Goal: Contribute content: Contribute content

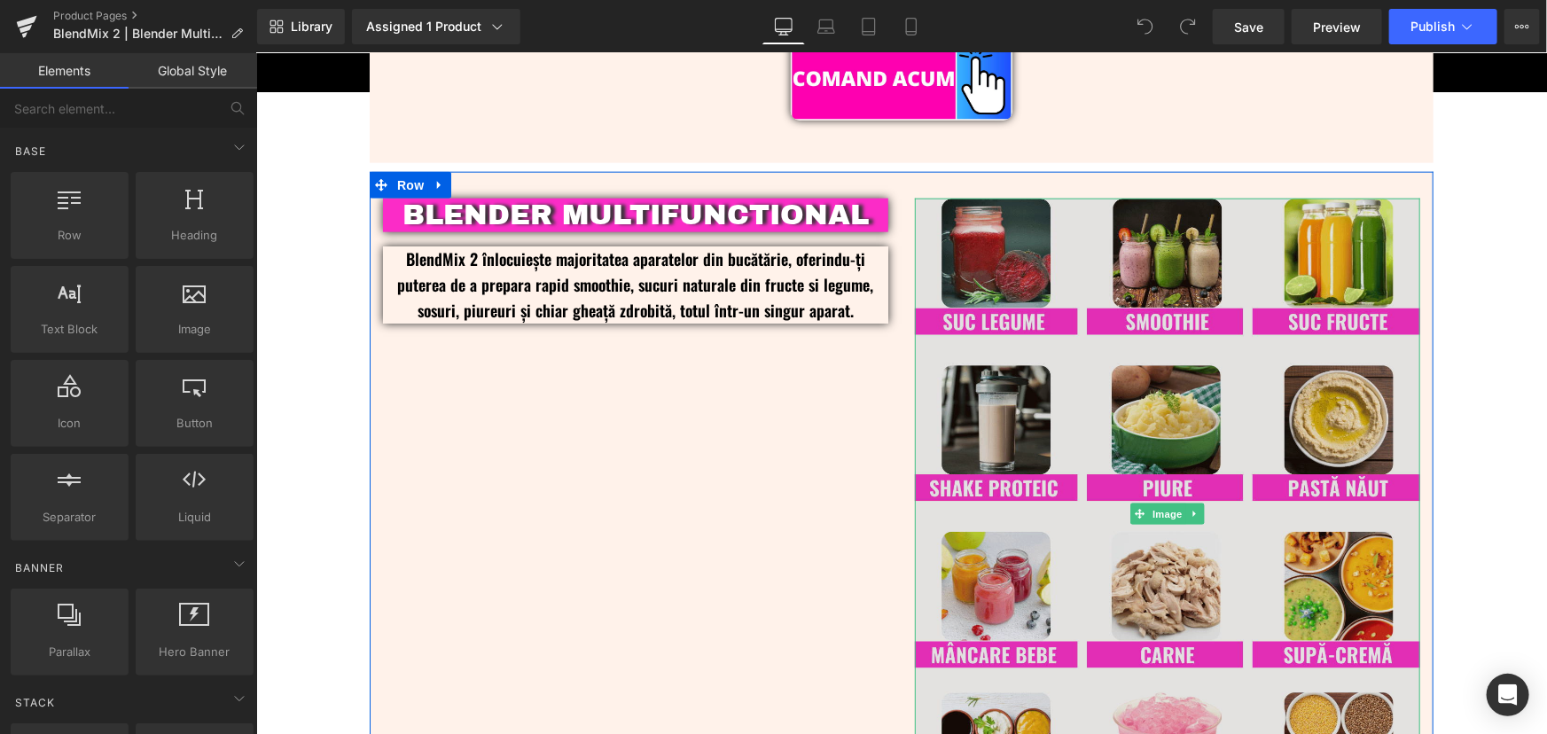
scroll to position [1157, 0]
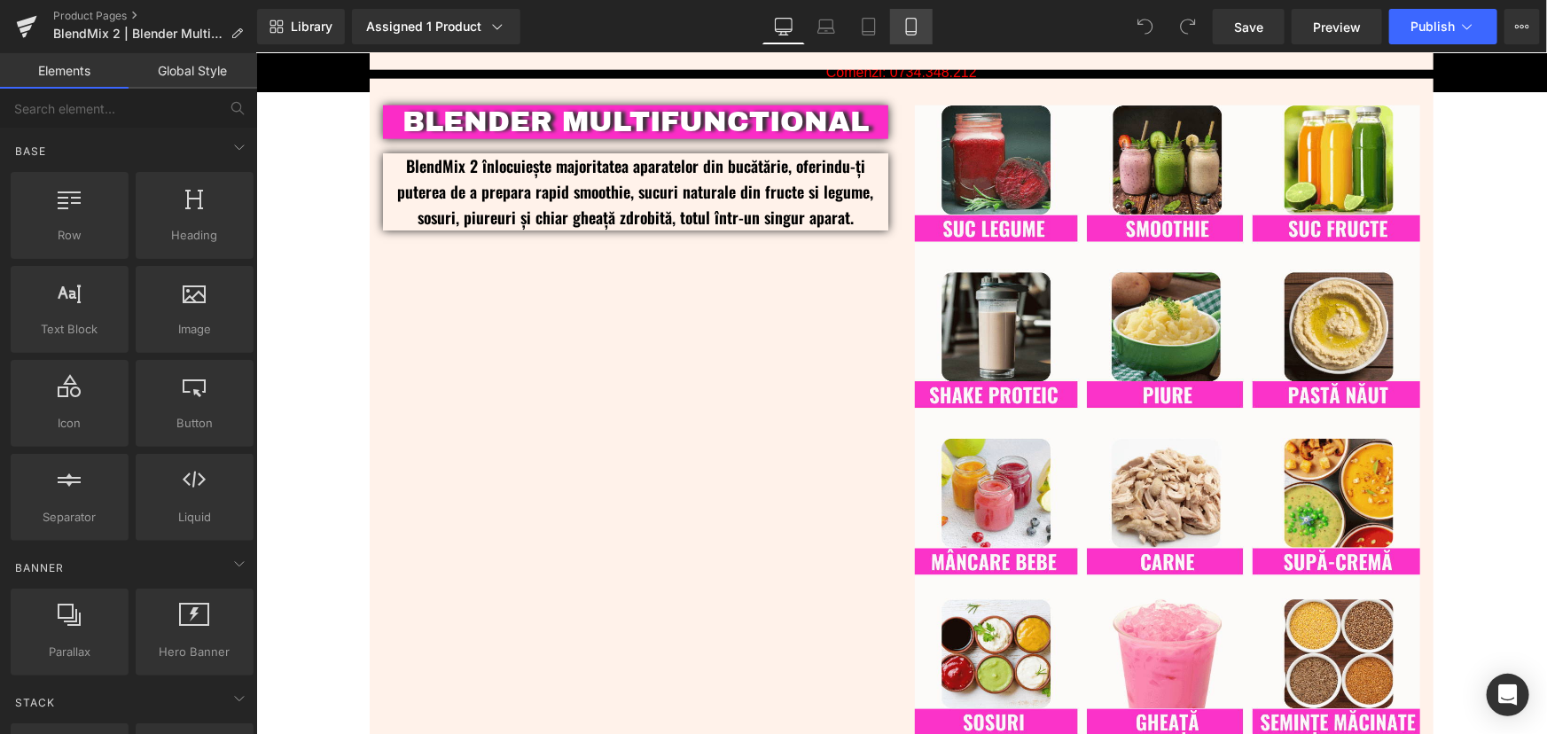
click at [915, 26] on icon at bounding box center [911, 27] width 18 height 18
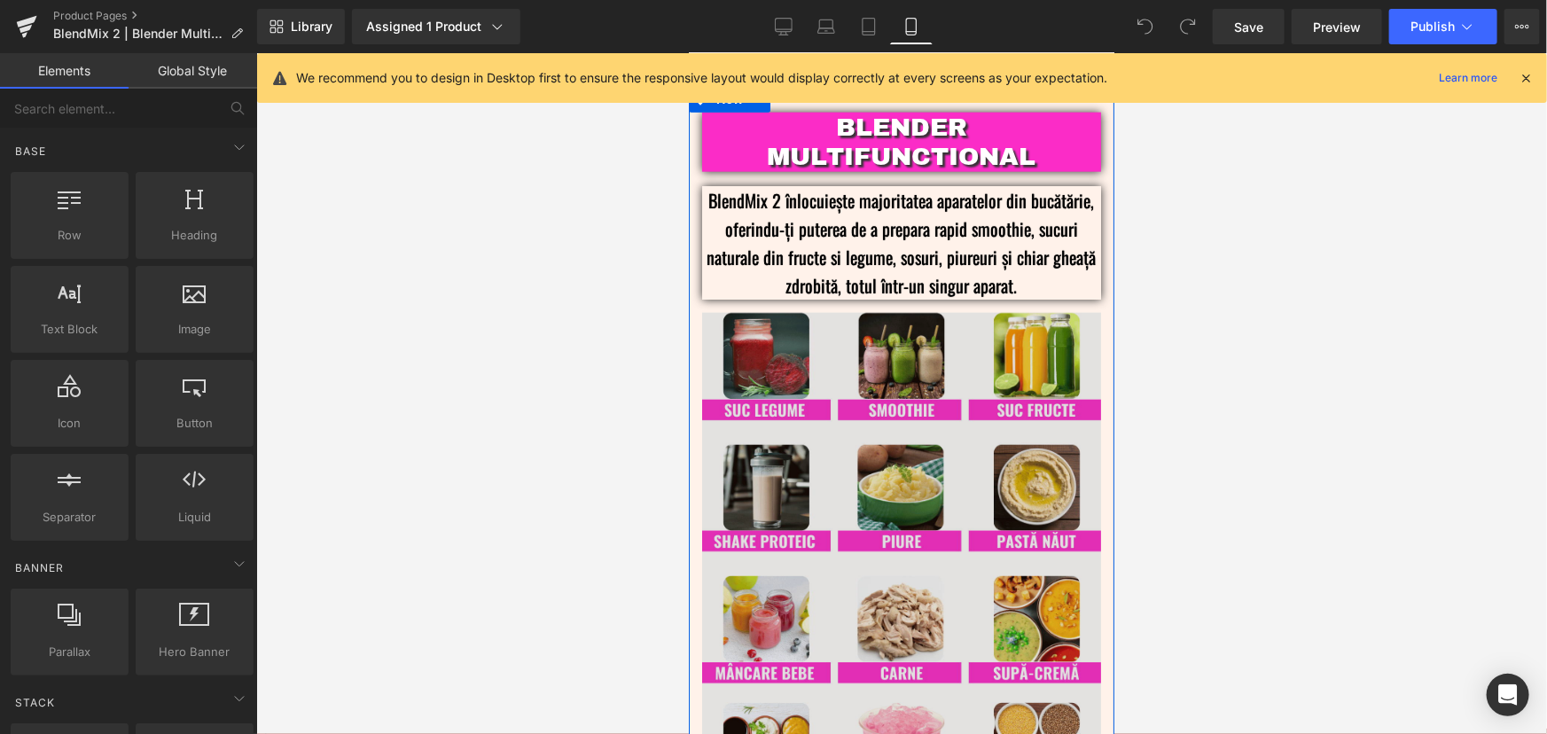
scroll to position [1076, 0]
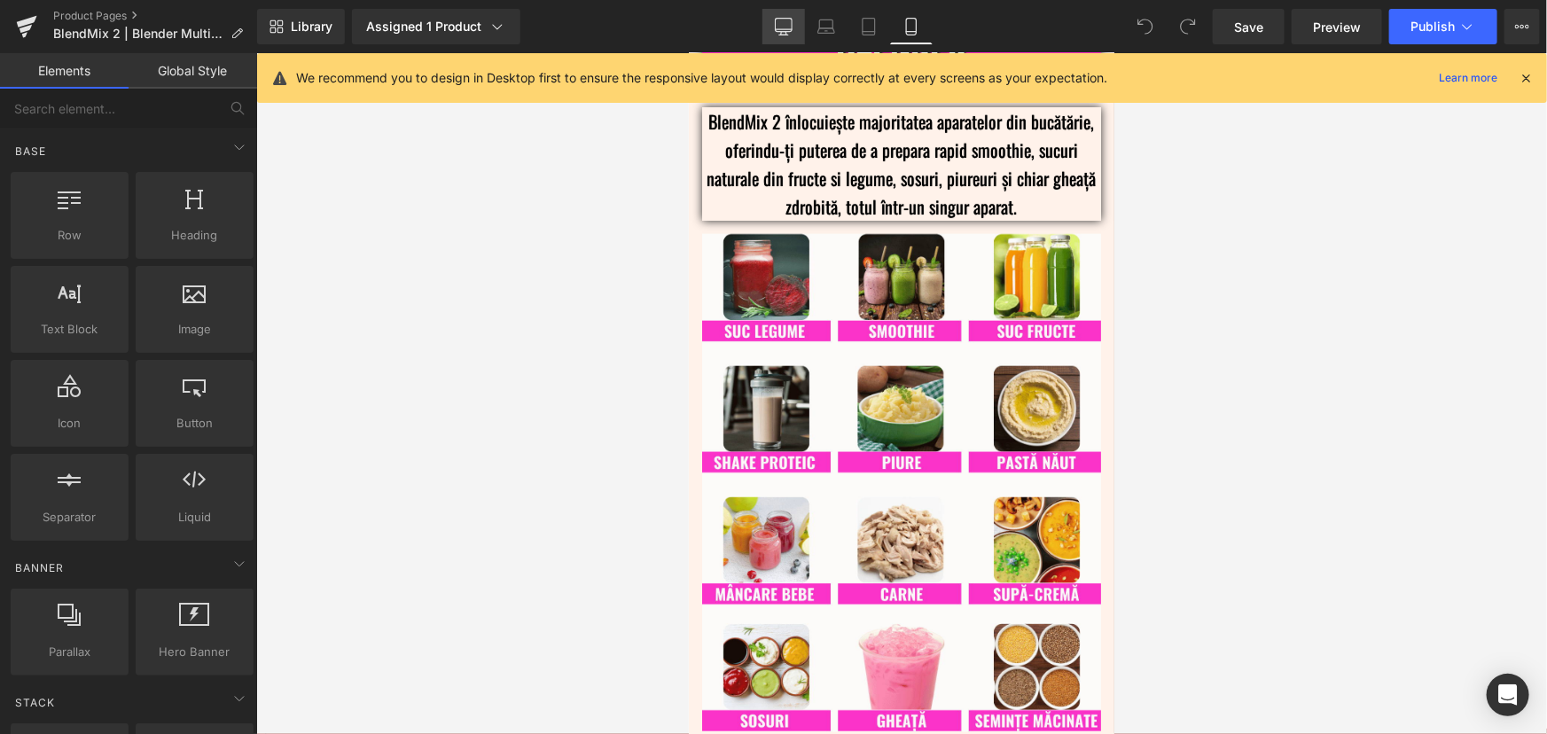
click at [775, 22] on icon at bounding box center [784, 27] width 18 height 18
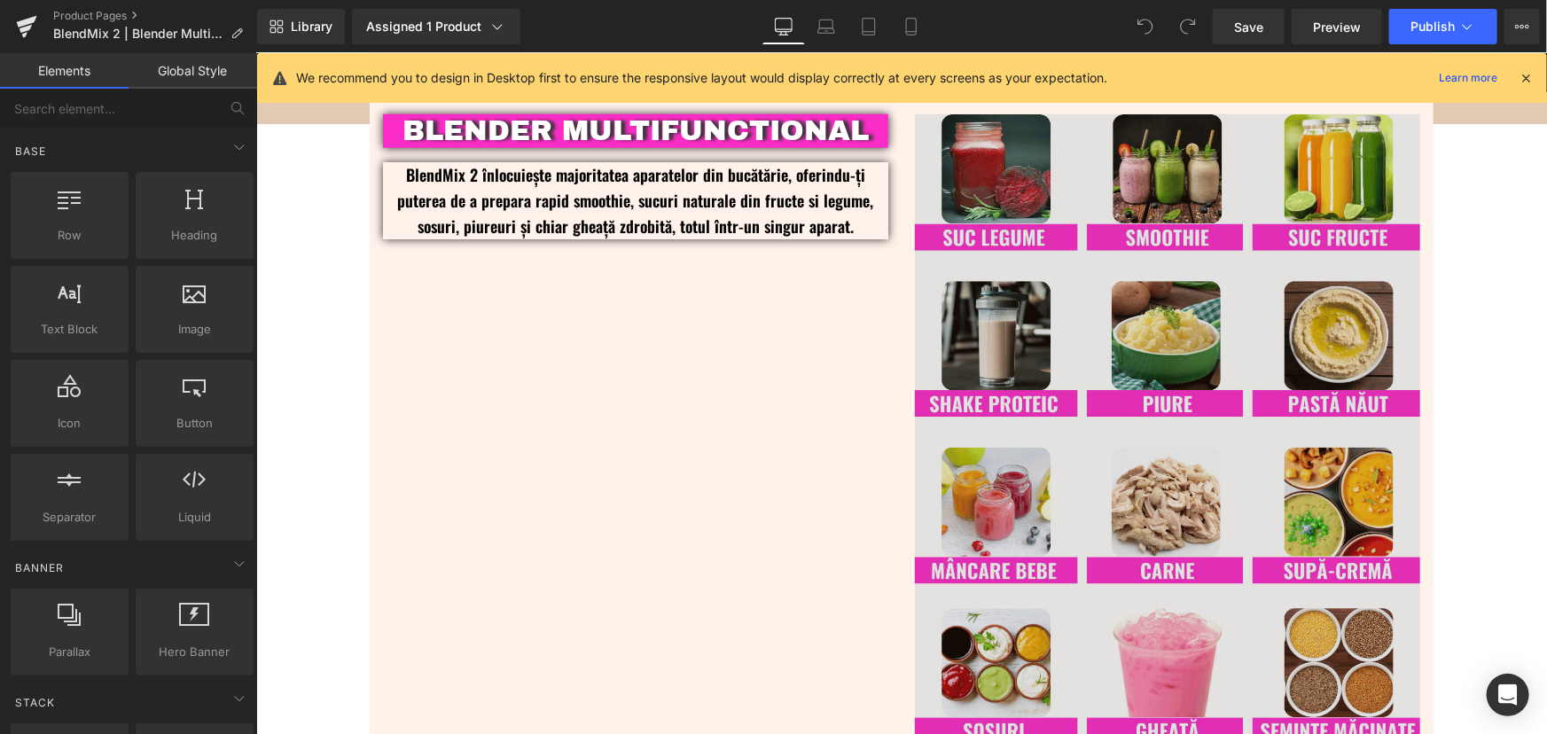
scroll to position [881, 0]
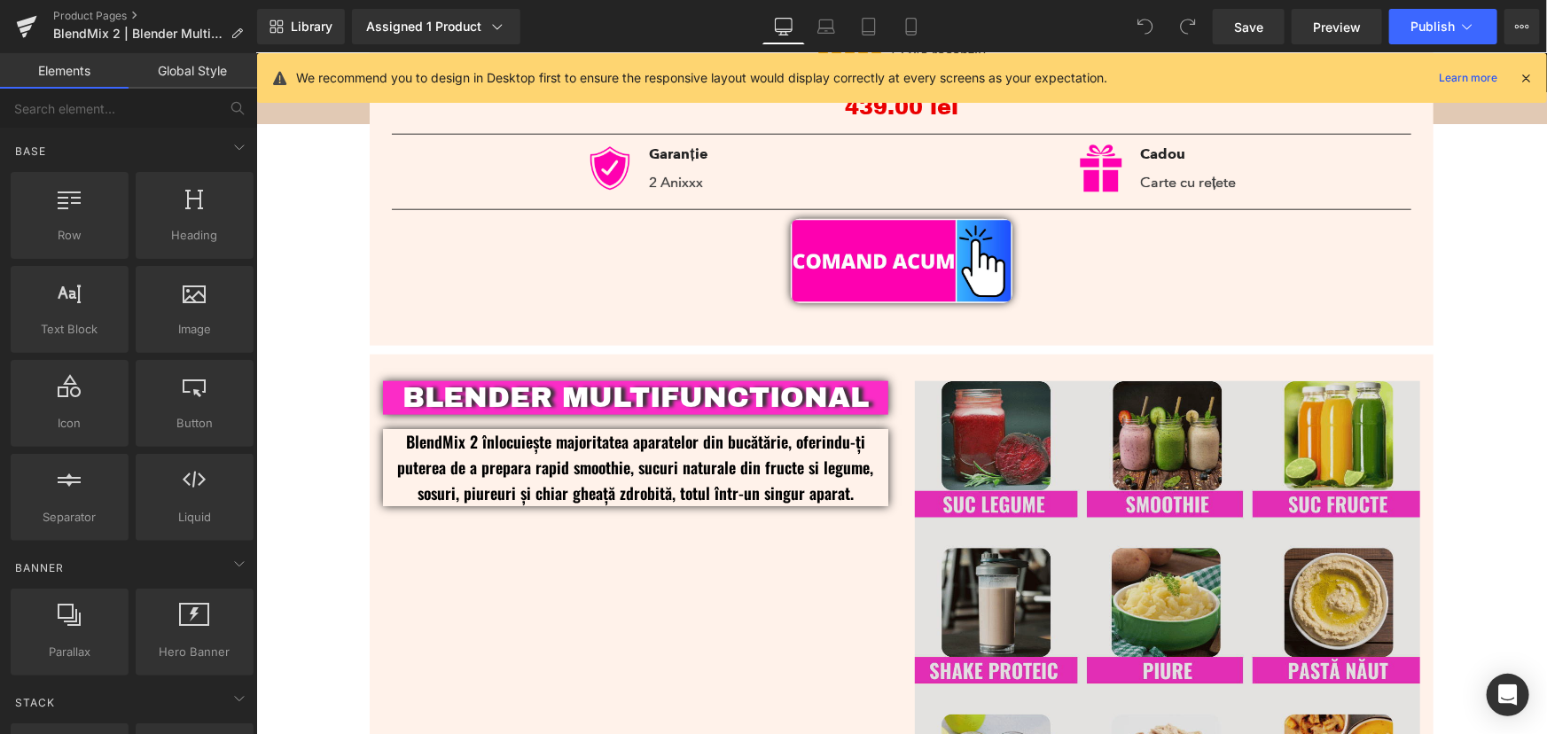
click at [1129, 573] on img at bounding box center [1166, 696] width 505 height 632
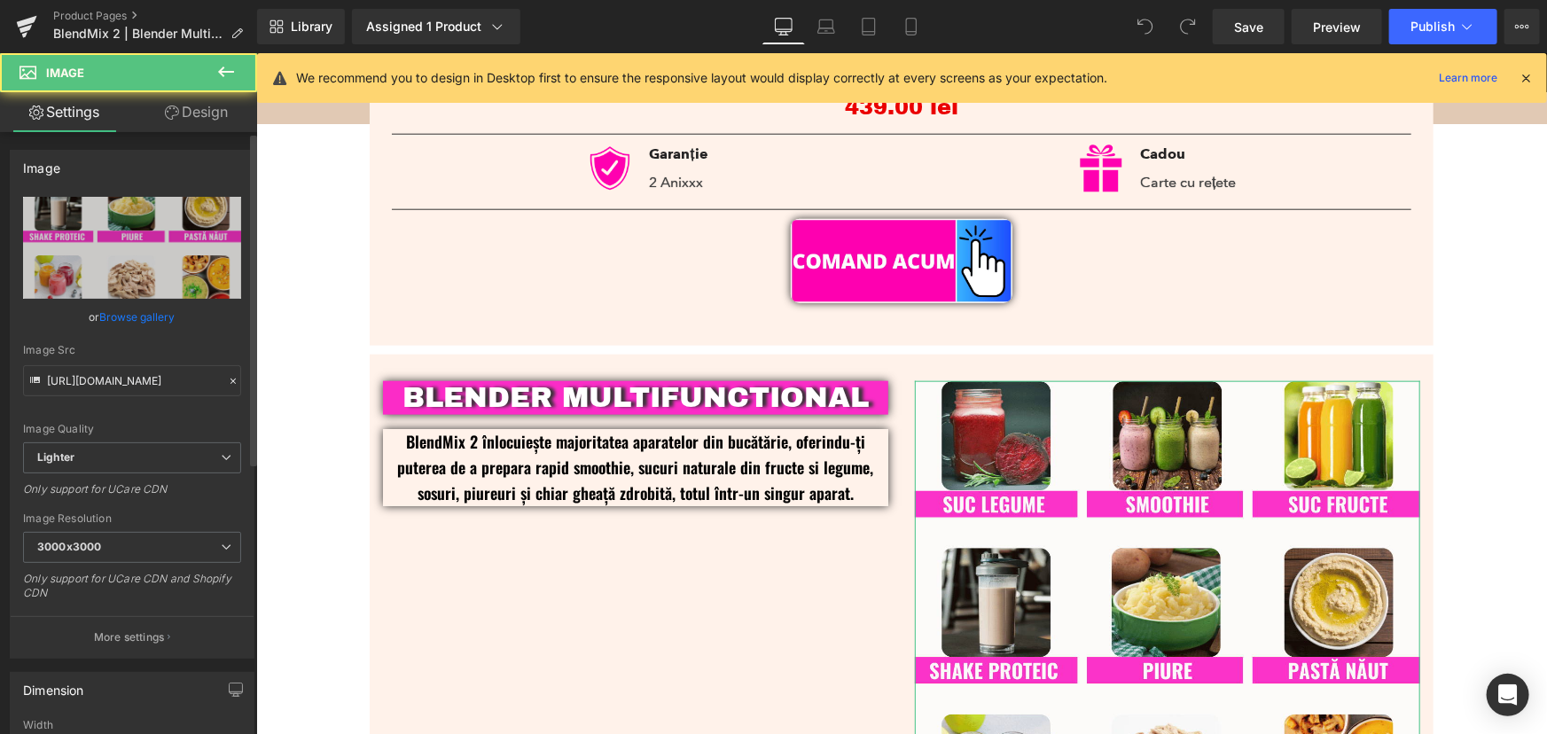
click at [130, 318] on link "Browse gallery" at bounding box center [137, 316] width 75 height 31
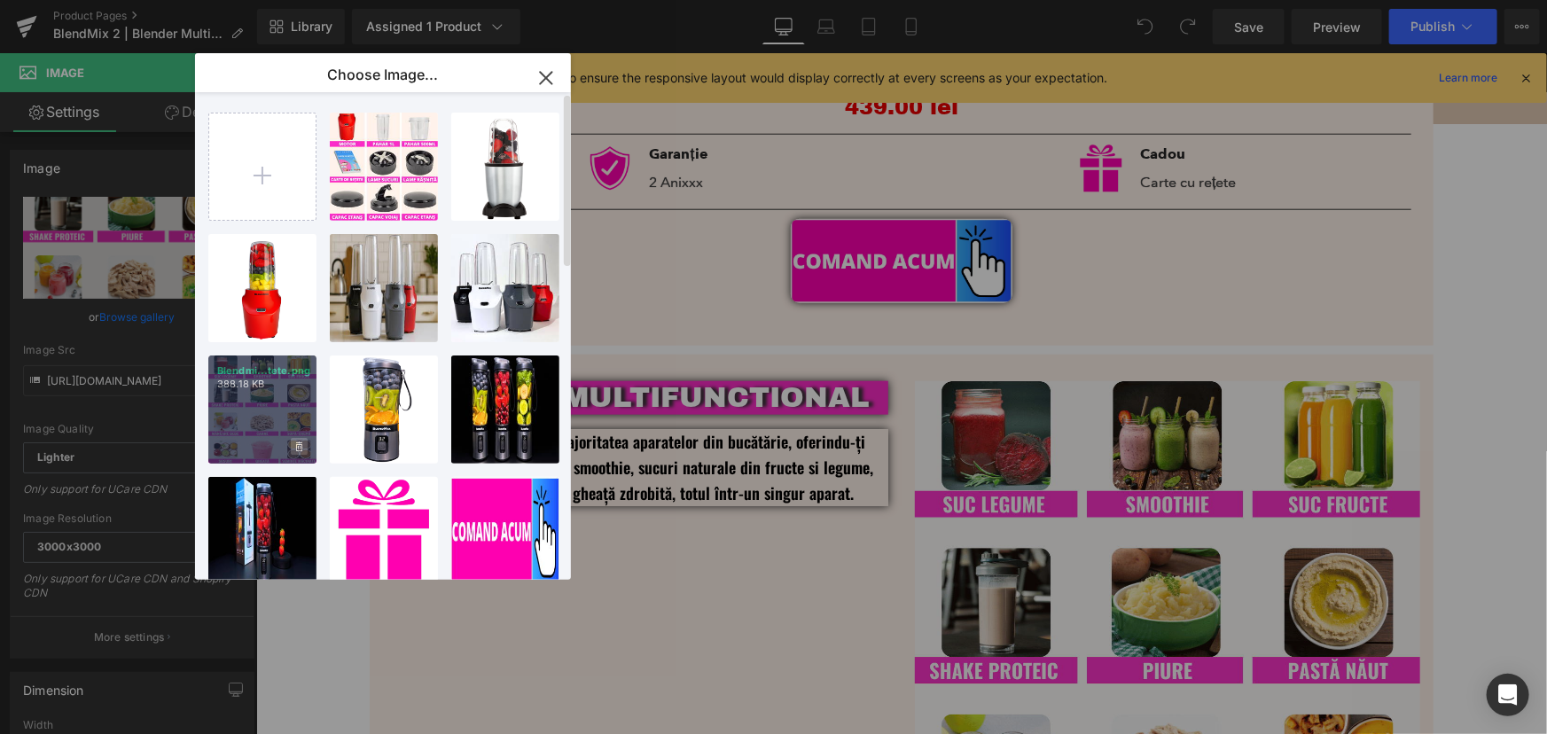
click at [297, 450] on icon at bounding box center [299, 446] width 6 height 10
click at [225, 444] on span "Yes" at bounding box center [239, 446] width 44 height 19
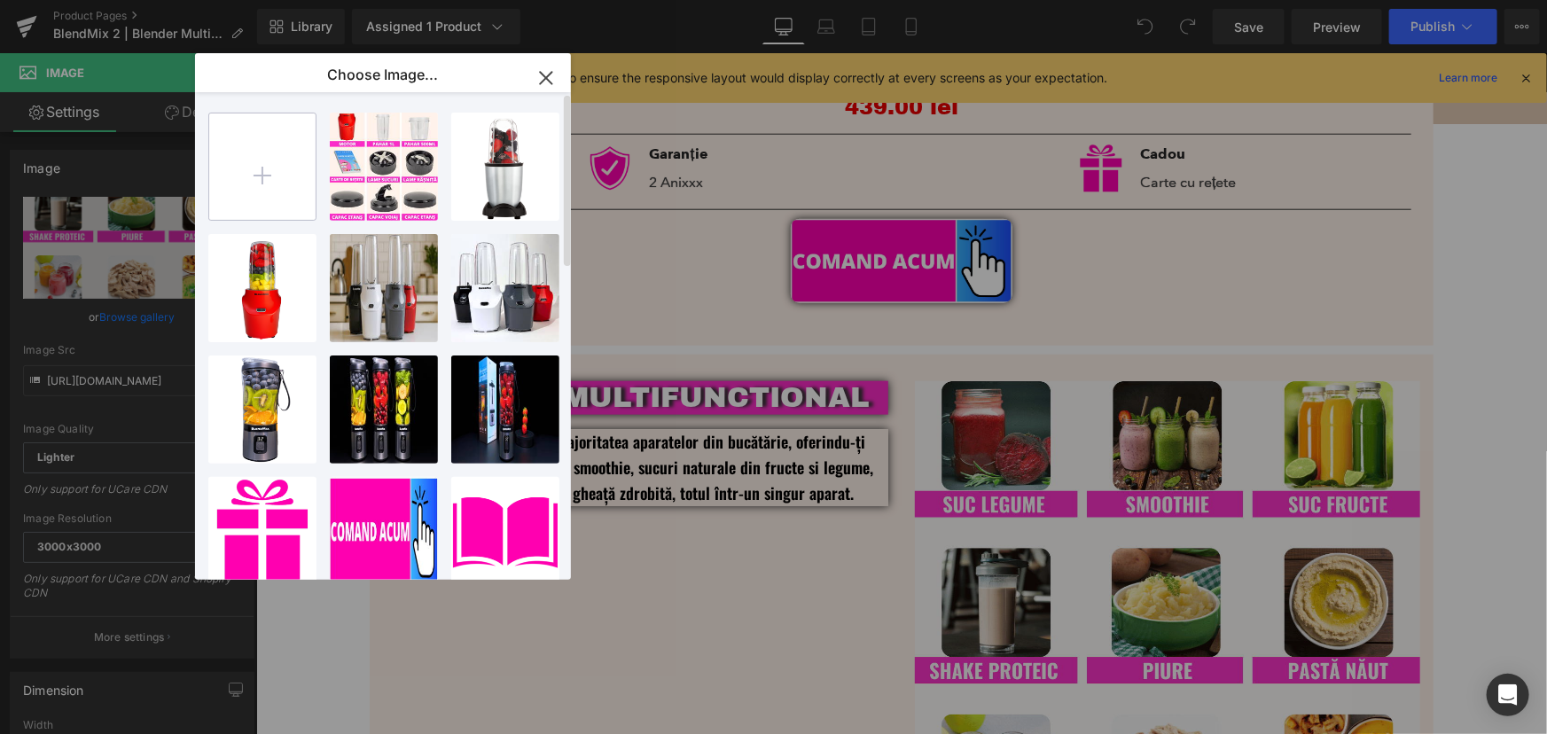
click at [282, 160] on input "file" at bounding box center [262, 166] width 106 height 106
type input "C:\fakepath\Blendmix_2_Blender_Multifunctional_Retete.png"
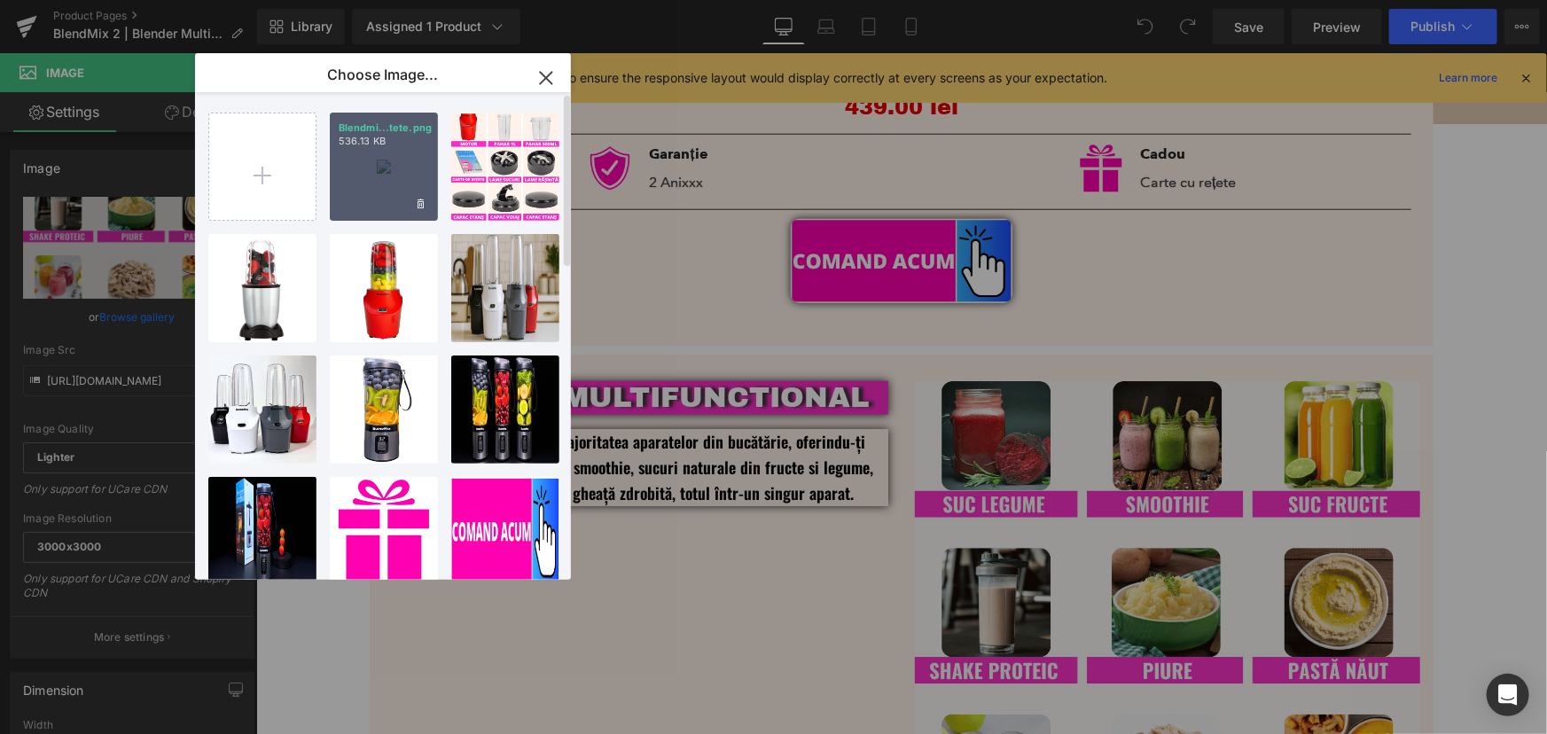
click at [385, 203] on div "Blendmi...tete.png 536.13 KB" at bounding box center [384, 167] width 108 height 108
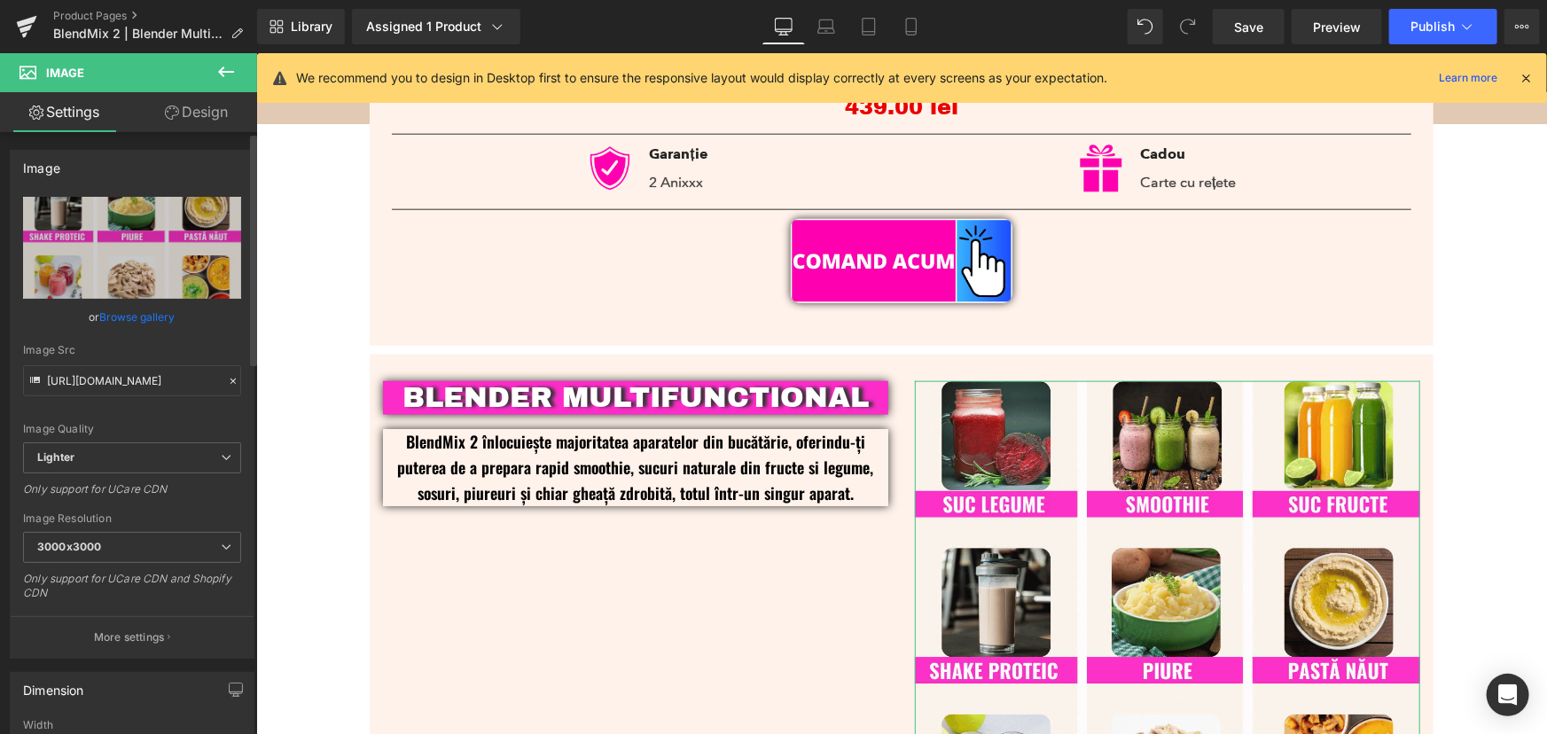
click at [135, 312] on link "Browse gallery" at bounding box center [137, 316] width 75 height 31
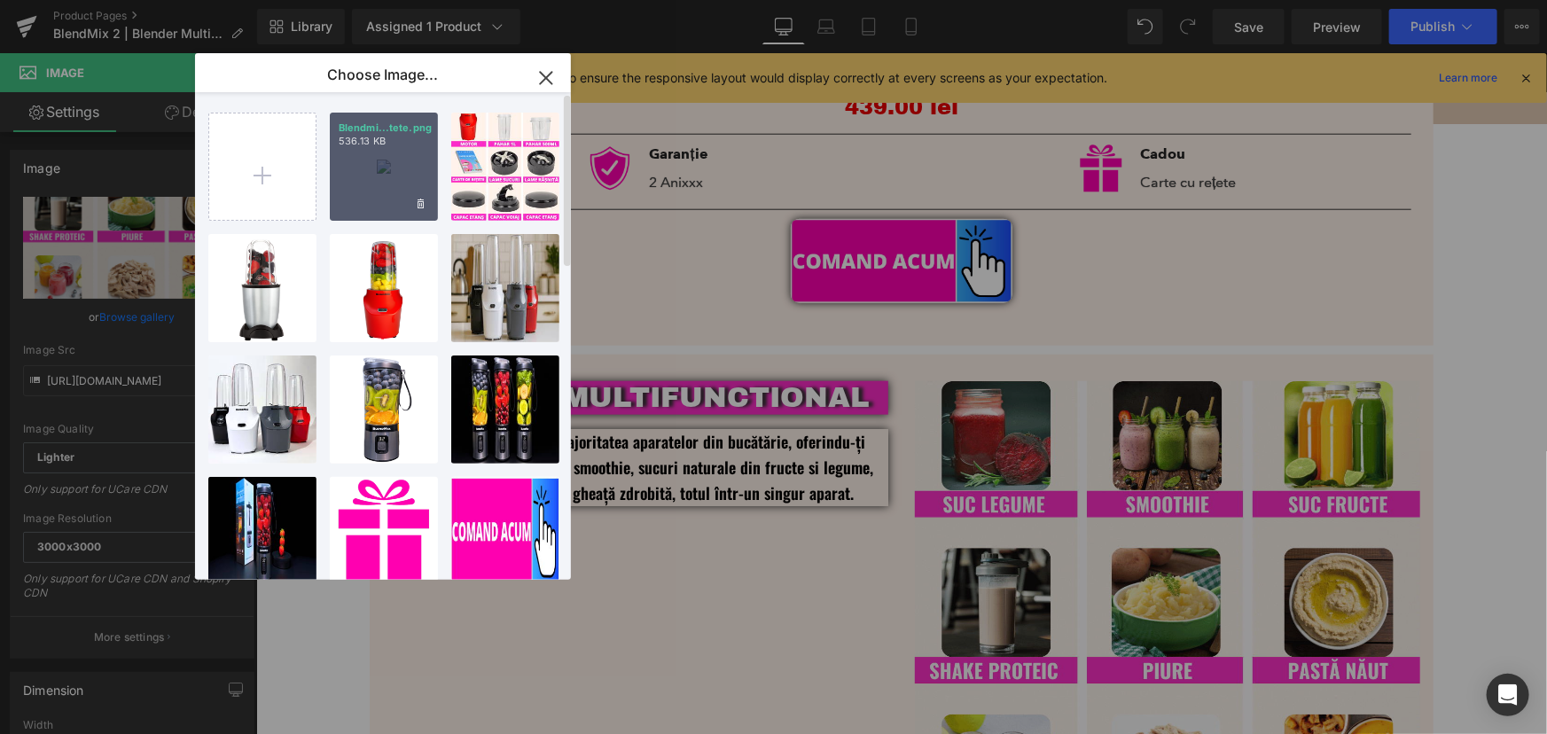
click at [382, 191] on div "Blendmi...tete.png 536.13 KB" at bounding box center [384, 167] width 108 height 108
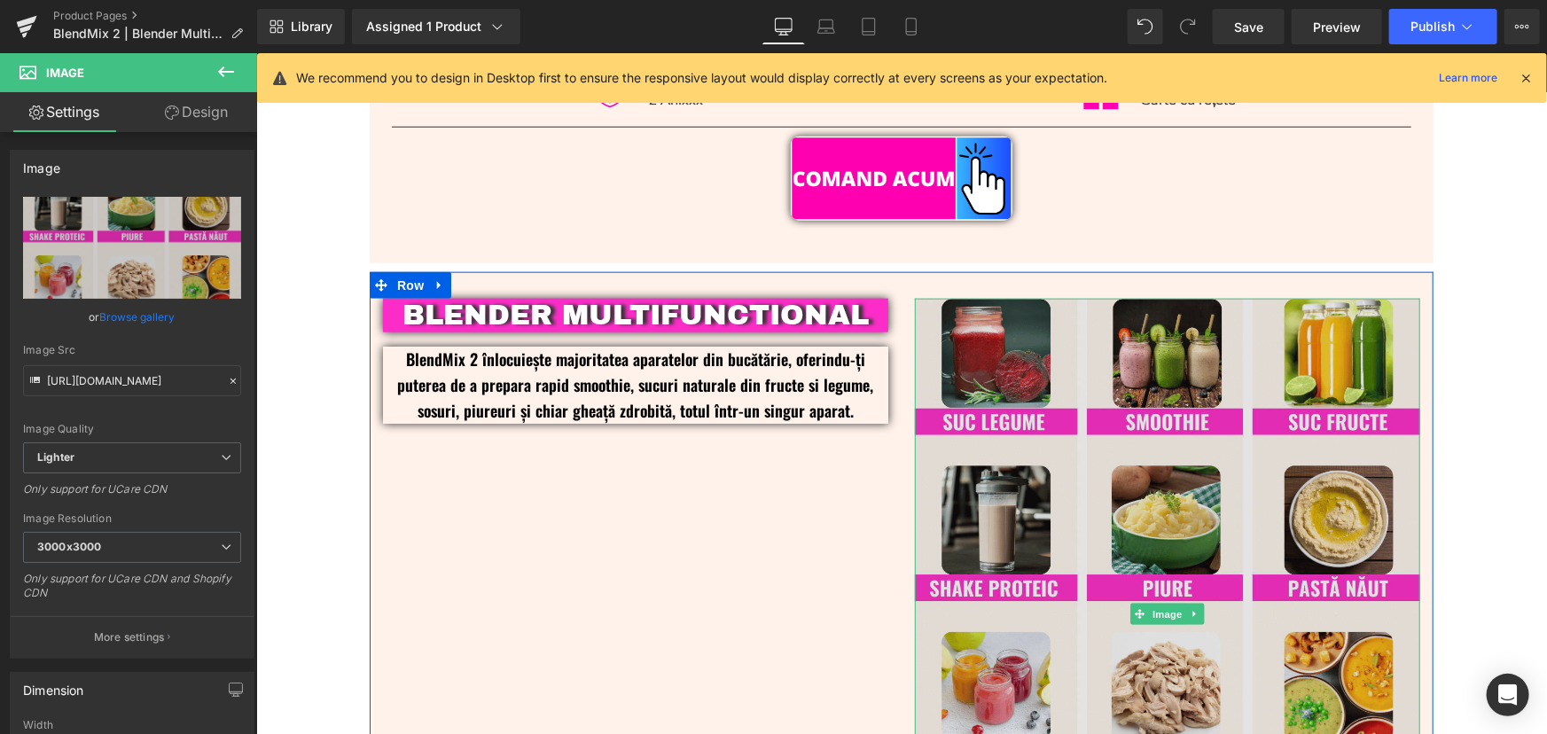
scroll to position [1042, 0]
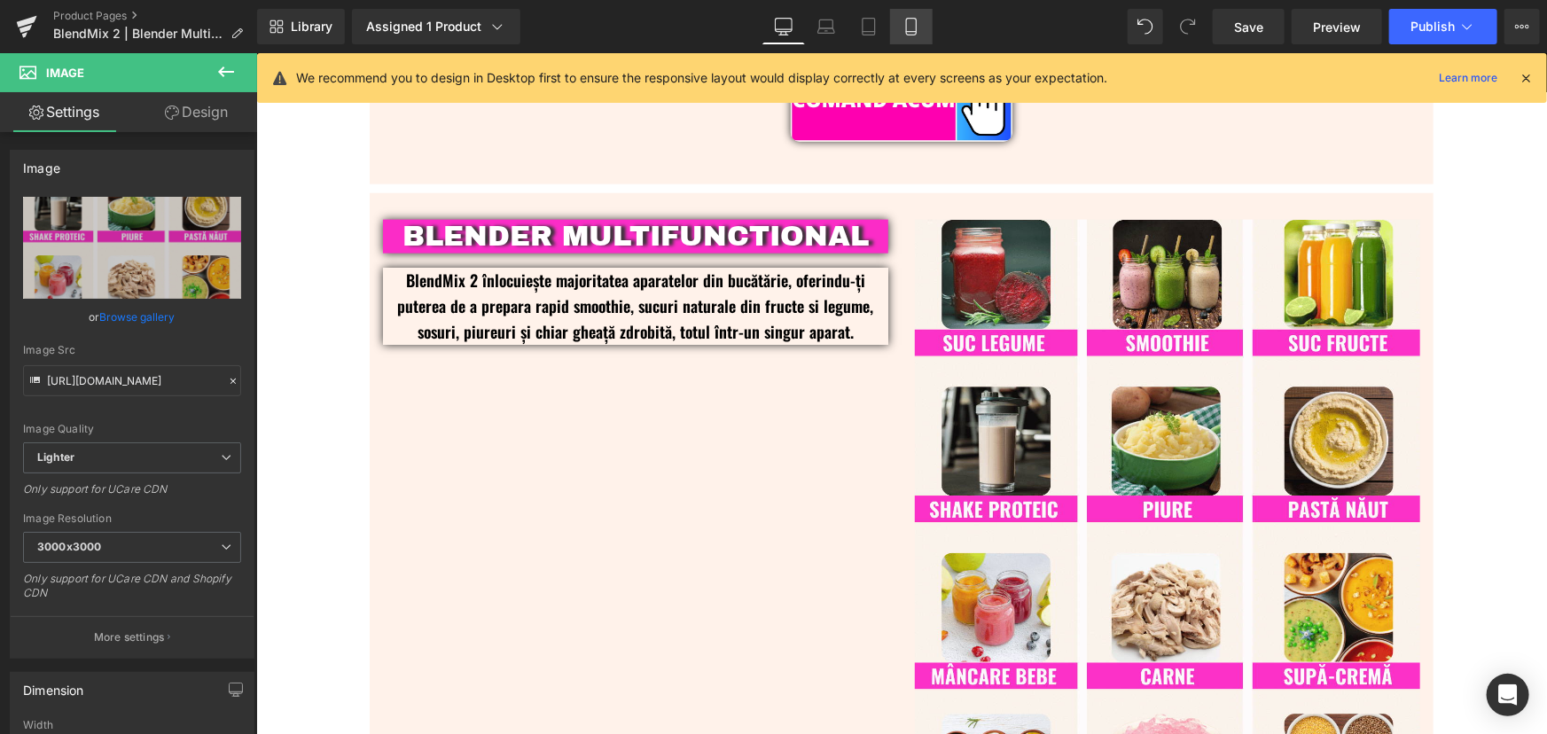
click at [924, 18] on link "Mobile" at bounding box center [911, 26] width 43 height 35
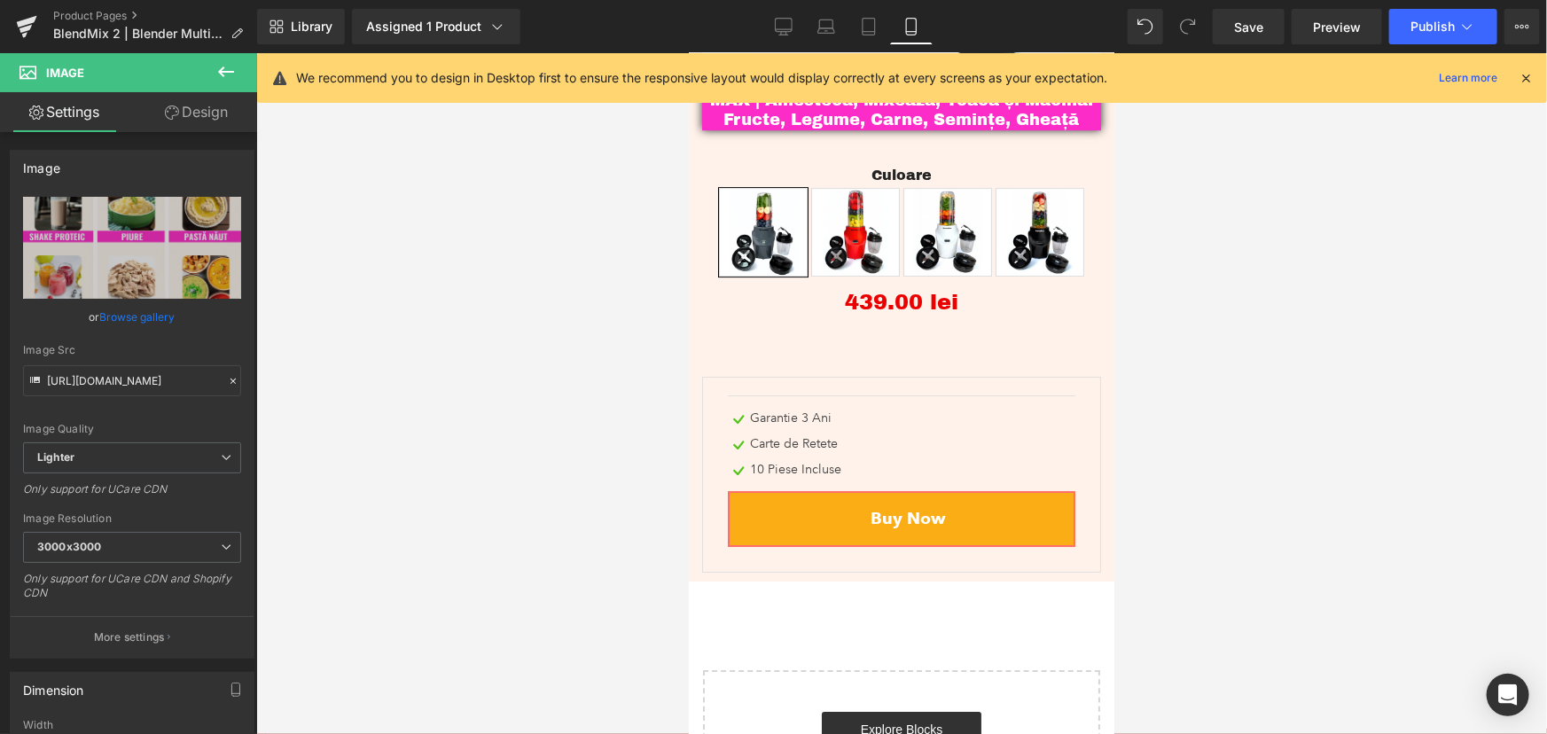
scroll to position [6242, 0]
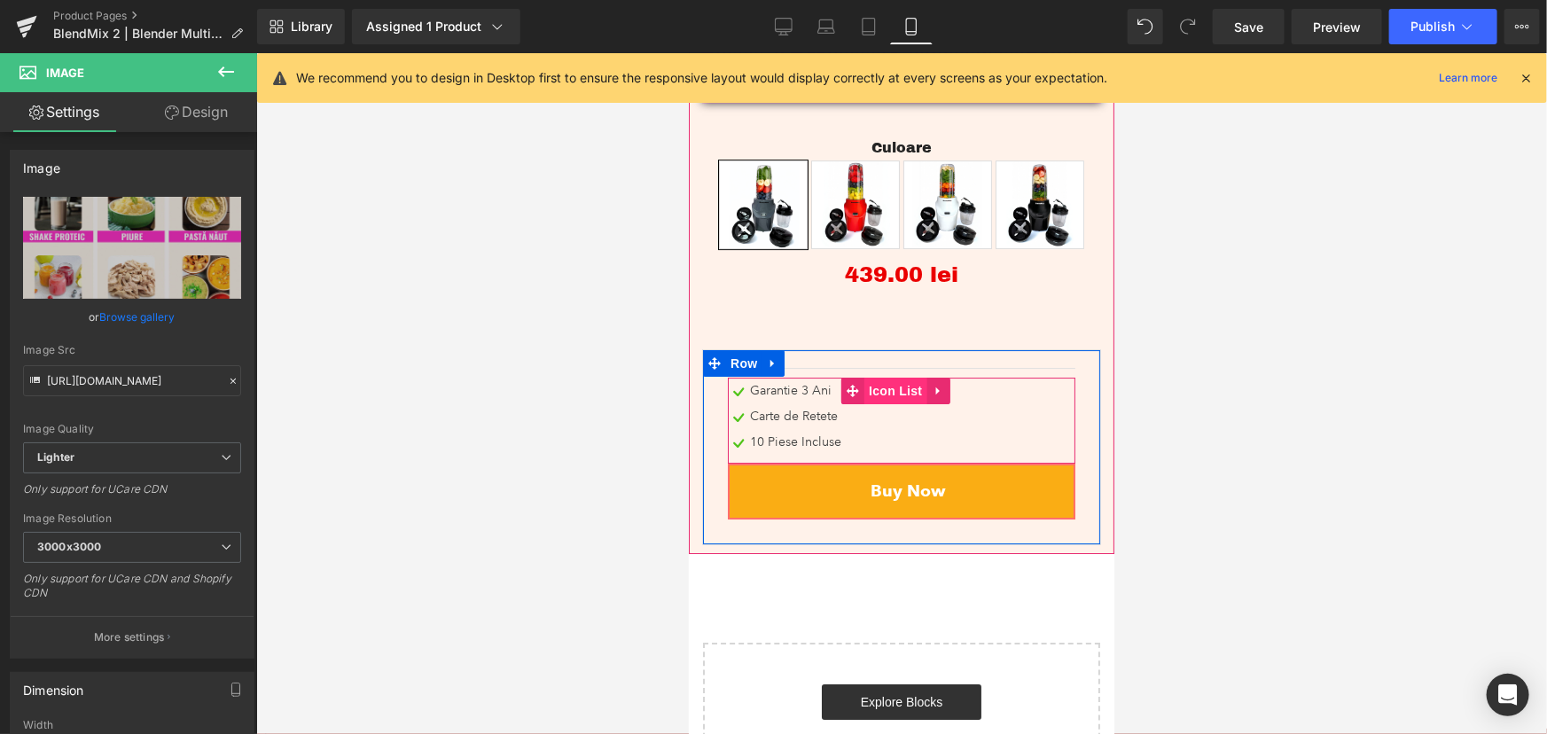
click at [906, 377] on span "Icon List" at bounding box center [894, 390] width 62 height 27
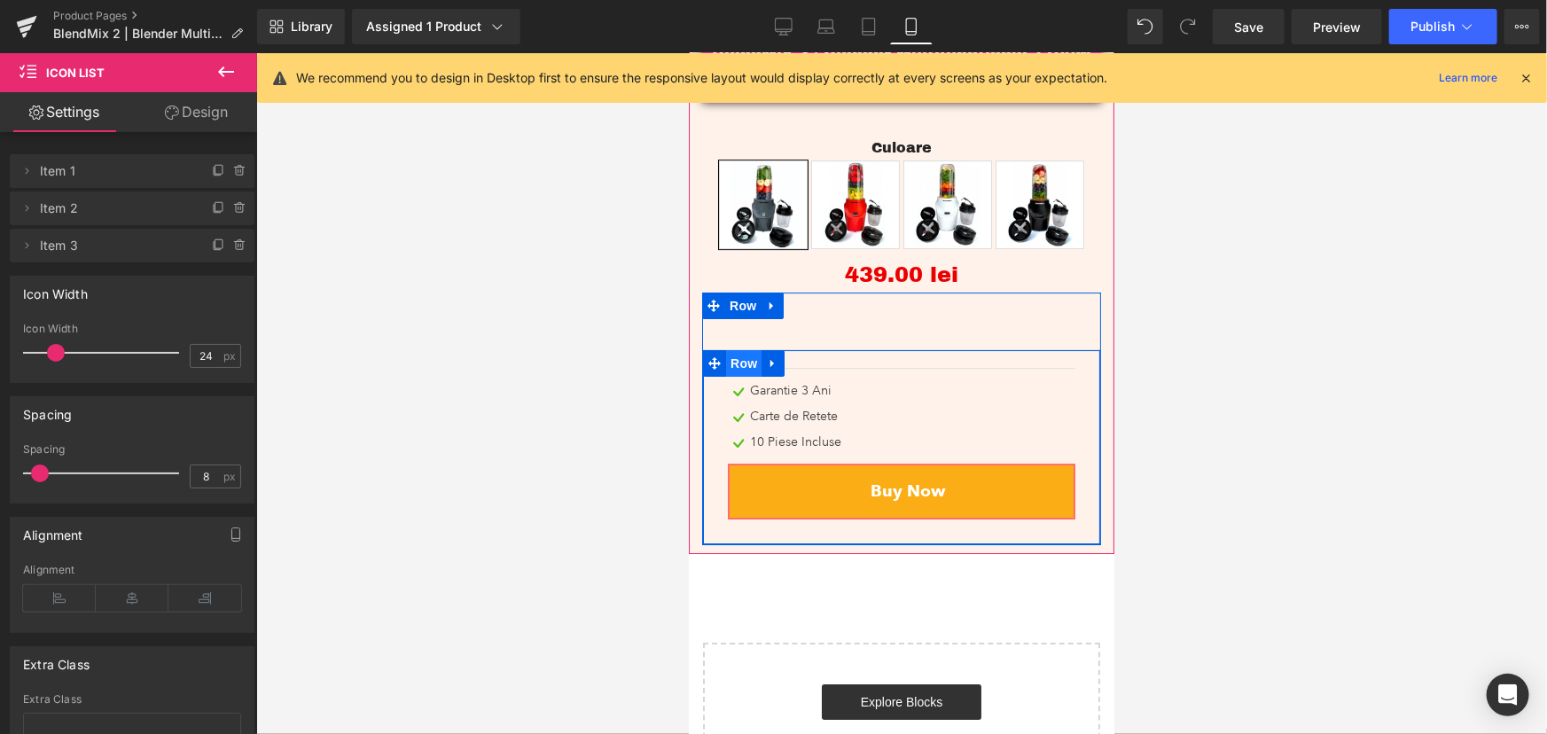
click at [744, 349] on span "Row" at bounding box center [742, 362] width 35 height 27
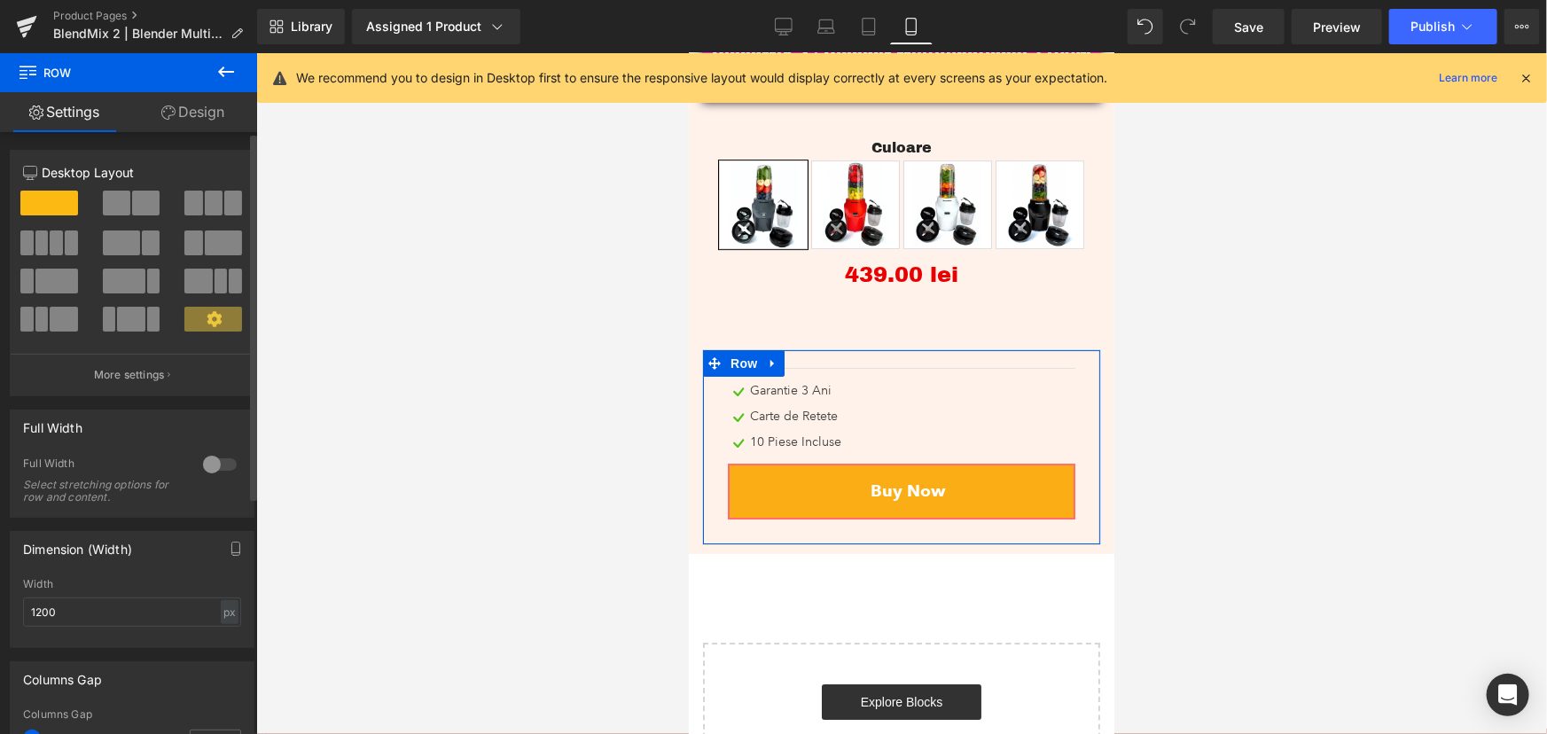
click at [123, 200] on span at bounding box center [116, 203] width 27 height 25
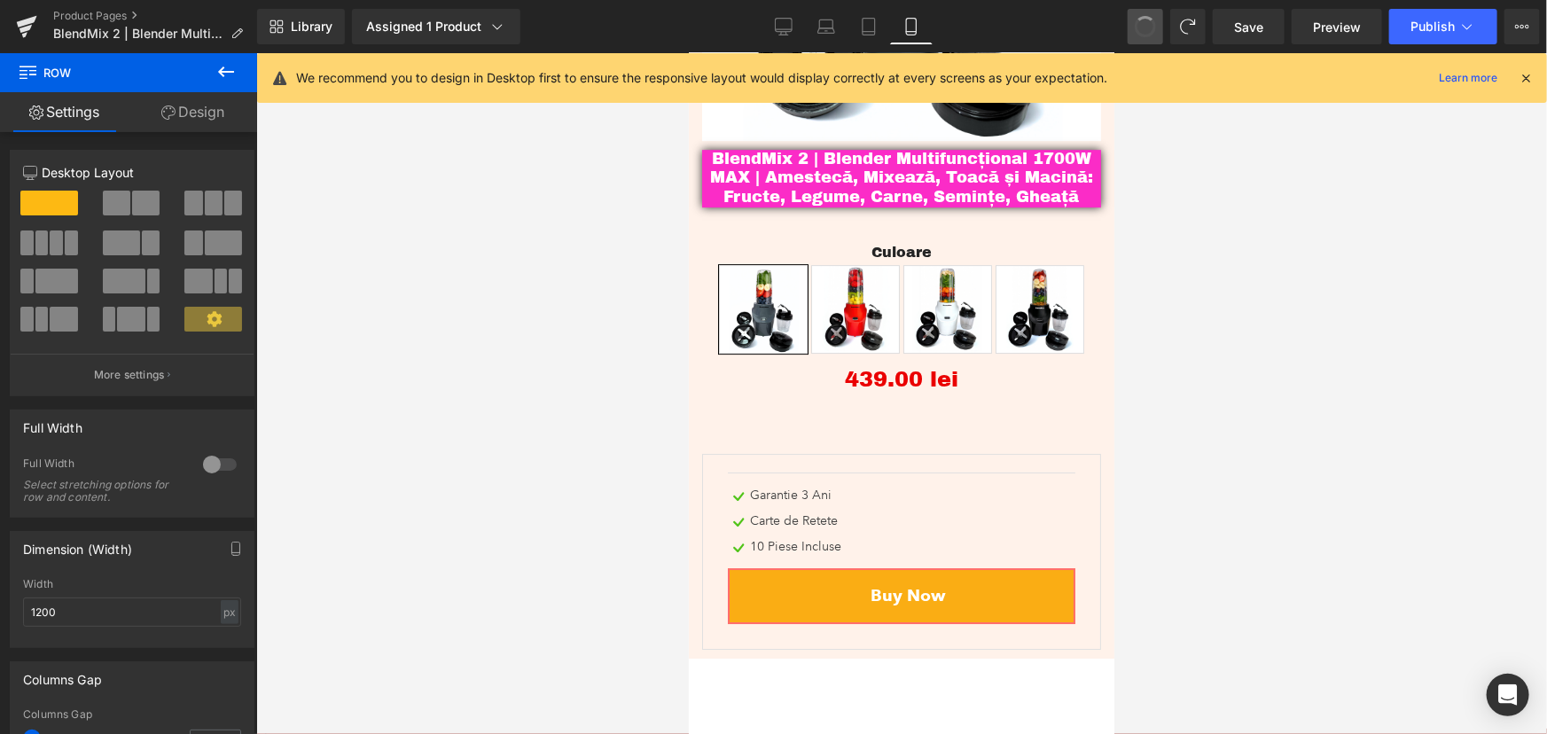
scroll to position [6271, 0]
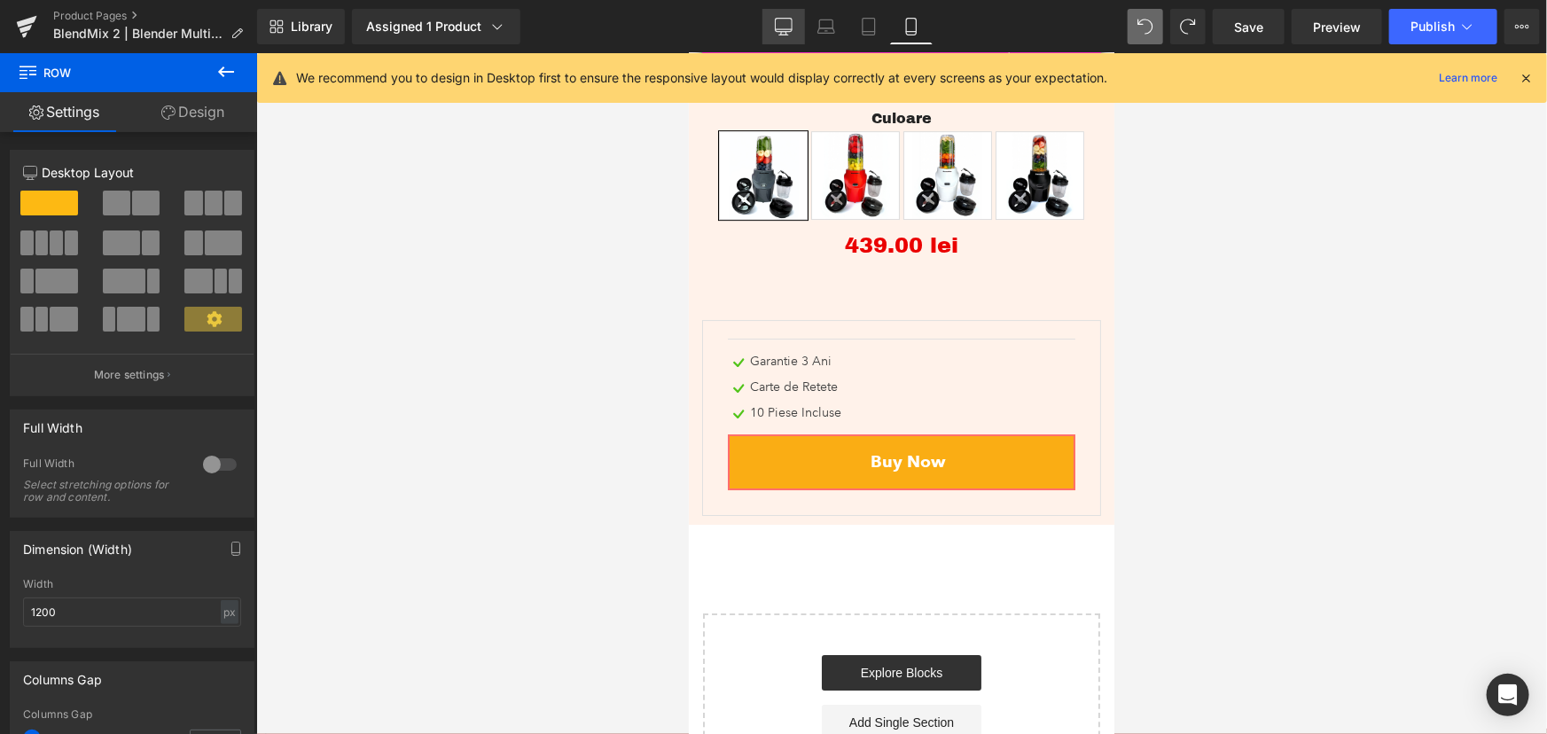
click at [789, 16] on link "Desktop" at bounding box center [783, 26] width 43 height 35
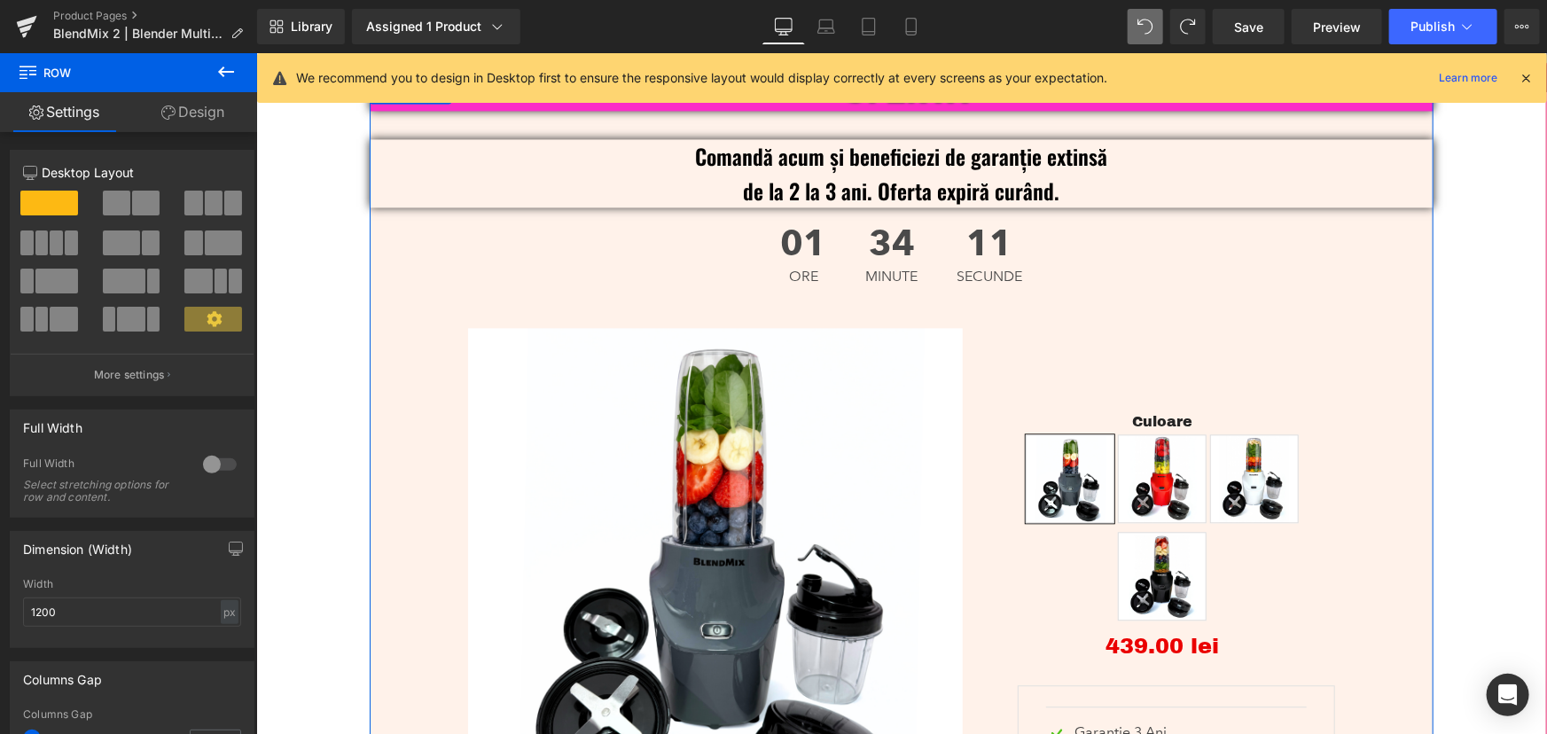
scroll to position [5382, 0]
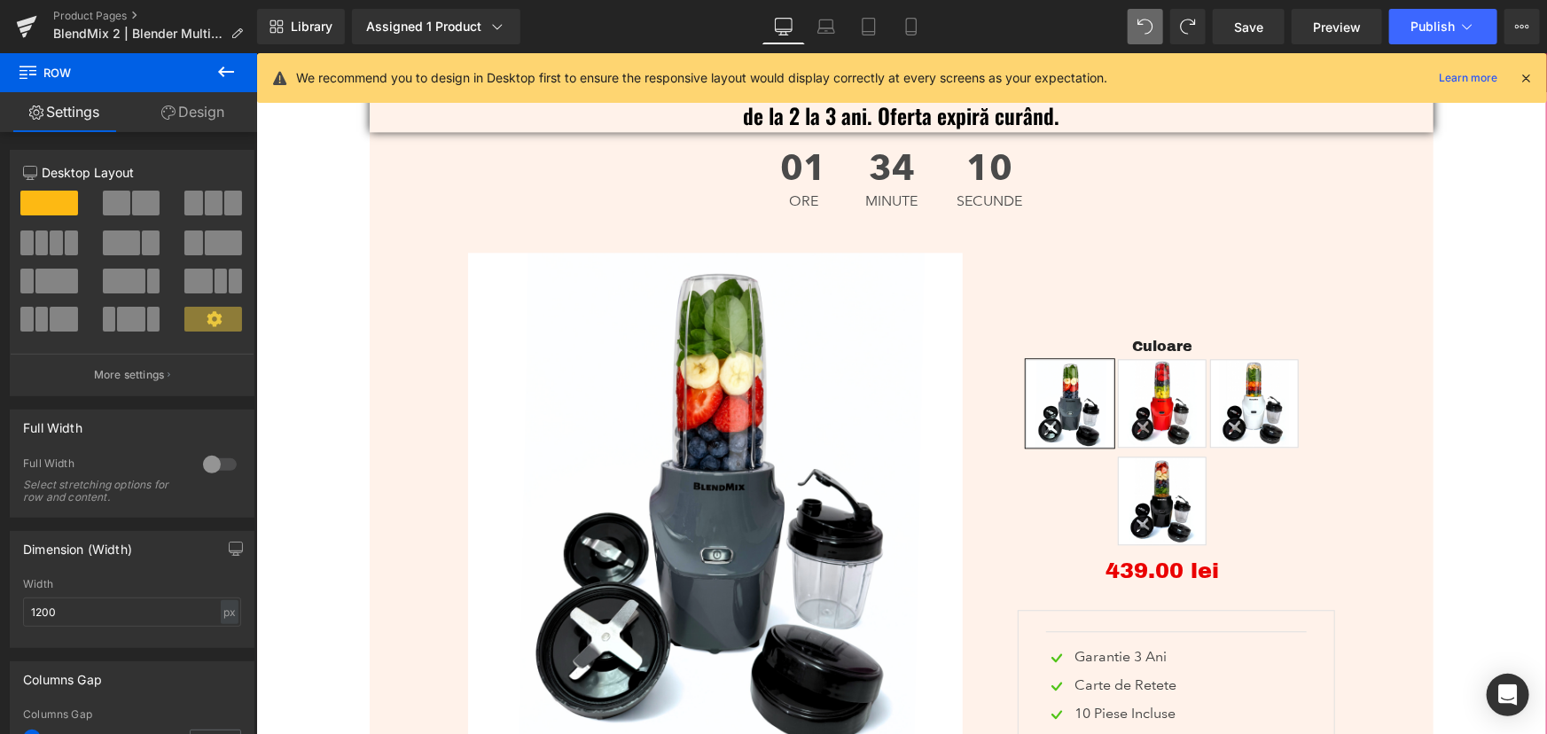
click at [1470, 263] on div "OFERTA Text Block Comandă acum și beneficiezi de garanție extinsă de la 2 la 3 …" at bounding box center [900, 446] width 1290 height 890
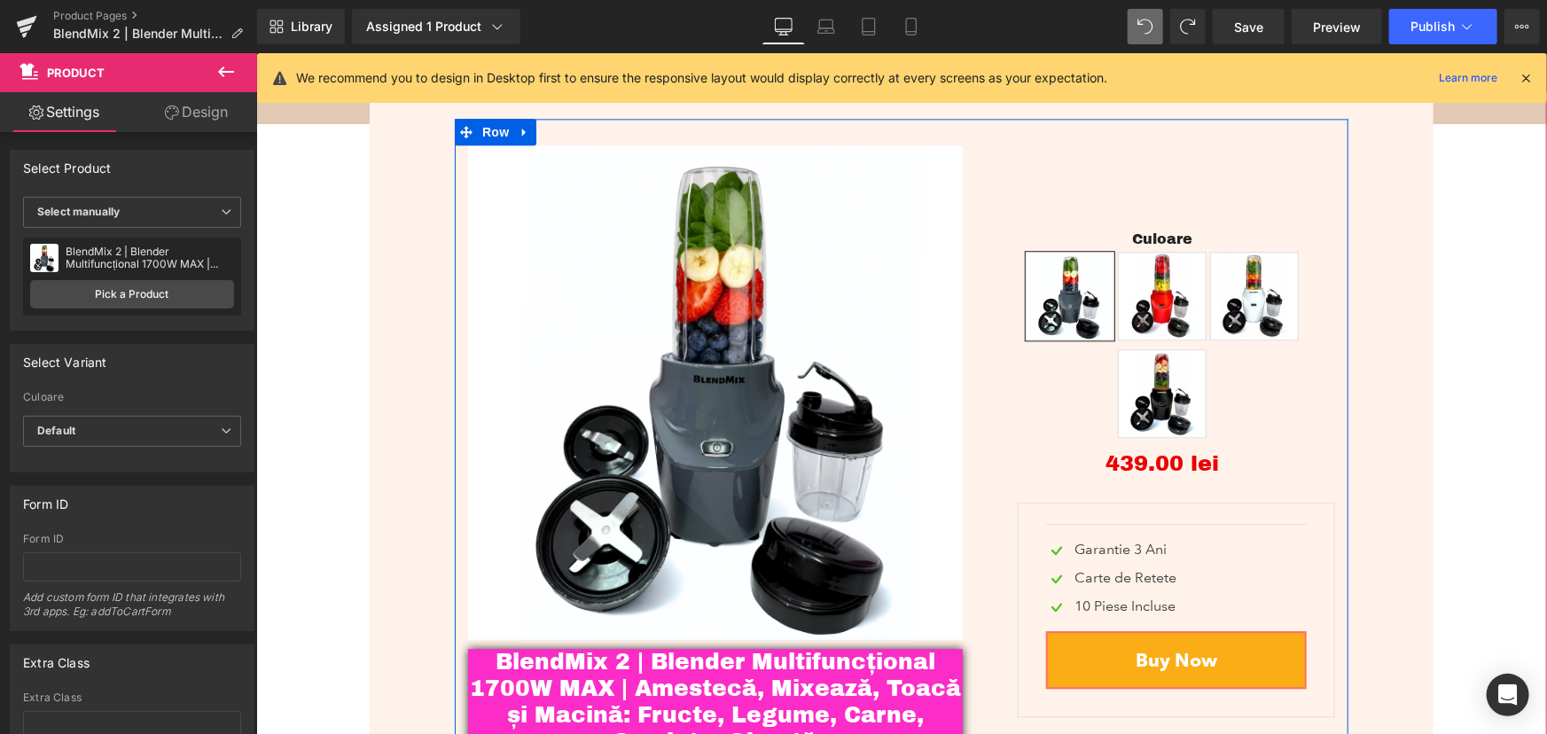
scroll to position [5462, 0]
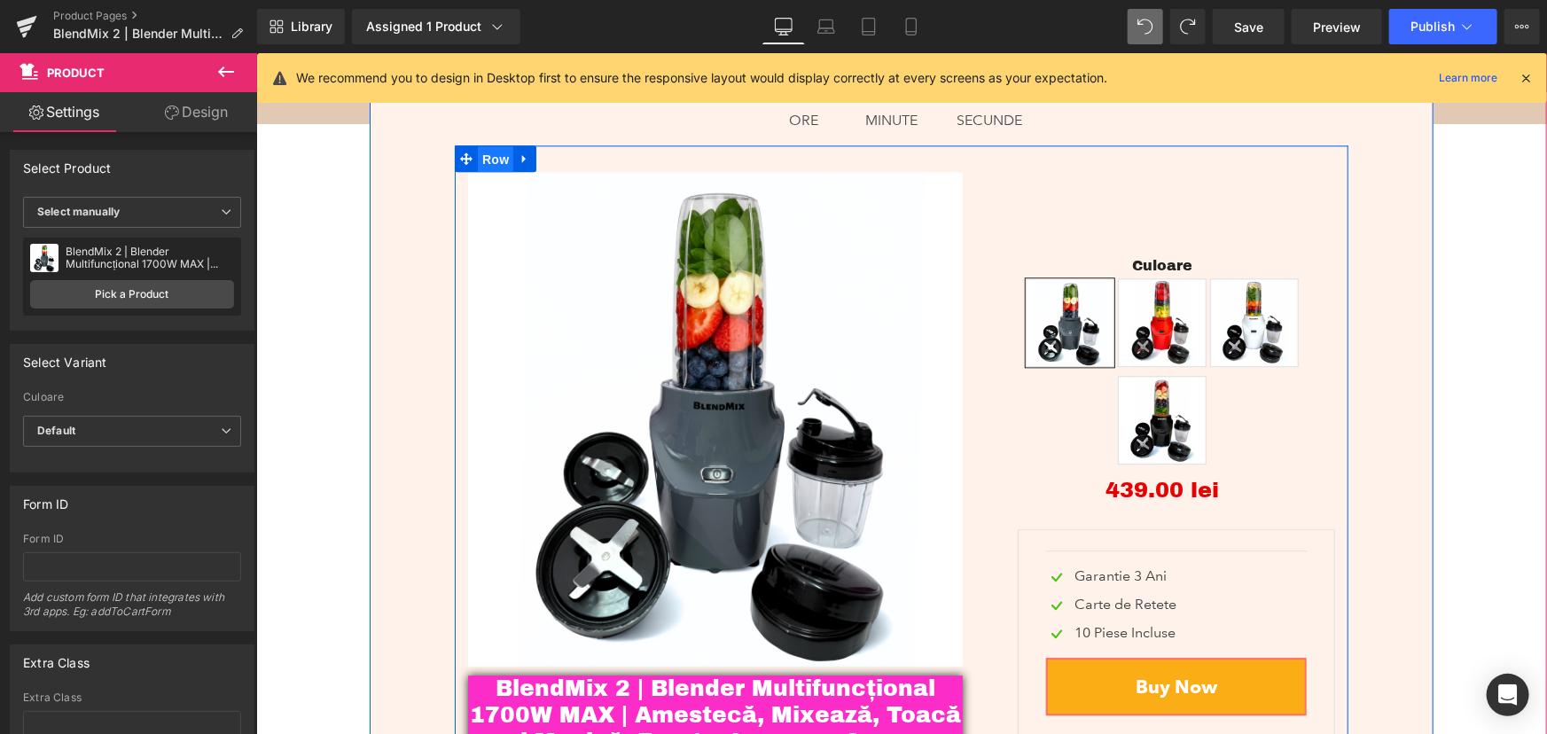
click at [486, 145] on span "Row" at bounding box center [494, 158] width 35 height 27
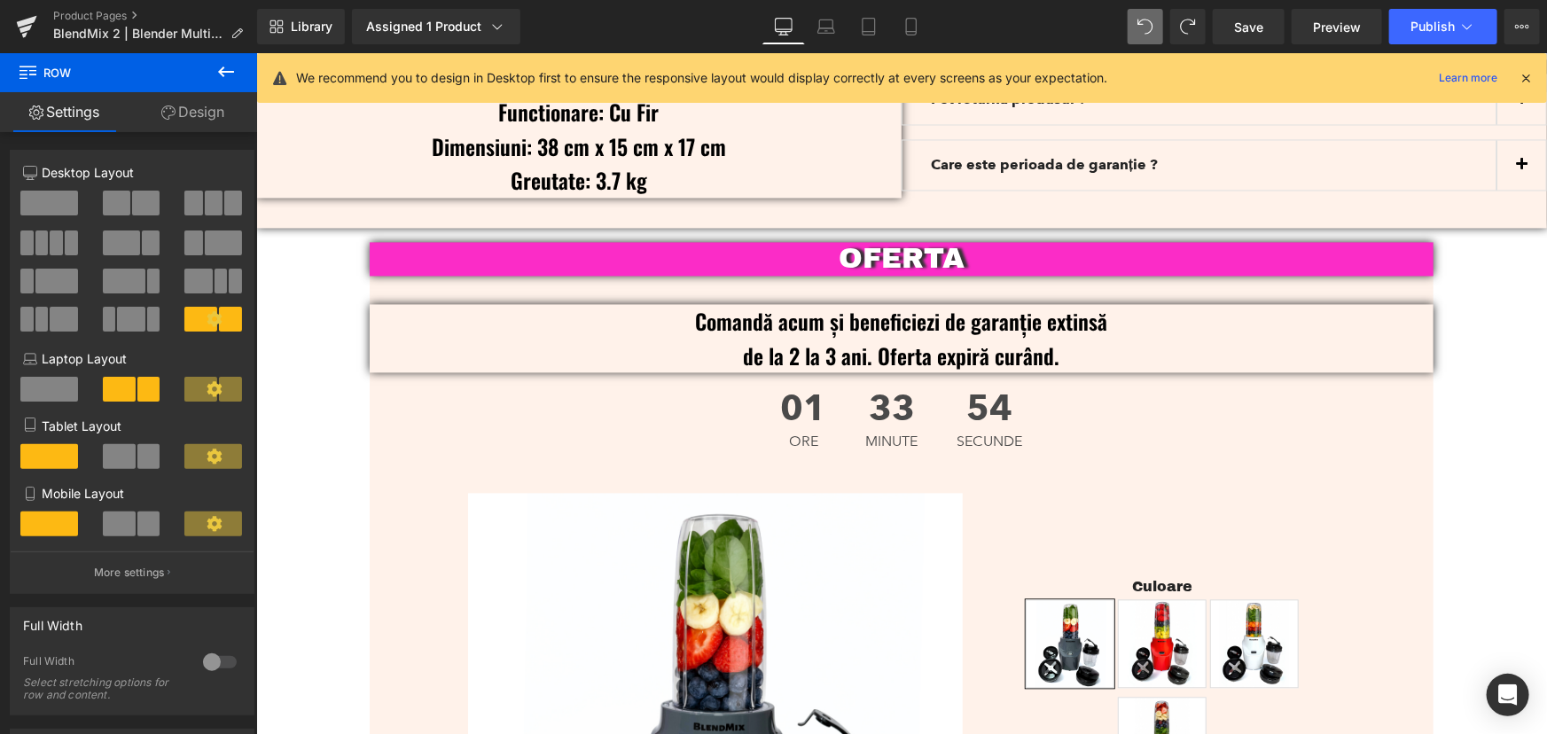
scroll to position [0, 0]
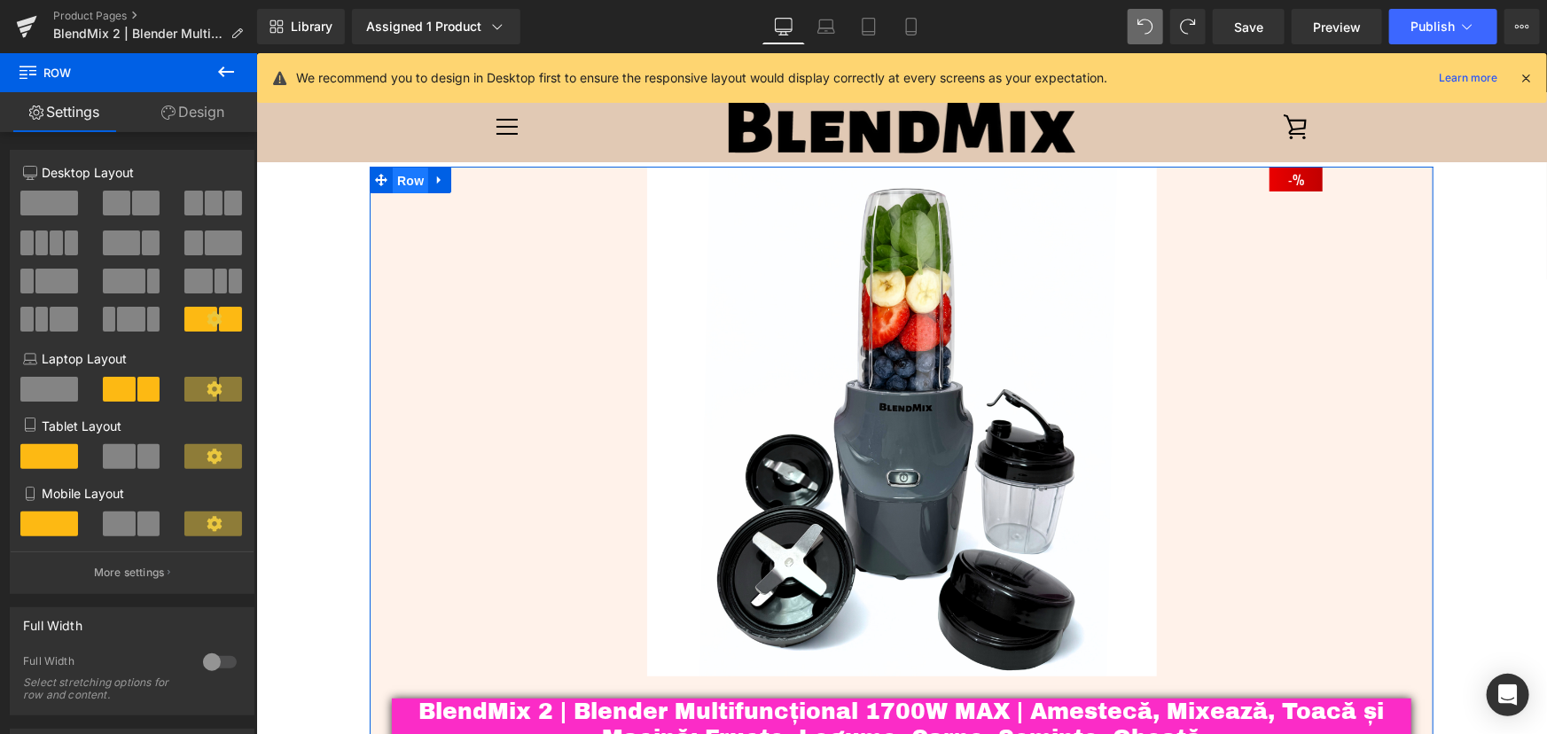
click at [409, 185] on span "Row" at bounding box center [409, 180] width 35 height 27
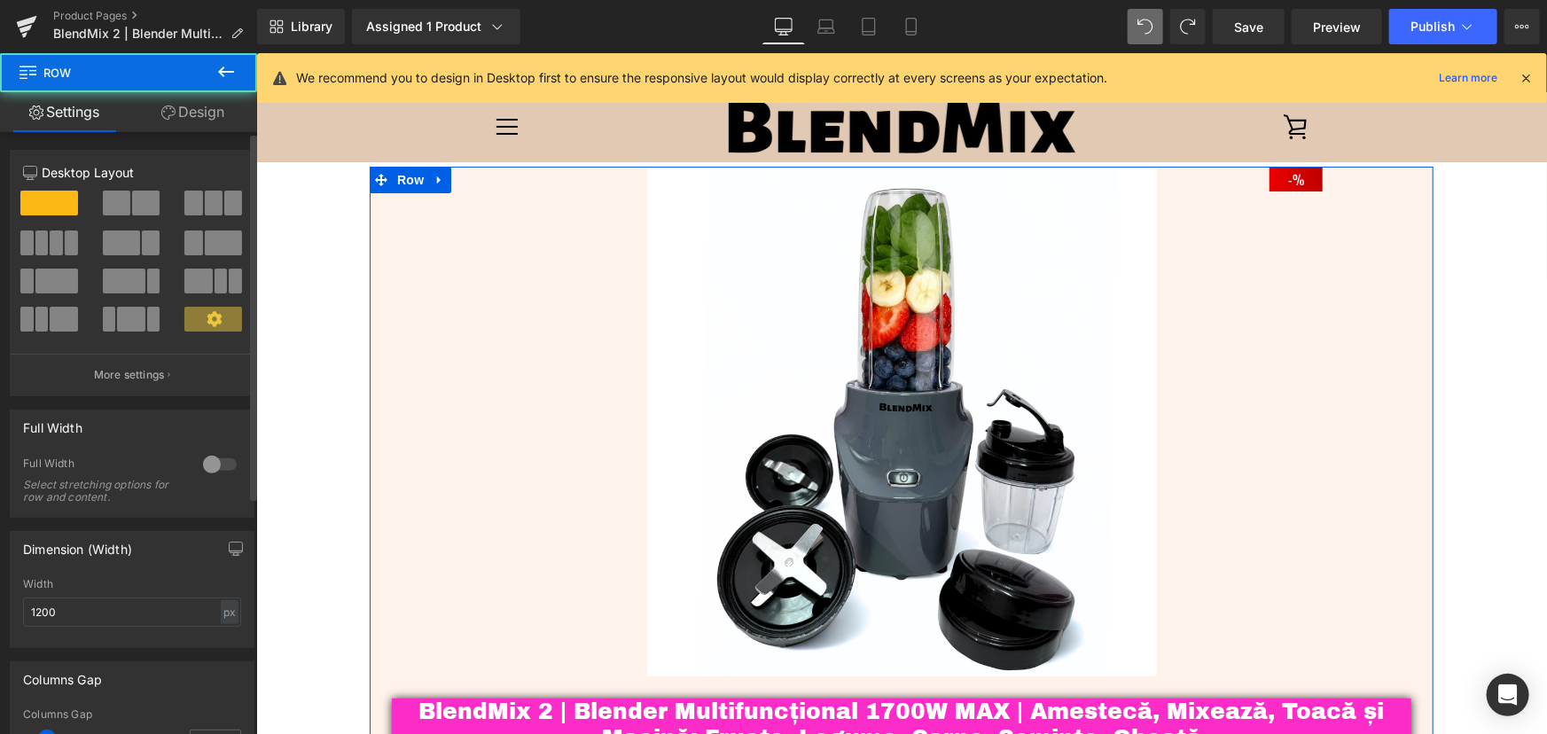
click at [142, 204] on span at bounding box center [145, 203] width 27 height 25
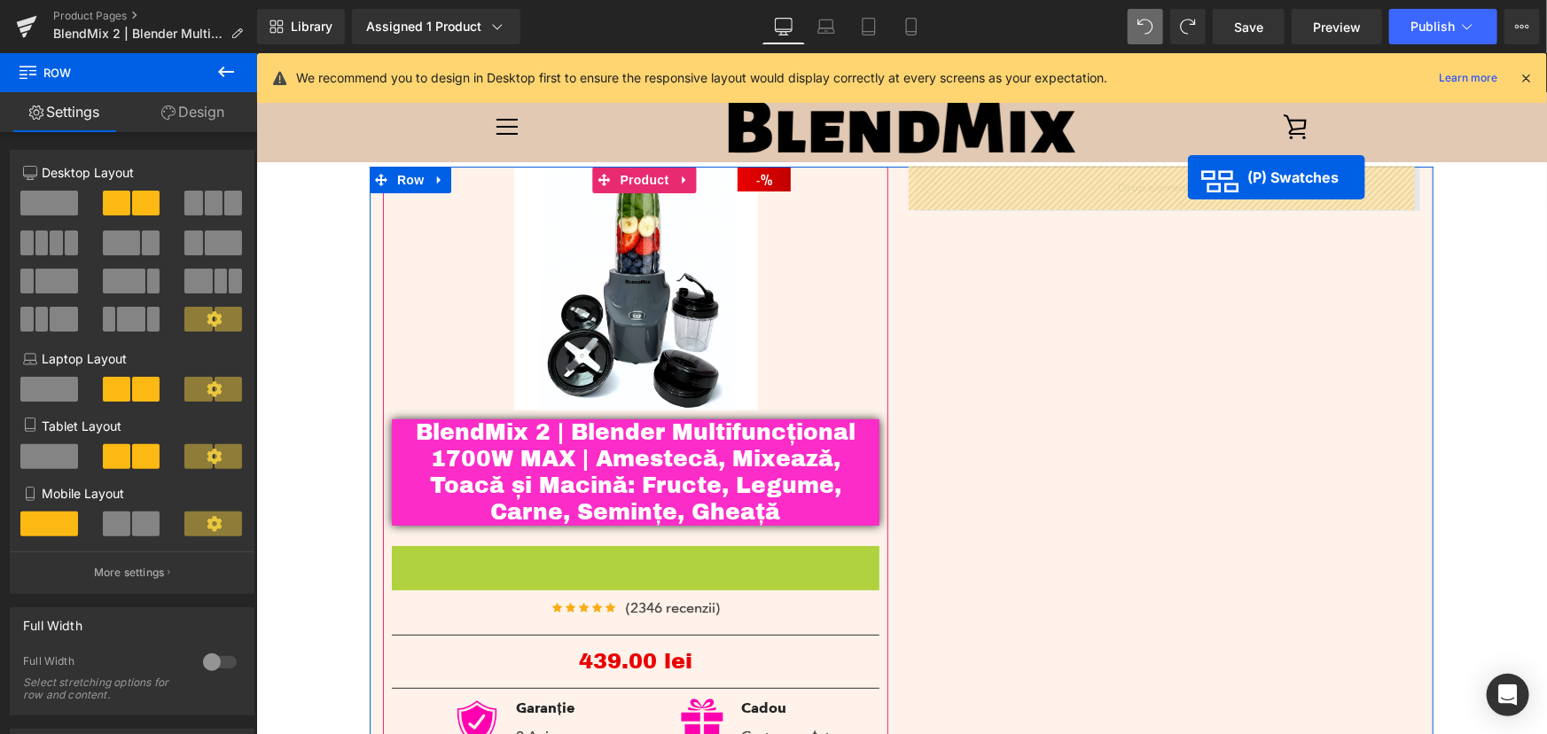
drag, startPoint x: 574, startPoint y: 623, endPoint x: 1187, endPoint y: 176, distance: 758.0
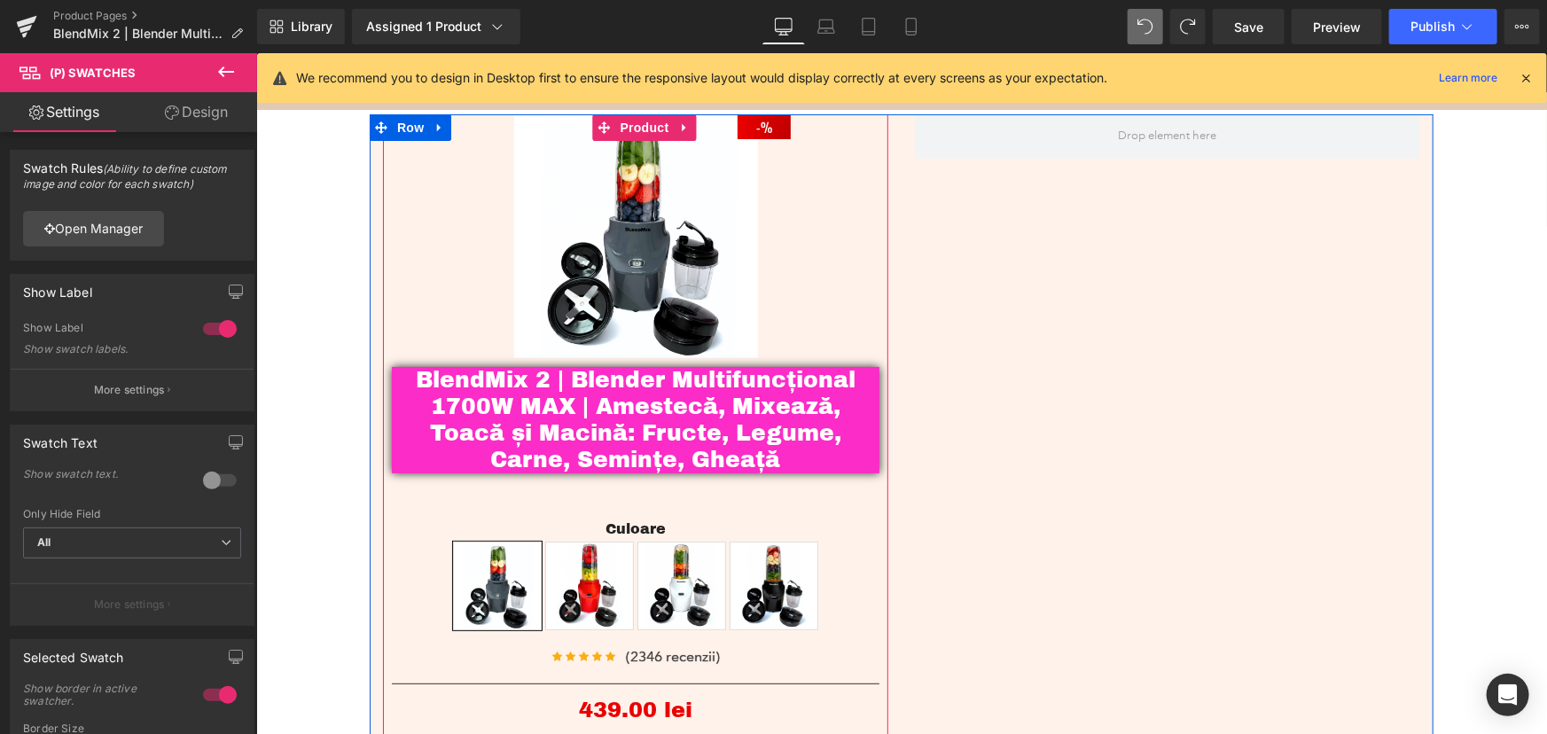
scroll to position [80, 0]
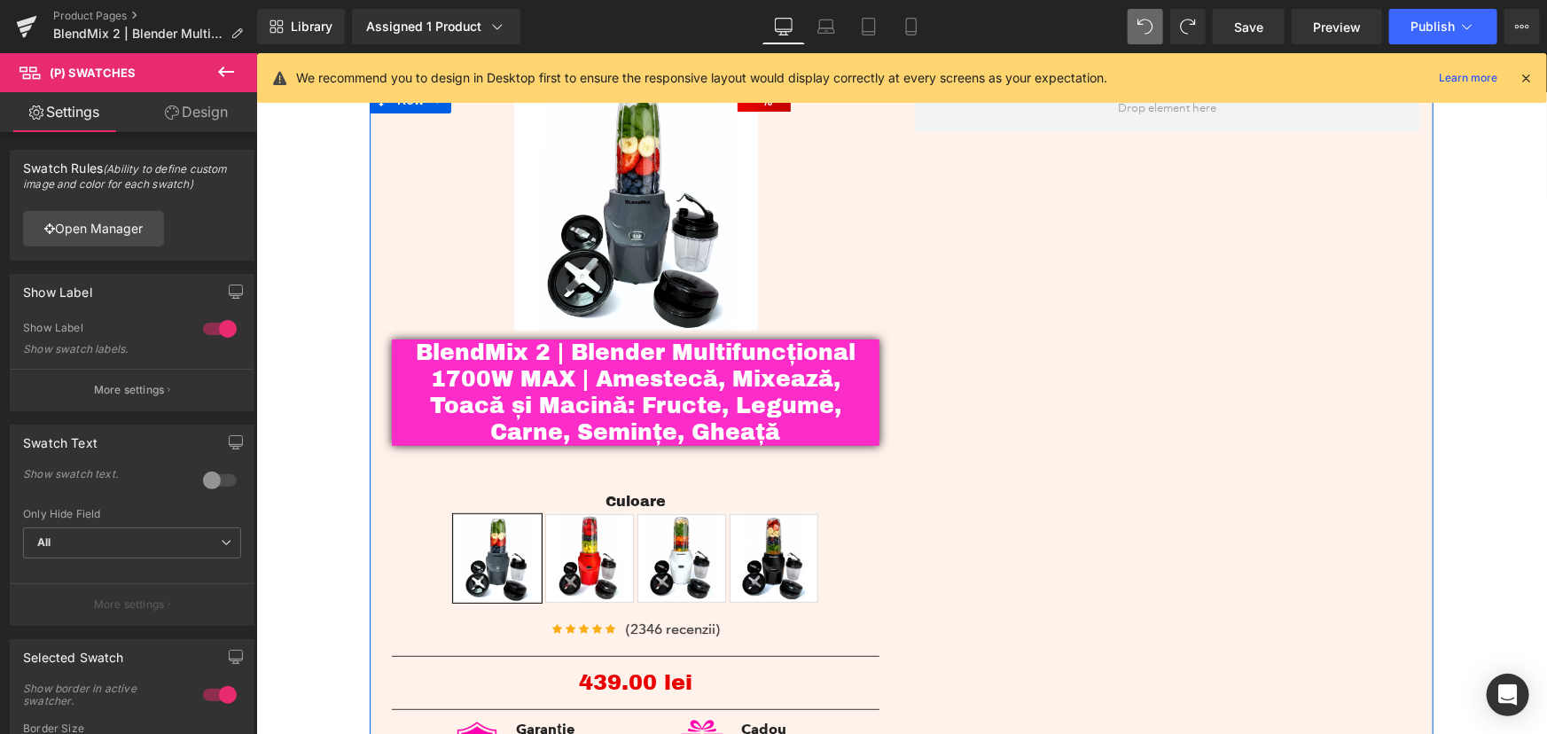
click at [1164, 359] on div "- 43900 % (P) Image BlendMix 2 | Blender Multifuncțional 1700W MAX | Amestecă, …" at bounding box center [901, 503] width 1064 height 834
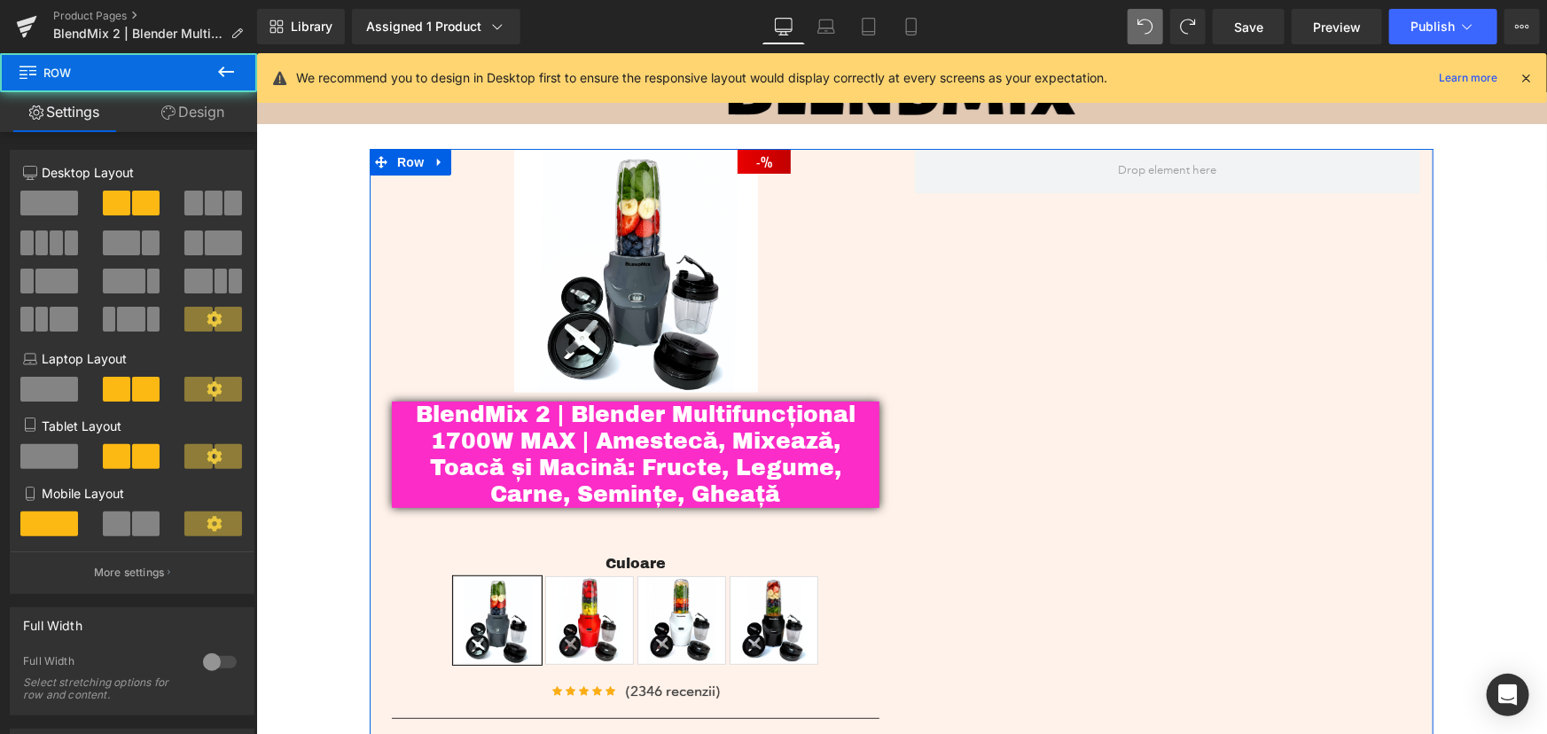
scroll to position [0, 0]
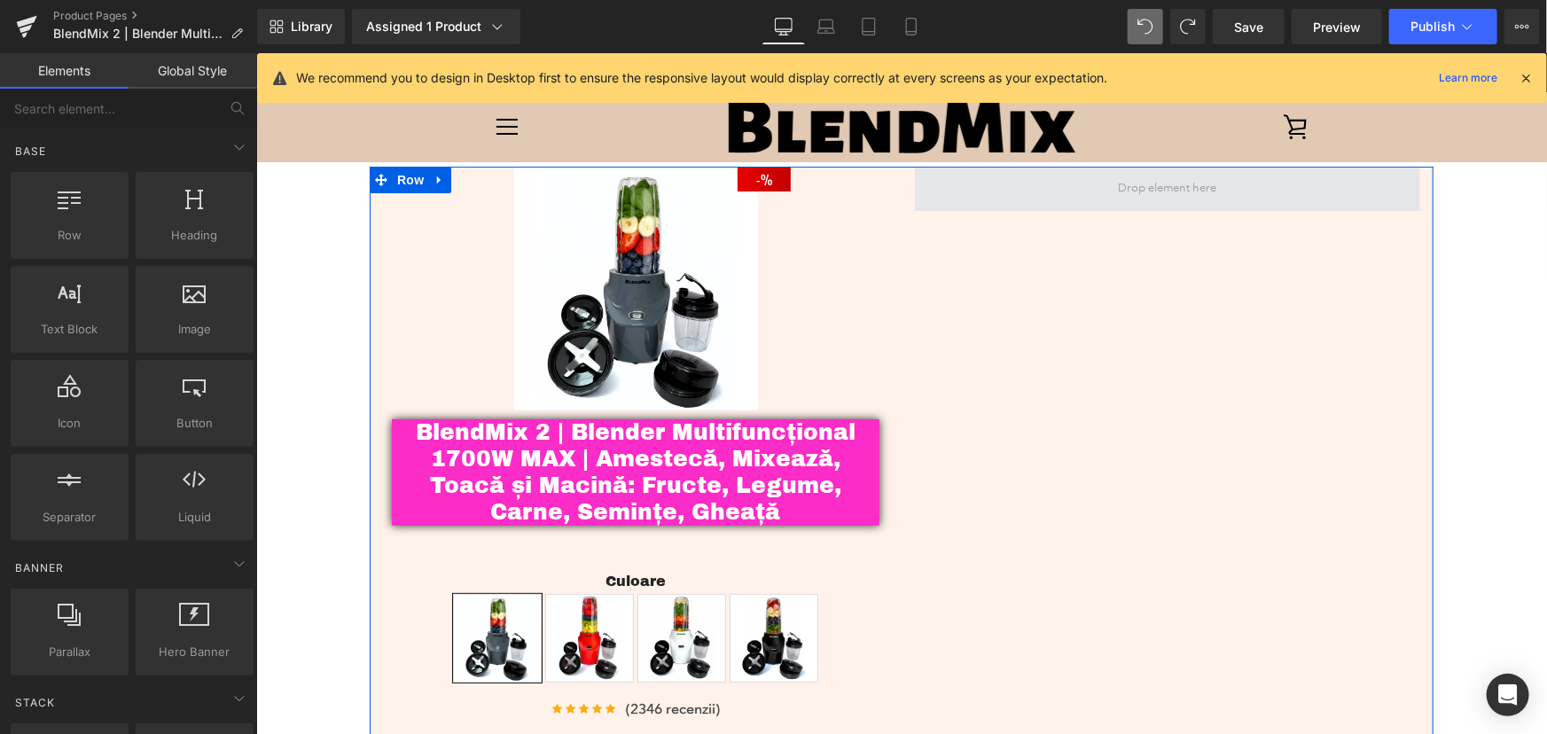
click at [1137, 191] on span at bounding box center [1166, 187] width 111 height 27
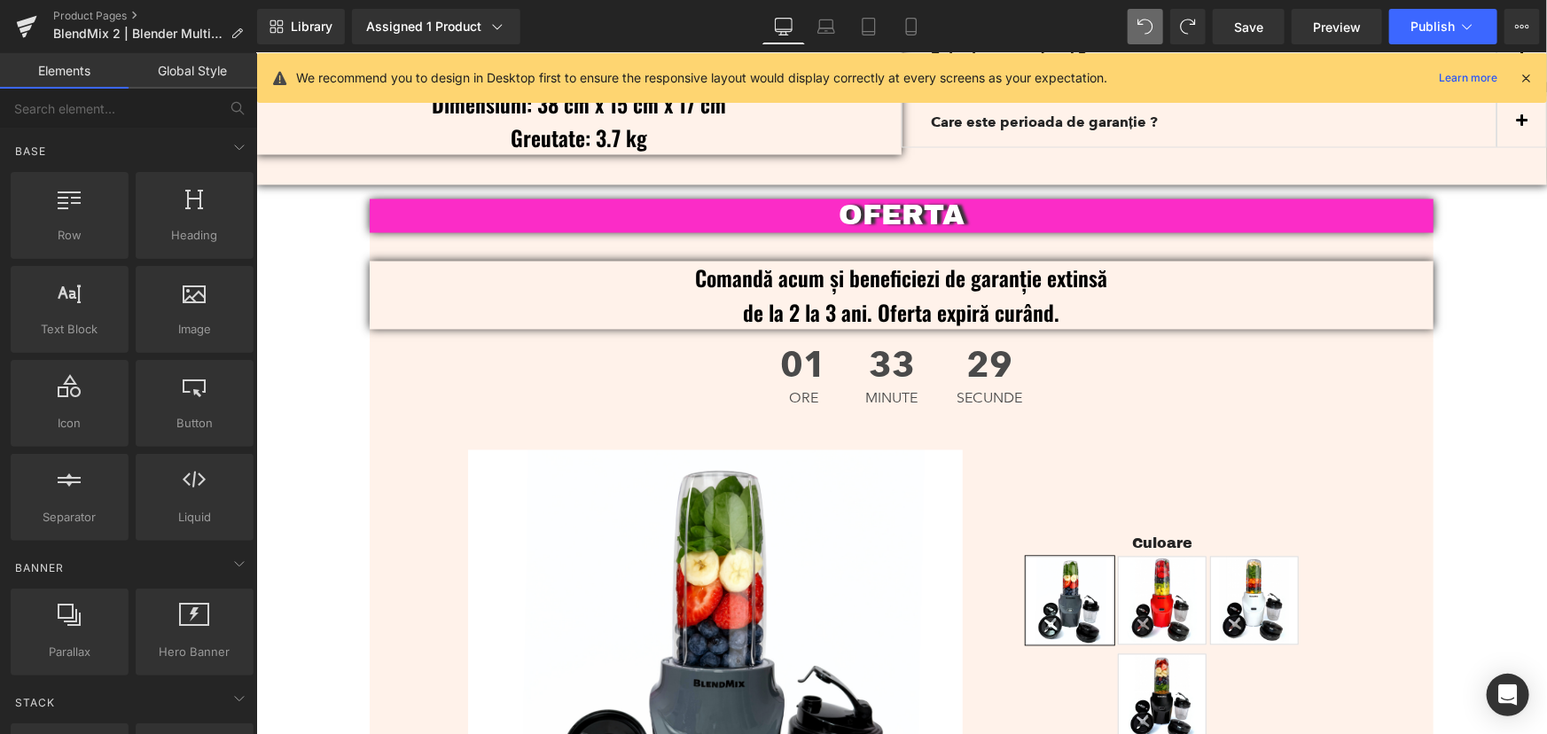
scroll to position [5063, 0]
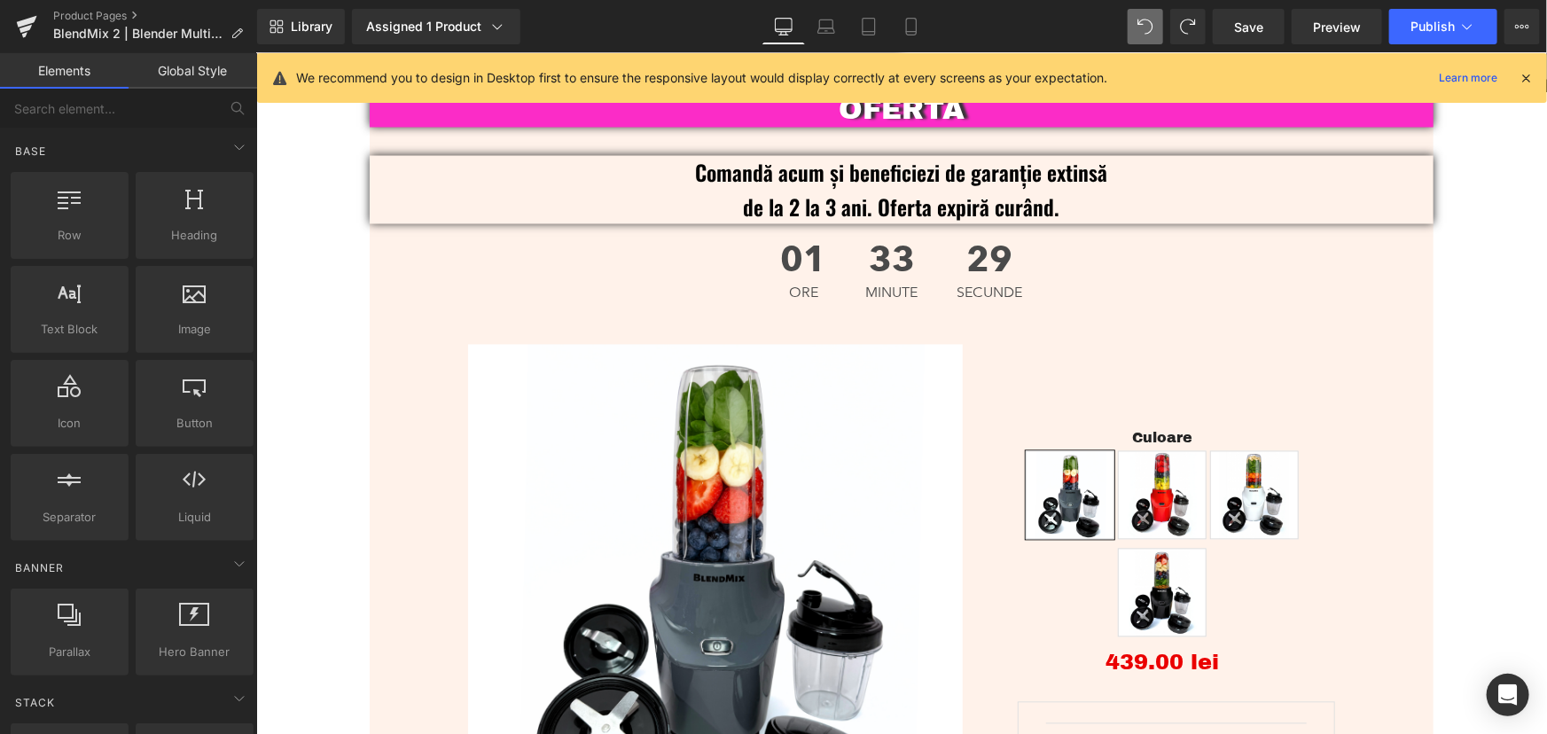
click at [1020, 403] on div "Culoare Gray Rosu Alb Negru" at bounding box center [1161, 523] width 346 height 243
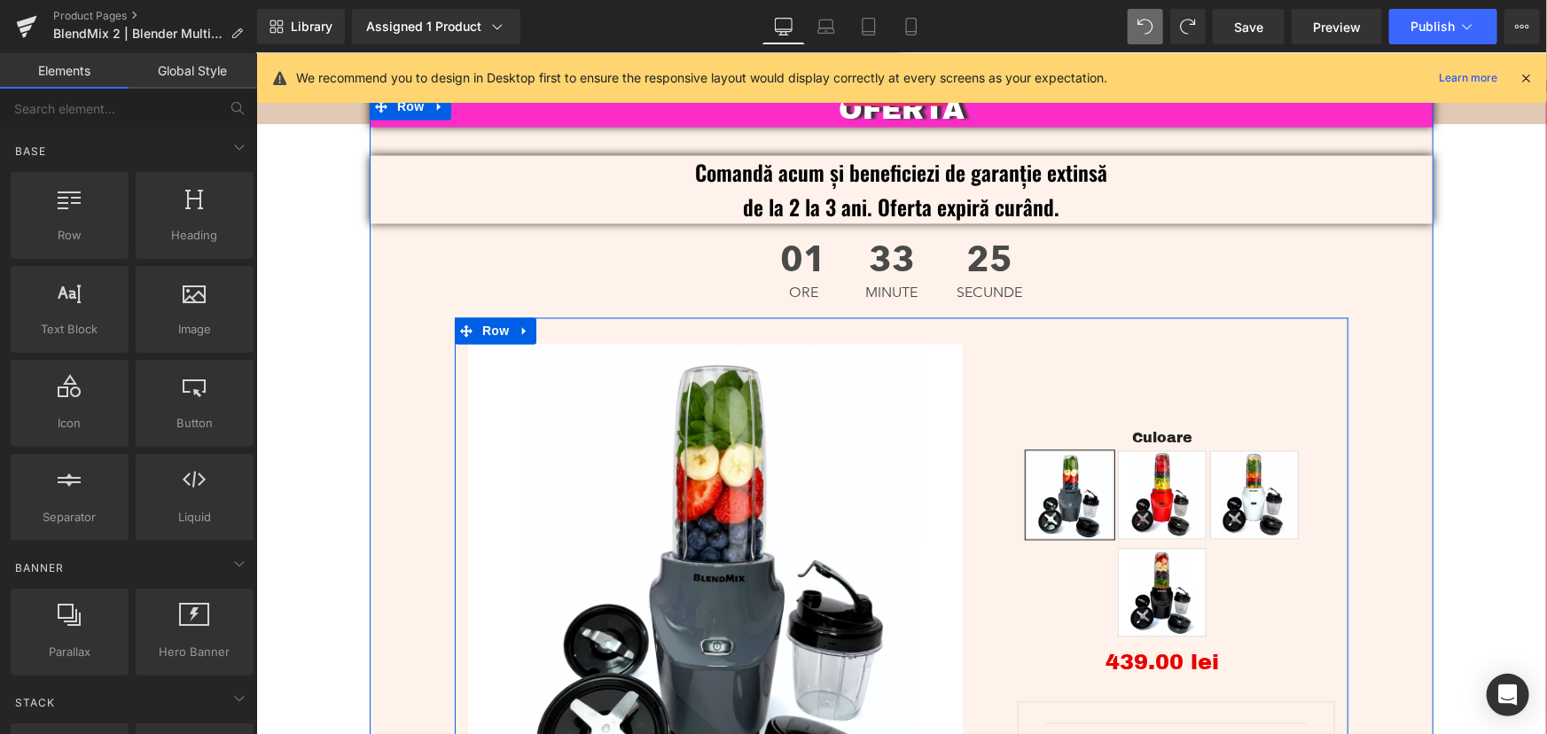
click at [1227, 347] on div "Culoare Gray Rosu Alb Negru 0 (P) Swatches 0 lei 439.00 lei (P) Price 0 lei 439…" at bounding box center [1161, 658] width 372 height 629
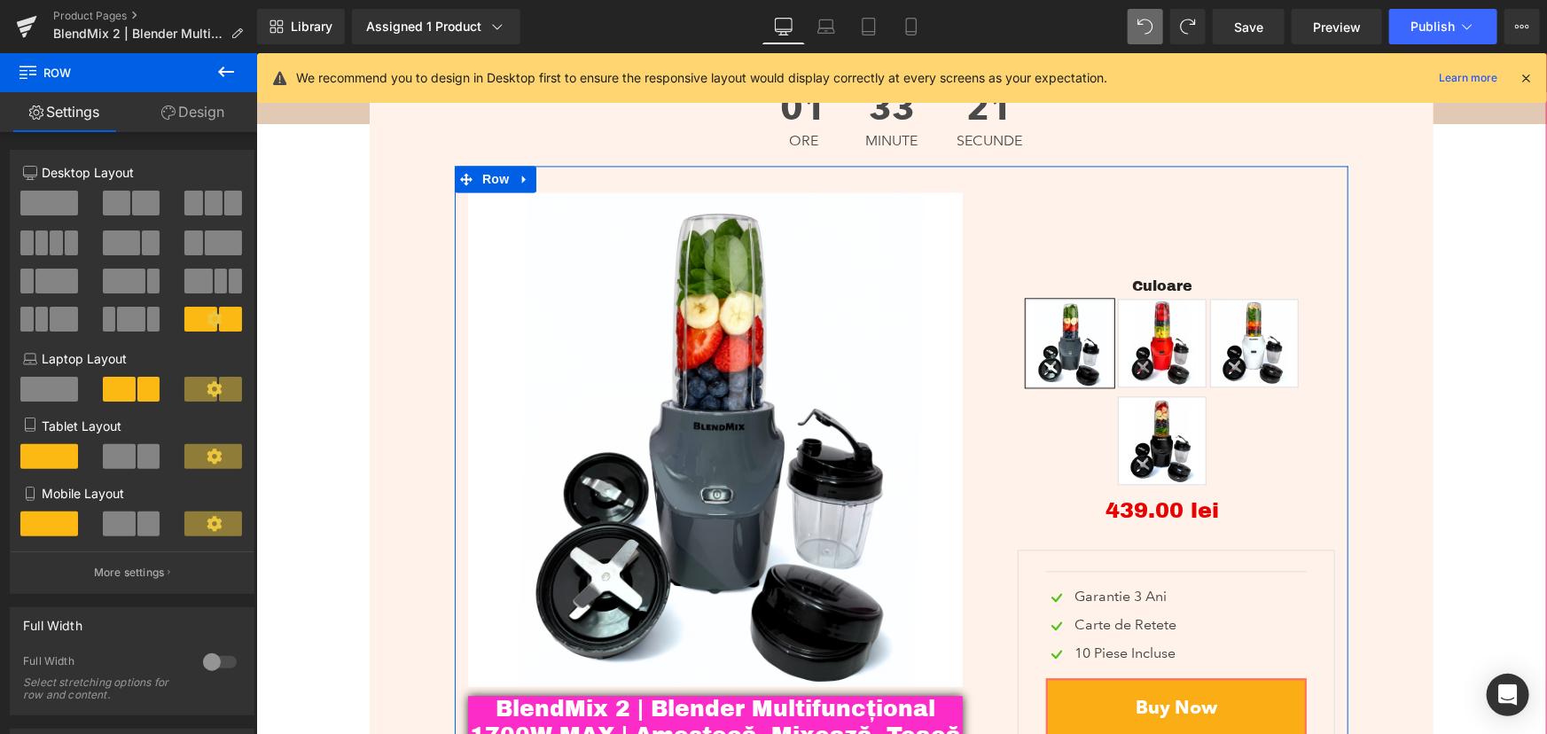
scroll to position [5144, 0]
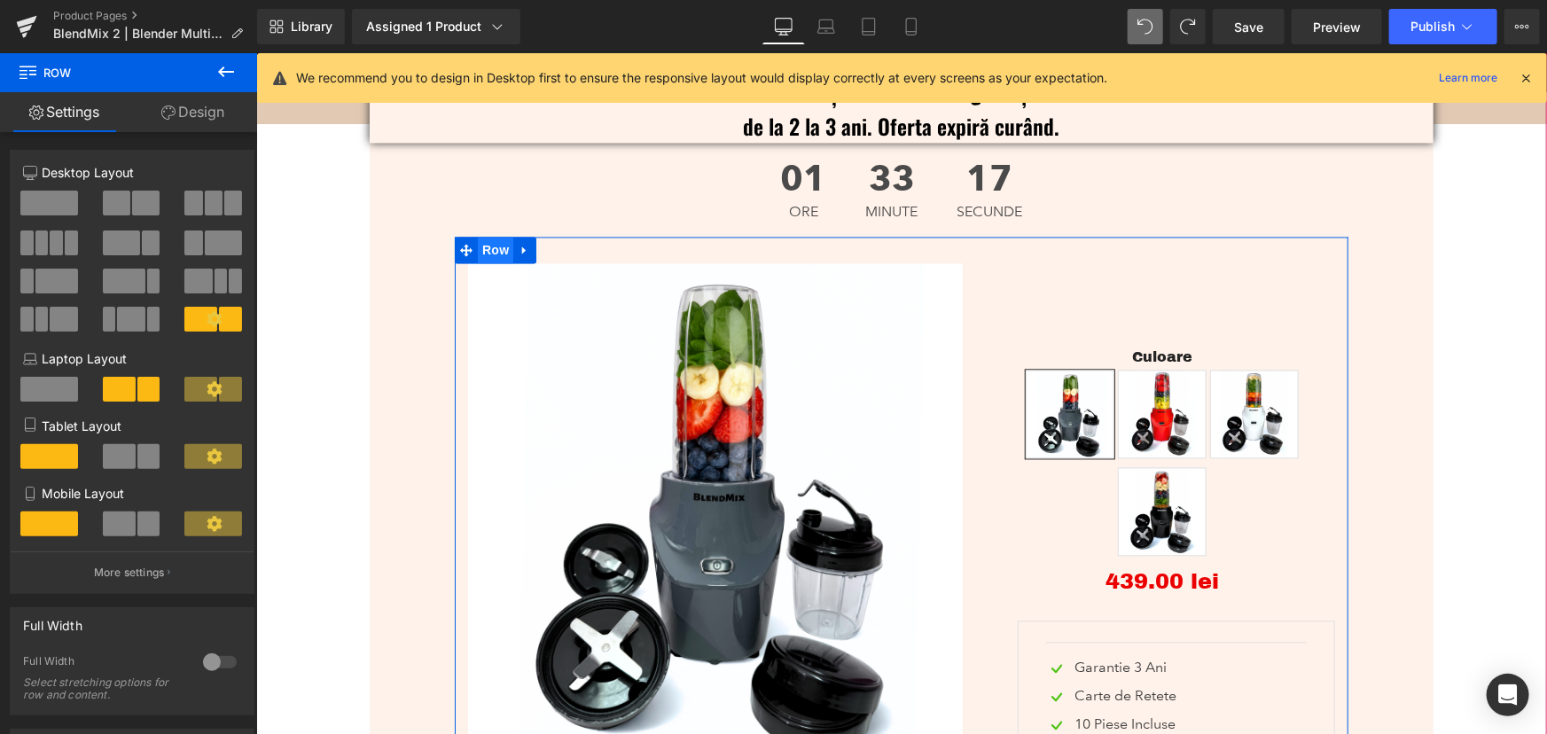
click at [491, 237] on span "Row" at bounding box center [494, 250] width 35 height 27
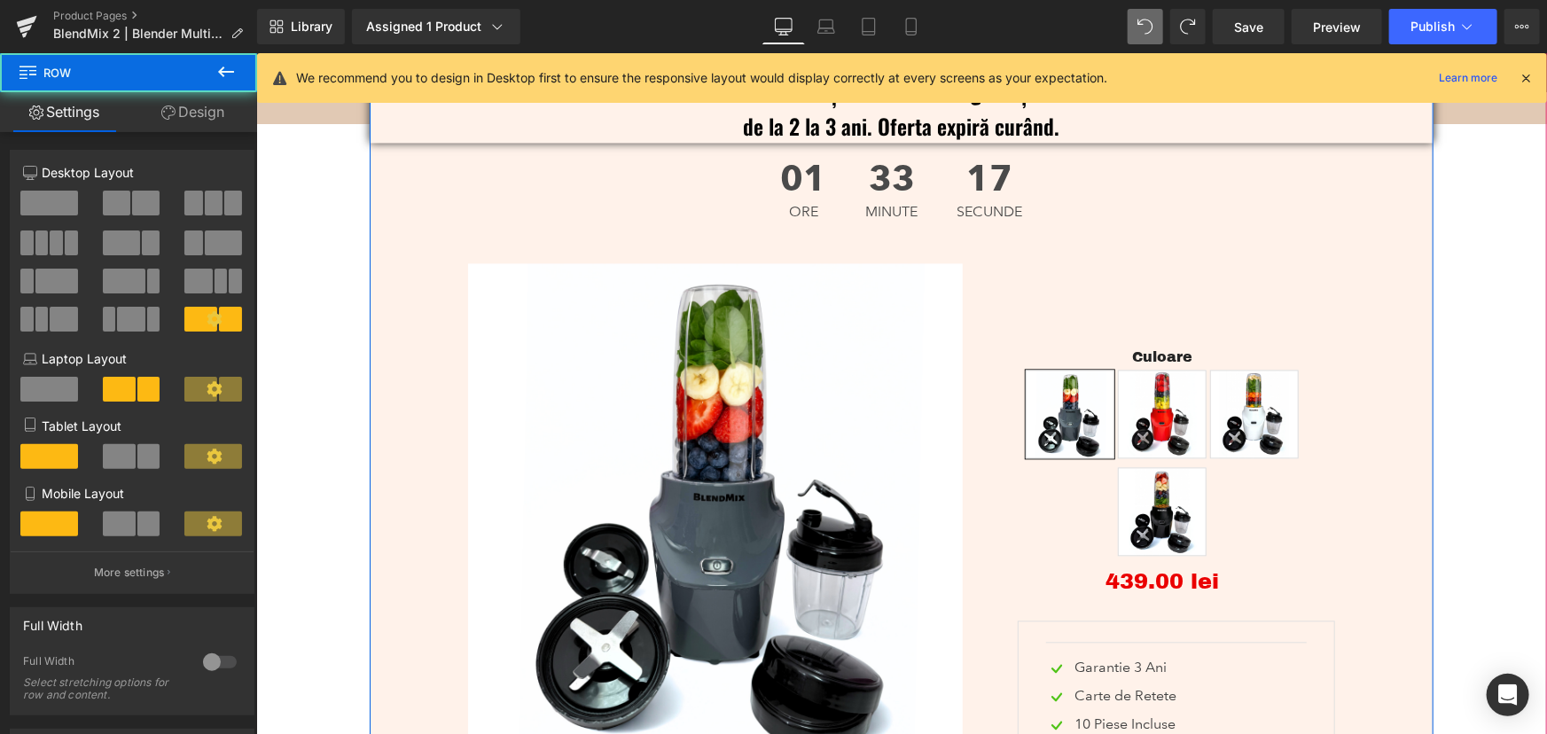
click at [390, 273] on div "OFERTA Text Block Comandă acum și beneficiezi de garanție extinsă de la 2 la 3 …" at bounding box center [901, 457] width 1064 height 890
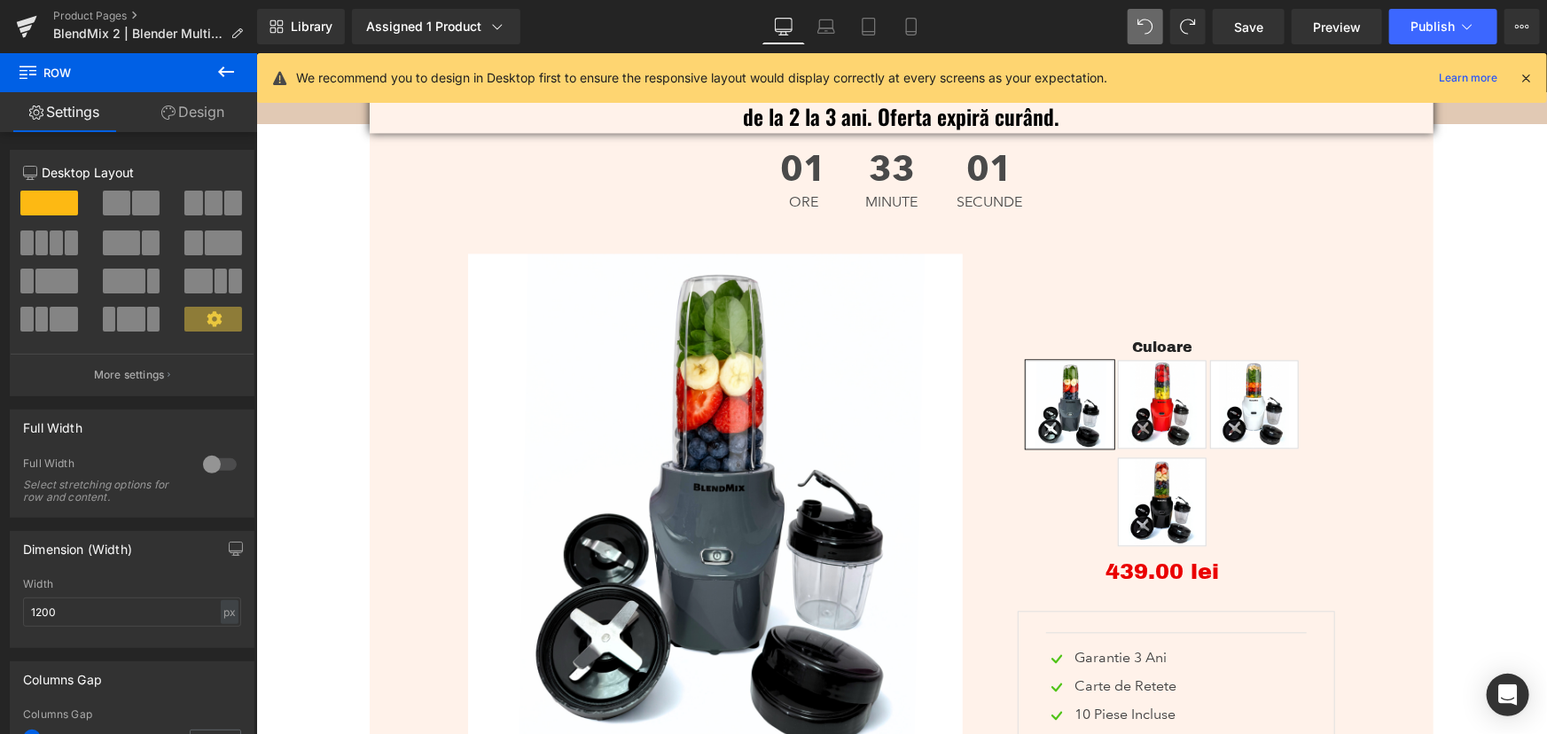
scroll to position [5073, 0]
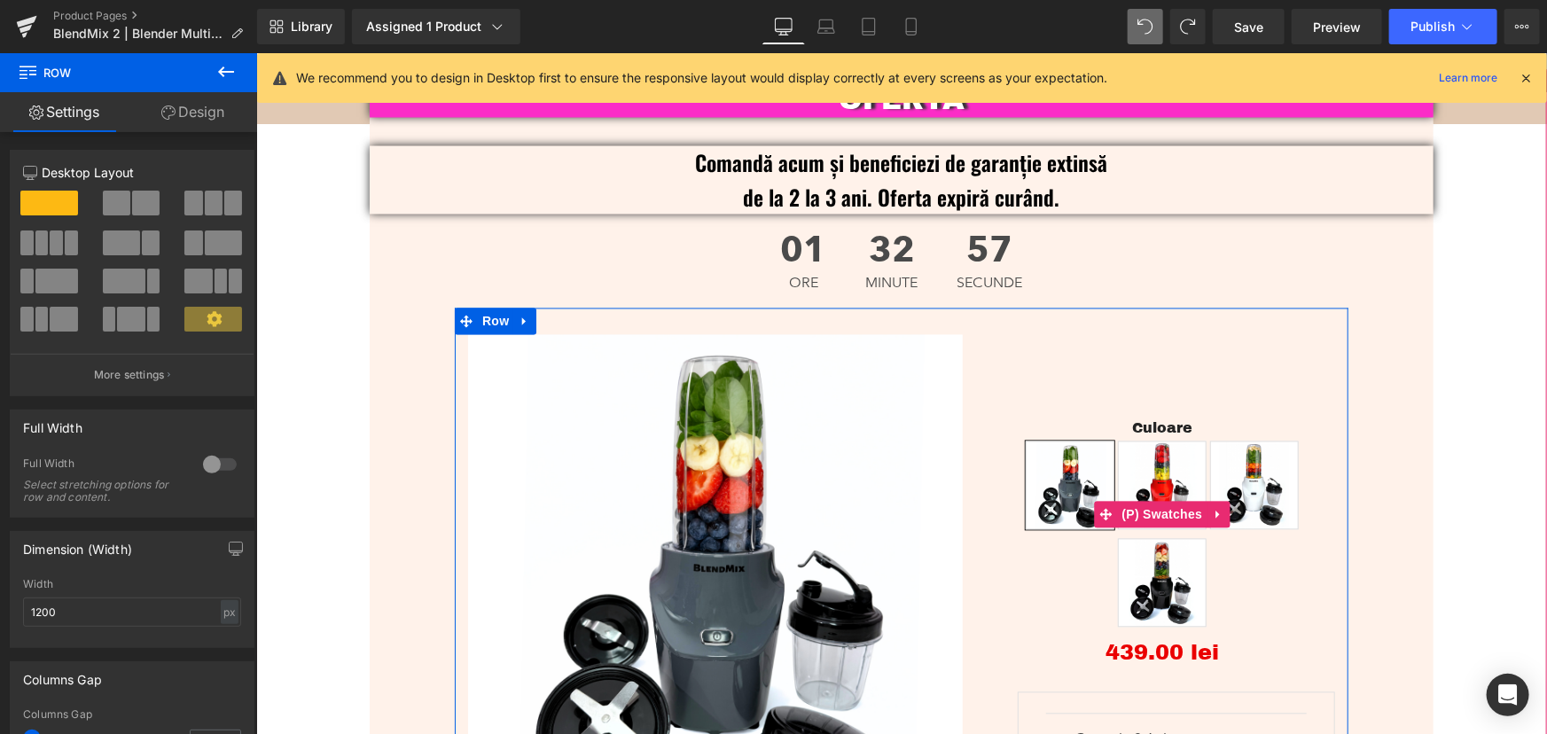
click at [1027, 393] on div "Culoare Gray Rosu Alb Negru" at bounding box center [1161, 514] width 346 height 243
click at [713, 573] on img at bounding box center [714, 581] width 495 height 495
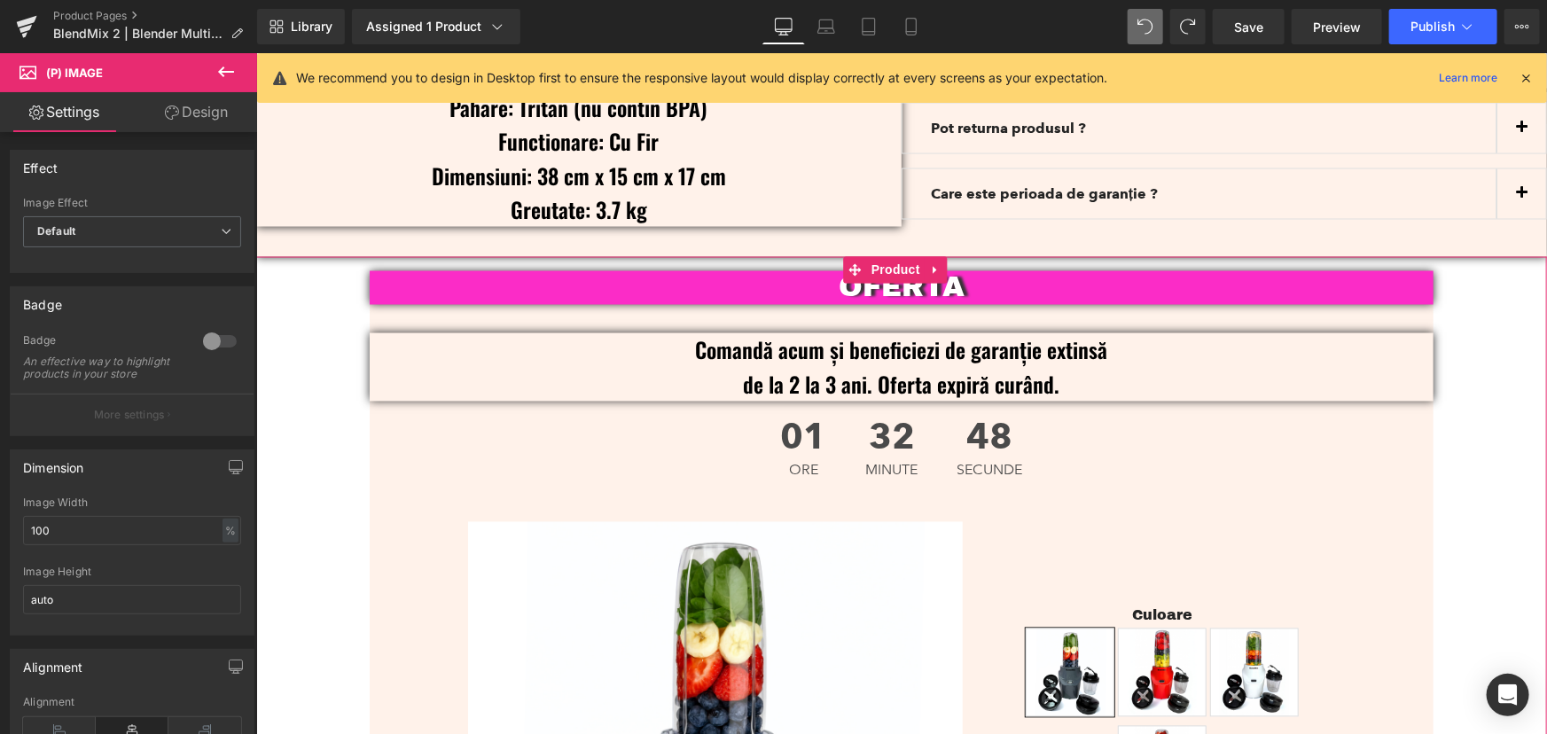
scroll to position [4751, 0]
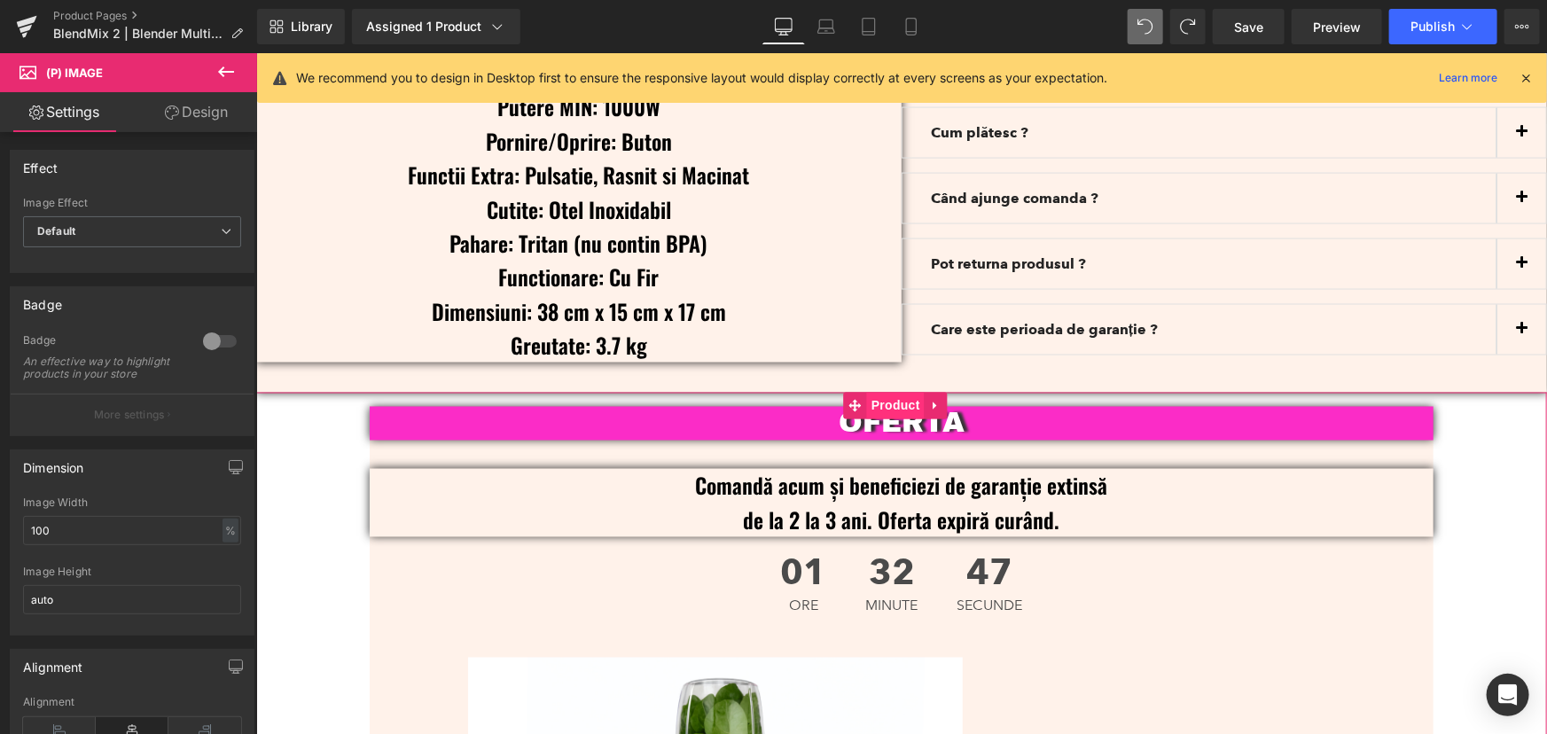
click at [898, 392] on span "Product" at bounding box center [895, 405] width 58 height 27
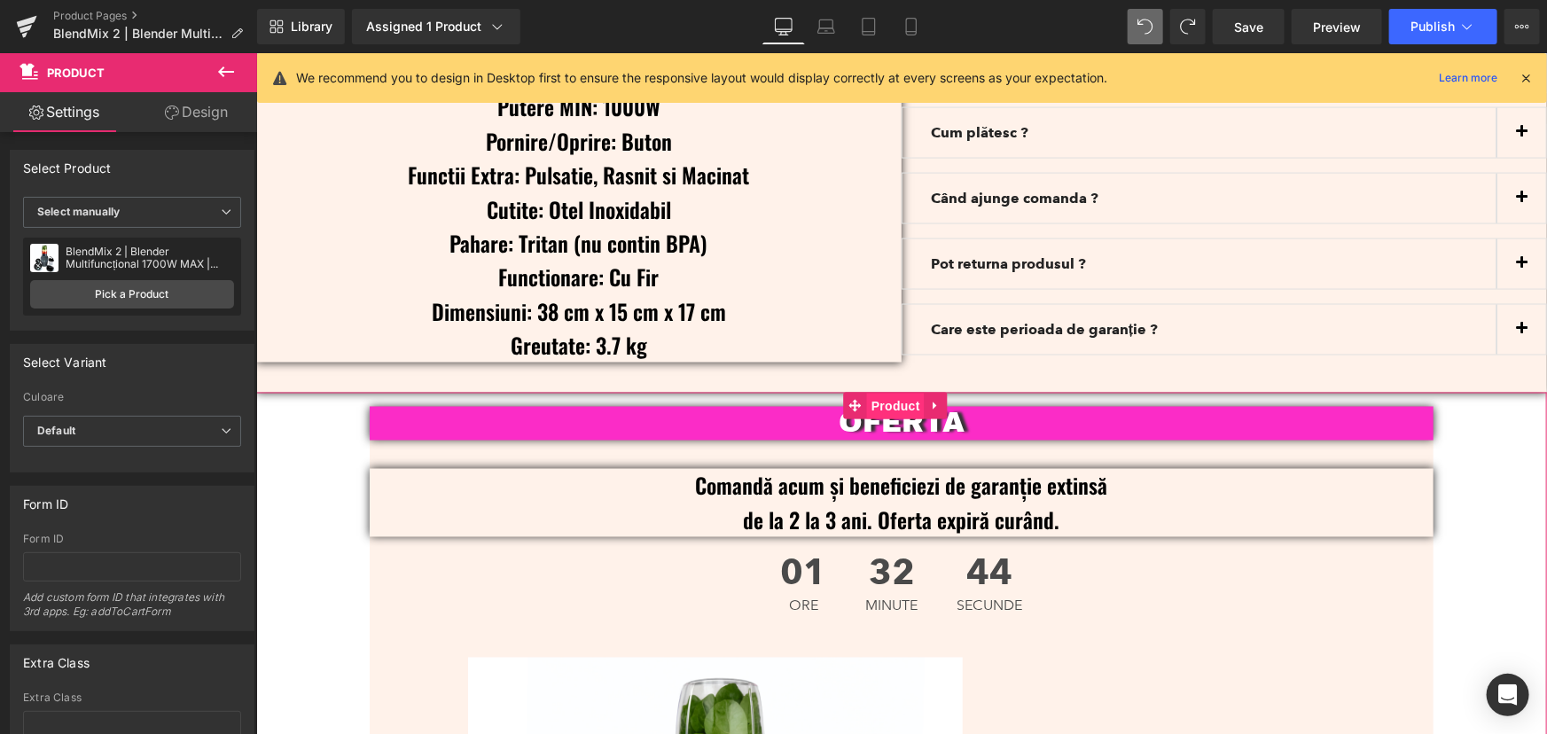
click at [909, 393] on span "Product" at bounding box center [895, 406] width 58 height 27
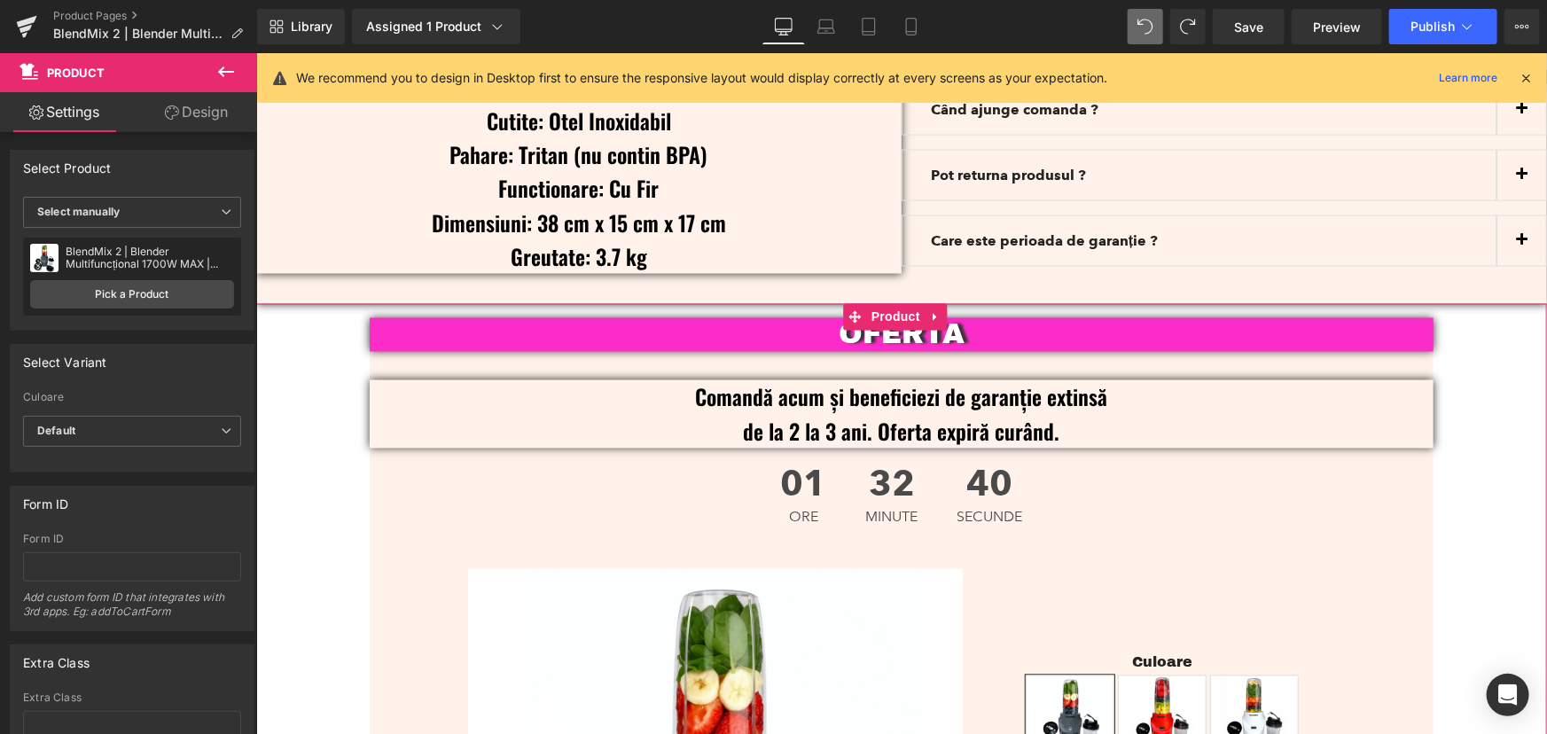
scroll to position [4831, 0]
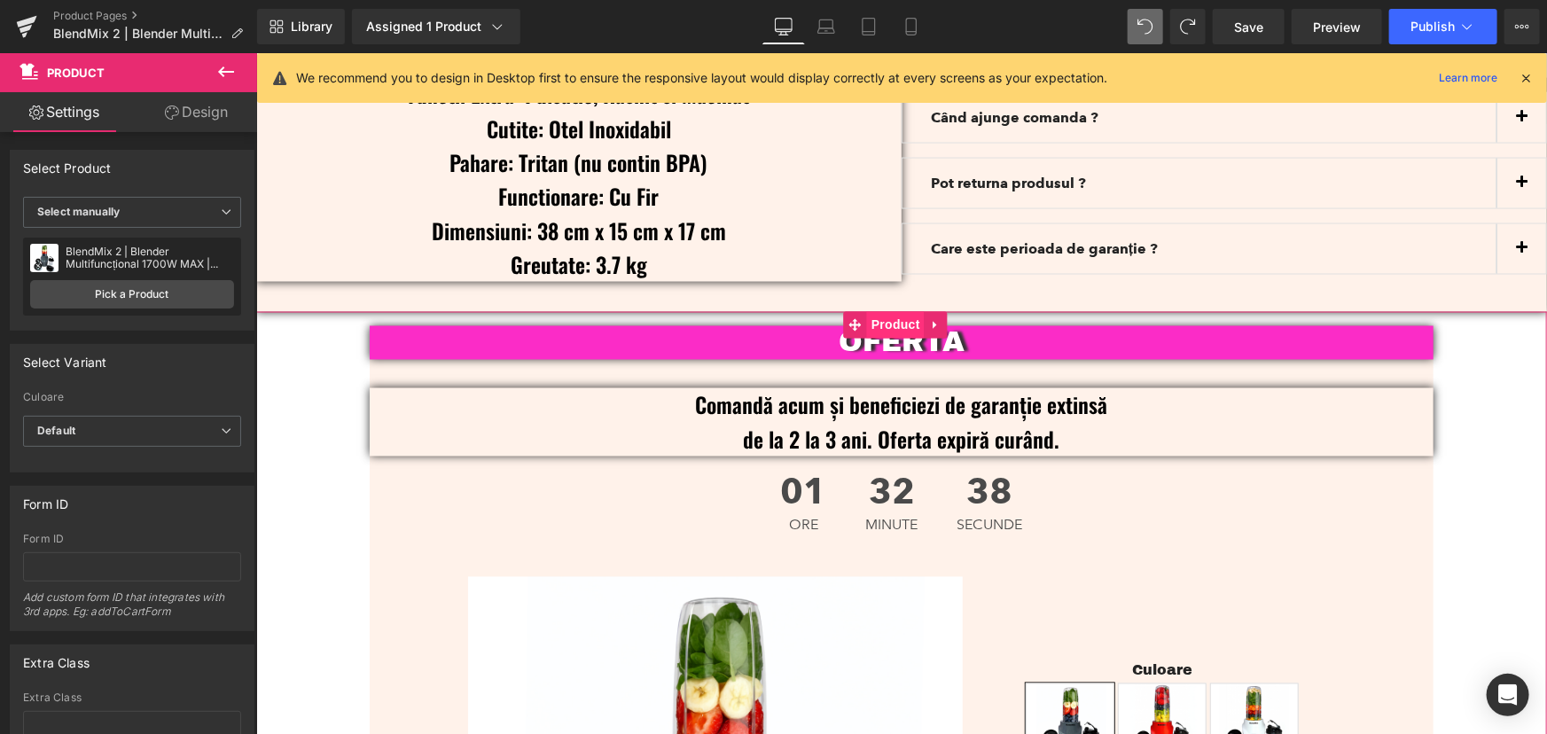
click at [887, 311] on span "Product" at bounding box center [895, 324] width 58 height 27
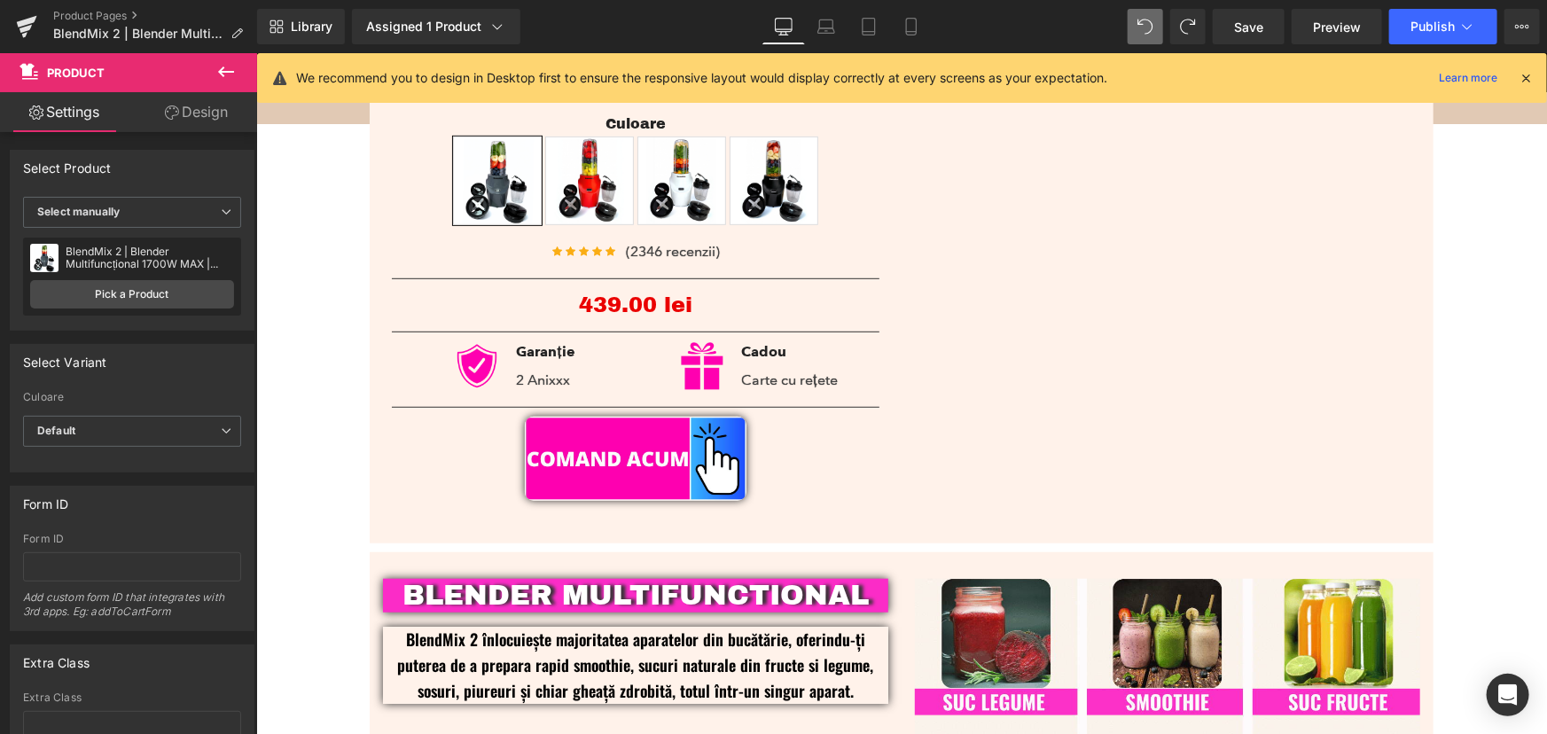
scroll to position [0, 0]
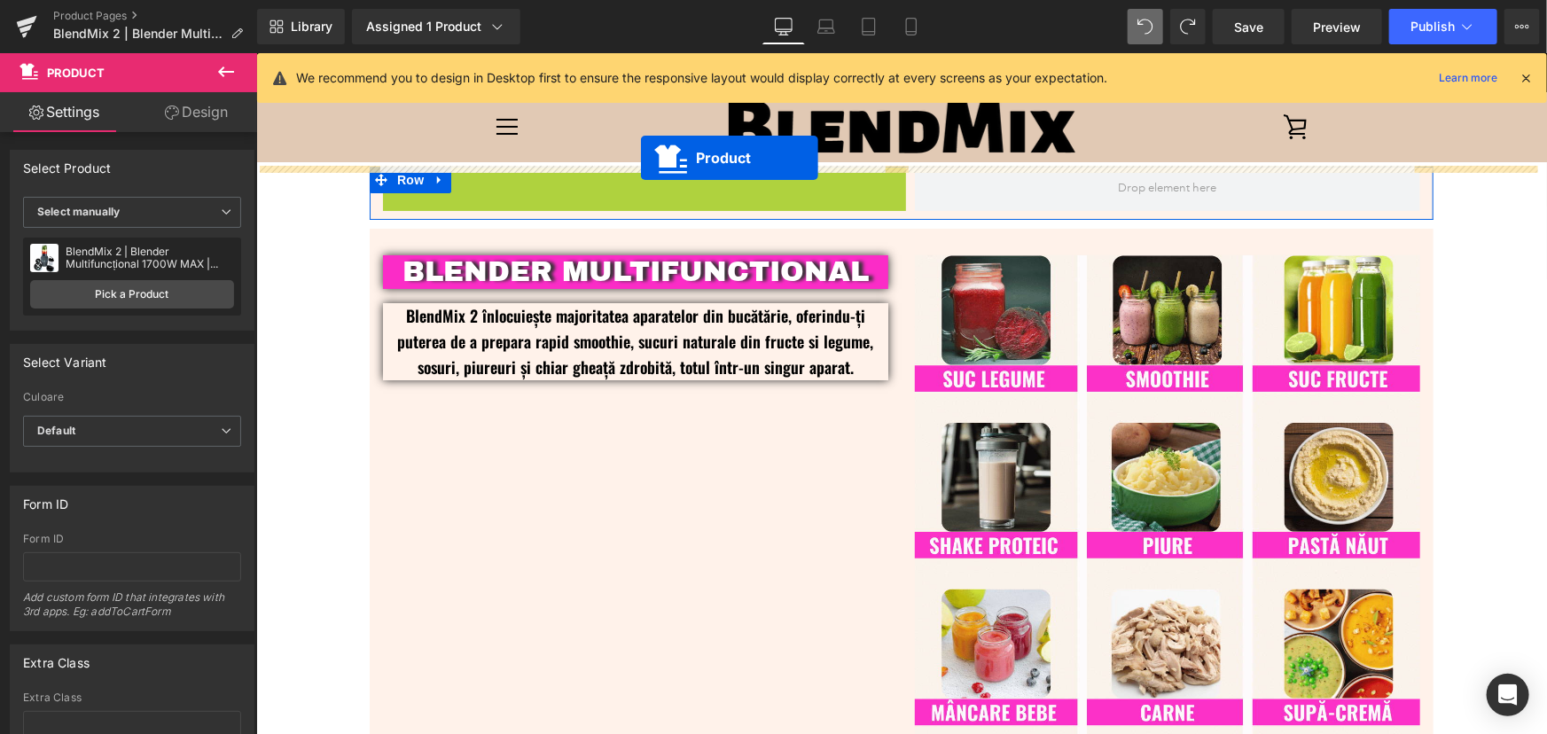
drag, startPoint x: 590, startPoint y: 177, endPoint x: 640, endPoint y: 157, distance: 53.7
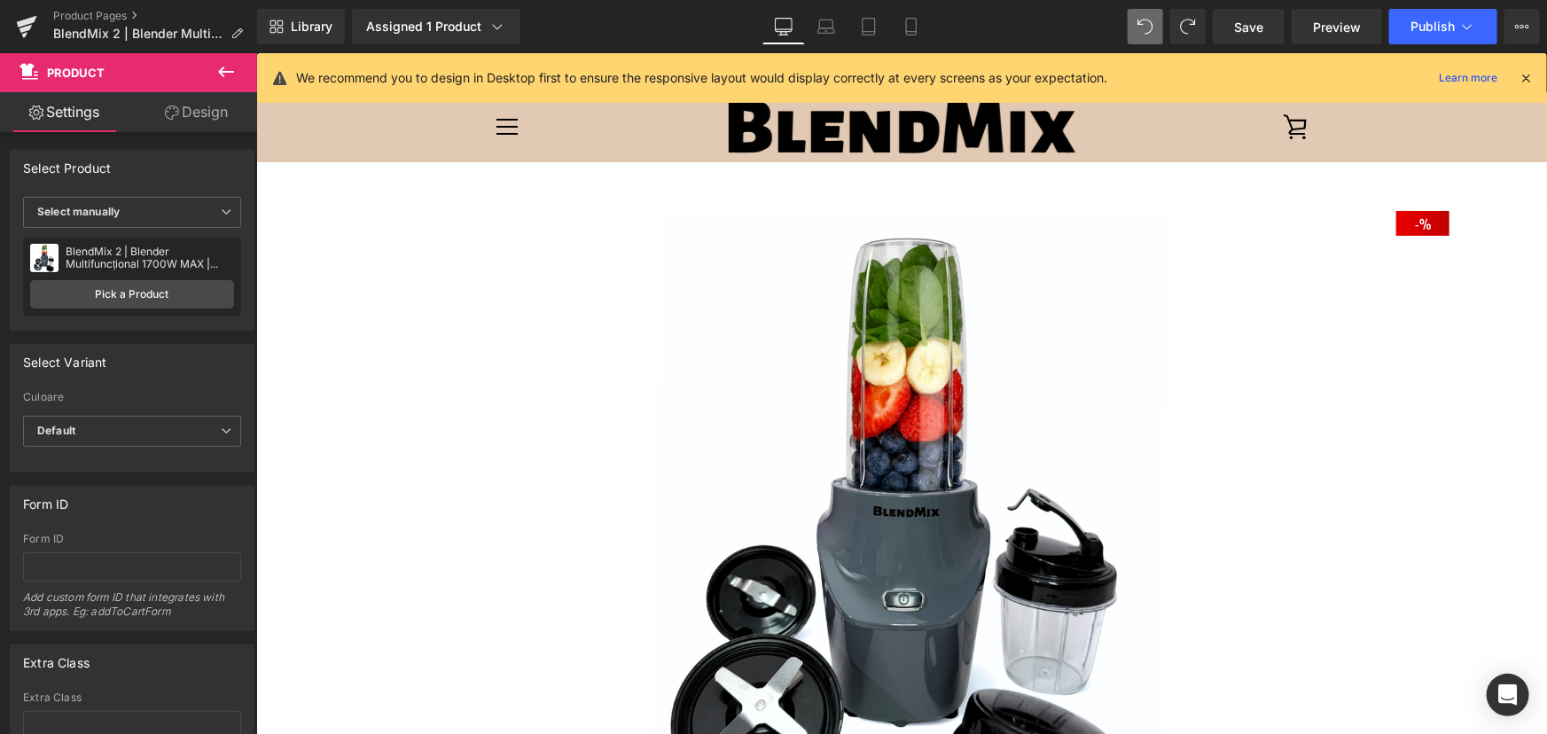
click at [227, 59] on button at bounding box center [226, 72] width 62 height 39
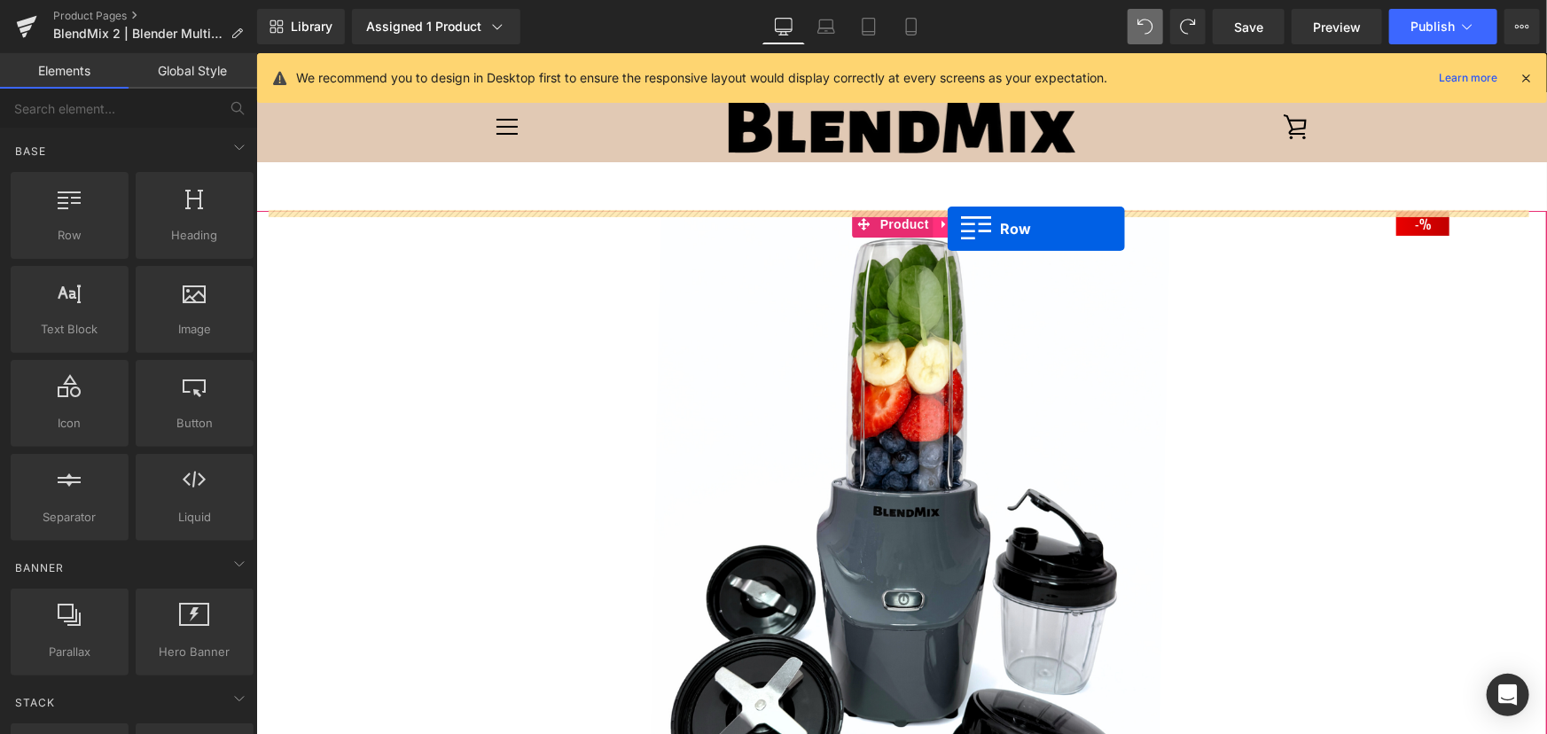
drag, startPoint x: 304, startPoint y: 269, endPoint x: 947, endPoint y: 228, distance: 643.9
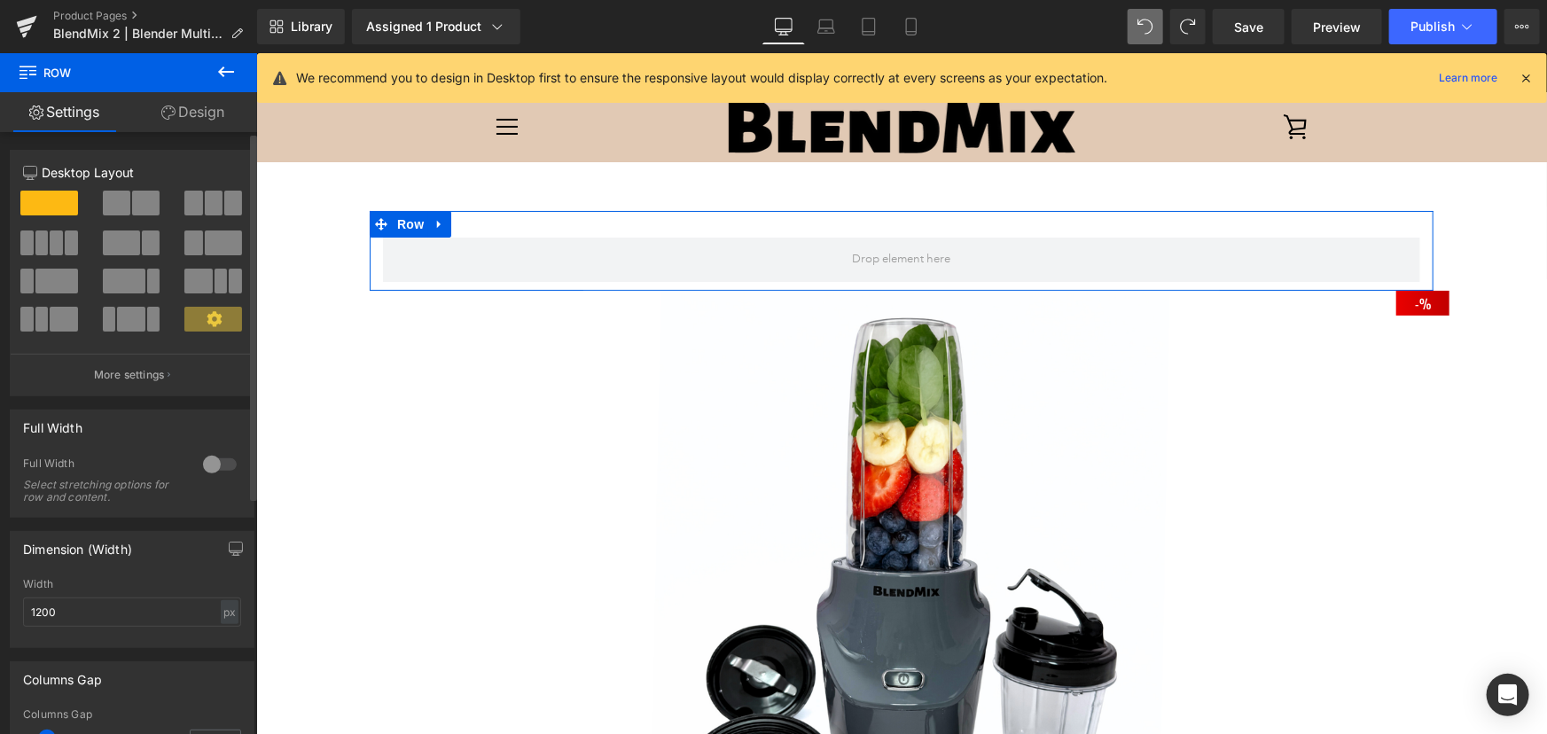
click at [136, 201] on span at bounding box center [145, 203] width 27 height 25
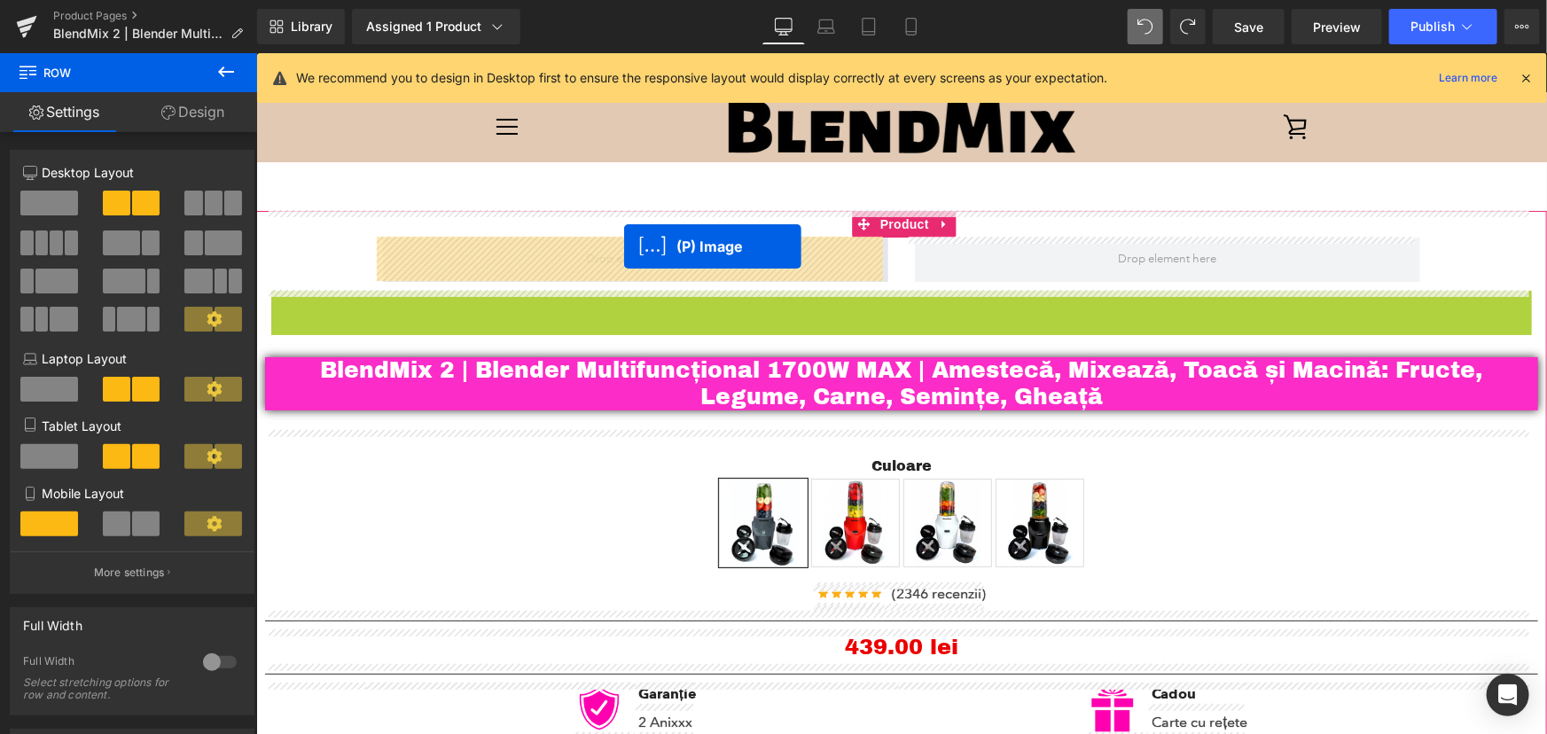
drag, startPoint x: 881, startPoint y: 607, endPoint x: 623, endPoint y: 246, distance: 444.2
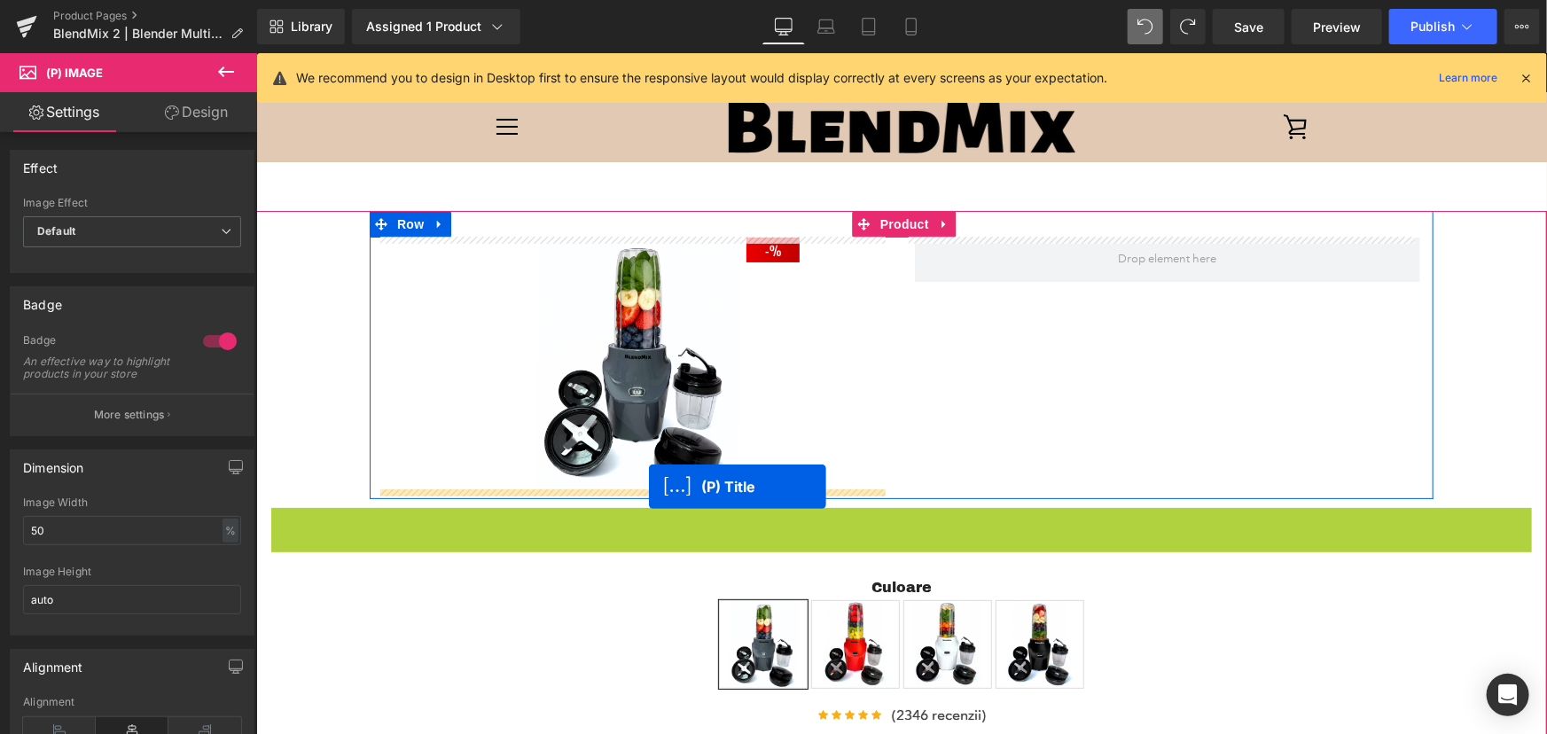
drag, startPoint x: 902, startPoint y: 542, endPoint x: 648, endPoint y: 486, distance: 260.4
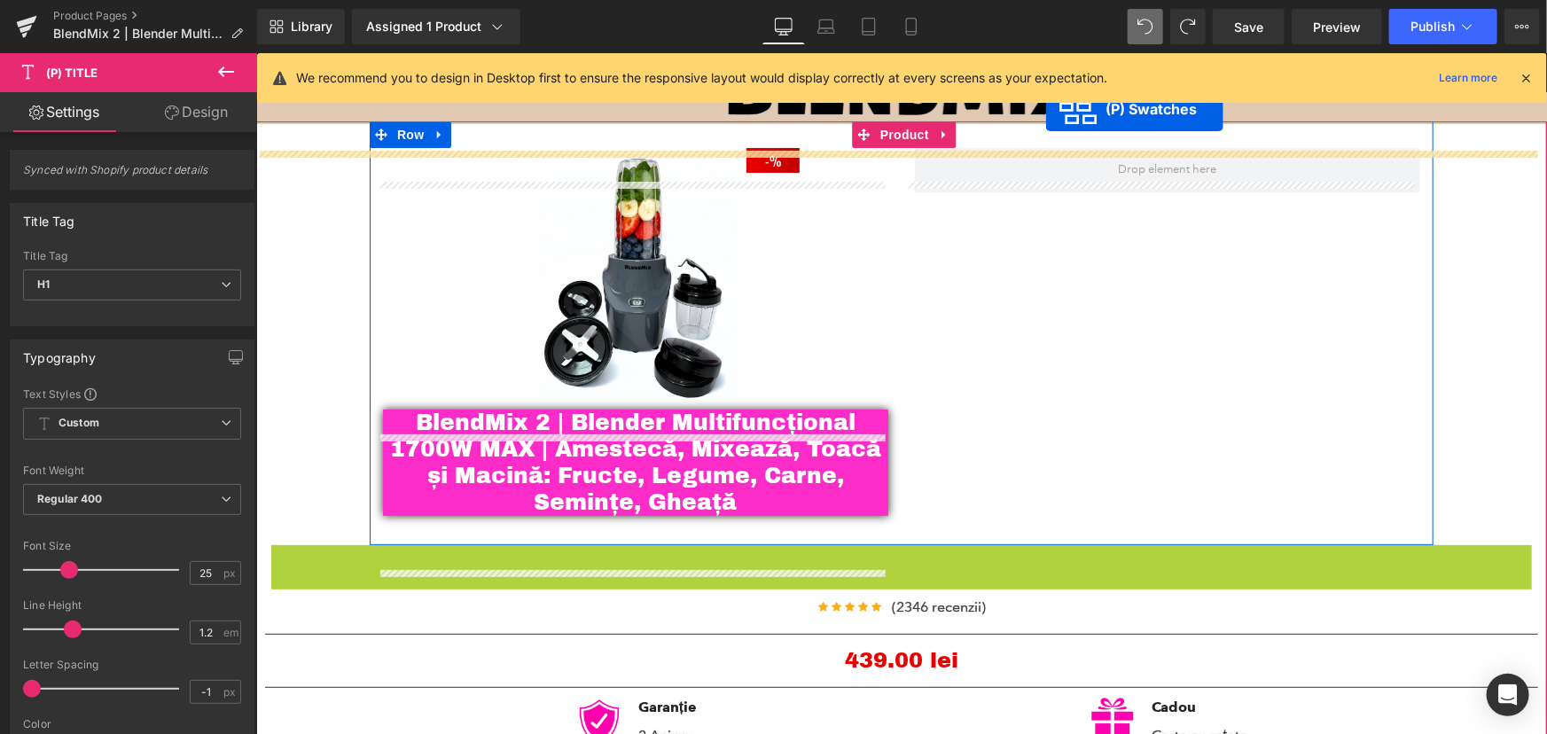
scroll to position [19, 0]
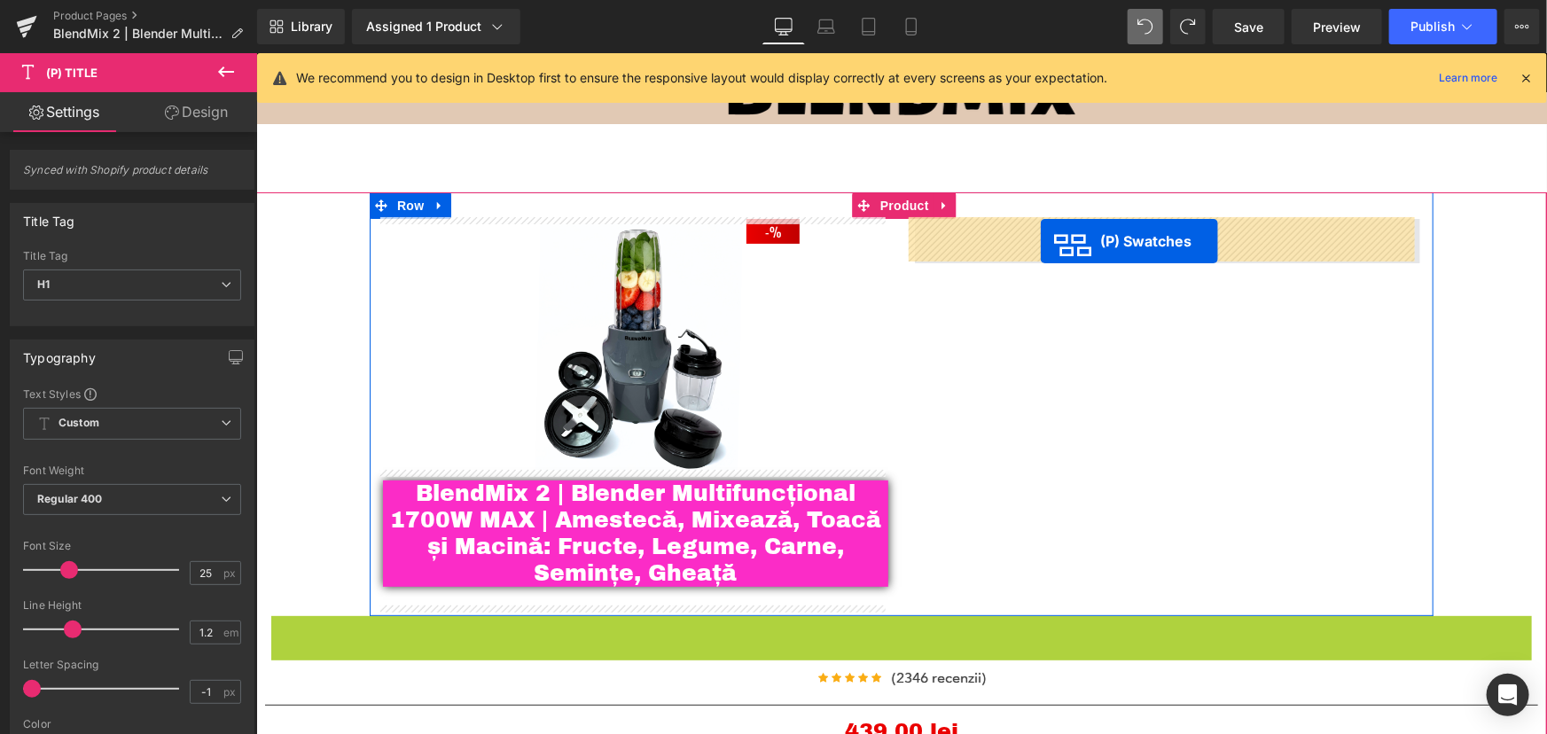
drag, startPoint x: 885, startPoint y: 544, endPoint x: 1040, endPoint y: 240, distance: 341.3
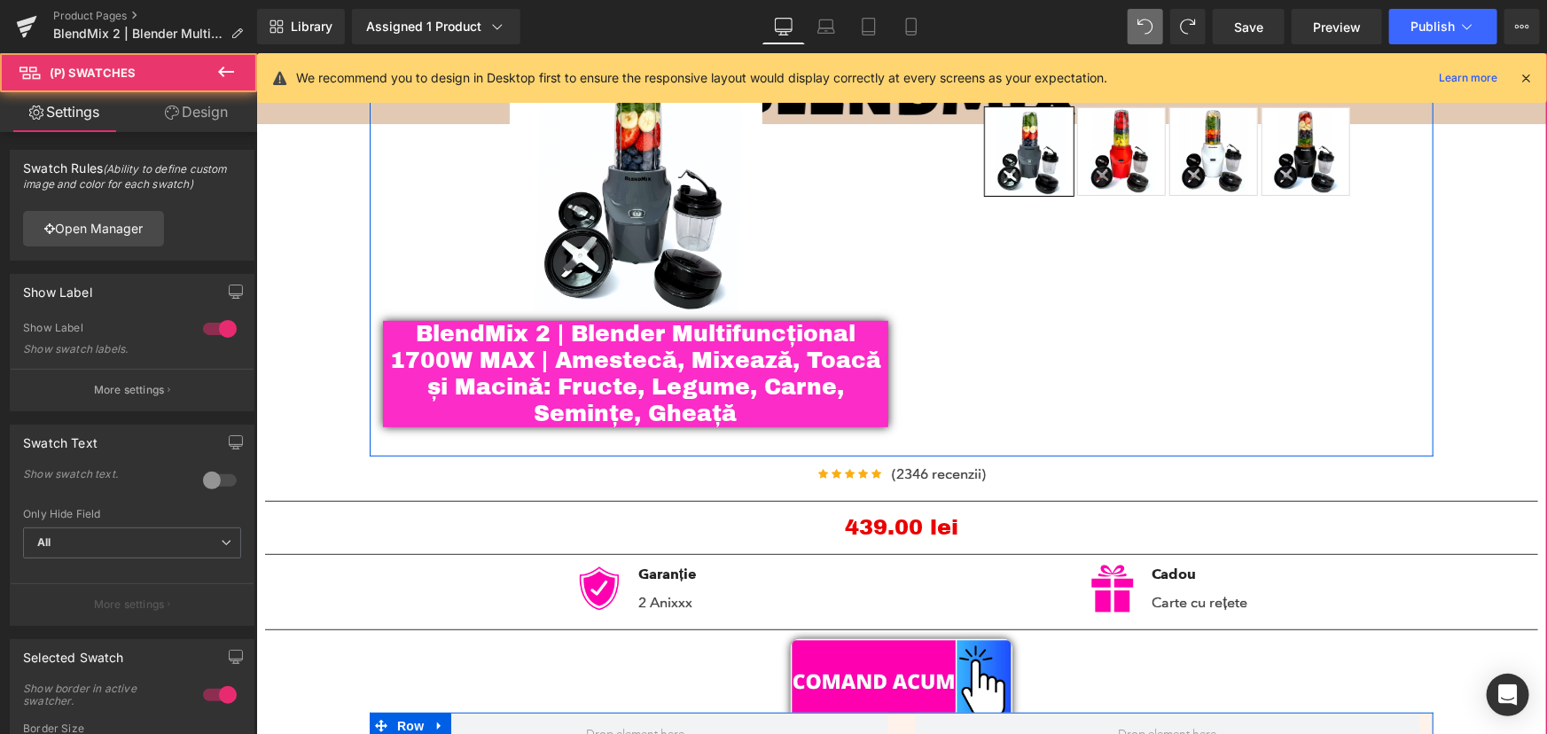
scroll to position [180, 0]
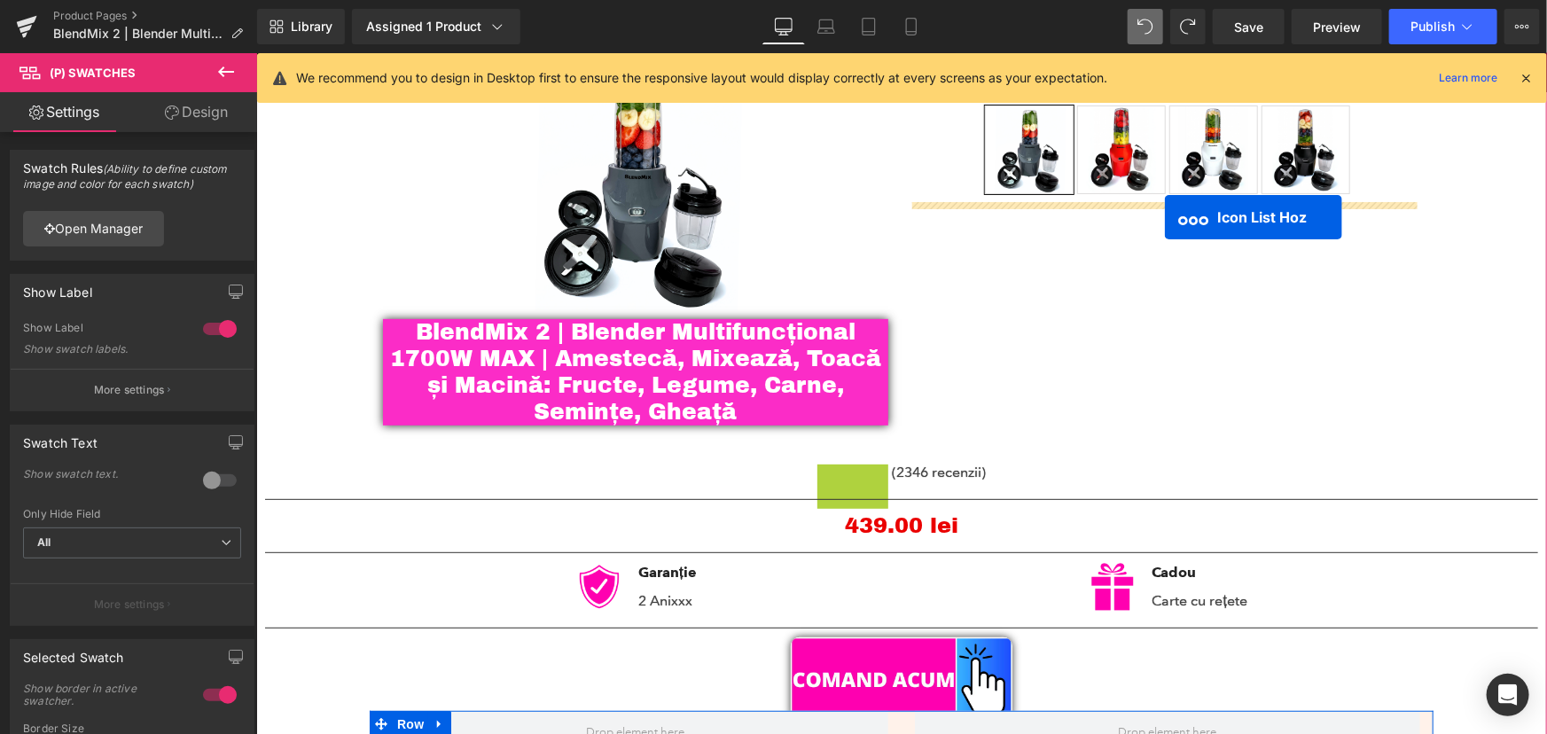
drag, startPoint x: 790, startPoint y: 480, endPoint x: 1164, endPoint y: 217, distance: 457.4
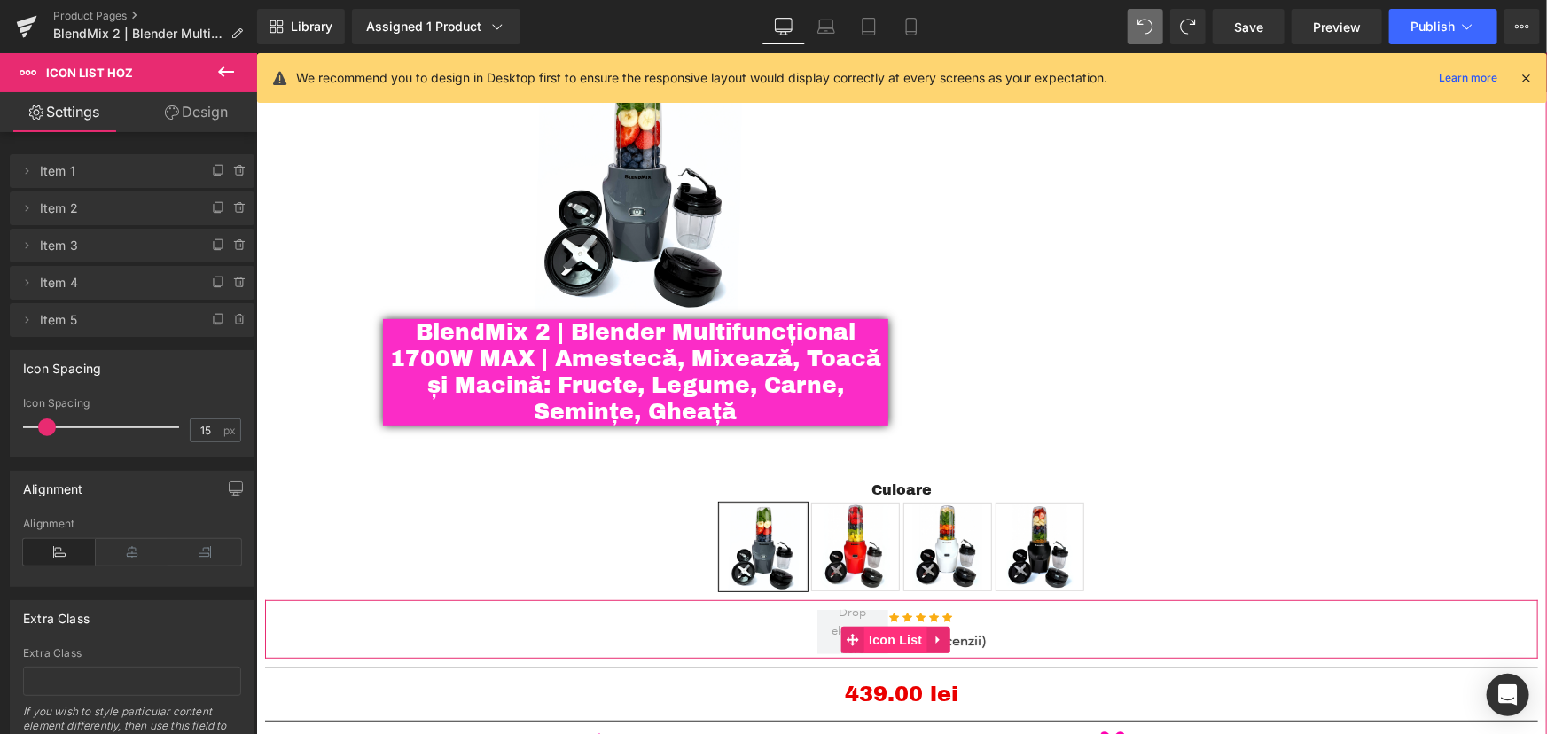
click at [907, 639] on span "Icon List" at bounding box center [894, 639] width 62 height 27
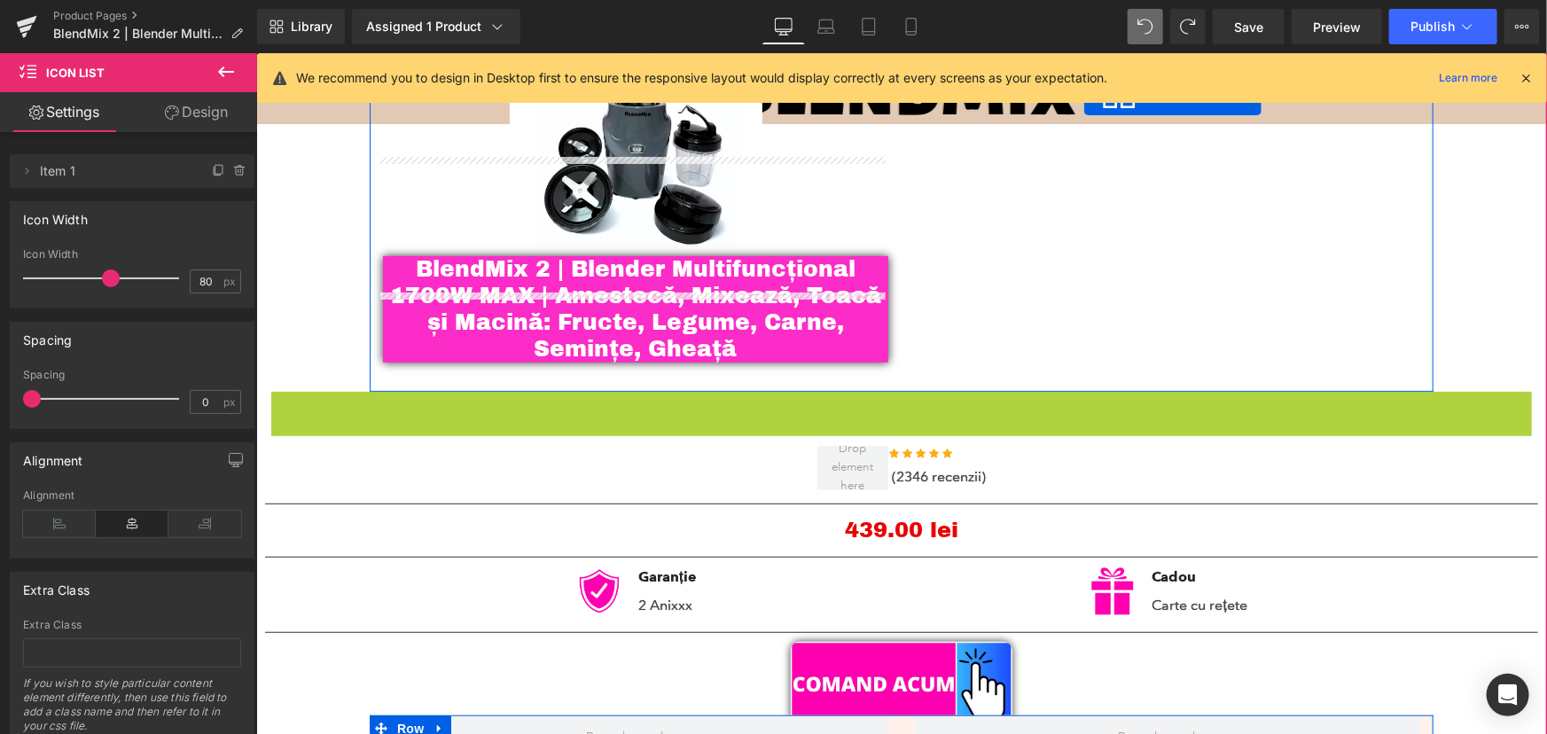
scroll to position [83, 0]
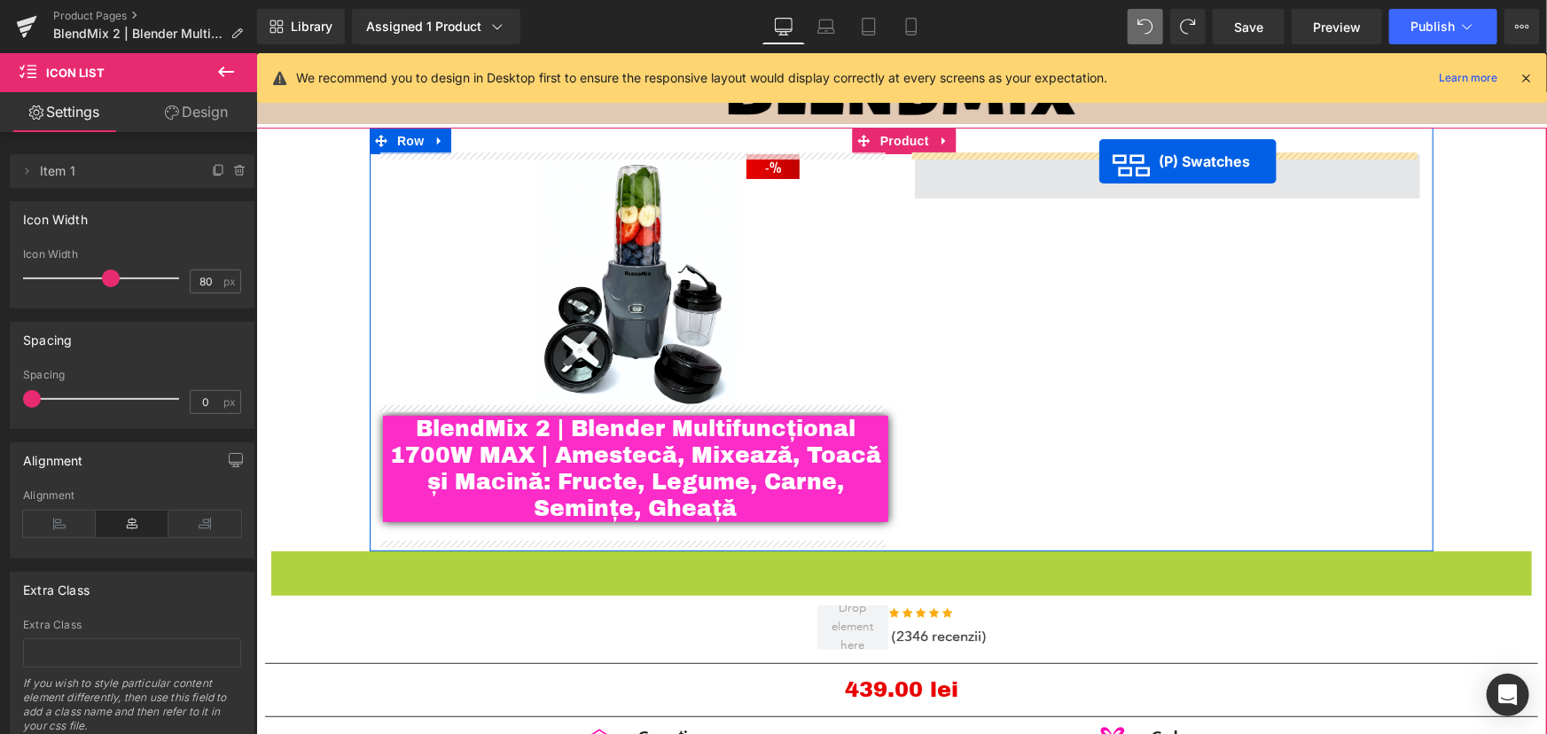
drag, startPoint x: 873, startPoint y: 303, endPoint x: 1098, endPoint y: 160, distance: 266.5
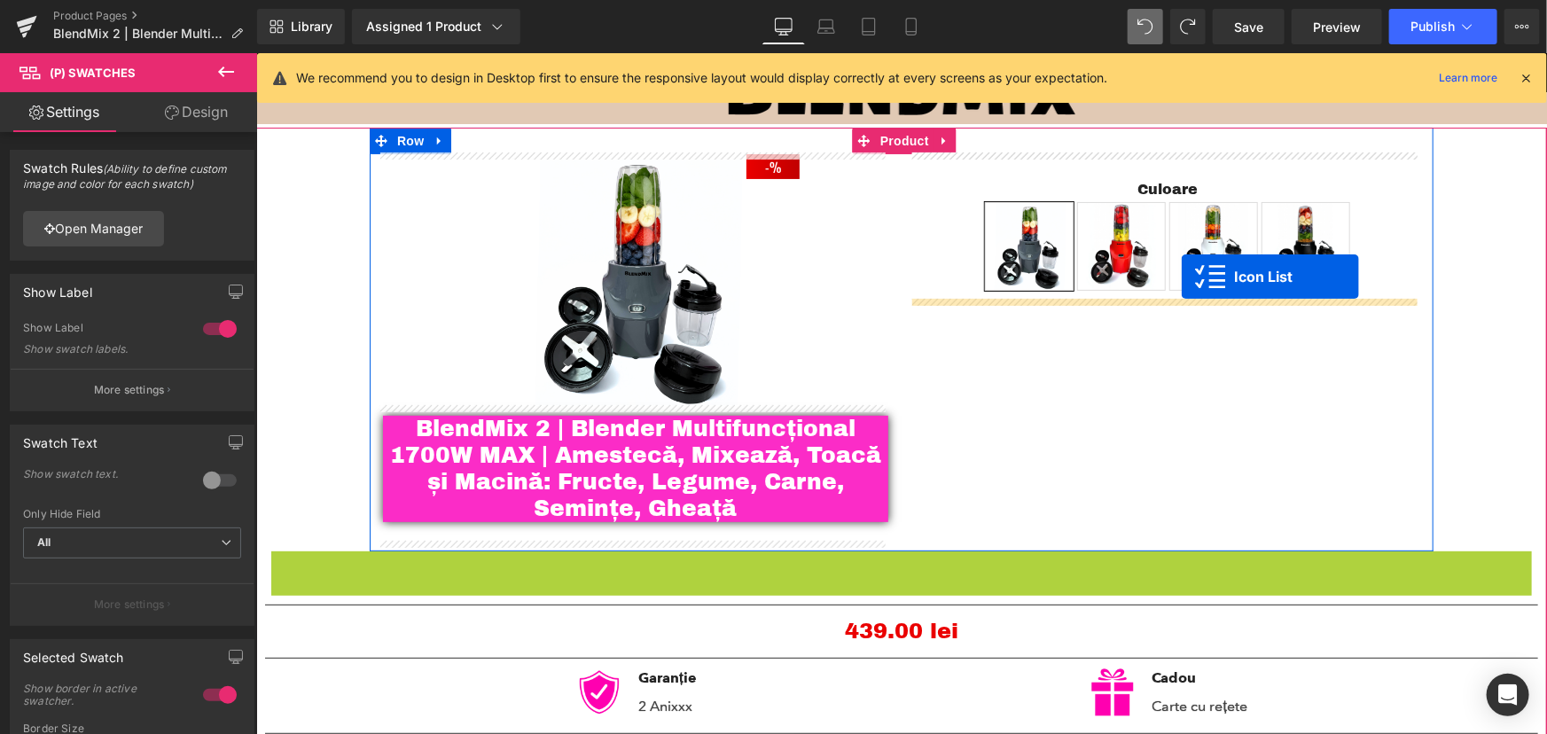
drag, startPoint x: 849, startPoint y: 588, endPoint x: 1168, endPoint y: 291, distance: 435.8
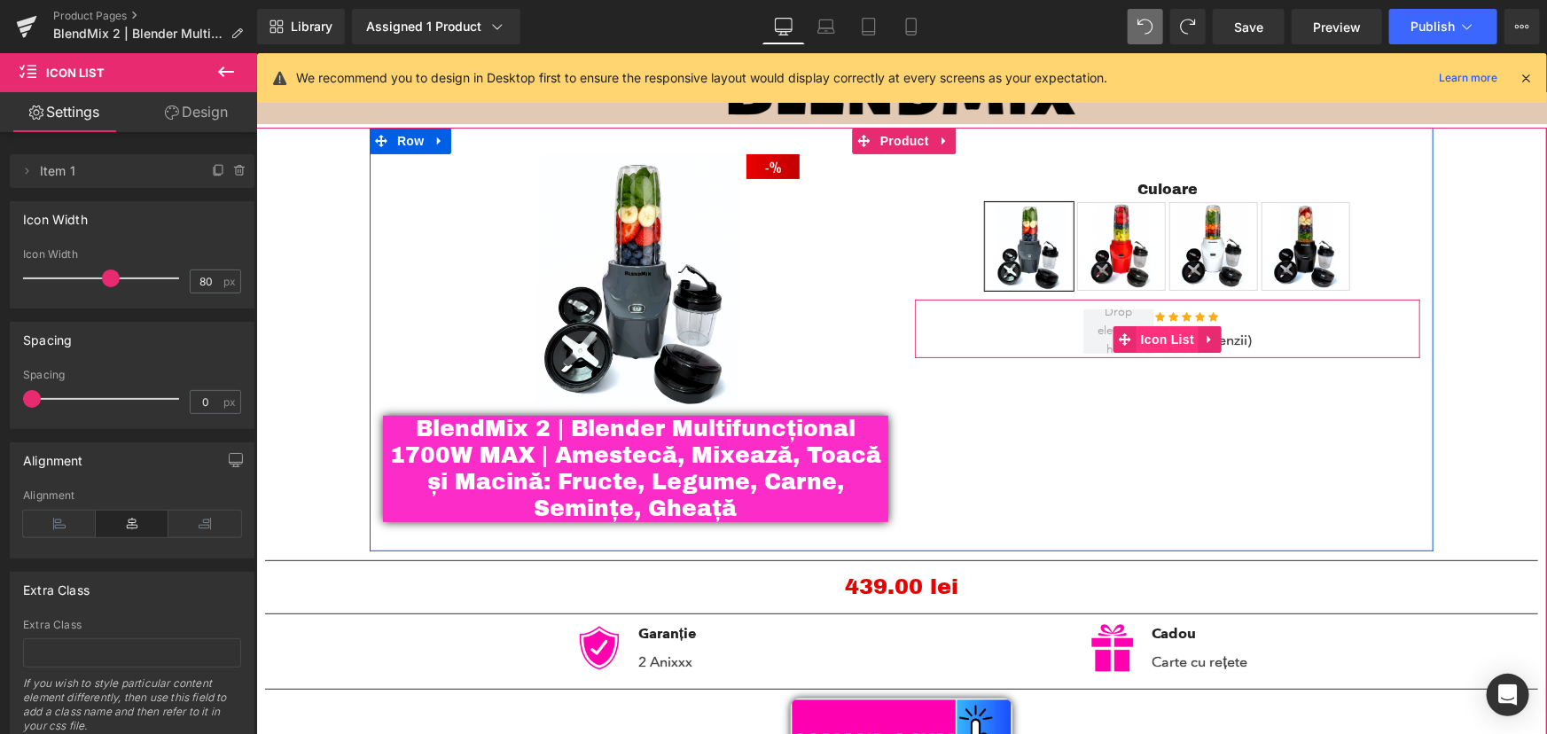
click at [1162, 340] on span "Icon List" at bounding box center [1166, 338] width 62 height 27
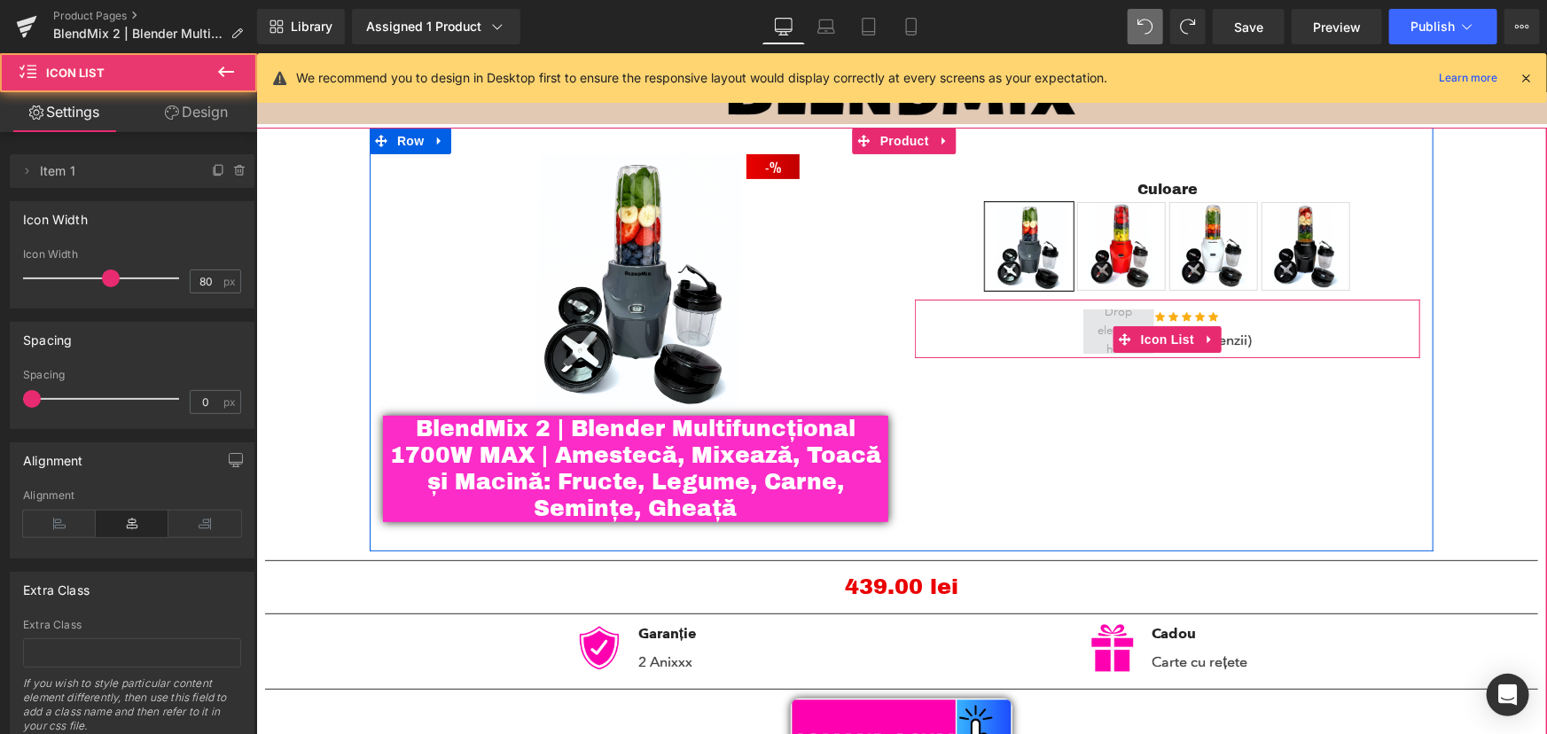
click at [1093, 330] on span at bounding box center [1117, 331] width 54 height 65
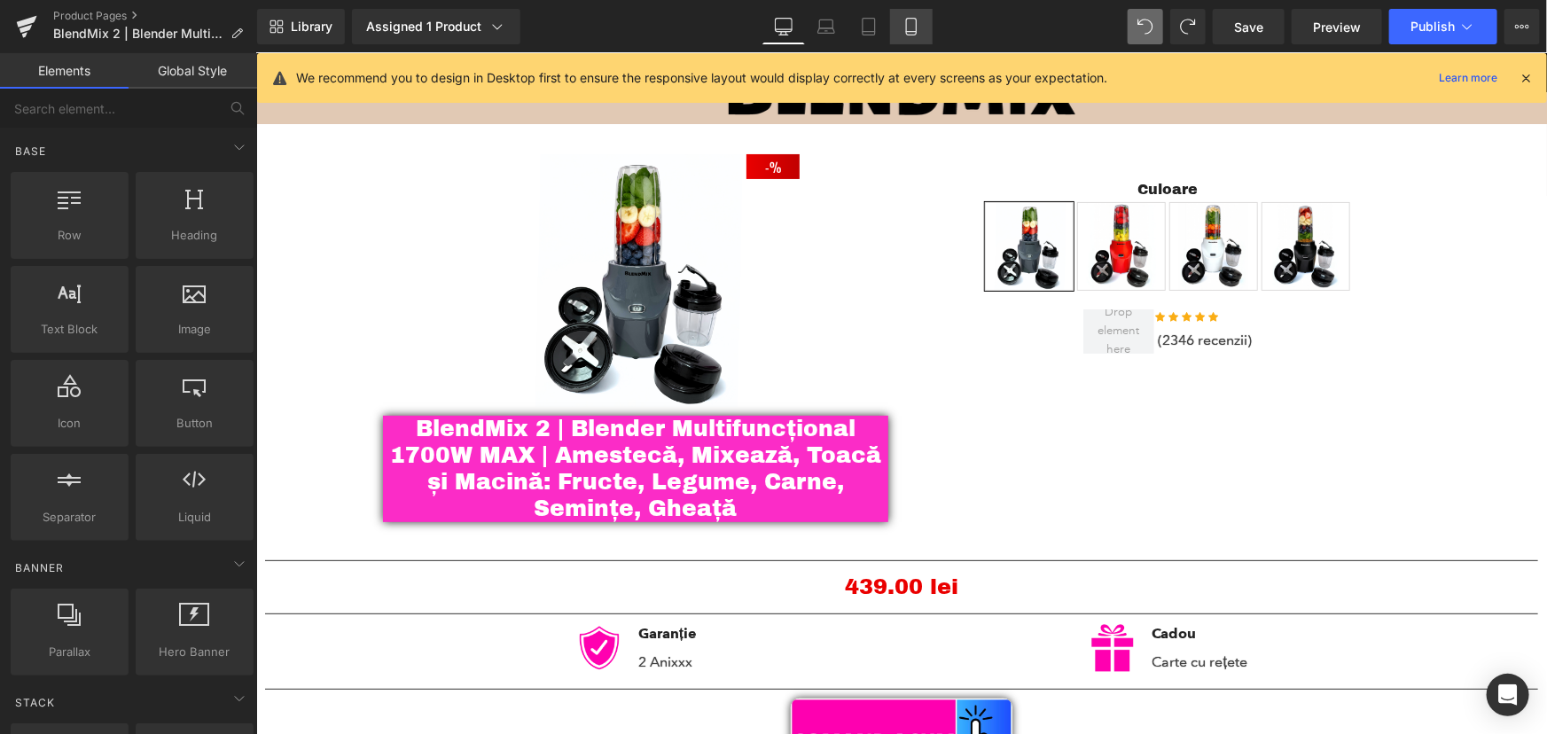
drag, startPoint x: 888, startPoint y: 27, endPoint x: 907, endPoint y: 24, distance: 18.9
click at [888, 27] on link "Tablet" at bounding box center [868, 26] width 43 height 35
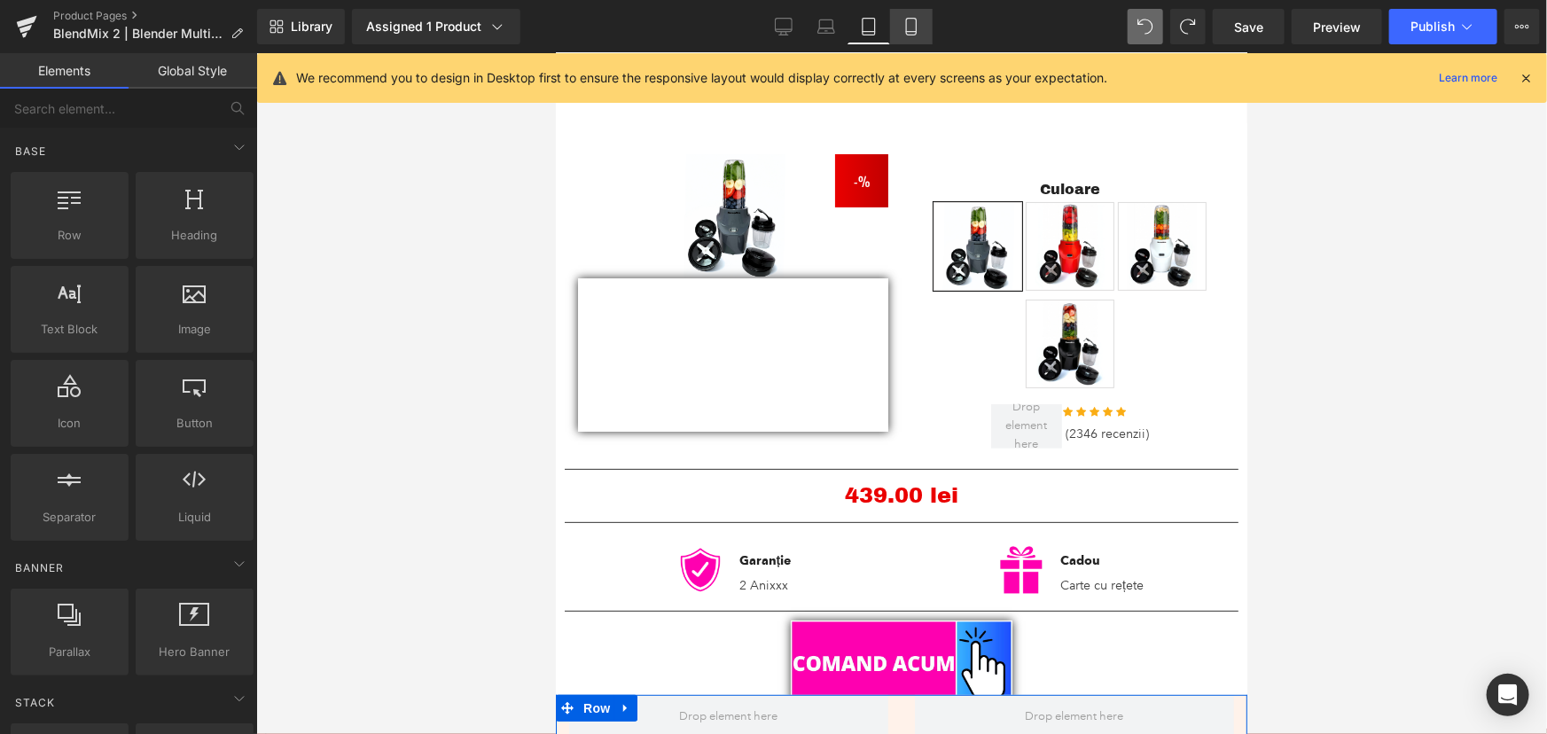
scroll to position [152, 0]
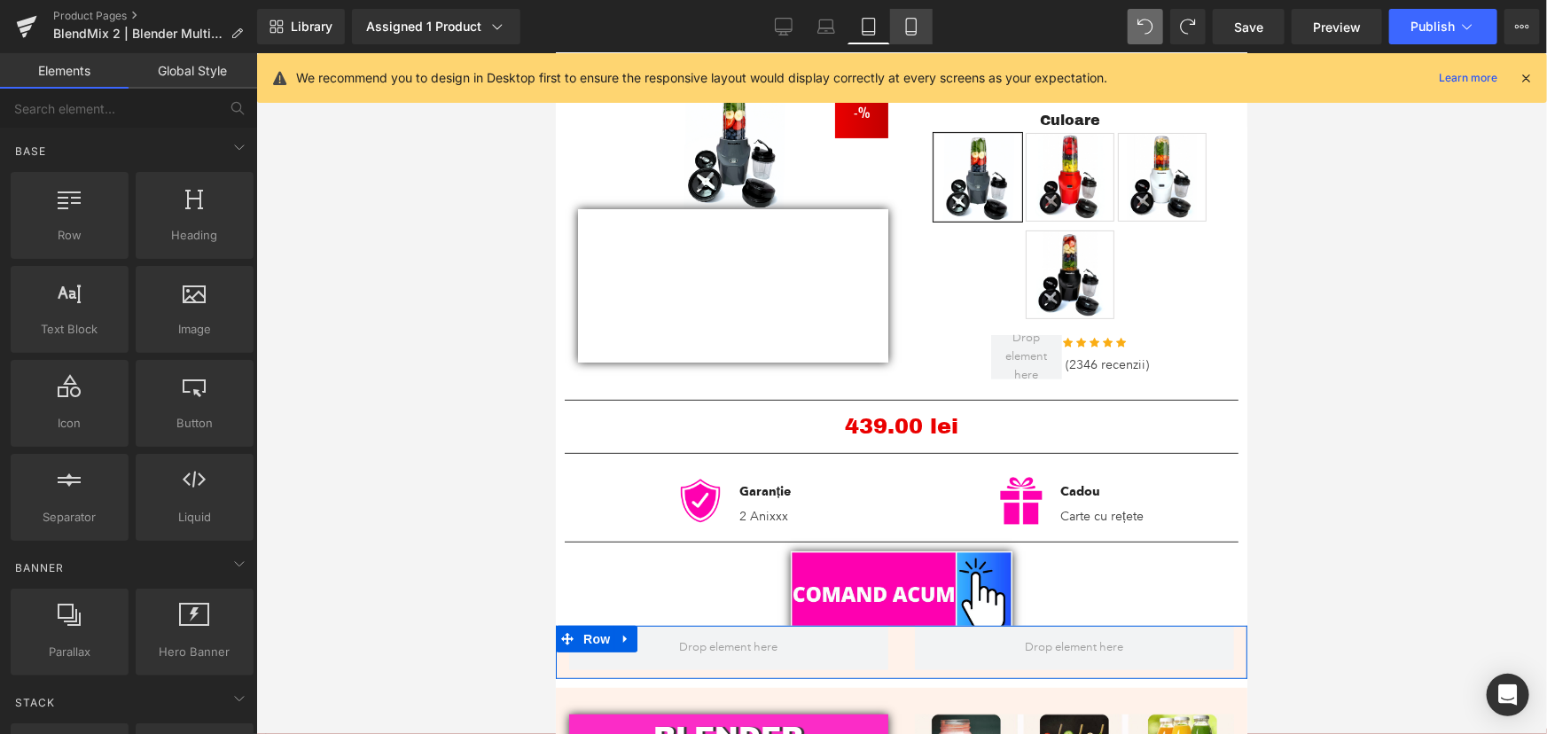
click at [907, 24] on icon at bounding box center [911, 27] width 18 height 18
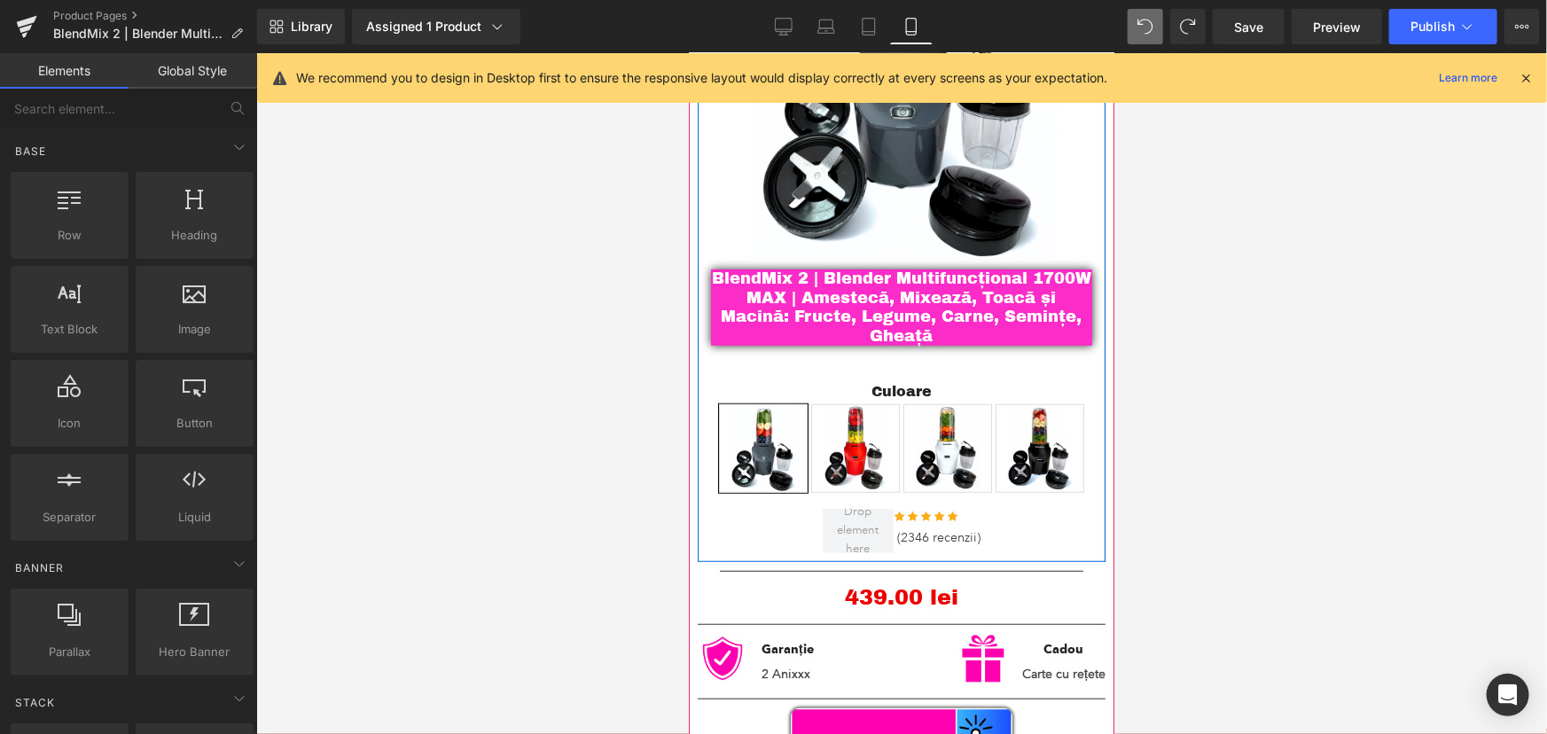
scroll to position [475, 0]
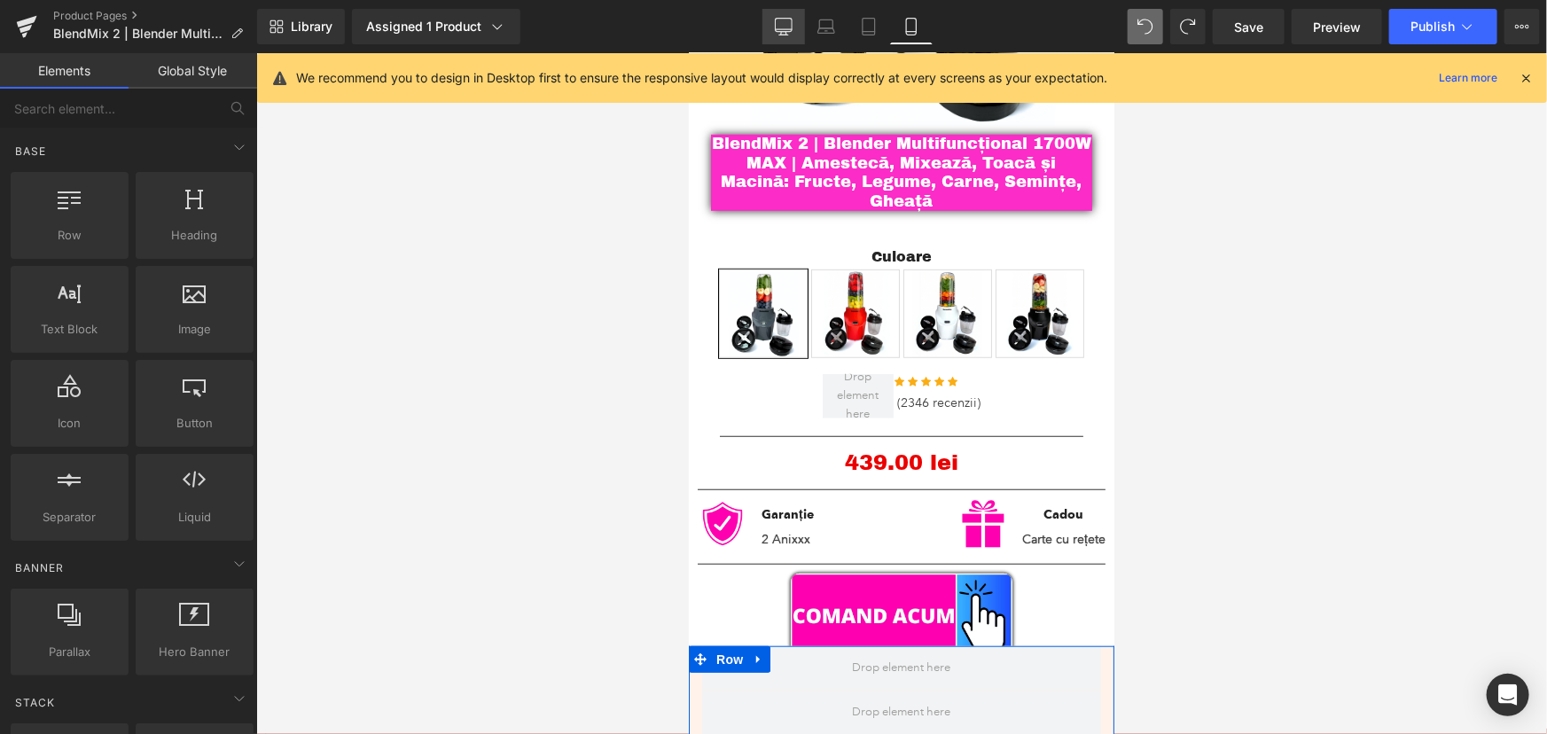
click at [779, 27] on icon at bounding box center [784, 27] width 18 height 18
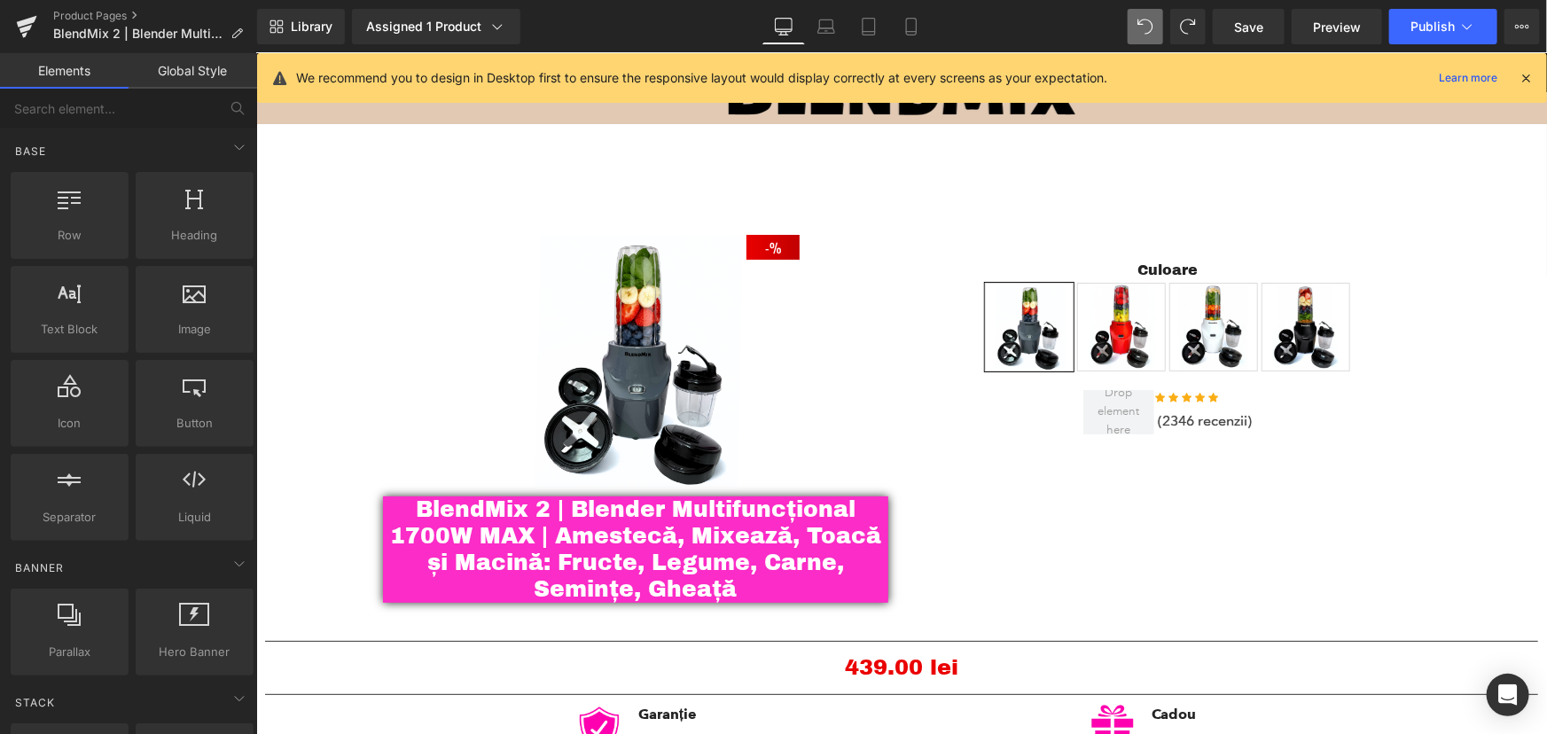
scroll to position [0, 0]
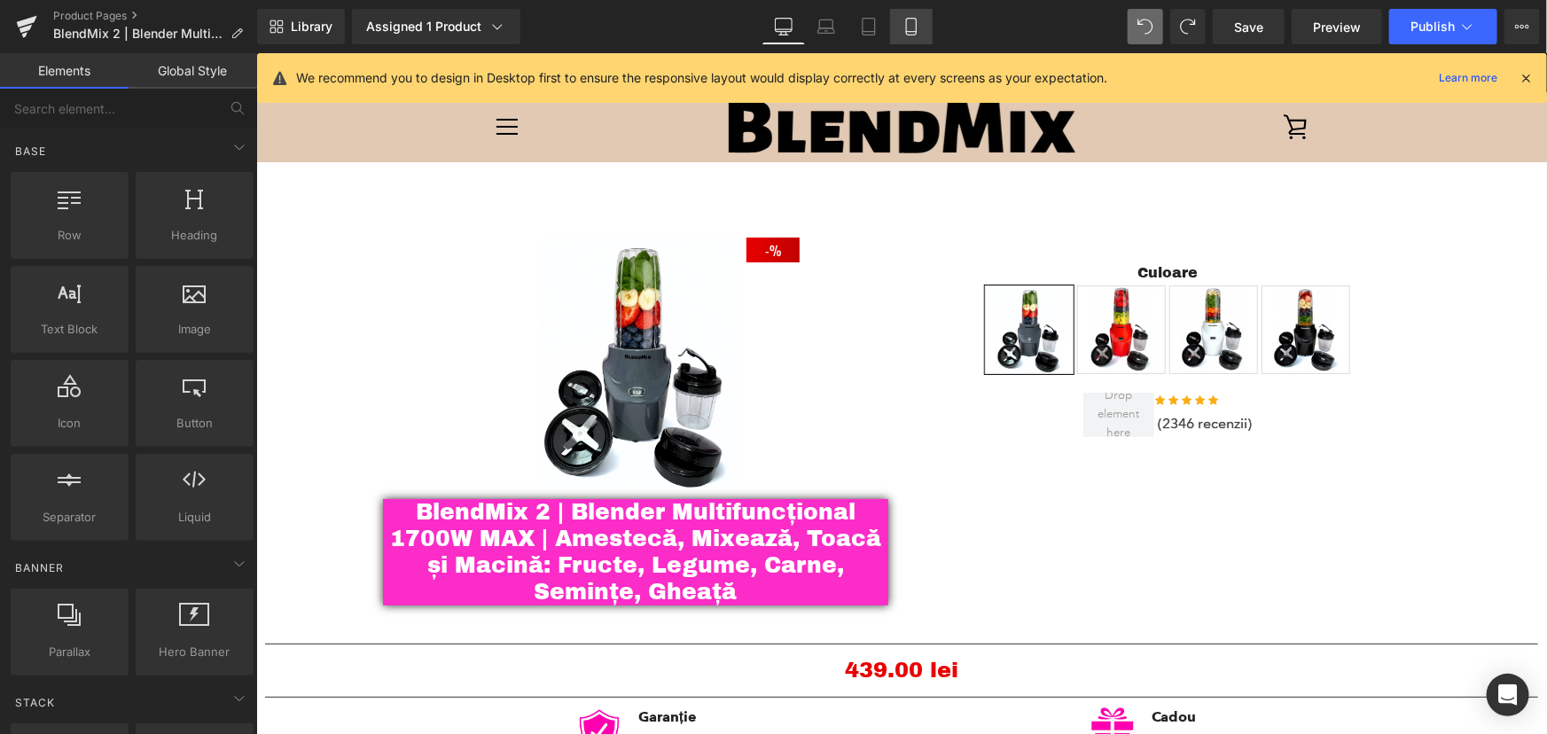
click at [907, 20] on icon at bounding box center [911, 27] width 18 height 18
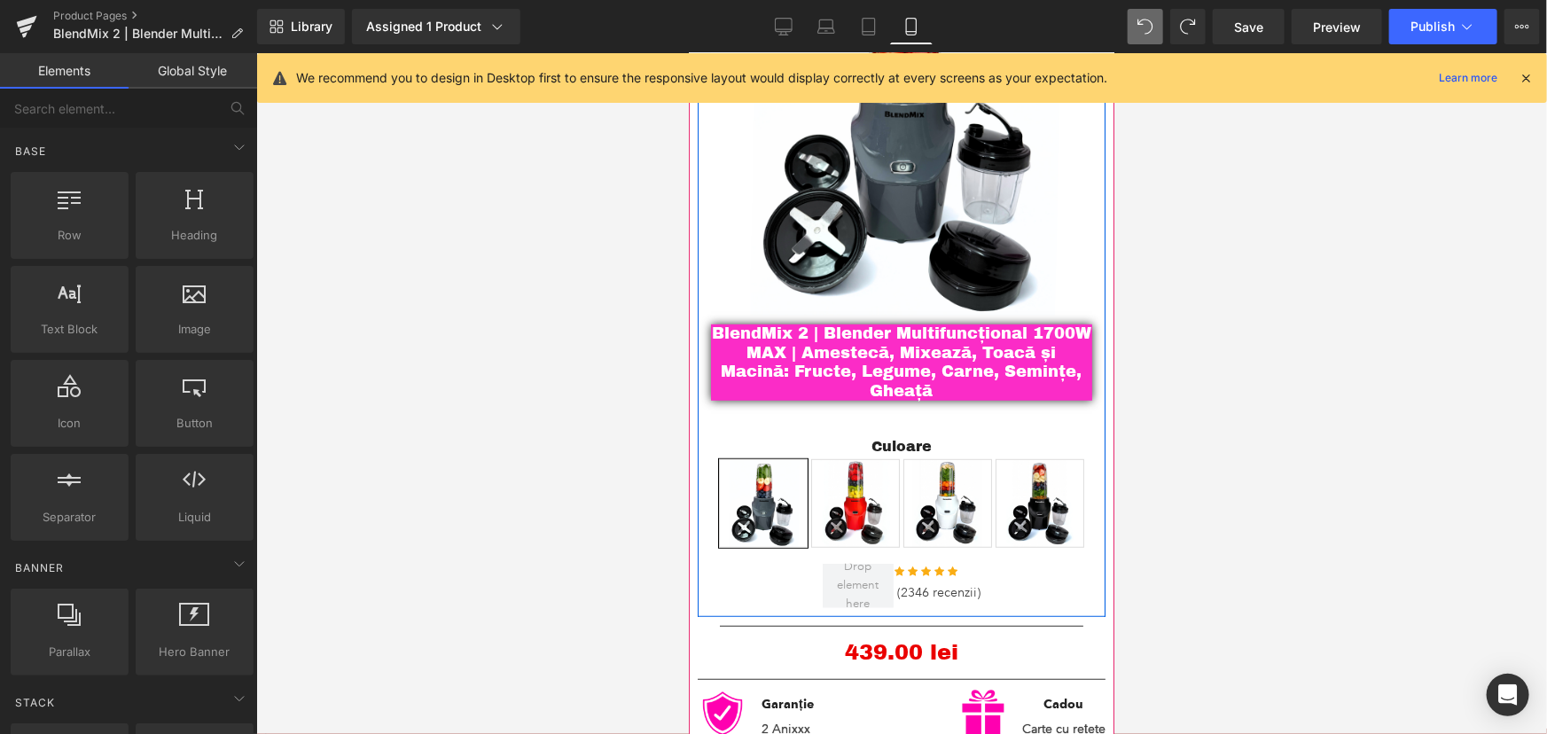
scroll to position [322, 0]
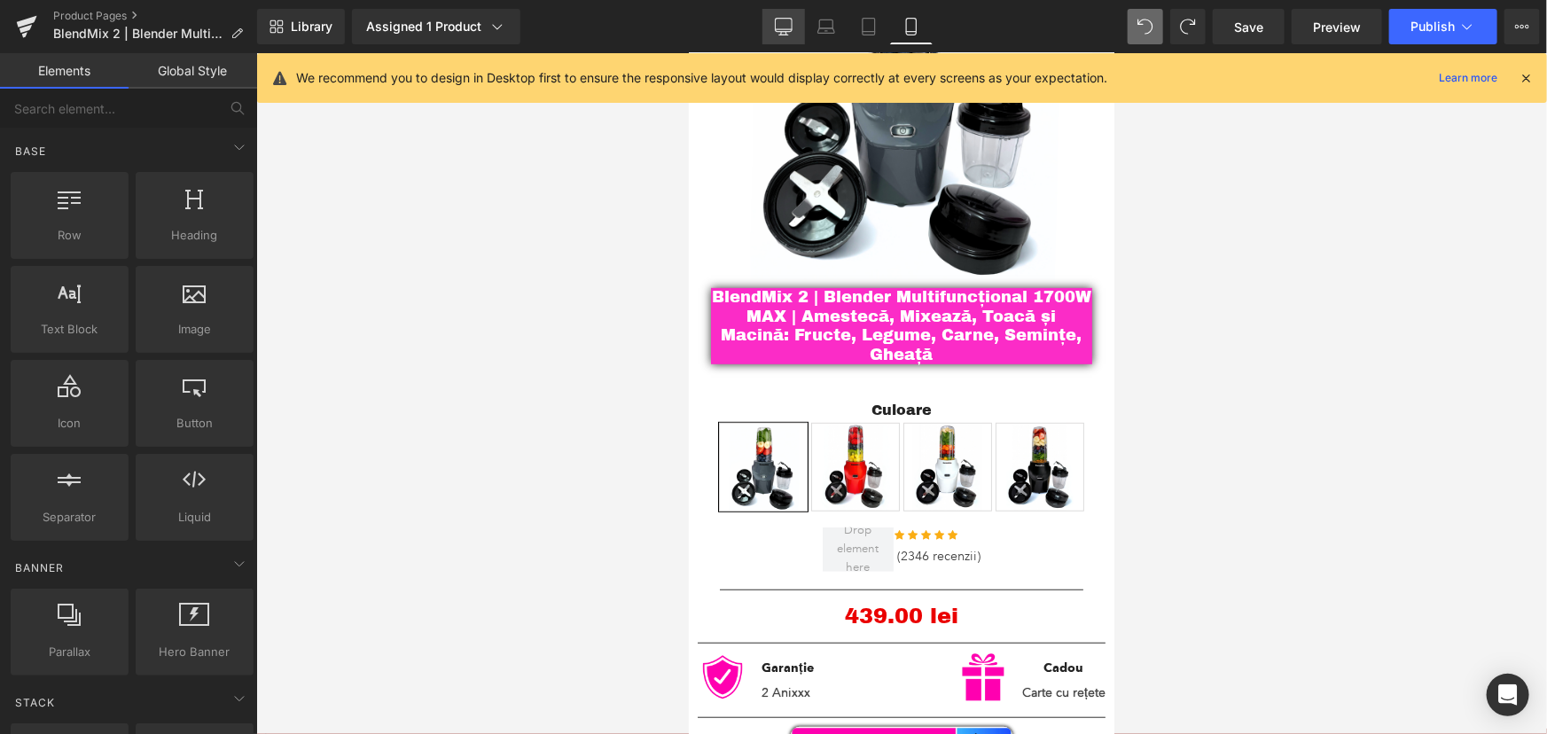
click at [783, 30] on icon at bounding box center [784, 27] width 18 height 18
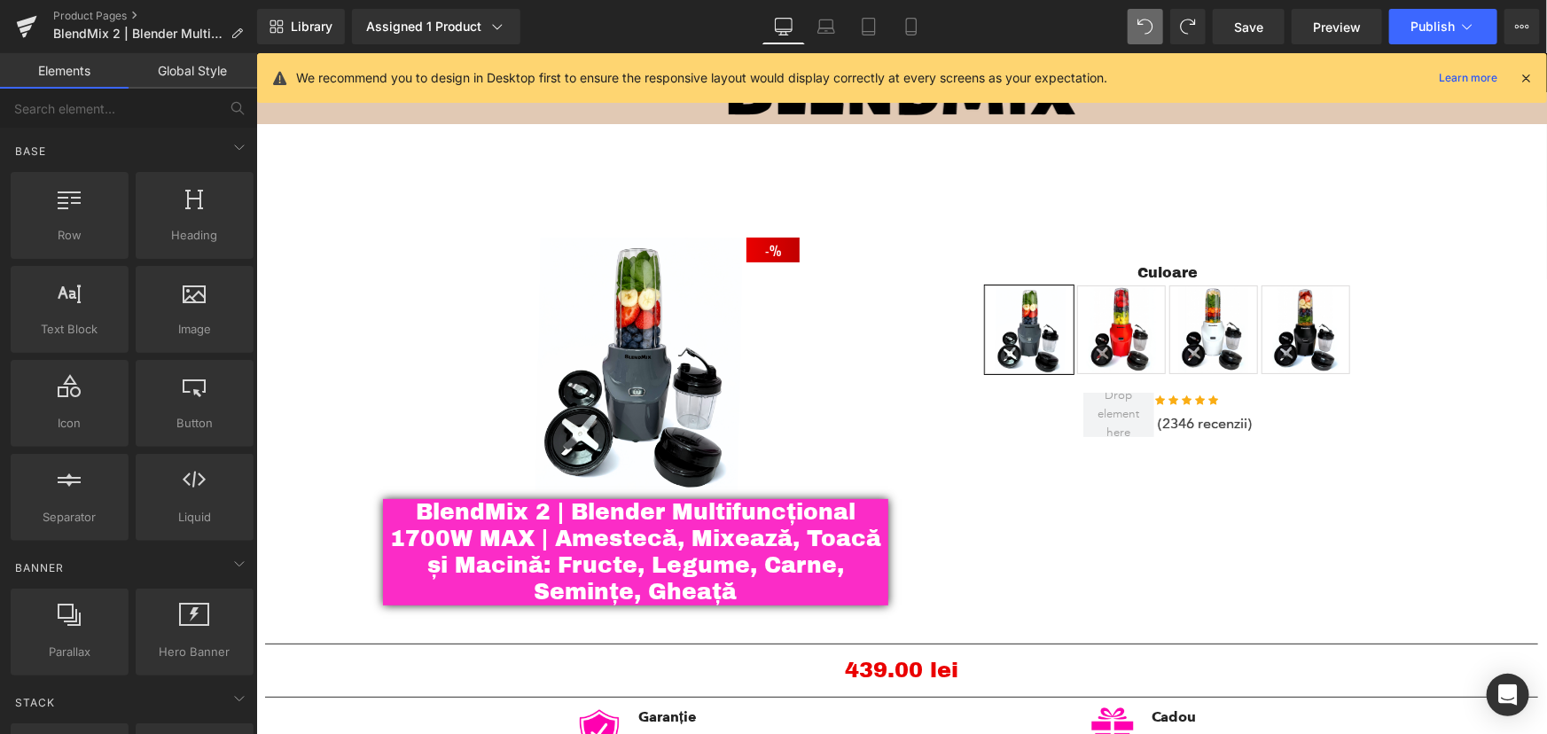
scroll to position [0, 0]
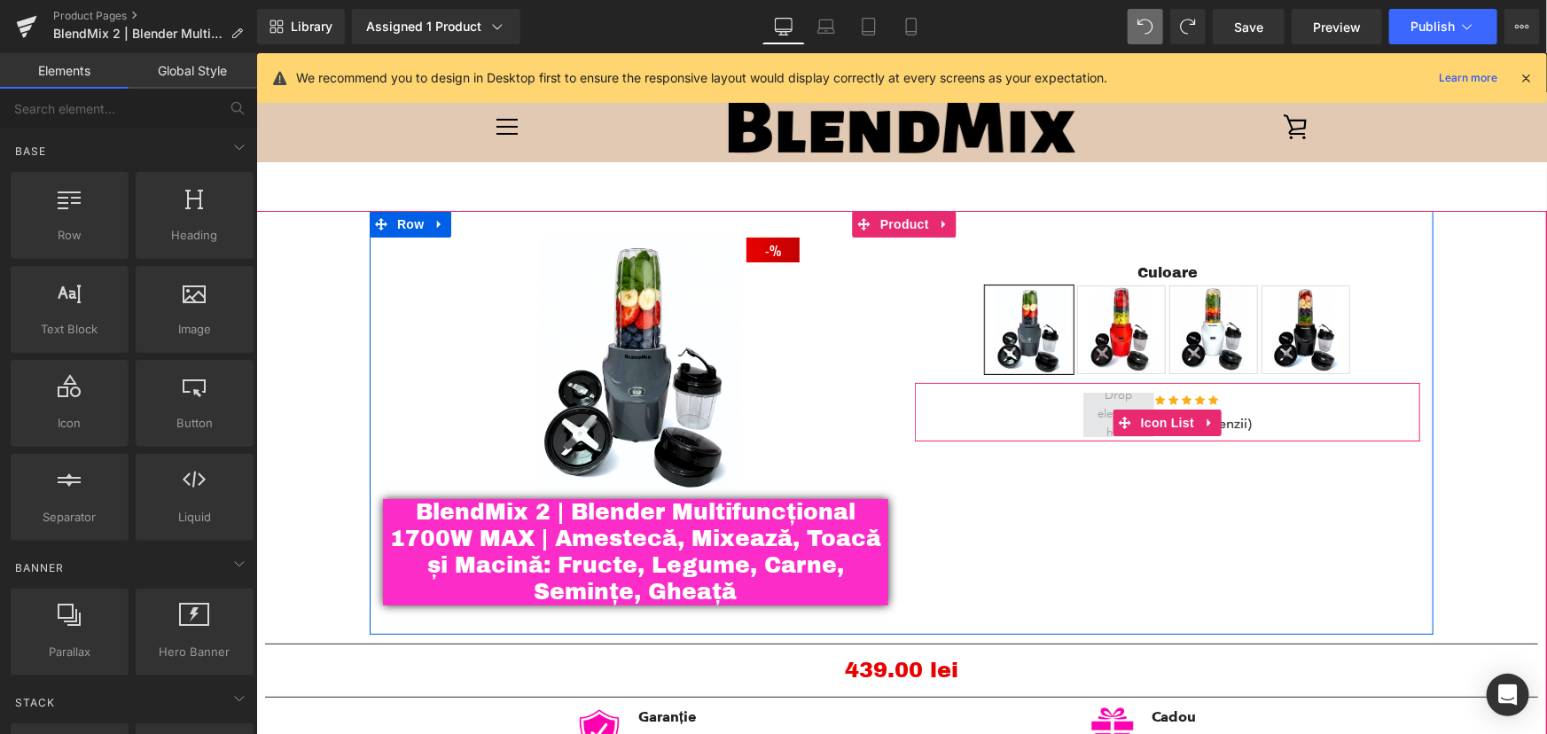
click at [1095, 416] on span at bounding box center [1117, 414] width 54 height 65
click at [1159, 418] on span "Icon List" at bounding box center [1166, 422] width 62 height 27
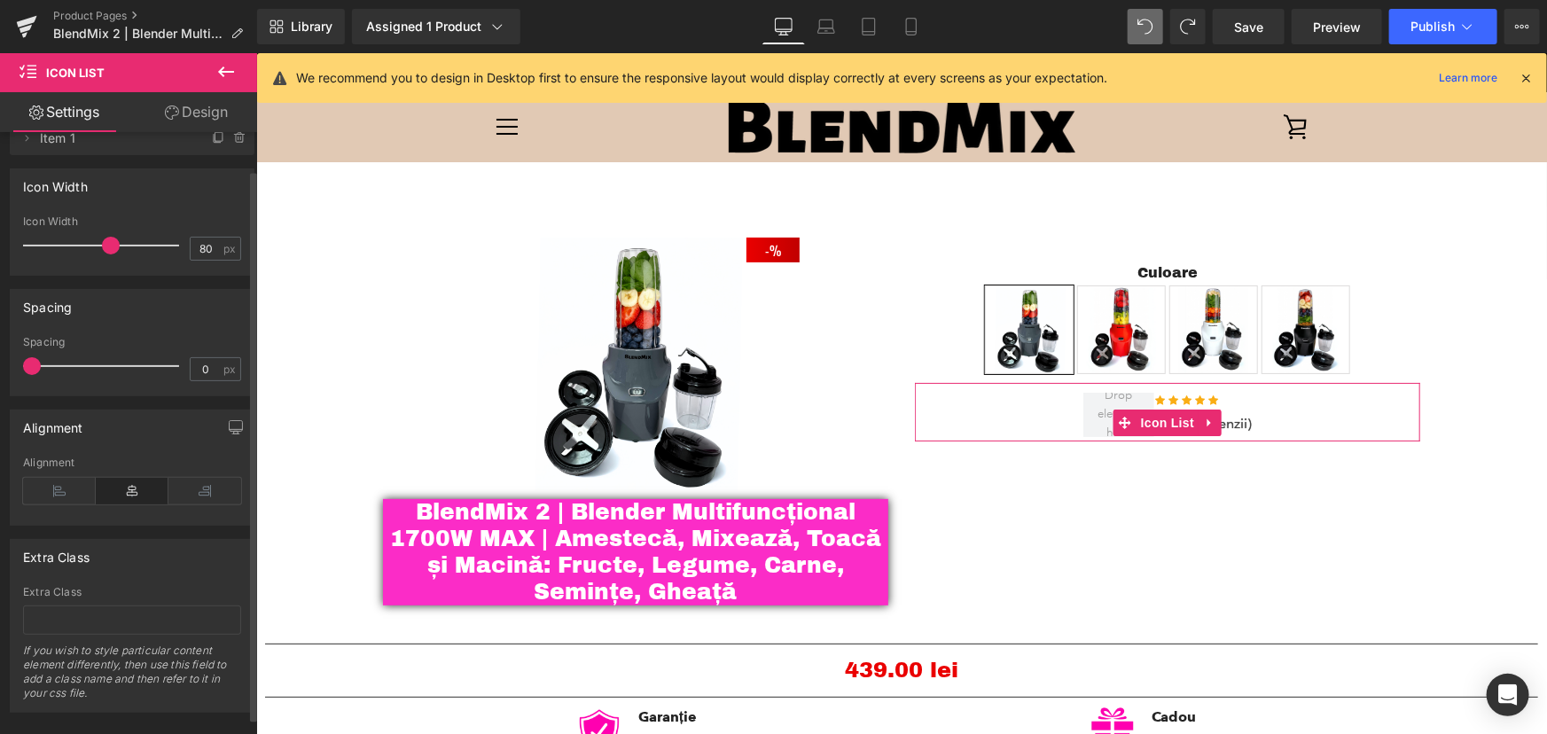
scroll to position [58, 0]
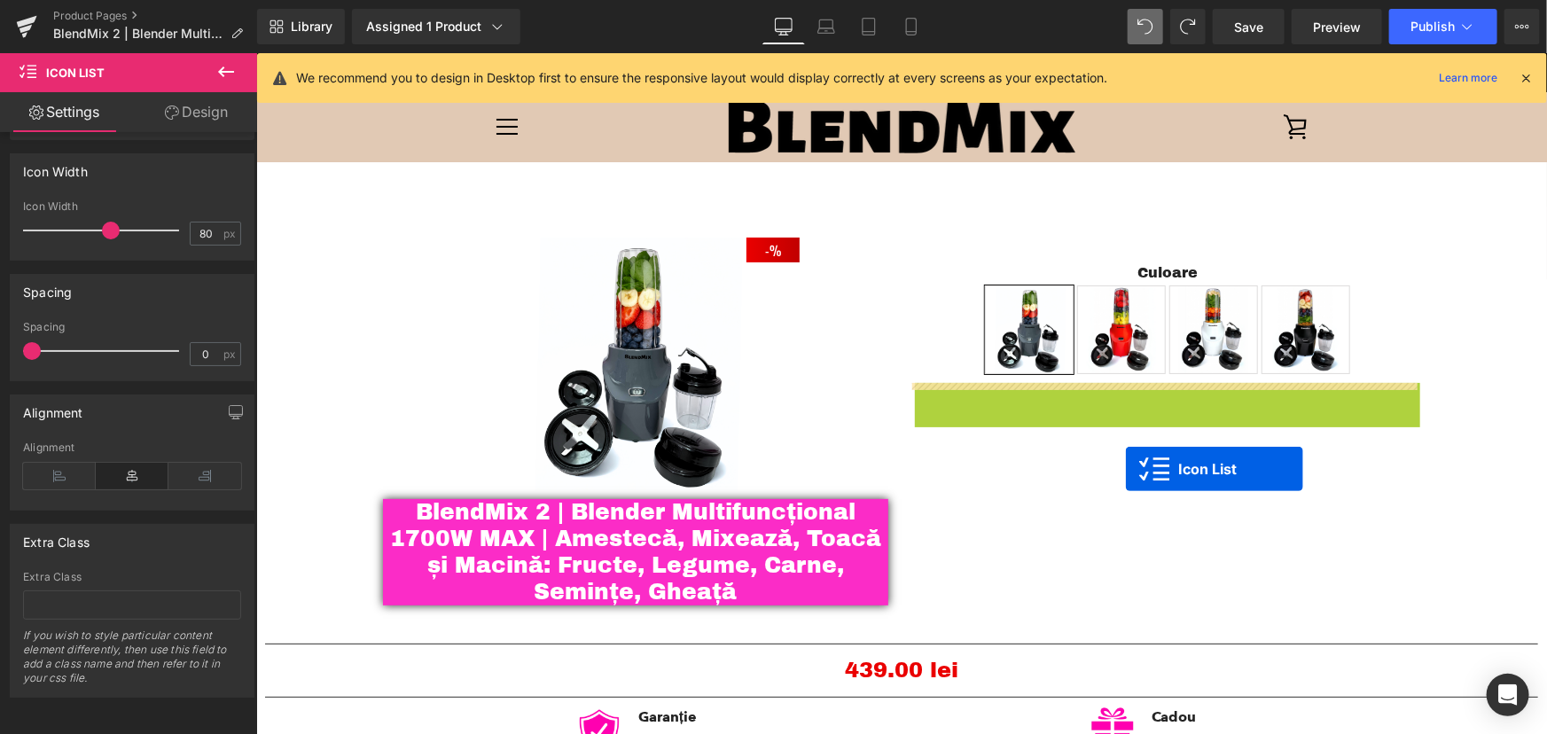
drag, startPoint x: 1113, startPoint y: 425, endPoint x: 1125, endPoint y: 468, distance: 44.9
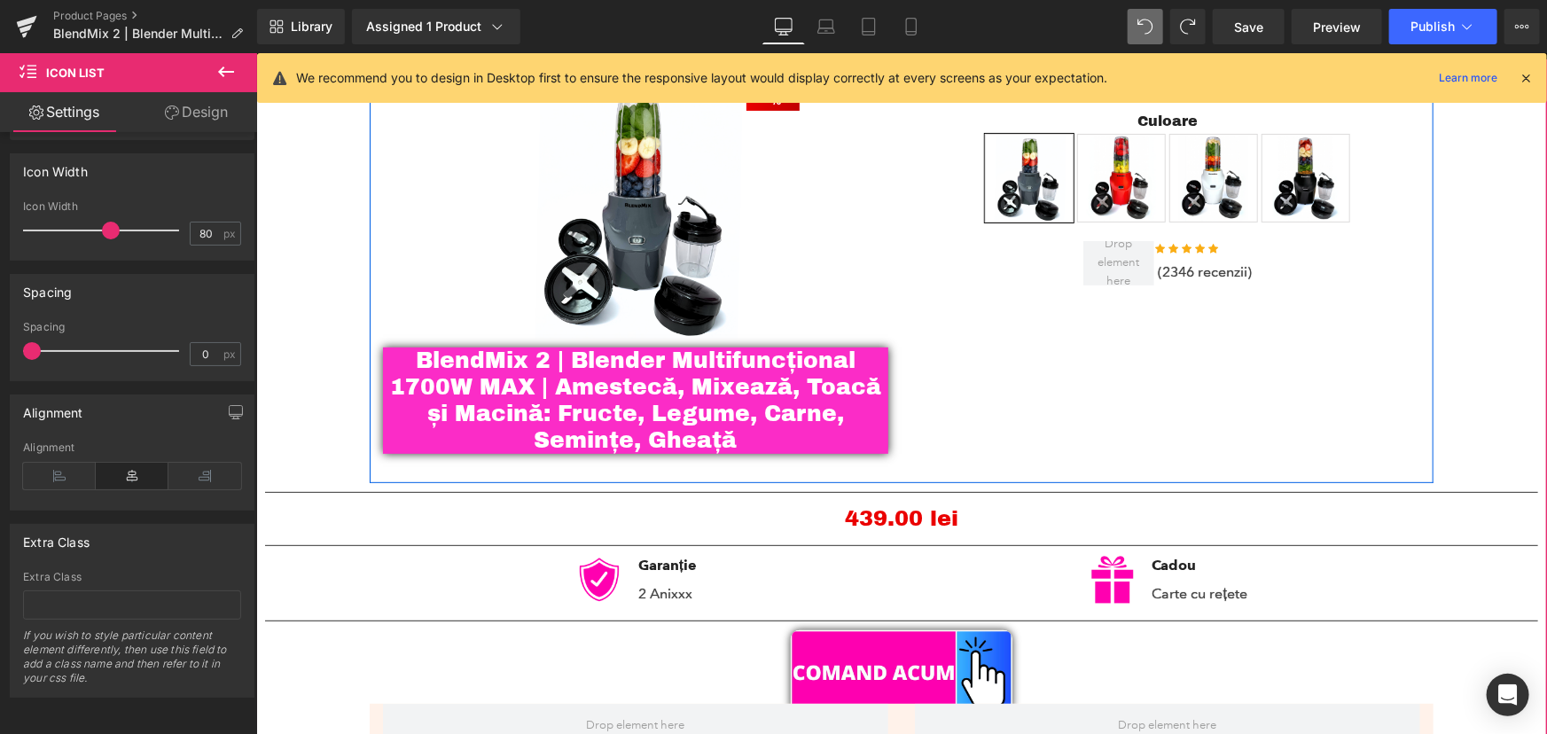
scroll to position [160, 0]
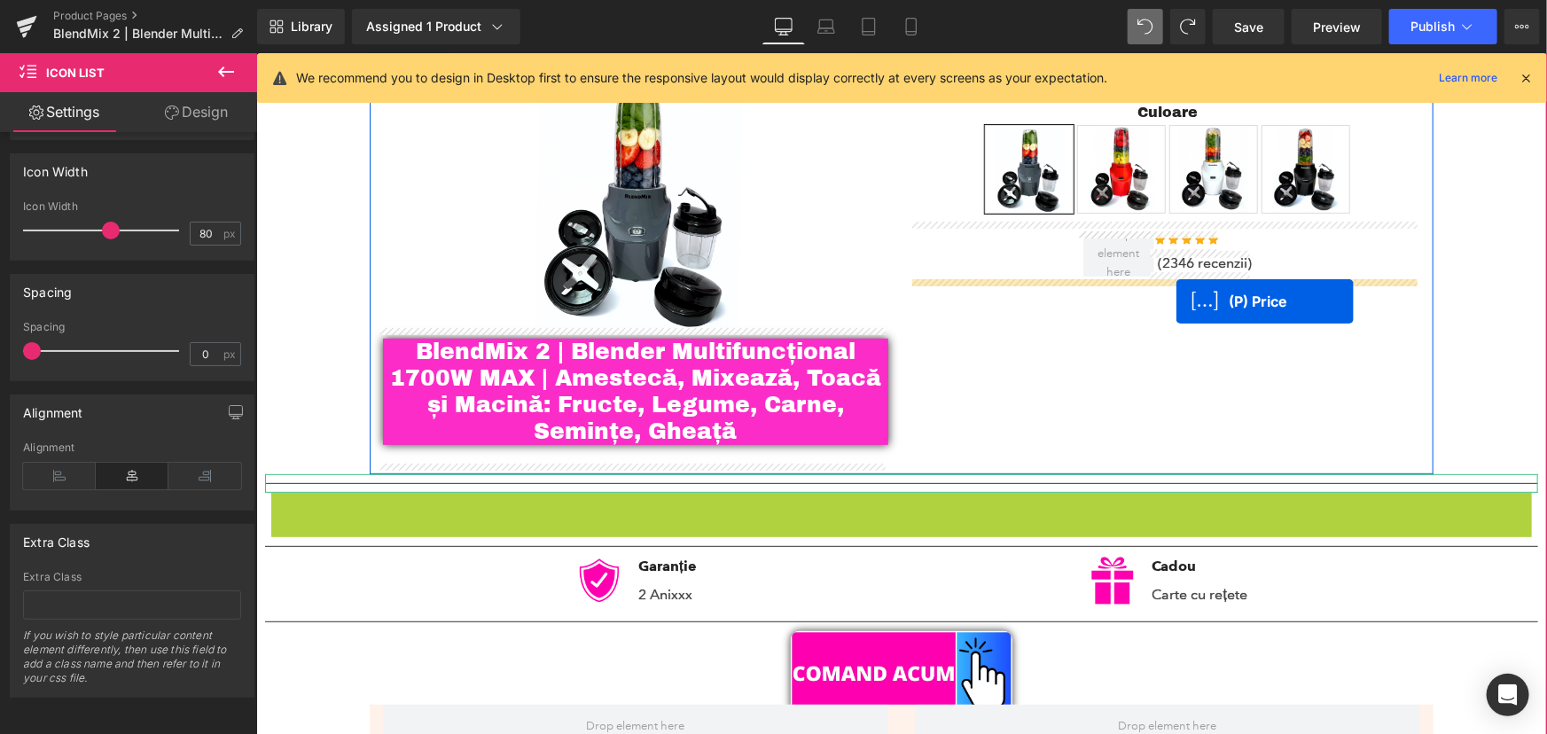
drag, startPoint x: 845, startPoint y: 511, endPoint x: 1175, endPoint y: 300, distance: 391.7
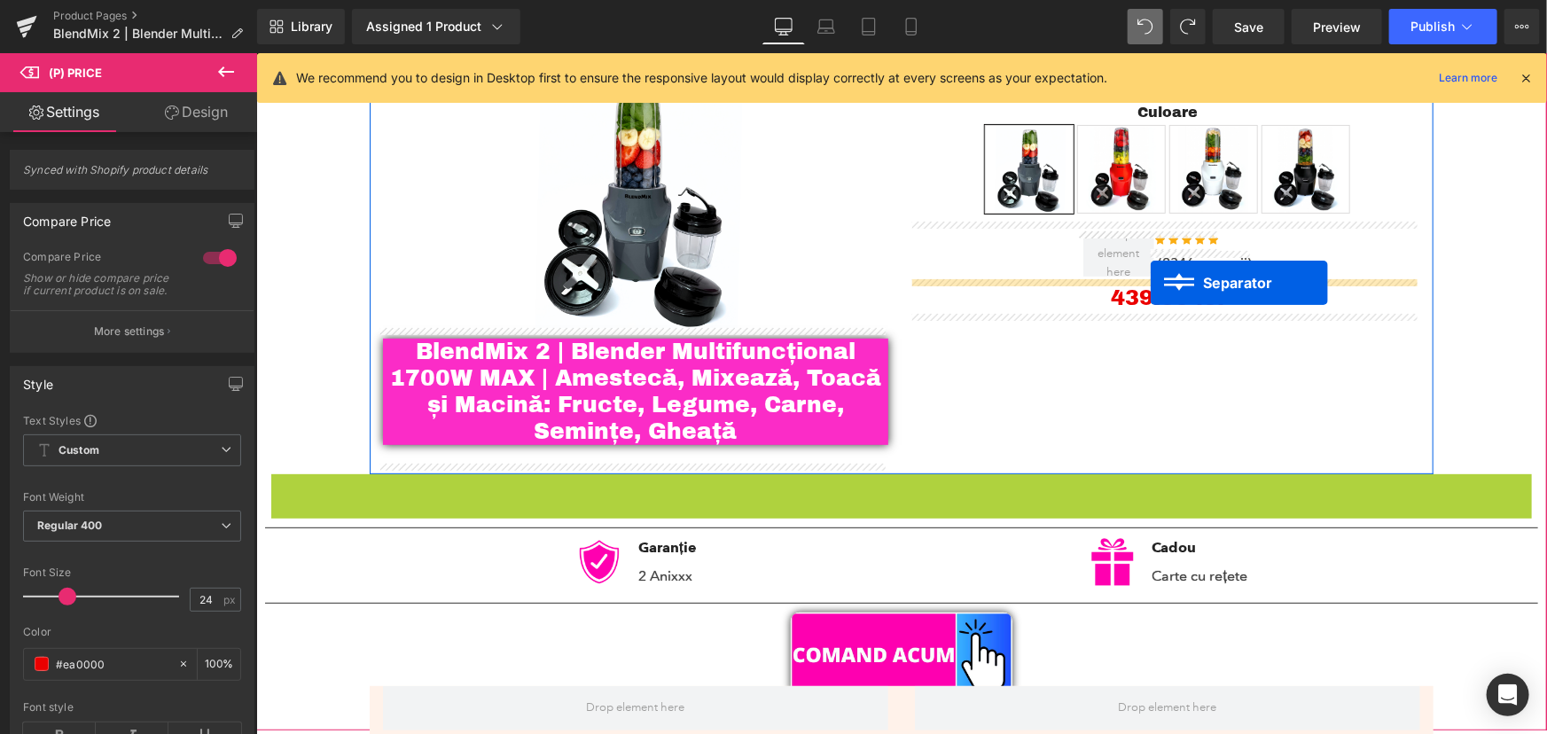
drag, startPoint x: 856, startPoint y: 476, endPoint x: 1150, endPoint y: 283, distance: 351.3
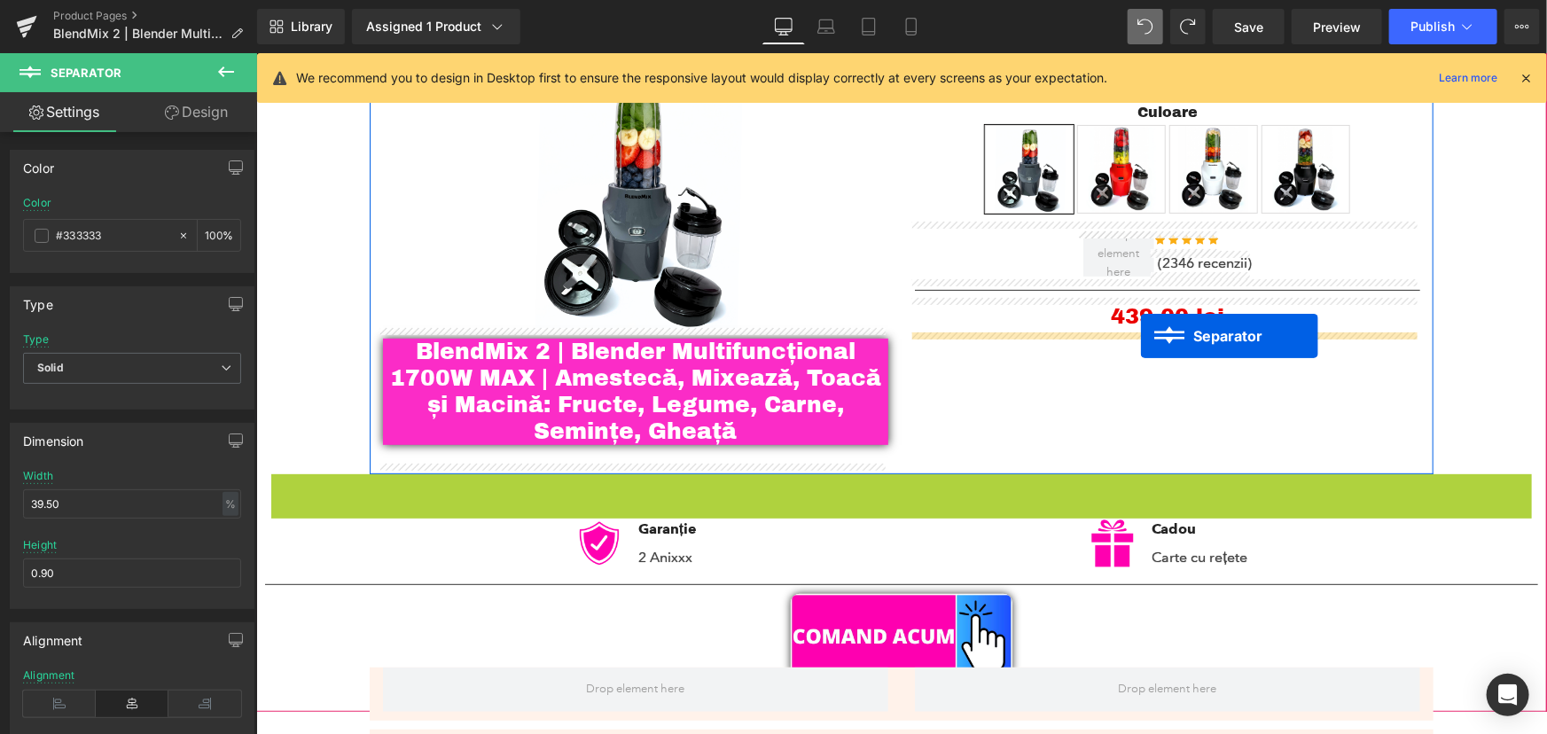
drag, startPoint x: 884, startPoint y: 473, endPoint x: 1140, endPoint y: 336, distance: 290.7
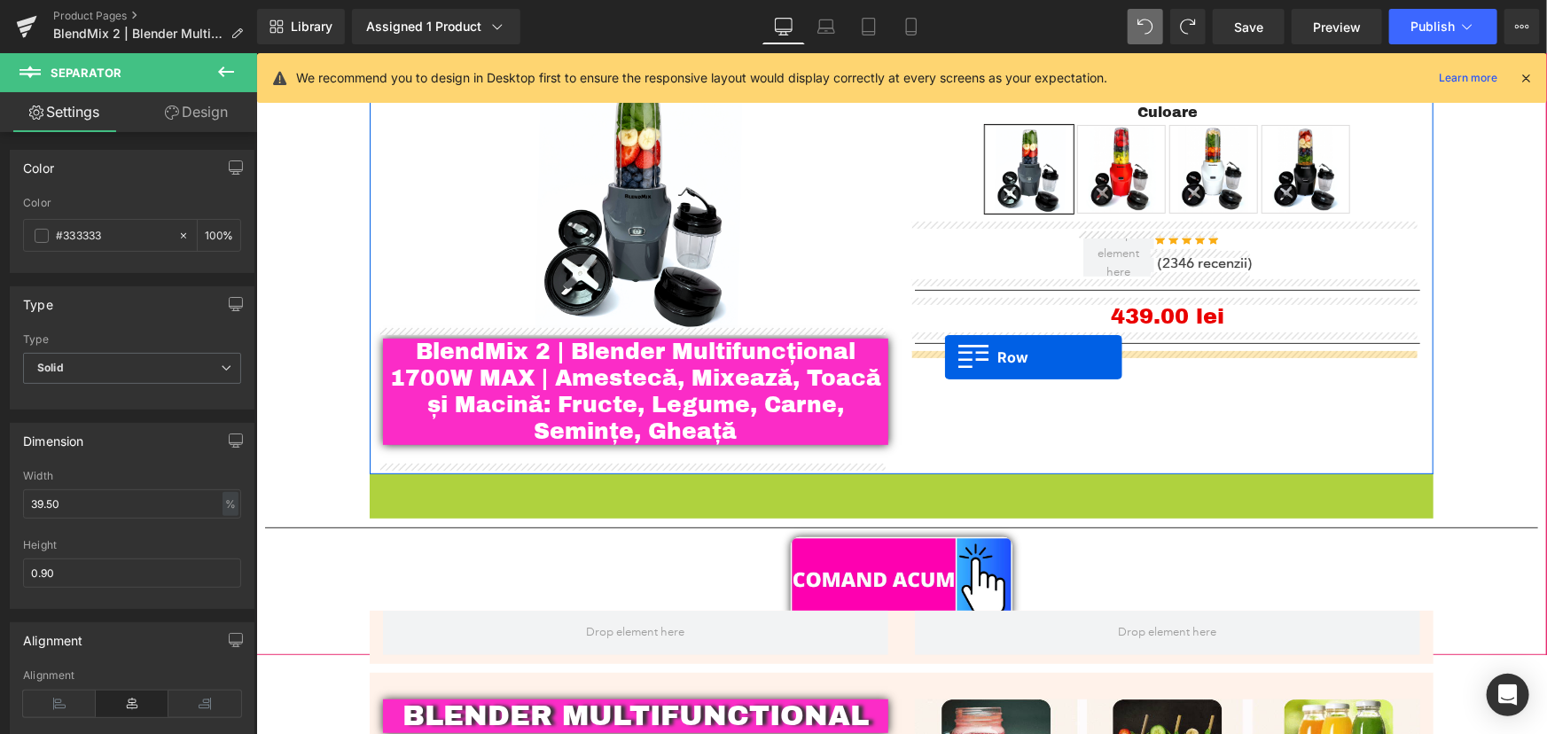
drag, startPoint x: 376, startPoint y: 486, endPoint x: 944, endPoint y: 356, distance: 582.7
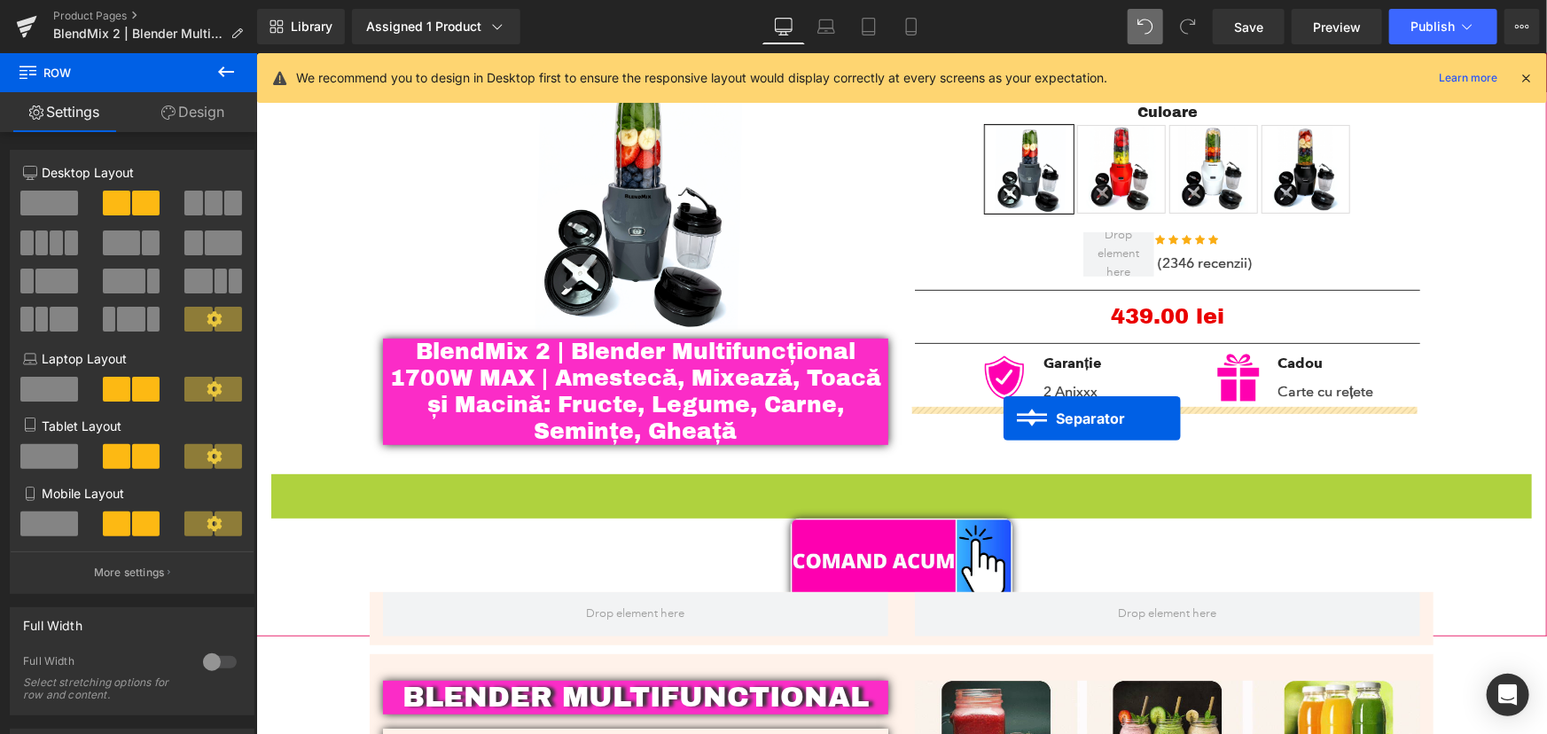
drag, startPoint x: 856, startPoint y: 481, endPoint x: 1002, endPoint y: 417, distance: 159.6
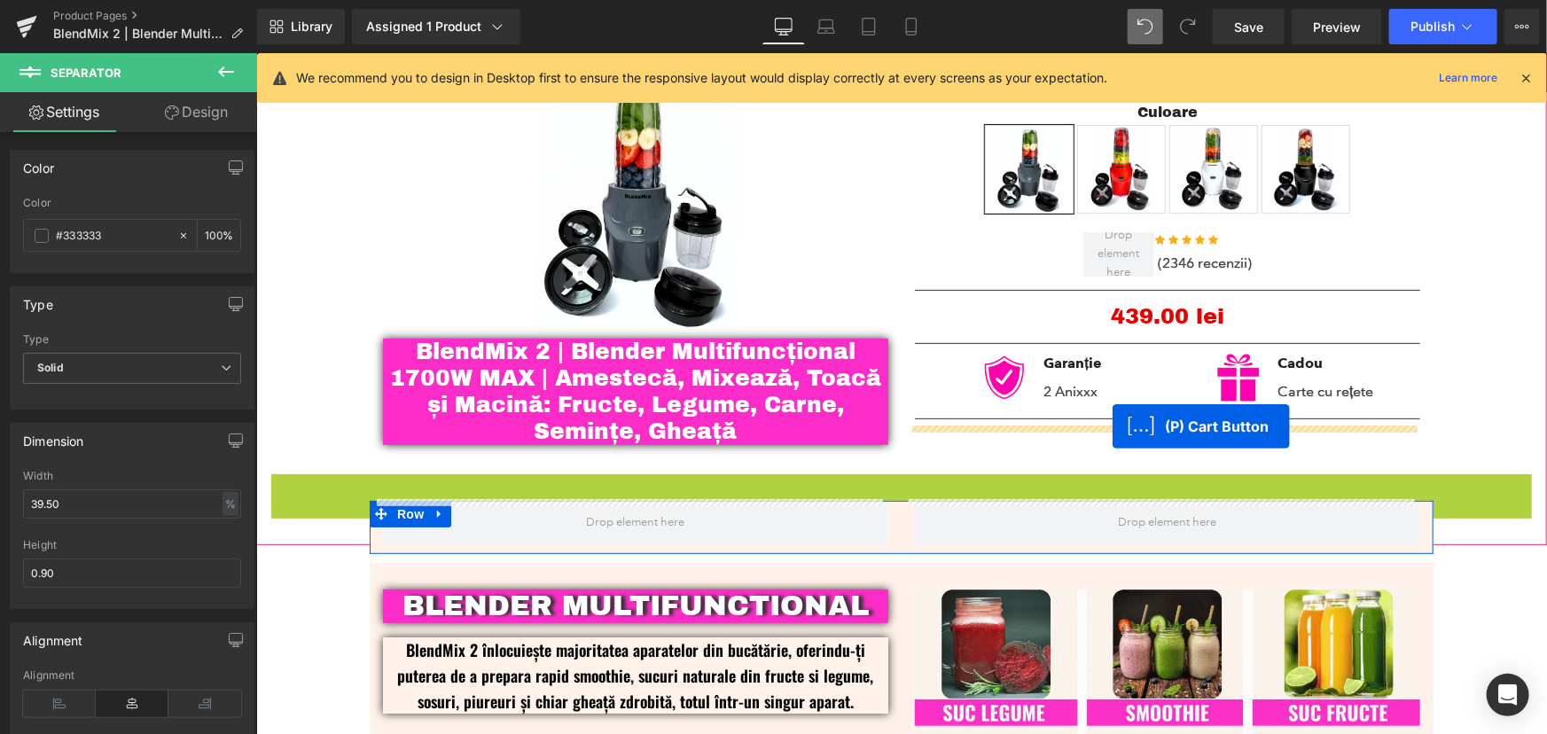
drag, startPoint x: 834, startPoint y: 519, endPoint x: 1111, endPoint y: 425, distance: 292.9
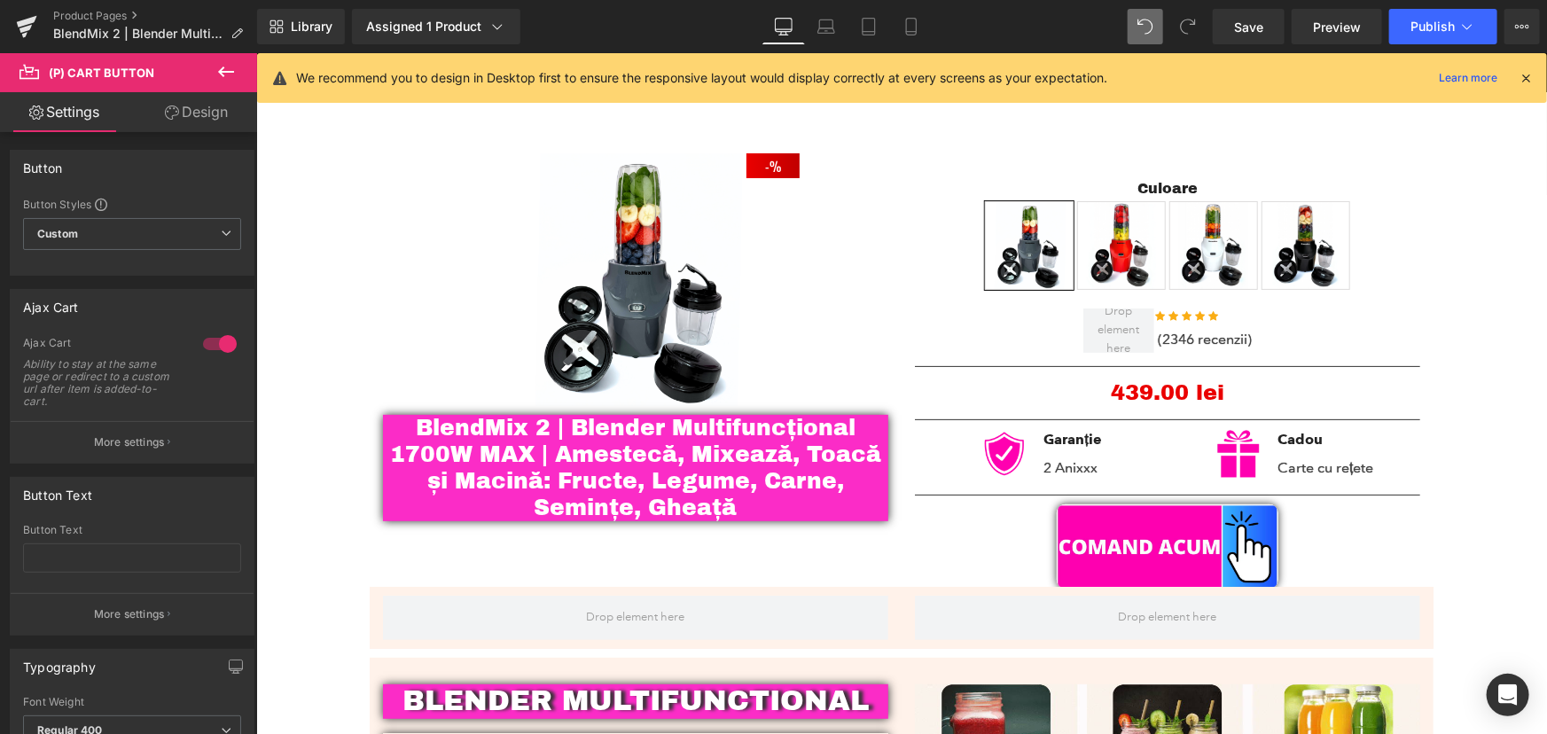
scroll to position [241, 0]
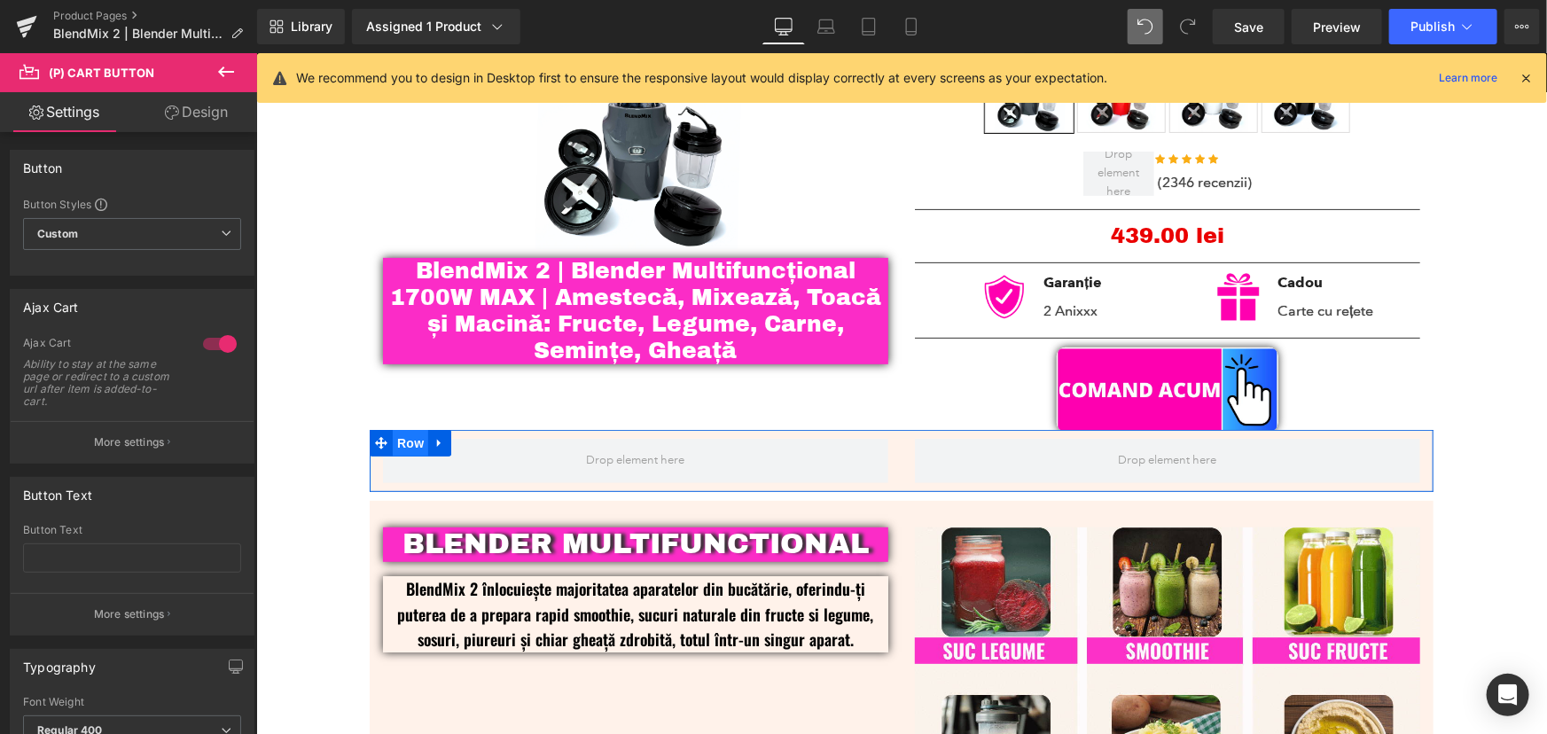
click at [393, 439] on span "Row" at bounding box center [409, 442] width 35 height 27
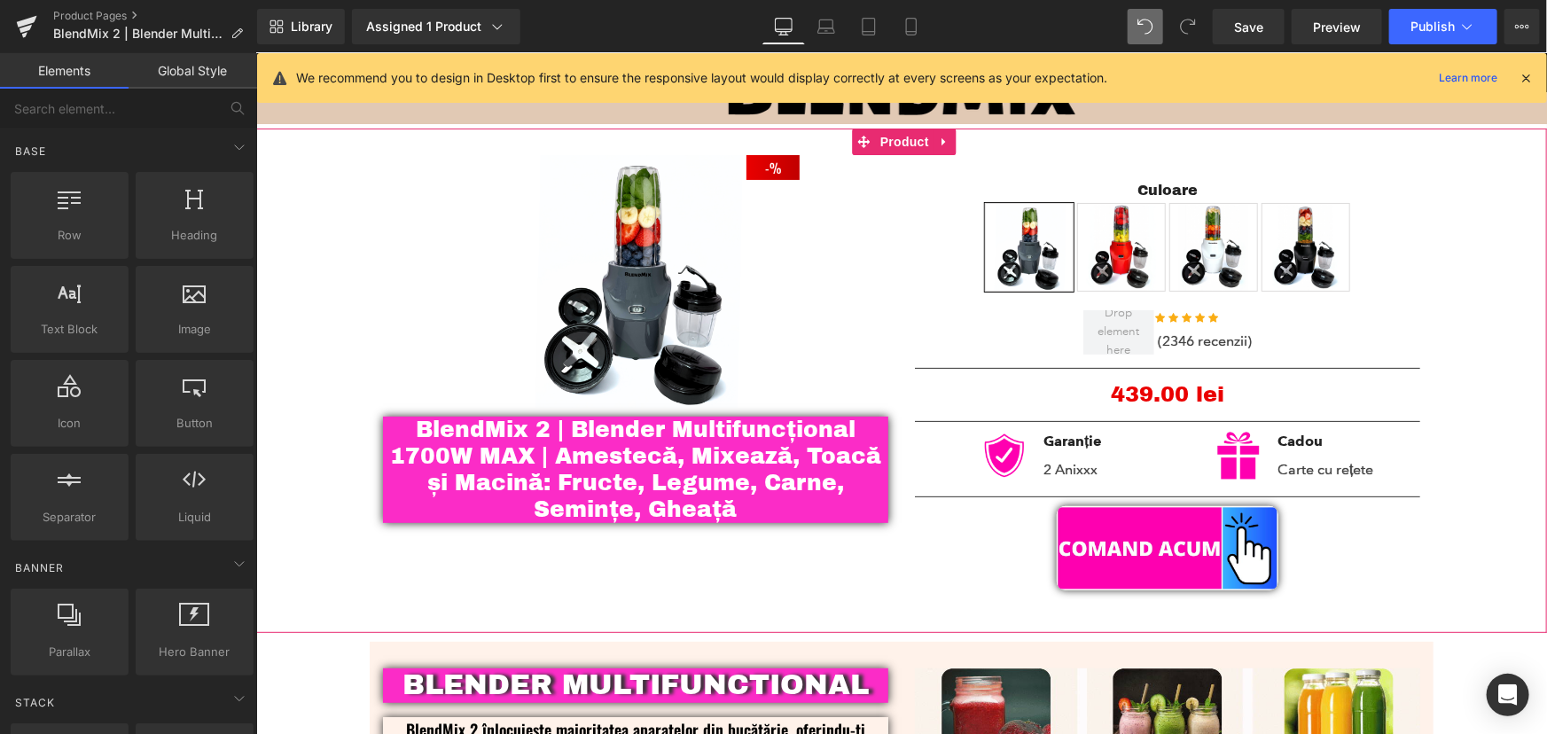
scroll to position [80, 0]
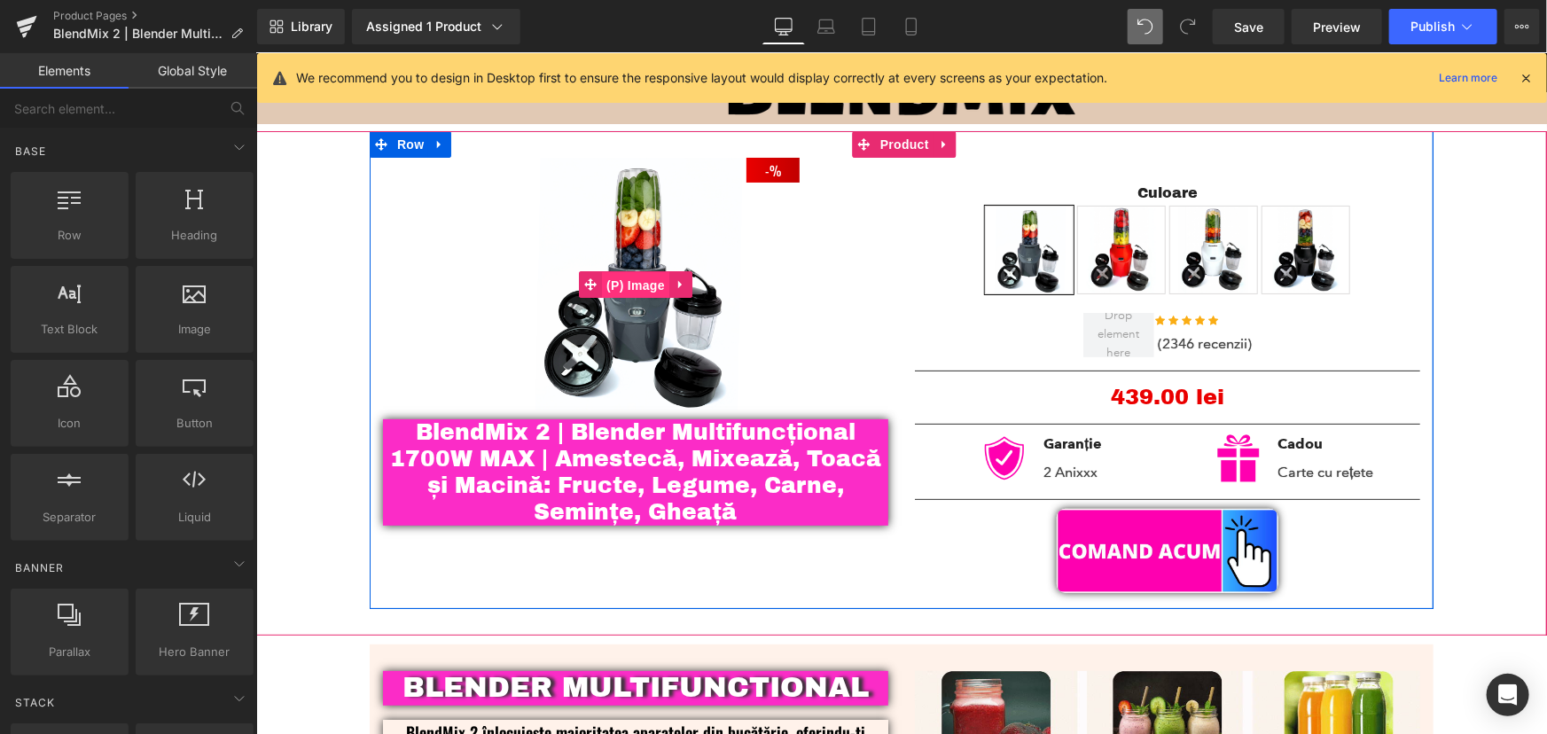
click at [649, 283] on span "(P) Image" at bounding box center [634, 284] width 67 height 27
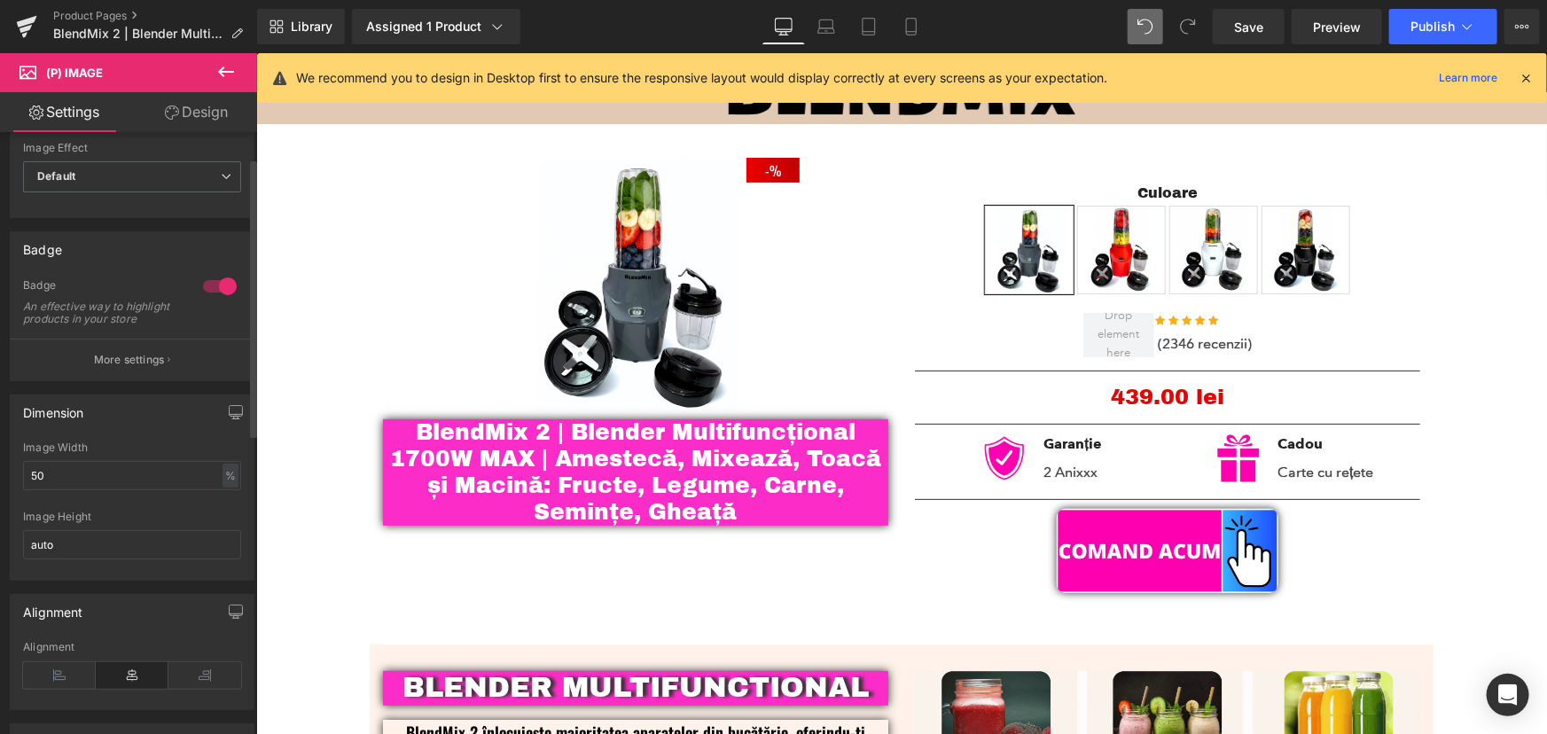
scroll to position [160, 0]
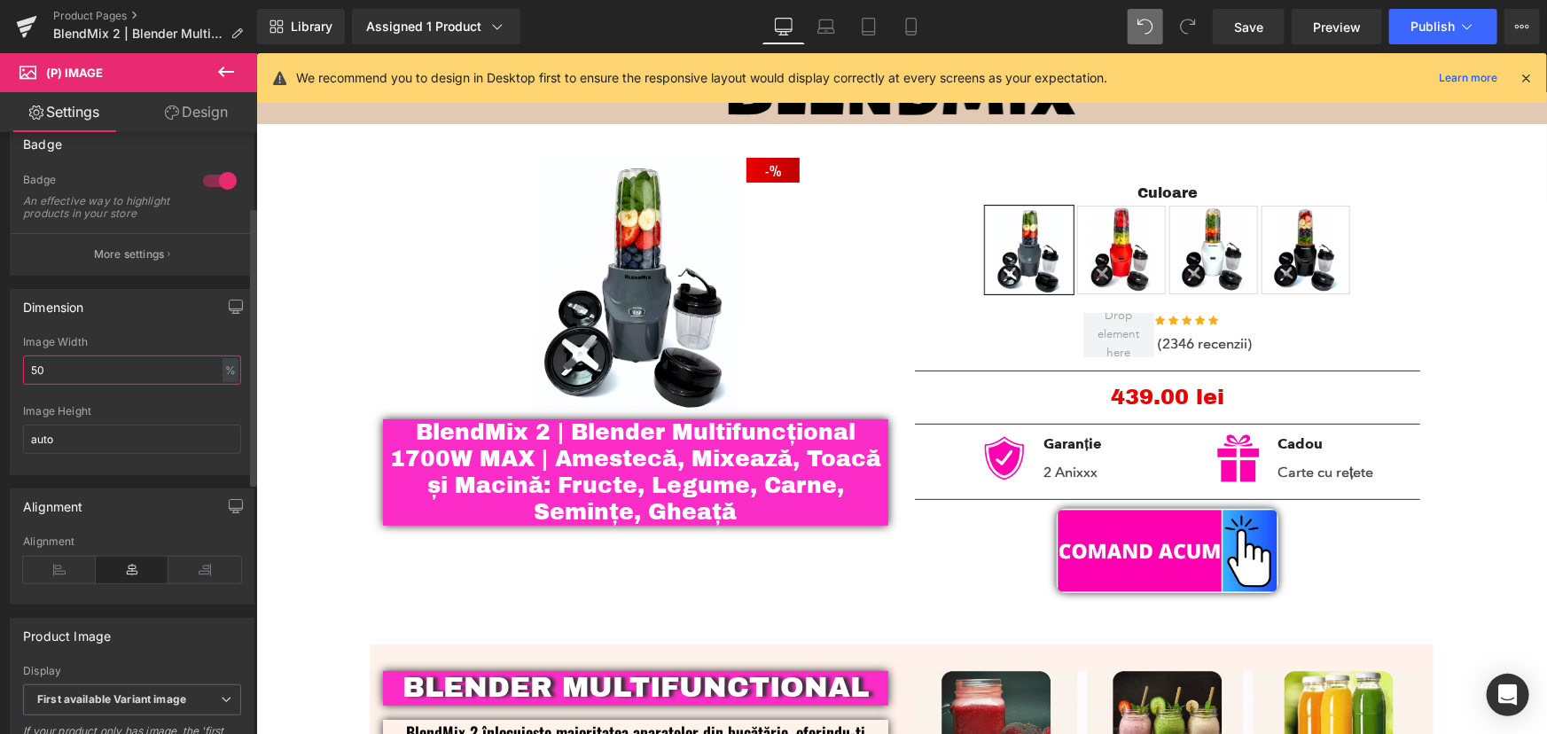
click at [42, 377] on input "50" at bounding box center [132, 369] width 218 height 29
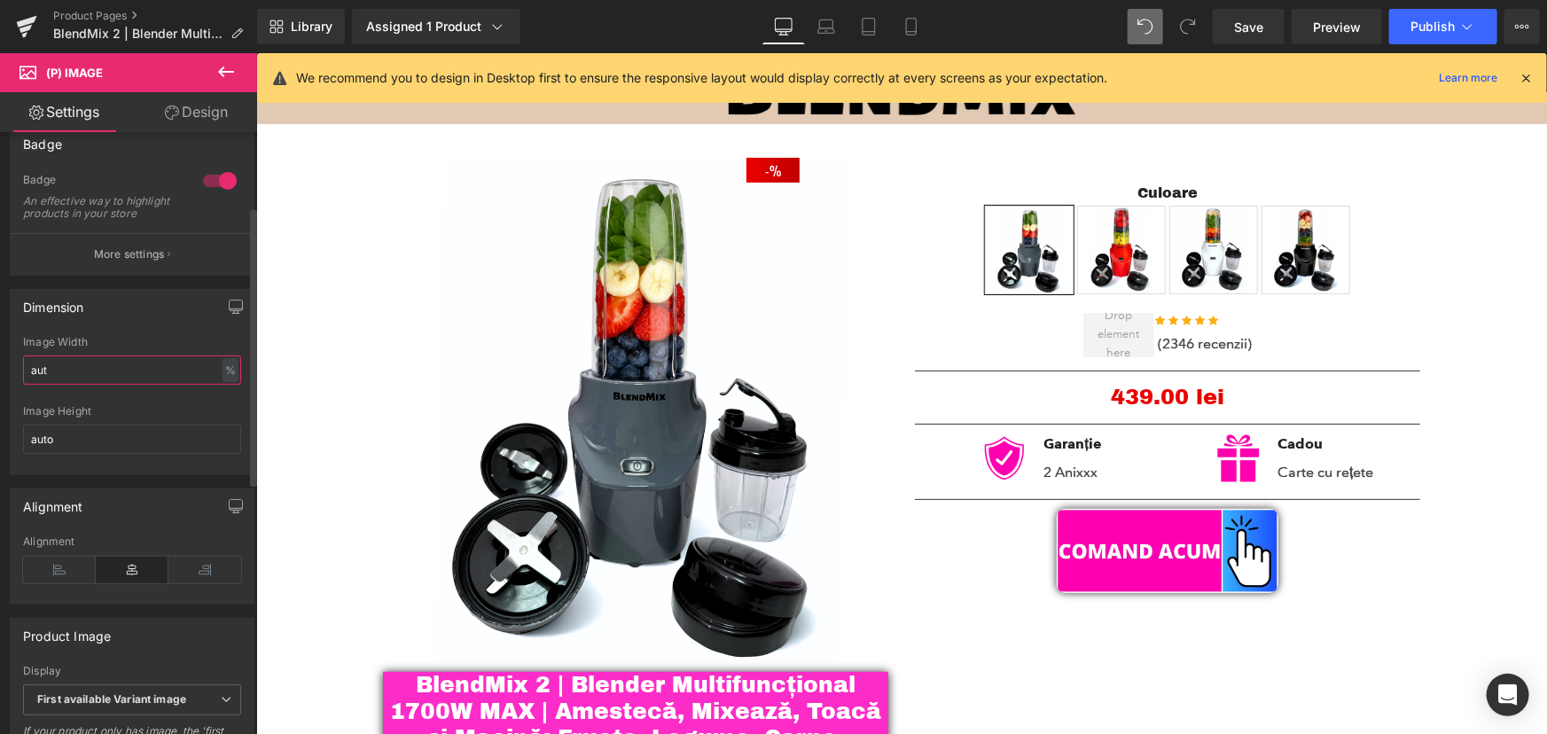
type input "auto"
click at [1428, 292] on div "- 43900 % (P) Image BlendMix 2 | Blender Multifuncțional 1700W MAX | Amestecă, …" at bounding box center [900, 468] width 1273 height 676
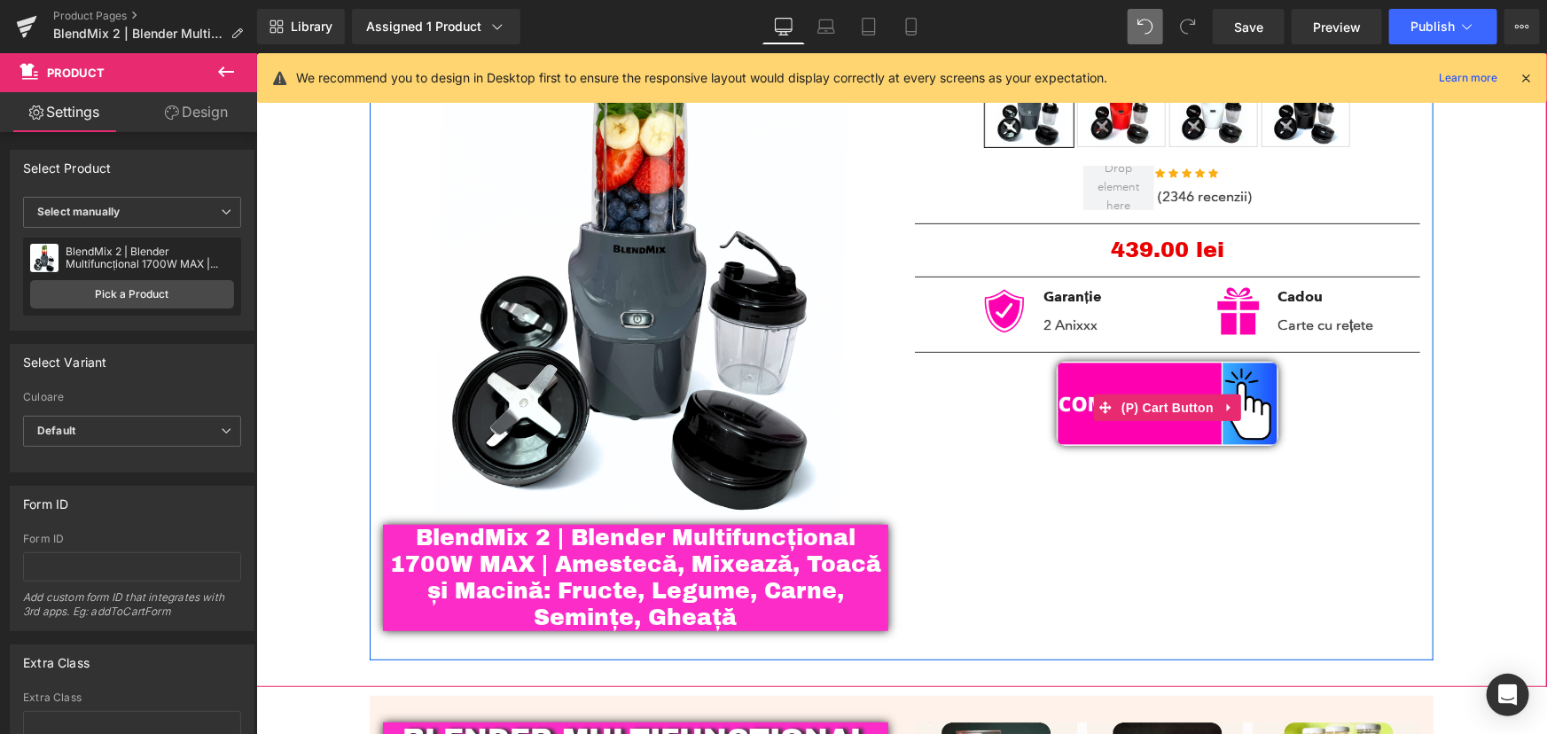
scroll to position [241, 0]
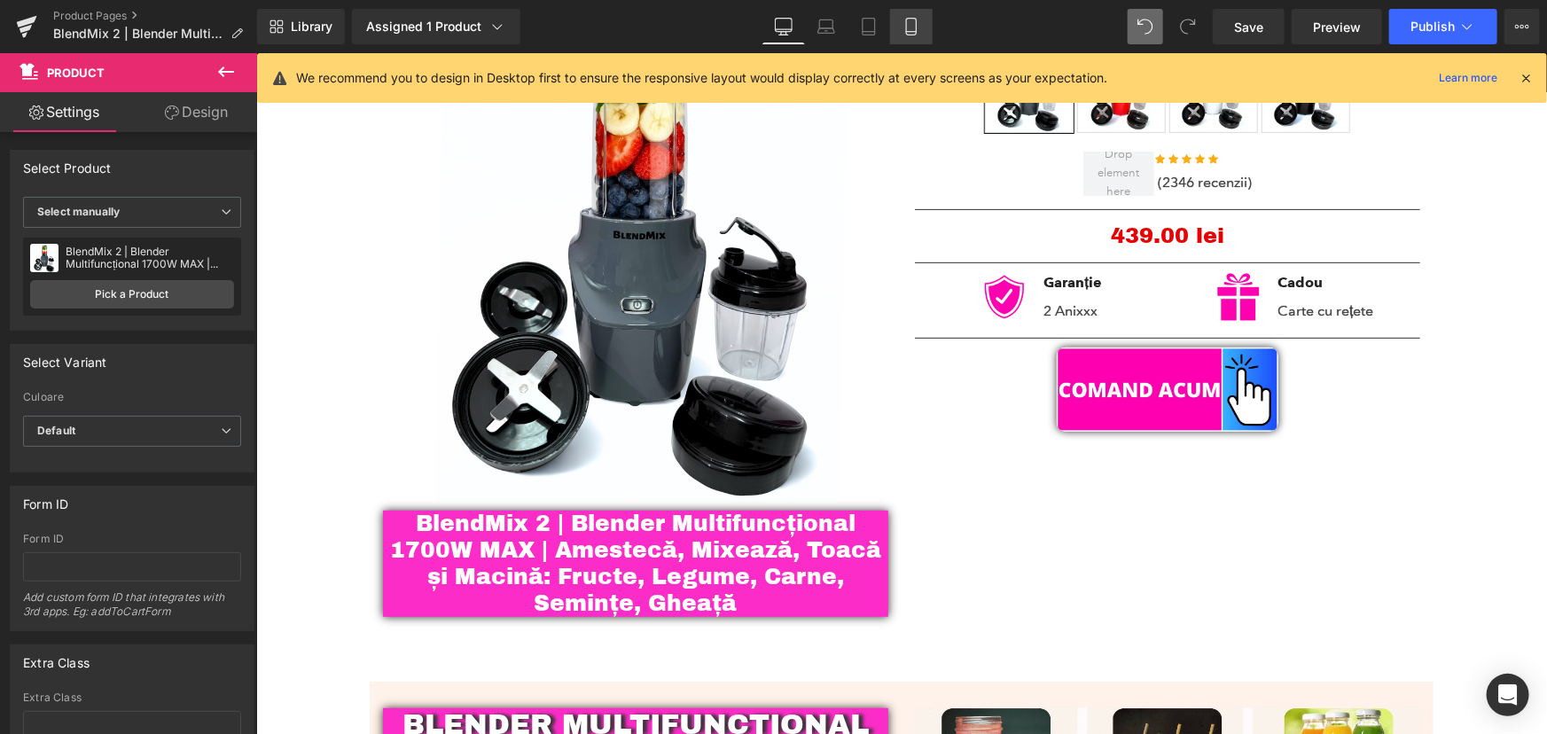
click at [906, 24] on icon at bounding box center [911, 27] width 10 height 17
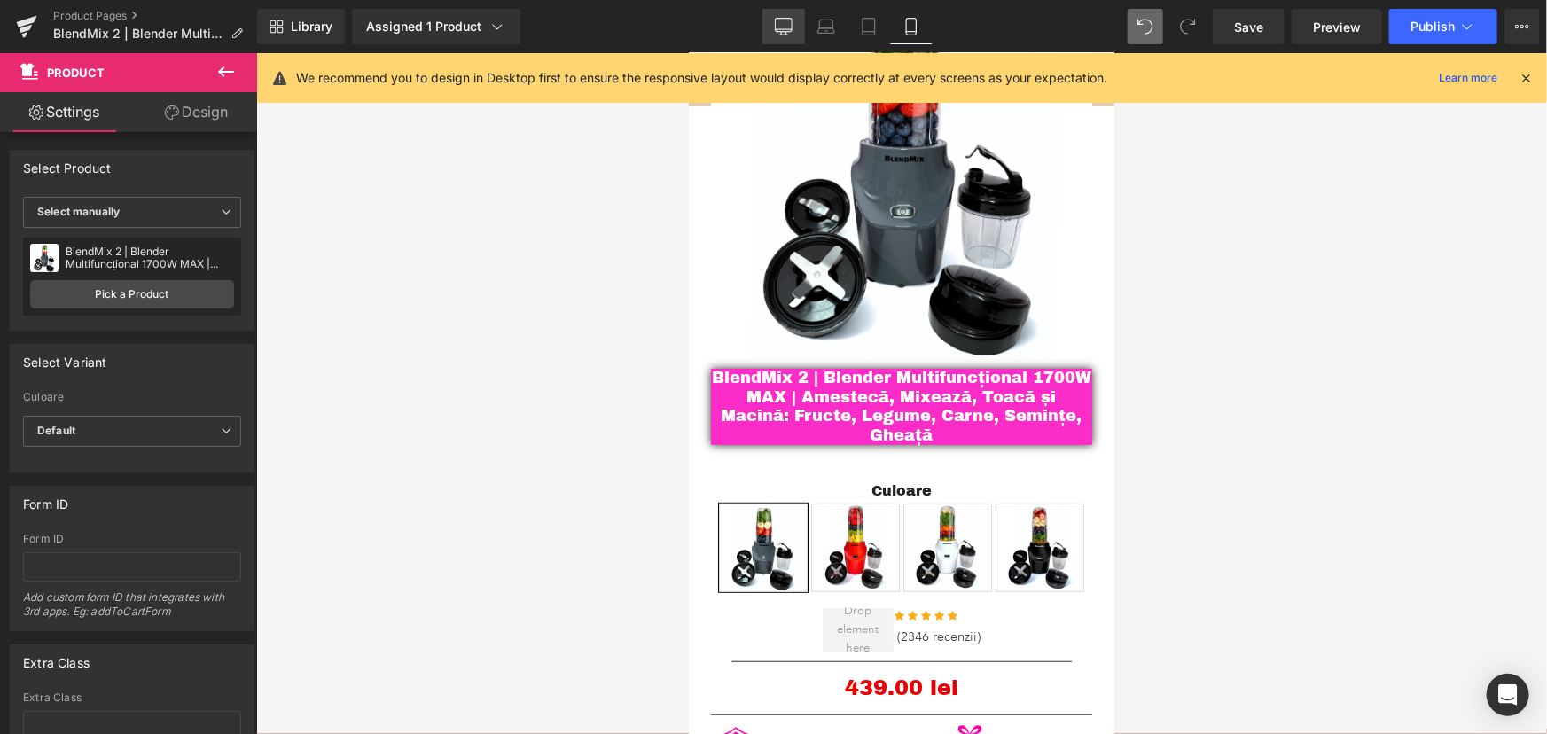
click at [777, 27] on icon at bounding box center [784, 27] width 18 height 18
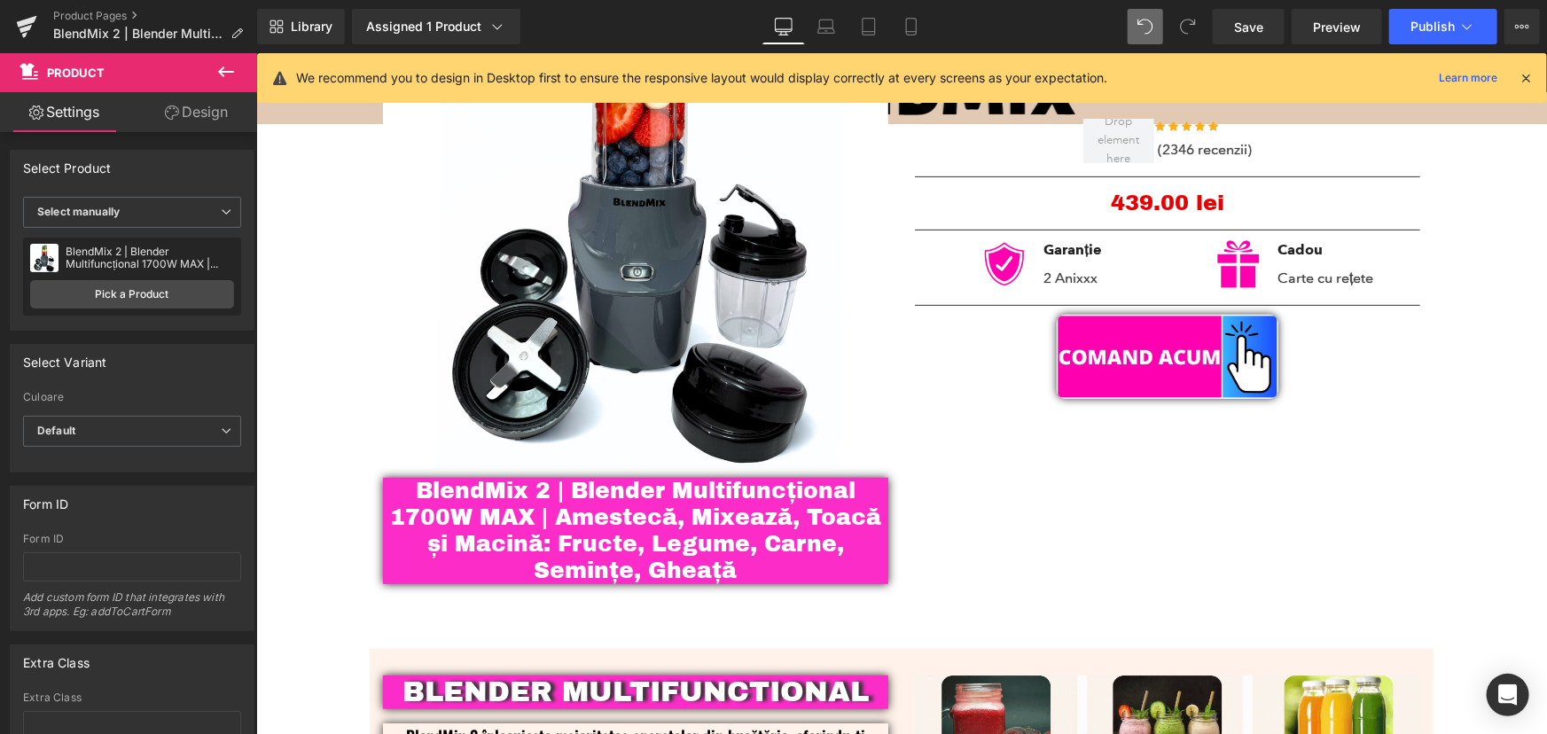
scroll to position [160, 0]
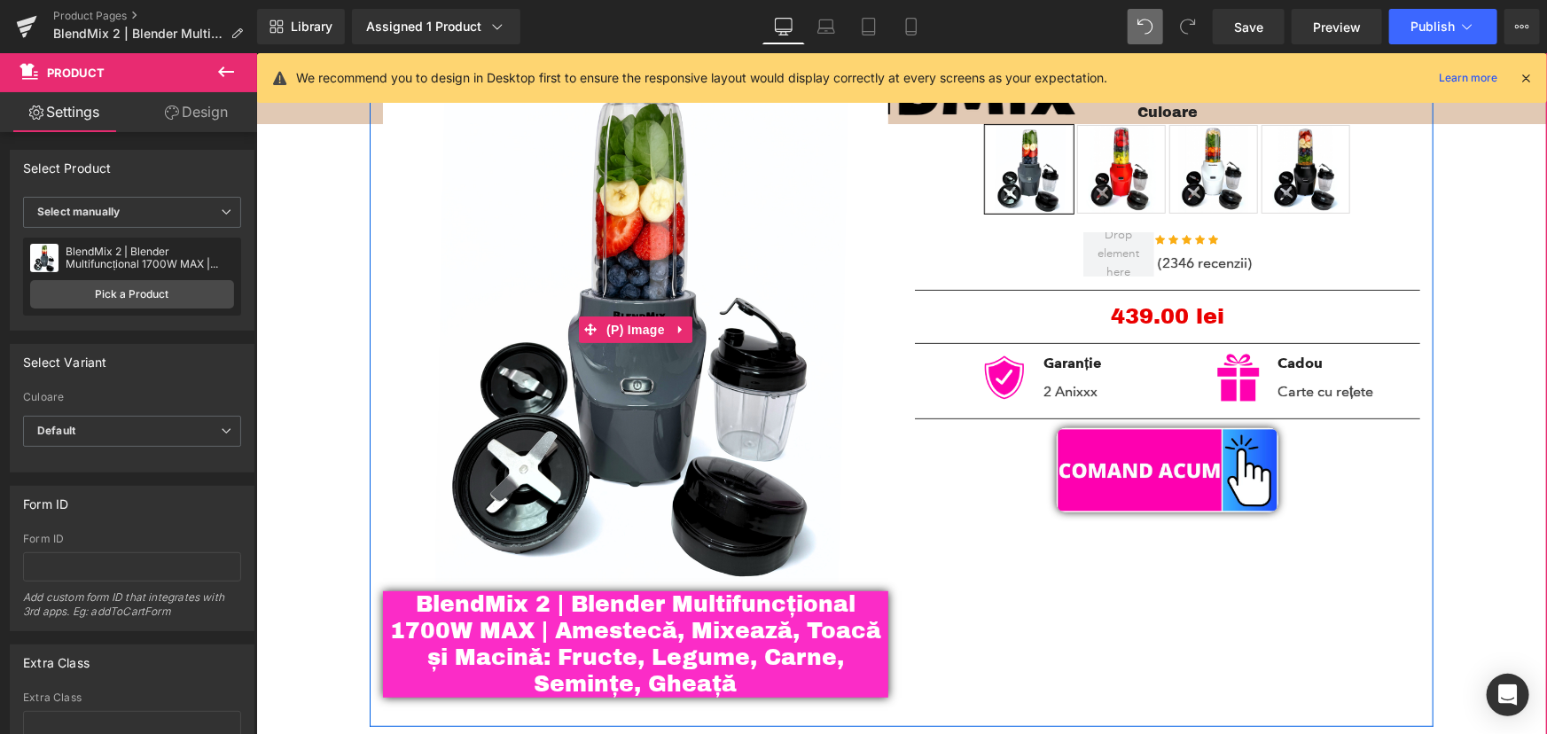
click at [637, 362] on img at bounding box center [634, 328] width 505 height 505
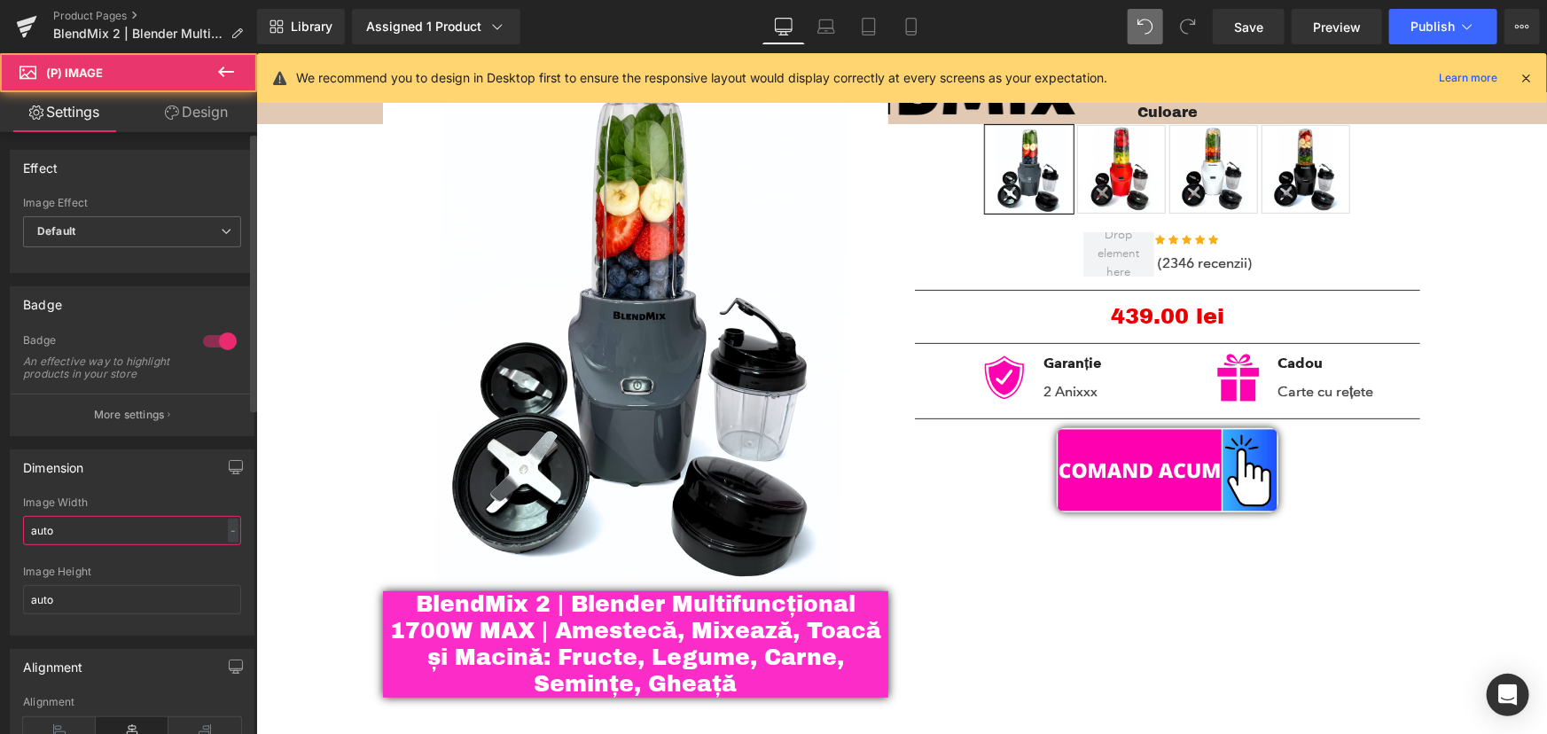
click at [42, 529] on input "auto" at bounding box center [132, 530] width 218 height 29
click at [43, 536] on input "auto" at bounding box center [132, 530] width 218 height 29
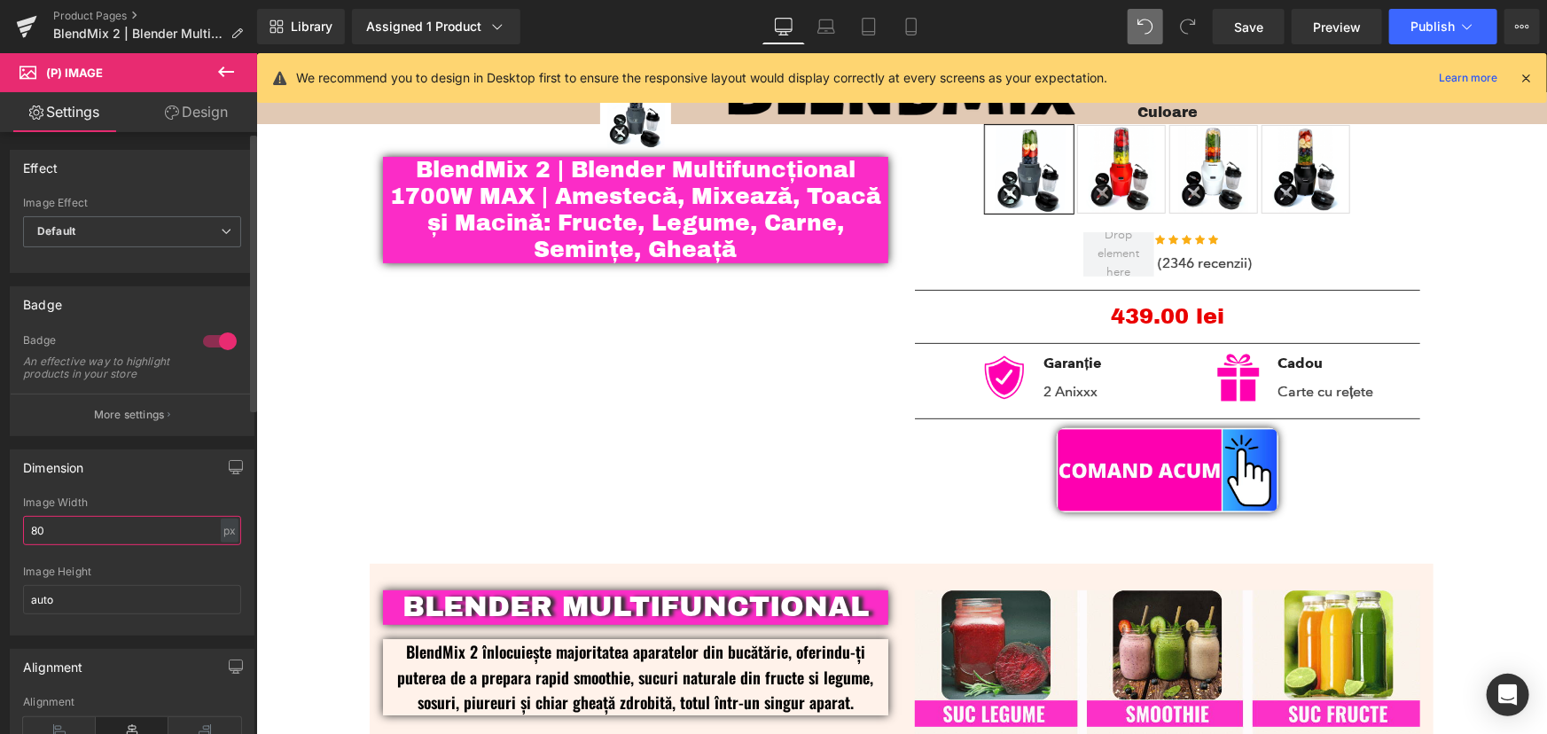
drag, startPoint x: 89, startPoint y: 539, endPoint x: 0, endPoint y: 557, distance: 90.6
click at [0, 557] on div "Dimension auto Image Width 80 px % px auto Image Height auto" at bounding box center [132, 535] width 265 height 199
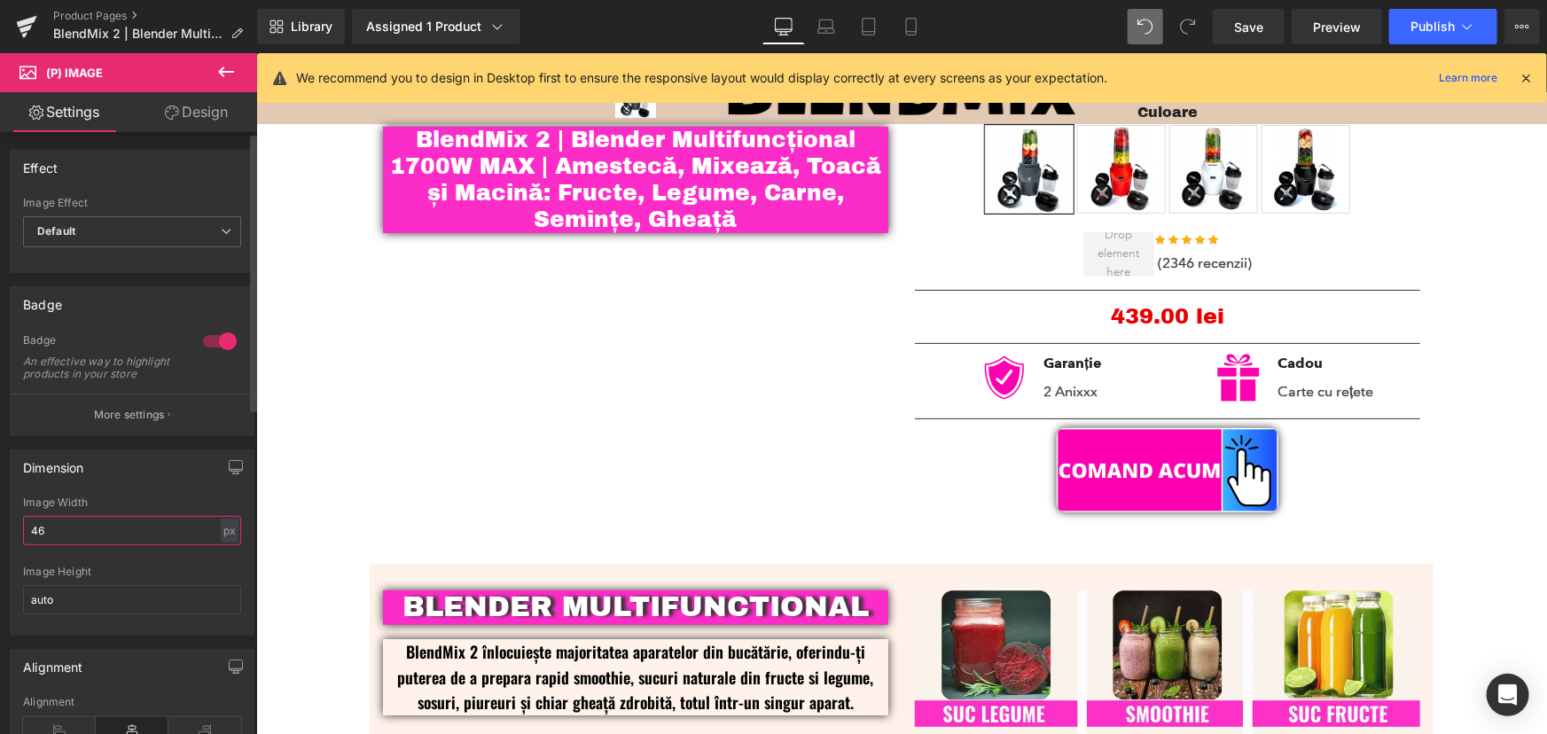
type input "460"
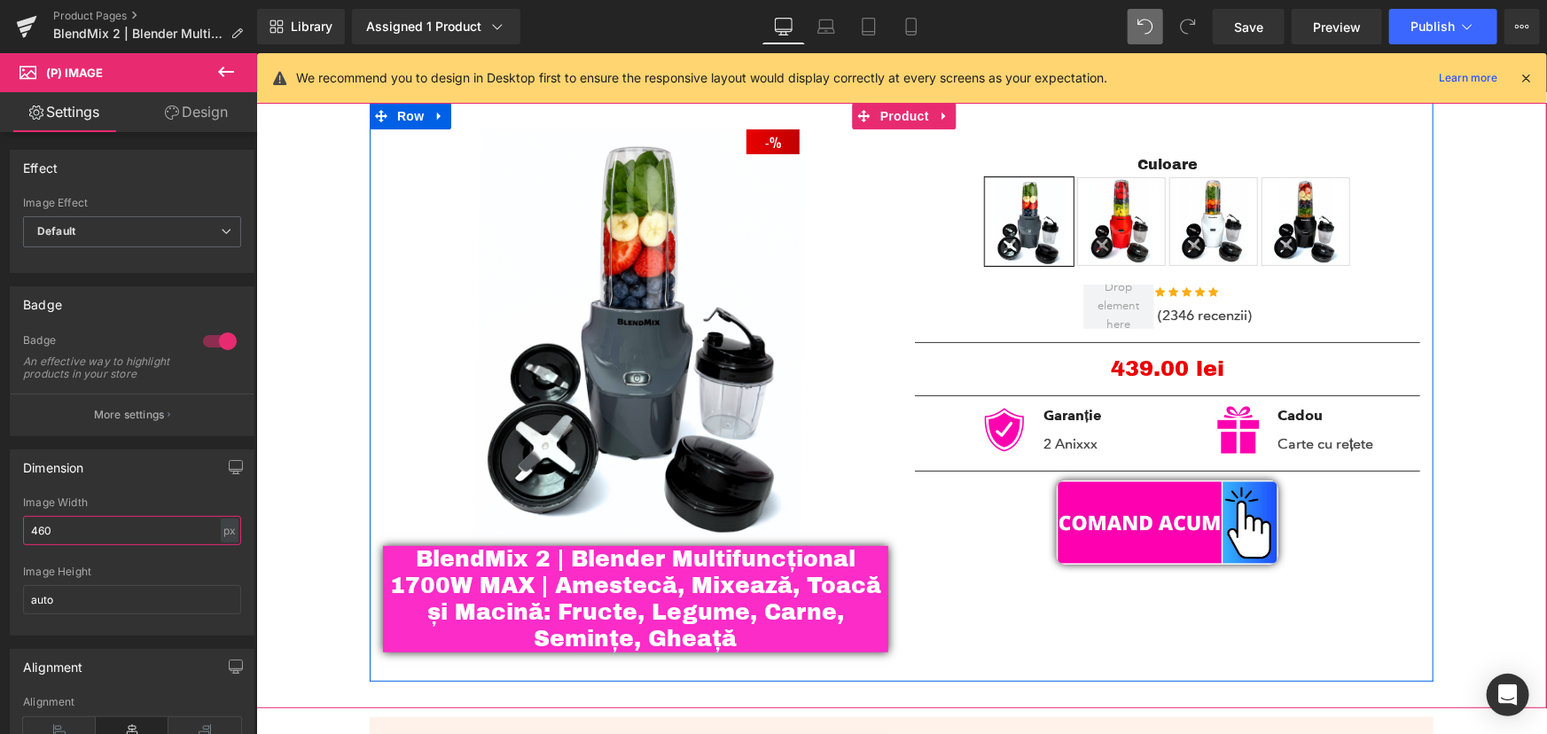
scroll to position [80, 0]
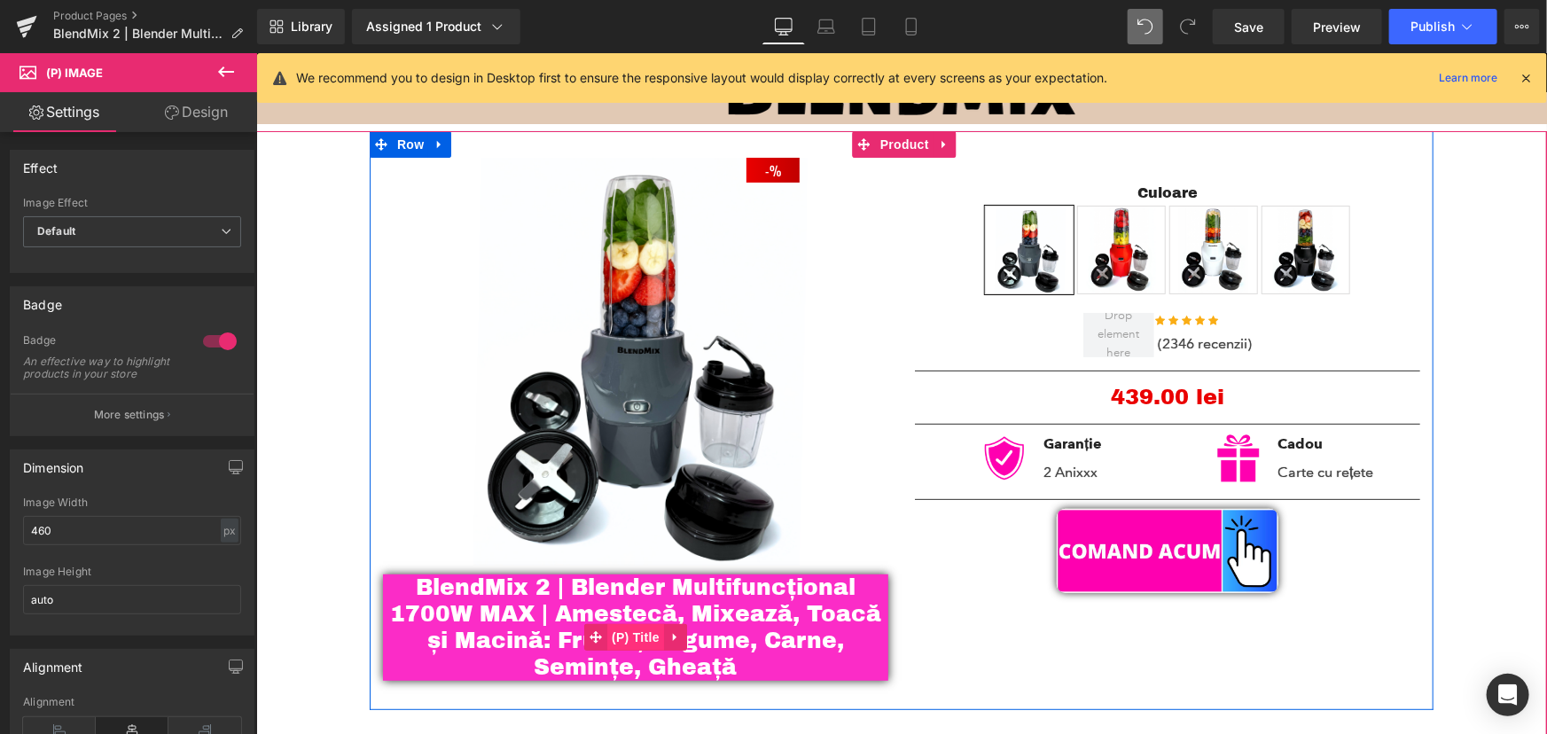
click at [625, 647] on span "(P) Title" at bounding box center [634, 636] width 57 height 27
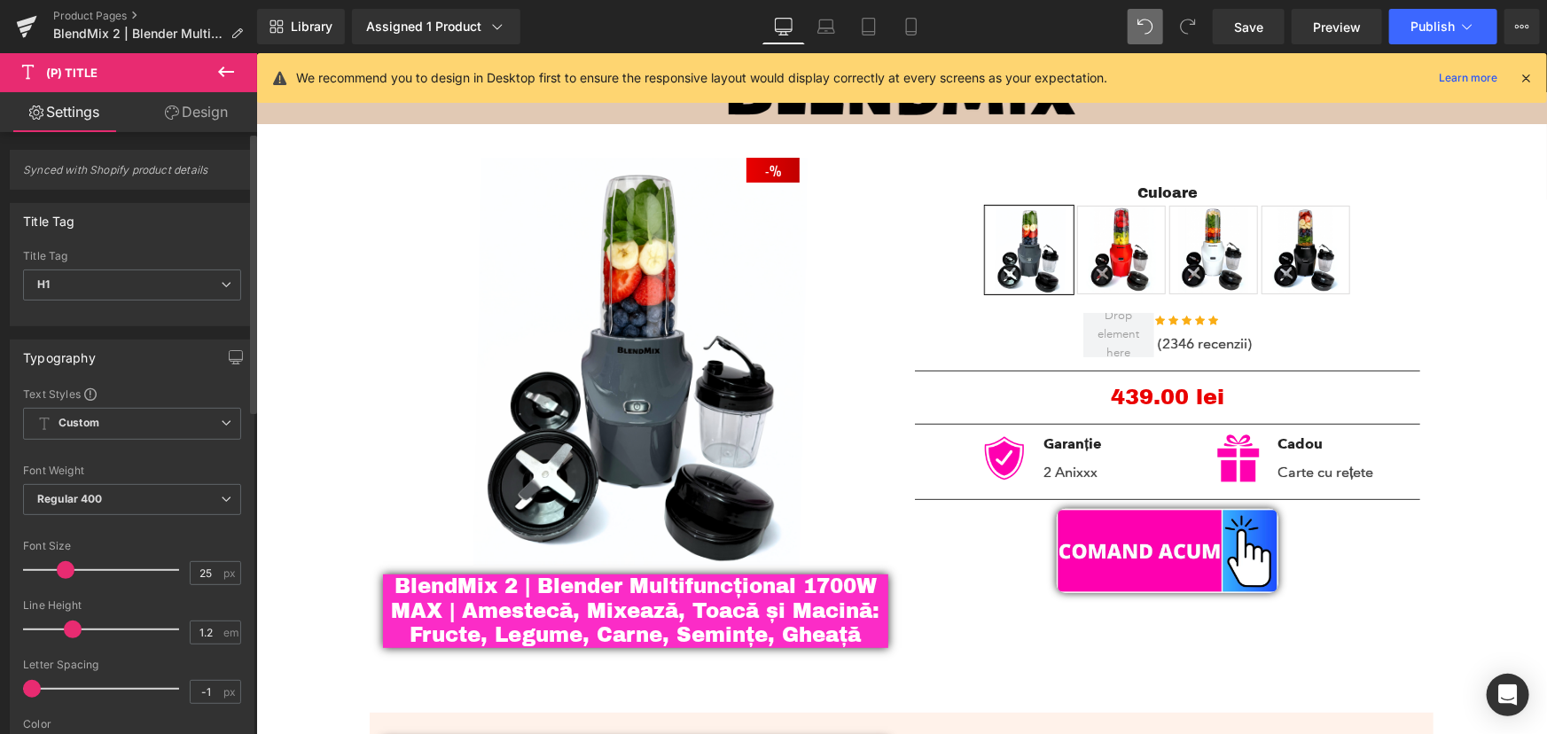
click at [60, 571] on span at bounding box center [66, 570] width 18 height 18
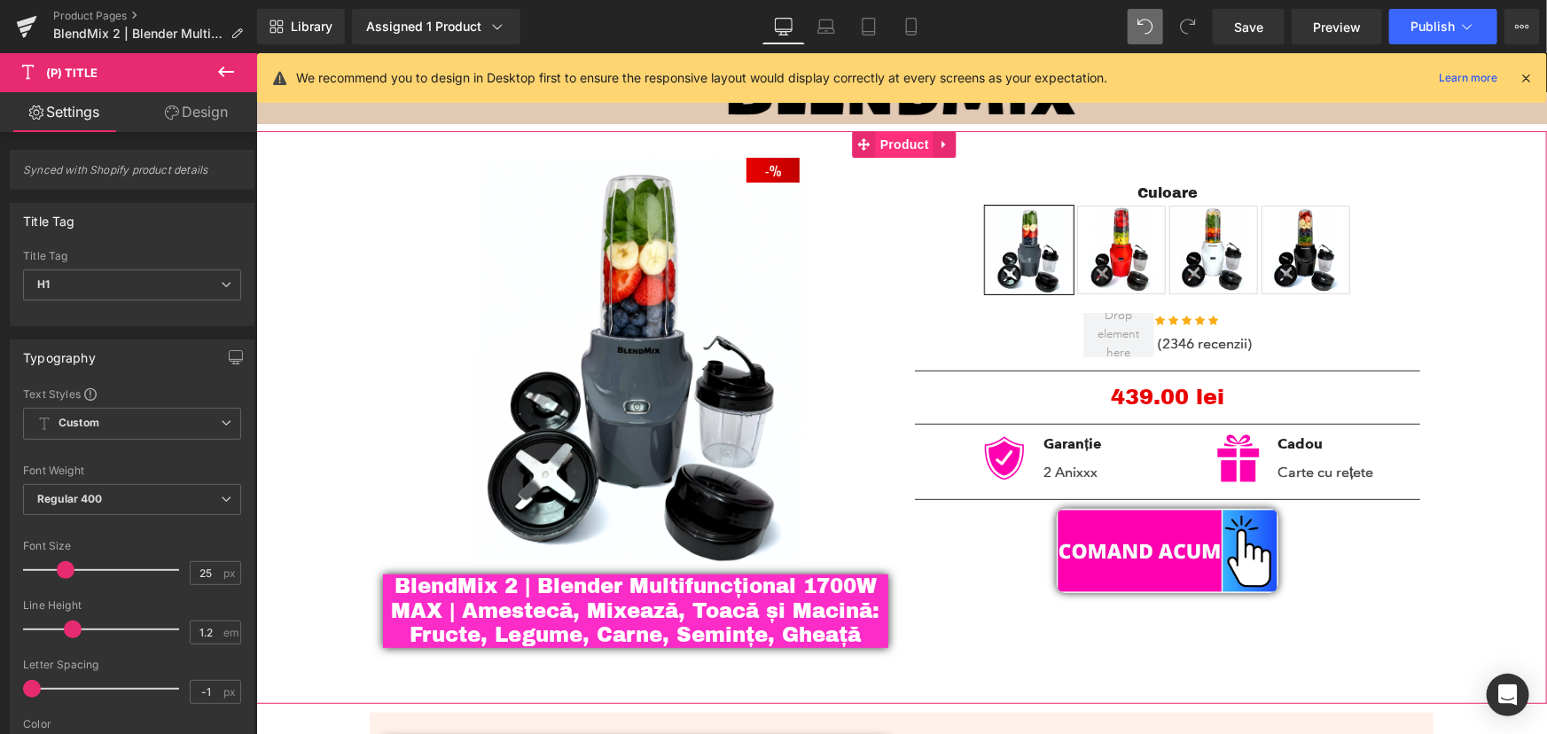
click at [895, 144] on span "Product" at bounding box center [904, 143] width 58 height 27
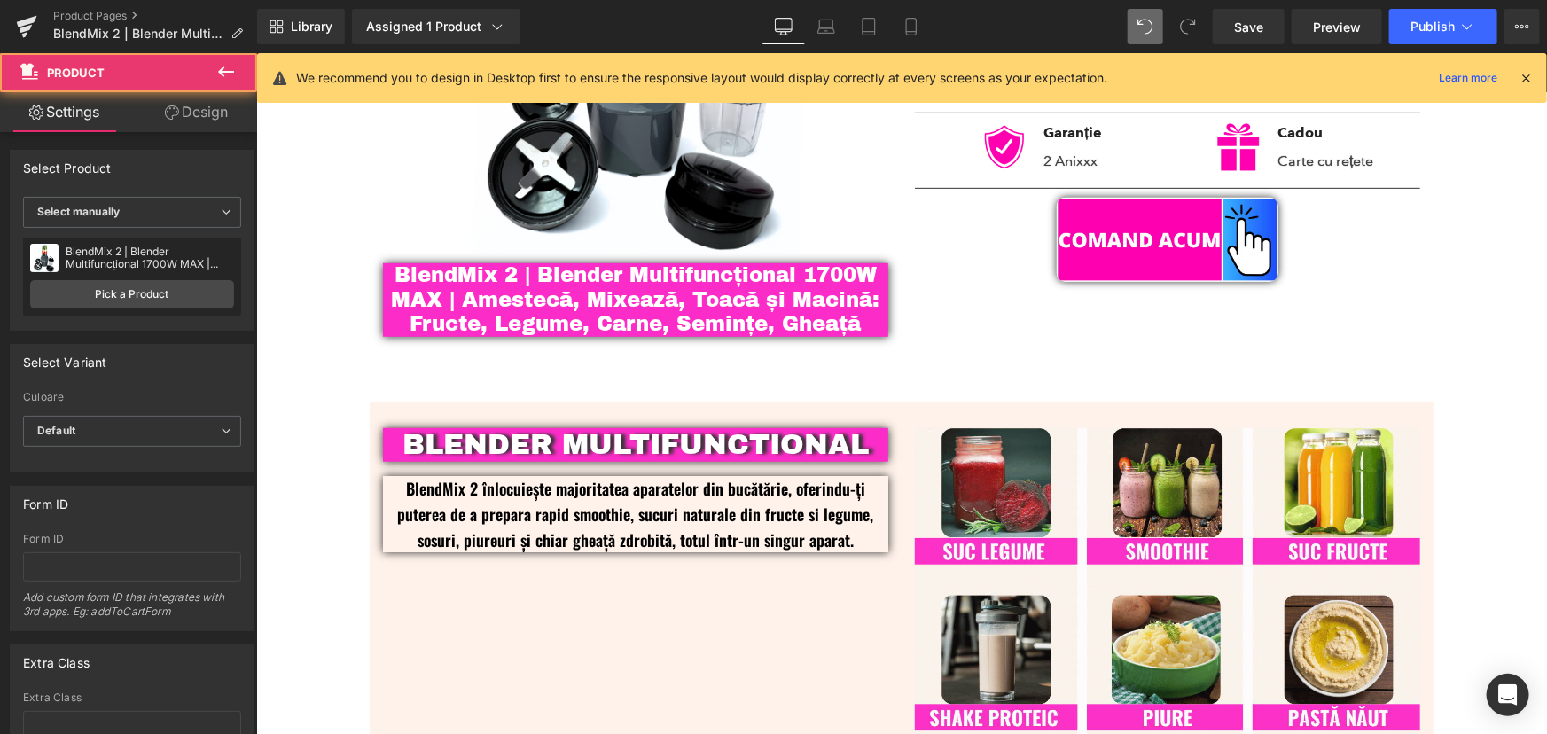
scroll to position [402, 0]
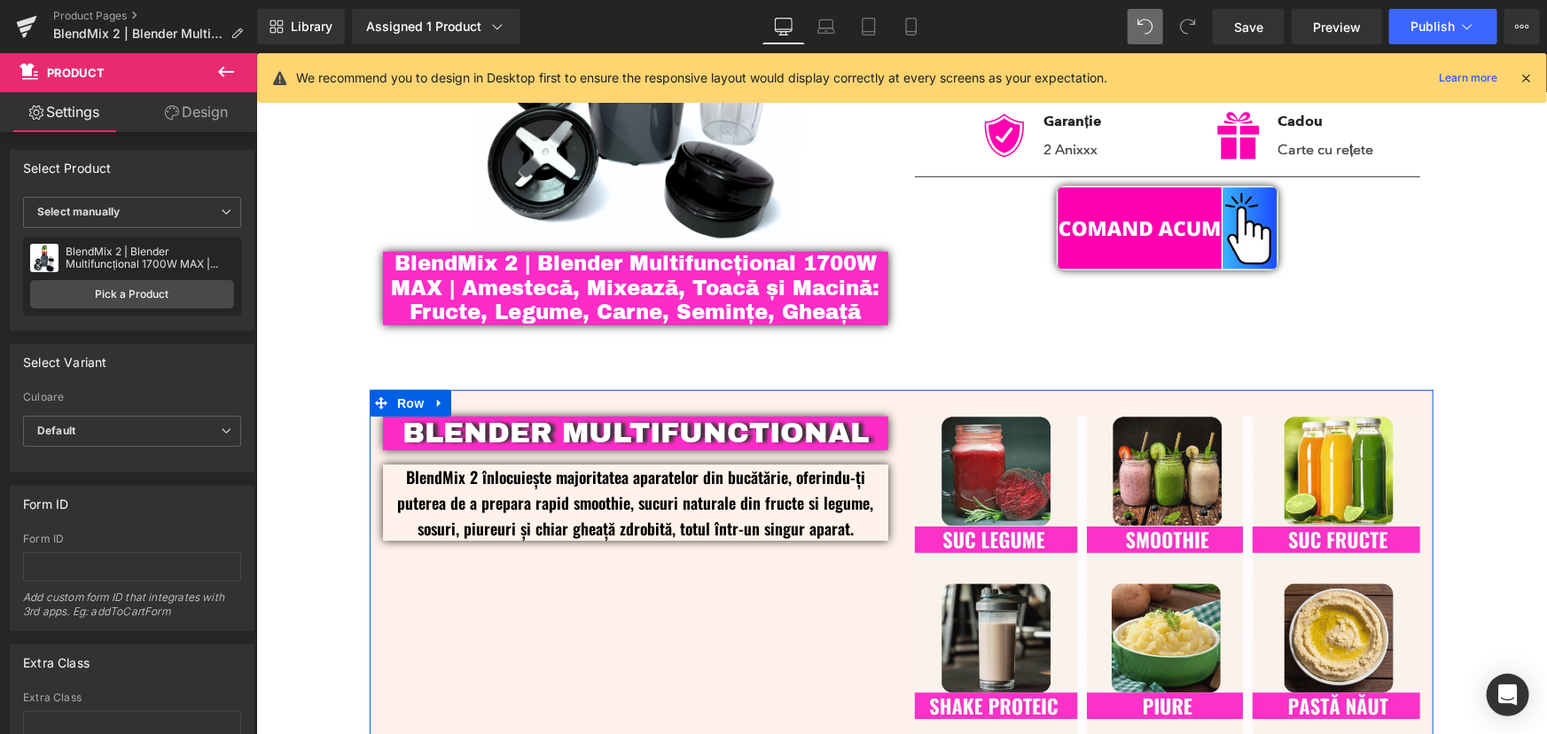
click at [464, 593] on div "BLENDER MULTIFUNCTIONAL Text Block BlendMix 2 înlocuiește majoritatea aparatelo…" at bounding box center [901, 722] width 1064 height 667
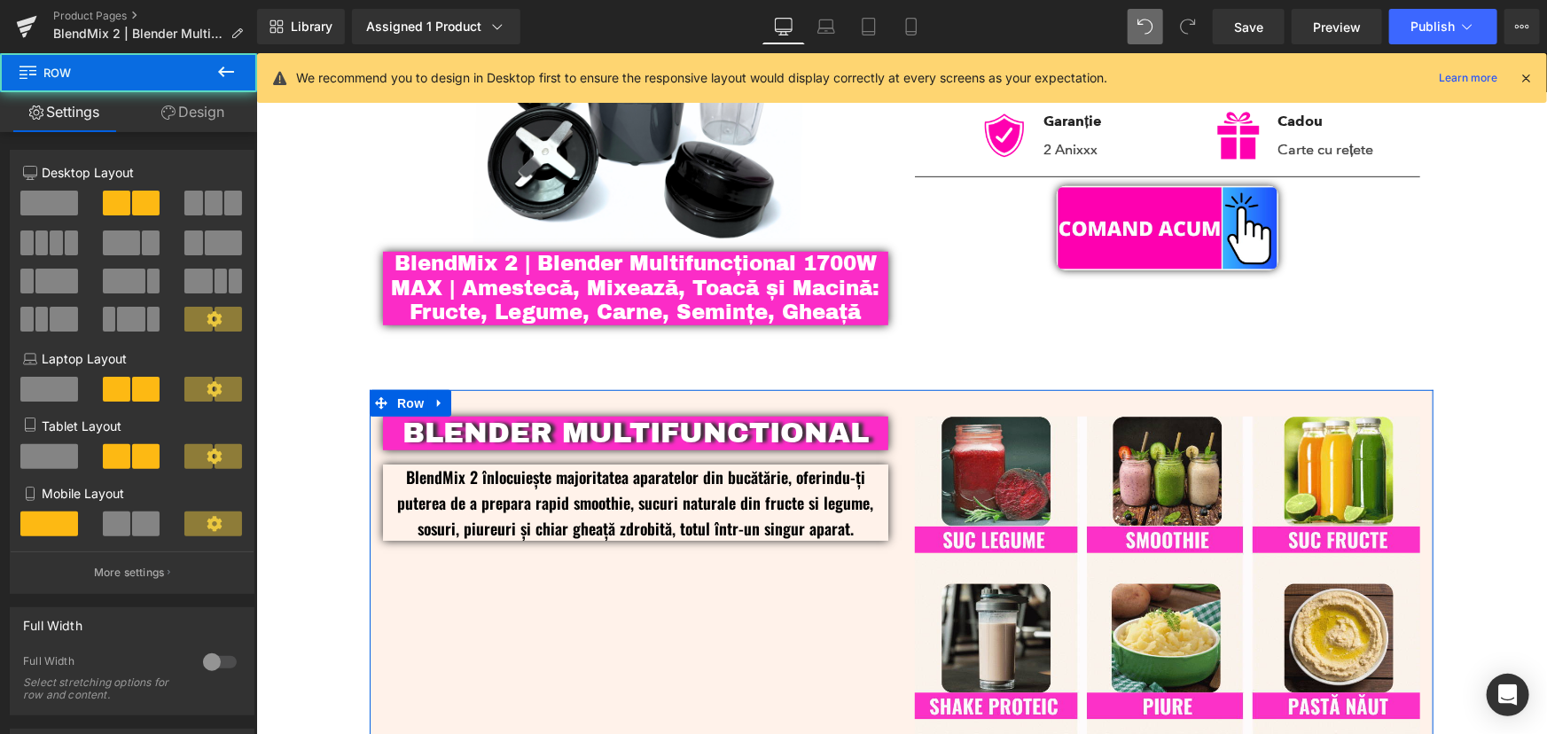
click at [187, 105] on link "Design" at bounding box center [193, 112] width 129 height 40
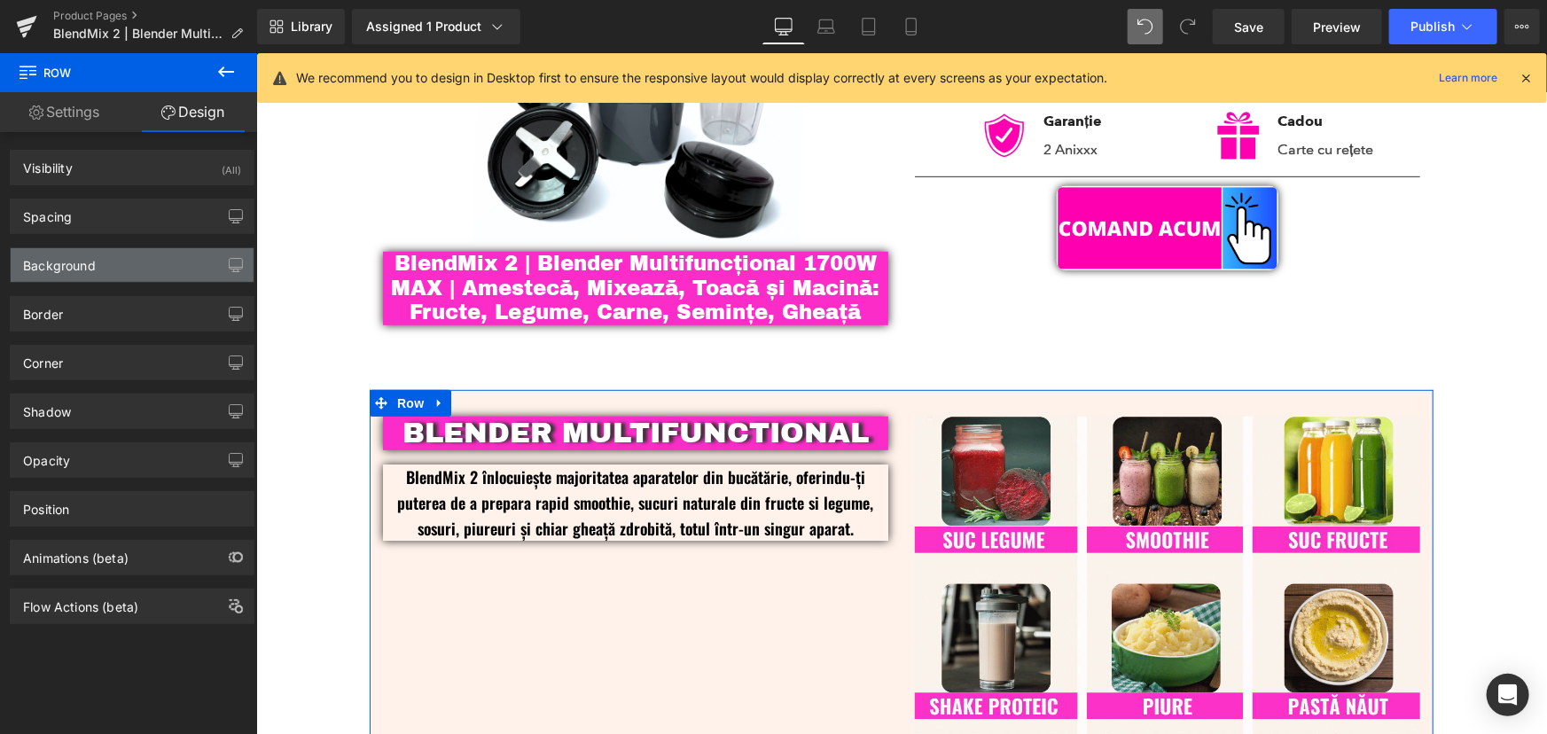
click at [121, 253] on div "Background" at bounding box center [132, 265] width 243 height 34
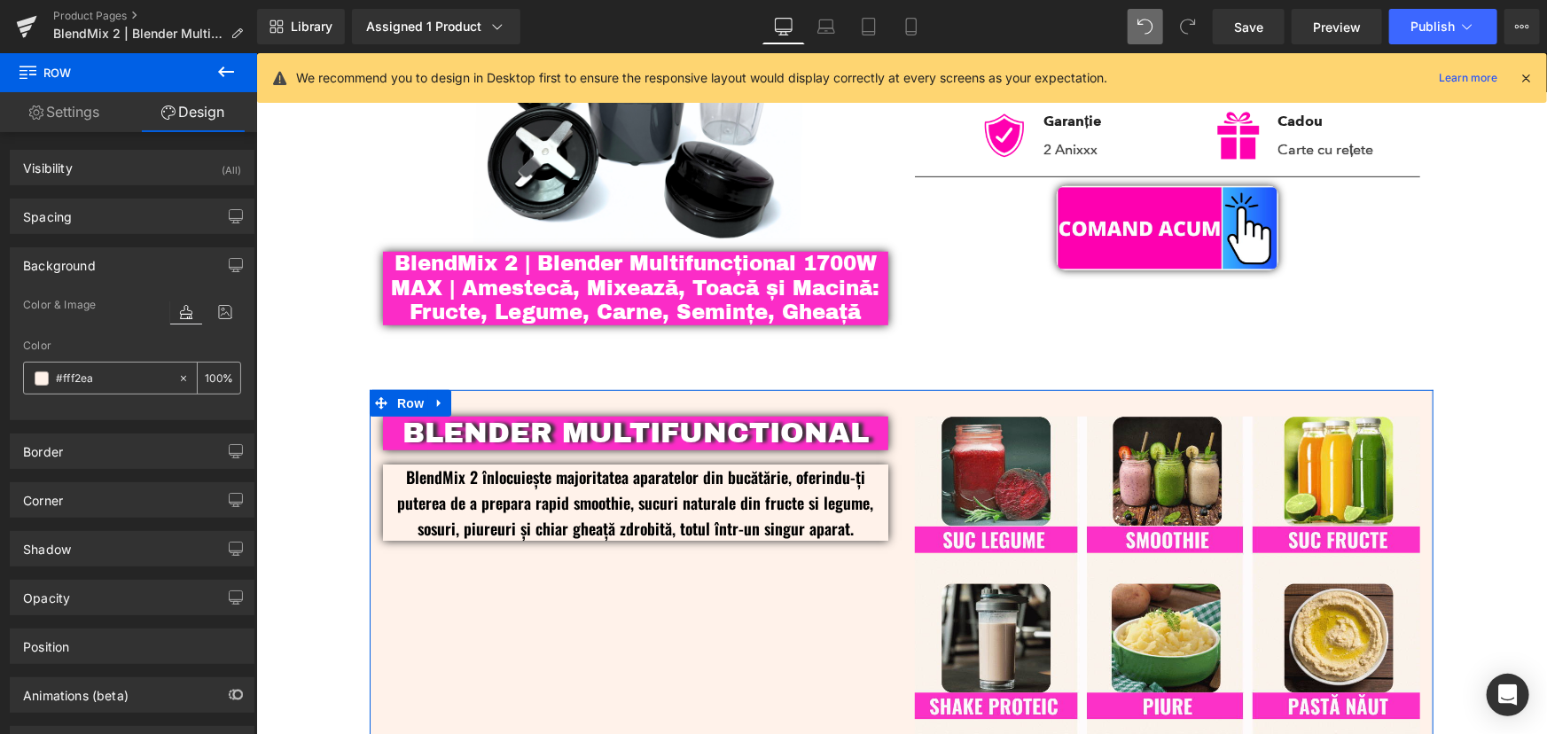
click at [132, 374] on input "#fff2ea" at bounding box center [112, 378] width 113 height 19
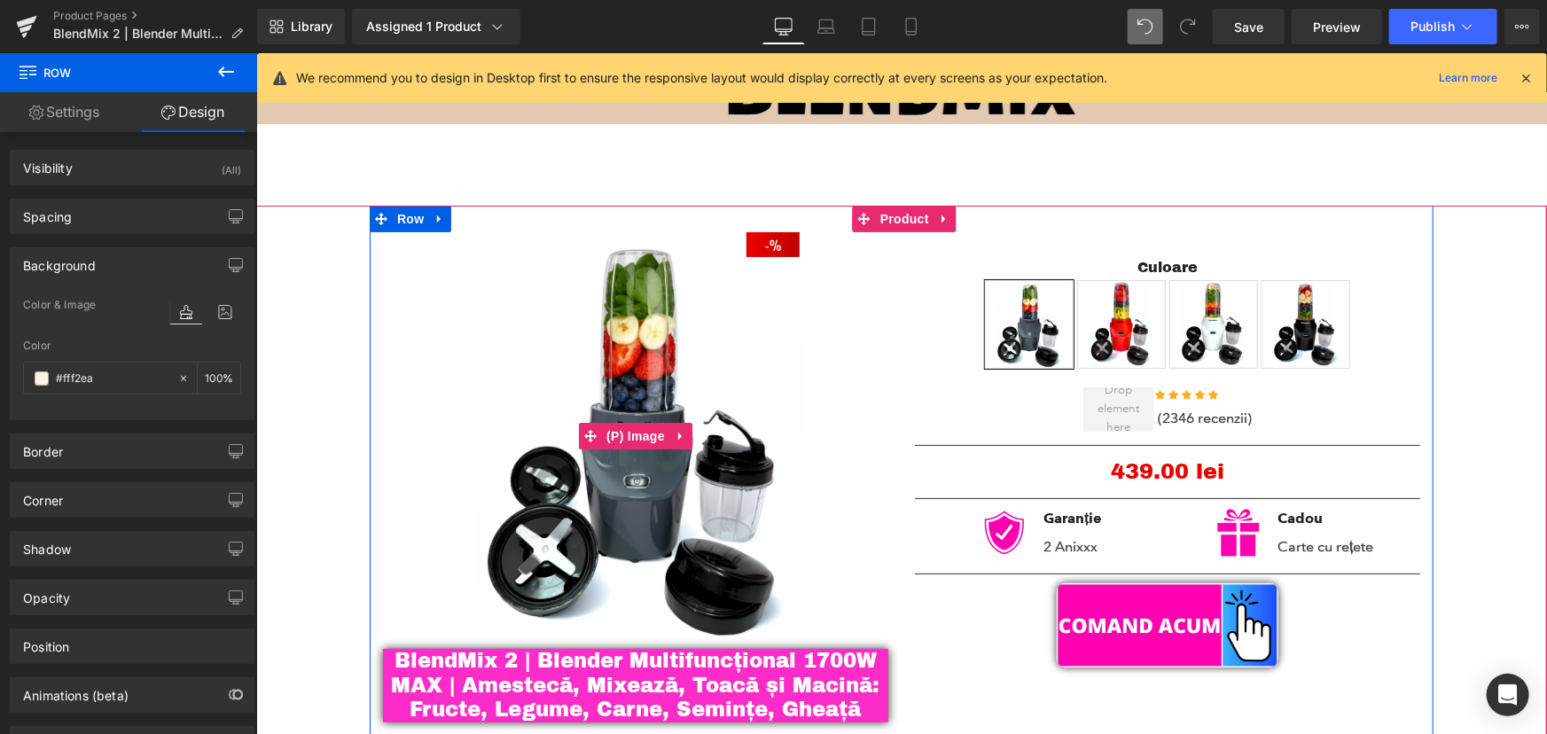
scroll to position [0, 0]
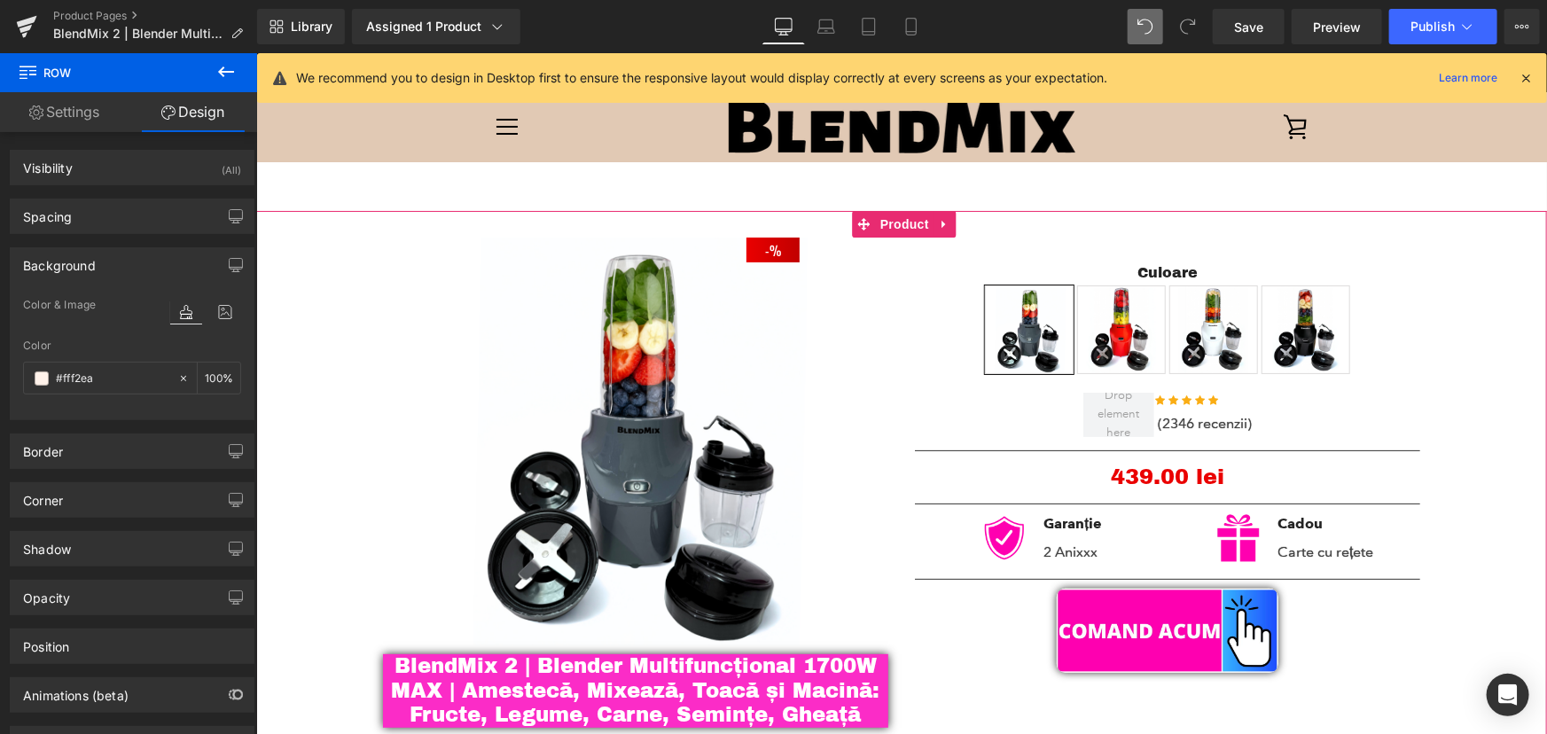
click at [895, 222] on span "Product" at bounding box center [904, 223] width 58 height 27
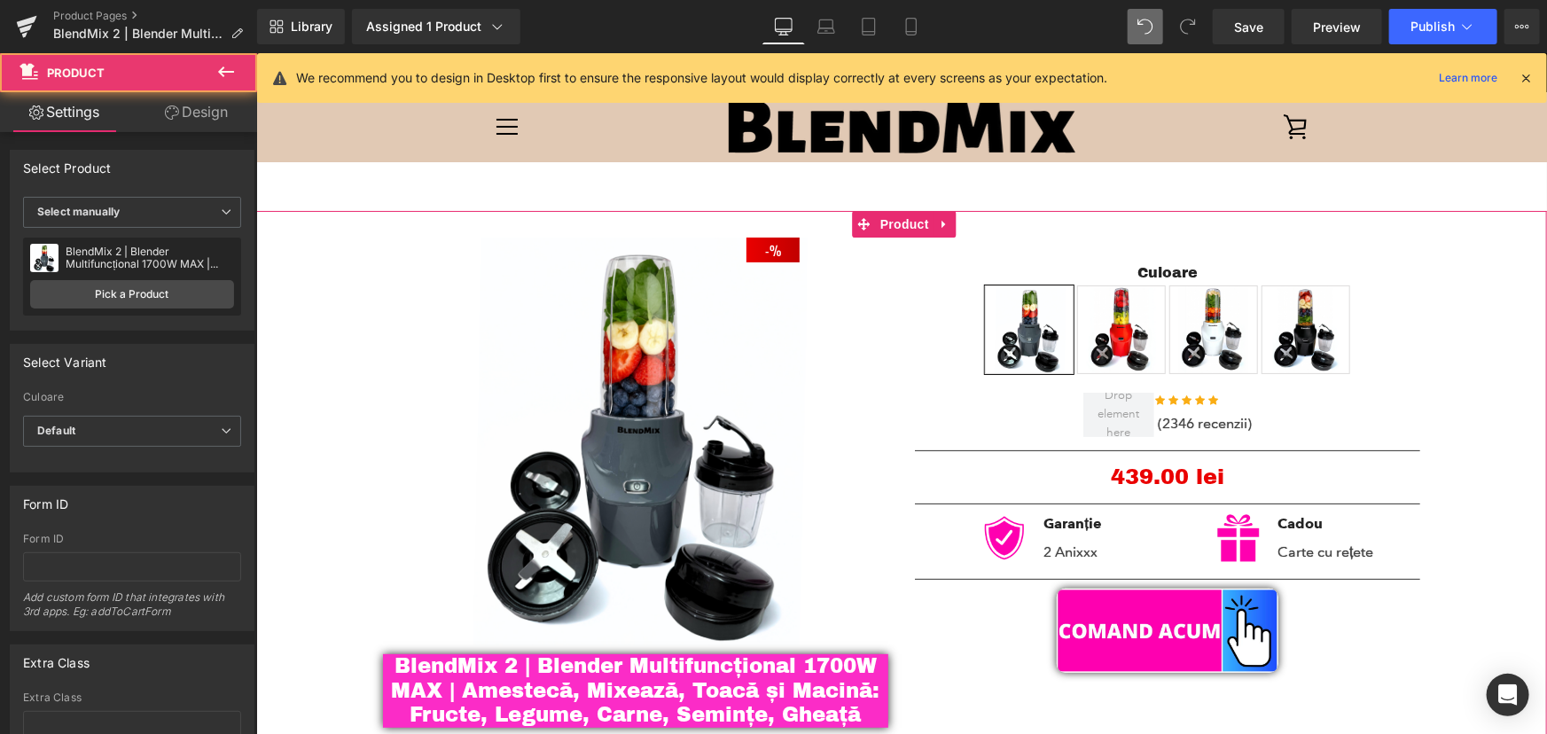
click at [207, 123] on link "Design" at bounding box center [196, 112] width 129 height 40
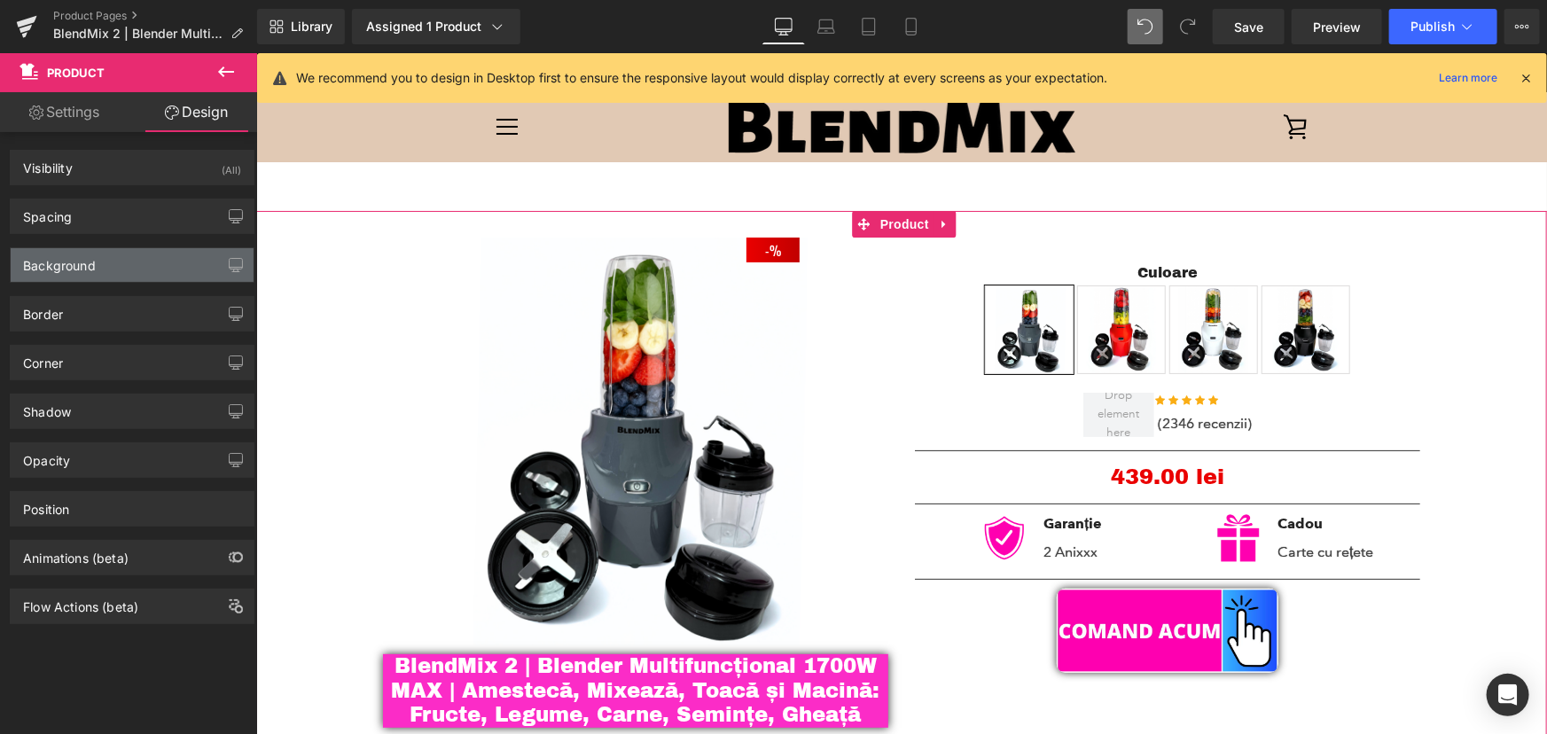
click at [85, 257] on div "Background" at bounding box center [59, 260] width 73 height 25
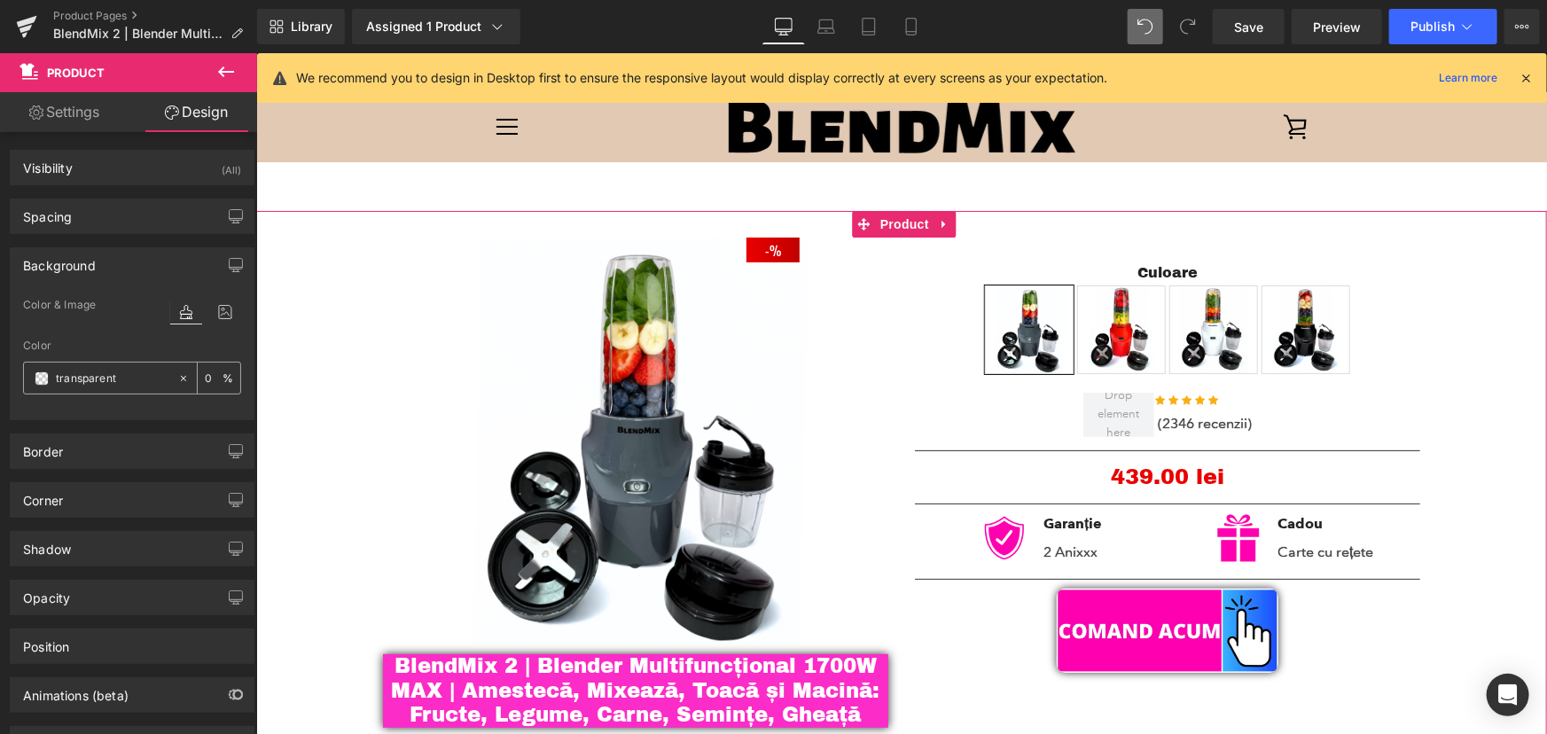
click at [142, 378] on input "transparent" at bounding box center [112, 378] width 113 height 19
paste input "#fff2ea"
type input "#fff2ea"
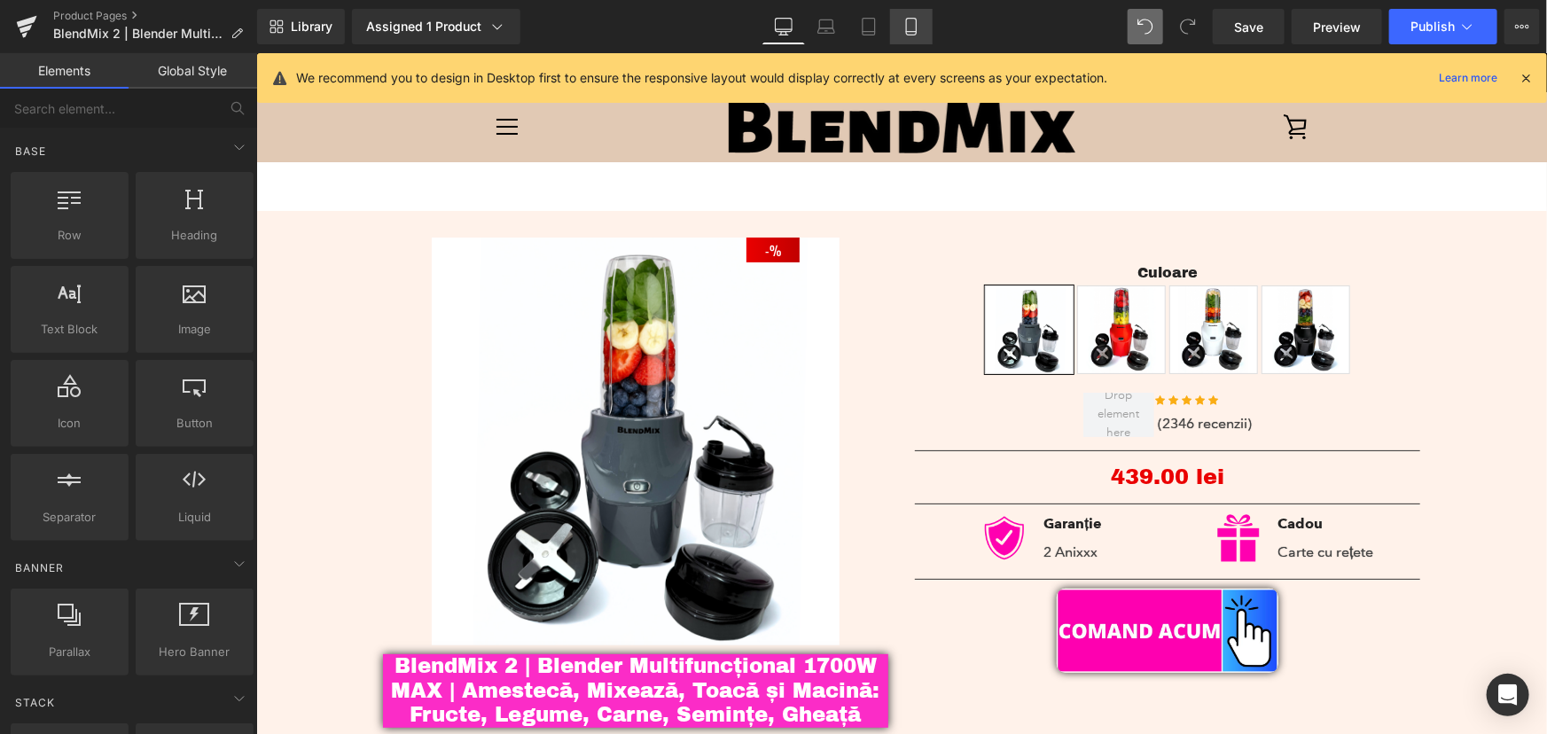
click at [903, 22] on icon at bounding box center [911, 27] width 18 height 18
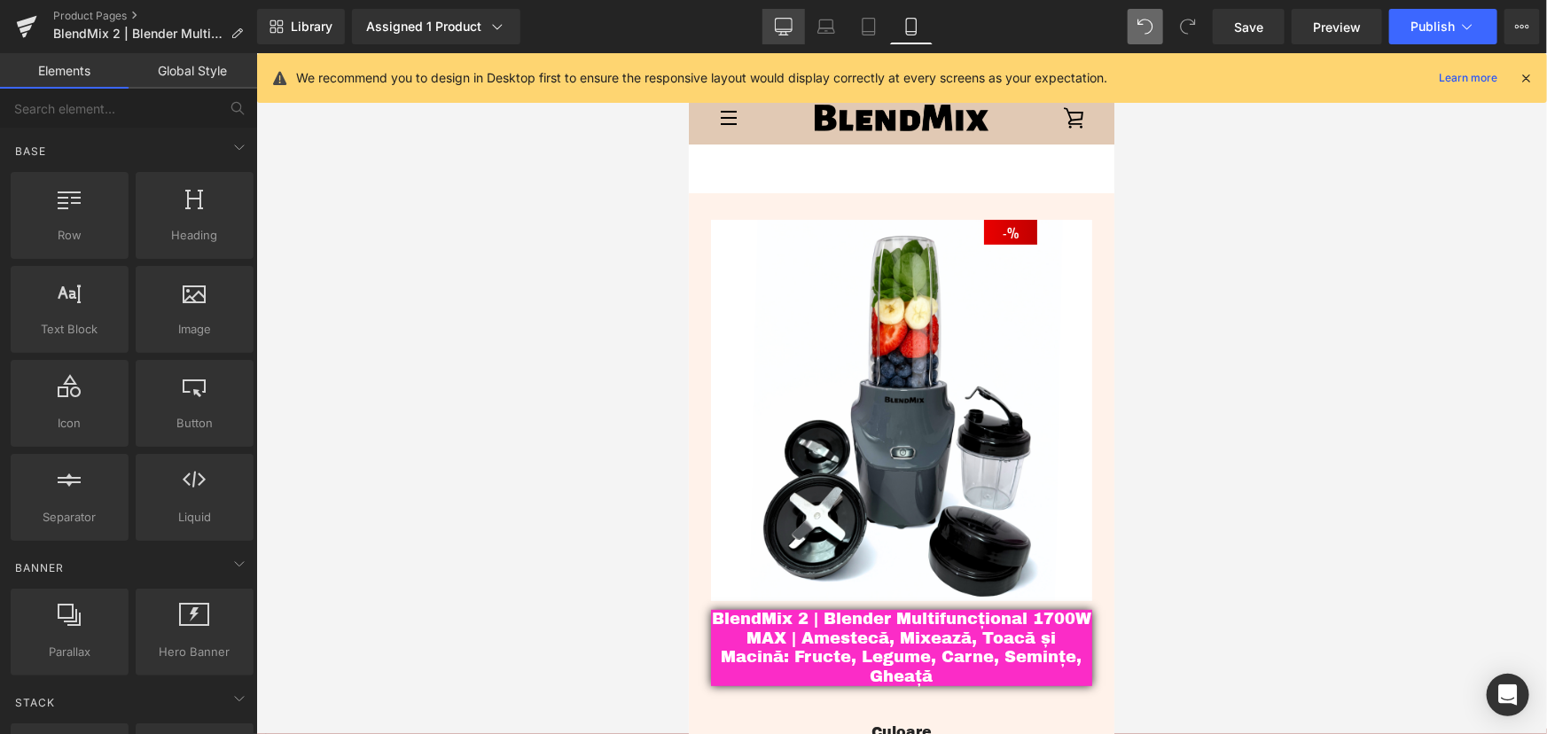
click at [779, 19] on icon at bounding box center [784, 27] width 18 height 18
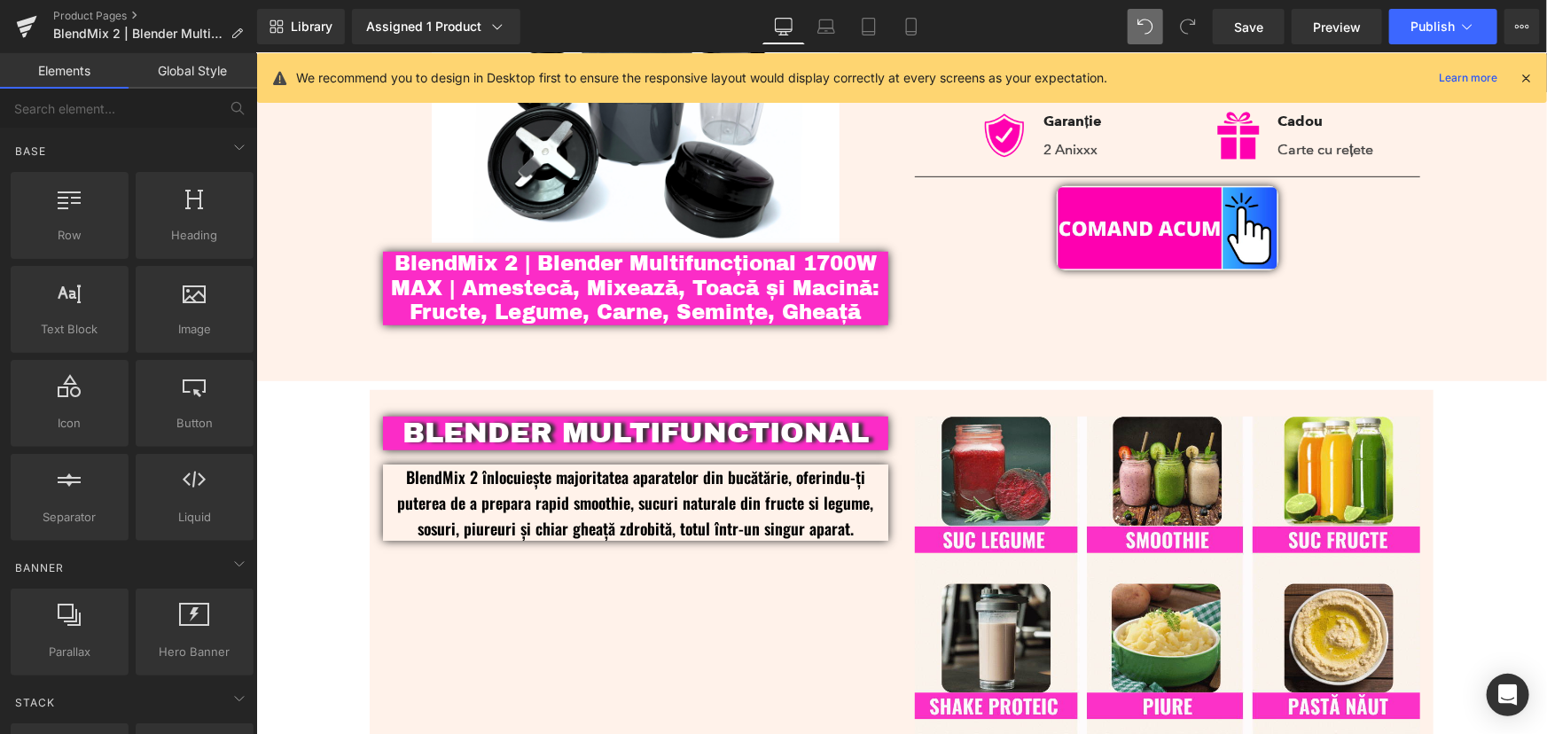
scroll to position [160, 0]
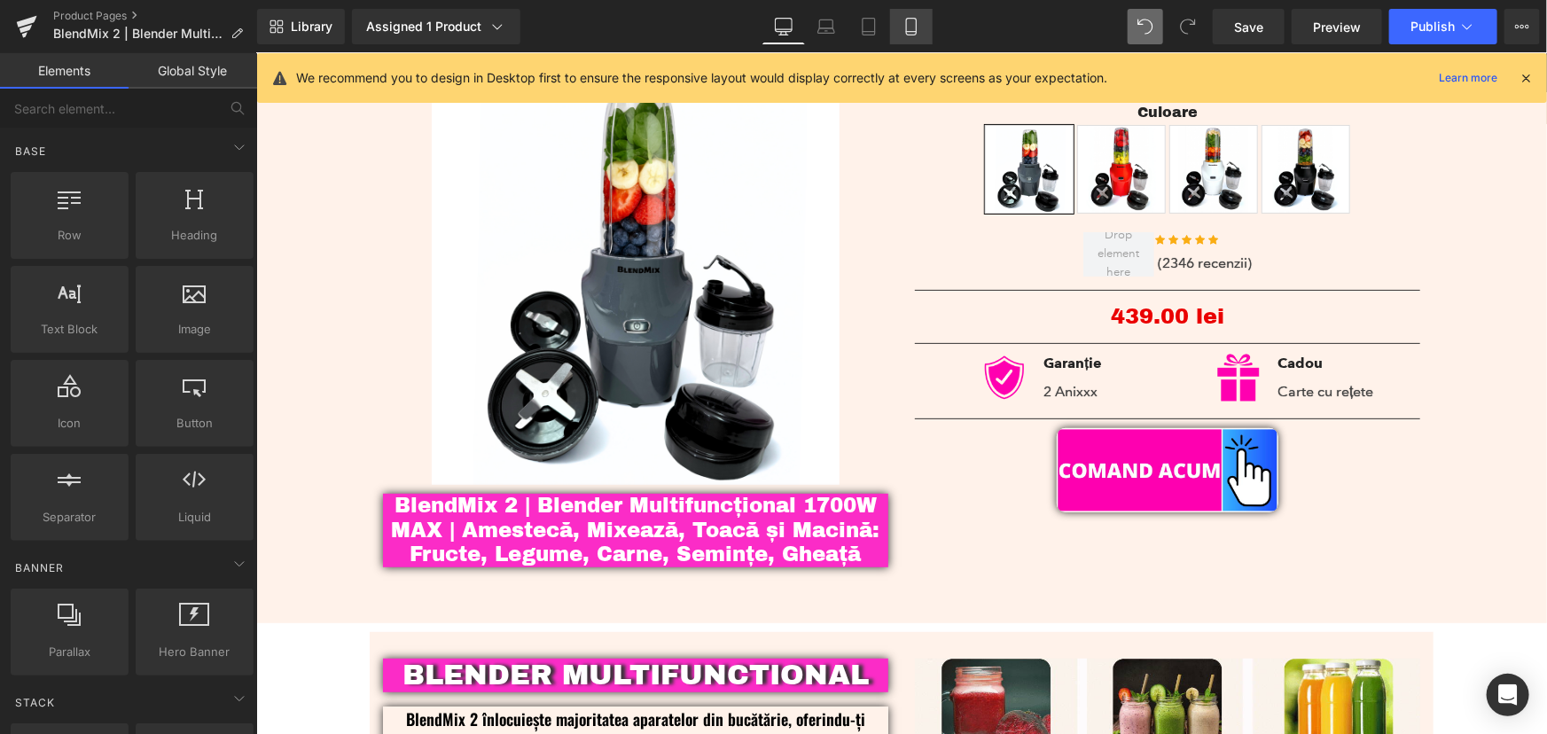
click at [916, 35] on icon at bounding box center [911, 27] width 18 height 18
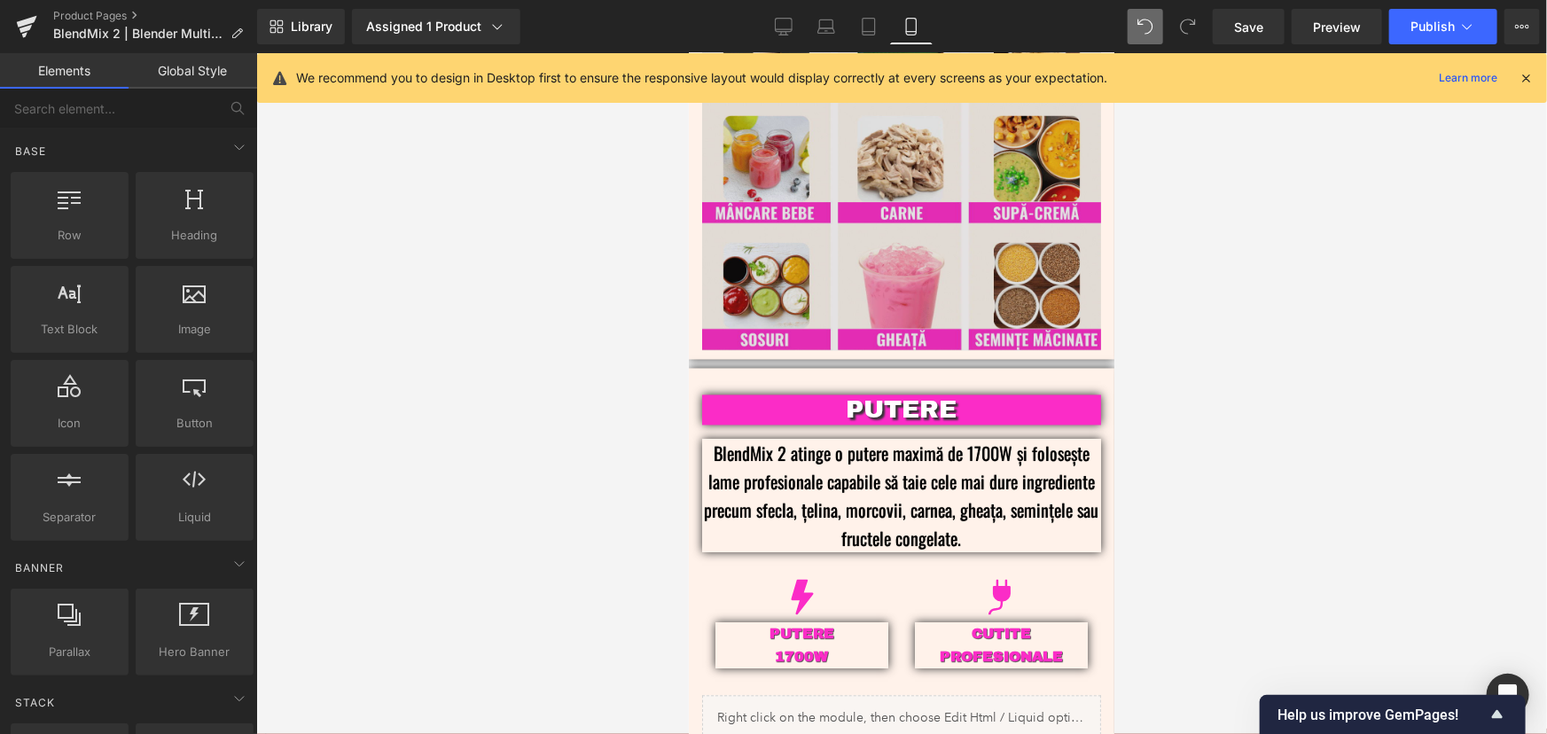
scroll to position [1600, 0]
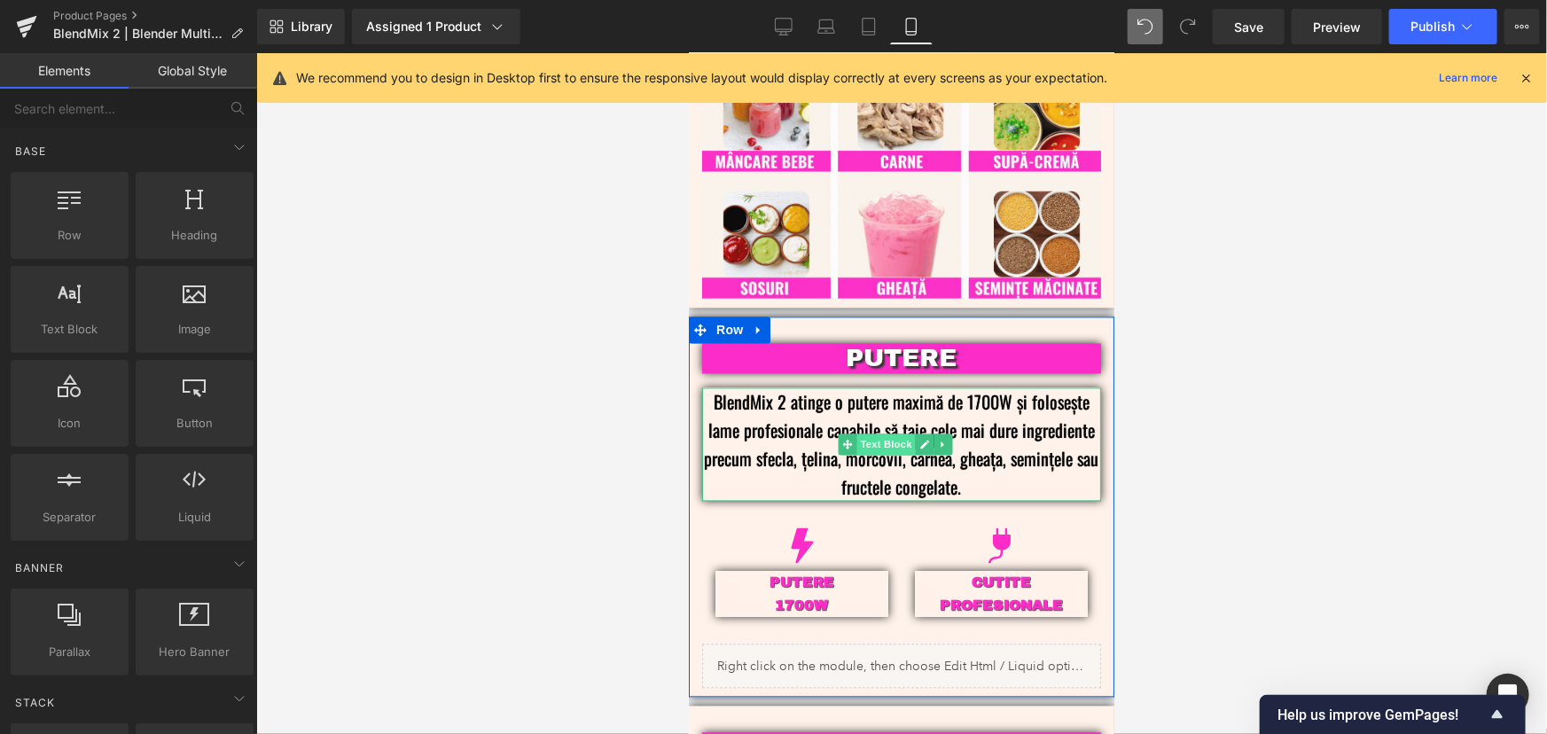
click at [882, 433] on span "Text Block" at bounding box center [885, 443] width 58 height 21
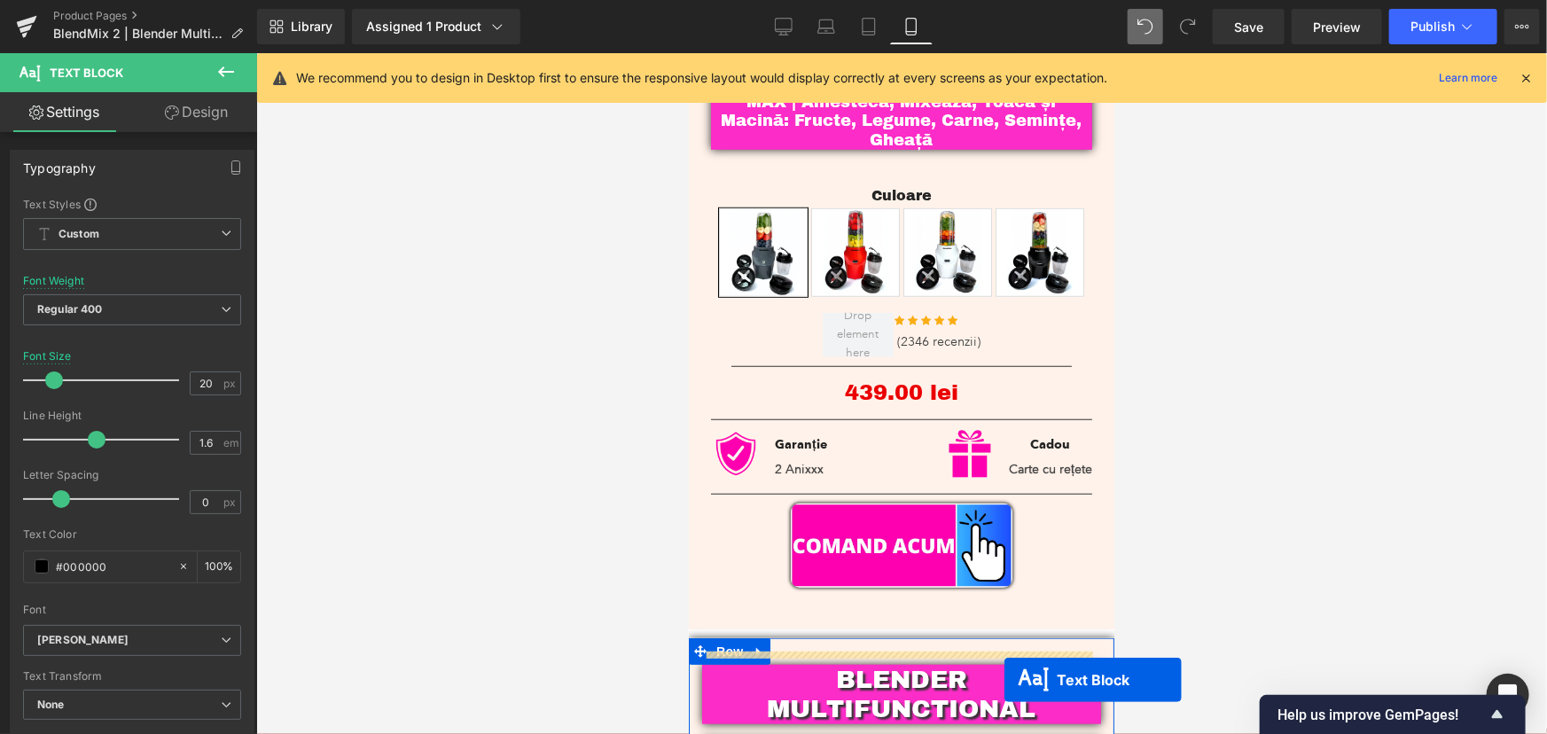
scroll to position [660, 0]
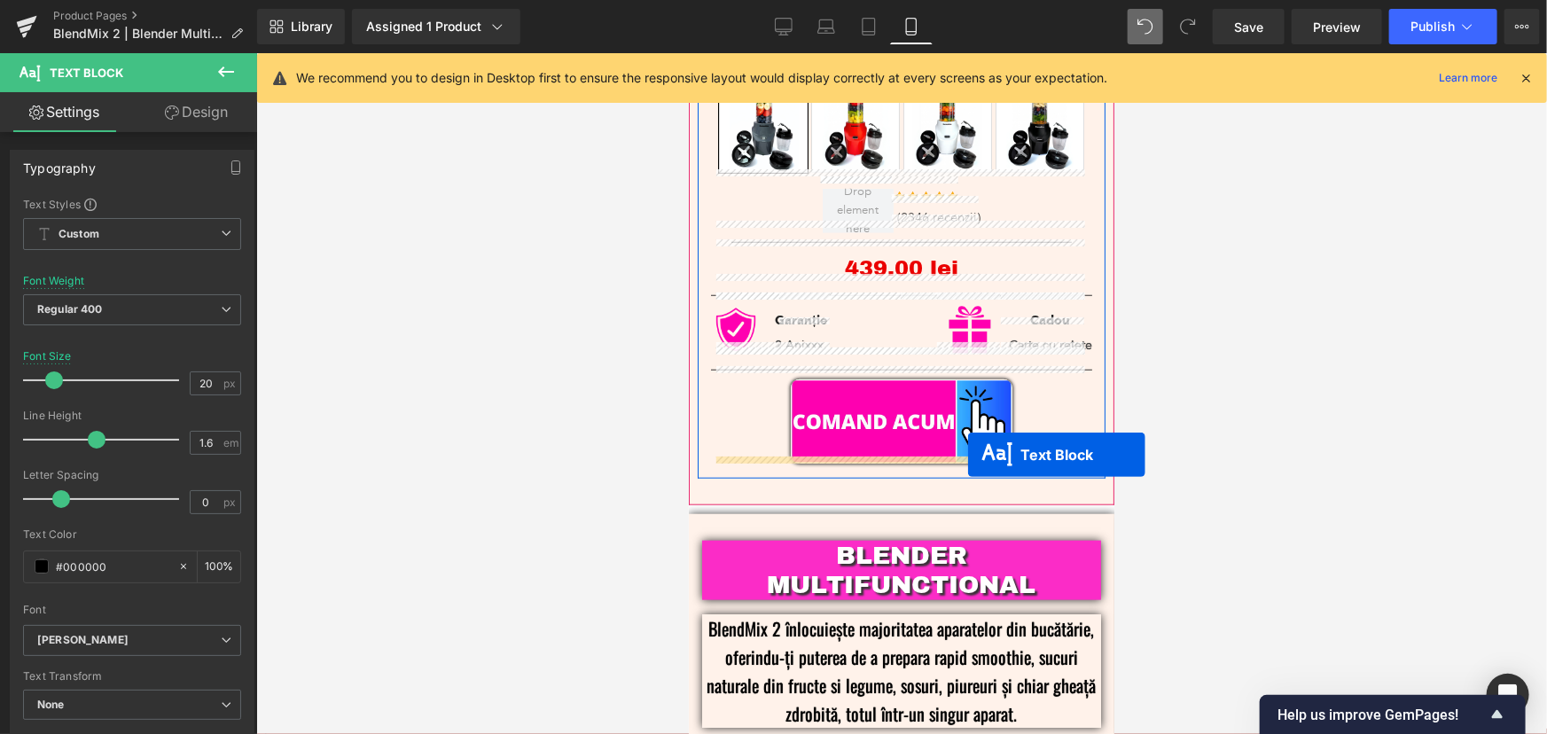
drag, startPoint x: 852, startPoint y: 530, endPoint x: 971, endPoint y: 444, distance: 147.3
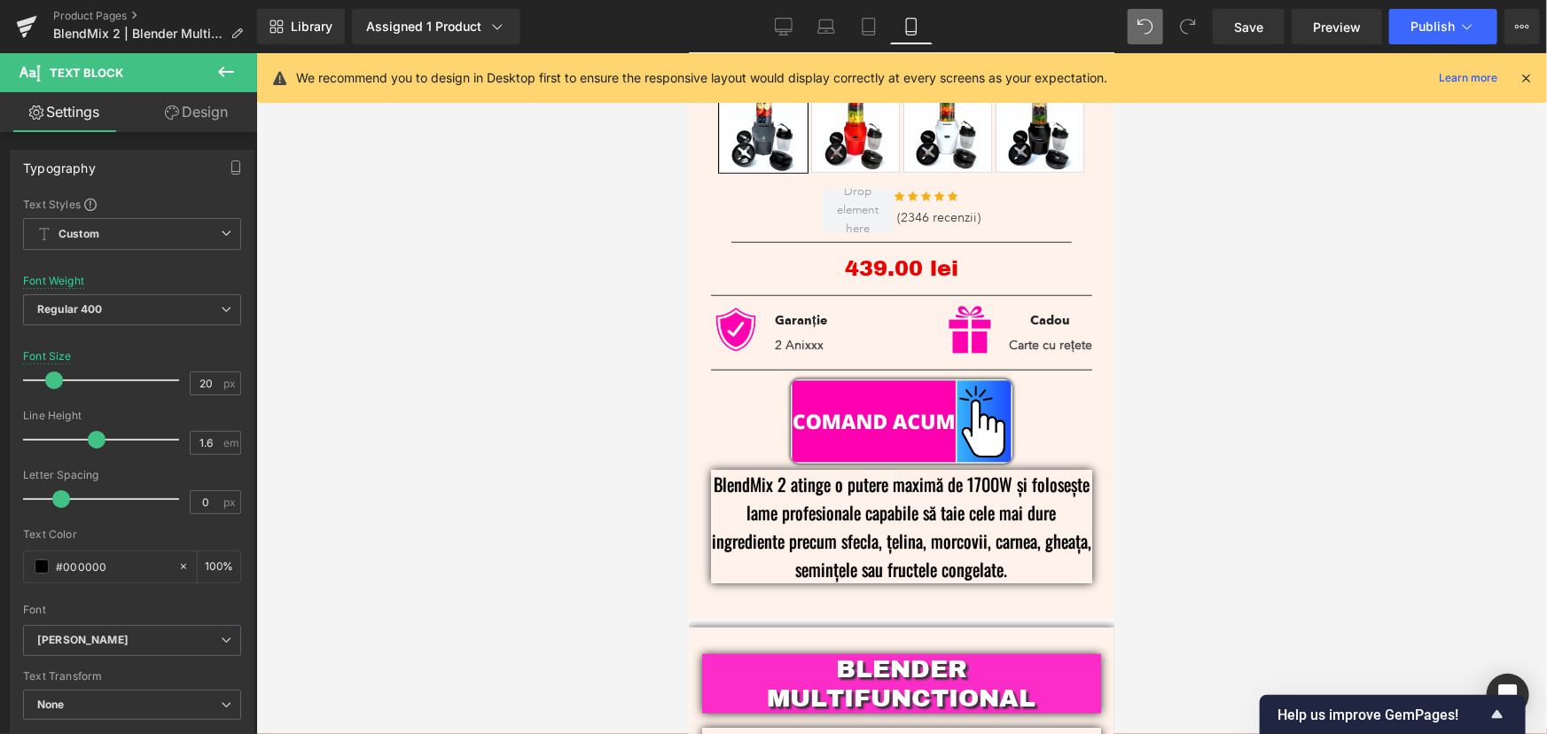
click at [775, 30] on icon at bounding box center [784, 27] width 18 height 18
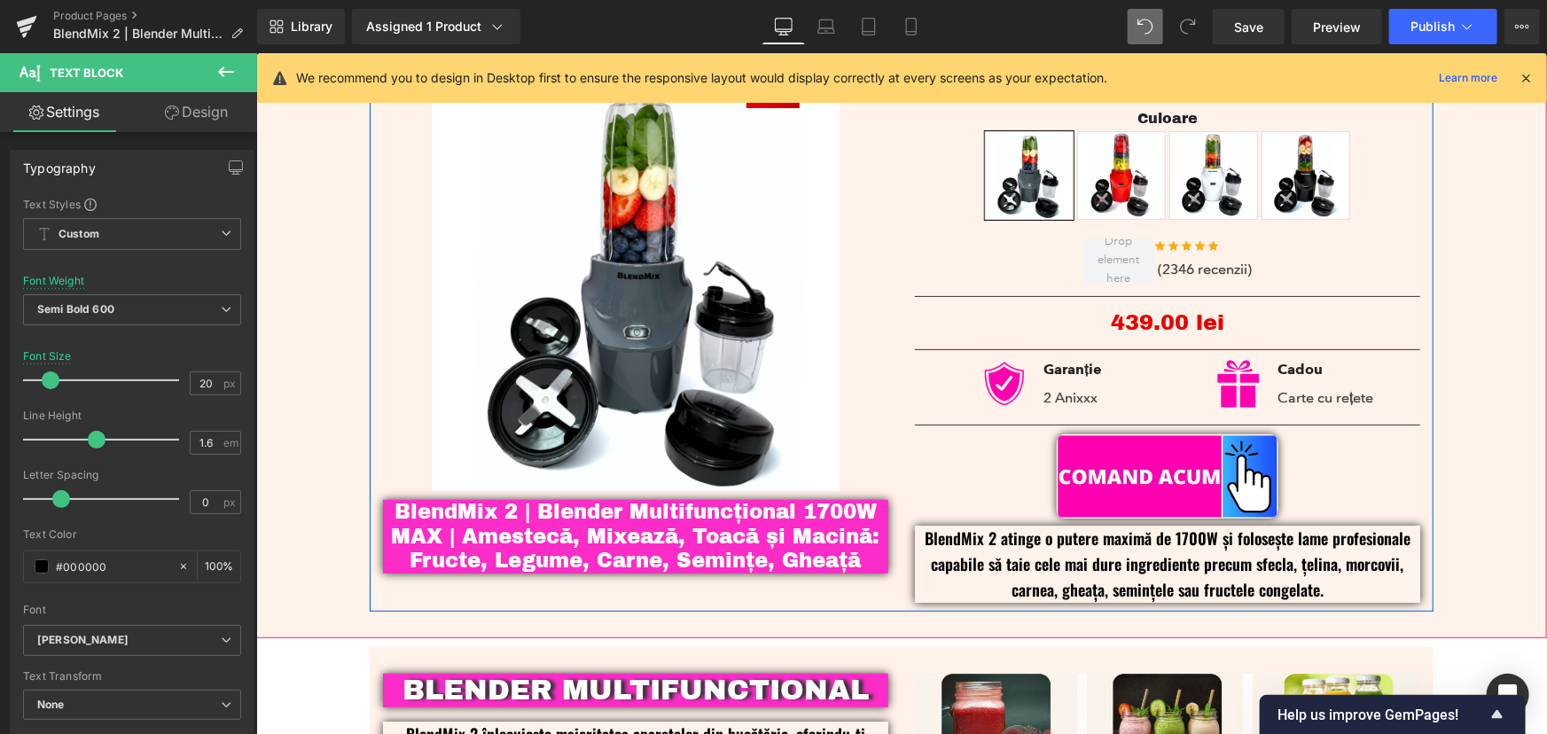
scroll to position [160, 0]
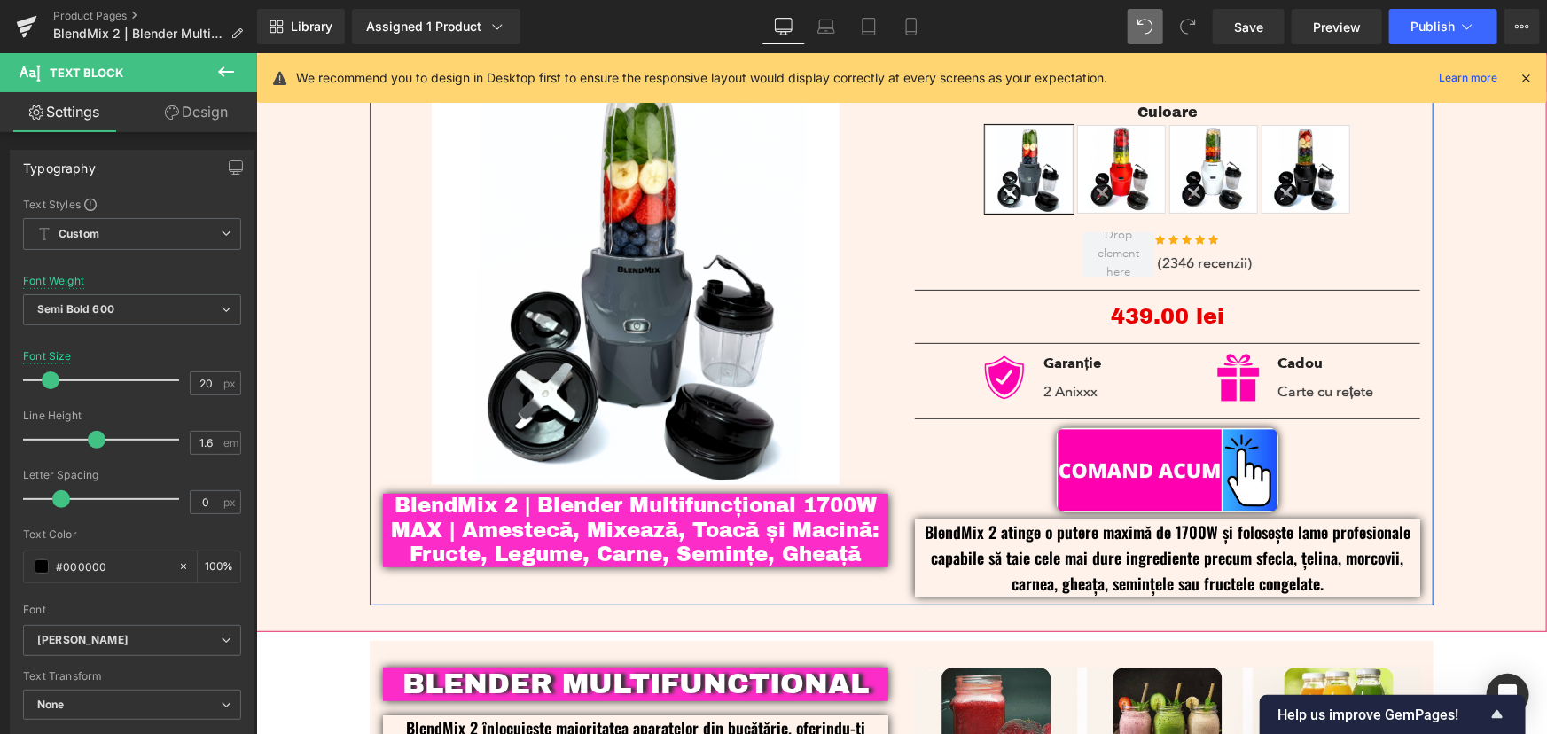
click at [1329, 573] on p "BlendMix 2 atinge o putere maximă de 1700W și folosește lame profesionale capab…" at bounding box center [1166, 556] width 505 height 76
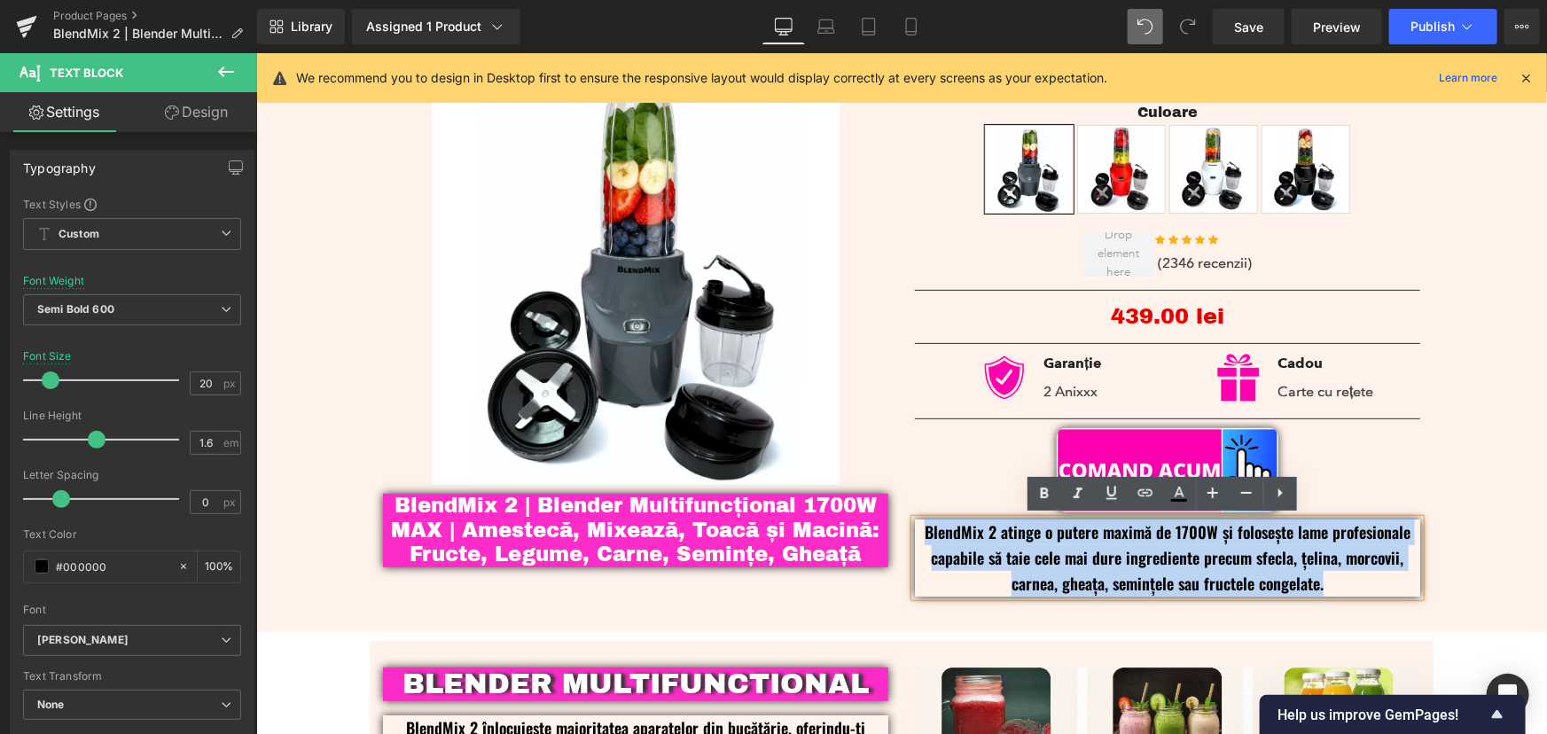
drag, startPoint x: 1323, startPoint y: 575, endPoint x: 914, endPoint y: 530, distance: 412.0
click at [914, 530] on p "BlendMix 2 atinge o putere maximă de 1700W și folosește lame profesionale capab…" at bounding box center [1166, 556] width 505 height 76
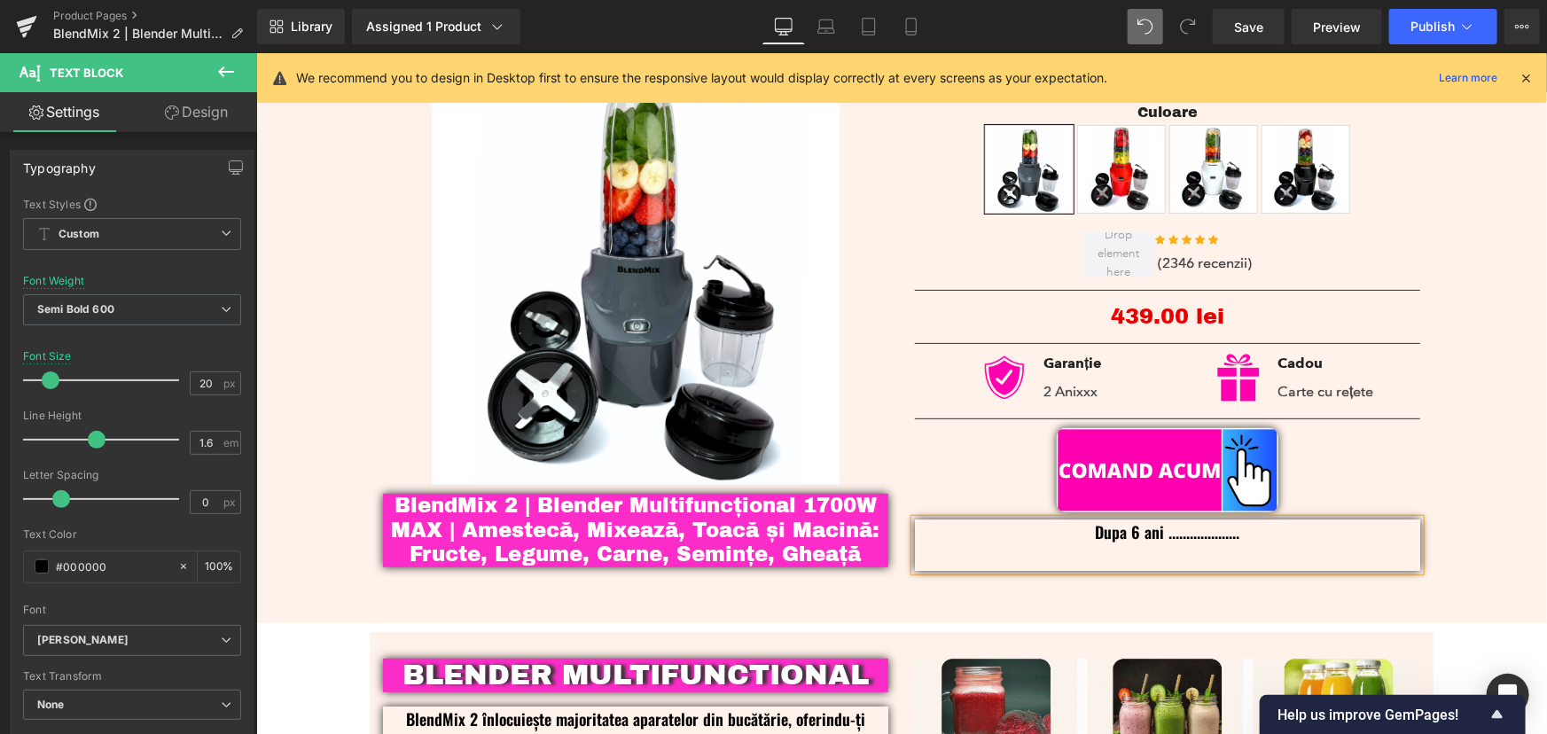
click at [1440, 469] on div "- 43900 % (P) Image BlendMix 2 | Blender Multifuncțional 1700W MAX | Amestecă, …" at bounding box center [900, 323] width 1273 height 546
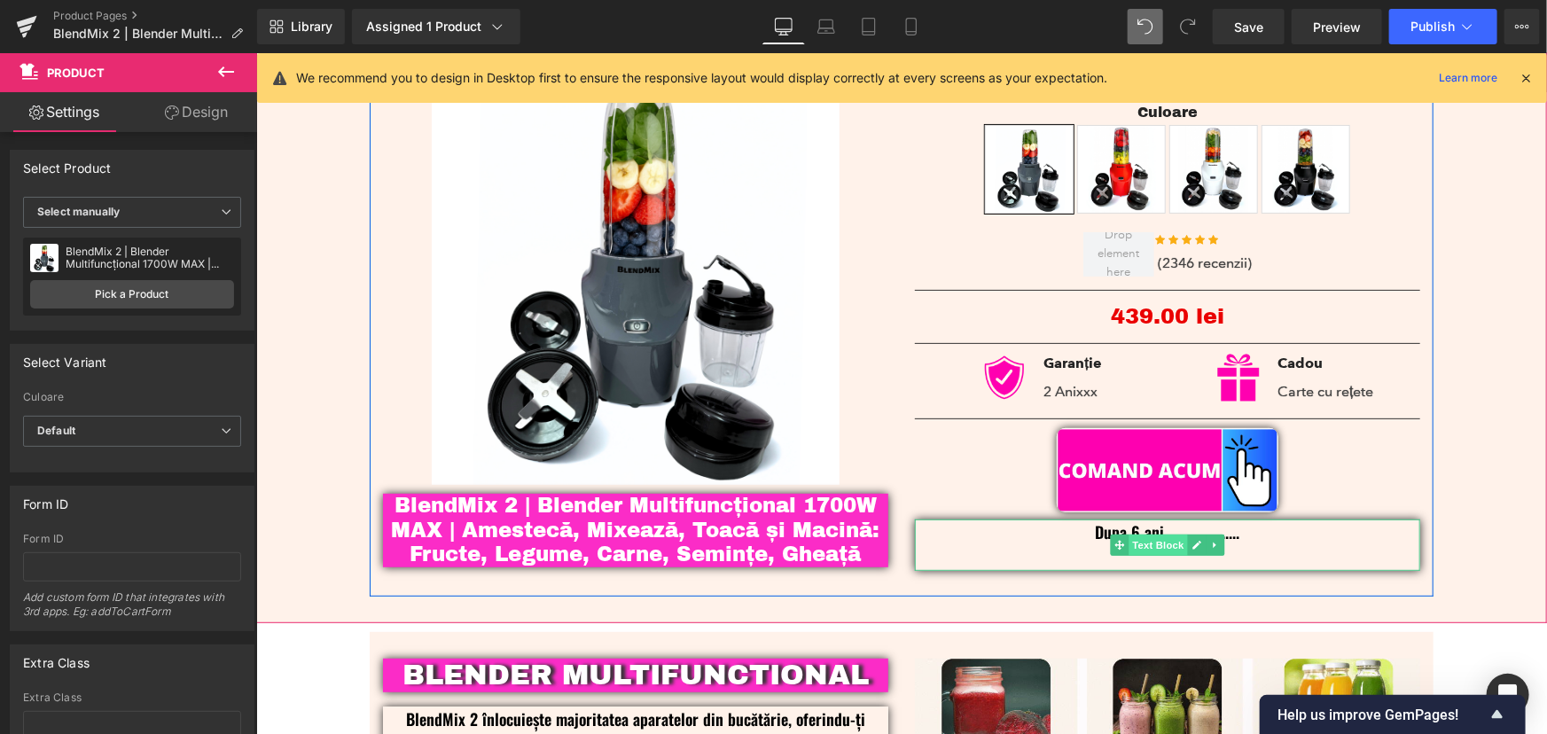
click at [1176, 546] on span "Text Block" at bounding box center [1156, 544] width 58 height 21
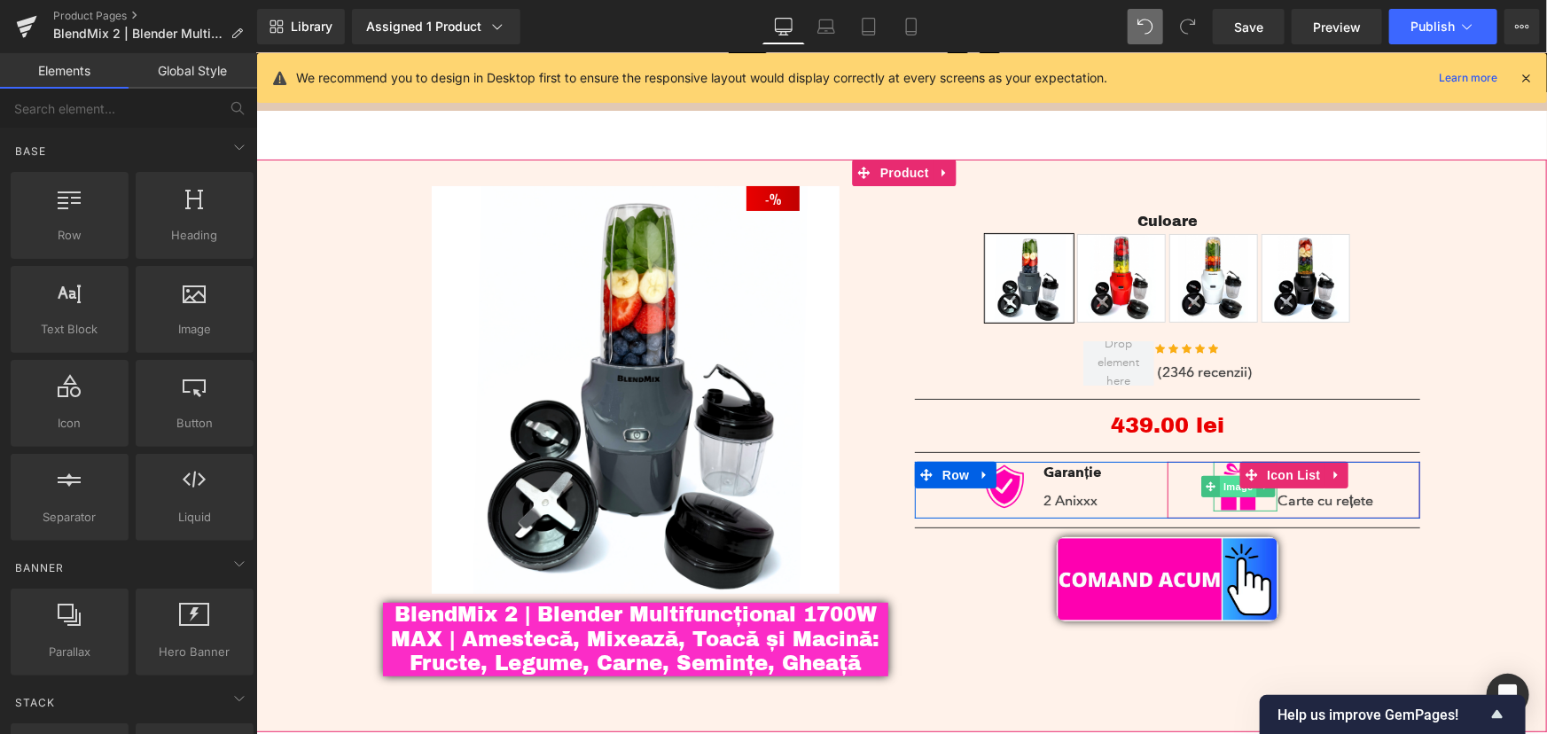
scroll to position [80, 0]
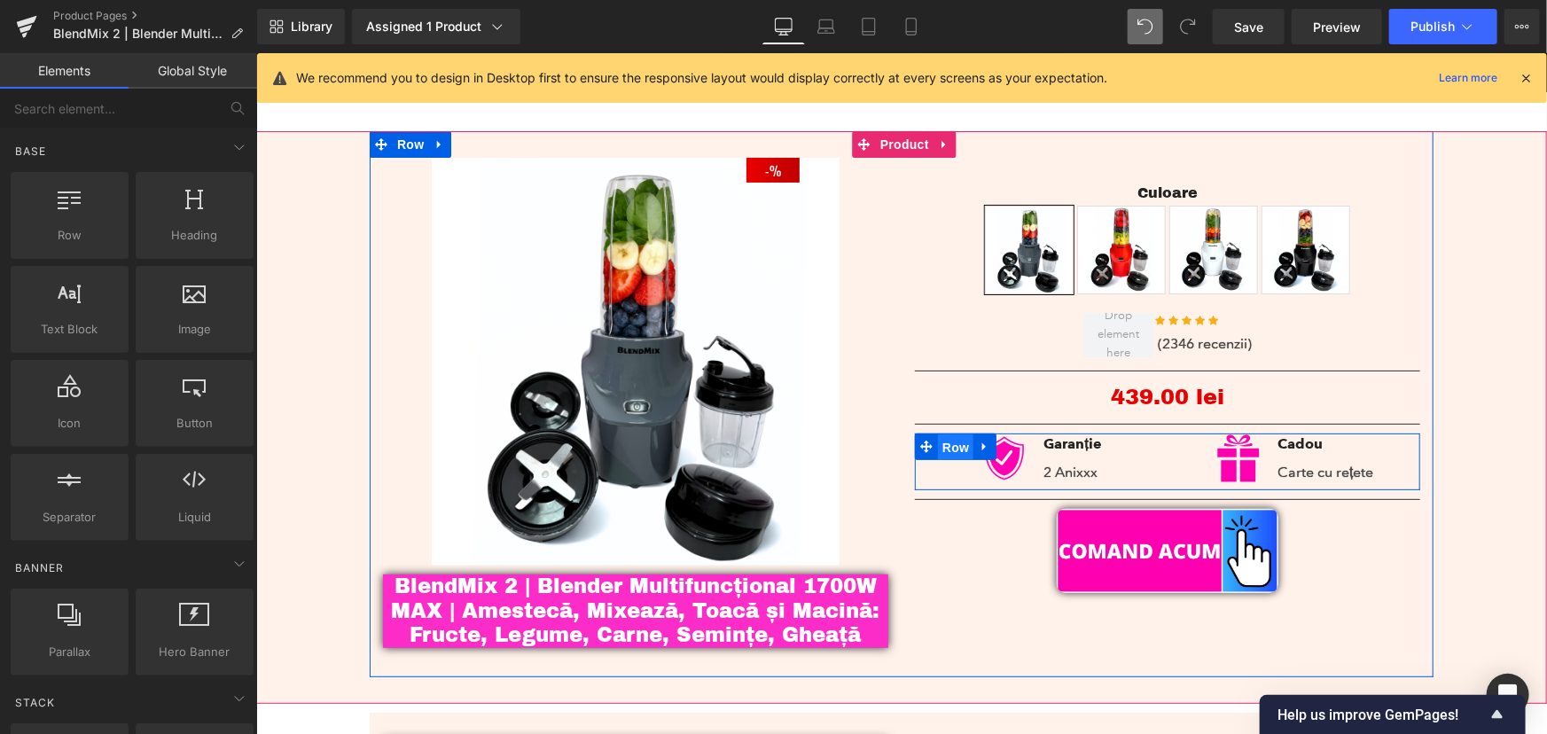
click at [942, 450] on span "Row" at bounding box center [954, 446] width 35 height 27
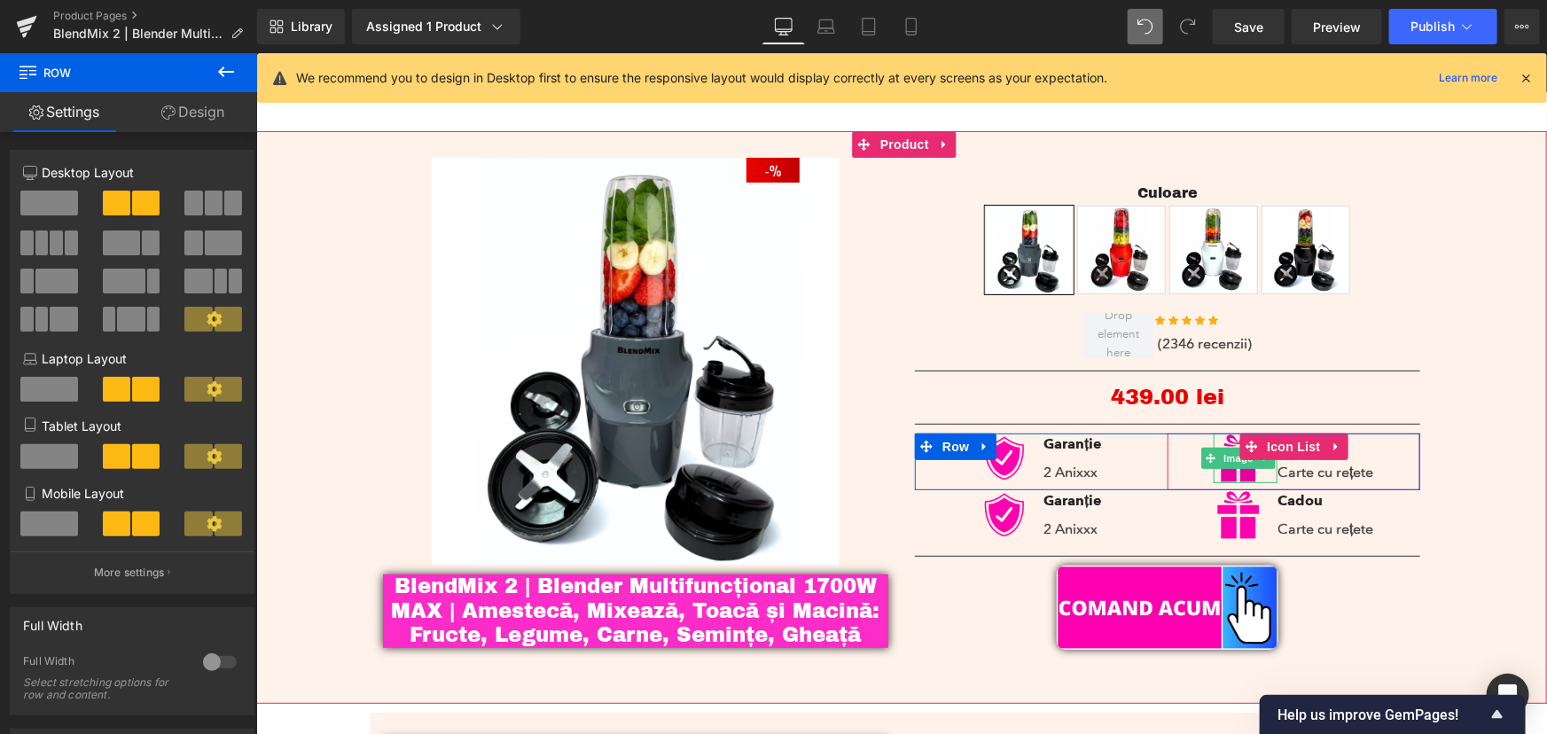
scroll to position [160, 0]
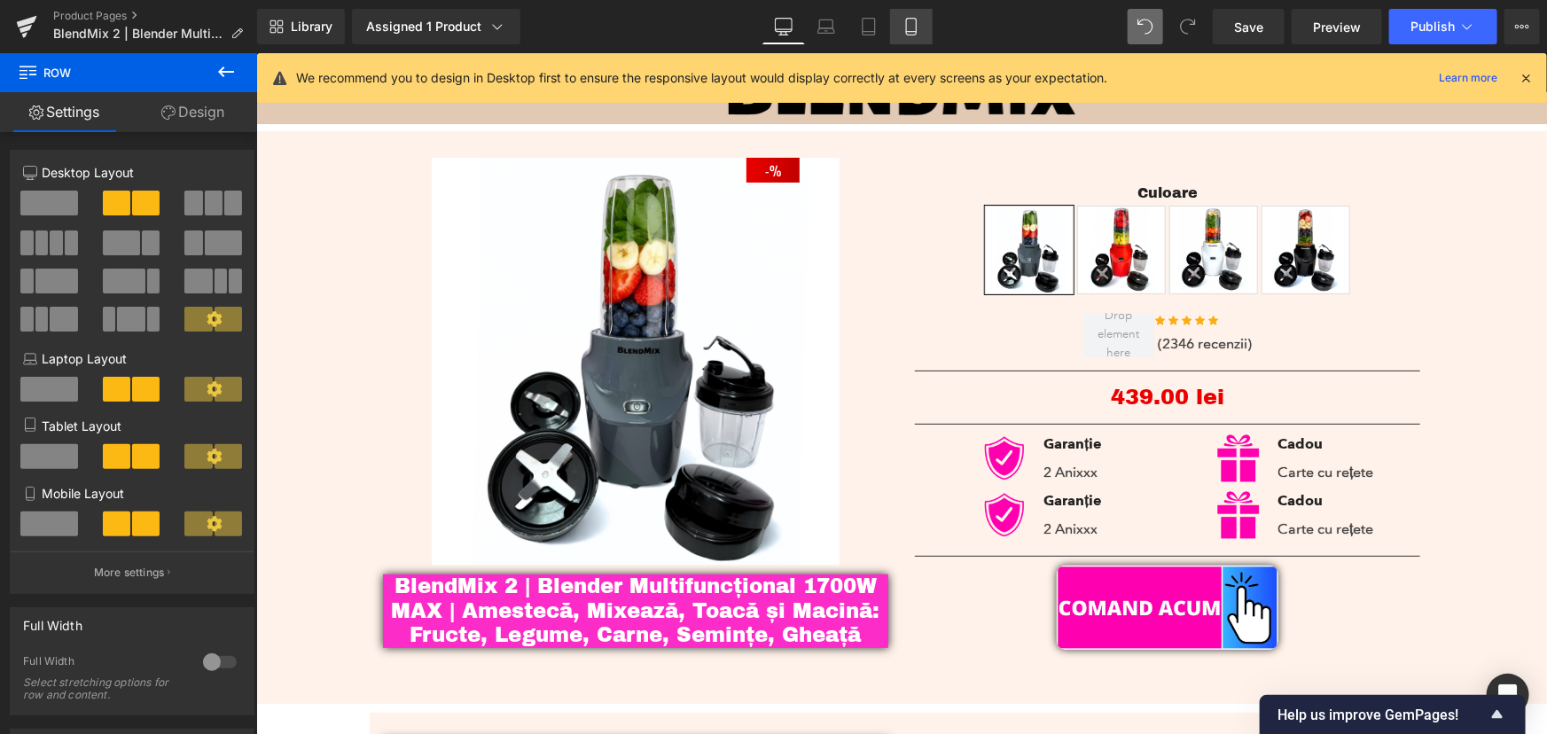
click at [909, 12] on link "Mobile" at bounding box center [911, 26] width 43 height 35
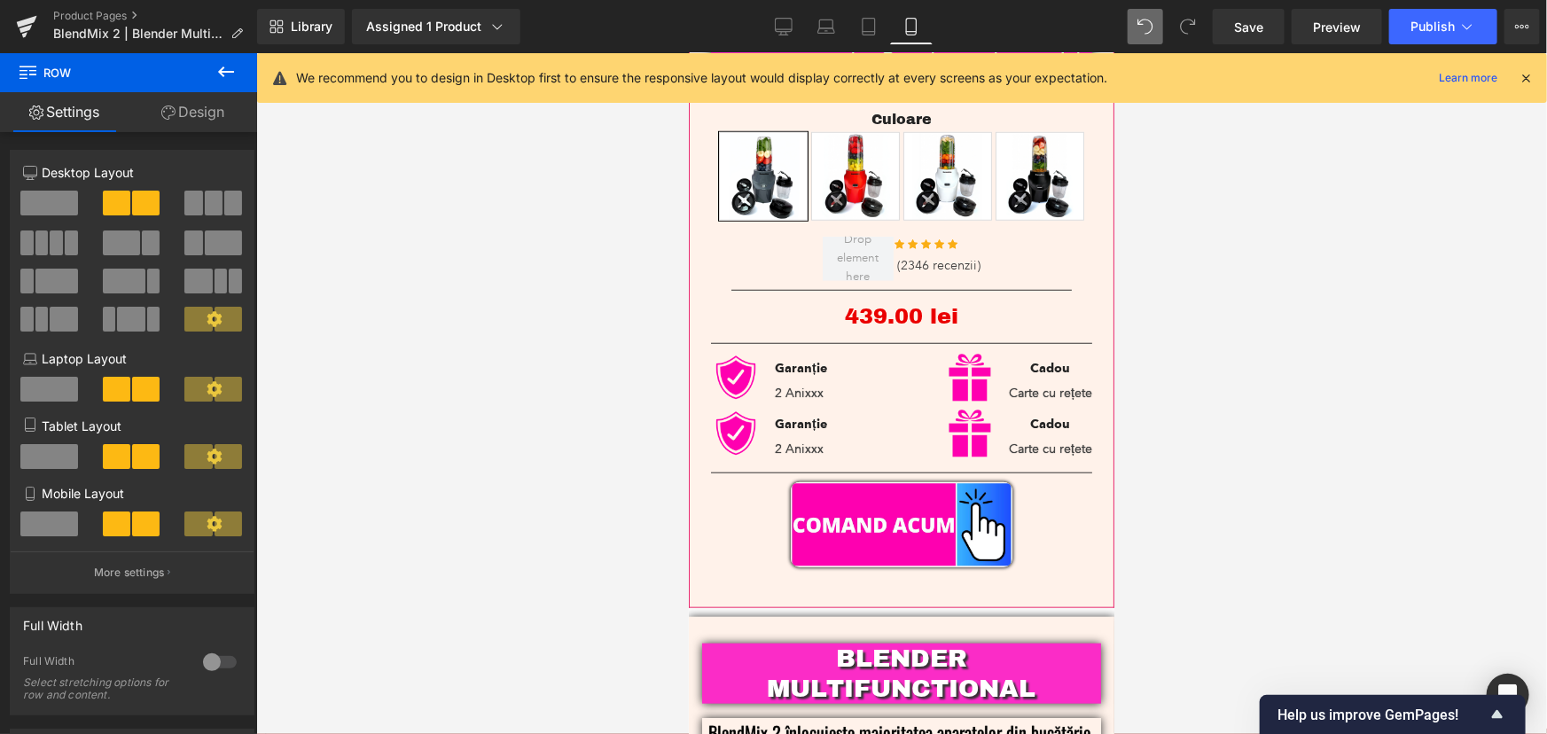
scroll to position [644, 0]
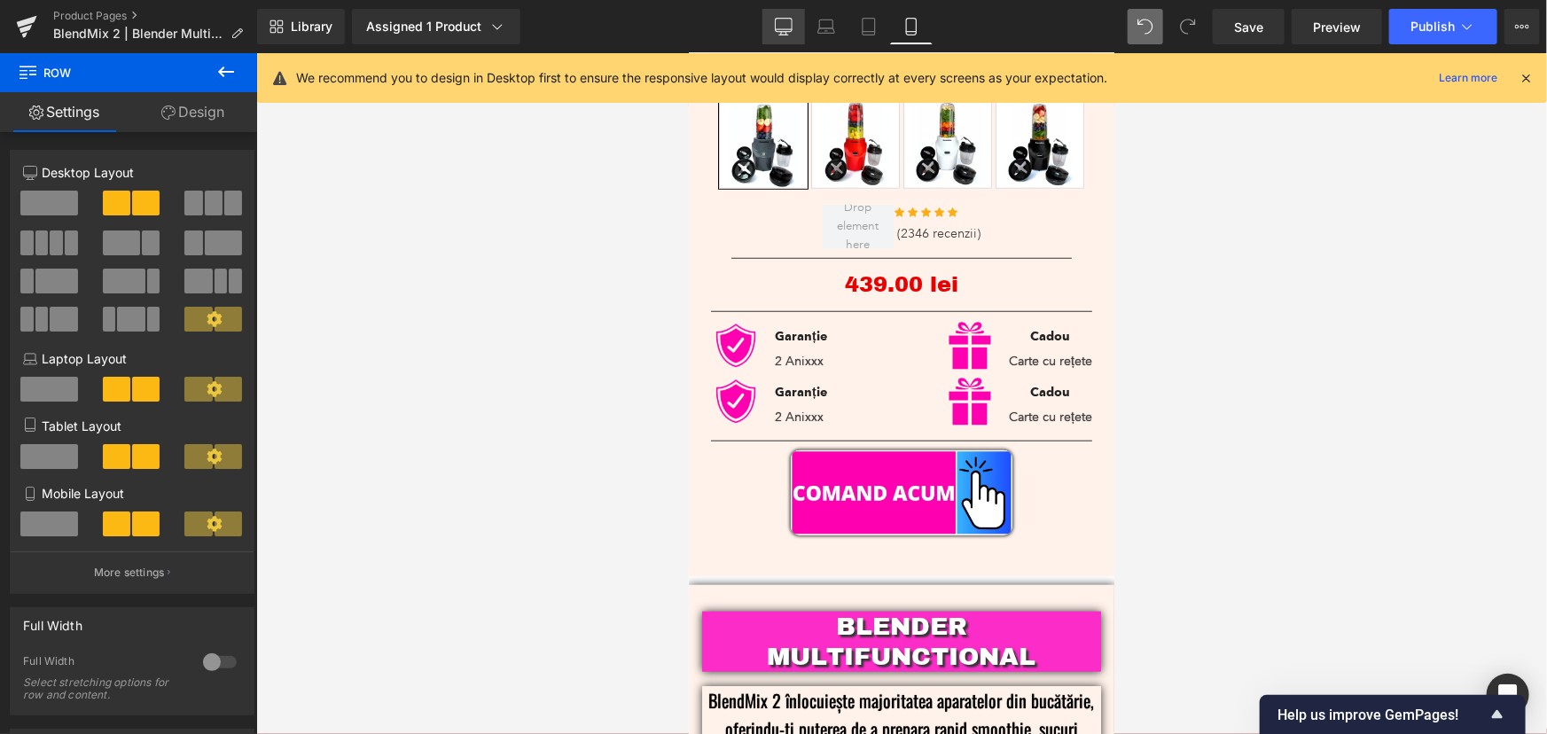
click at [787, 29] on icon at bounding box center [783, 29] width 17 height 0
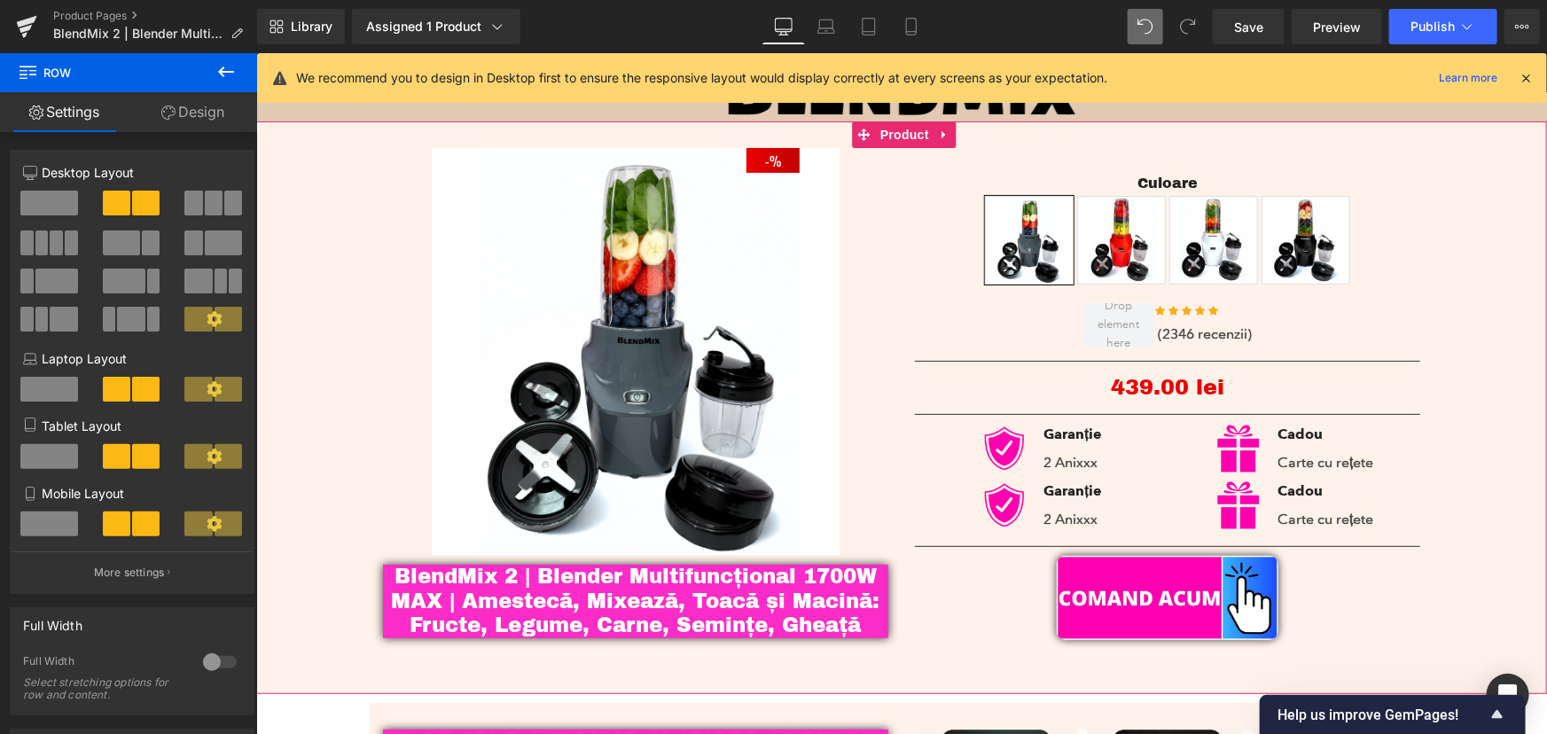
scroll to position [80, 0]
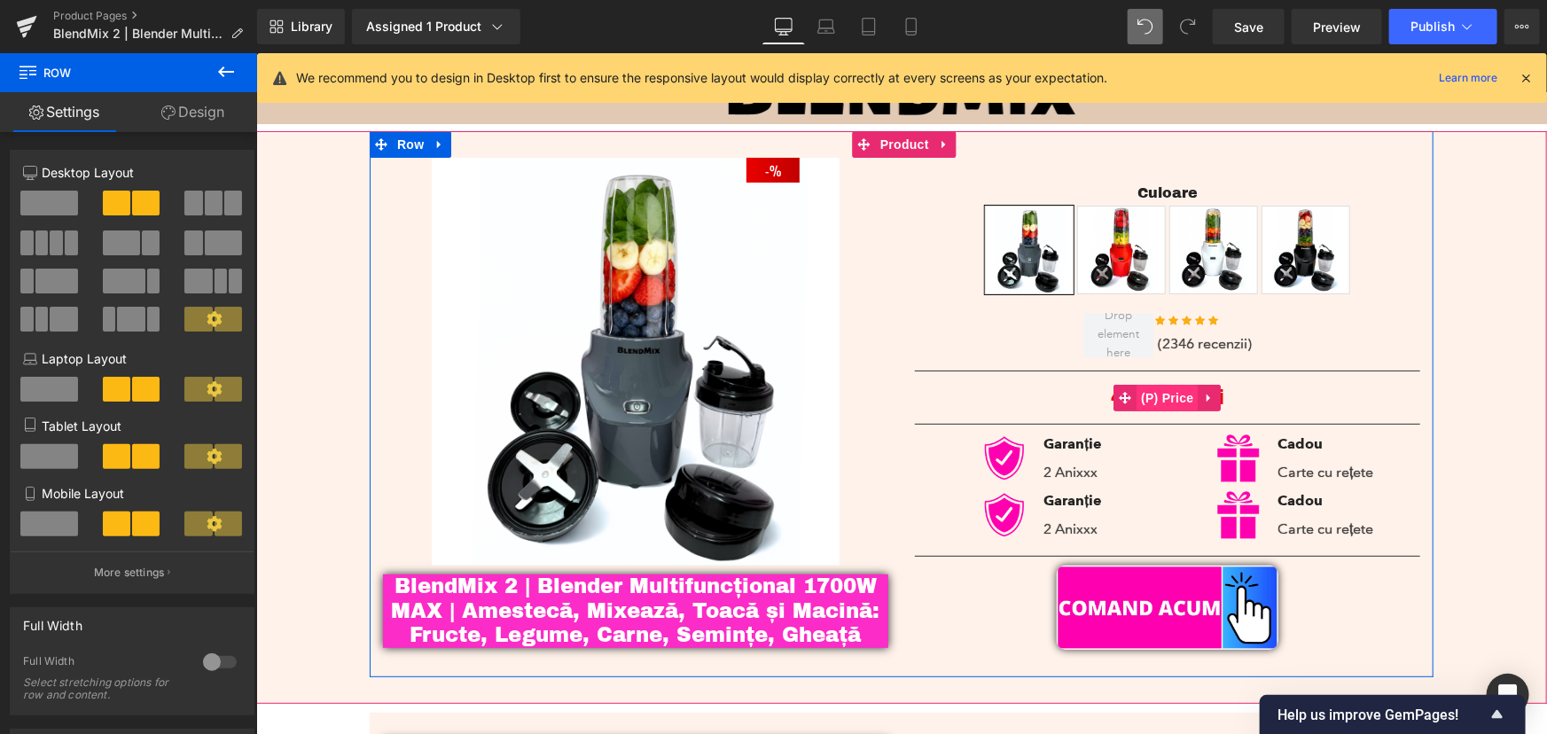
click at [1150, 401] on span "(P) Price" at bounding box center [1166, 397] width 62 height 27
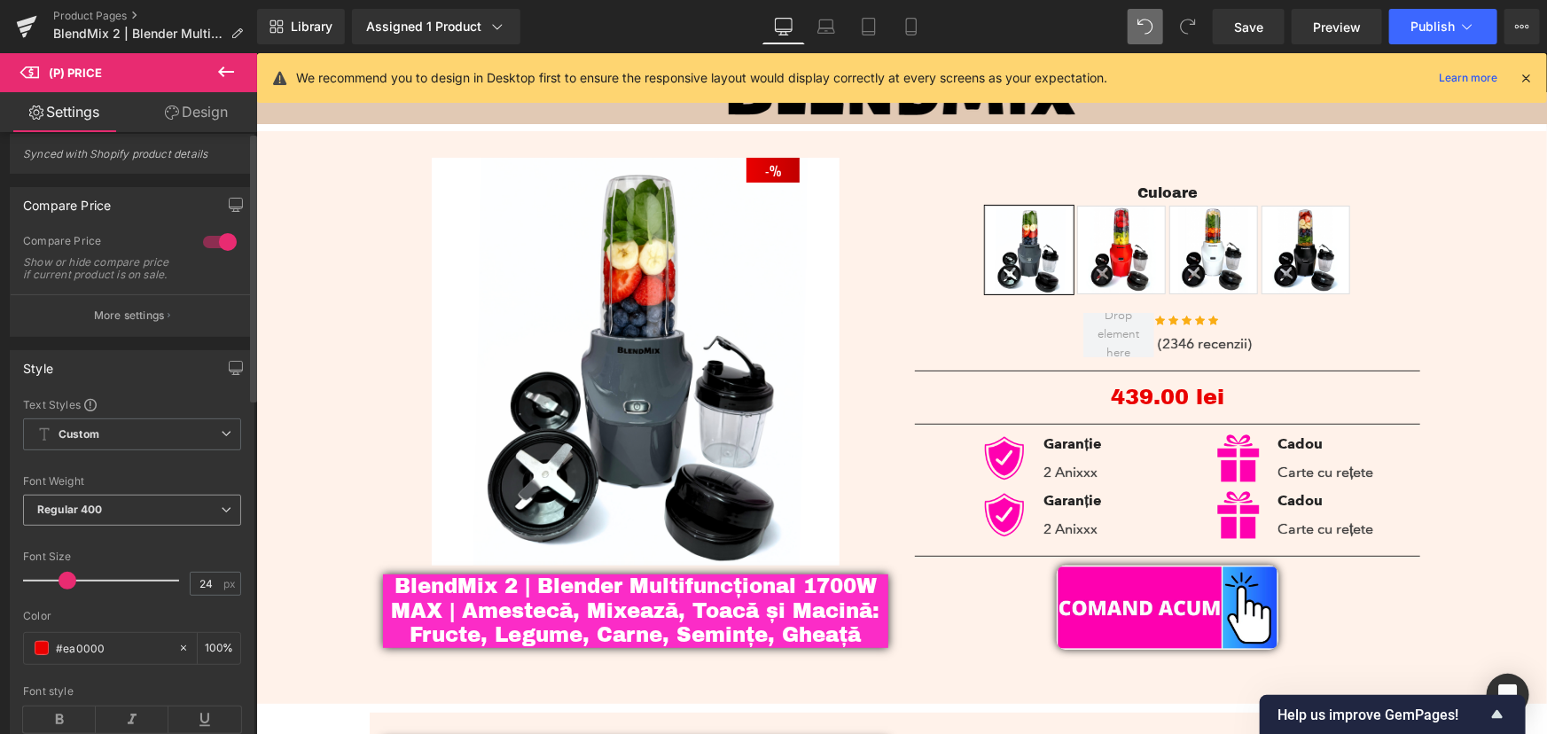
scroll to position [0, 0]
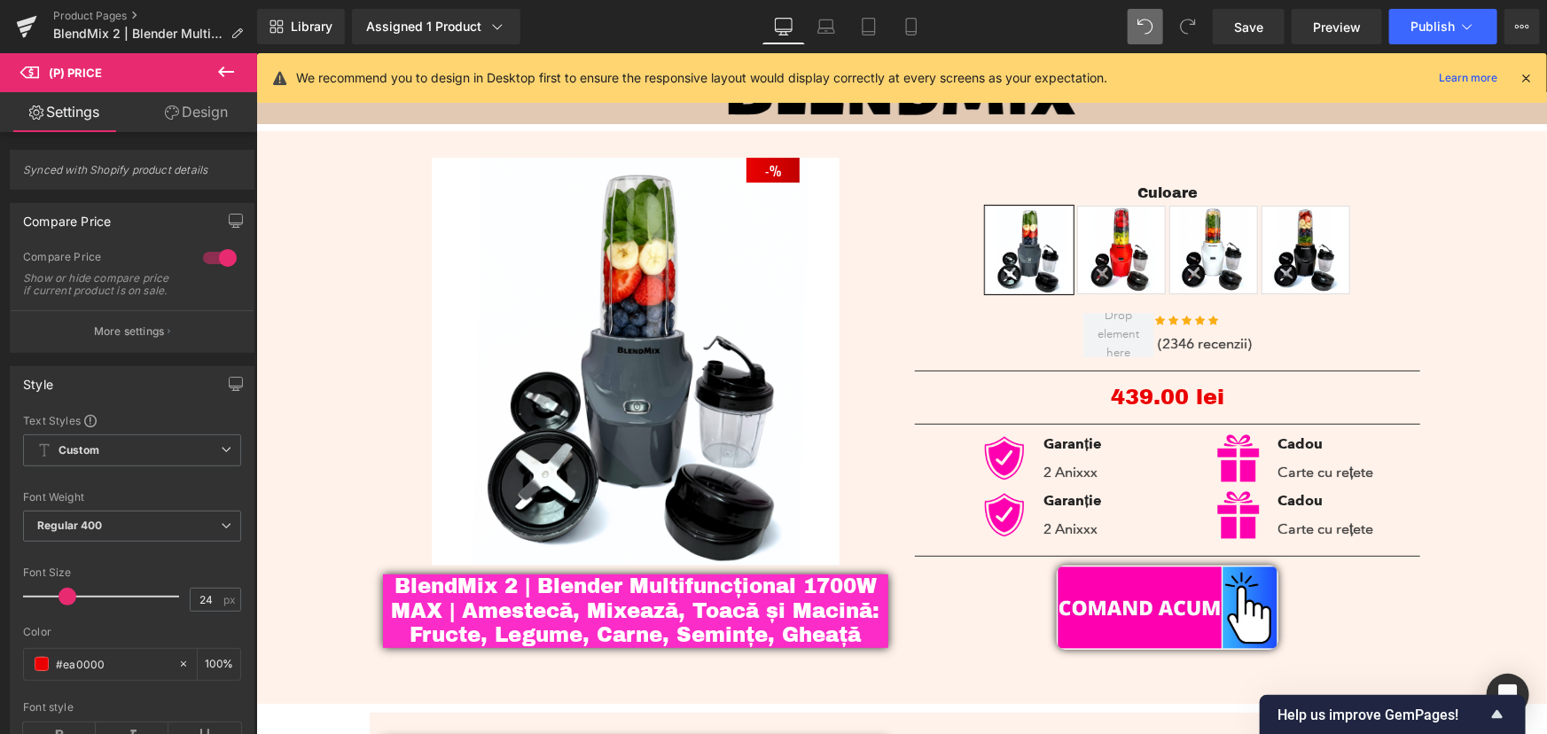
click at [222, 82] on button at bounding box center [226, 72] width 62 height 39
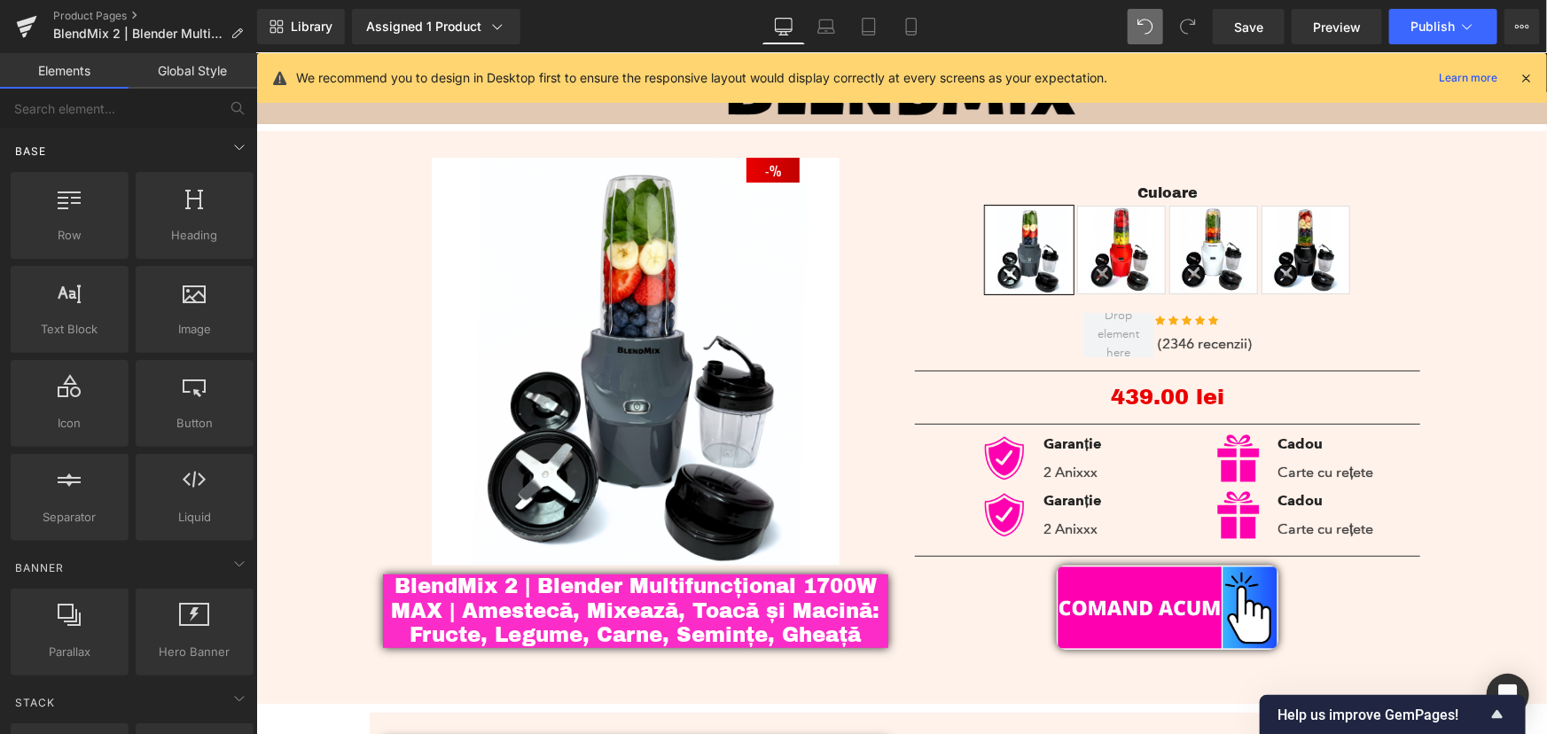
click at [127, 139] on div "Base" at bounding box center [132, 150] width 250 height 35
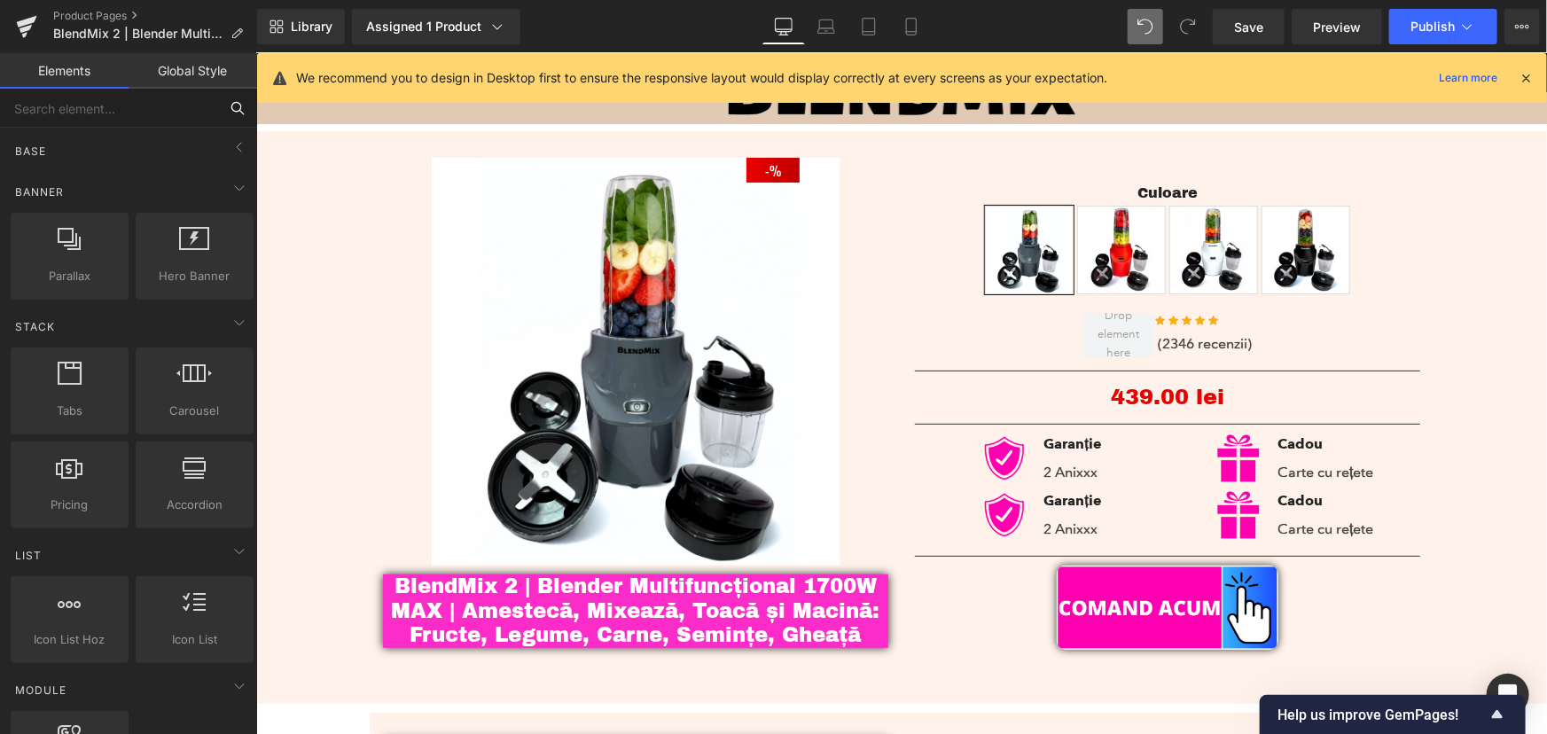
click at [129, 113] on input "text" at bounding box center [109, 108] width 218 height 39
click at [124, 144] on div "Base" at bounding box center [132, 150] width 250 height 35
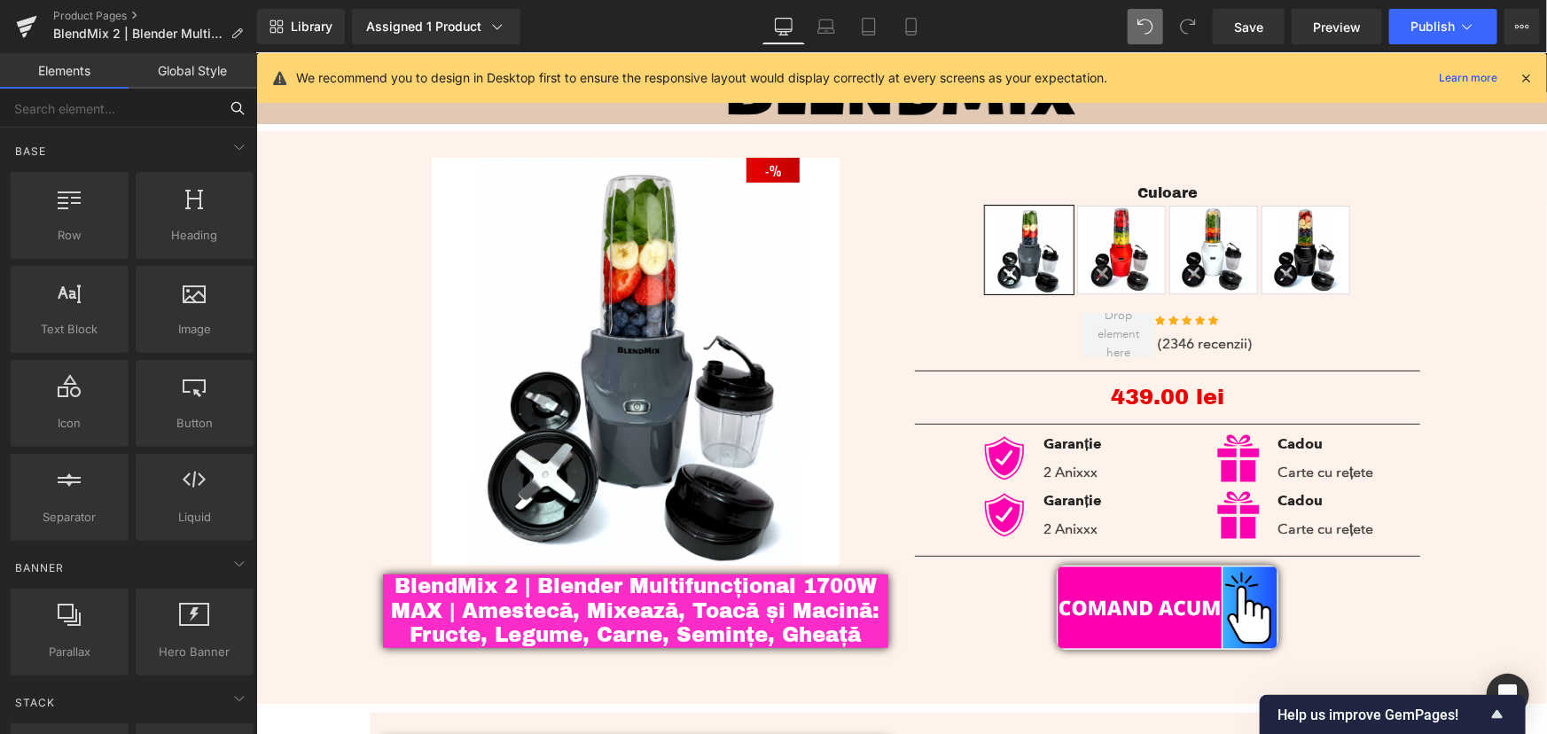
click at [133, 109] on input "text" at bounding box center [109, 108] width 218 height 39
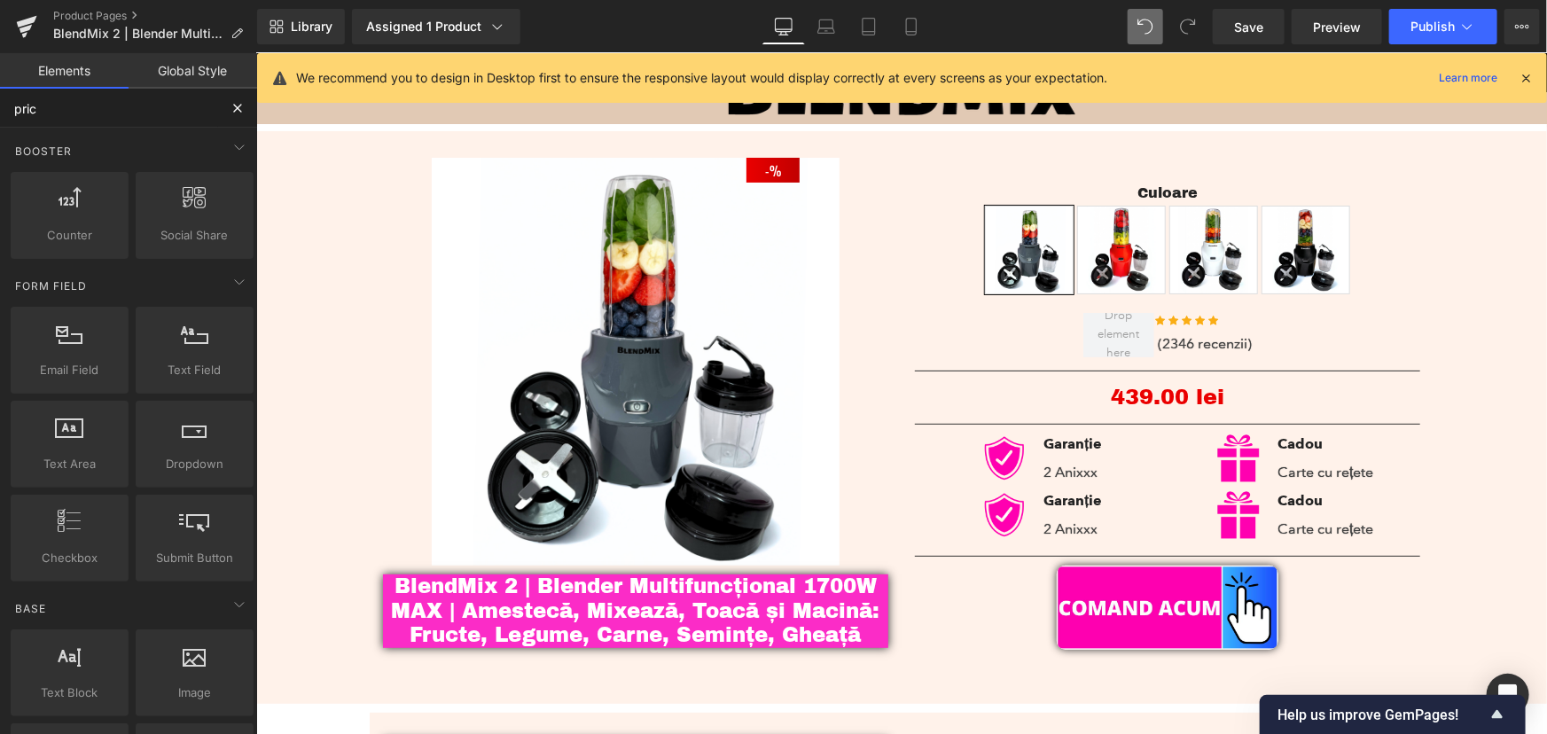
type input "price"
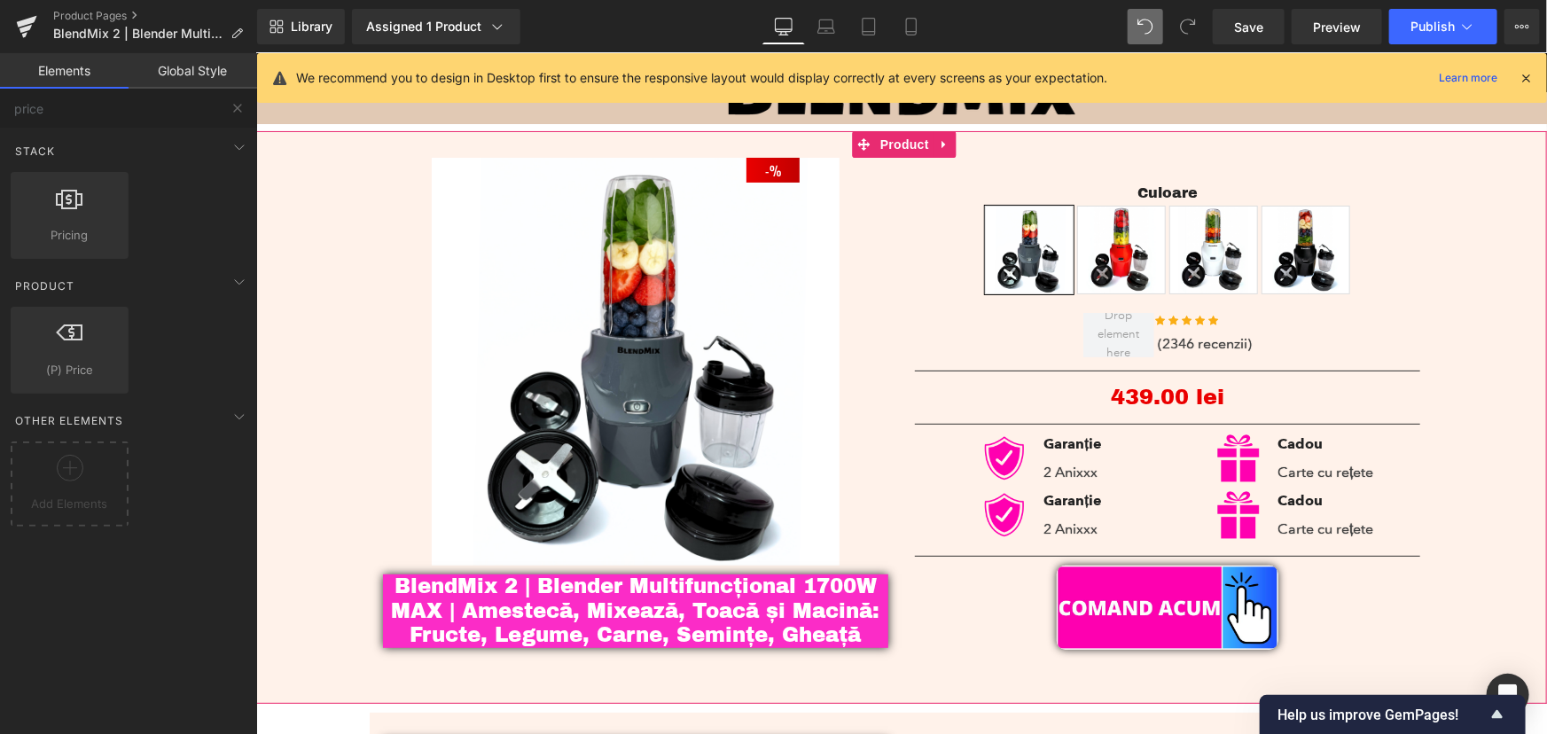
click at [1451, 295] on div "- 43900 % (P) Image BlendMix 2 | Blender Multifuncțional 1700W MAX | Amestecă, …" at bounding box center [900, 403] width 1273 height 546
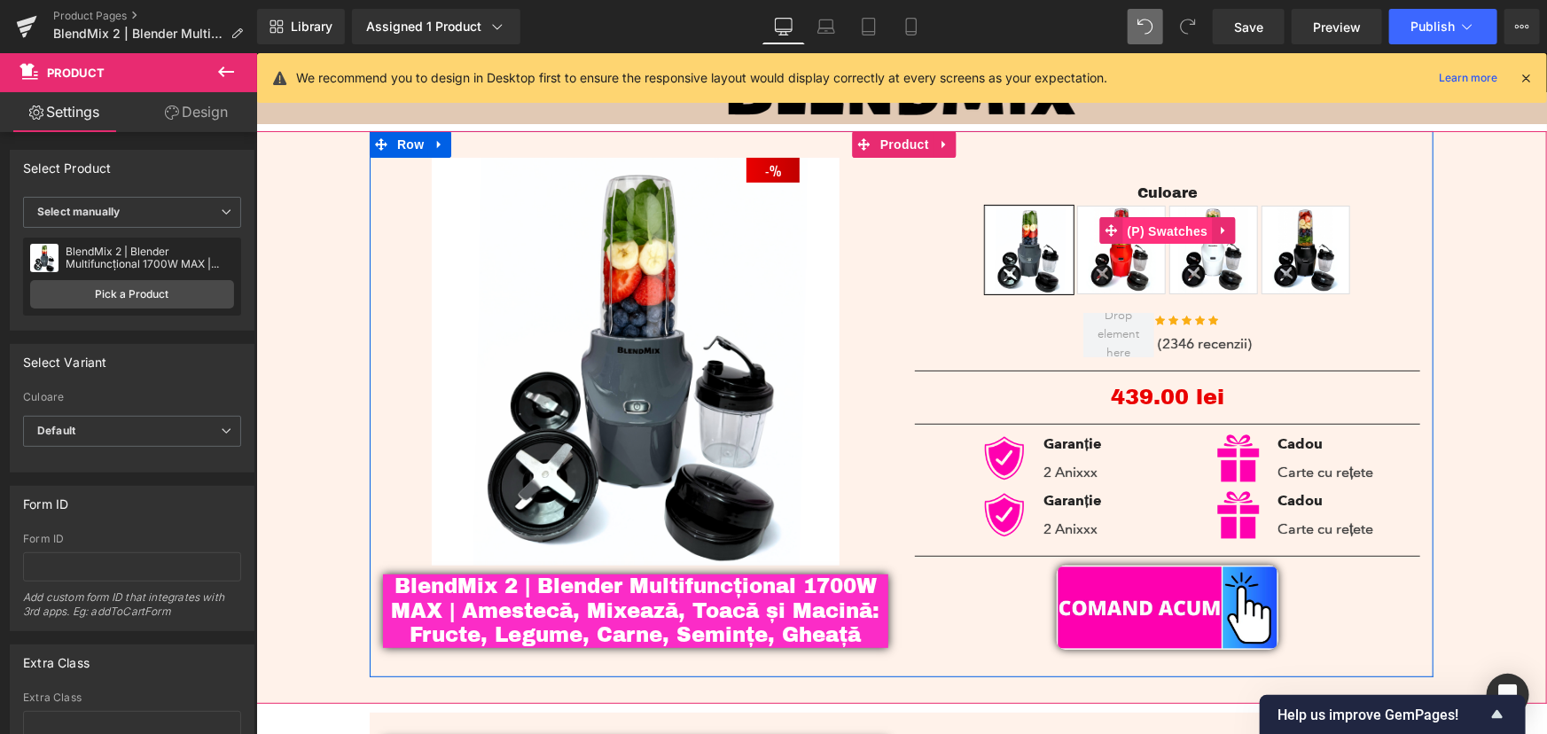
click at [1167, 222] on span "(P) Swatches" at bounding box center [1167, 230] width 90 height 27
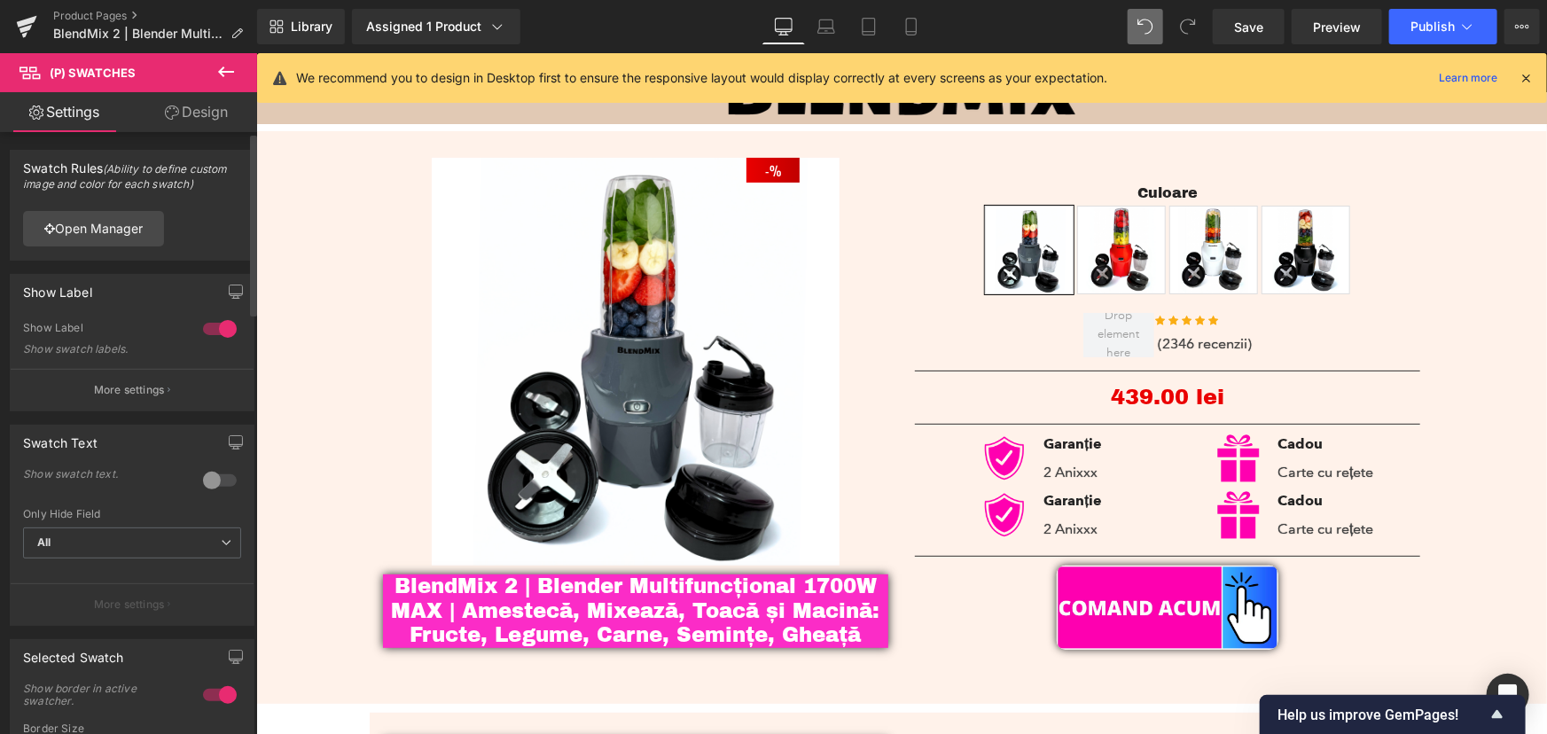
click at [205, 474] on div at bounding box center [220, 480] width 43 height 28
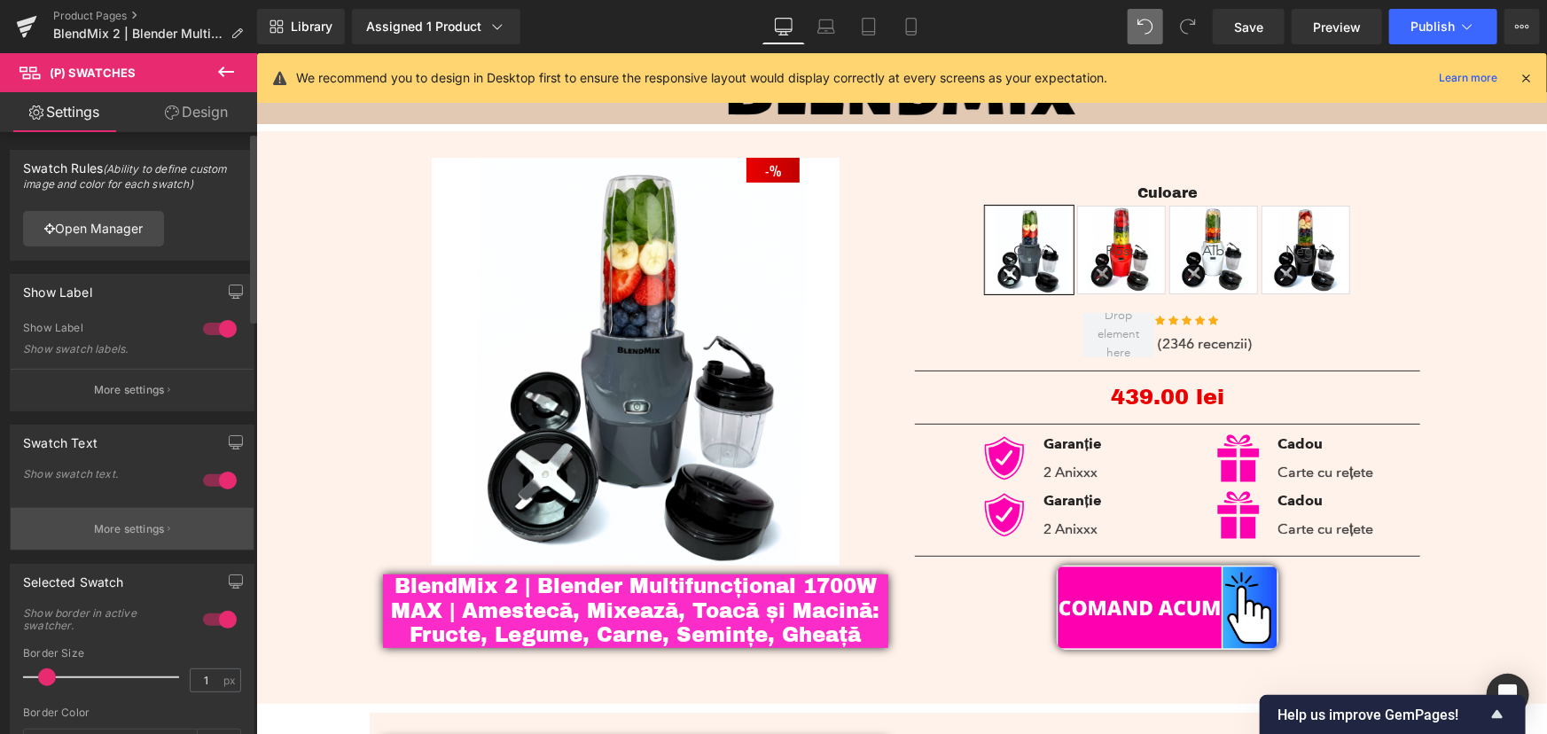
click at [186, 530] on button "More settings" at bounding box center [132, 529] width 243 height 42
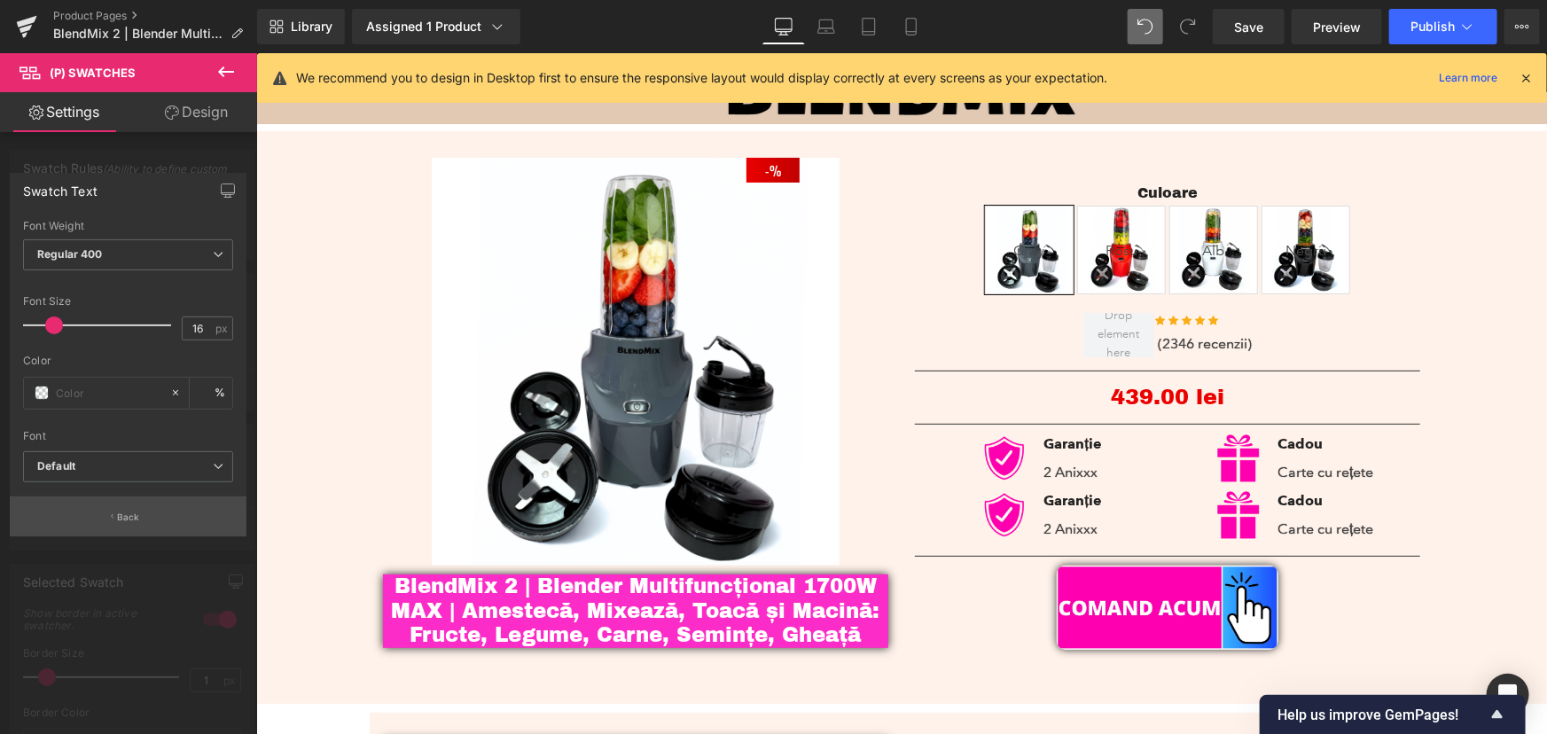
click at [148, 522] on button "Back" at bounding box center [128, 516] width 237 height 40
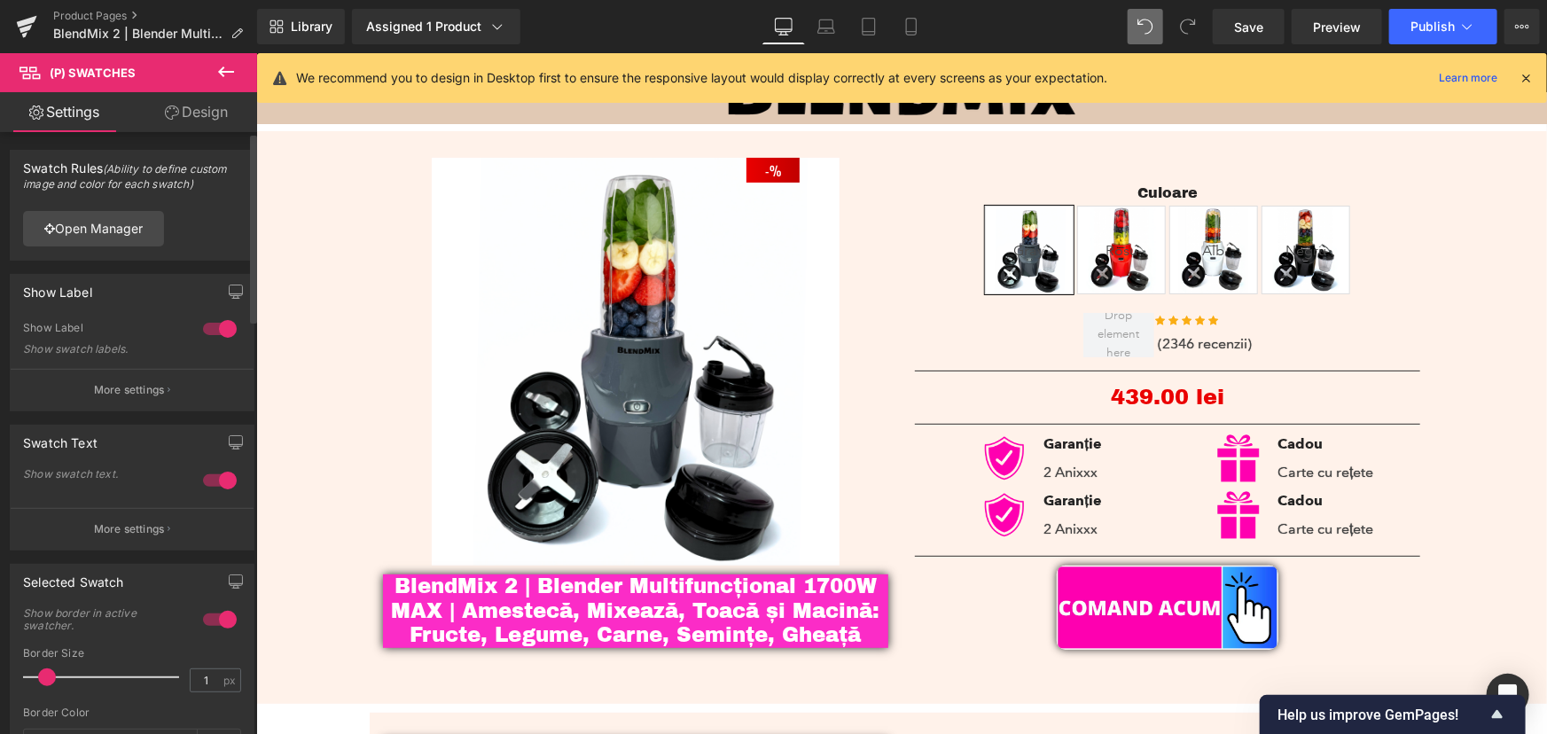
click at [212, 474] on div at bounding box center [220, 480] width 43 height 28
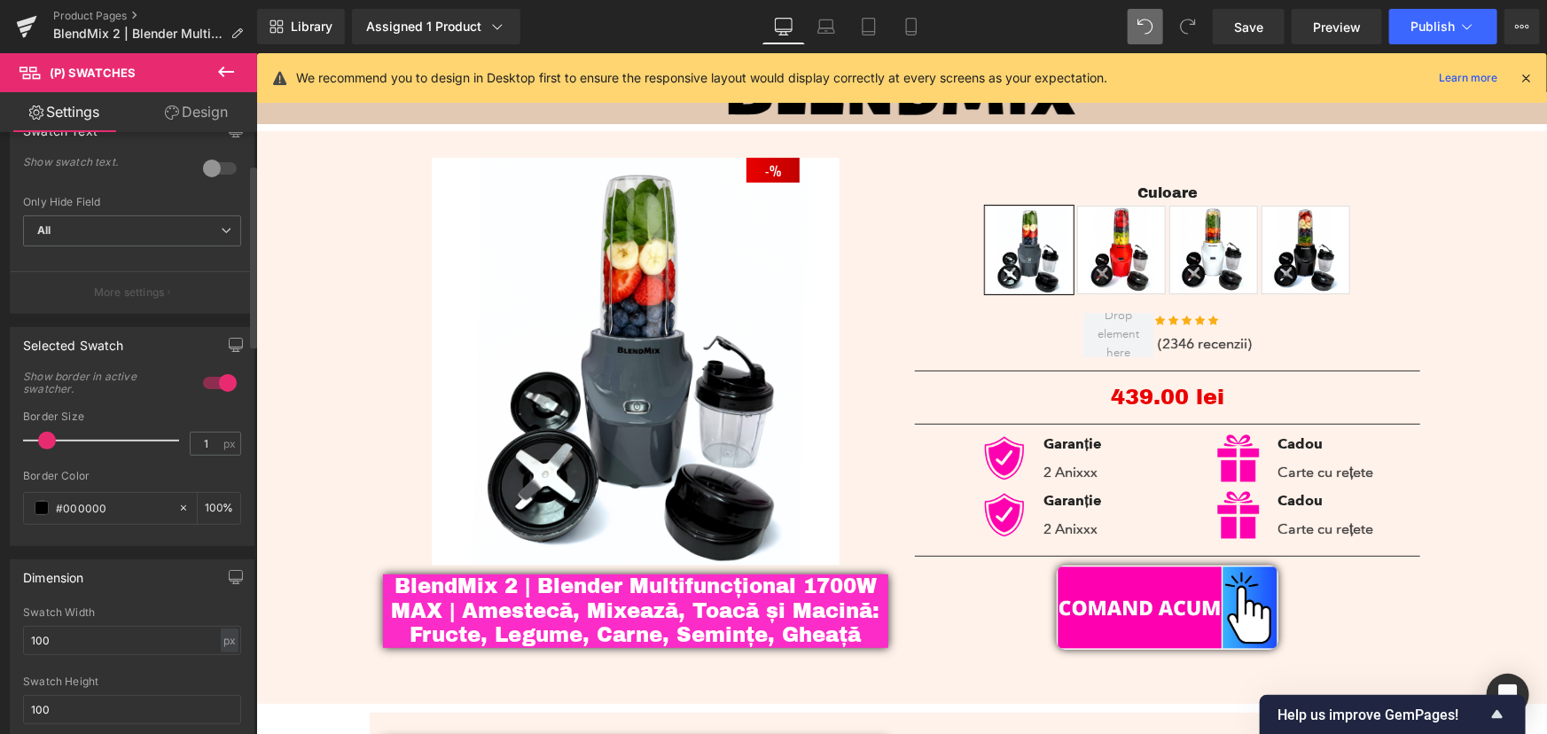
scroll to position [322, 0]
click at [220, 374] on div at bounding box center [220, 373] width 43 height 28
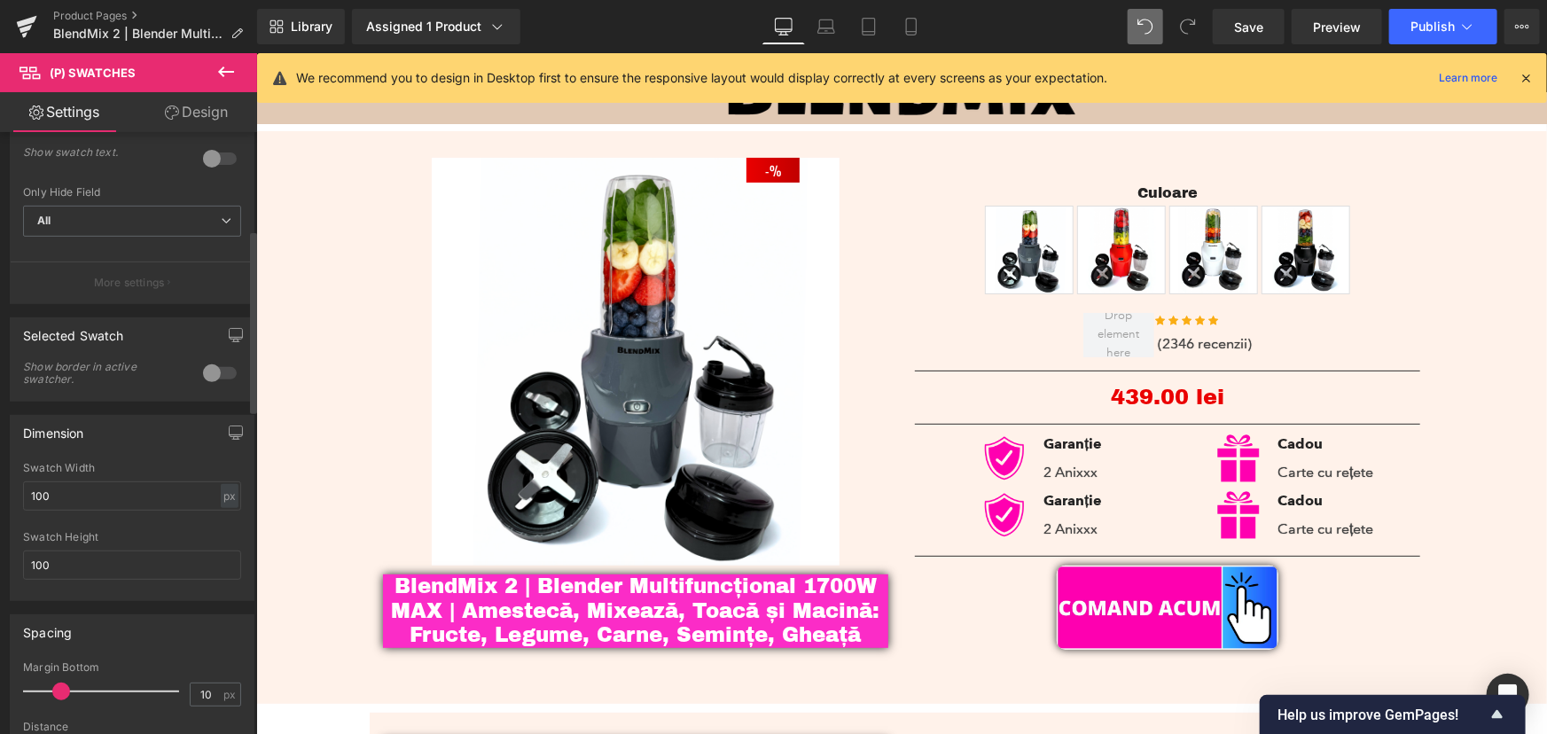
click at [215, 372] on div at bounding box center [220, 373] width 43 height 28
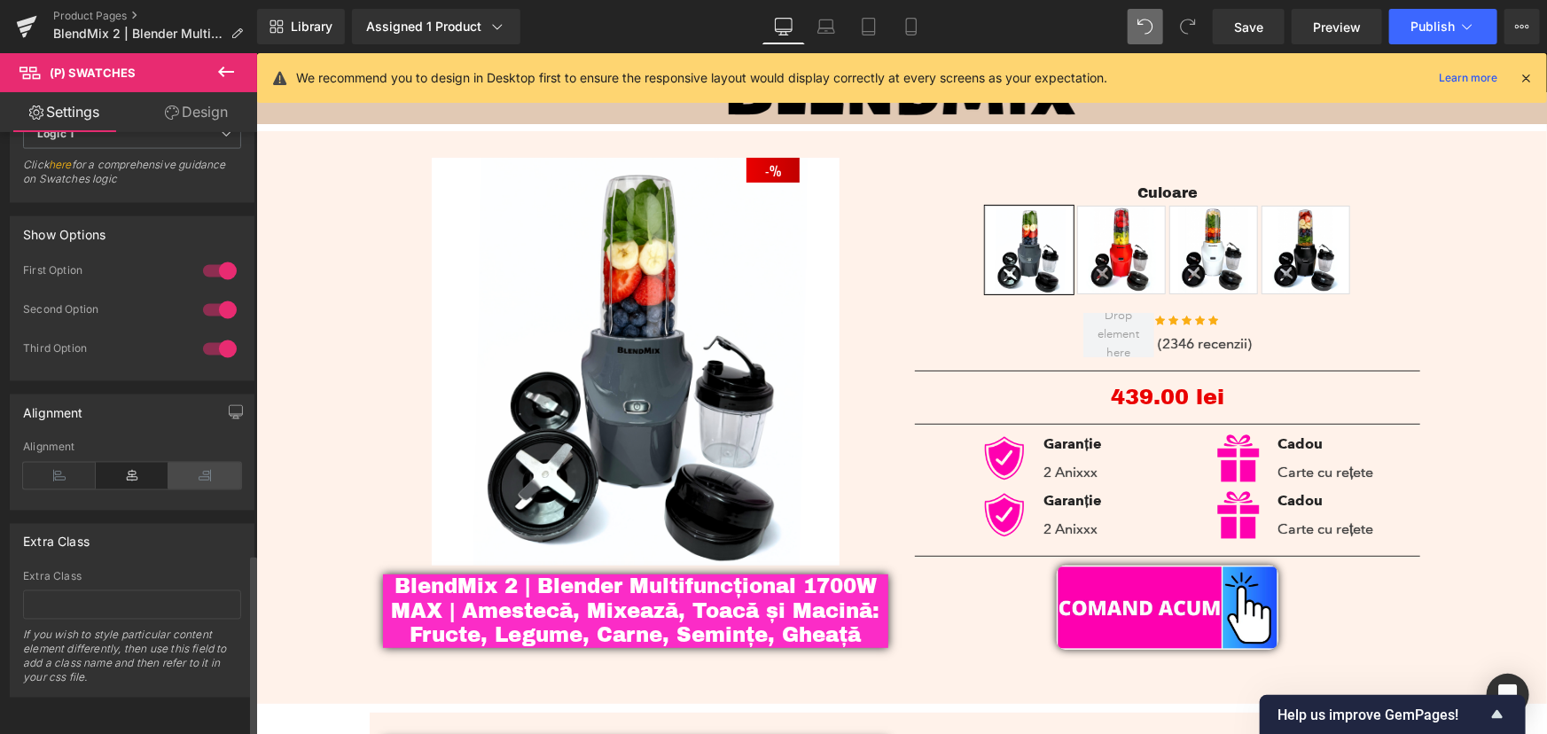
scroll to position [1395, 0]
drag, startPoint x: 903, startPoint y: 27, endPoint x: 908, endPoint y: 66, distance: 38.5
click at [903, 27] on icon at bounding box center [911, 27] width 18 height 18
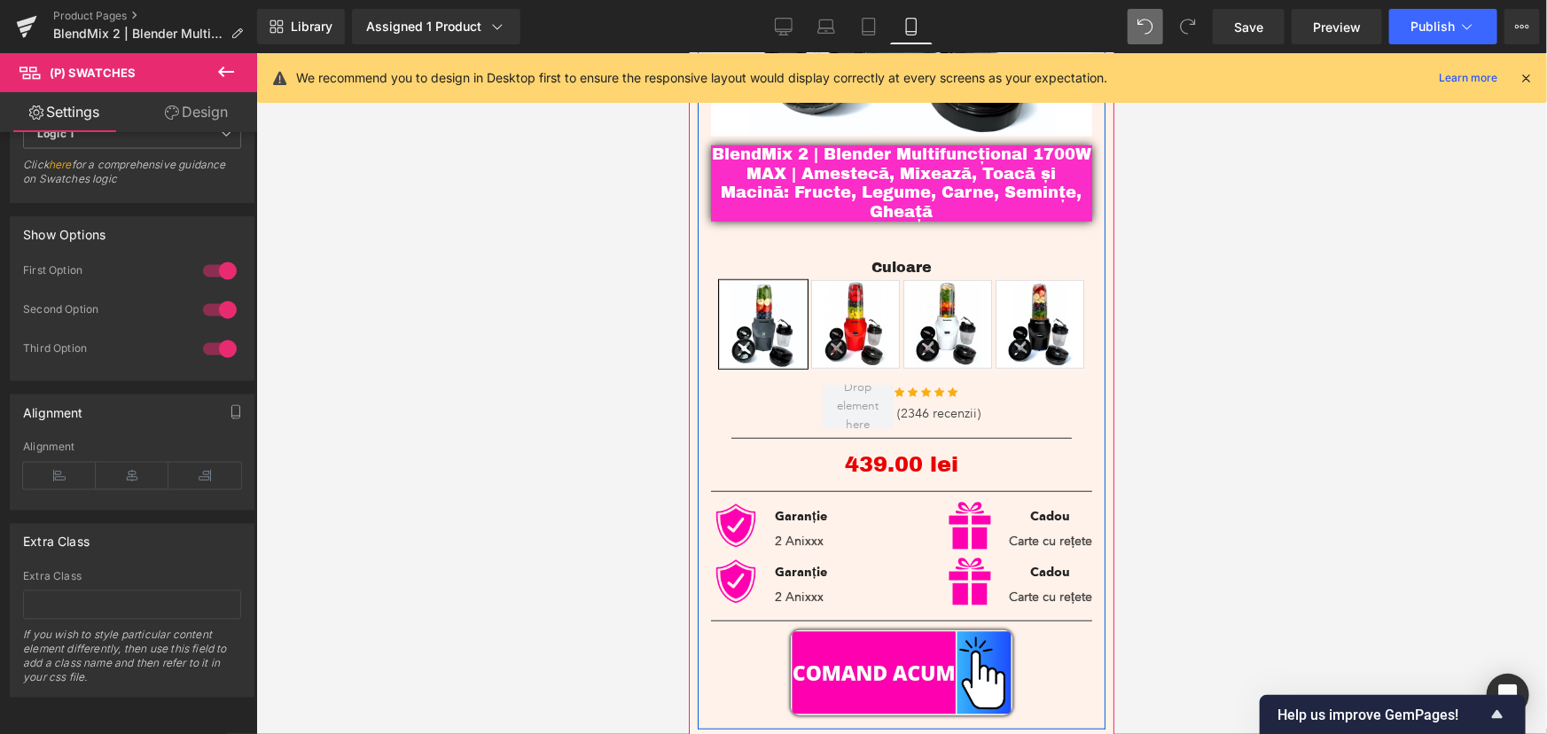
scroll to position [564, 0]
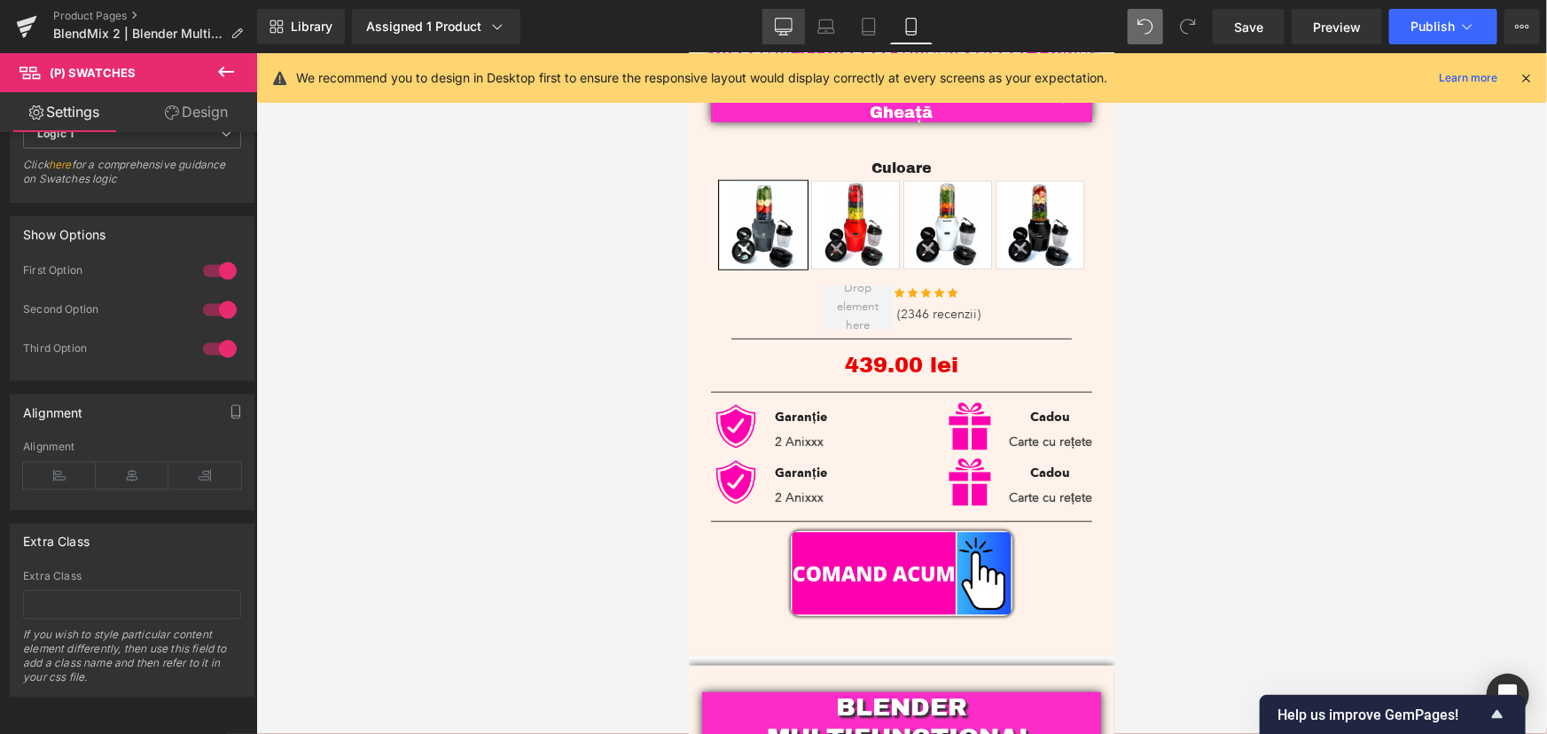
click at [788, 20] on icon at bounding box center [784, 27] width 18 height 18
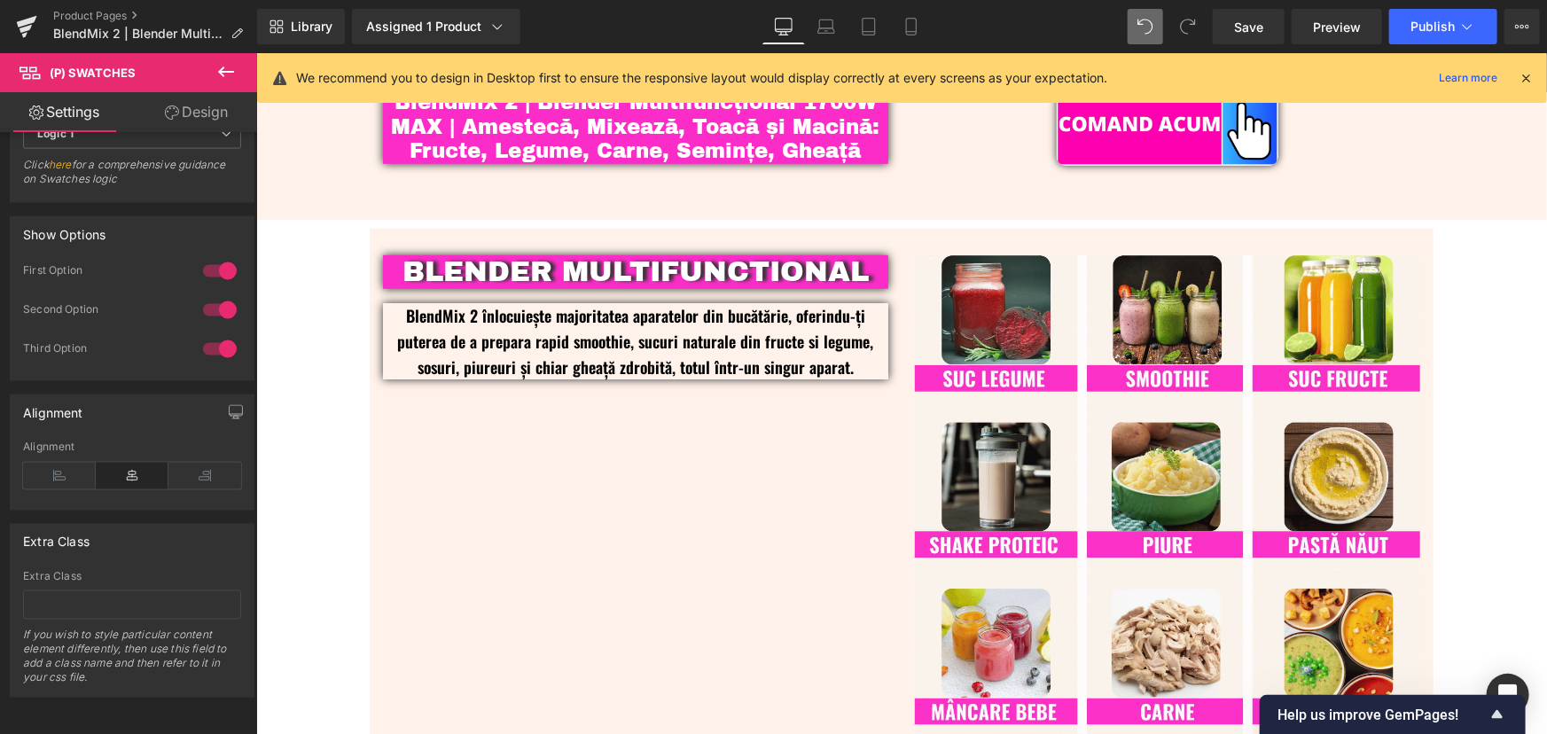
scroll to position [116, 0]
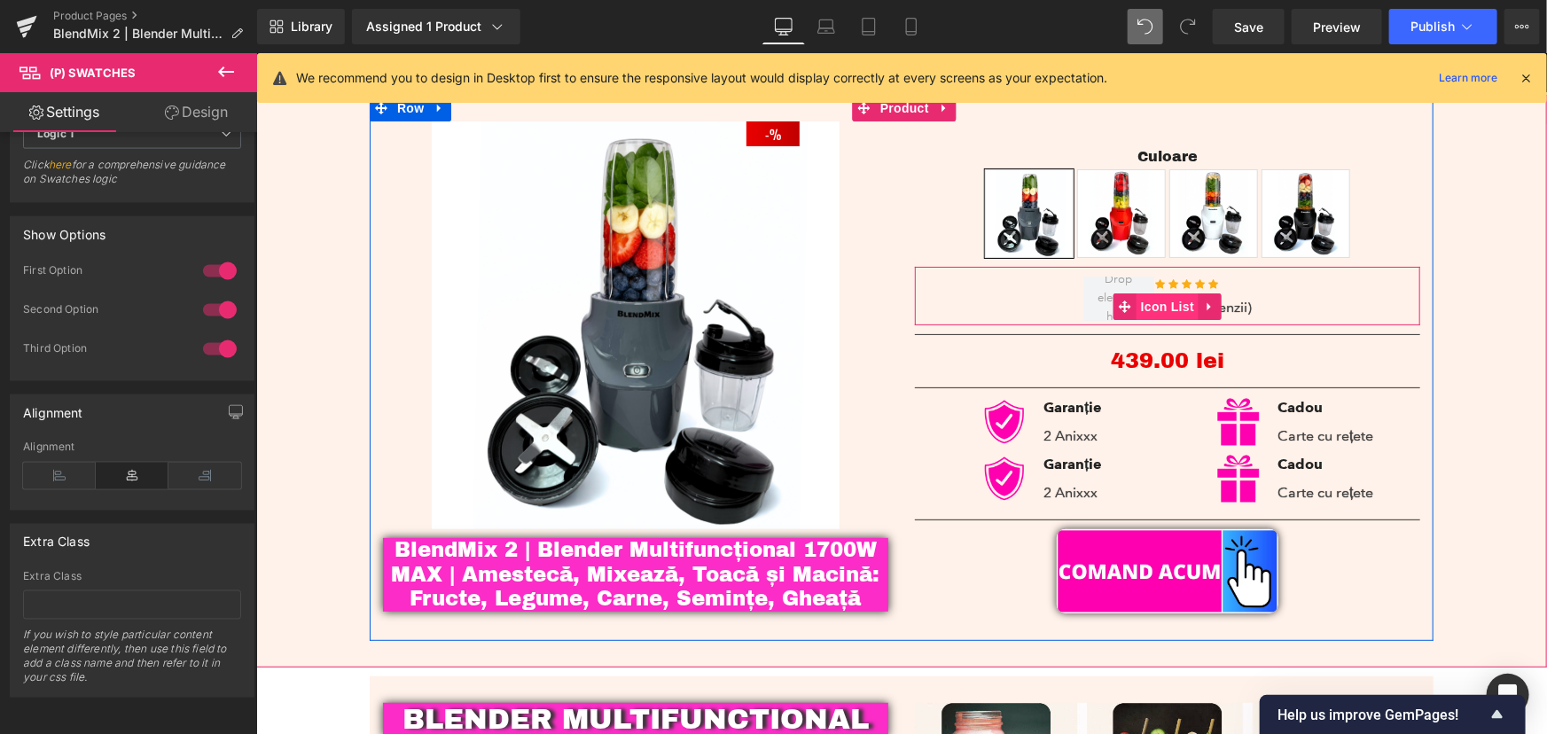
click at [1163, 296] on span "Icon List" at bounding box center [1166, 305] width 62 height 27
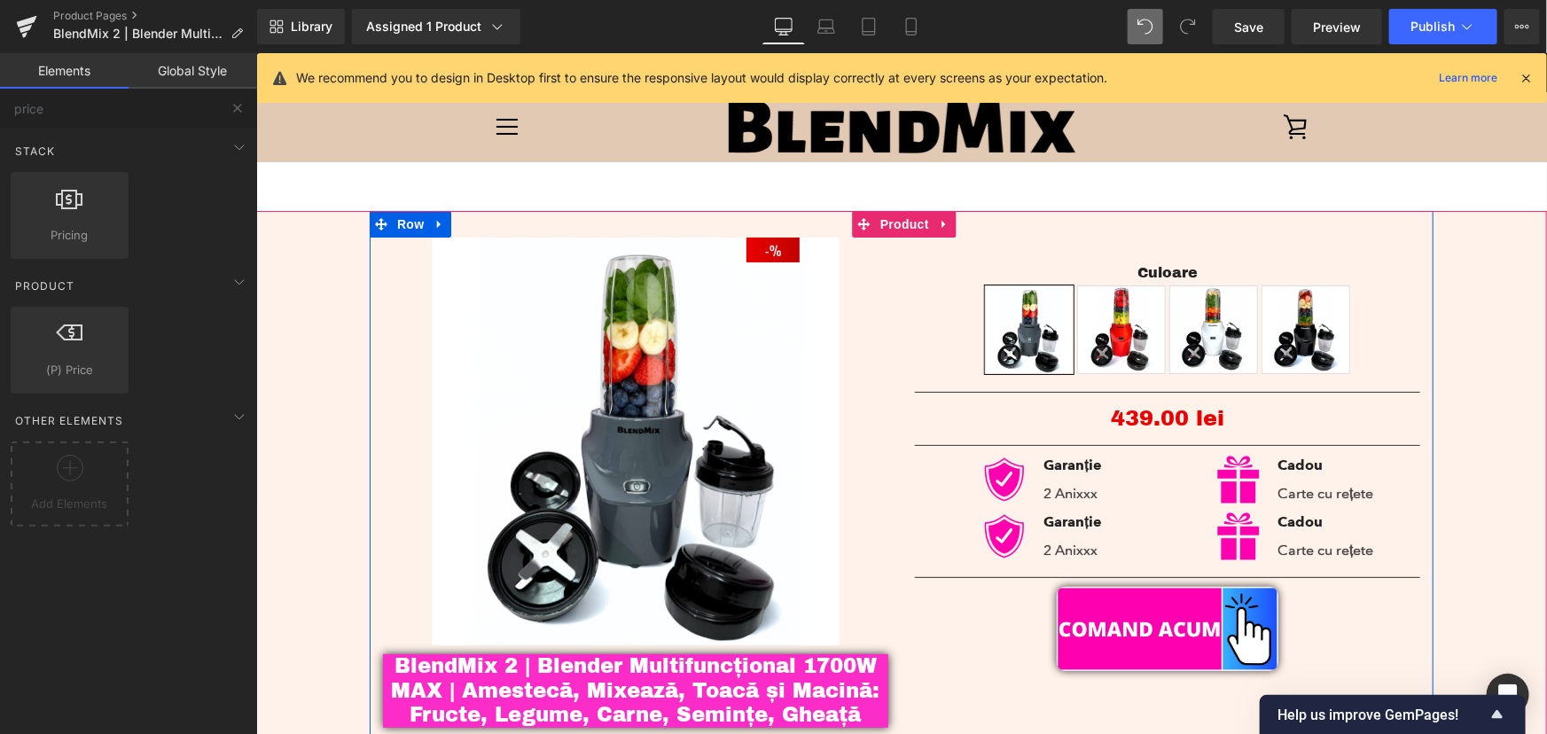
scroll to position [241, 0]
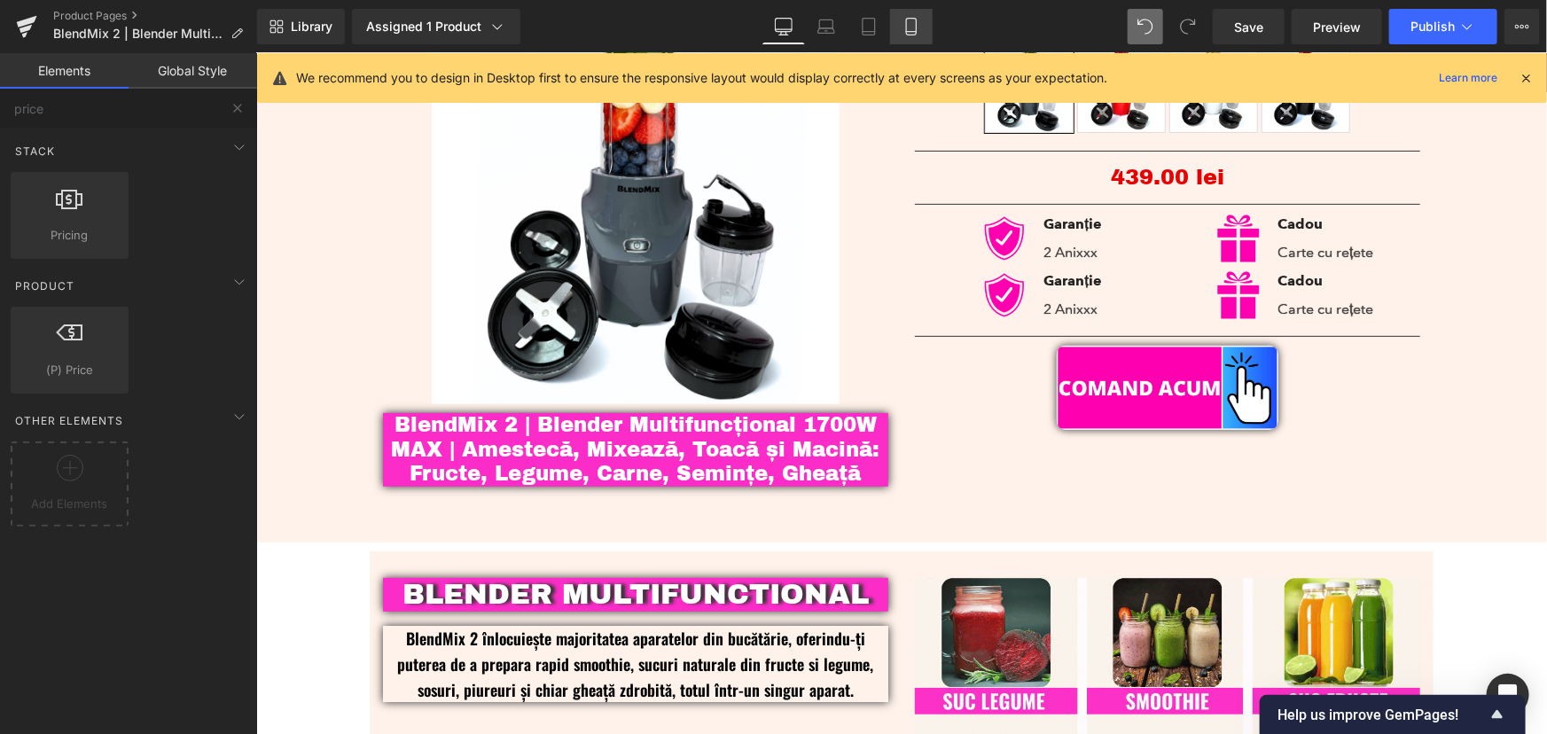
click at [917, 32] on icon at bounding box center [911, 27] width 18 height 18
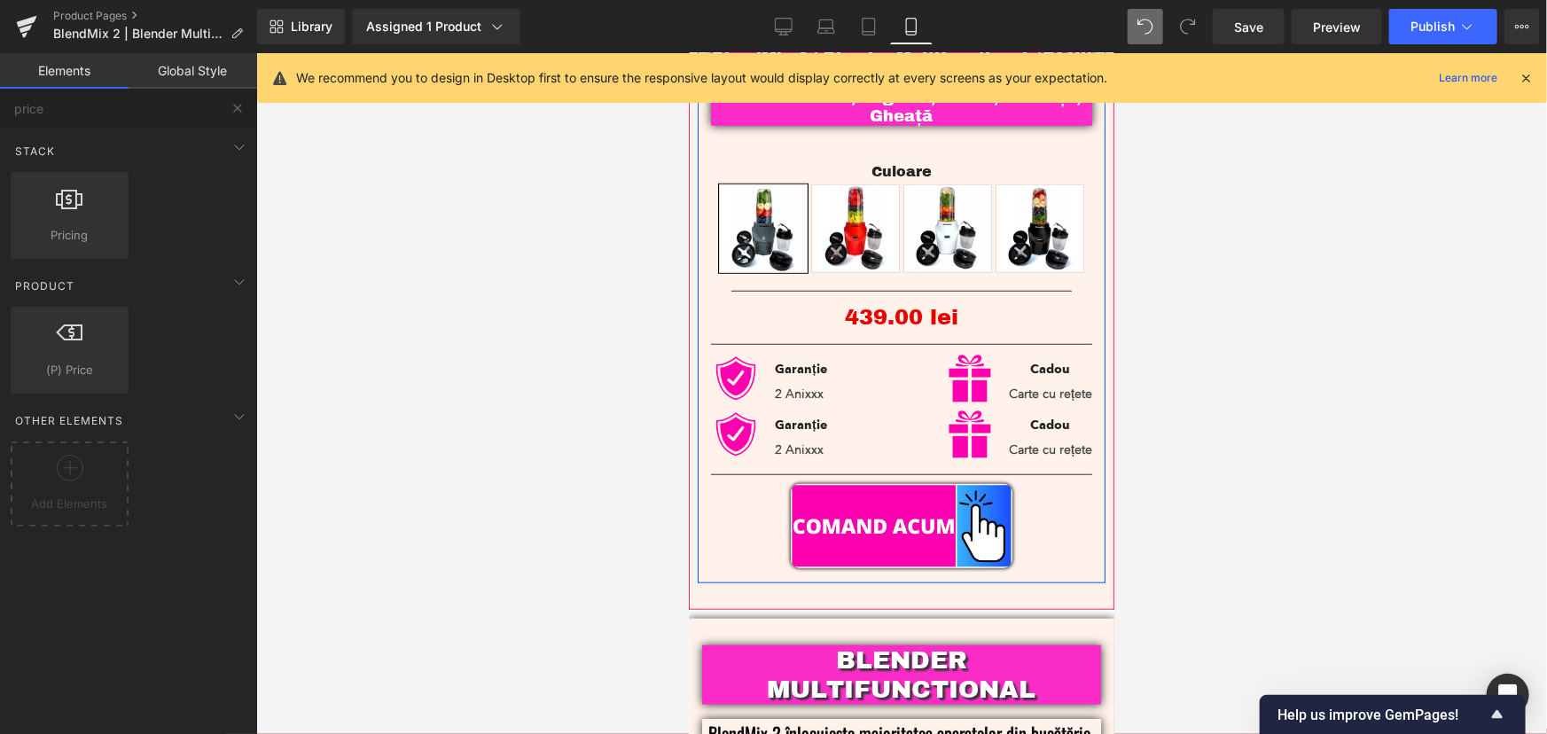
scroll to position [402, 0]
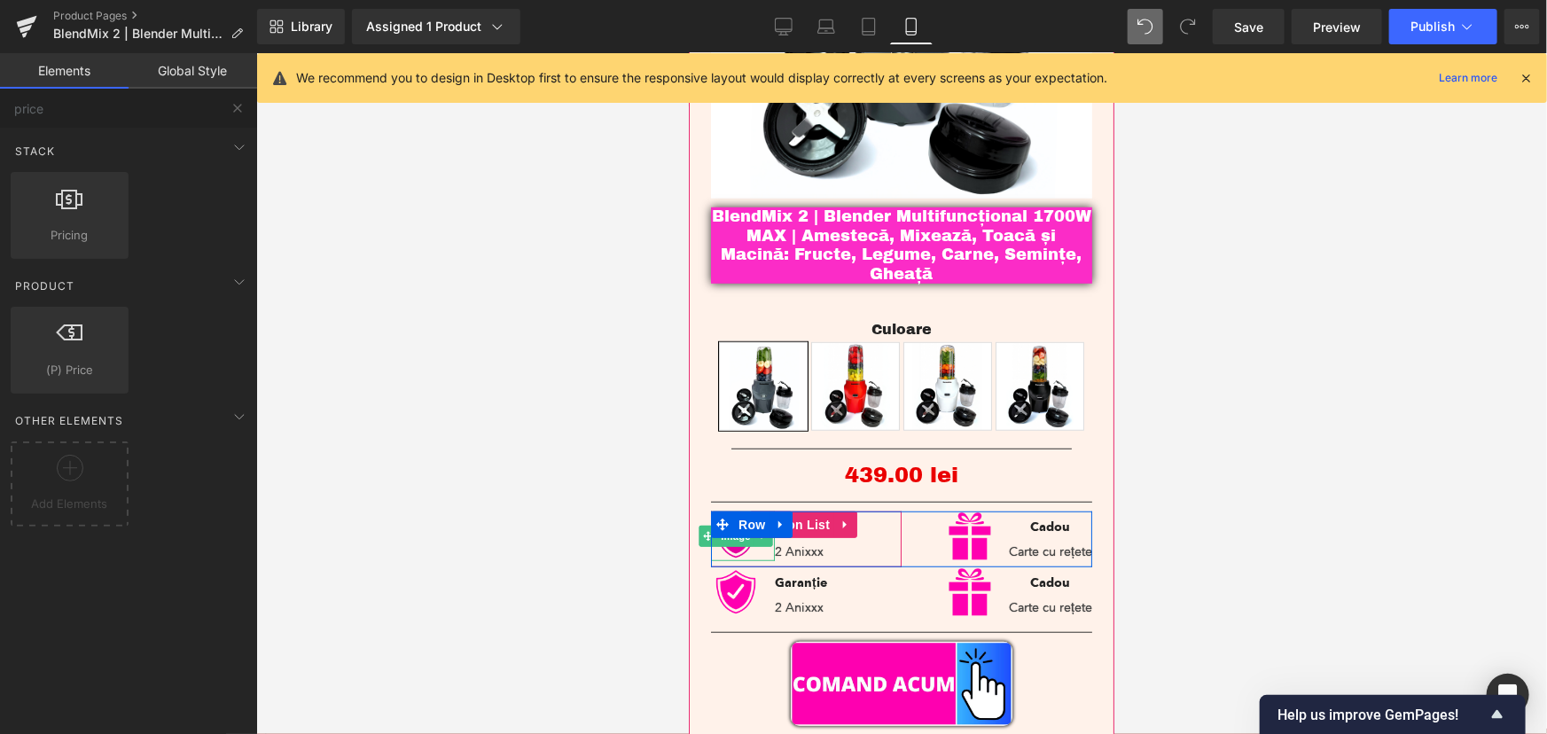
click at [732, 534] on img at bounding box center [735, 536] width 50 height 50
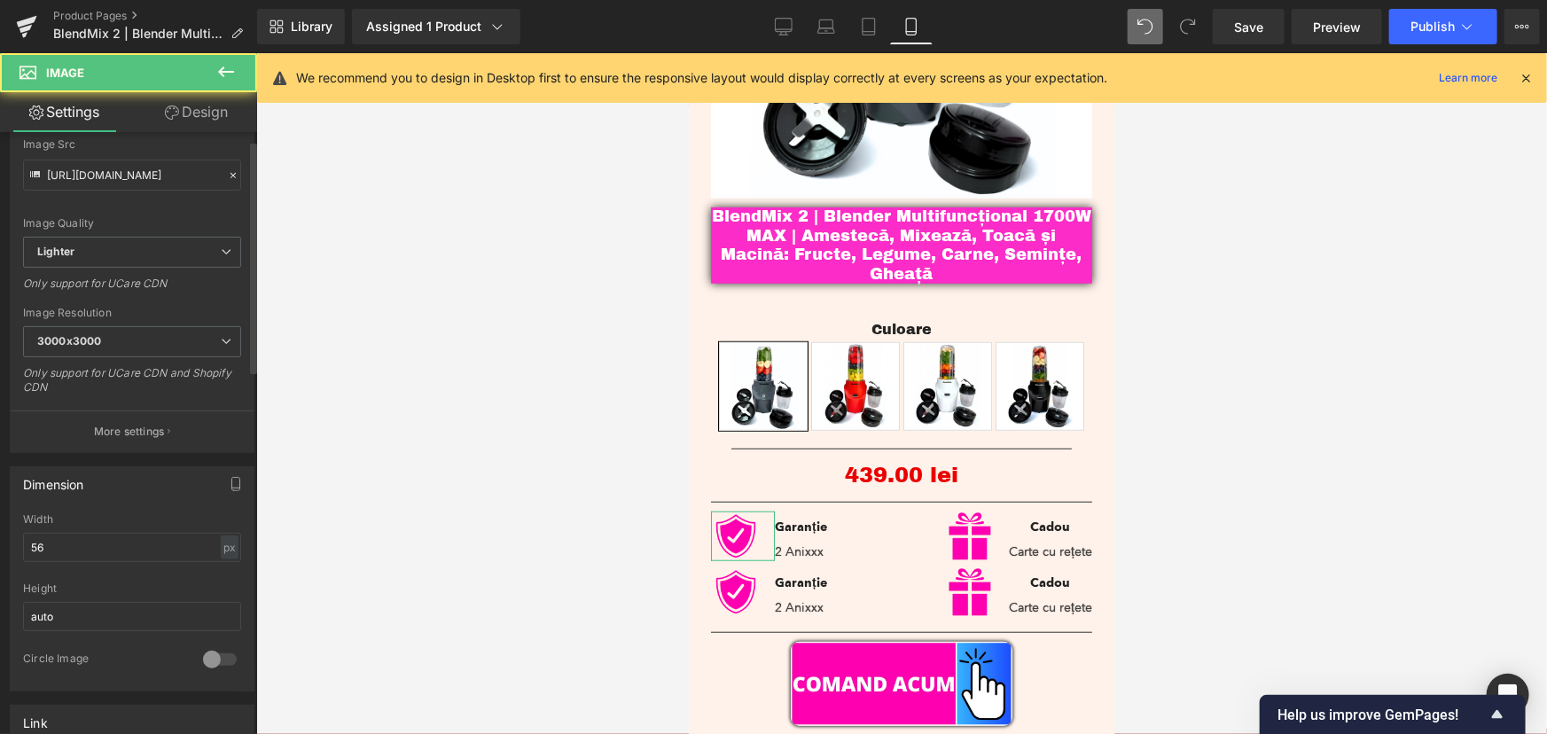
scroll to position [241, 0]
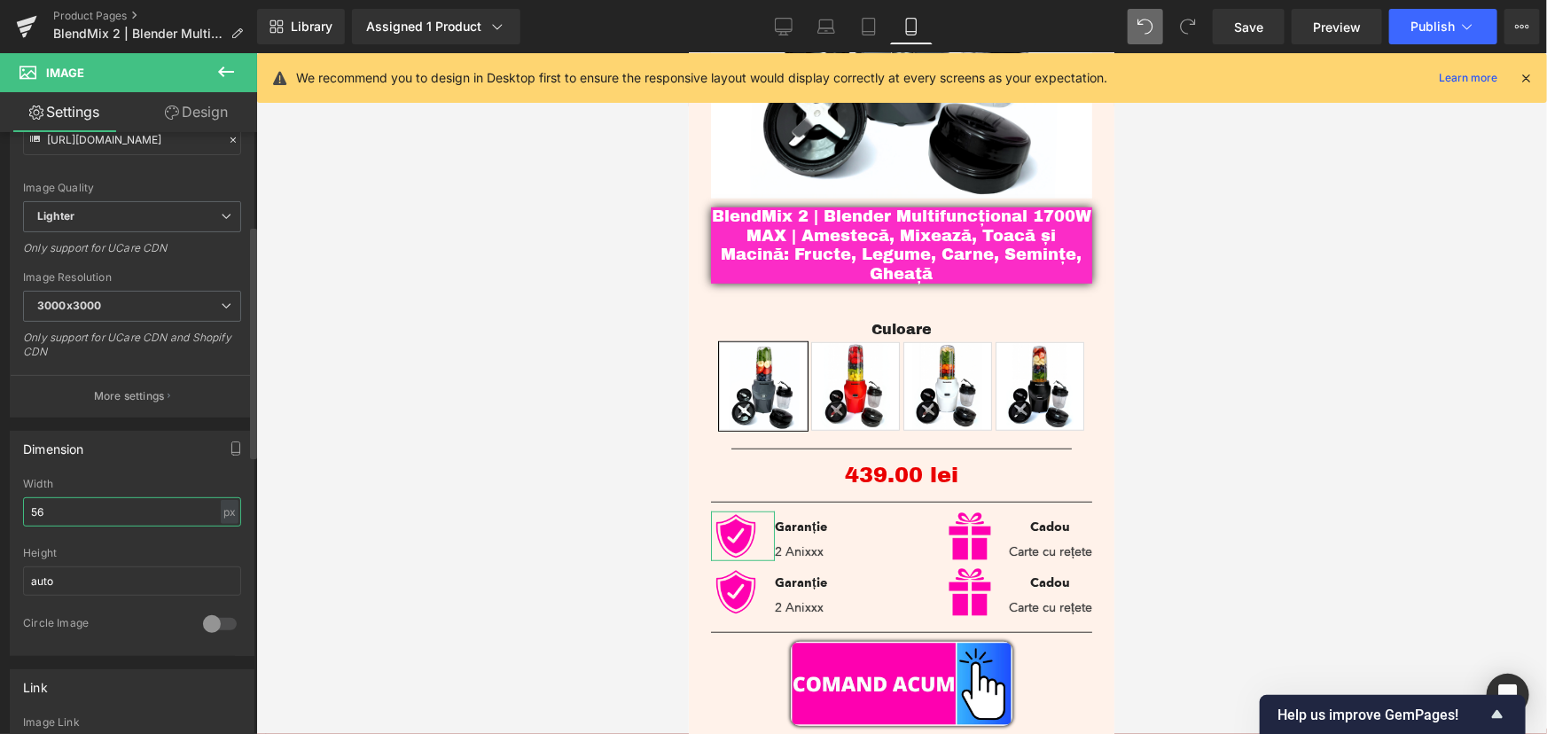
click at [47, 511] on input "56" at bounding box center [132, 511] width 218 height 29
type input "30"
click at [470, 483] on div at bounding box center [901, 393] width 1290 height 681
click at [793, 26] on link "Desktop" at bounding box center [783, 26] width 43 height 35
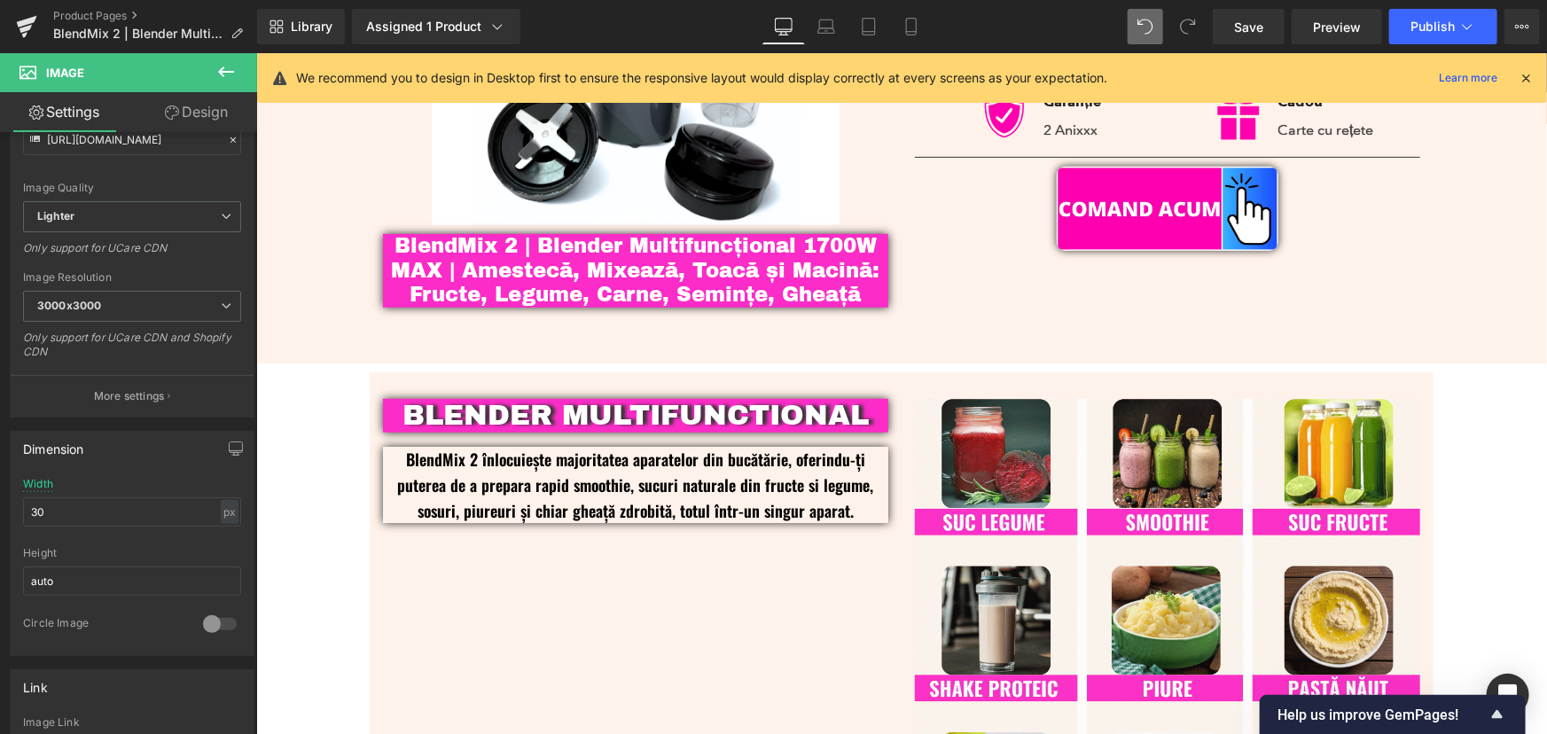
scroll to position [0, 0]
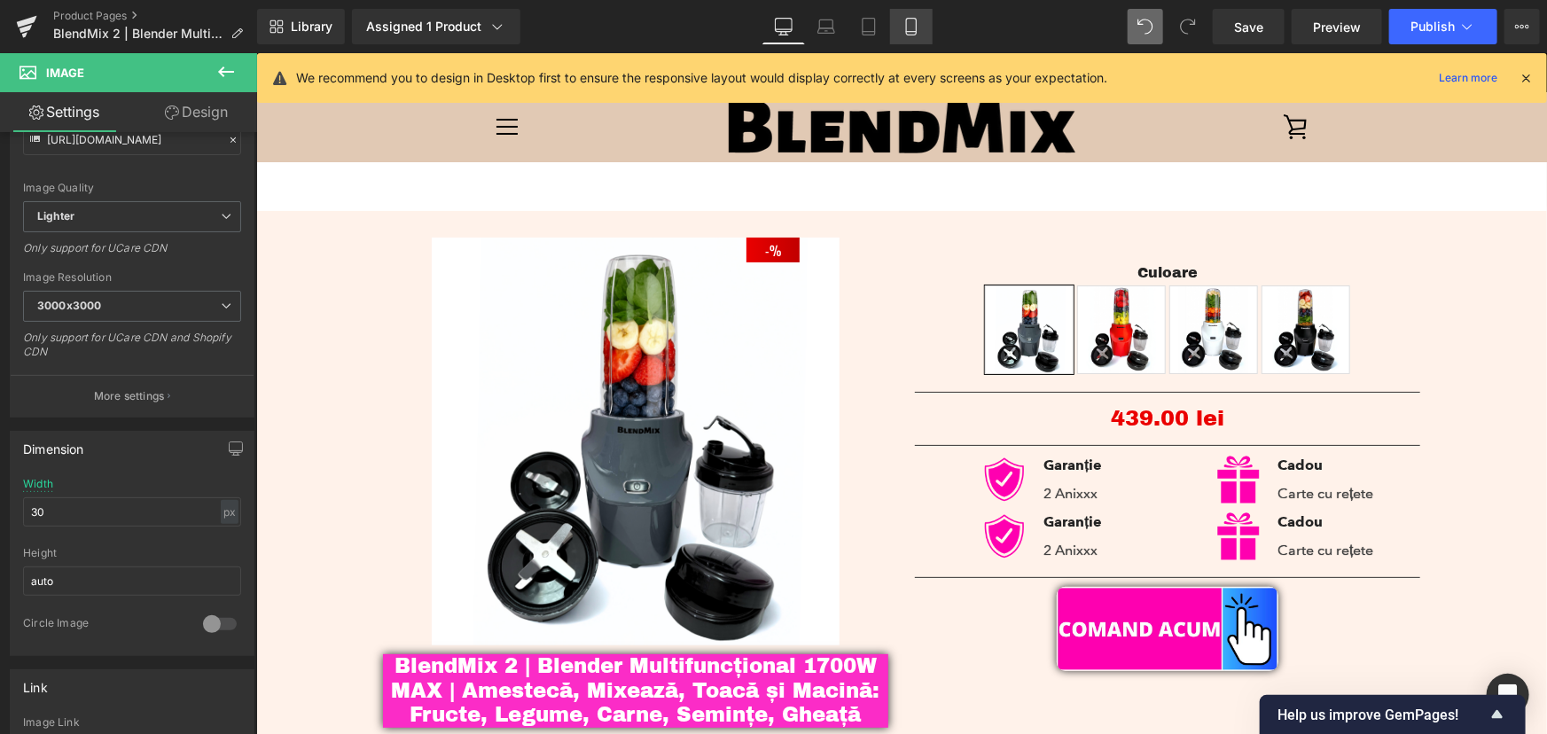
click at [913, 26] on icon at bounding box center [911, 27] width 18 height 18
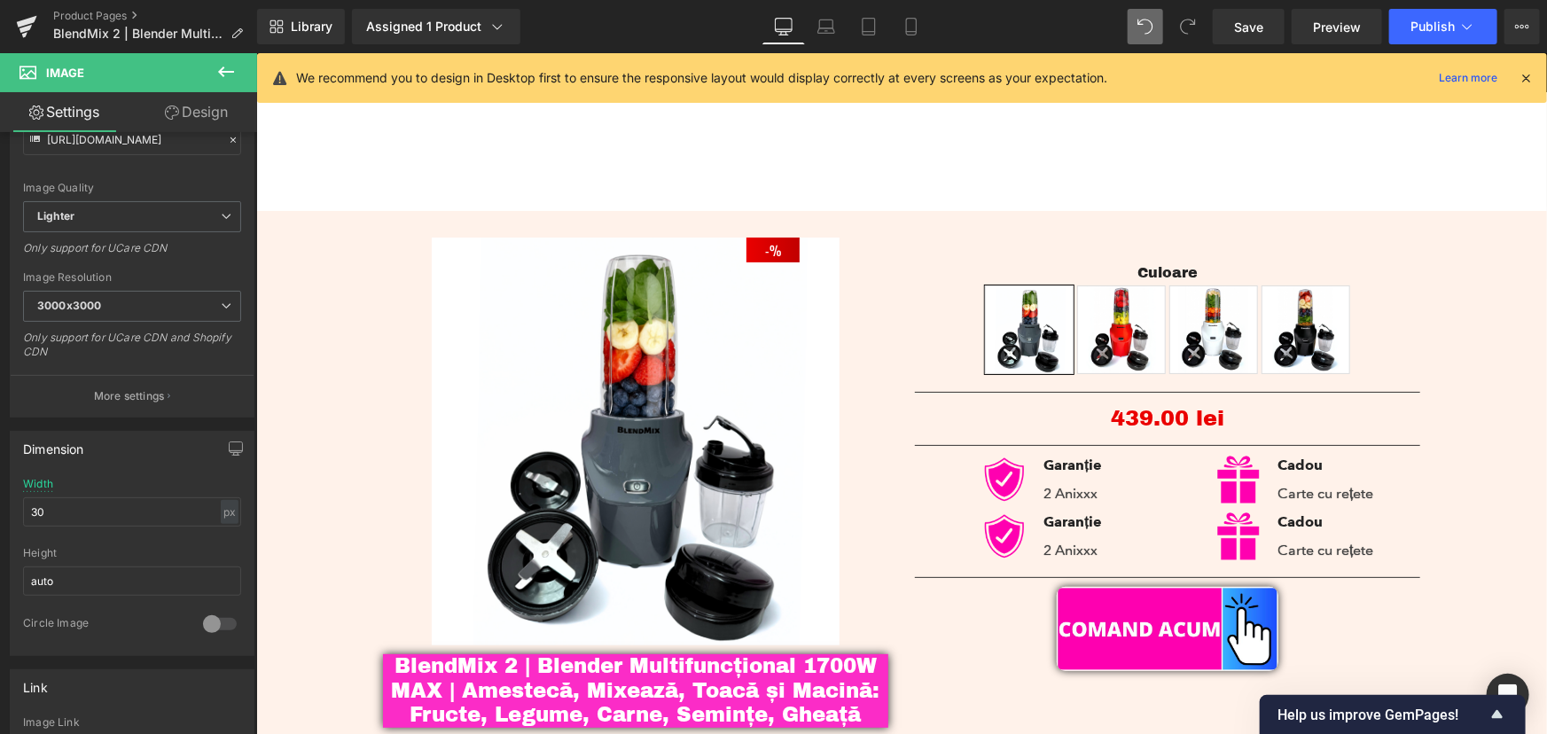
scroll to position [447, 0]
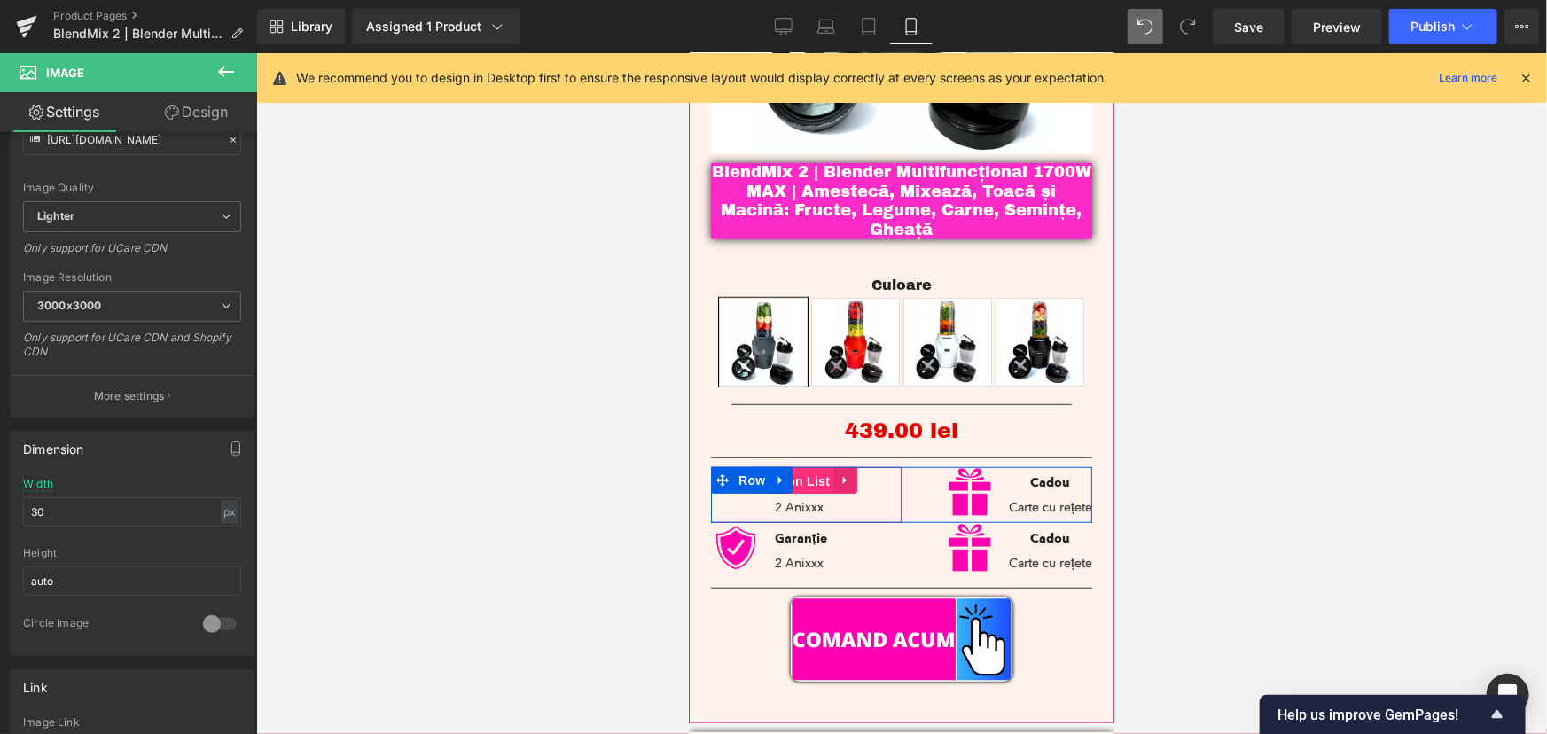
click at [809, 471] on span "Icon List" at bounding box center [802, 480] width 62 height 27
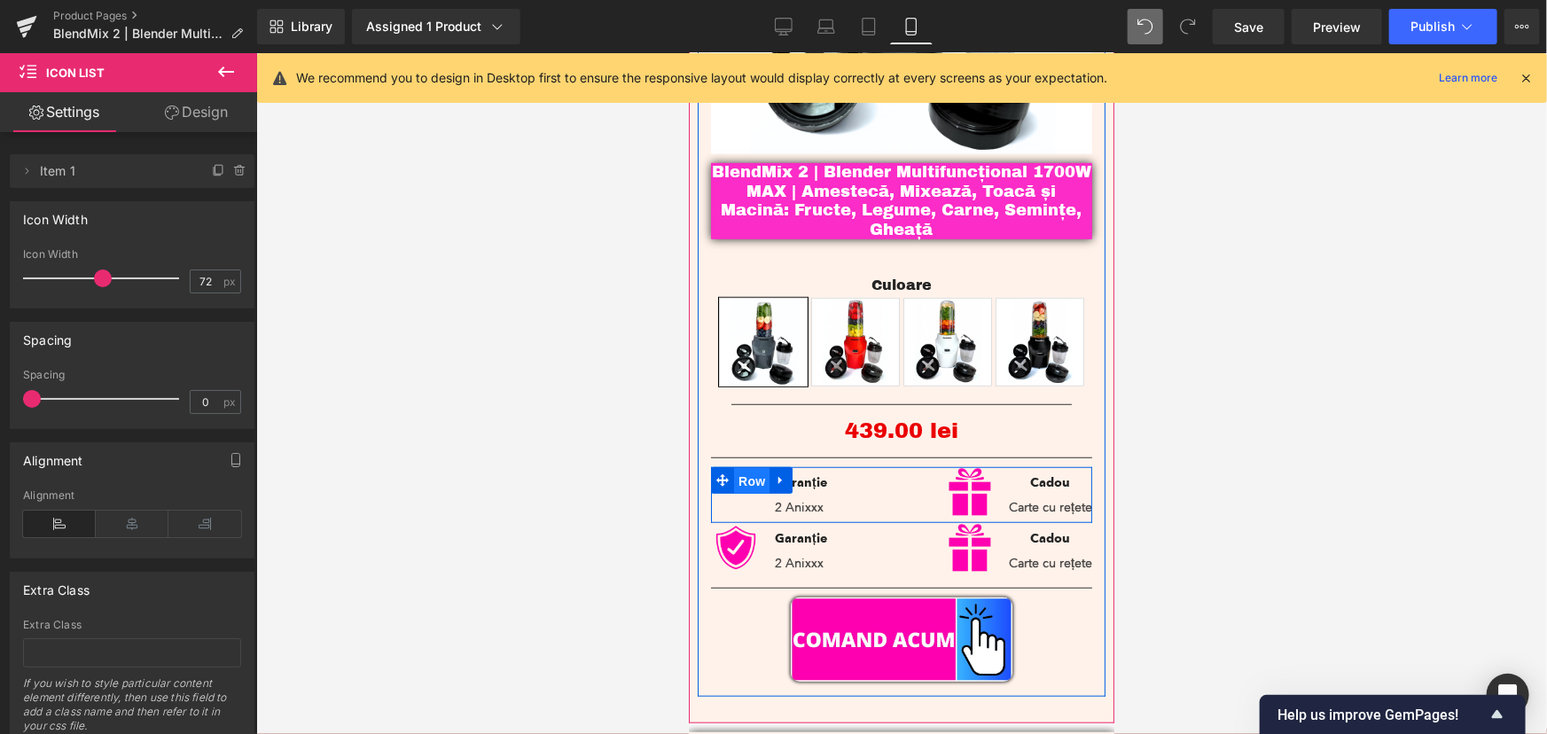
click at [741, 467] on span "Row" at bounding box center [750, 480] width 35 height 27
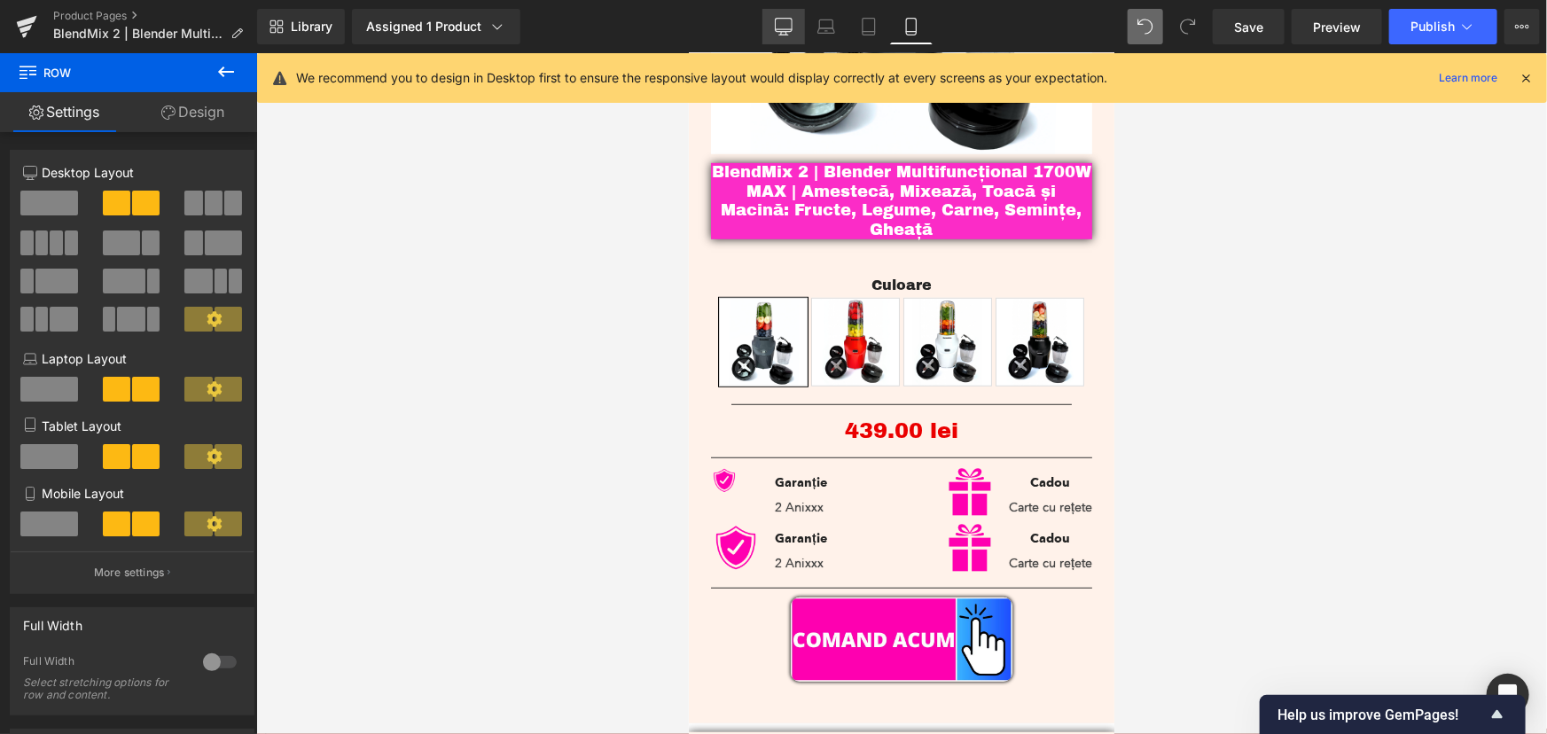
drag, startPoint x: 781, startPoint y: 22, endPoint x: 661, endPoint y: 64, distance: 126.7
click at [781, 22] on icon at bounding box center [784, 27] width 18 height 18
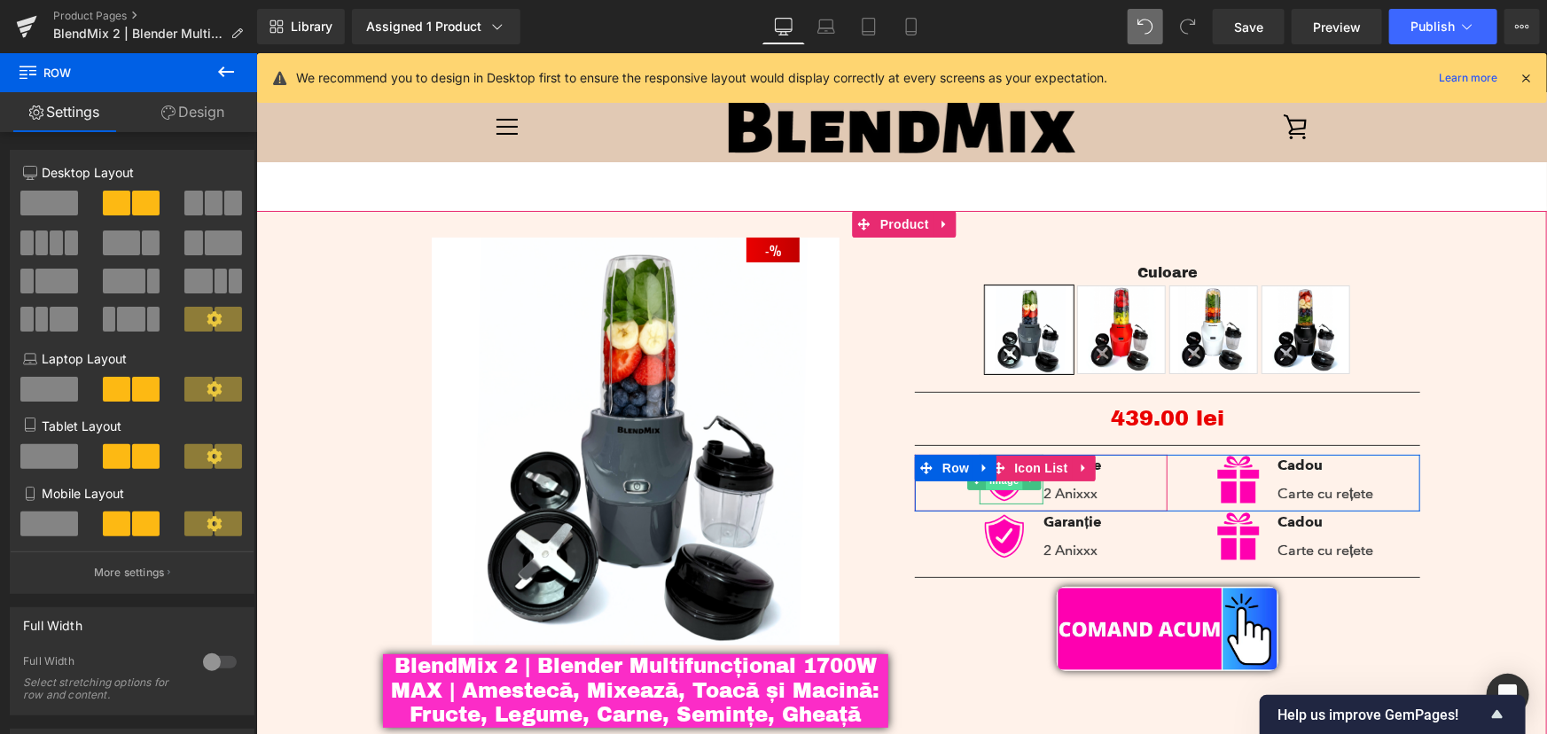
click at [989, 486] on span "Image" at bounding box center [1004, 479] width 37 height 21
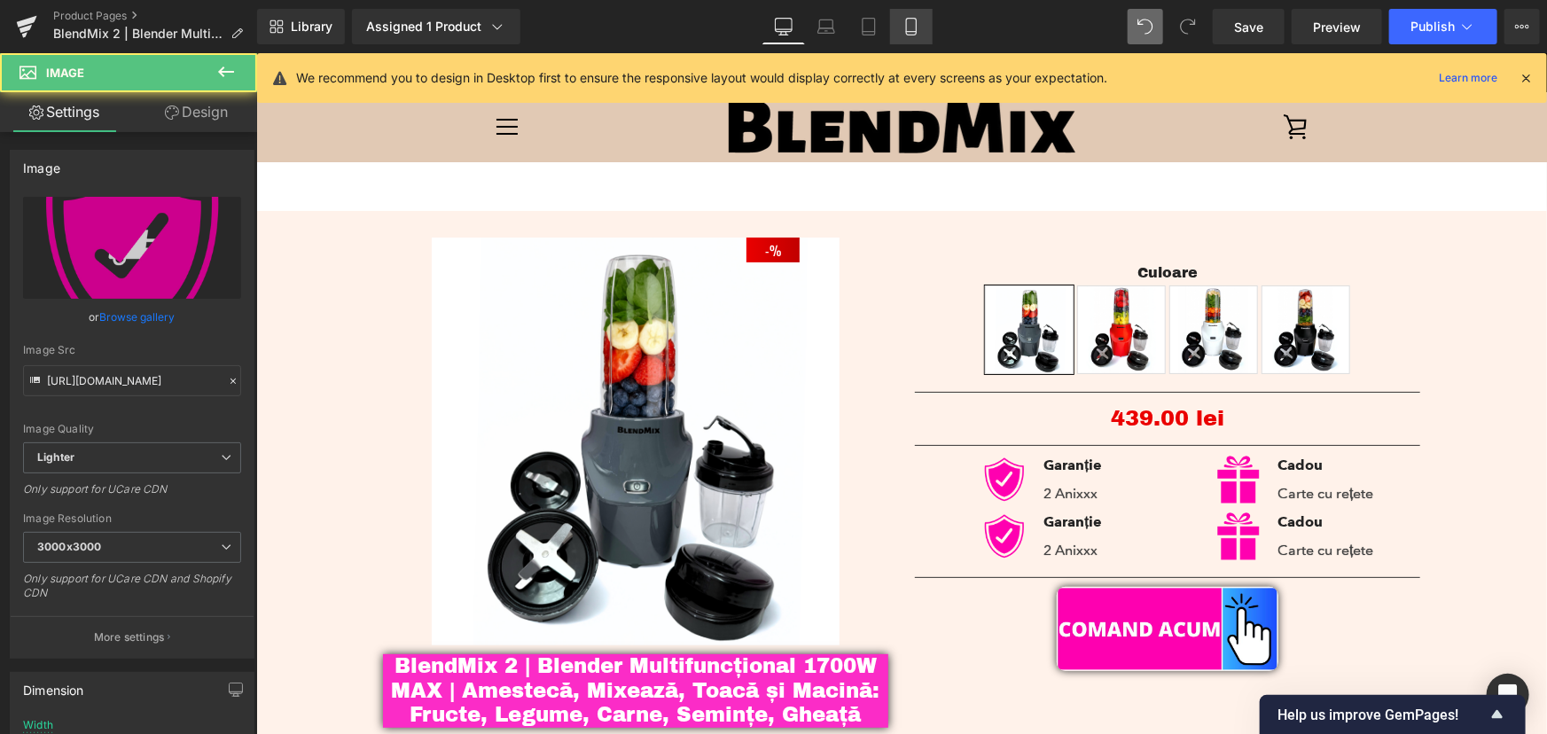
click at [907, 19] on icon at bounding box center [911, 27] width 18 height 18
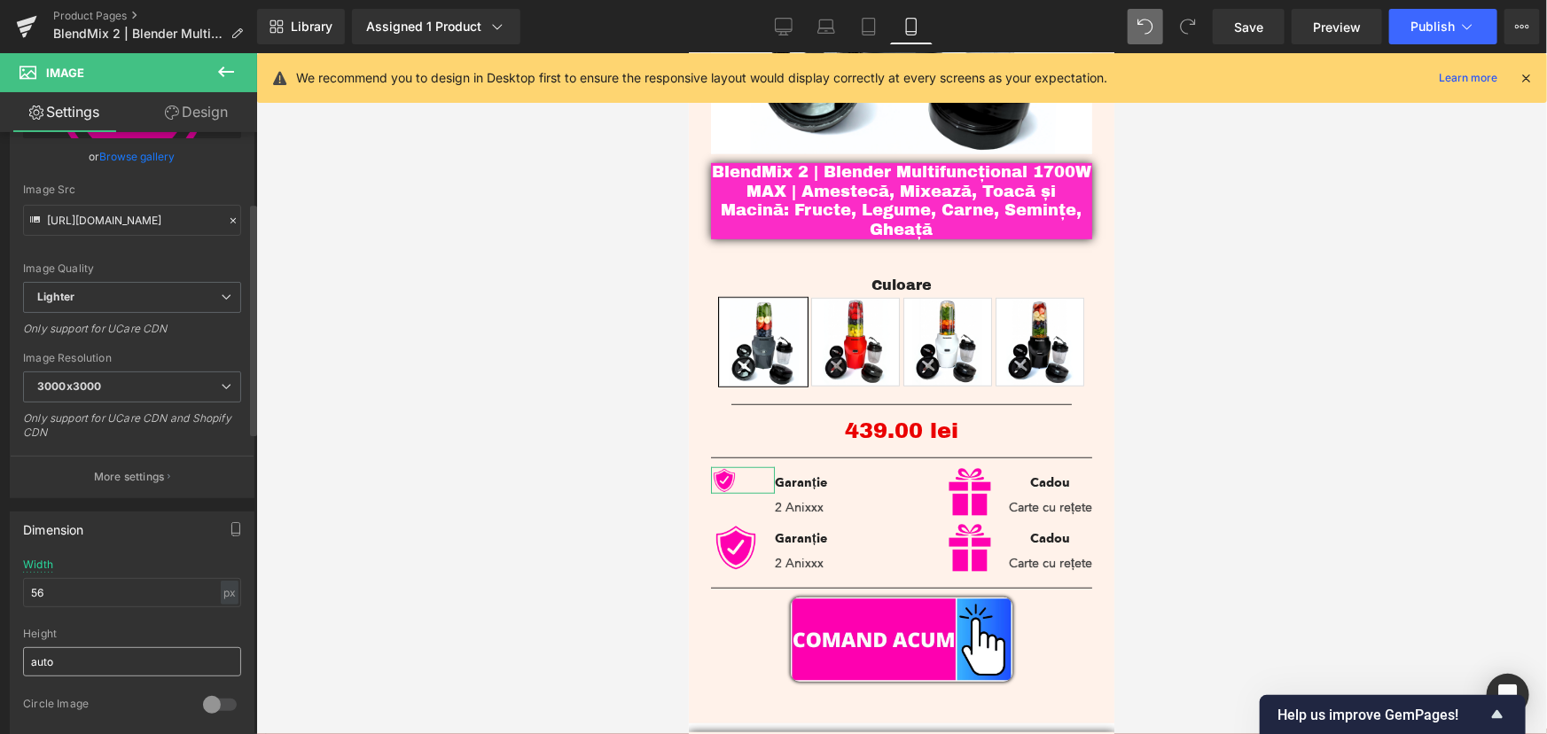
scroll to position [241, 0]
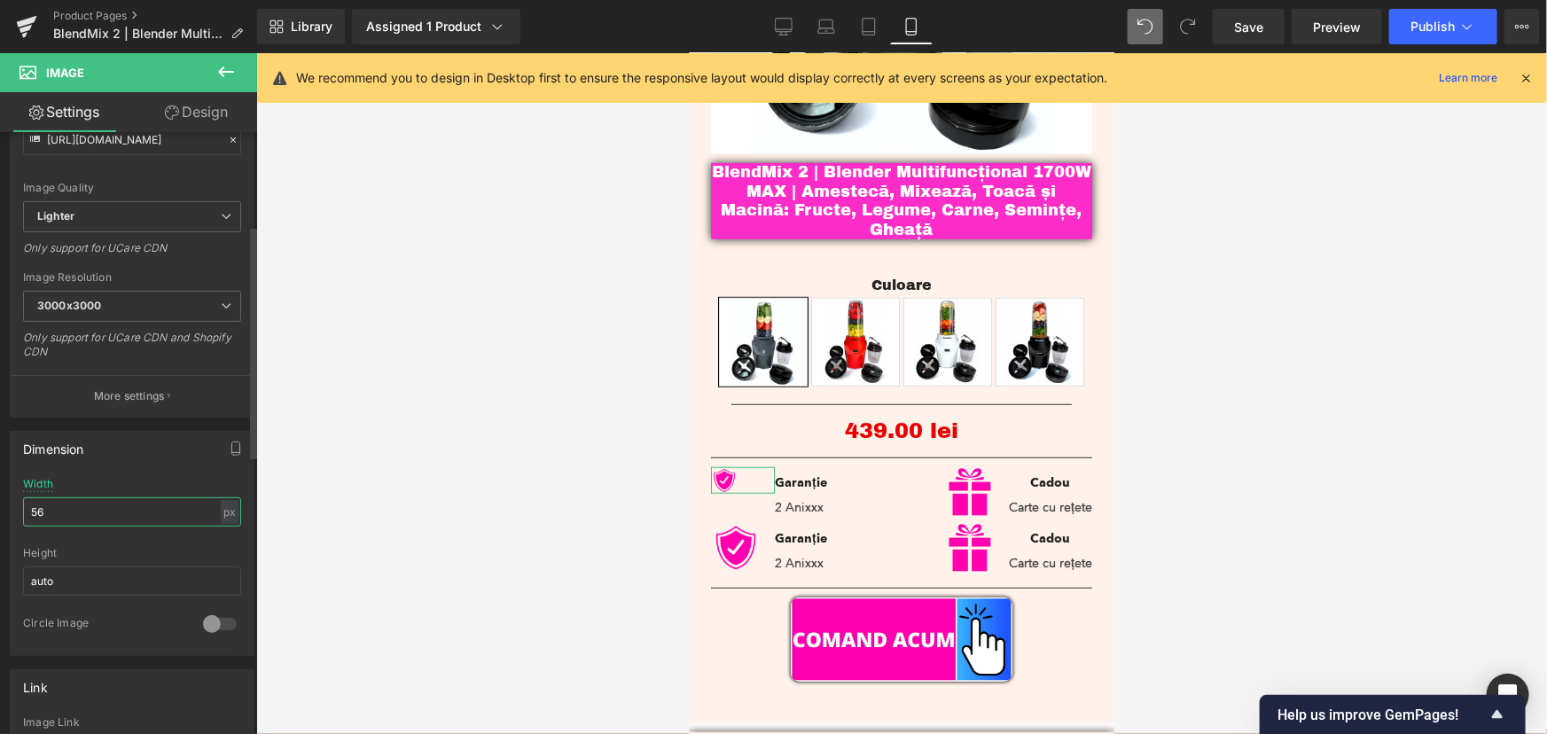
click at [43, 505] on input "56" at bounding box center [132, 511] width 218 height 29
type input "56"
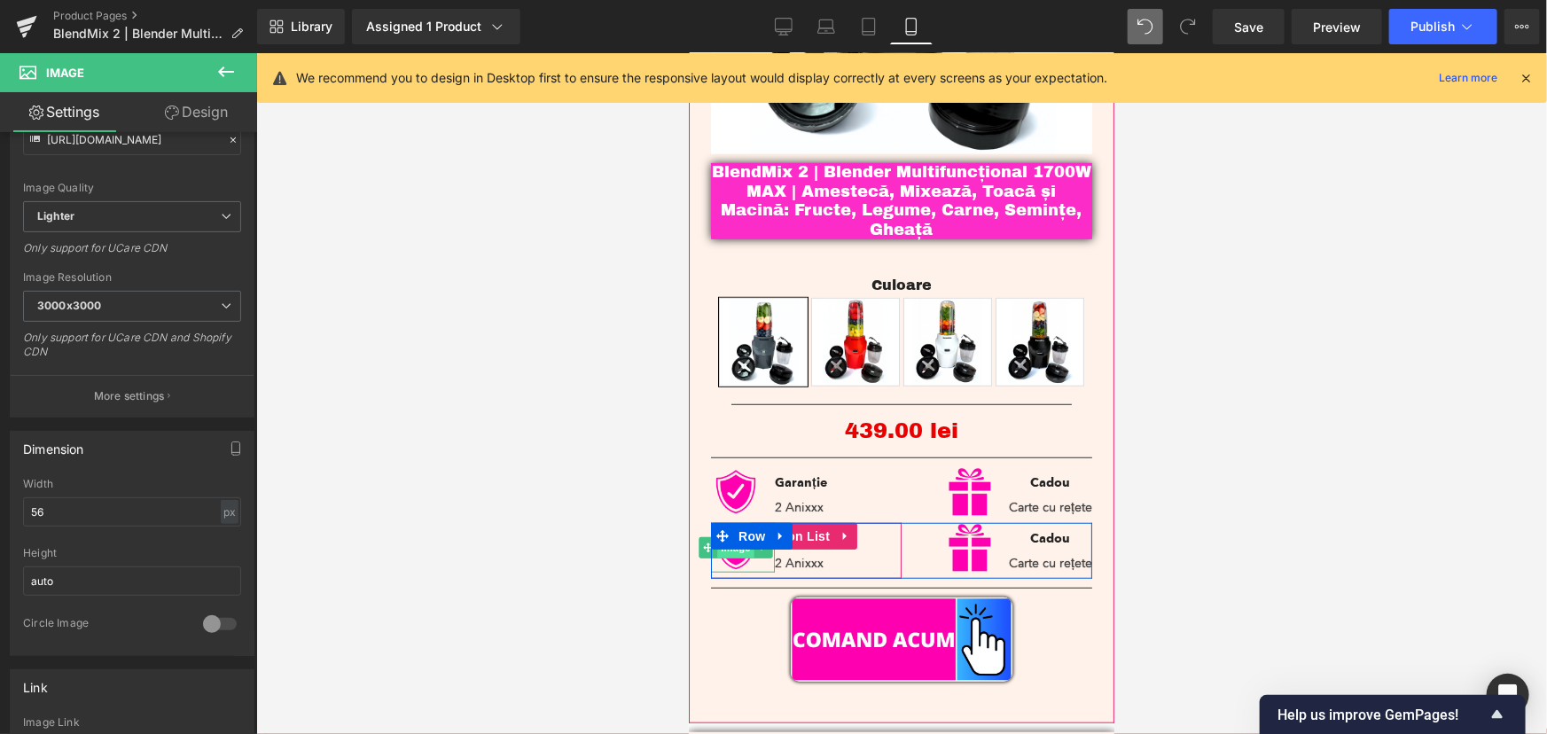
click at [732, 544] on span "Image" at bounding box center [734, 546] width 37 height 21
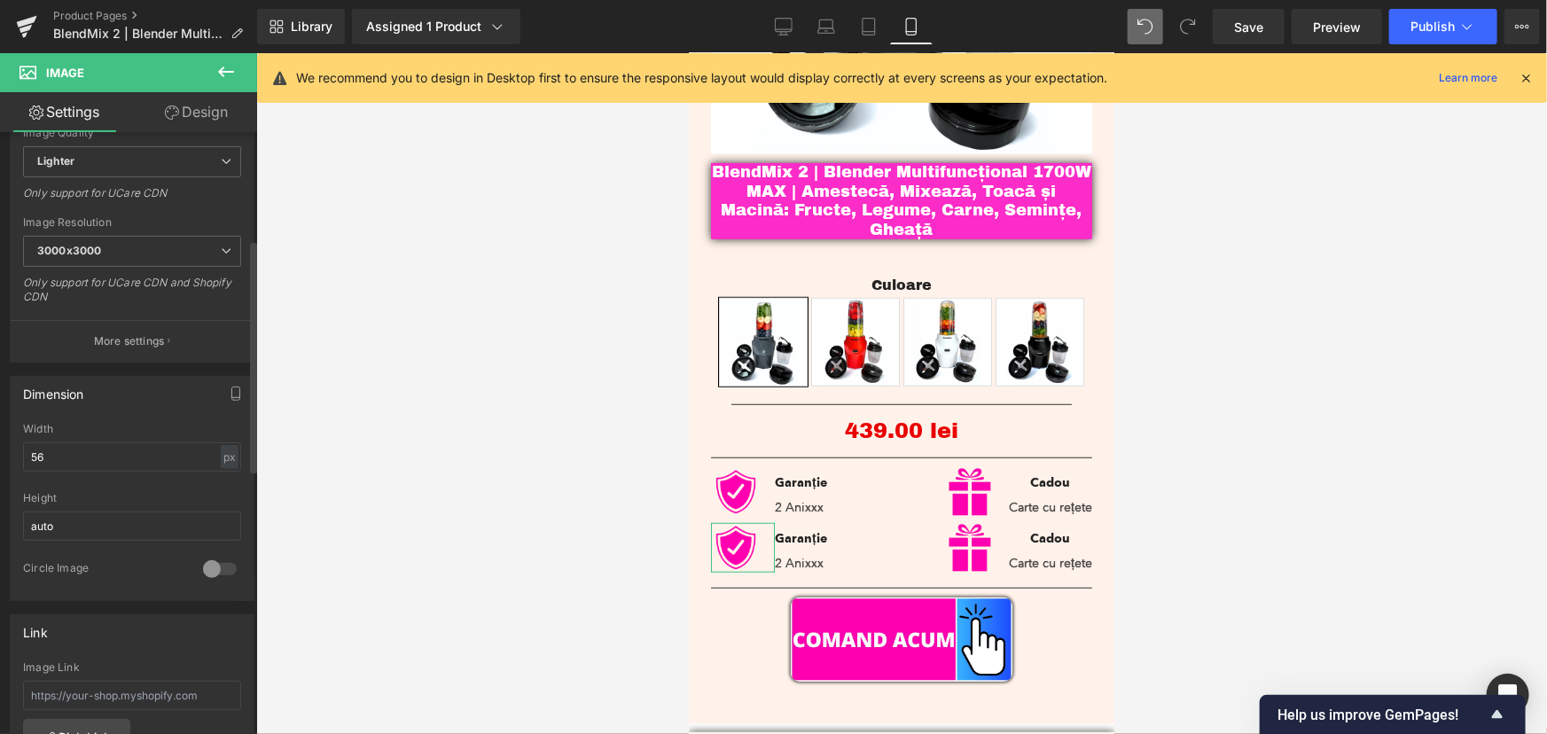
scroll to position [322, 0]
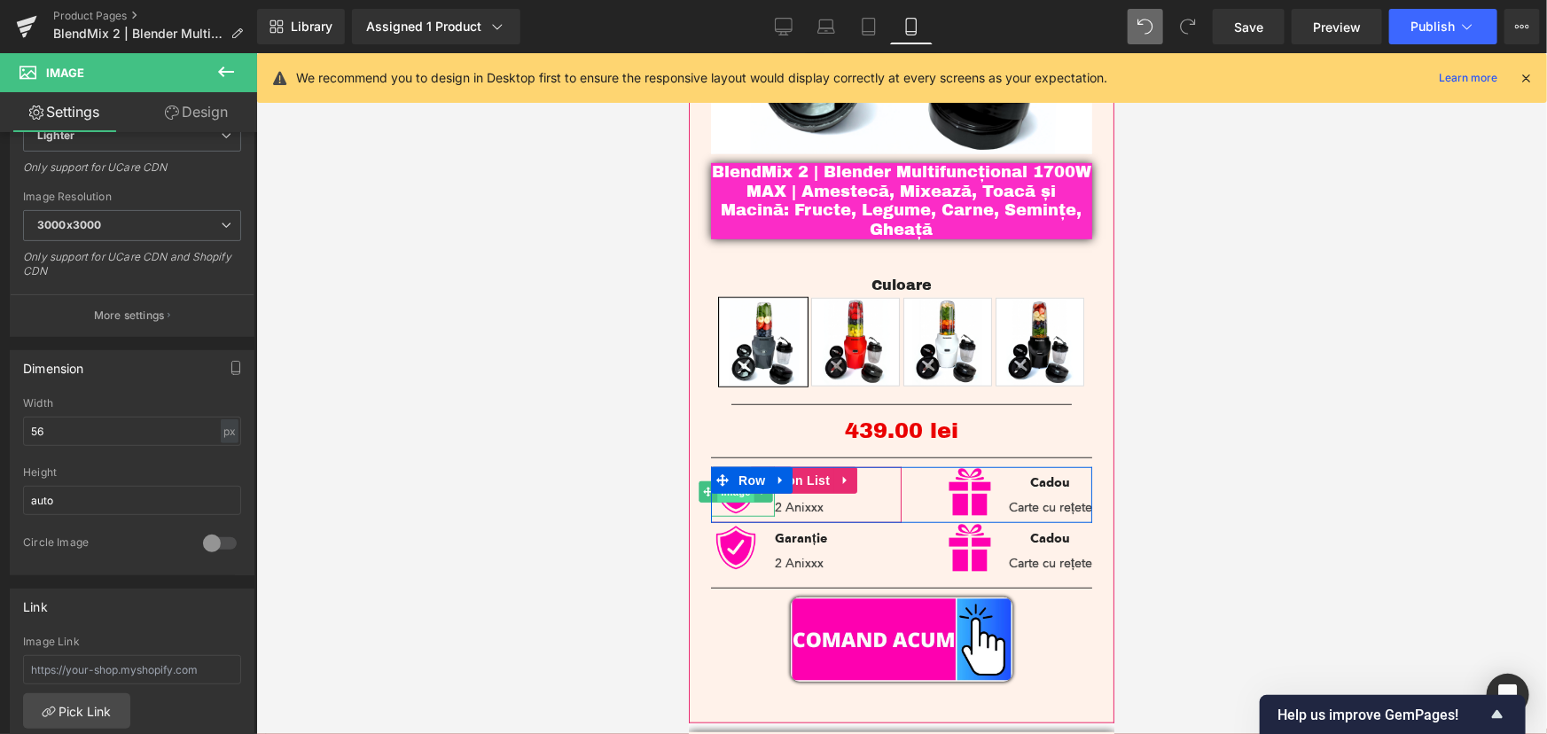
click at [732, 486] on span "Image" at bounding box center [734, 490] width 37 height 21
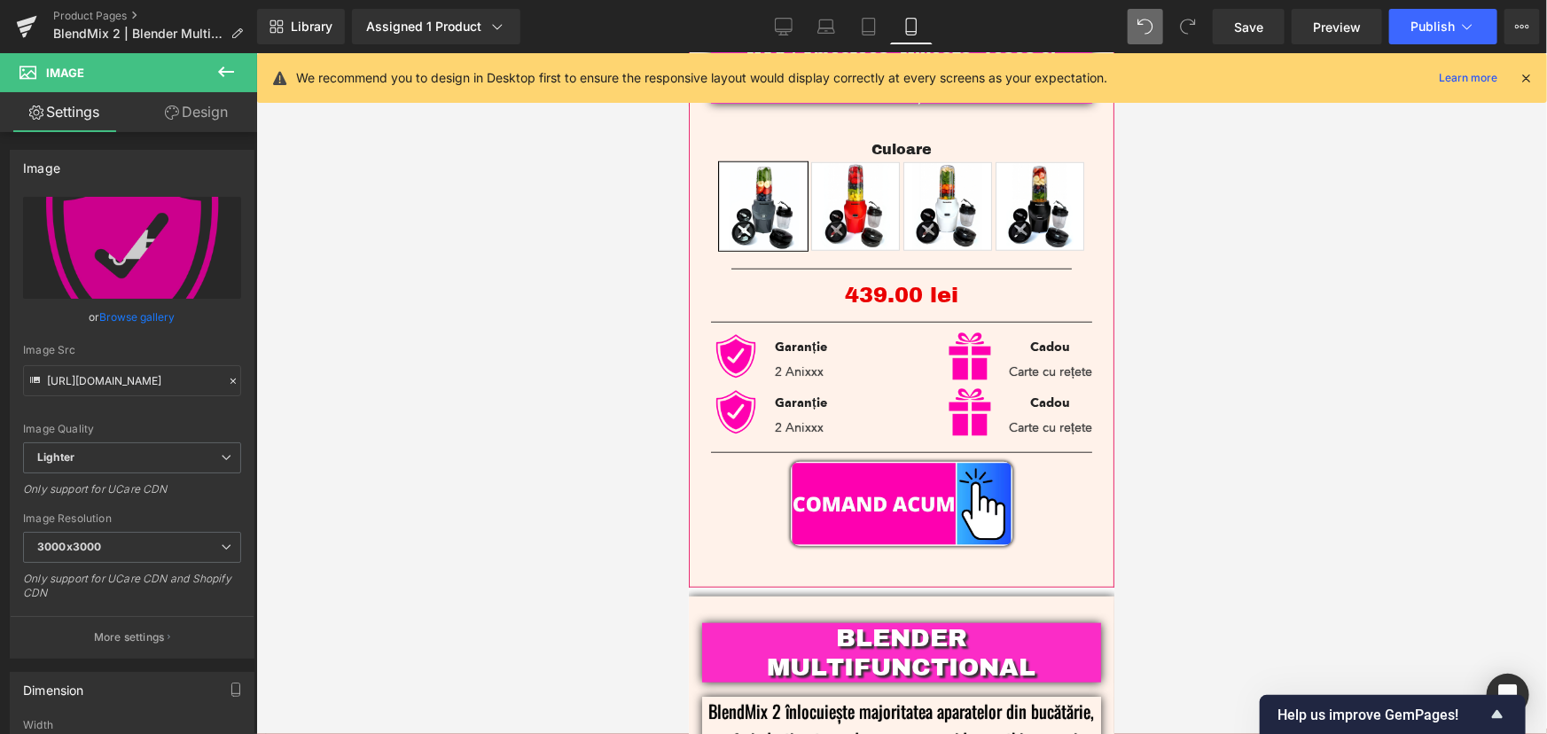
scroll to position [564, 0]
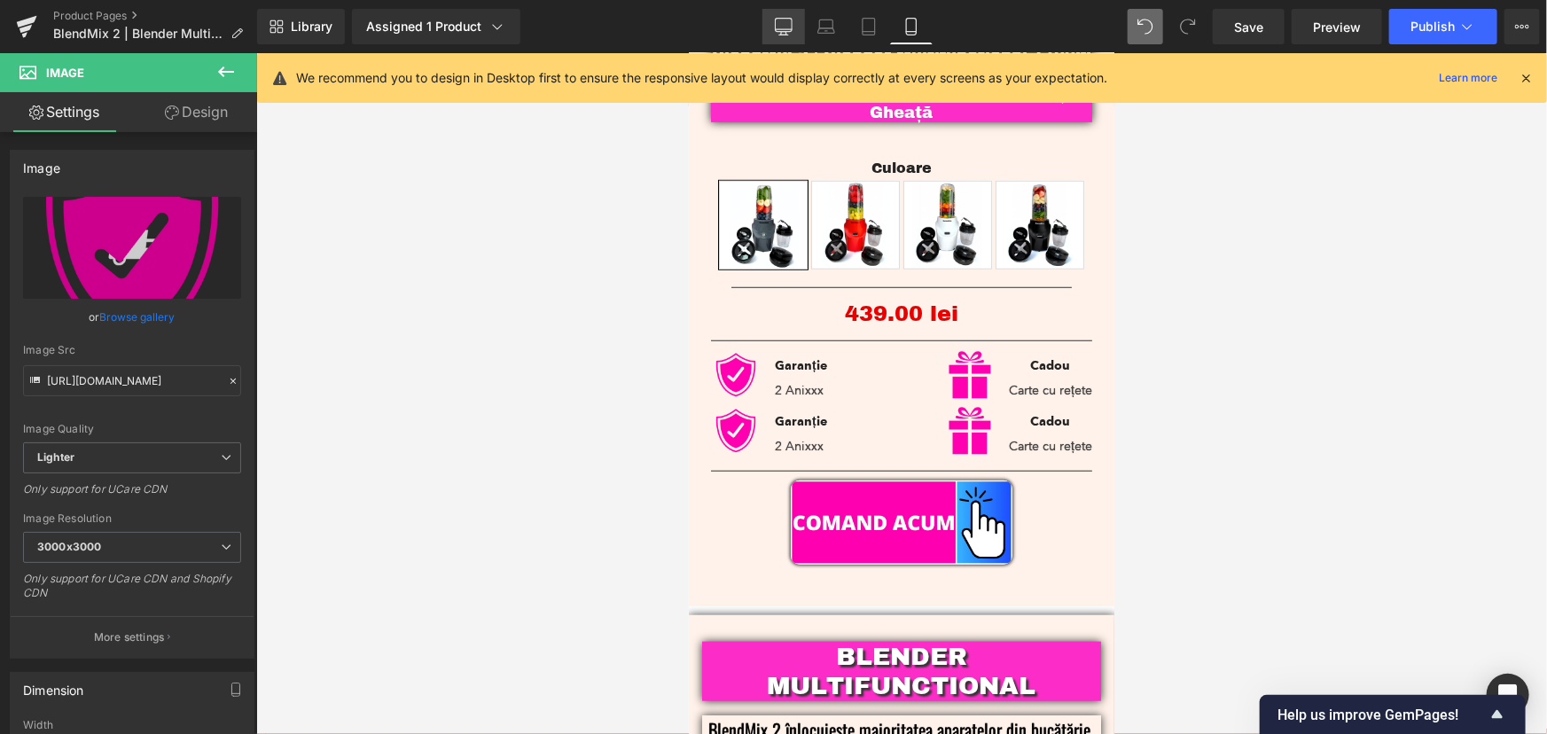
click at [786, 29] on icon at bounding box center [783, 29] width 17 height 0
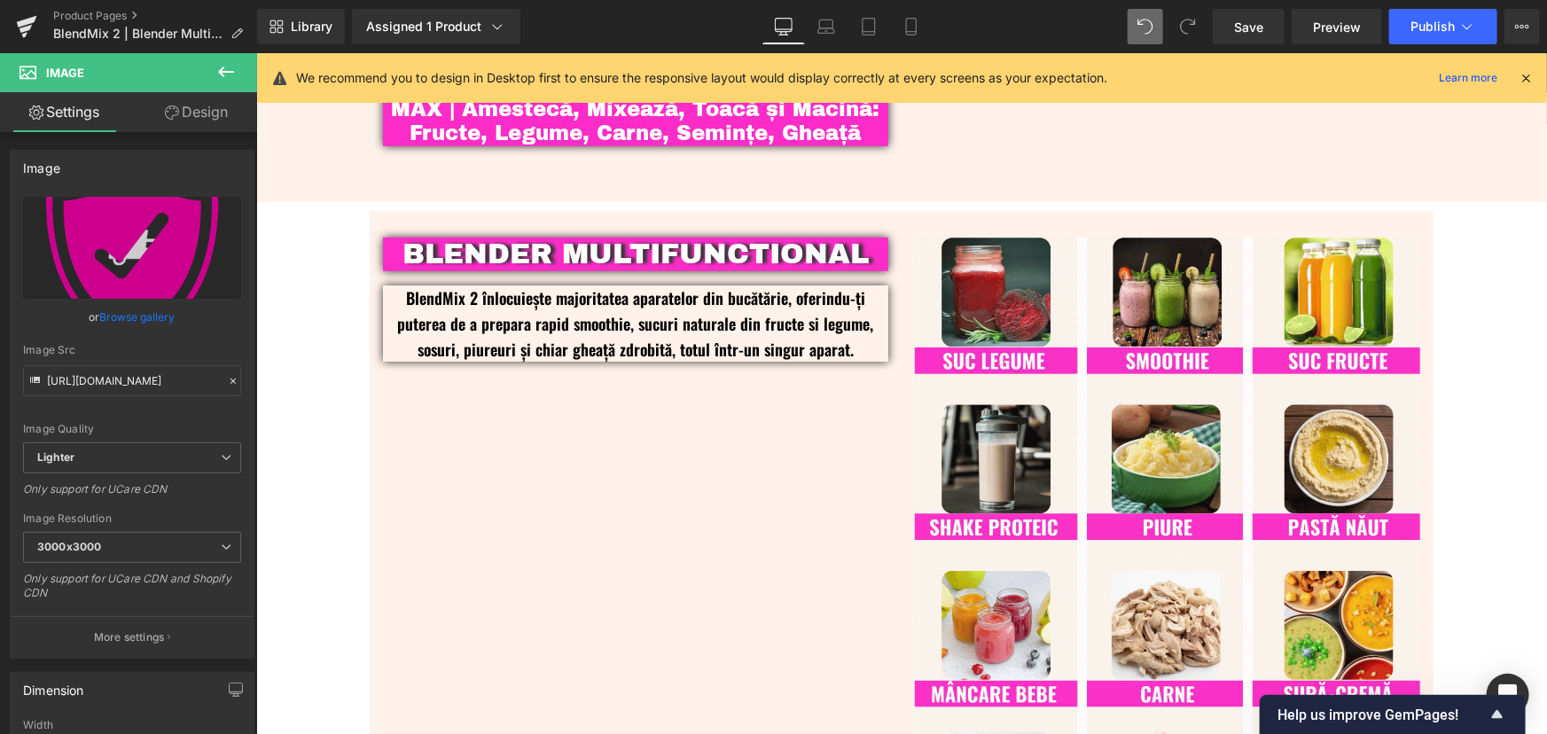
scroll to position [98, 0]
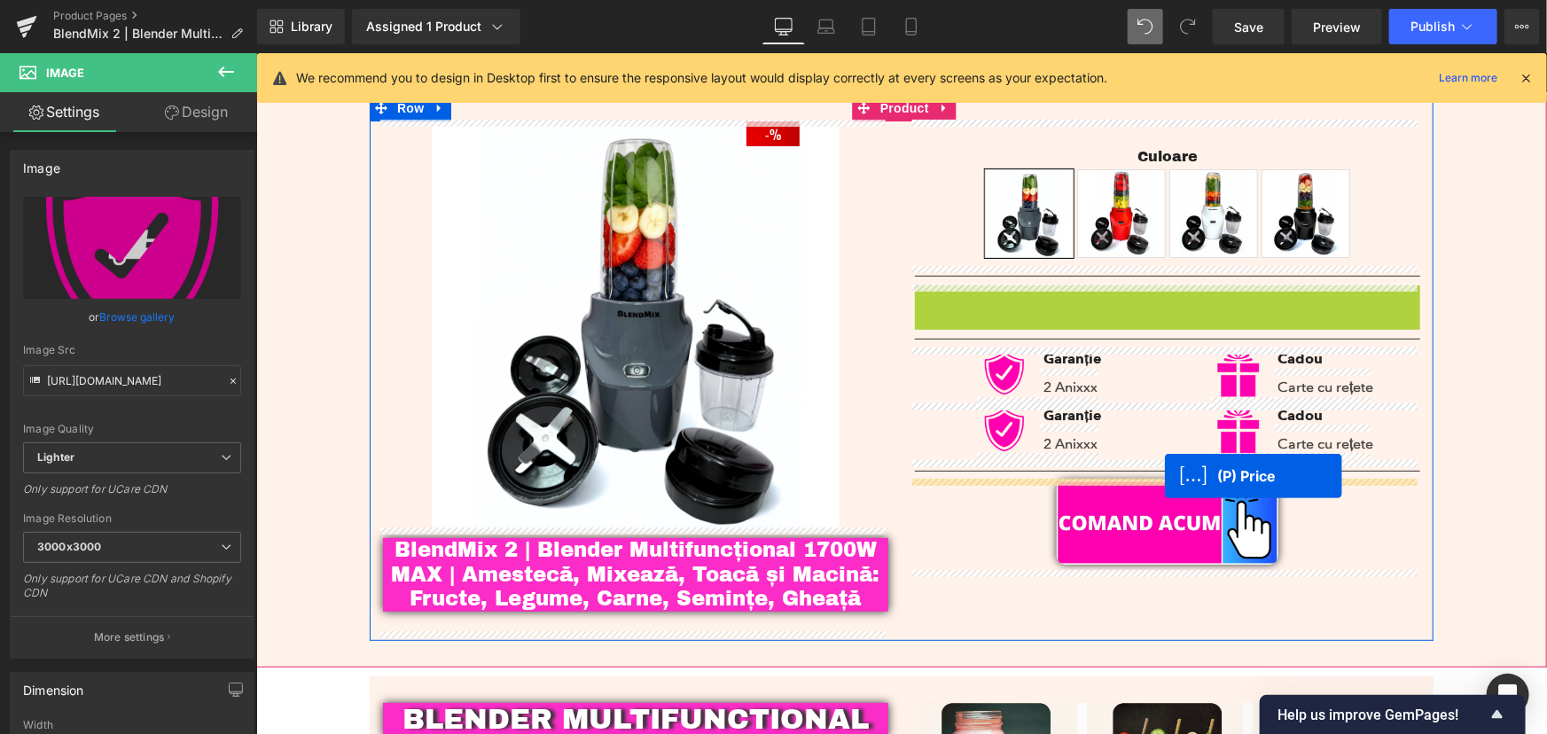
drag, startPoint x: 1121, startPoint y: 305, endPoint x: 1164, endPoint y: 475, distance: 175.4
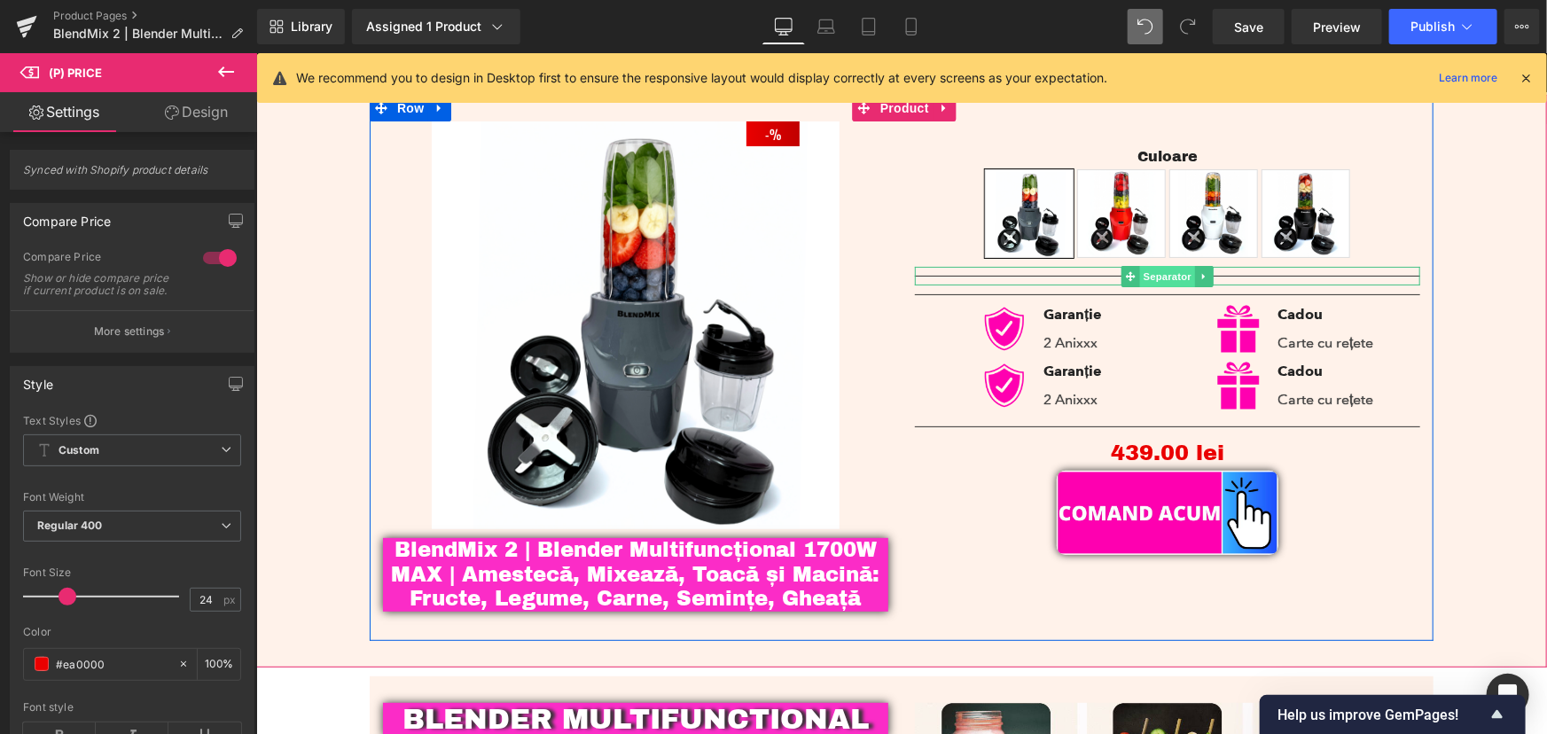
click at [1155, 270] on span "Separator" at bounding box center [1166, 275] width 55 height 21
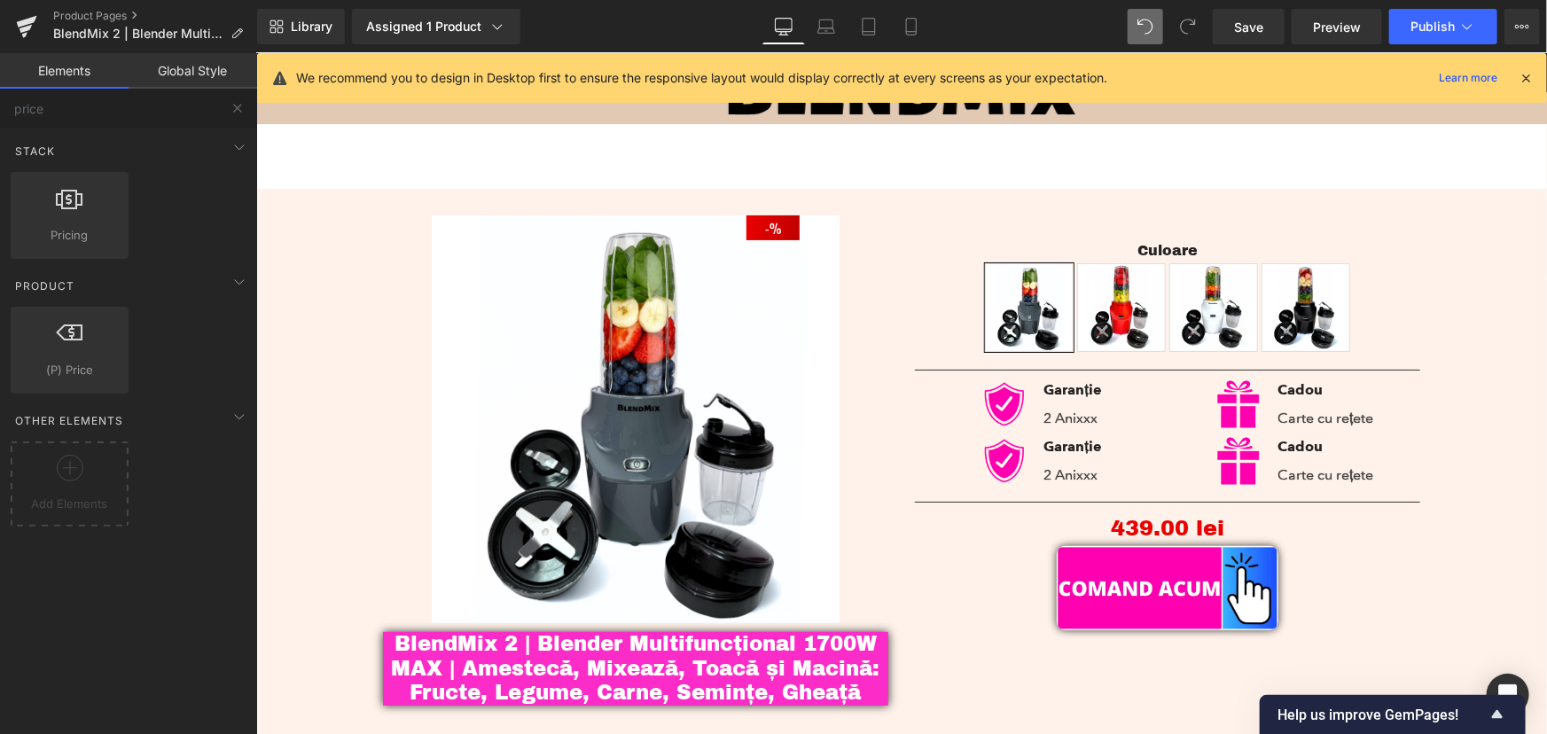
scroll to position [0, 0]
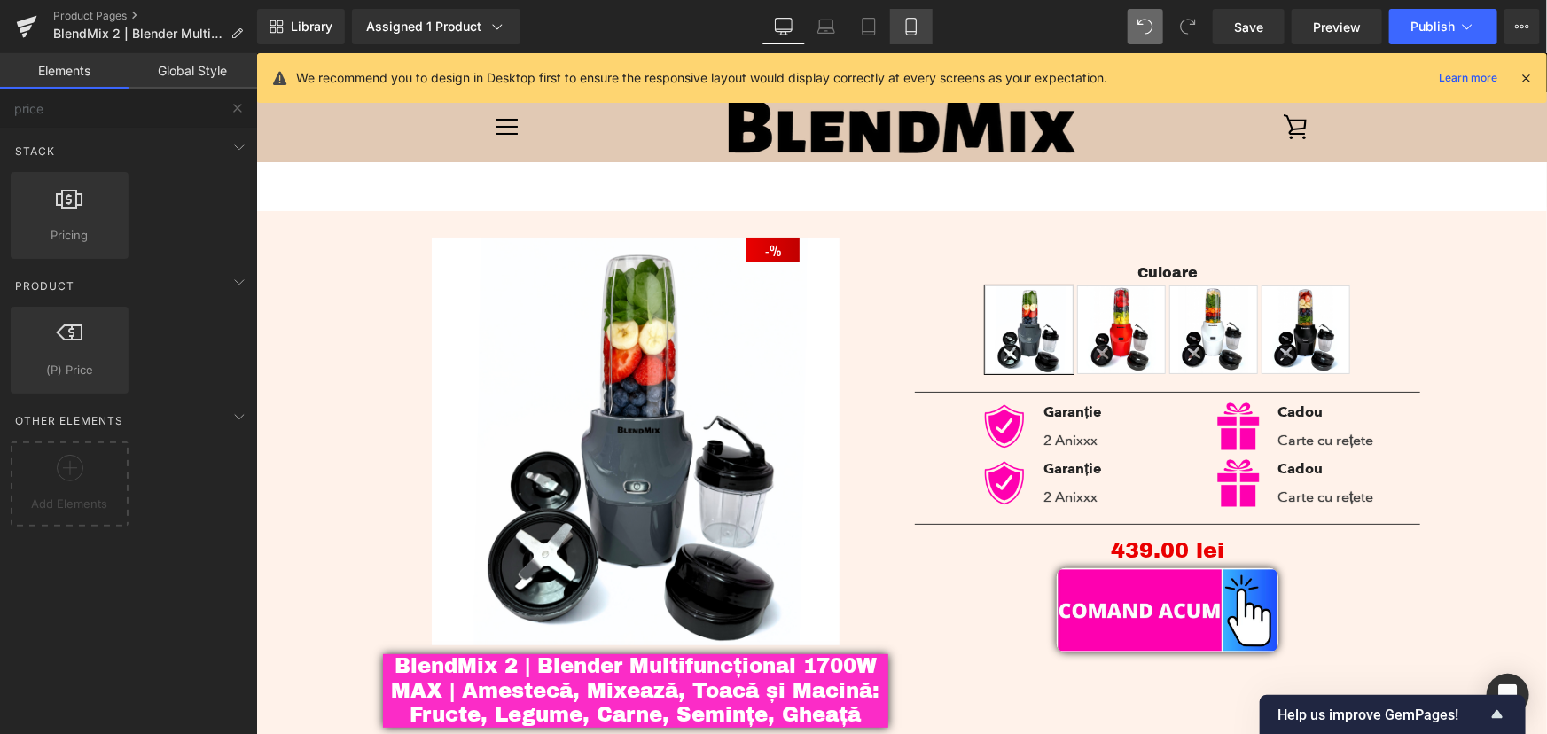
click at [910, 30] on icon at bounding box center [911, 27] width 18 height 18
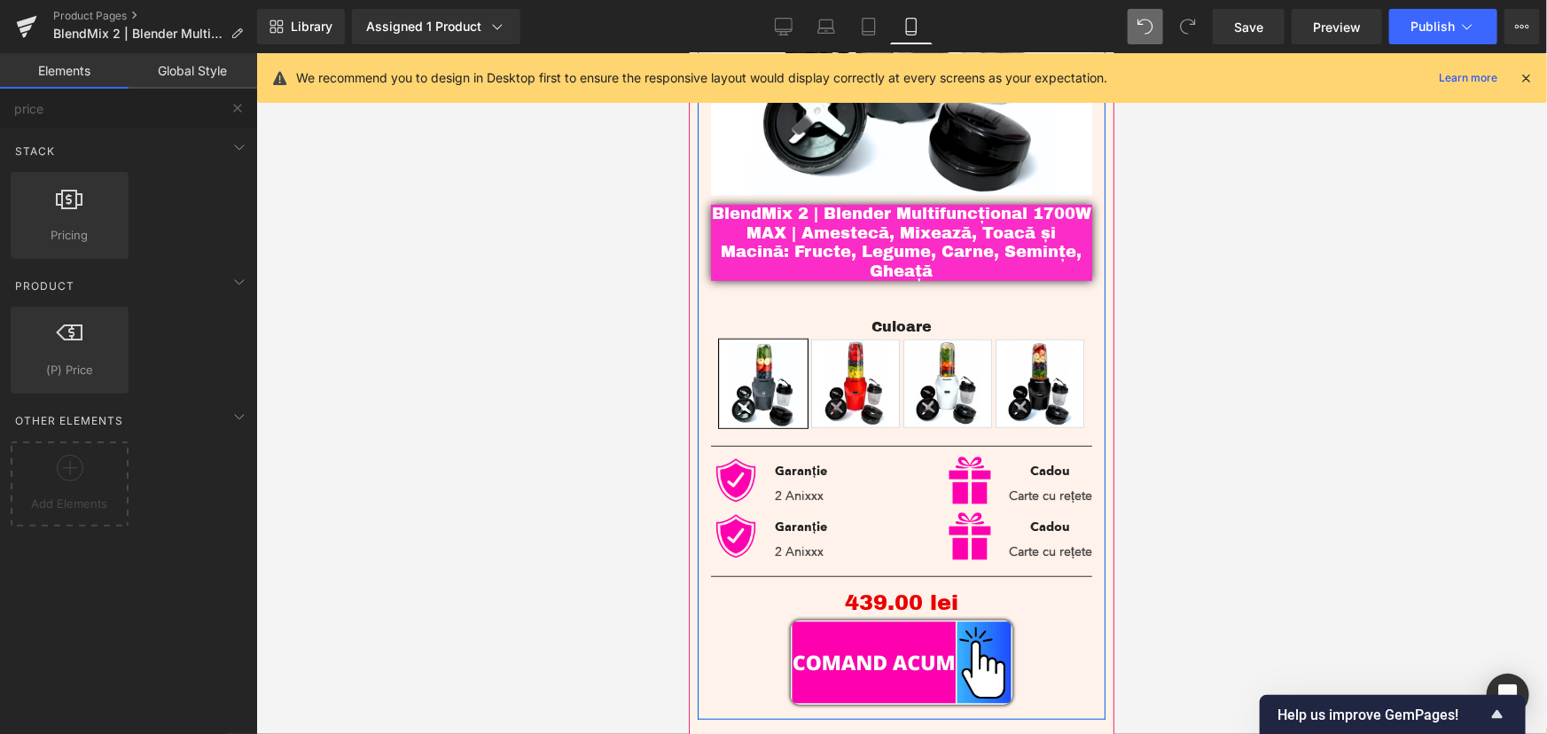
scroll to position [377, 0]
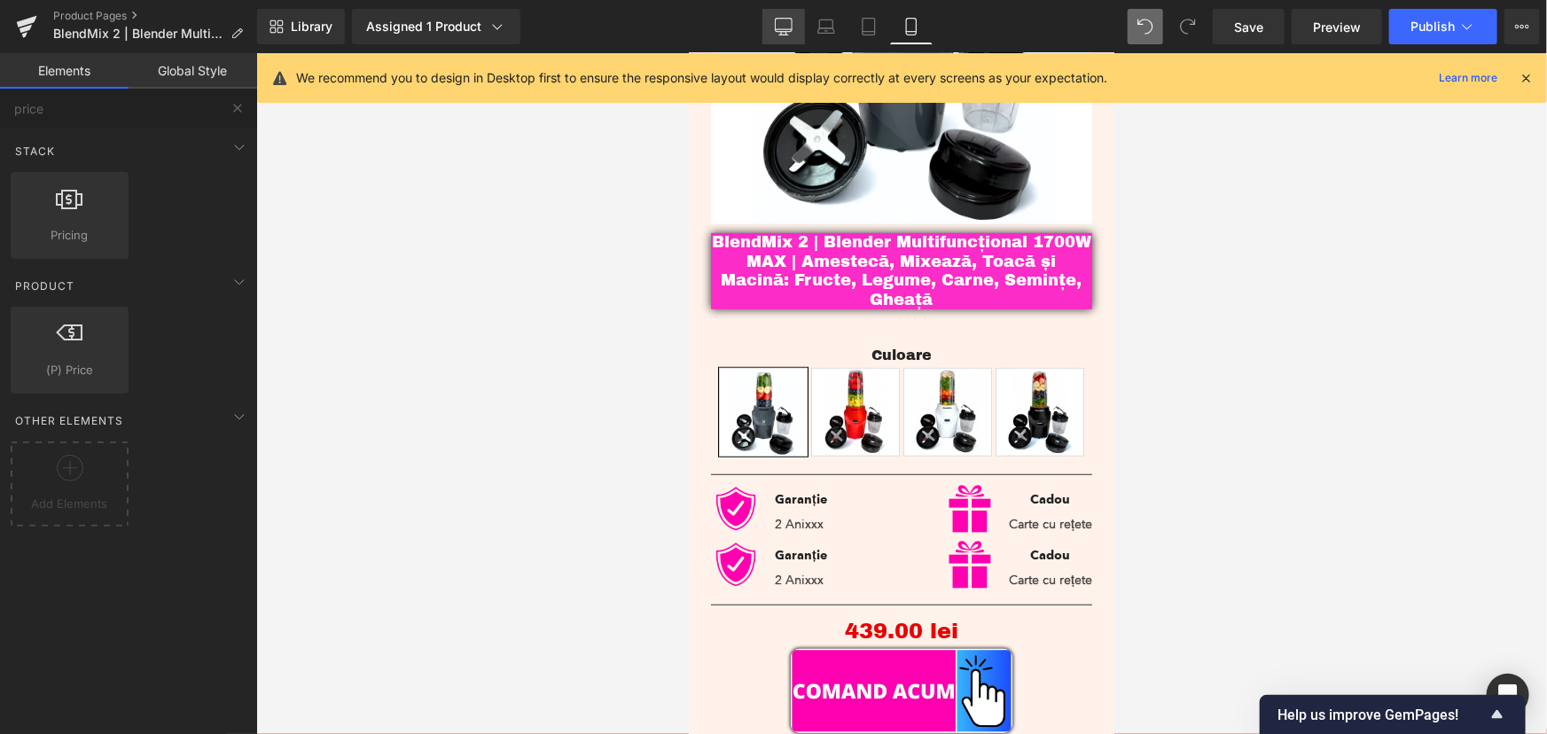
click at [784, 19] on icon at bounding box center [784, 27] width 18 height 18
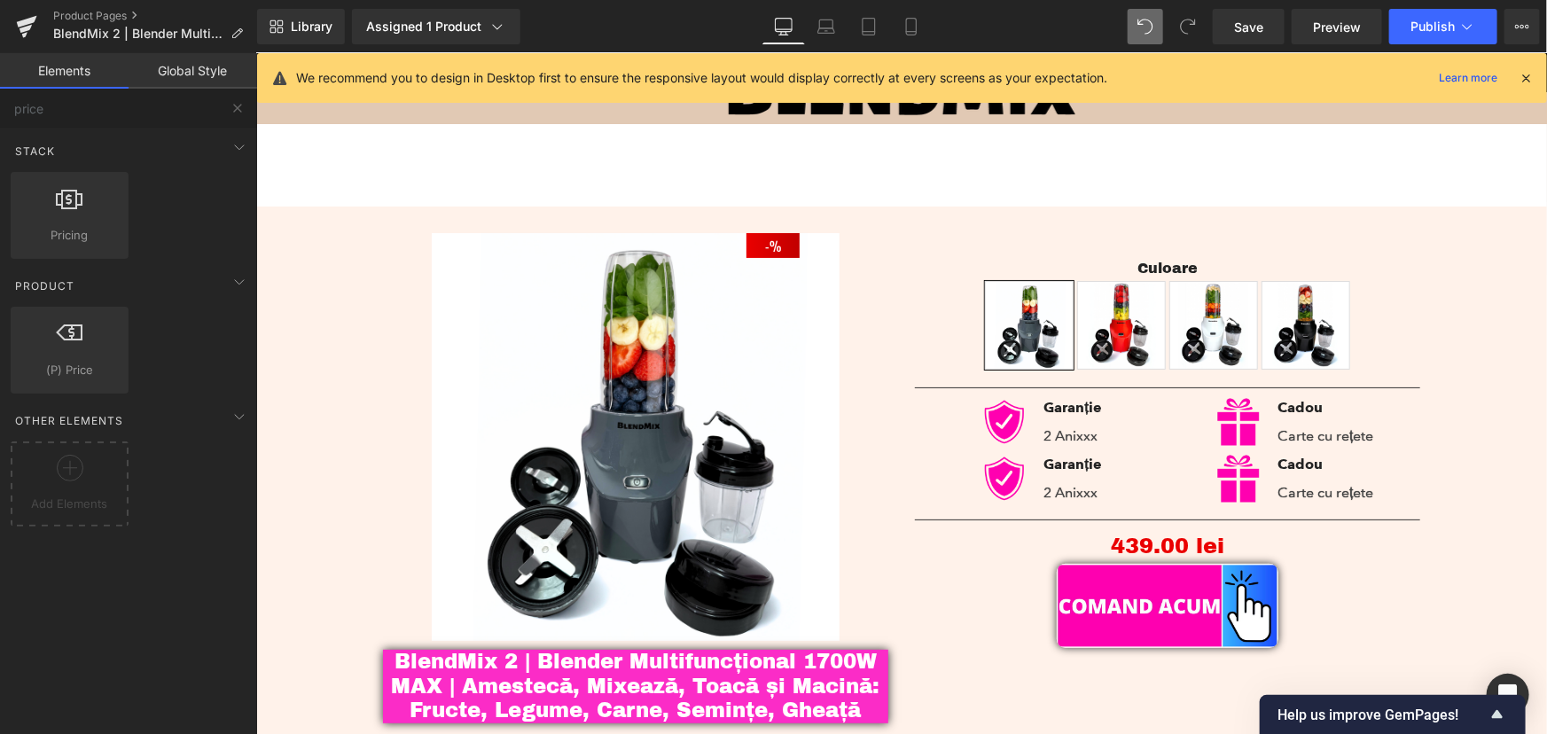
scroll to position [0, 0]
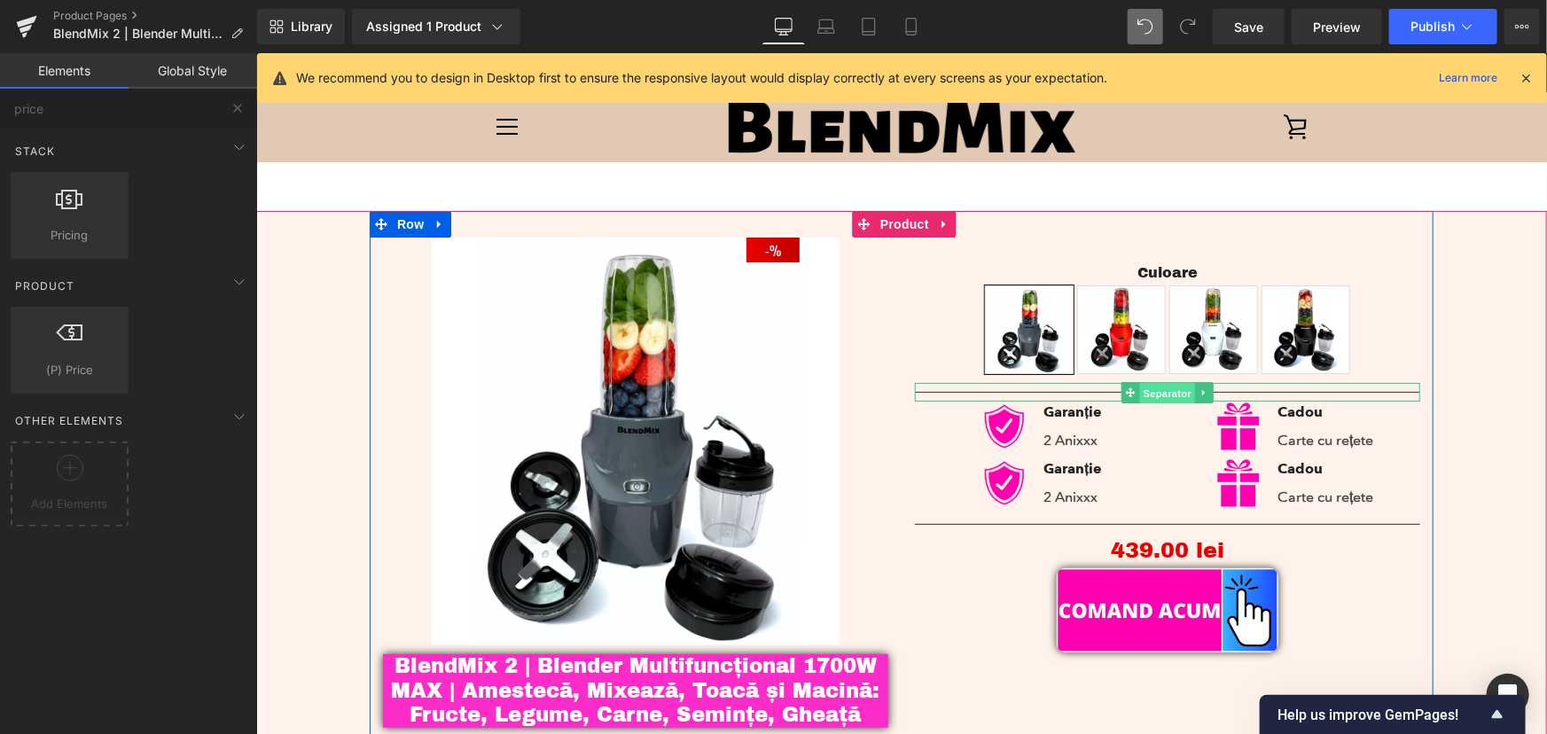
click at [1144, 389] on span "Separator" at bounding box center [1166, 392] width 55 height 21
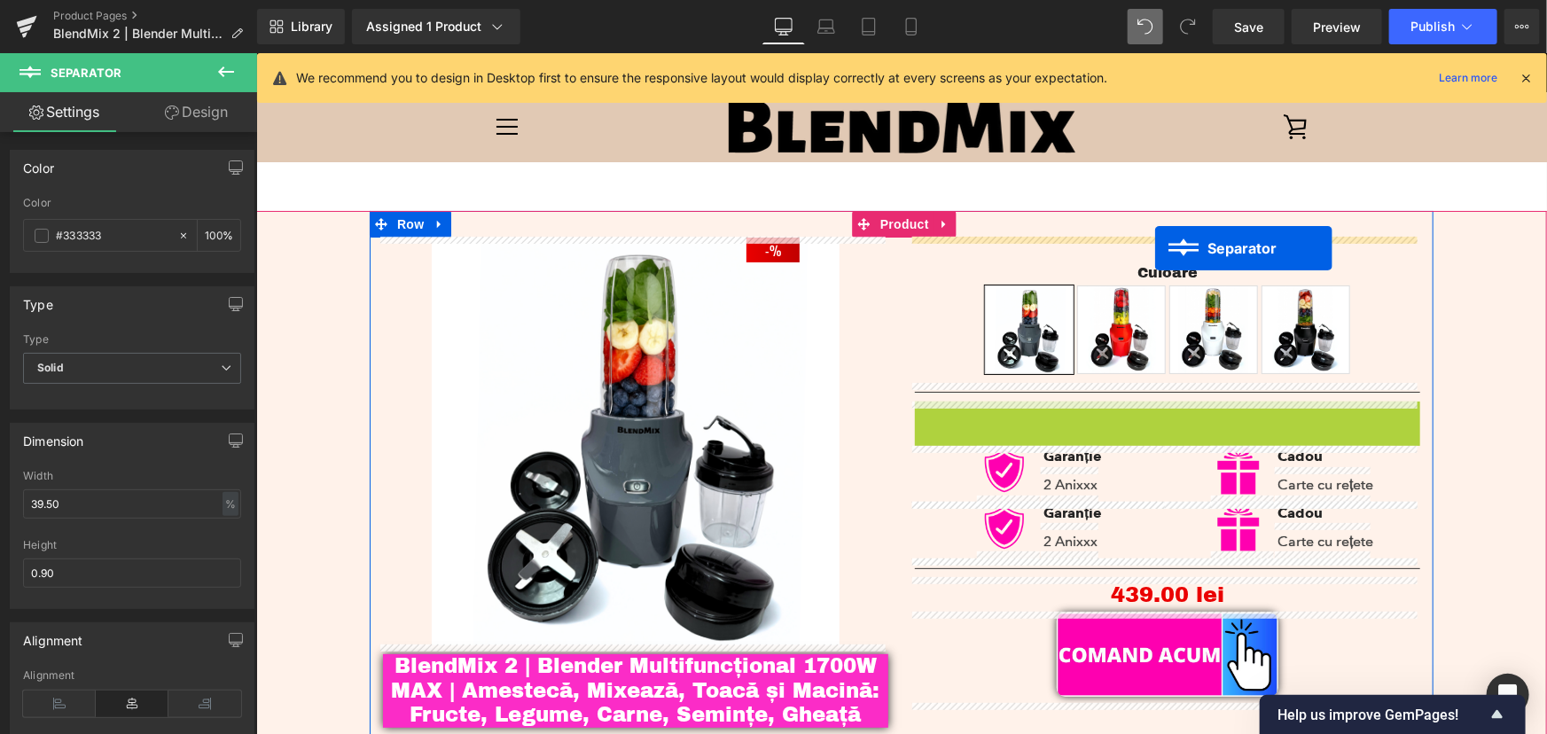
drag, startPoint x: 1127, startPoint y: 406, endPoint x: 1154, endPoint y: 247, distance: 160.9
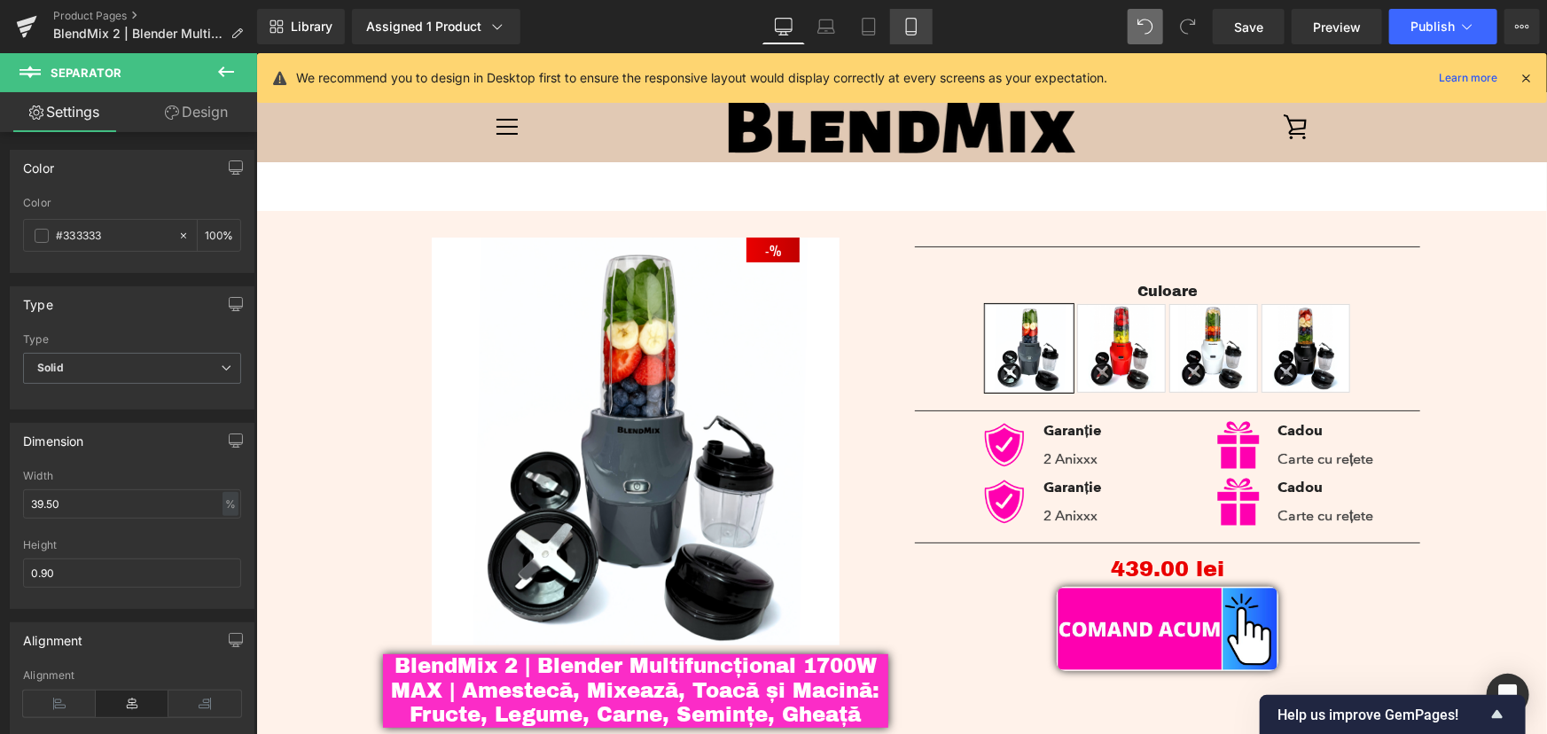
click at [911, 32] on icon at bounding box center [911, 32] width 10 height 0
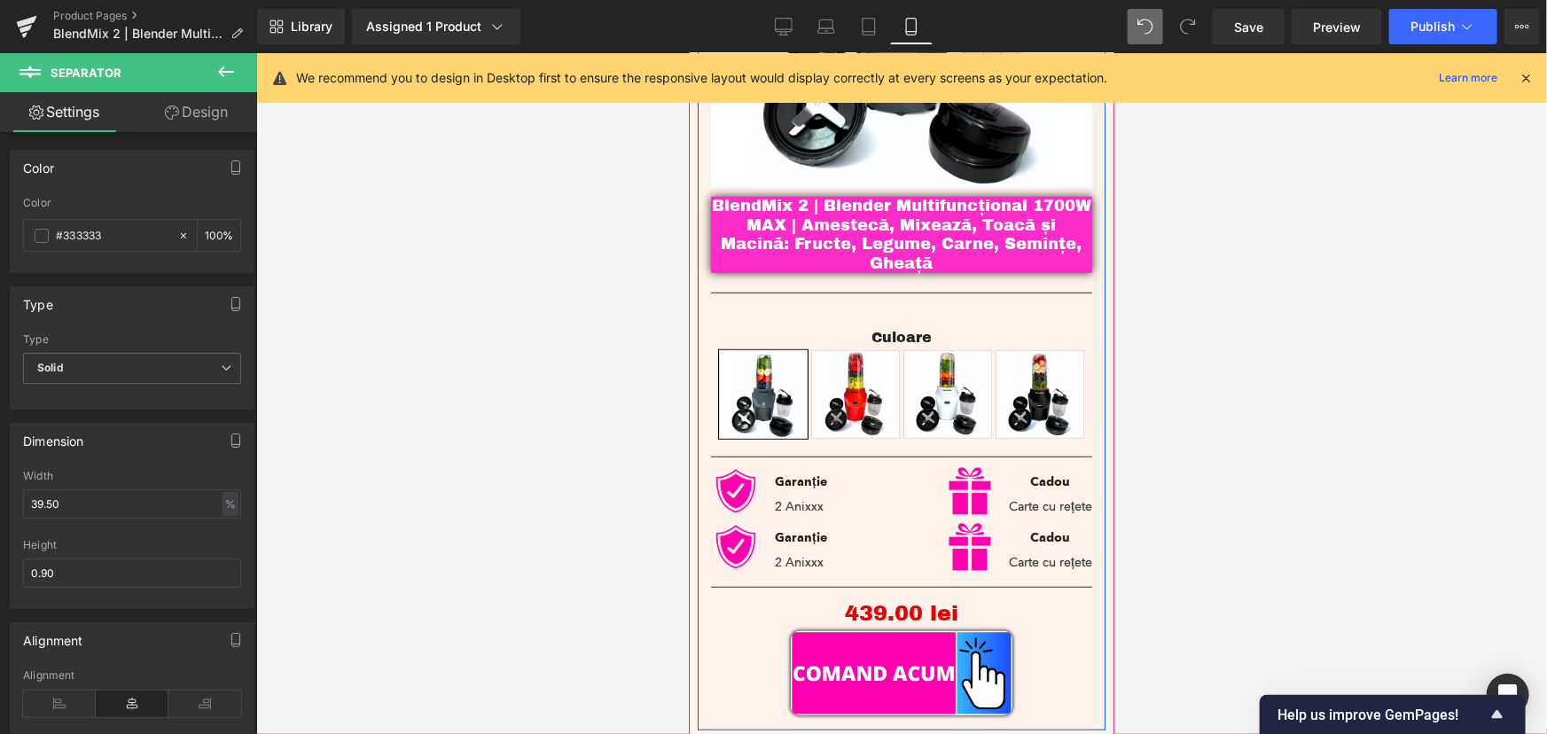
scroll to position [431, 0]
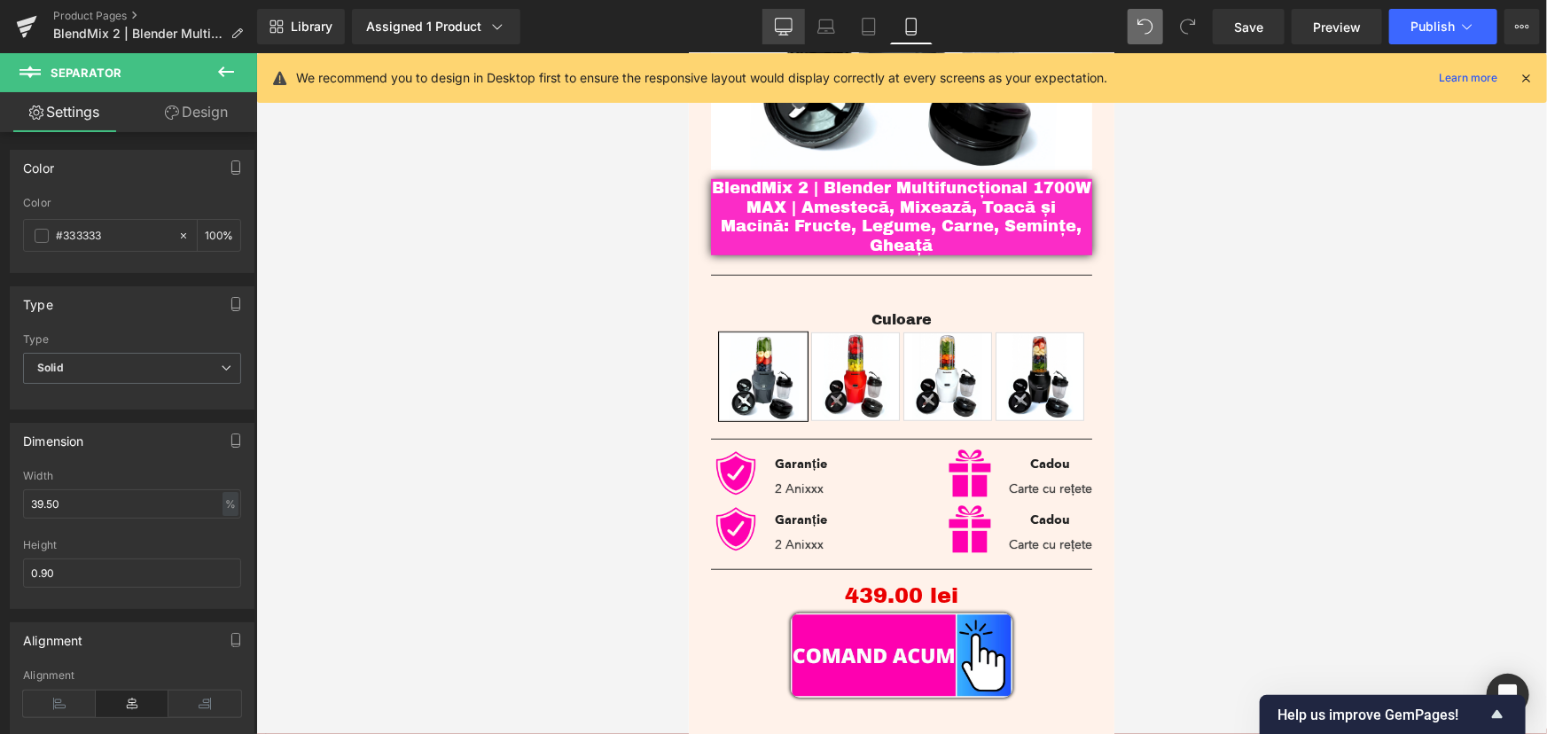
click at [776, 26] on icon at bounding box center [783, 25] width 17 height 13
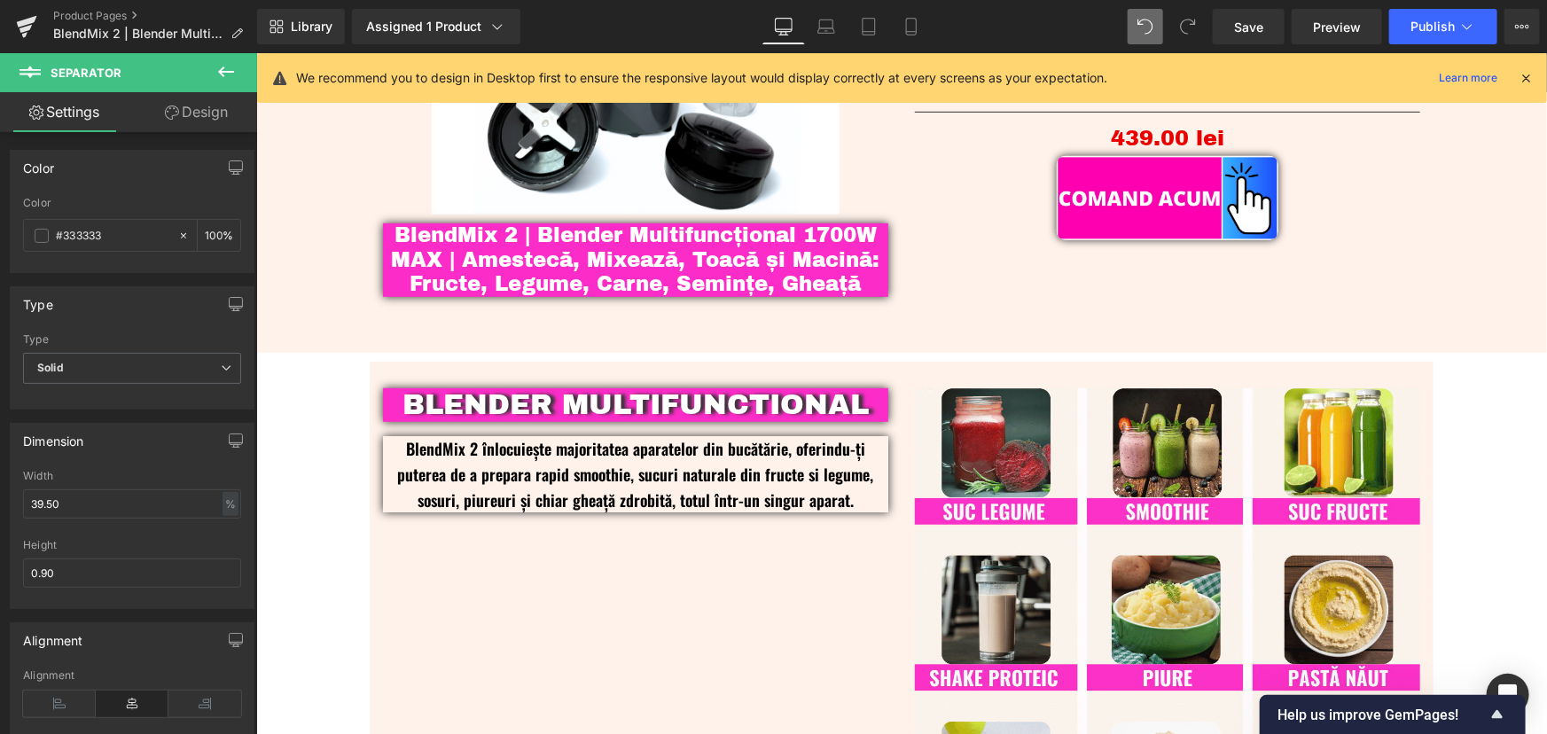
scroll to position [0, 0]
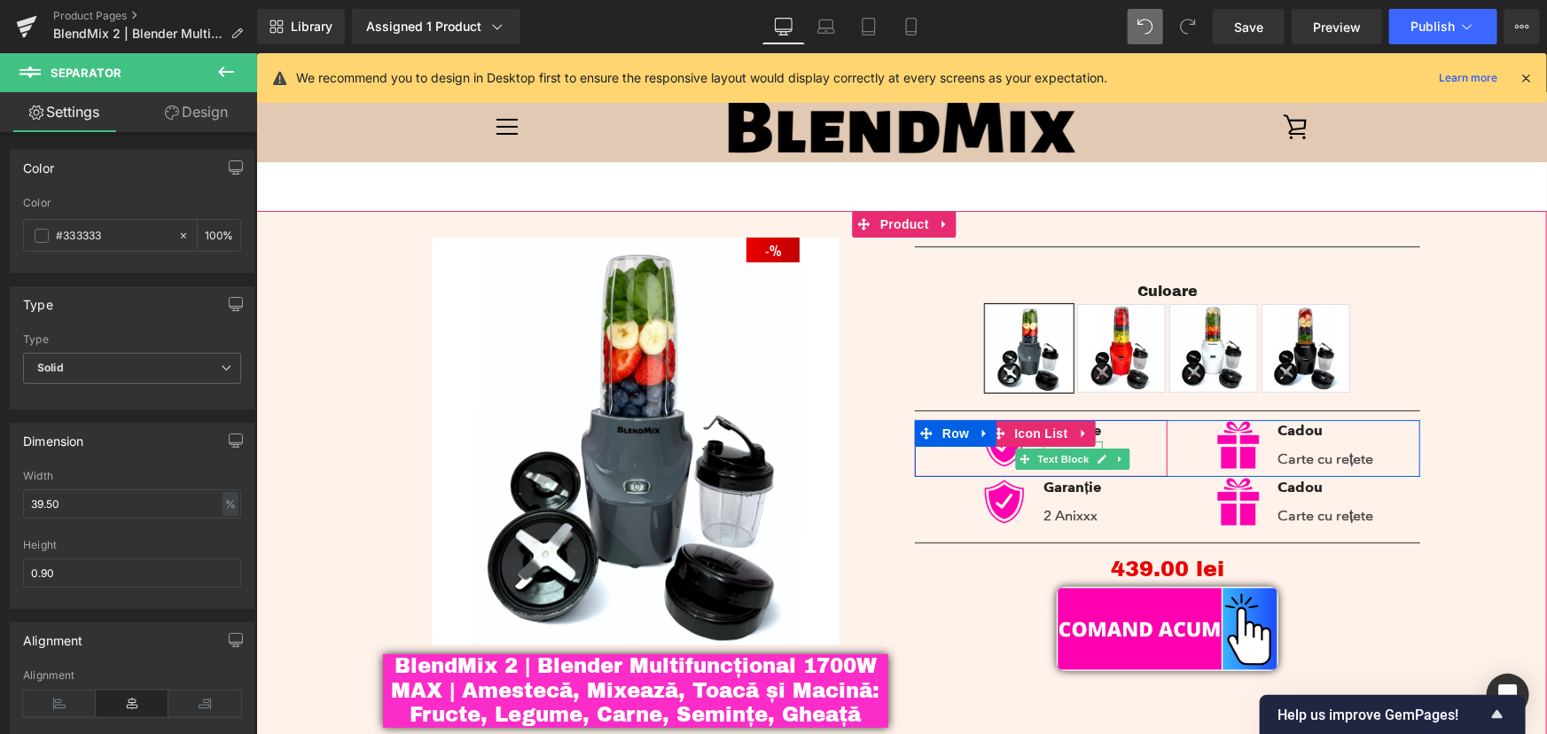
click at [1063, 464] on span "Text Block" at bounding box center [1062, 458] width 58 height 21
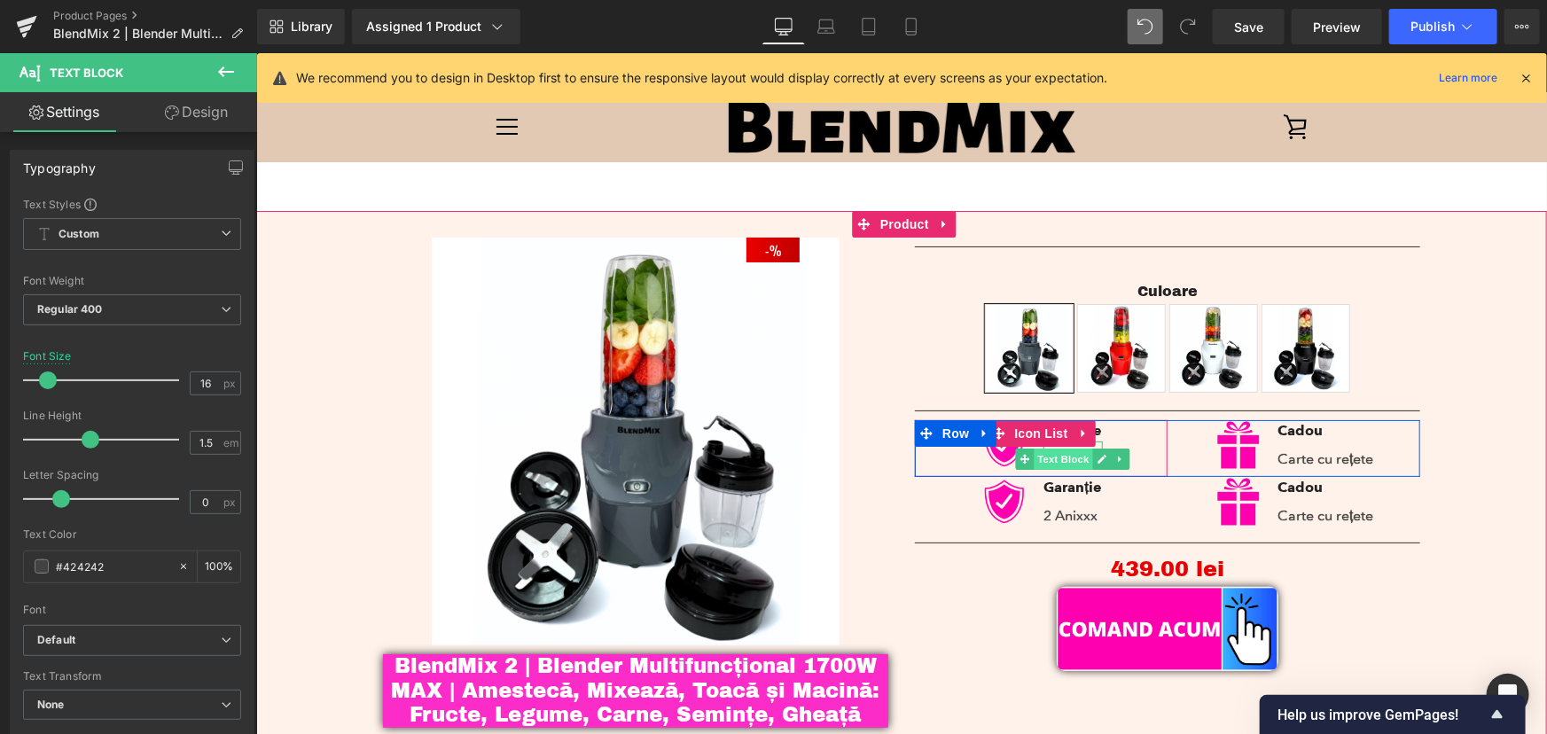
click at [1061, 462] on span "Text Block" at bounding box center [1062, 458] width 58 height 21
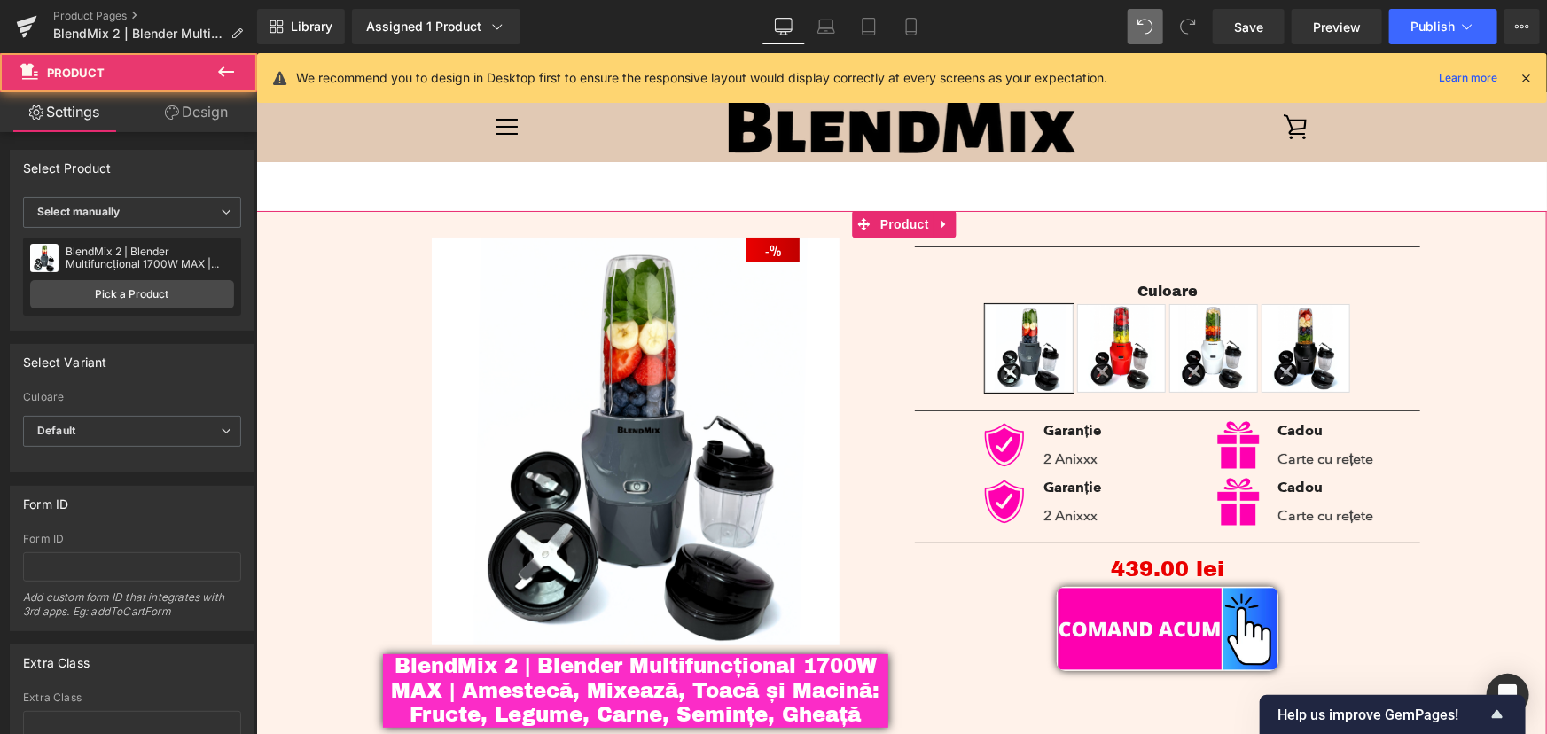
click at [1465, 331] on div "- 43900 % (P) Image BlendMix 2 | Blender Multifuncțional 1700W MAX | Amestecă, …" at bounding box center [900, 483] width 1273 height 546
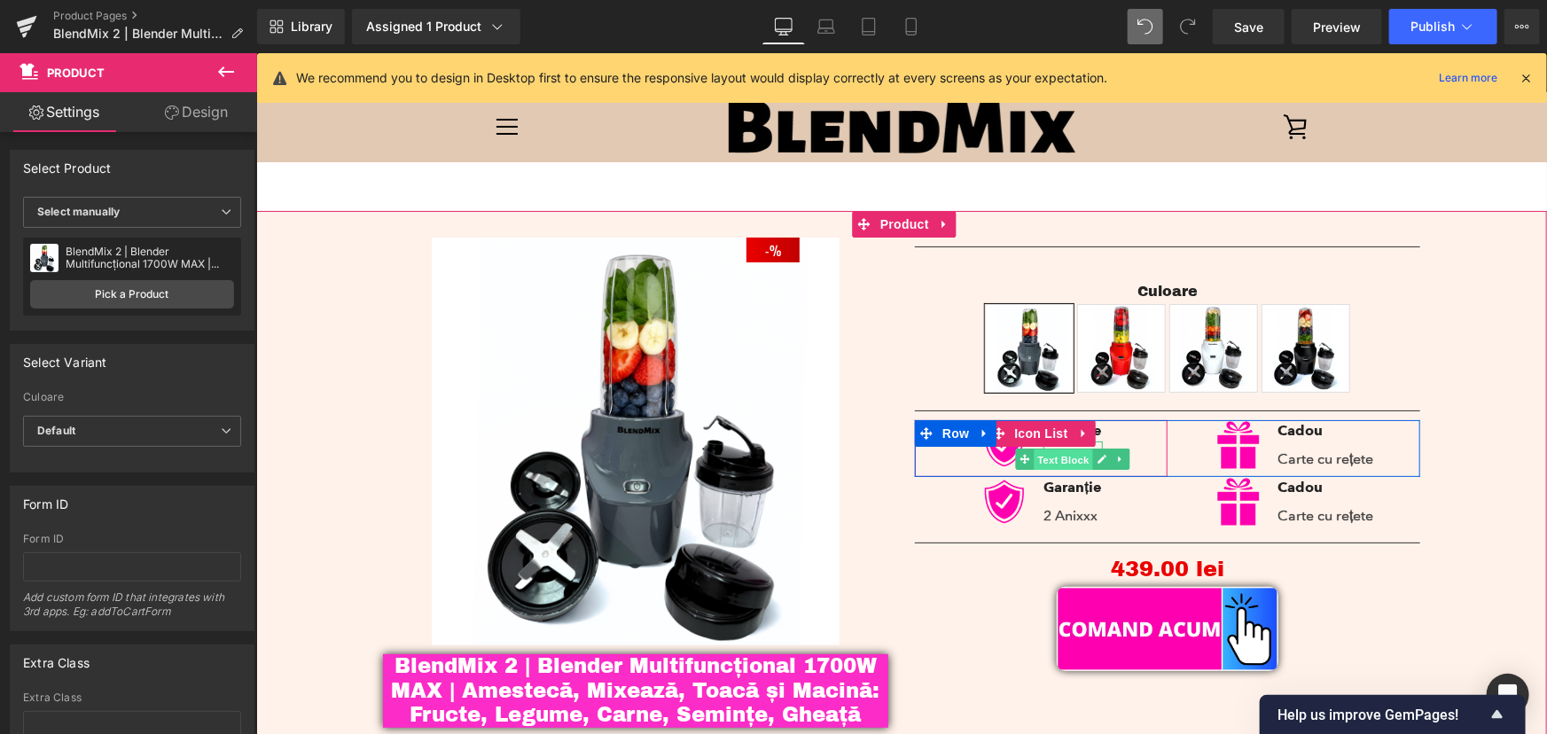
click at [1071, 458] on span "Text Block" at bounding box center [1062, 458] width 58 height 21
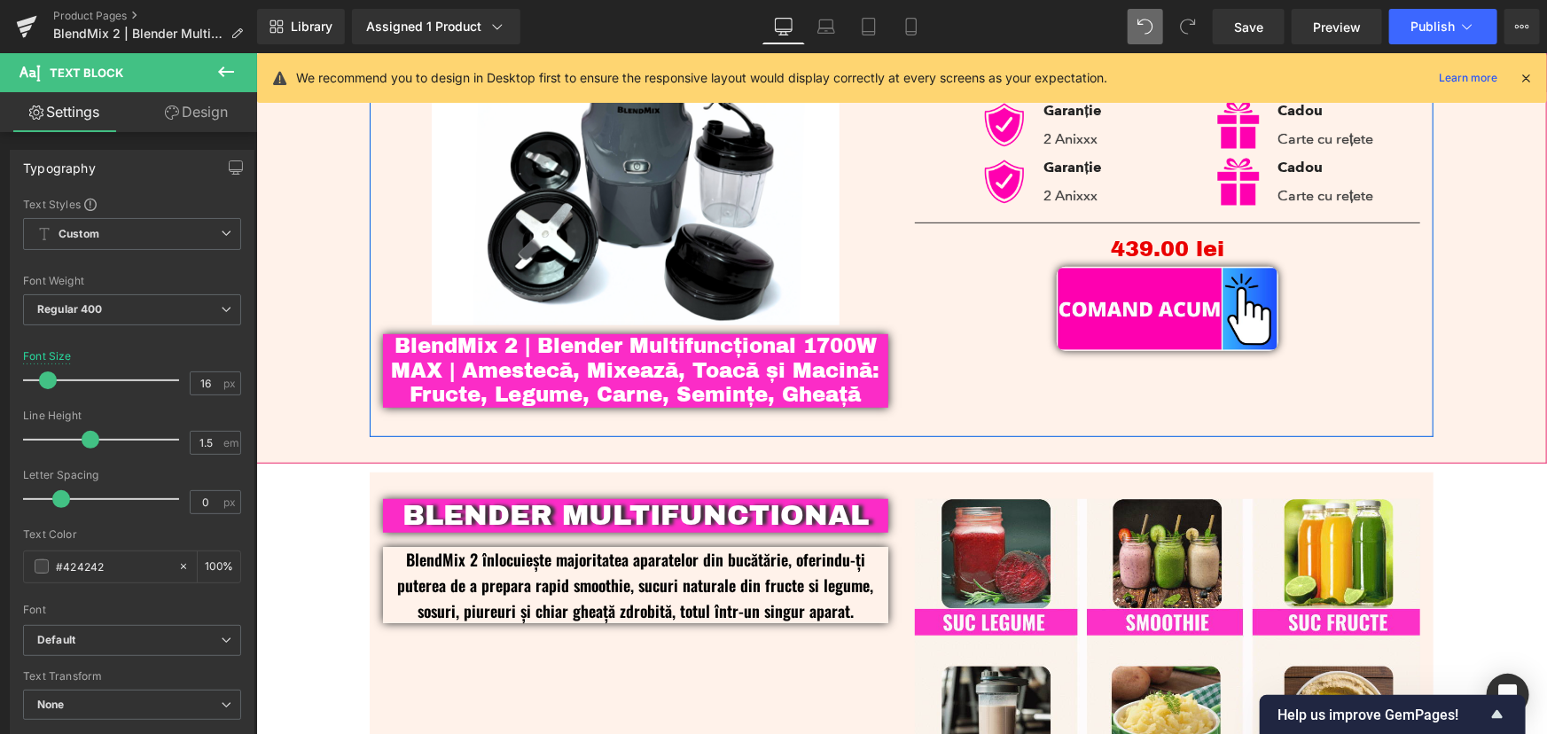
scroll to position [322, 0]
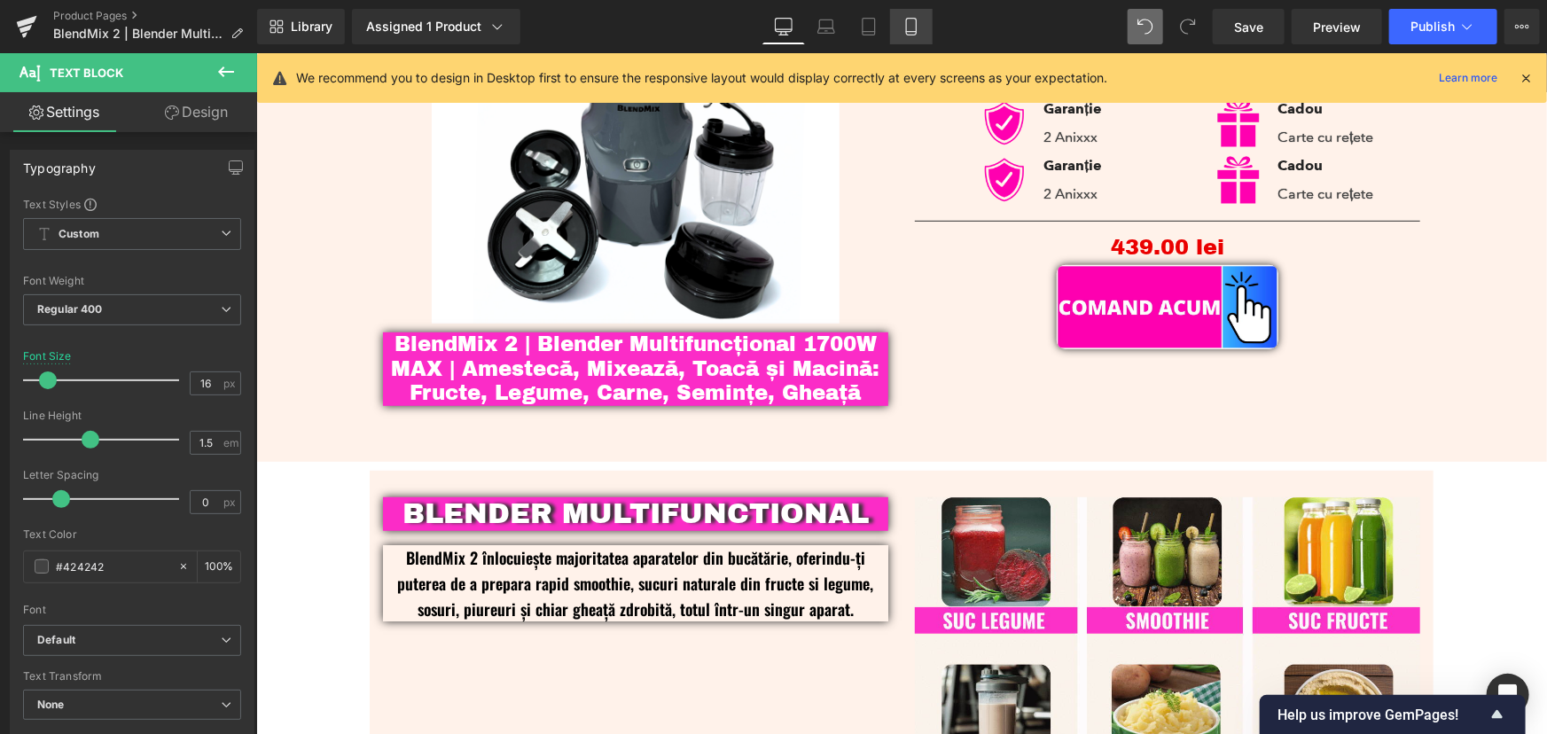
click at [906, 19] on icon at bounding box center [911, 27] width 10 height 17
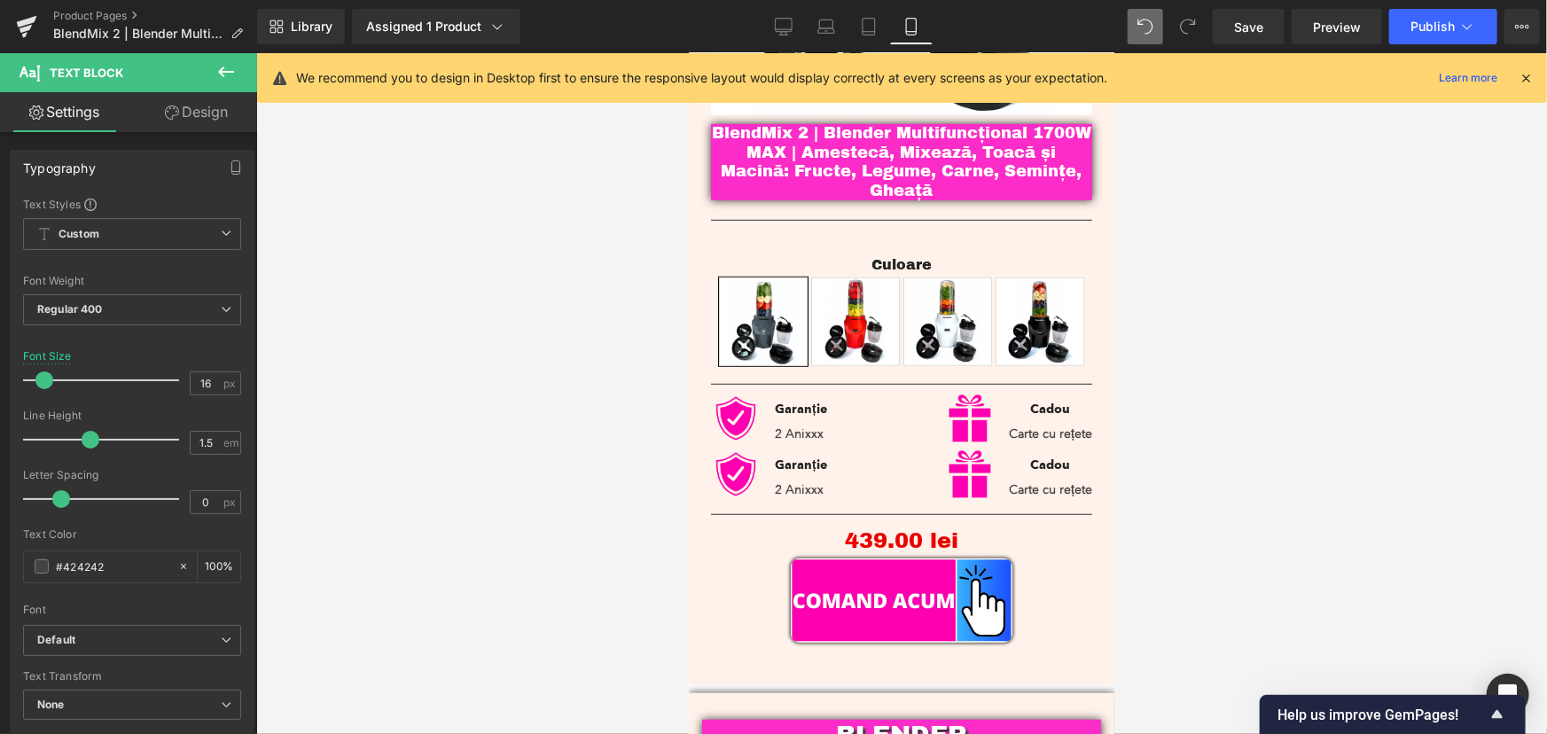
scroll to position [483, 0]
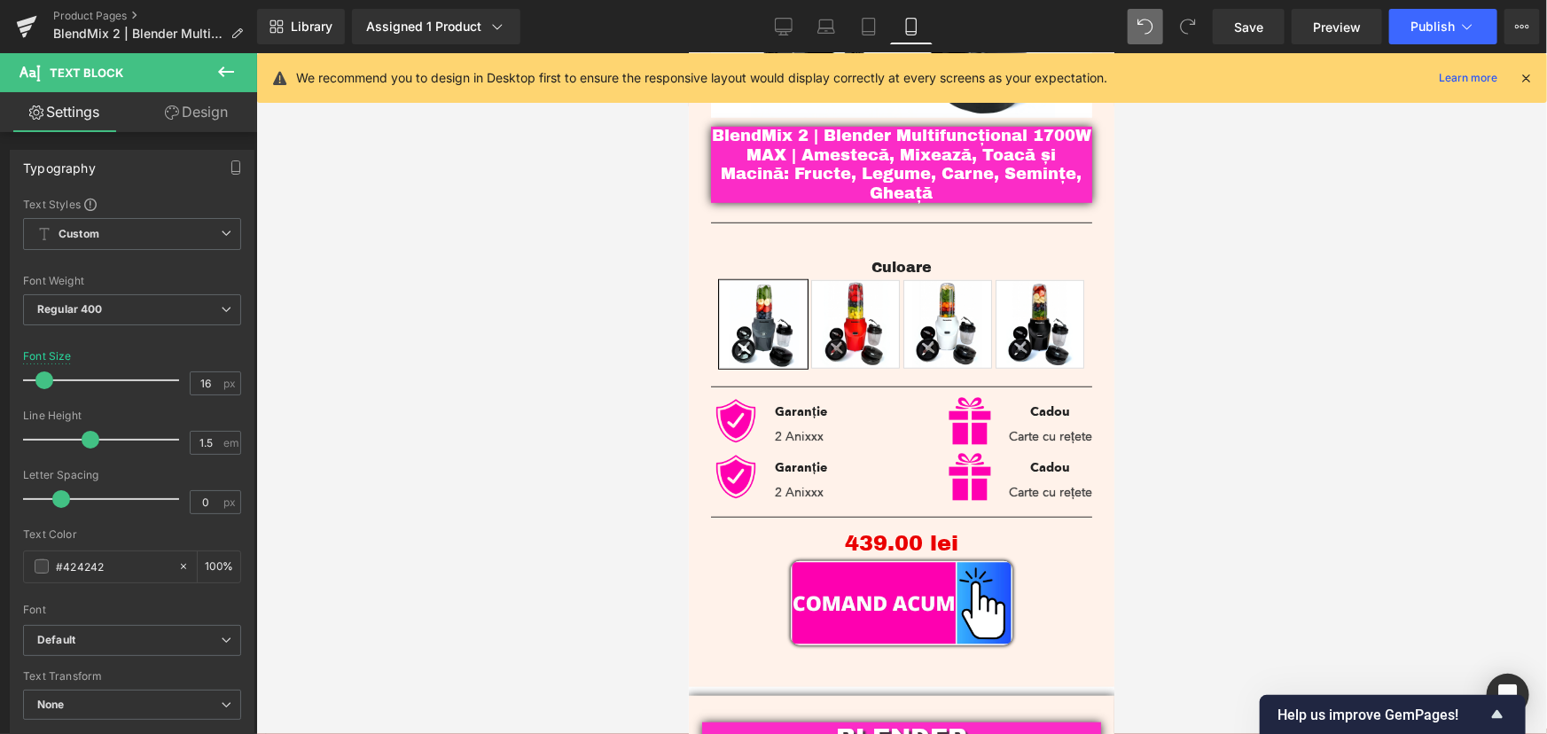
click at [1530, 78] on icon at bounding box center [1525, 78] width 16 height 16
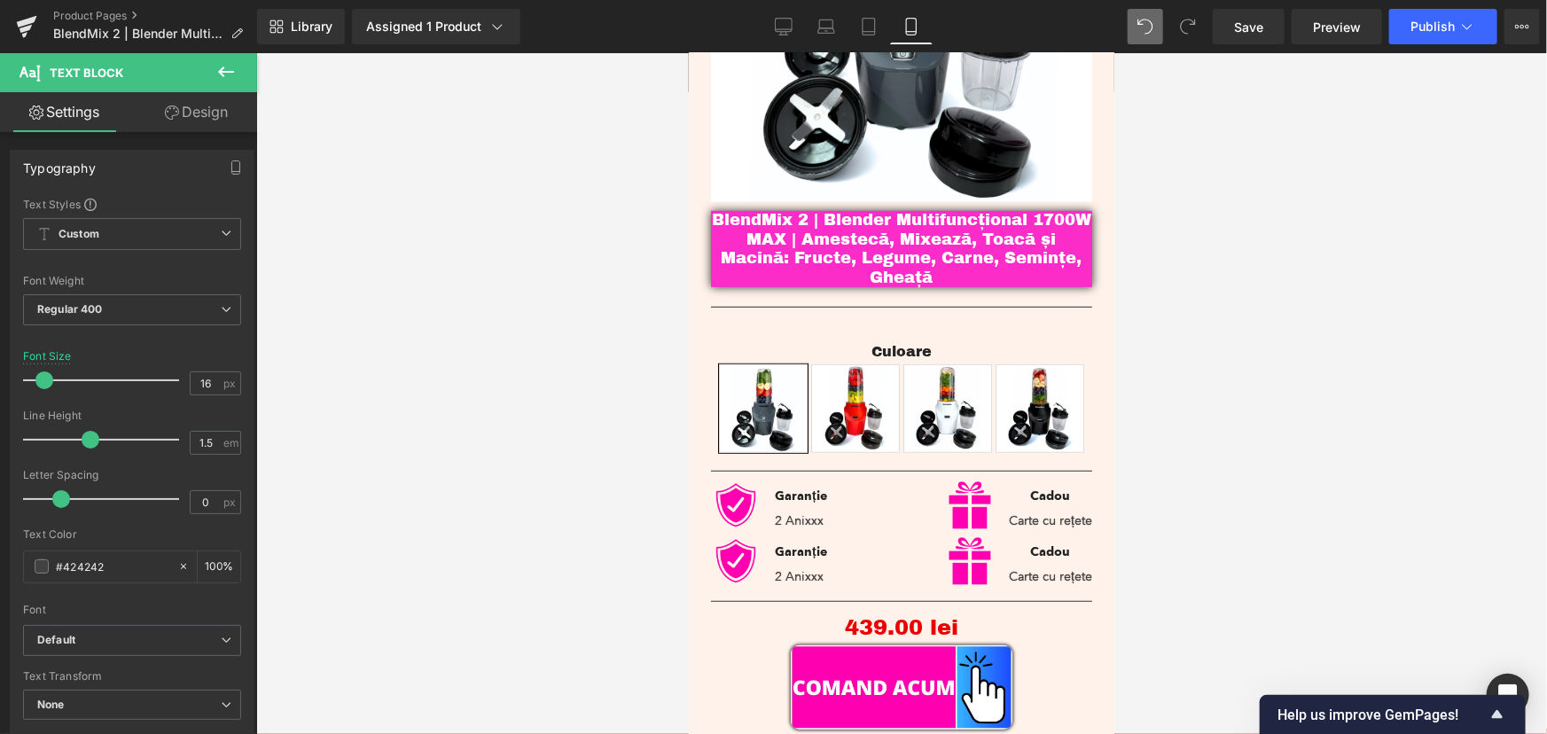
scroll to position [402, 0]
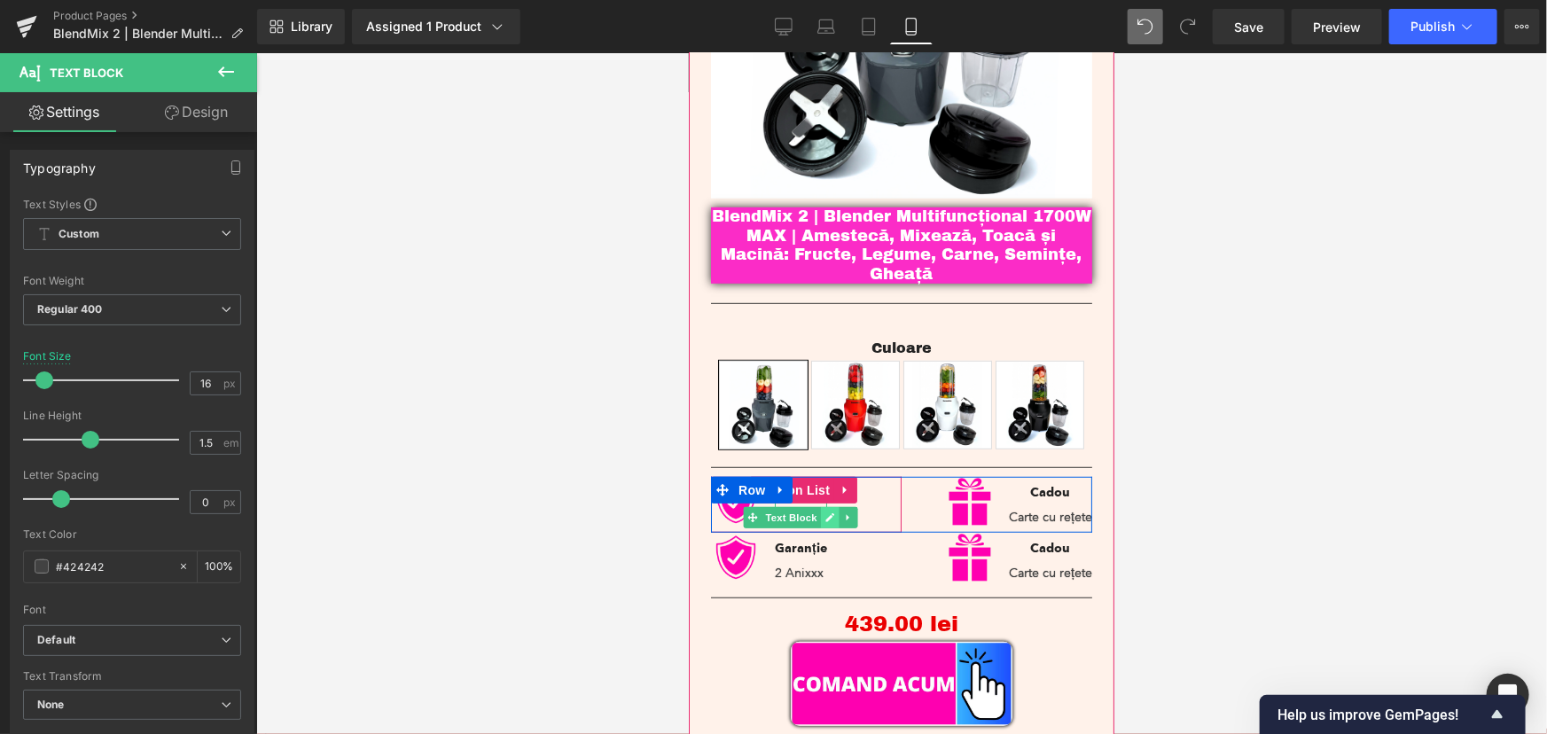
click at [822, 506] on link at bounding box center [829, 516] width 19 height 21
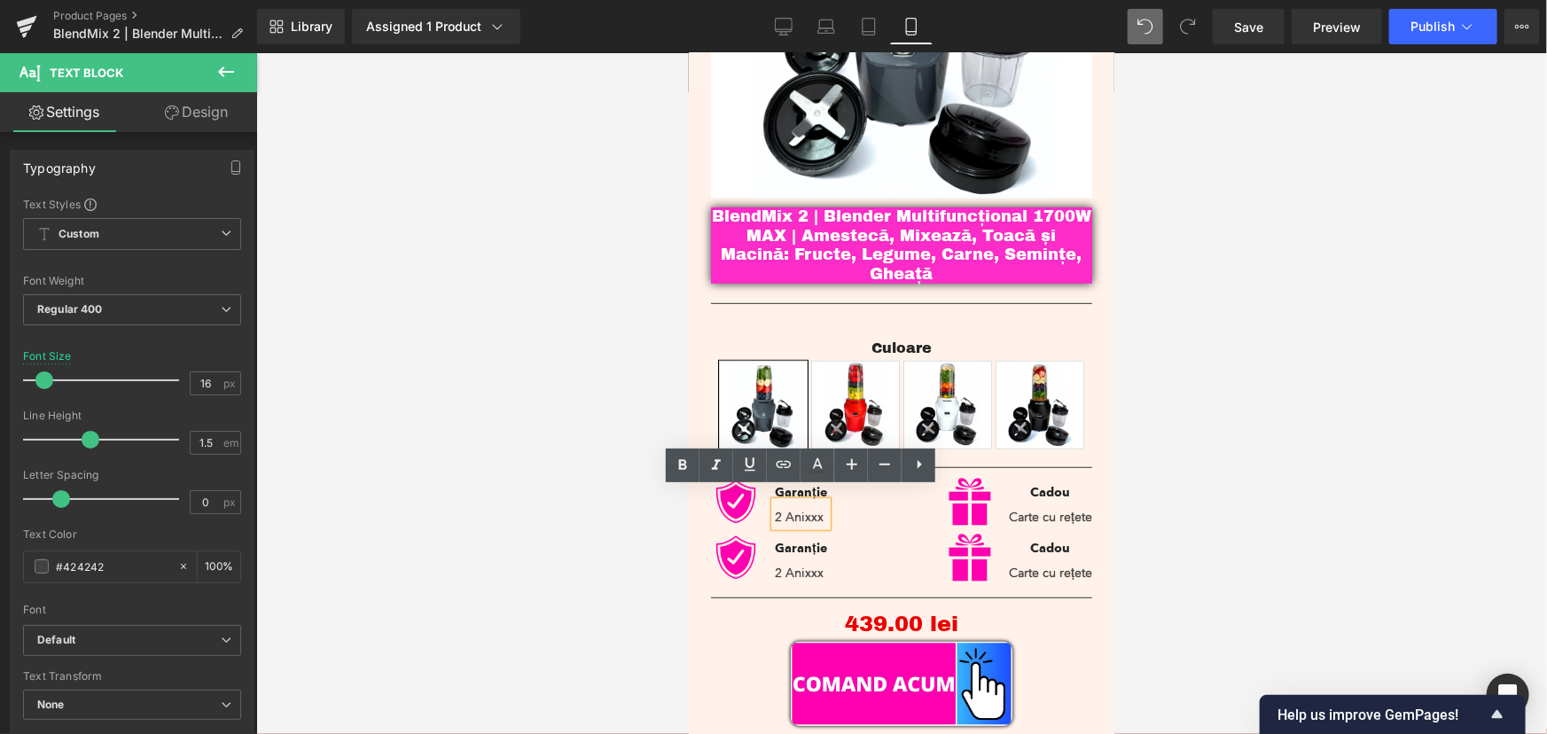
click at [813, 507] on p "2 Anixxx" at bounding box center [800, 516] width 52 height 19
drag, startPoint x: 822, startPoint y: 506, endPoint x: 769, endPoint y: 512, distance: 52.7
click at [774, 512] on div "2 Anixxx" at bounding box center [800, 513] width 52 height 25
click at [774, 511] on div "2 Anixxx" at bounding box center [800, 513] width 52 height 25
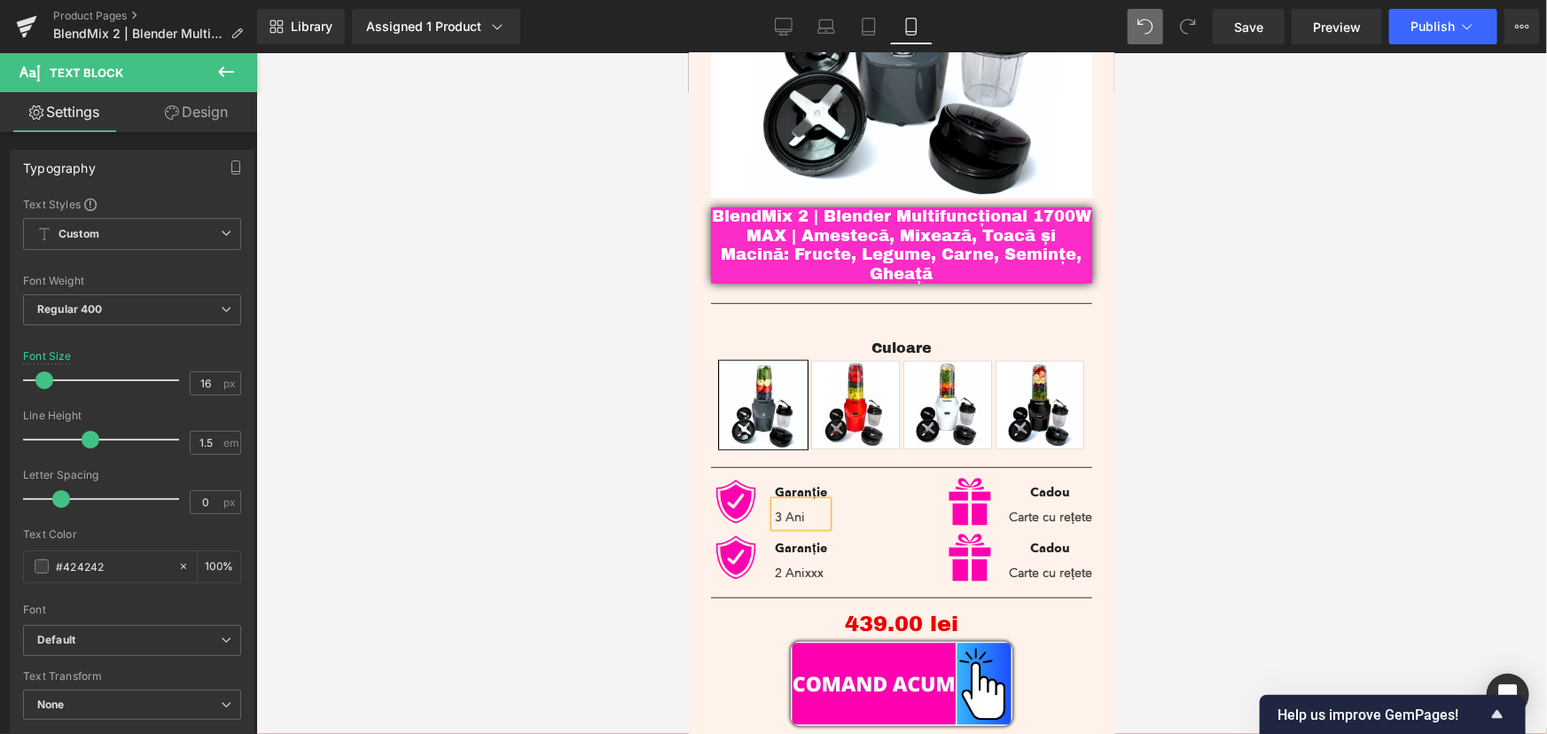
click at [1318, 333] on div at bounding box center [901, 393] width 1290 height 681
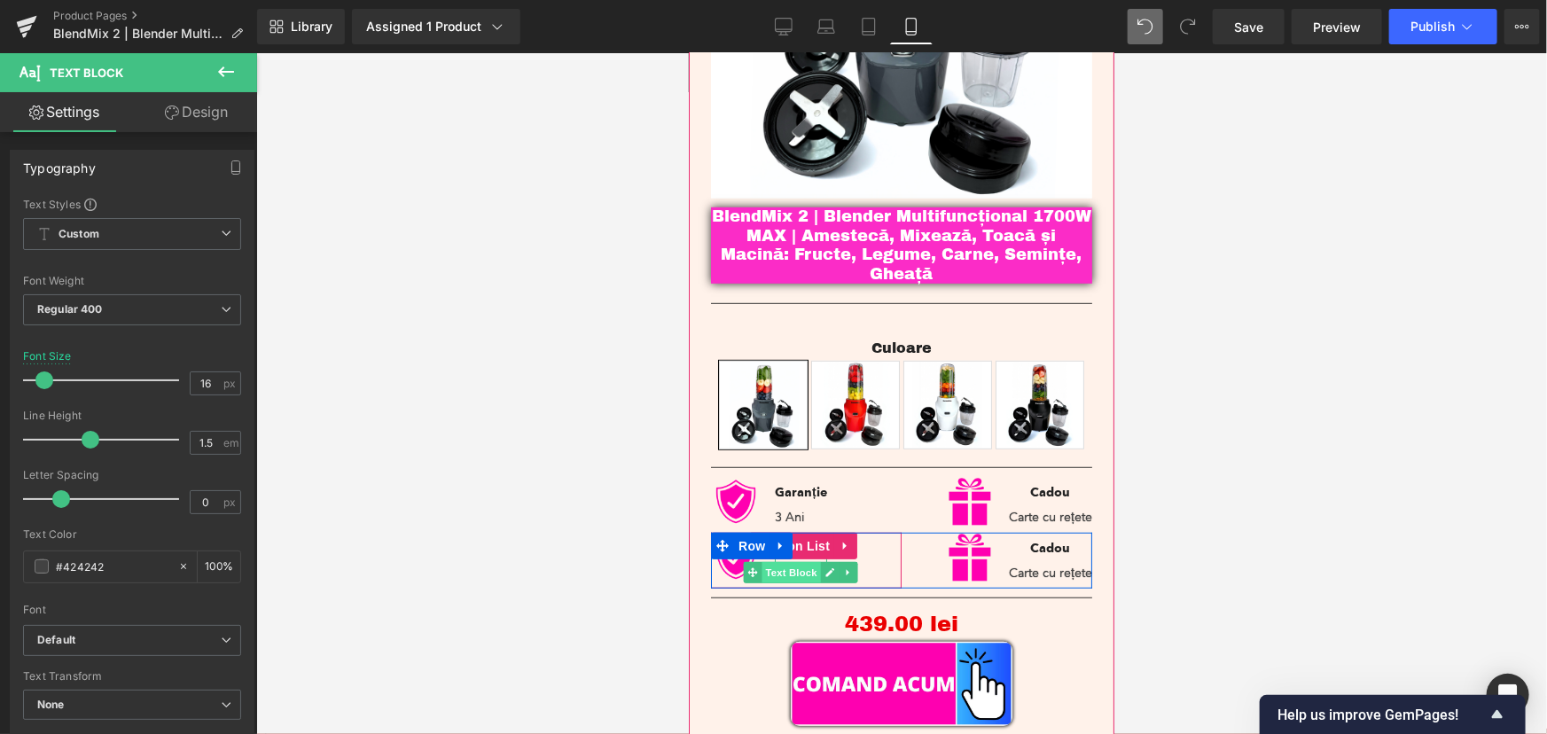
click at [803, 561] on span "Text Block" at bounding box center [789, 571] width 58 height 21
click at [825, 566] on icon at bounding box center [828, 571] width 10 height 11
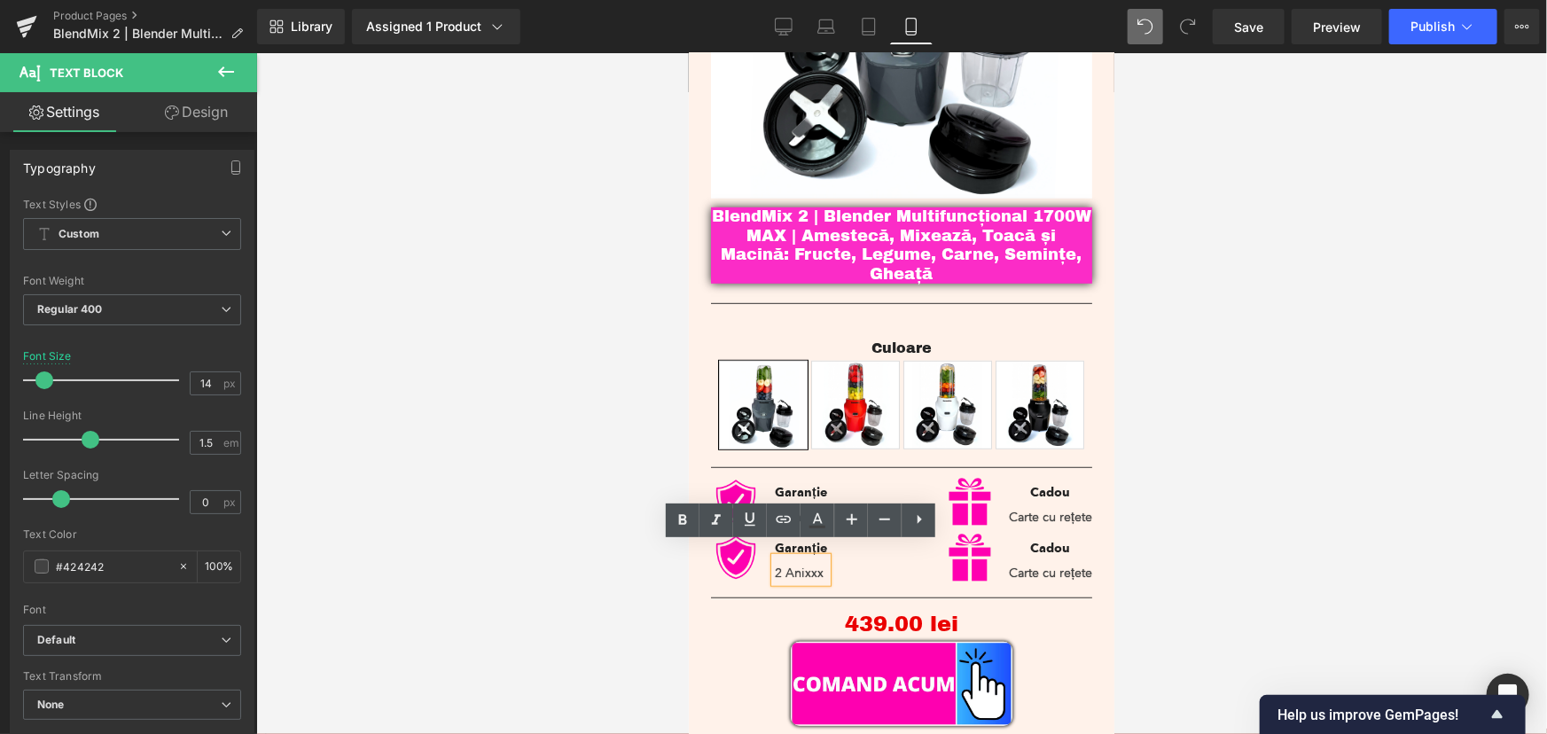
click at [1158, 507] on div at bounding box center [901, 393] width 1290 height 681
click at [1074, 542] on icon at bounding box center [1079, 547] width 10 height 11
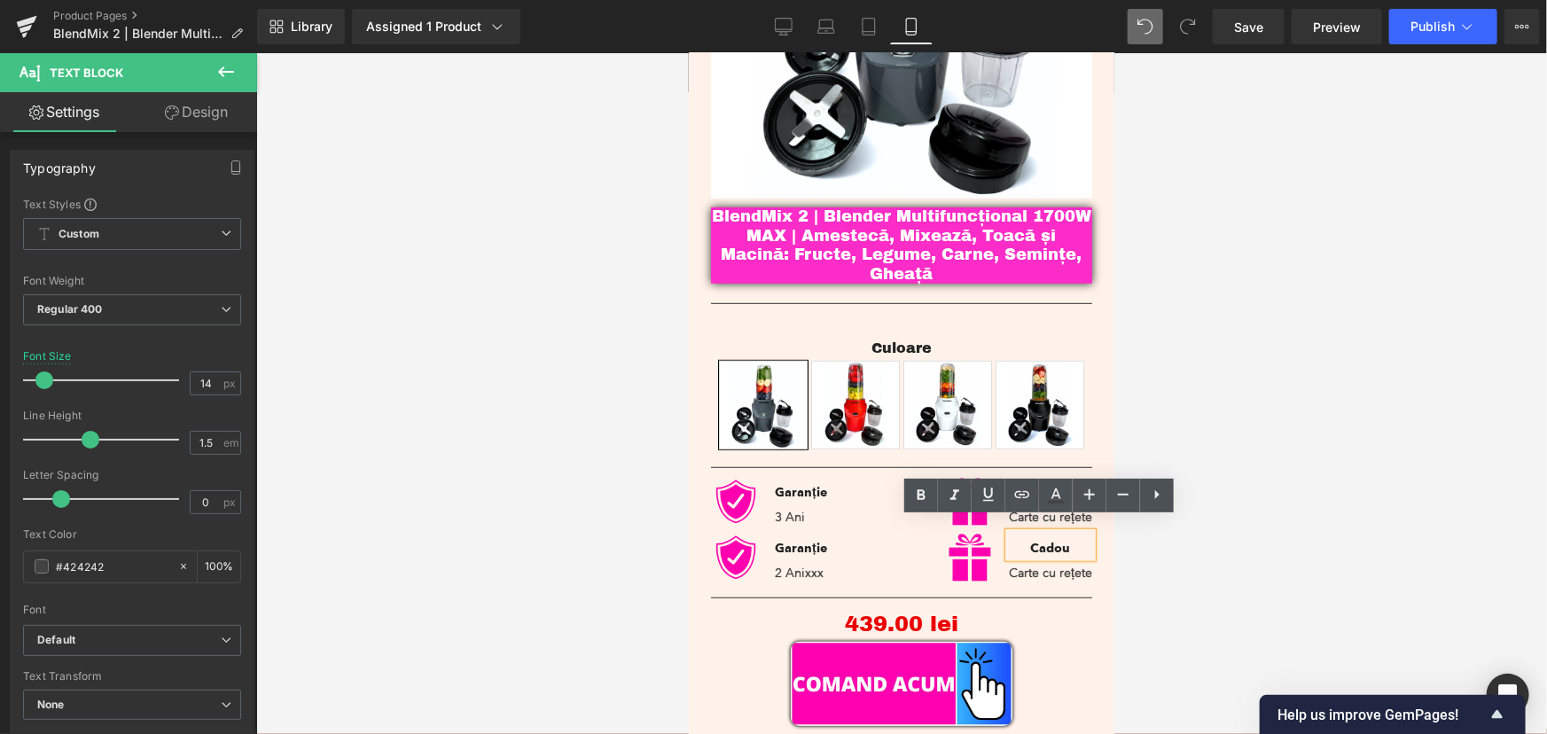
click at [1046, 540] on strong "Cadou" at bounding box center [1050, 547] width 40 height 15
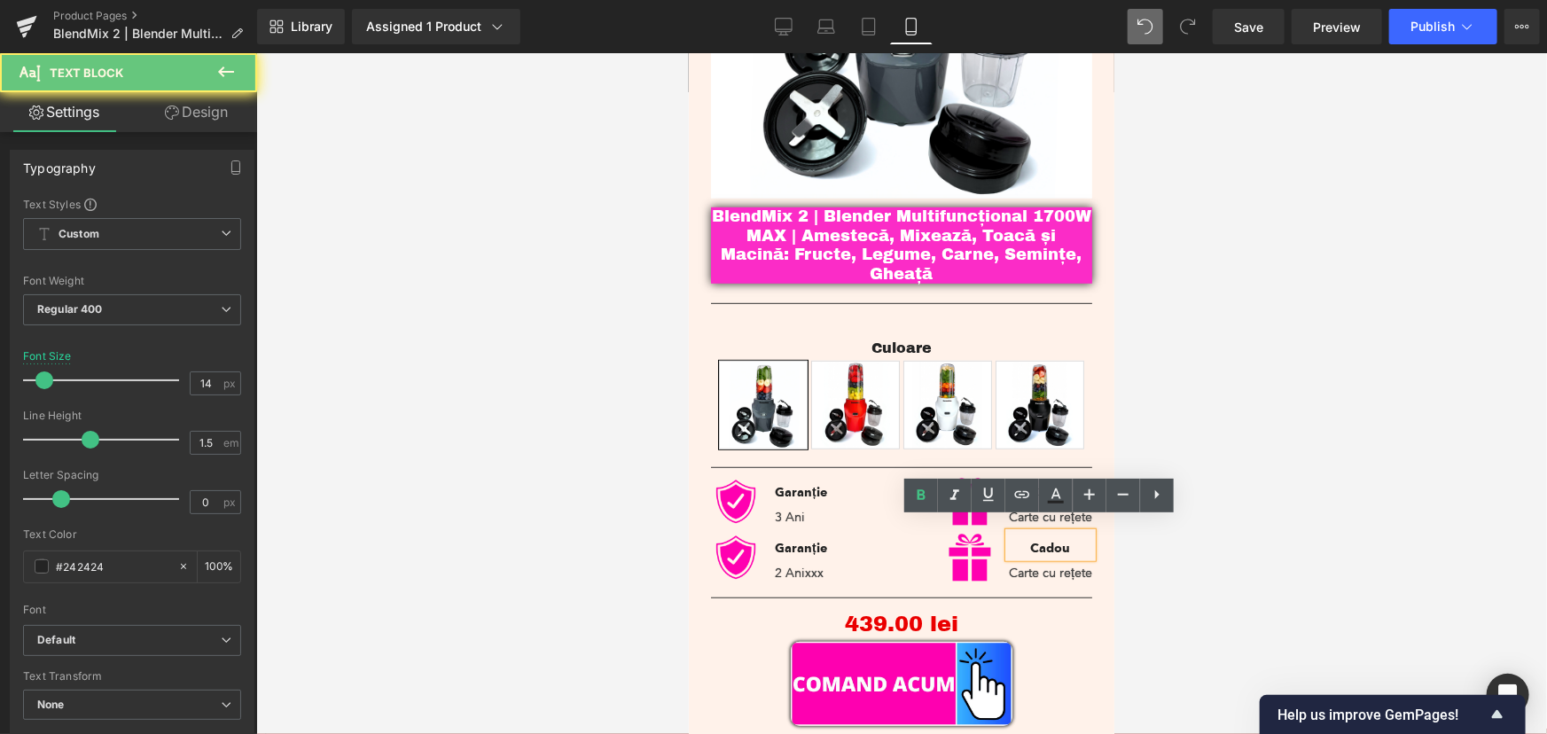
click at [1046, 540] on strong "Cadou" at bounding box center [1050, 547] width 40 height 15
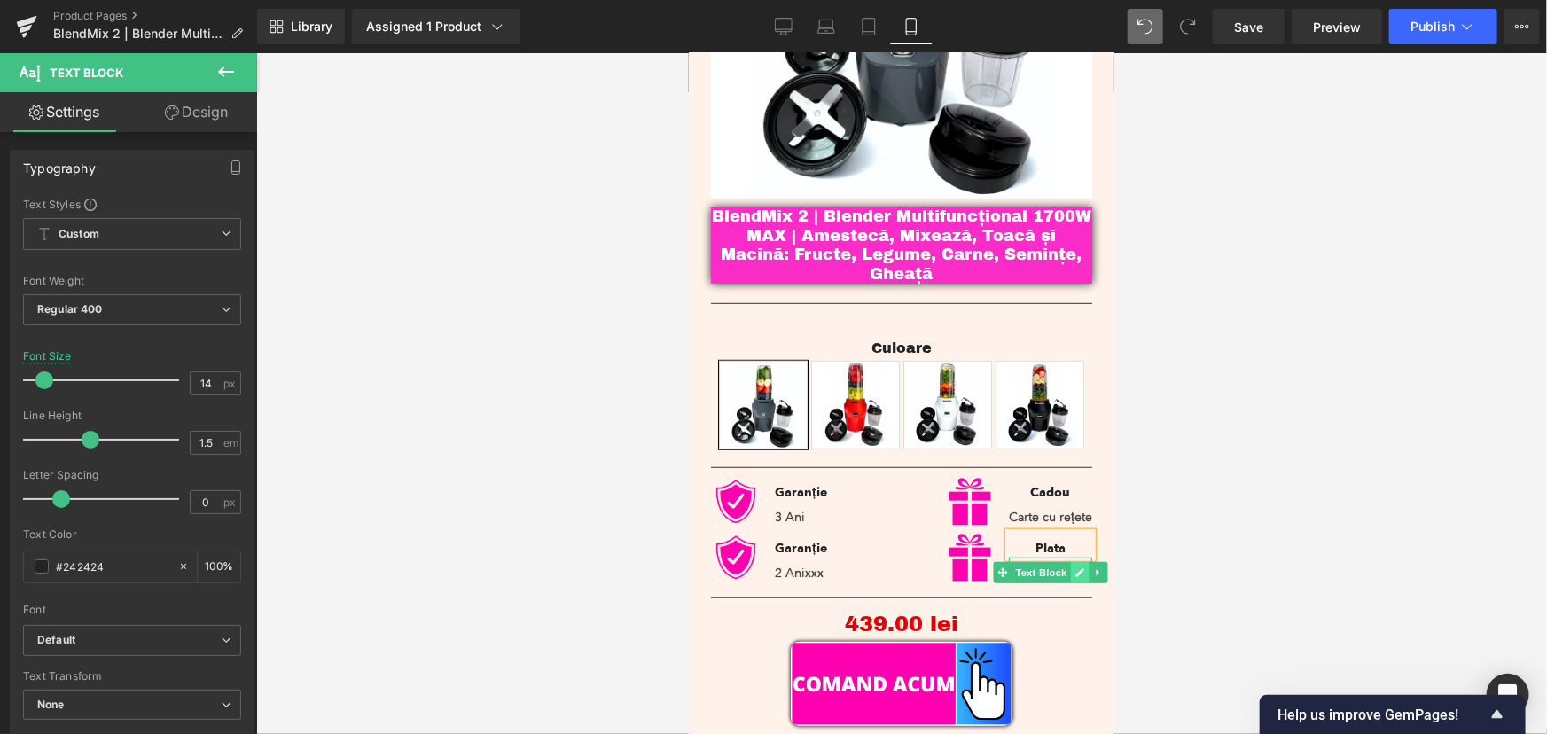
click at [1074, 566] on icon at bounding box center [1079, 571] width 10 height 11
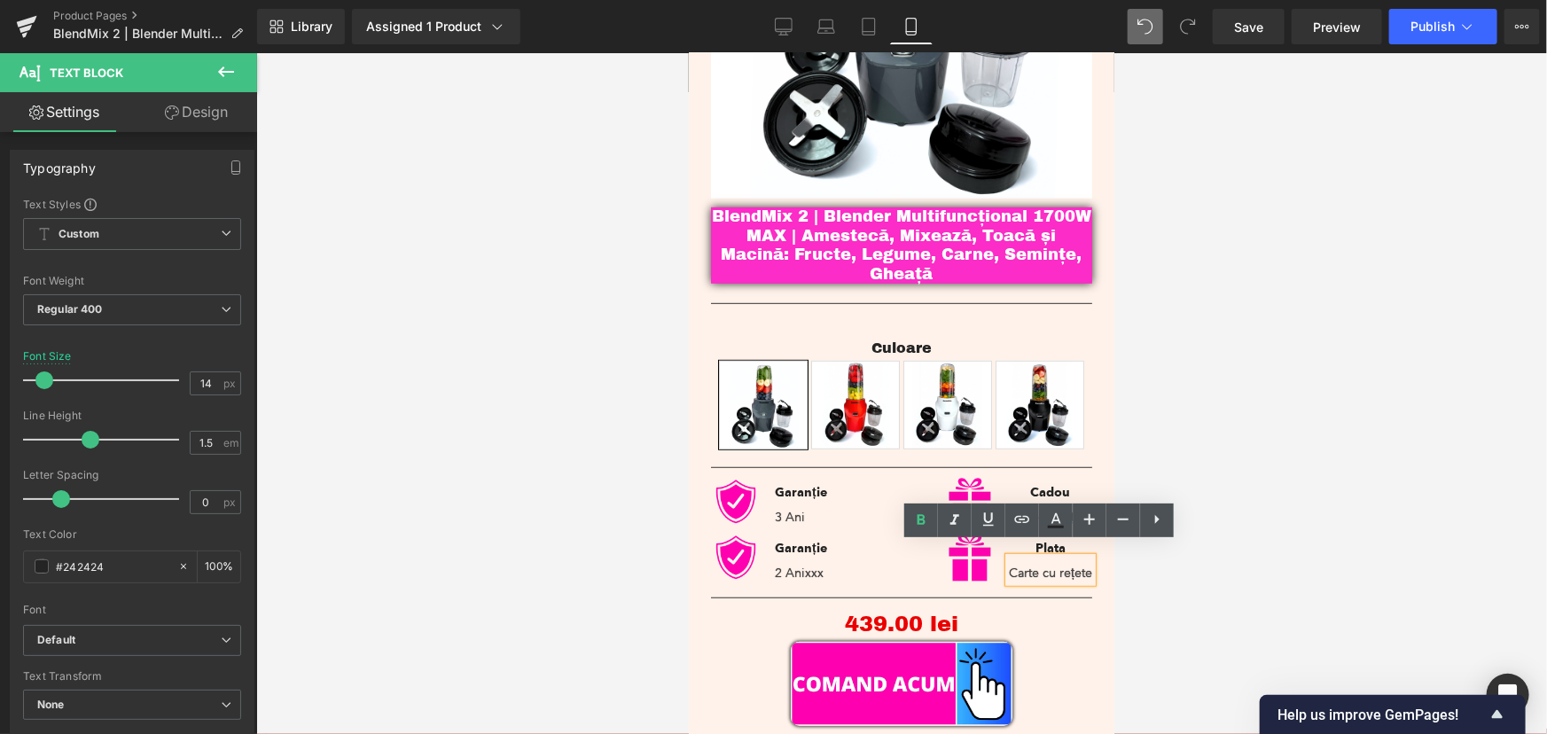
click at [1046, 563] on p "Carte cu rețete" at bounding box center [1049, 572] width 83 height 19
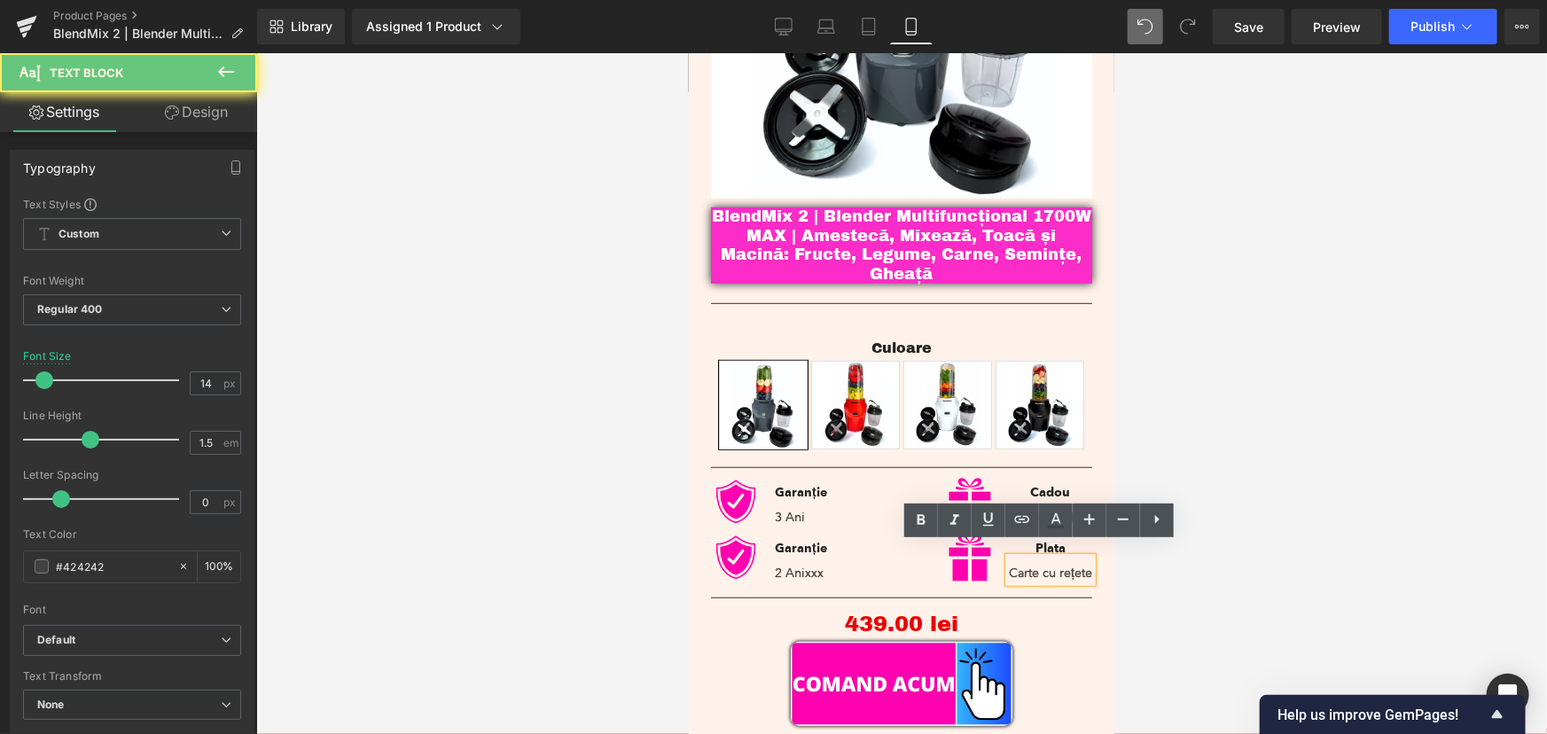
click at [1048, 563] on p "Carte cu rețete" at bounding box center [1049, 572] width 83 height 19
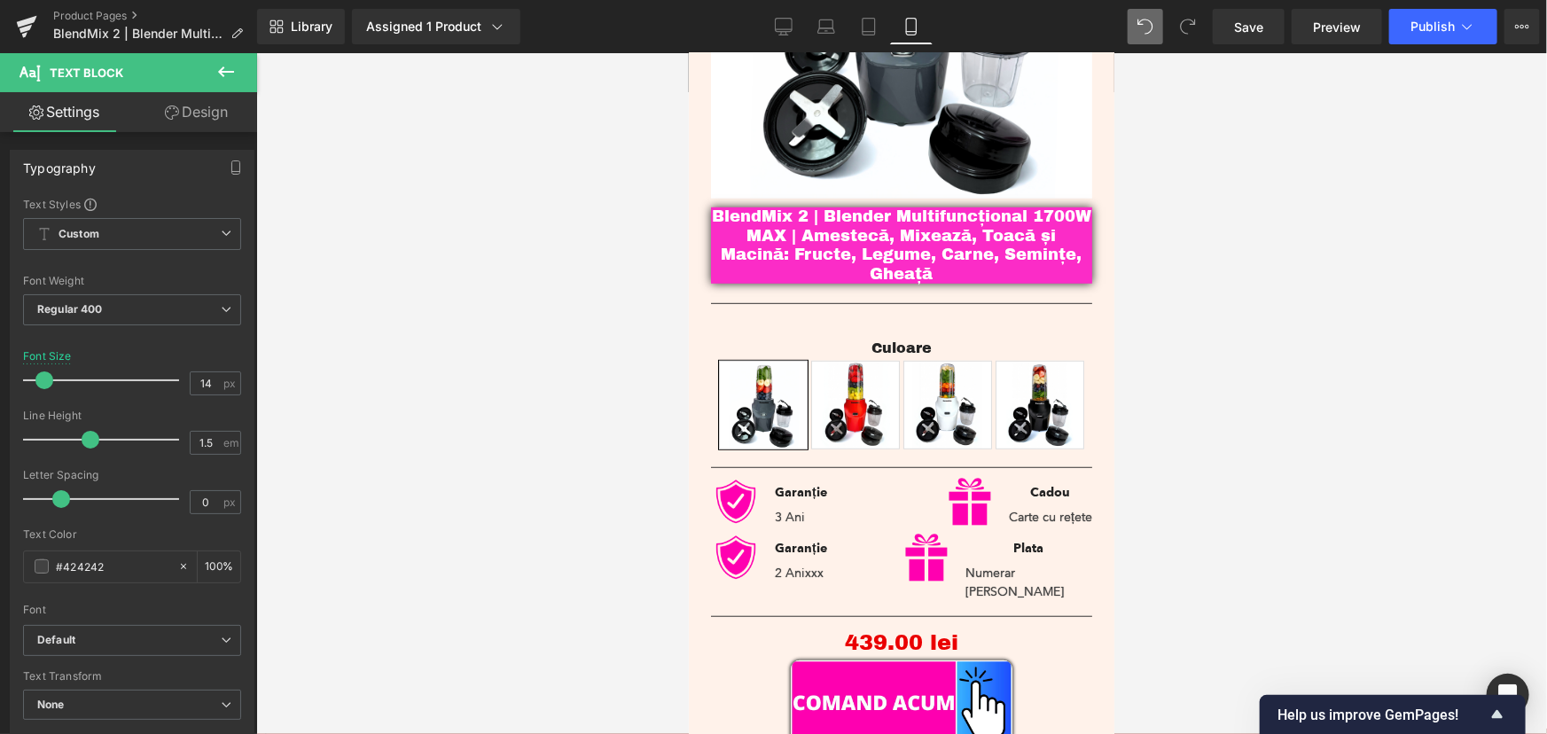
click at [1307, 410] on div at bounding box center [901, 393] width 1290 height 681
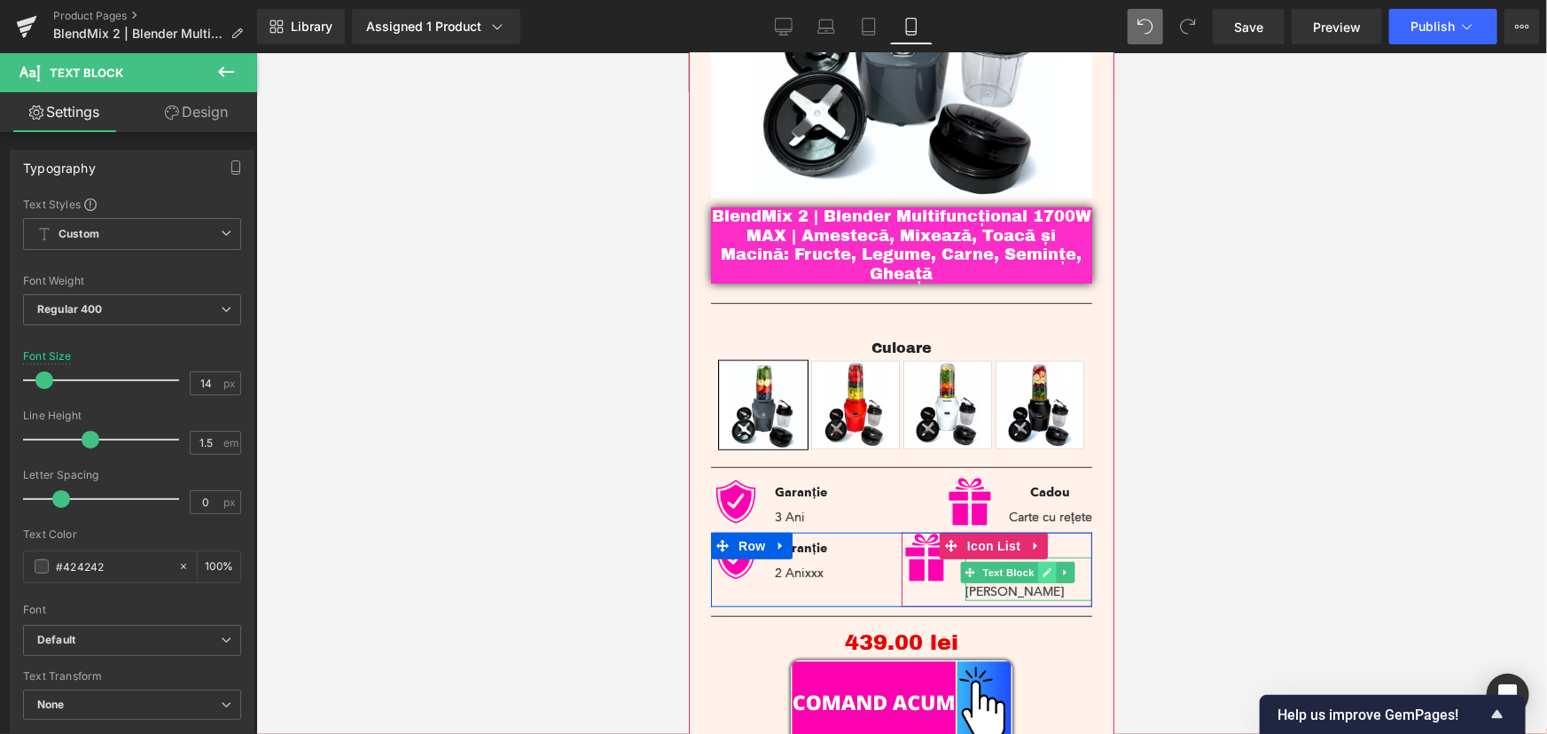
click at [1049, 561] on link at bounding box center [1045, 571] width 19 height 21
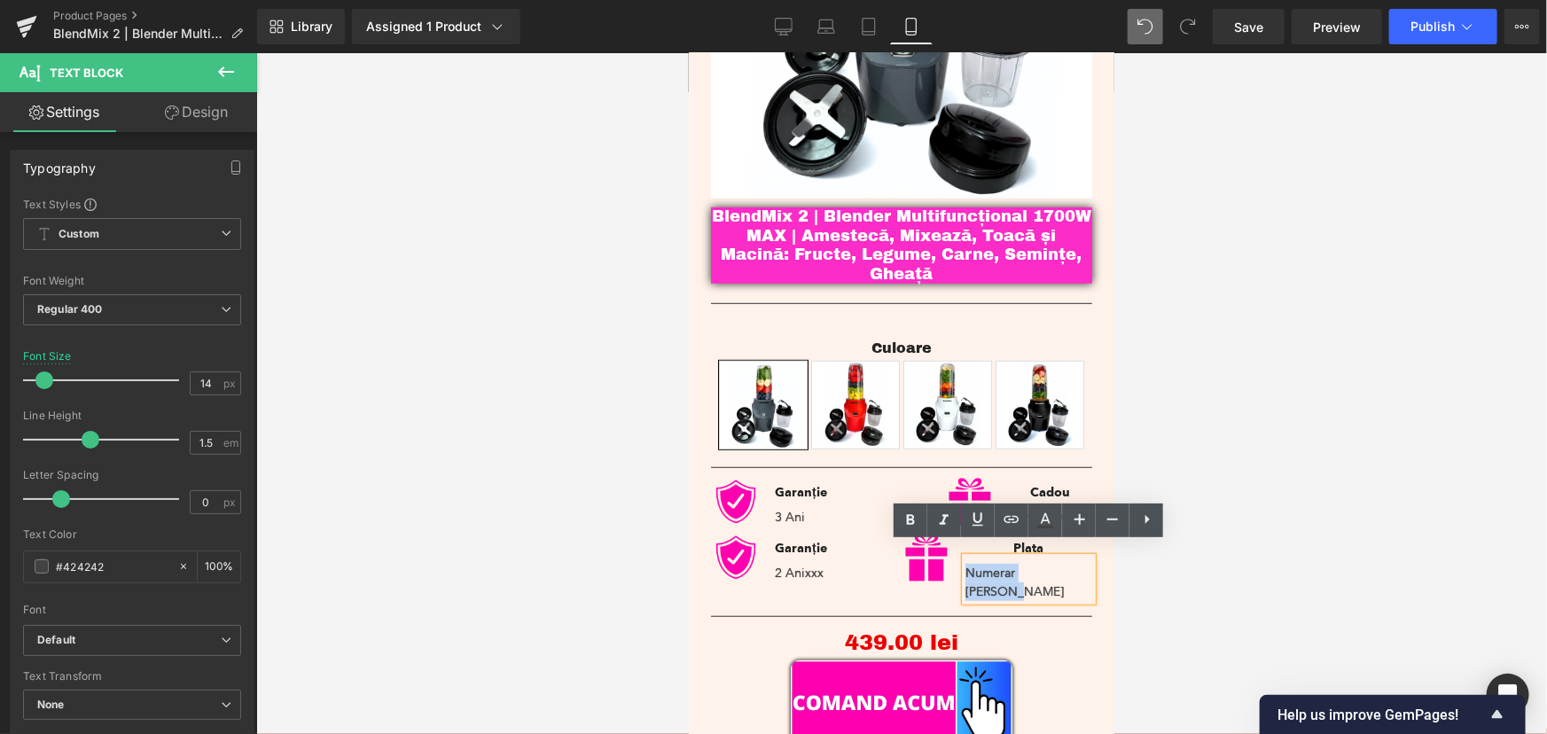
drag, startPoint x: 1075, startPoint y: 557, endPoint x: 978, endPoint y: 560, distance: 96.7
click at [978, 563] on p "Numerar sau Cash" at bounding box center [1027, 581] width 127 height 37
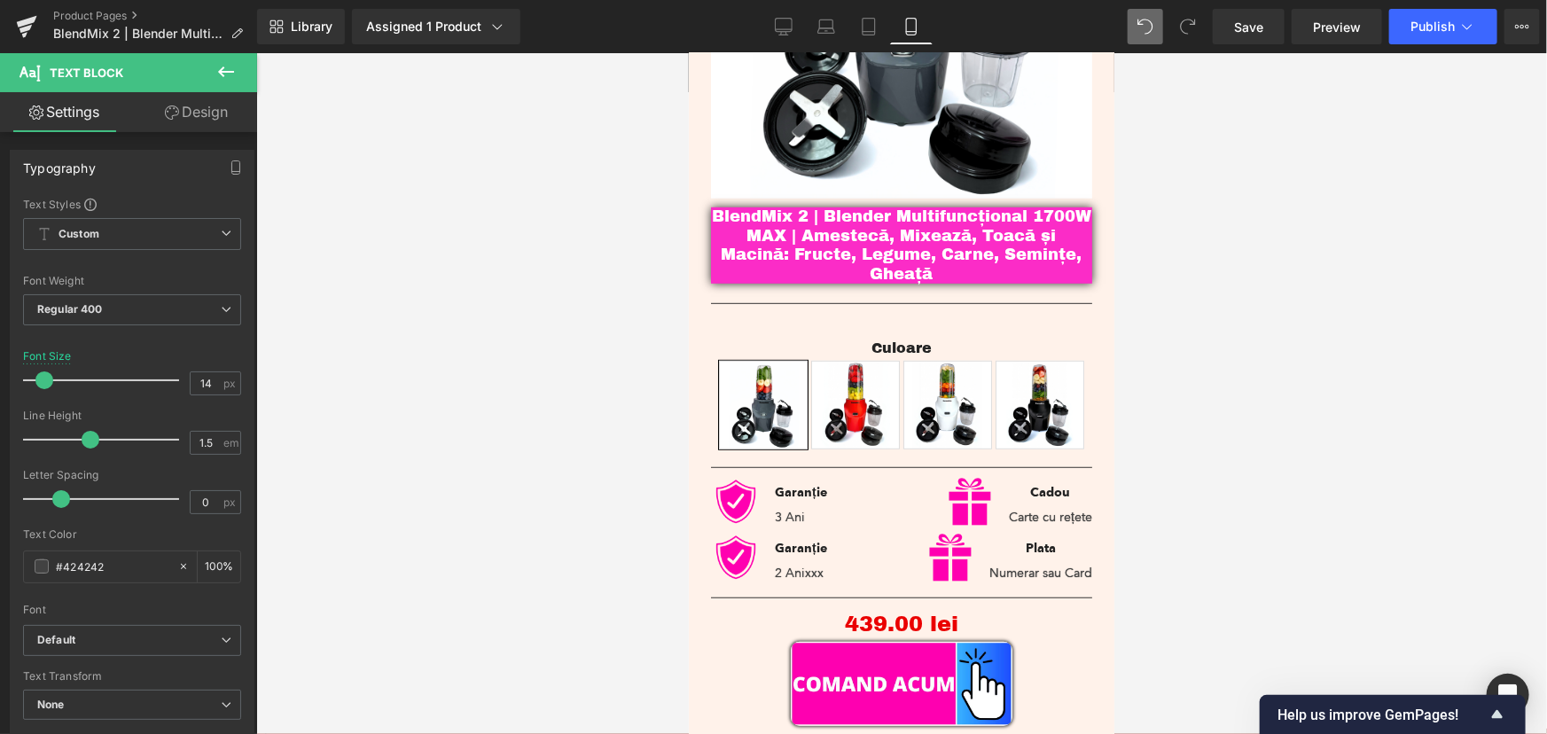
click at [1257, 462] on div at bounding box center [901, 393] width 1290 height 681
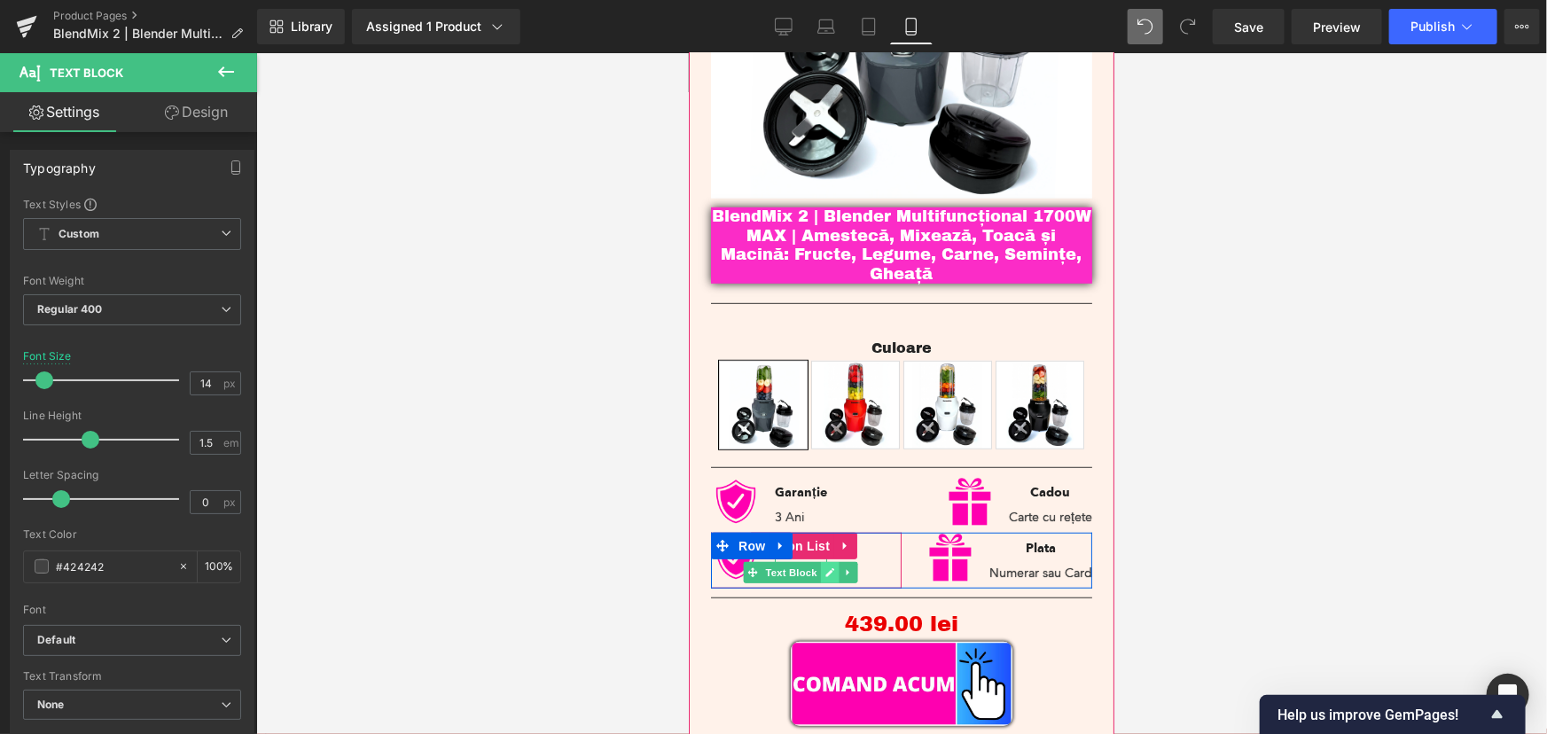
click at [825, 568] on icon at bounding box center [828, 572] width 9 height 9
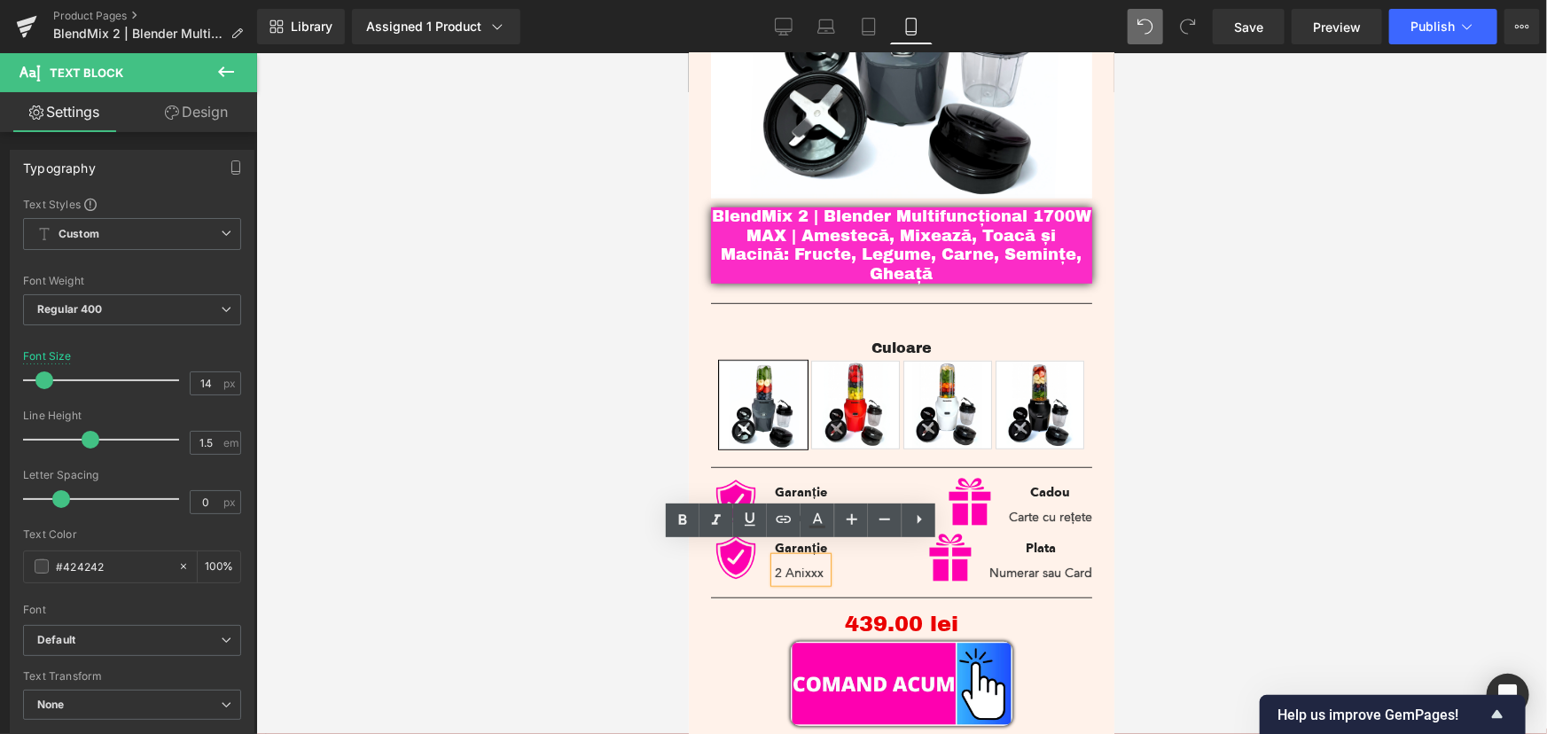
click at [788, 563] on p "2 Anixxx" at bounding box center [800, 572] width 52 height 19
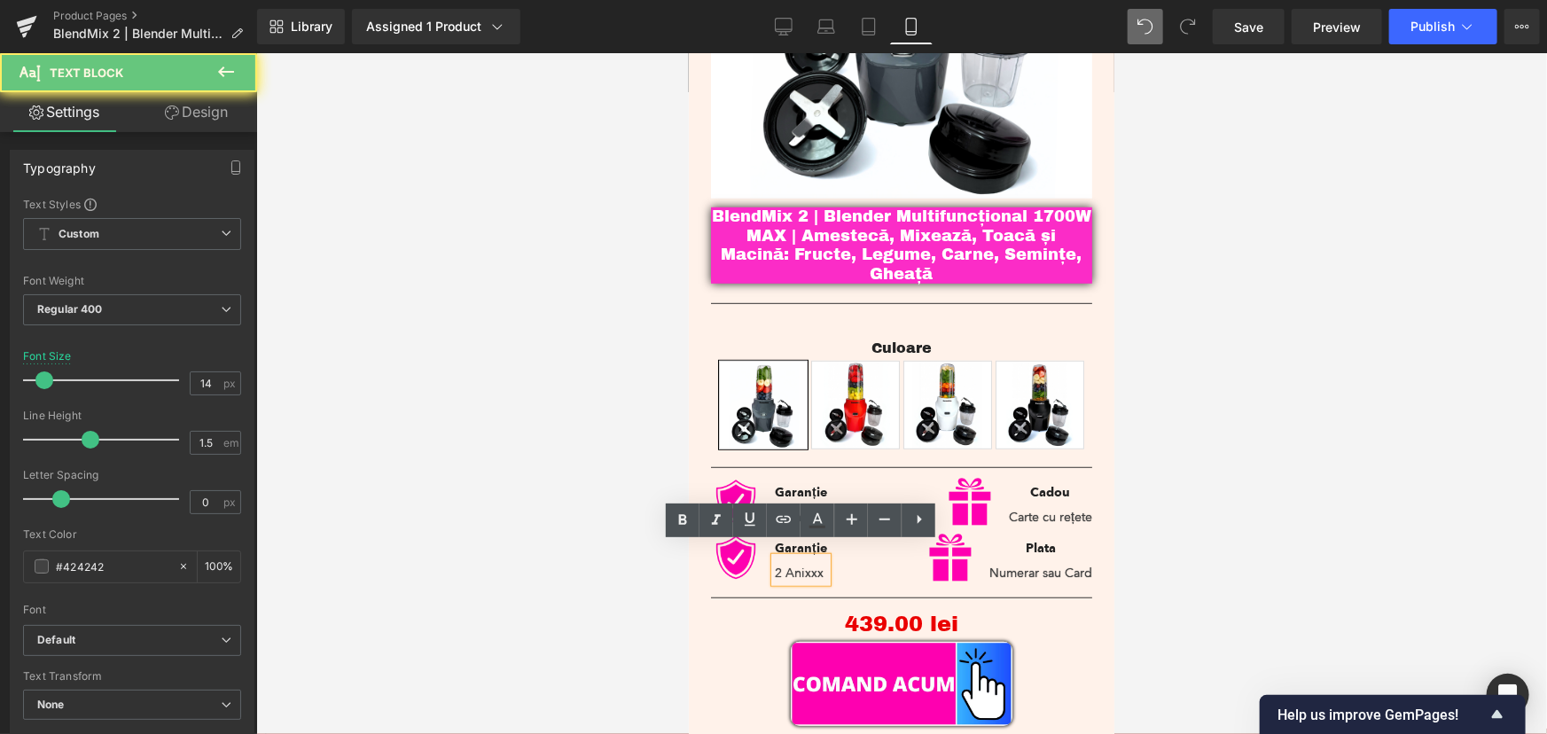
click at [788, 563] on p "2 Anixxx" at bounding box center [800, 572] width 52 height 19
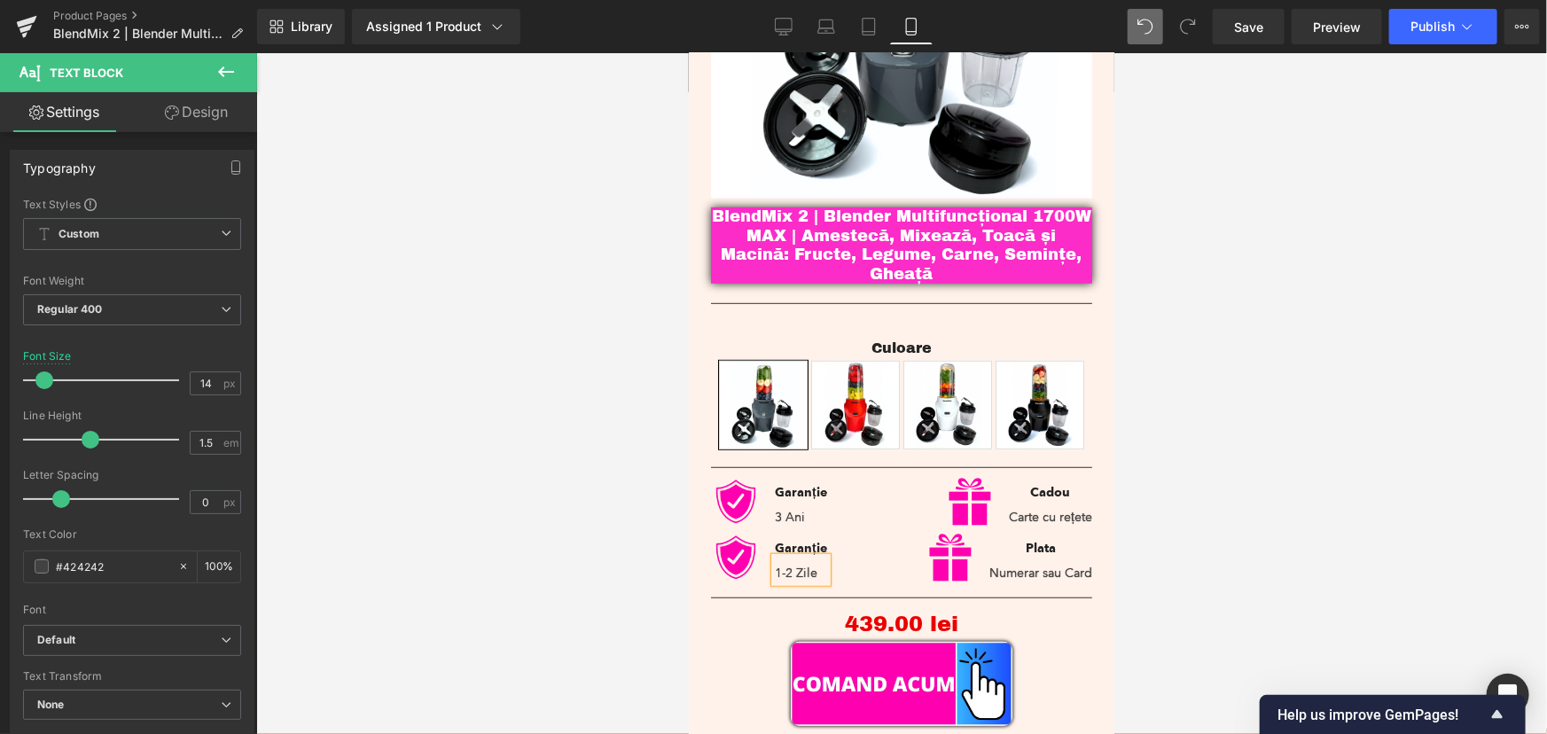
click at [479, 364] on div at bounding box center [901, 393] width 1290 height 681
drag, startPoint x: 796, startPoint y: 33, endPoint x: 765, endPoint y: 4, distance: 42.6
click at [796, 33] on link "Desktop" at bounding box center [783, 26] width 43 height 35
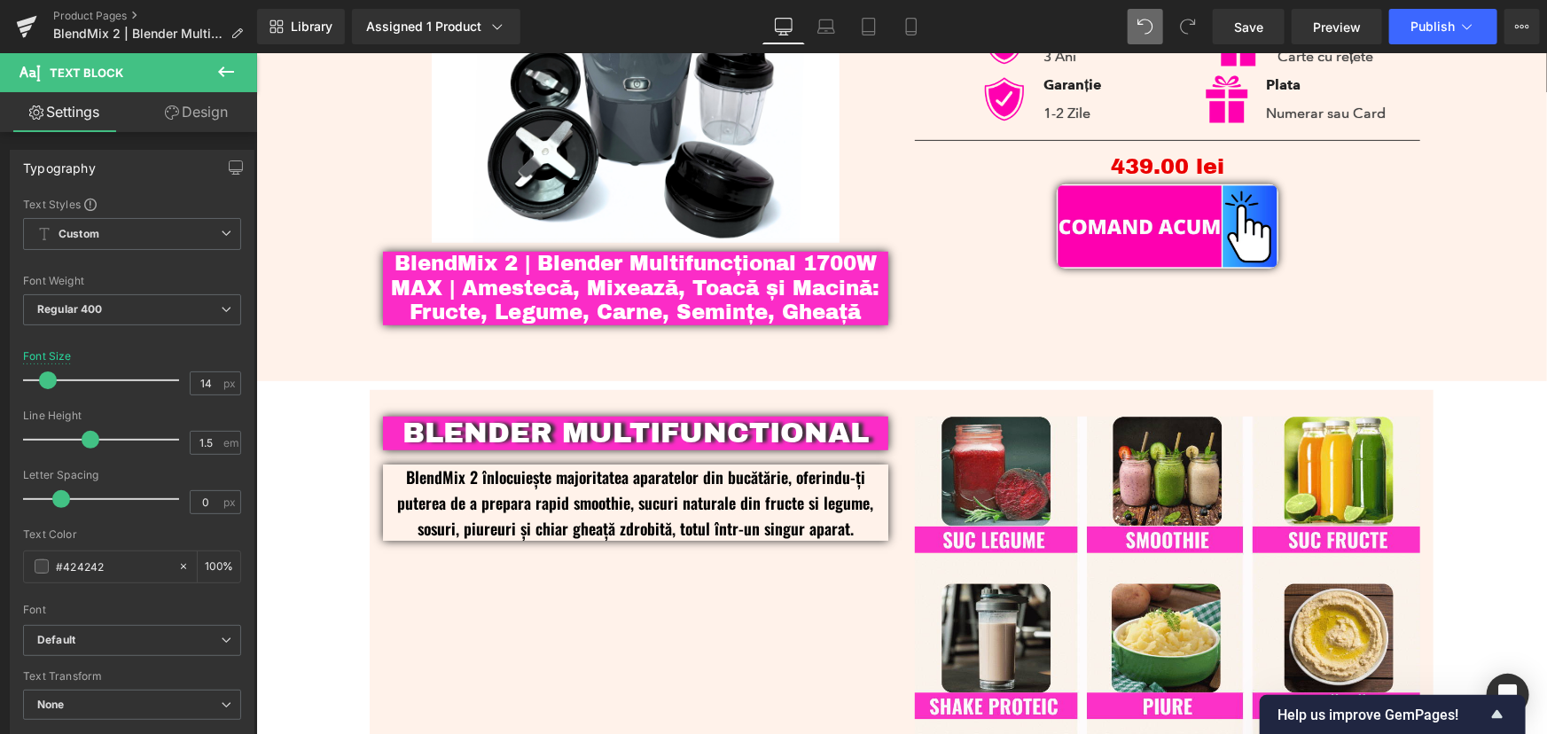
scroll to position [0, 0]
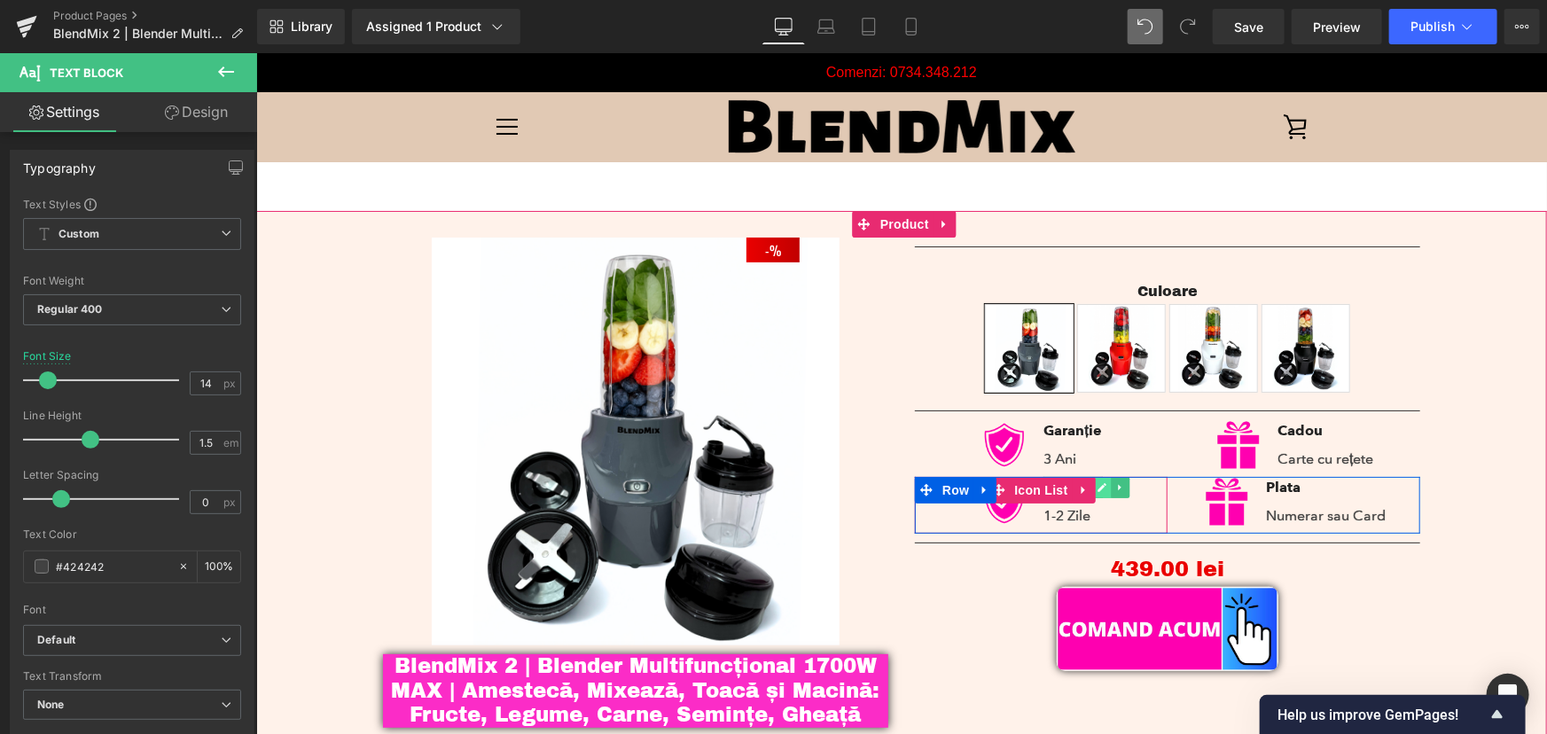
click at [1097, 487] on icon at bounding box center [1101, 486] width 9 height 9
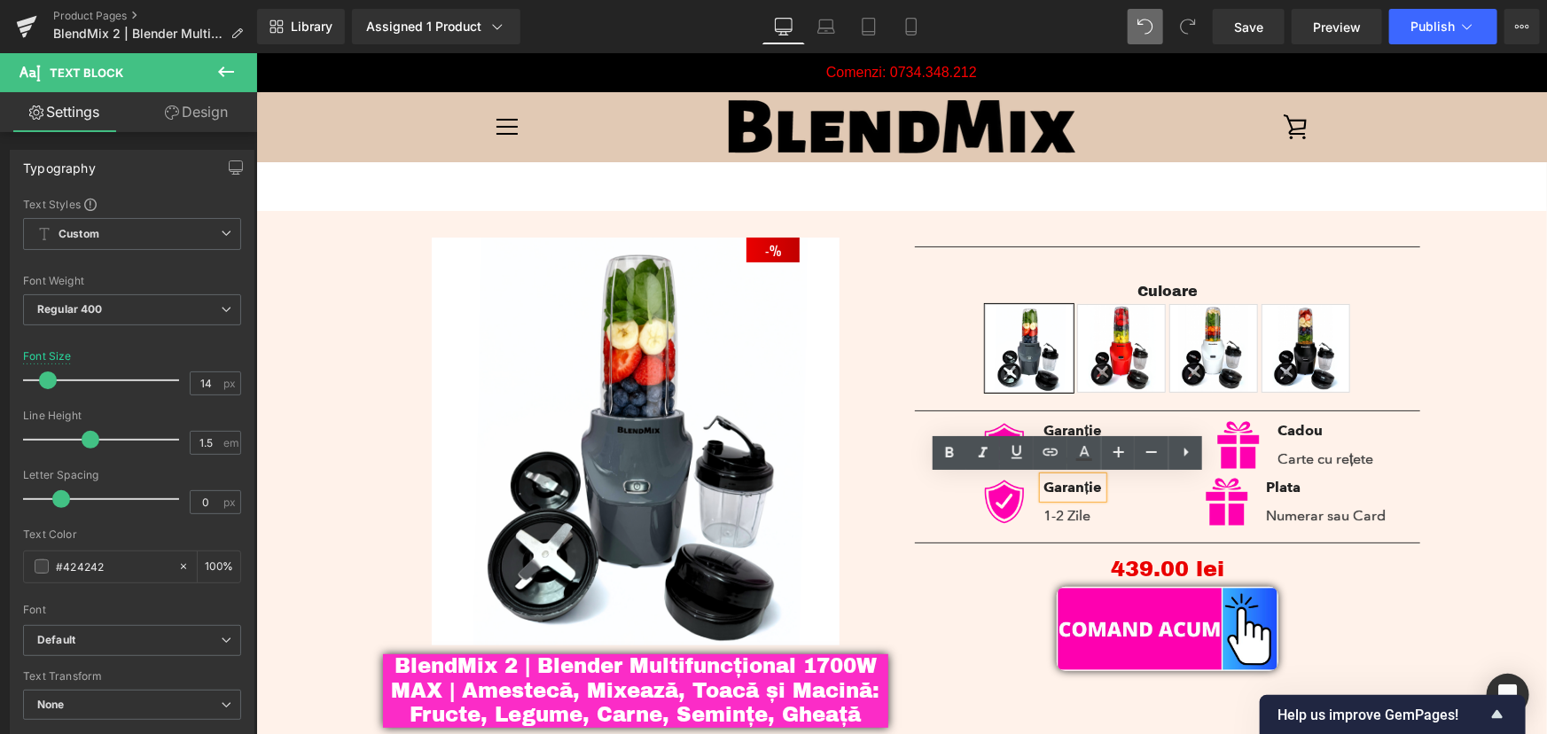
click at [1074, 488] on strong "Garanție" at bounding box center [1071, 486] width 58 height 17
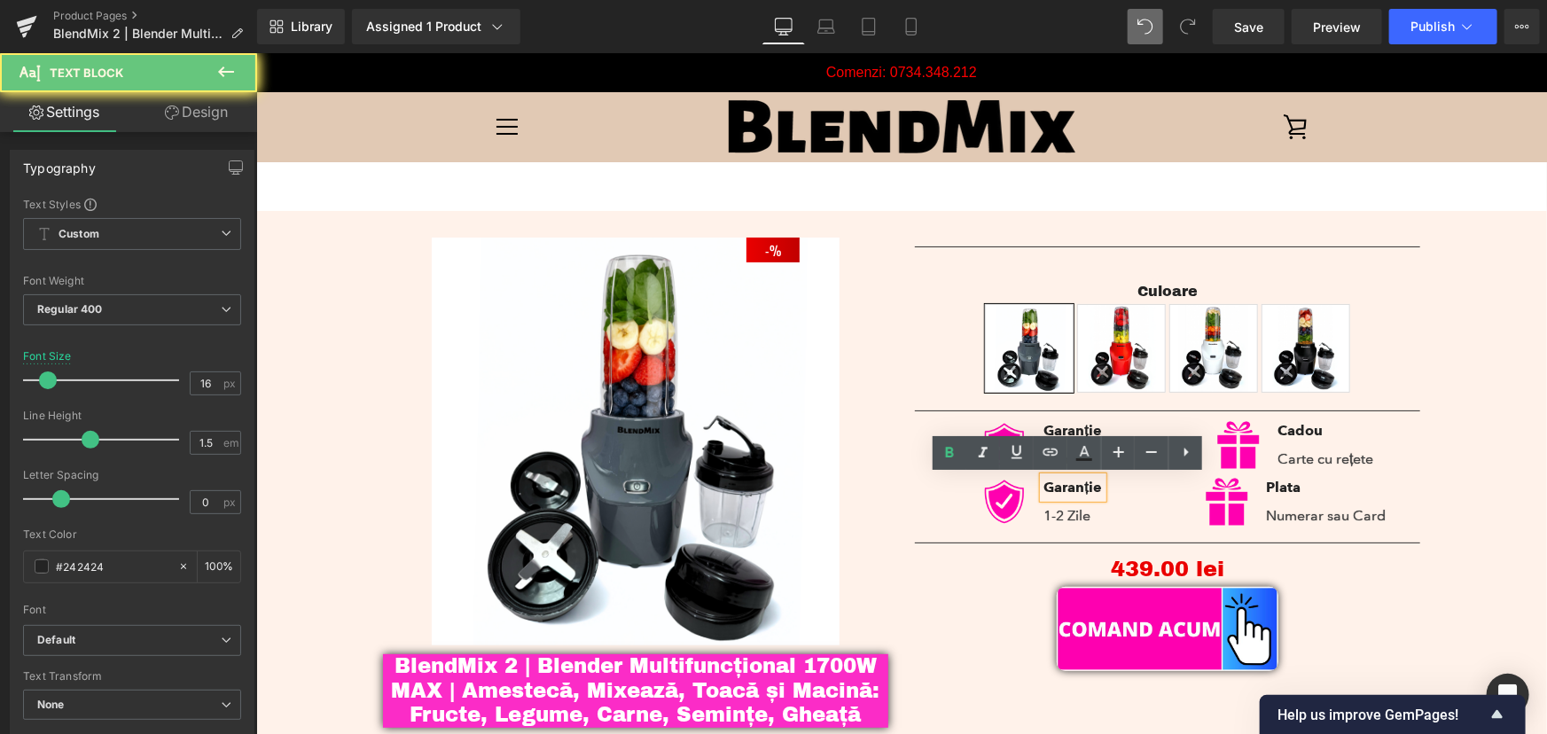
click at [1074, 488] on strong "Garanție" at bounding box center [1071, 486] width 58 height 17
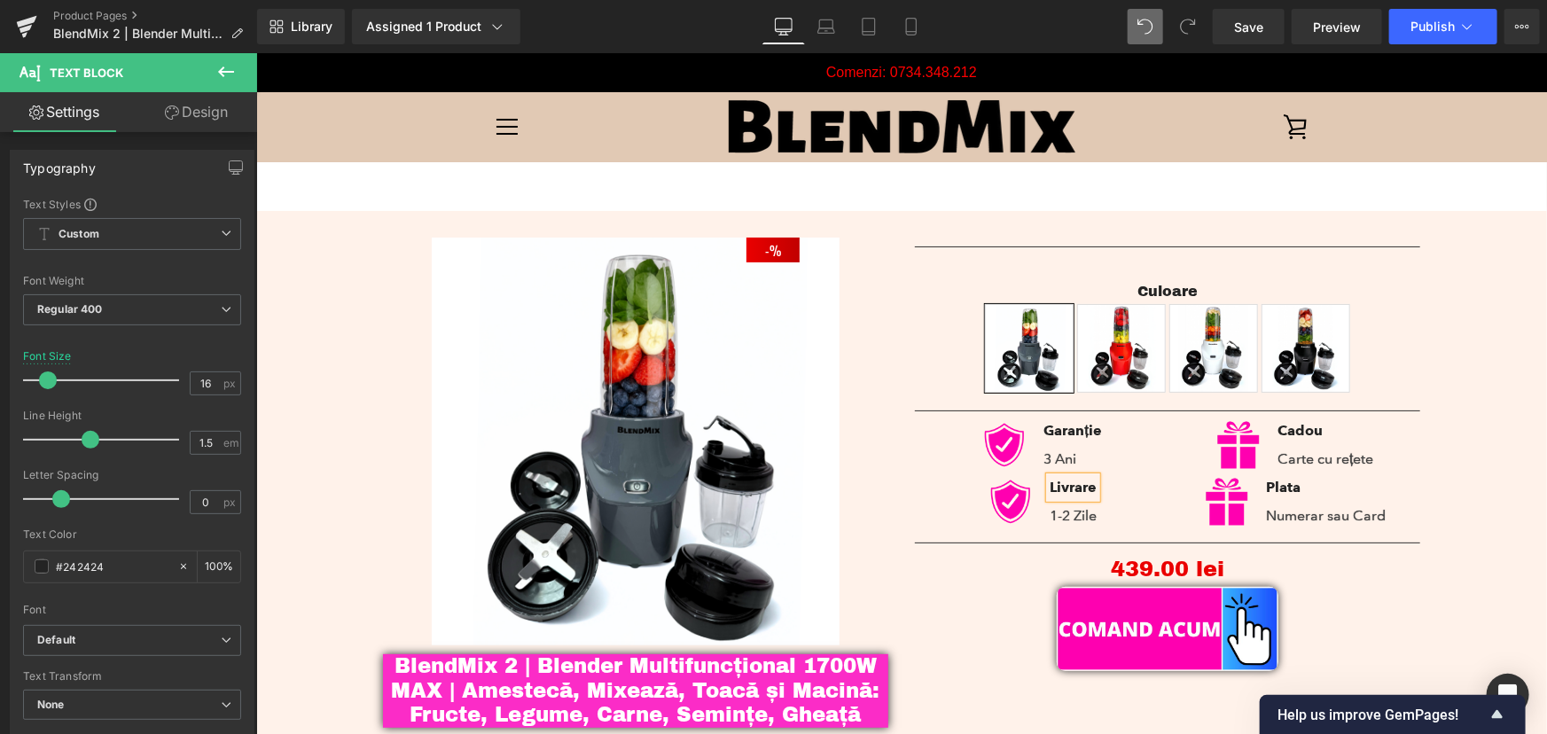
click at [1469, 477] on div "- 43900 % (P) Image BlendMix 2 | Blender Multifuncțional 1700W MAX | Amestecă, …" at bounding box center [900, 483] width 1273 height 546
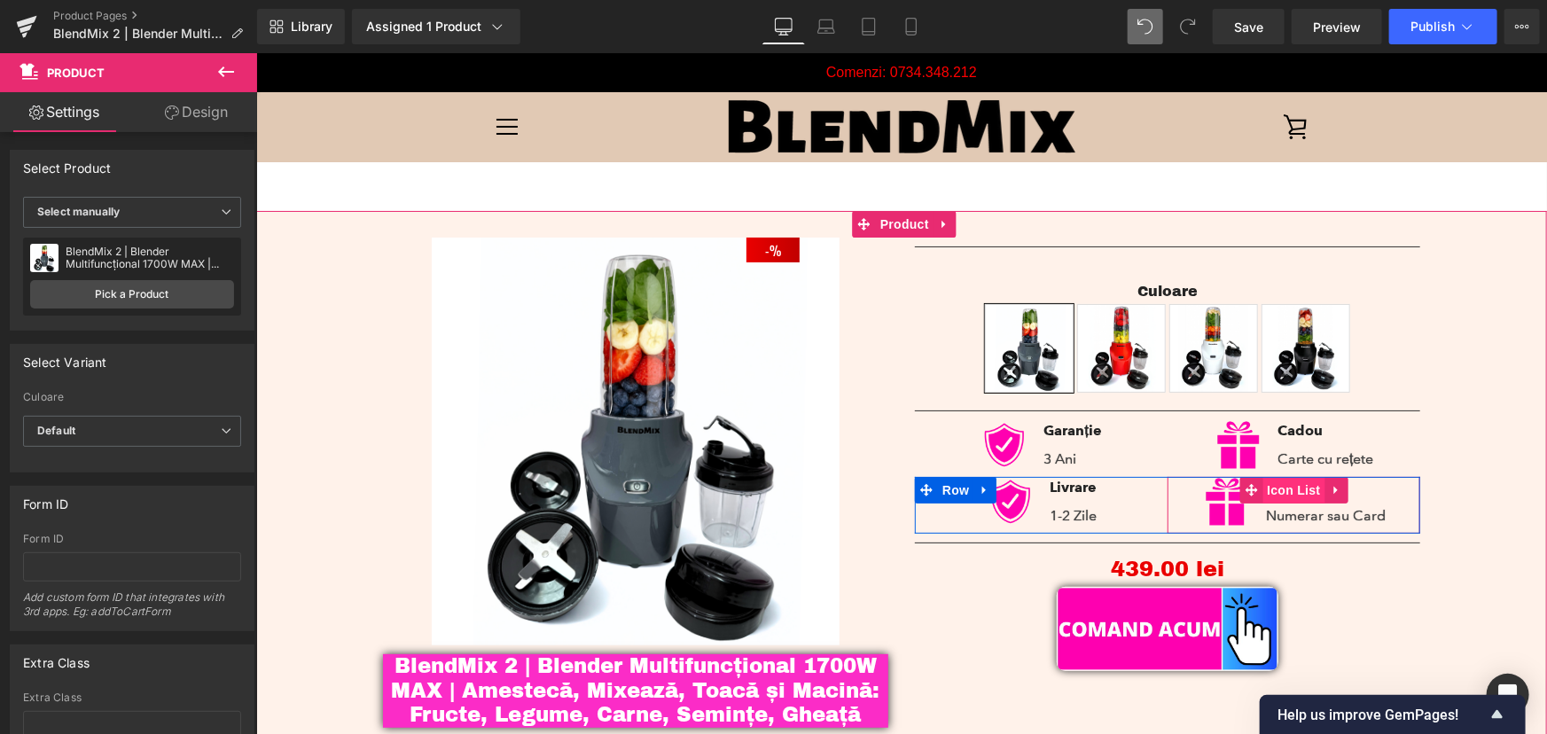
click at [1297, 485] on span "Icon List" at bounding box center [1292, 489] width 62 height 27
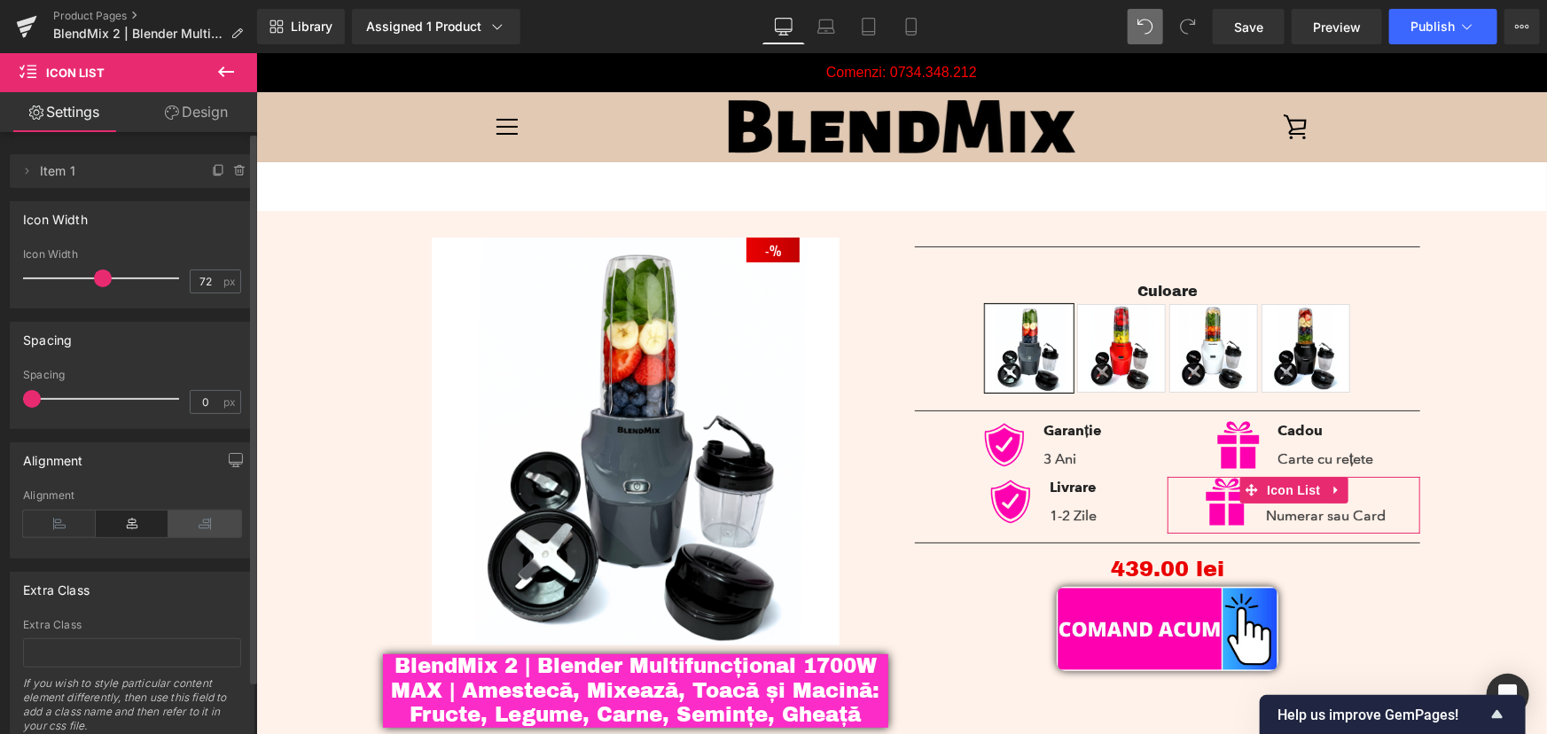
click at [203, 515] on icon at bounding box center [204, 524] width 73 height 27
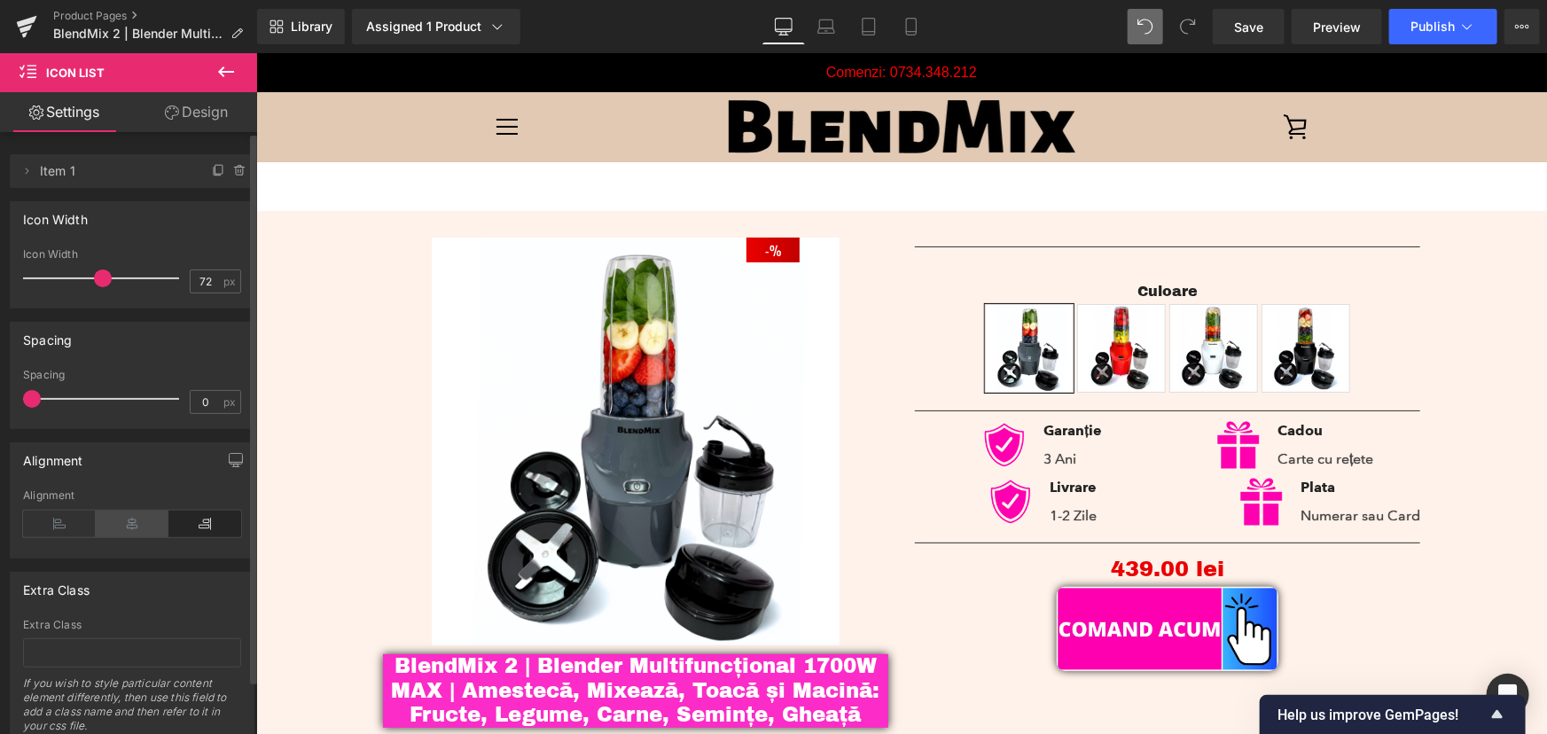
click at [128, 527] on icon at bounding box center [132, 524] width 73 height 27
click at [66, 518] on icon at bounding box center [59, 524] width 73 height 27
click at [120, 534] on icon at bounding box center [132, 524] width 73 height 27
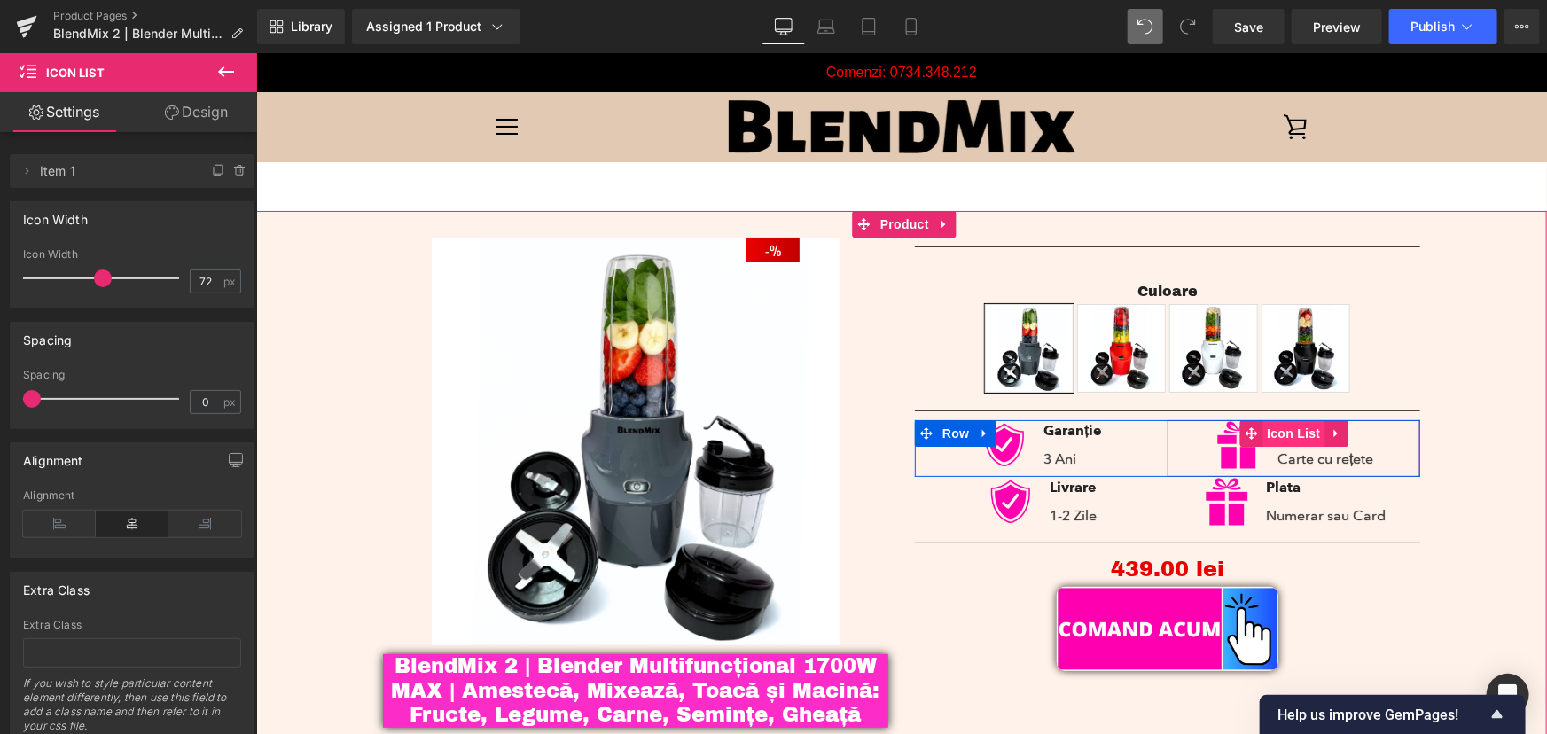
click at [1285, 431] on span "Icon List" at bounding box center [1292, 432] width 62 height 27
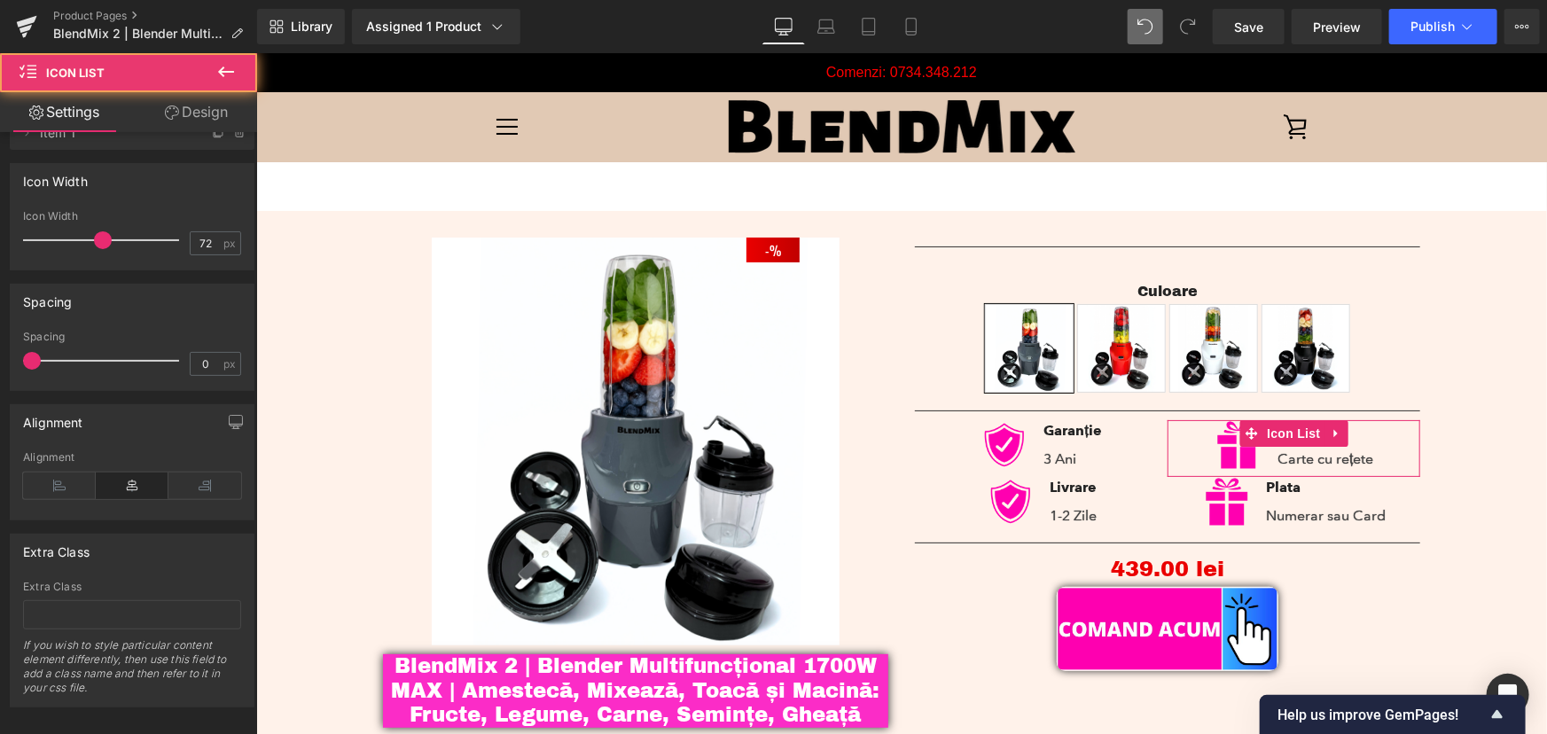
scroll to position [58, 0]
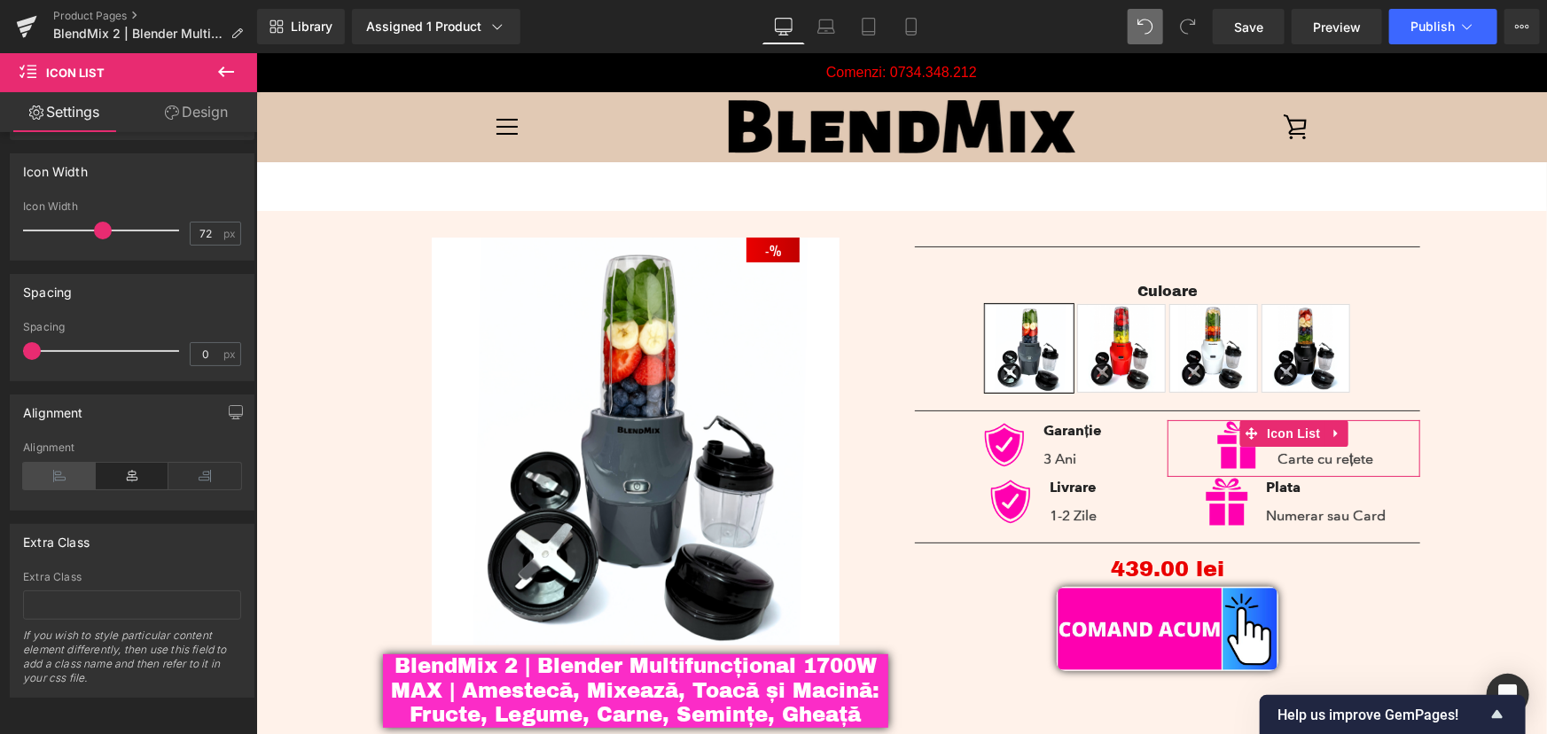
click at [77, 463] on icon at bounding box center [59, 476] width 73 height 27
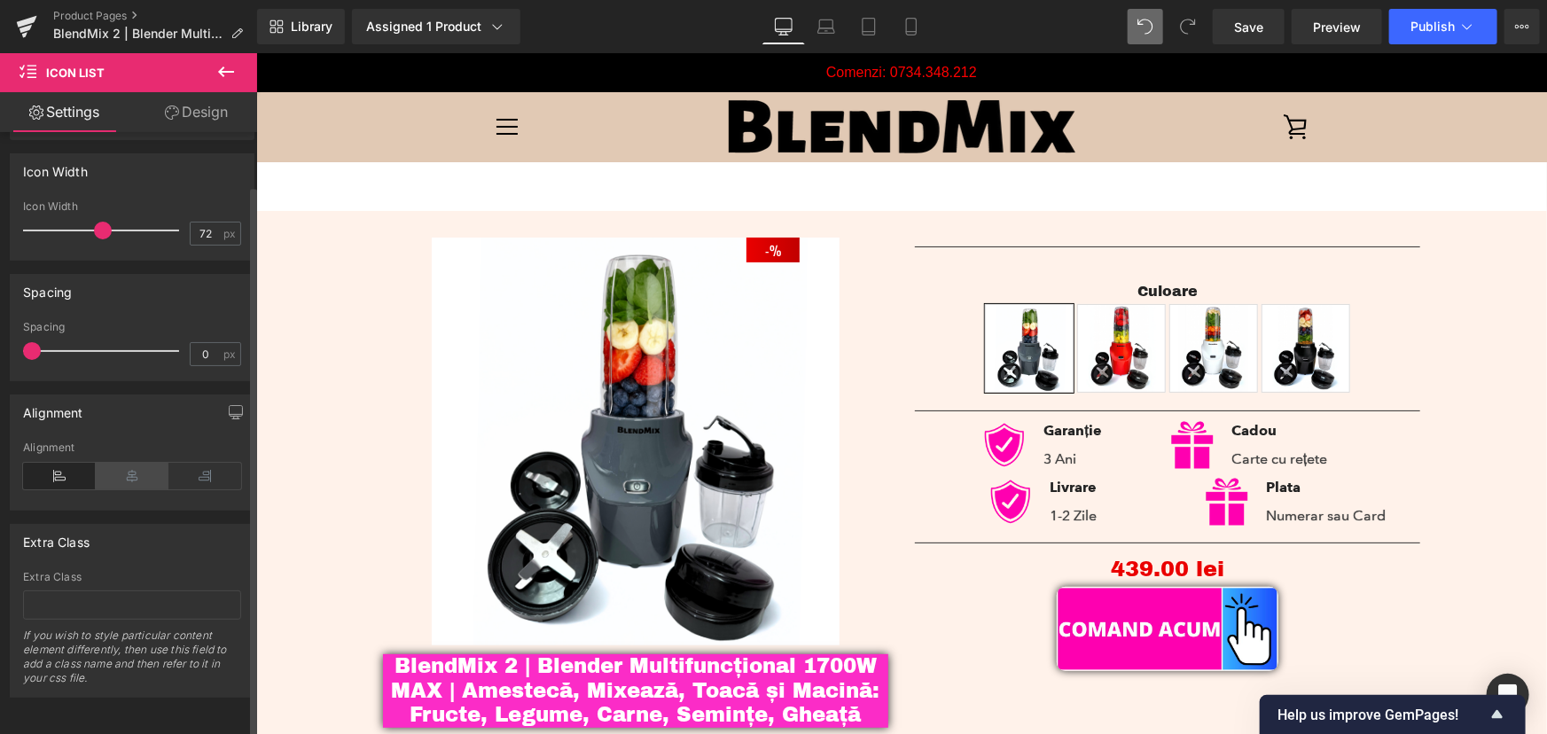
click at [133, 470] on icon at bounding box center [132, 476] width 73 height 27
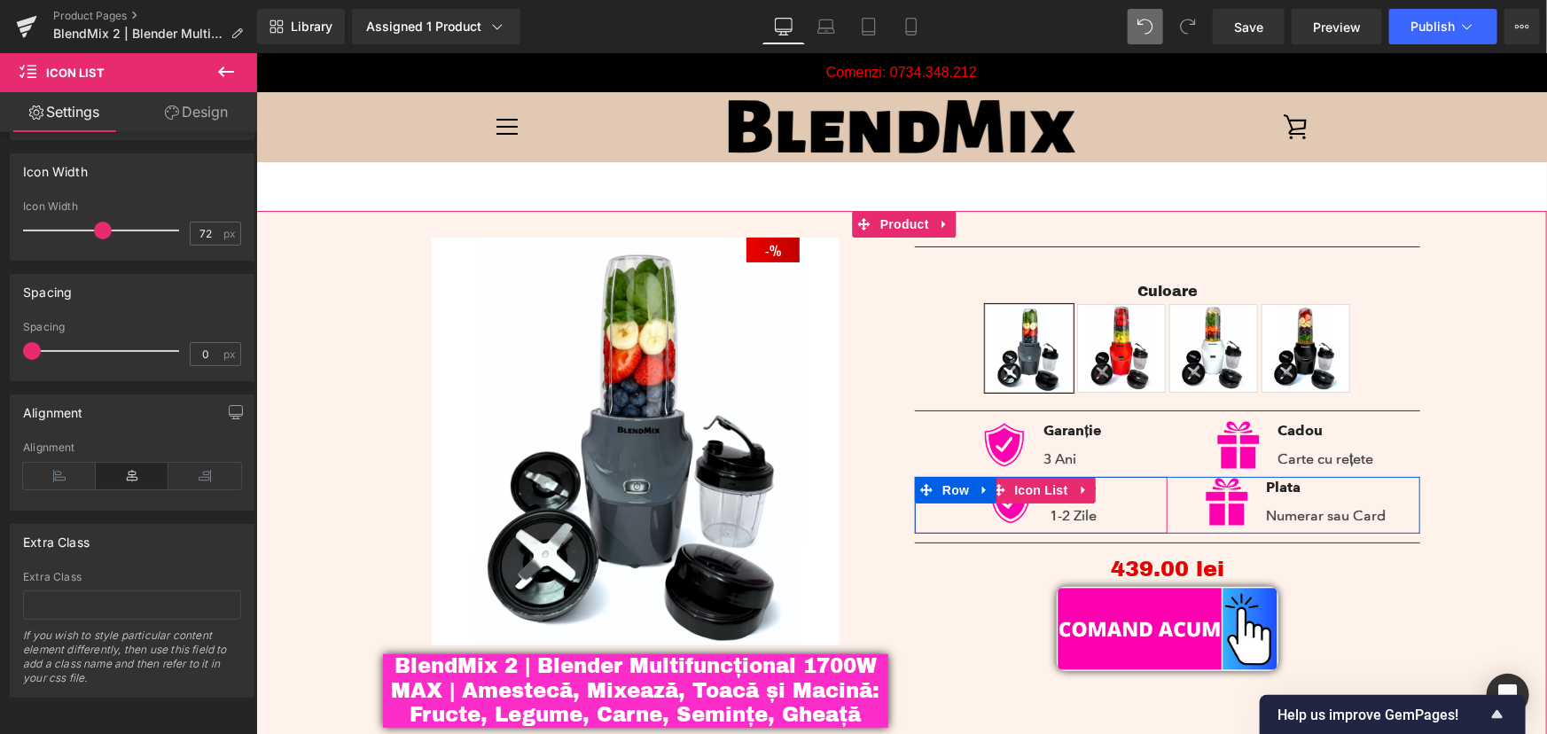
click at [1036, 494] on span "Icon List" at bounding box center [1040, 489] width 62 height 27
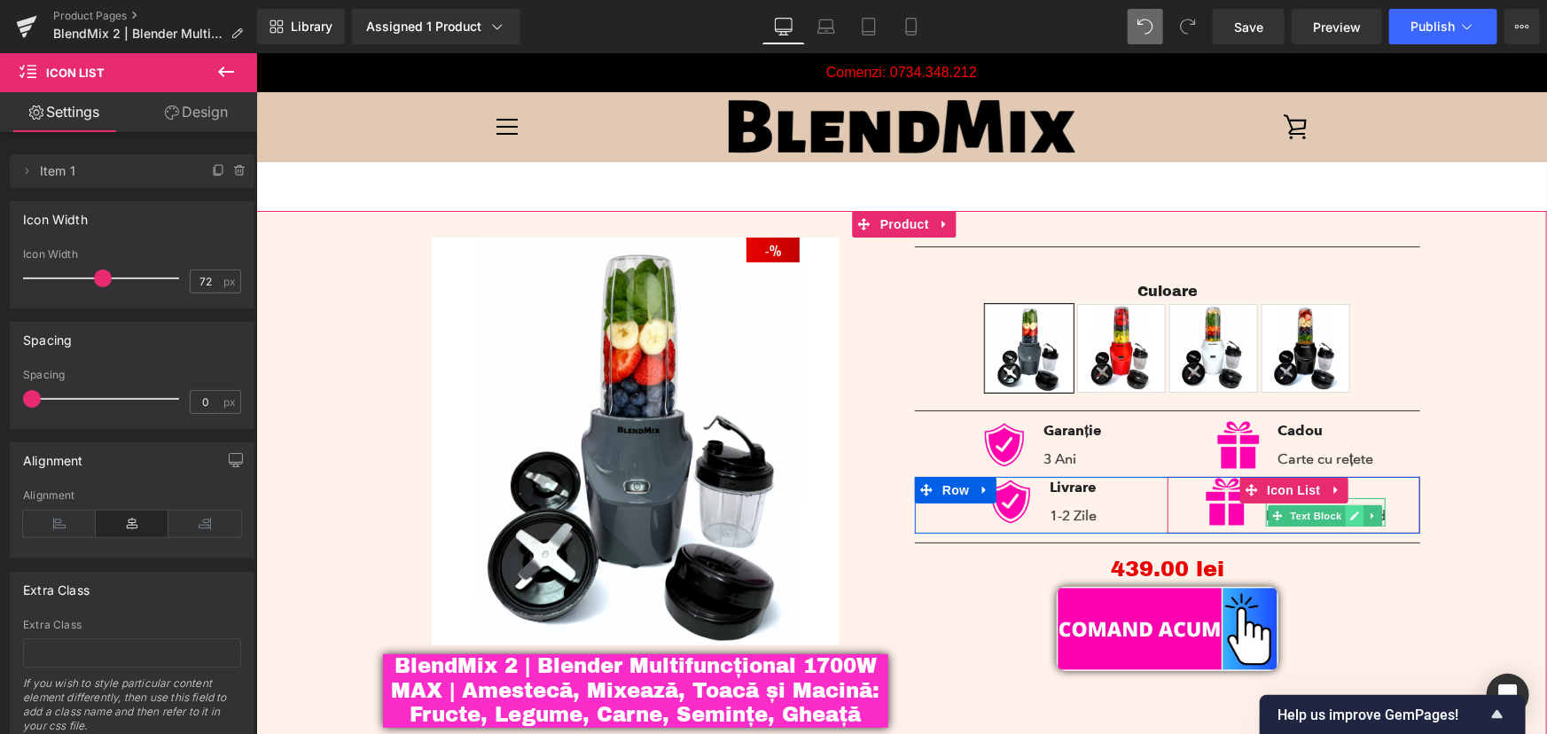
click at [1347, 522] on link at bounding box center [1354, 514] width 19 height 21
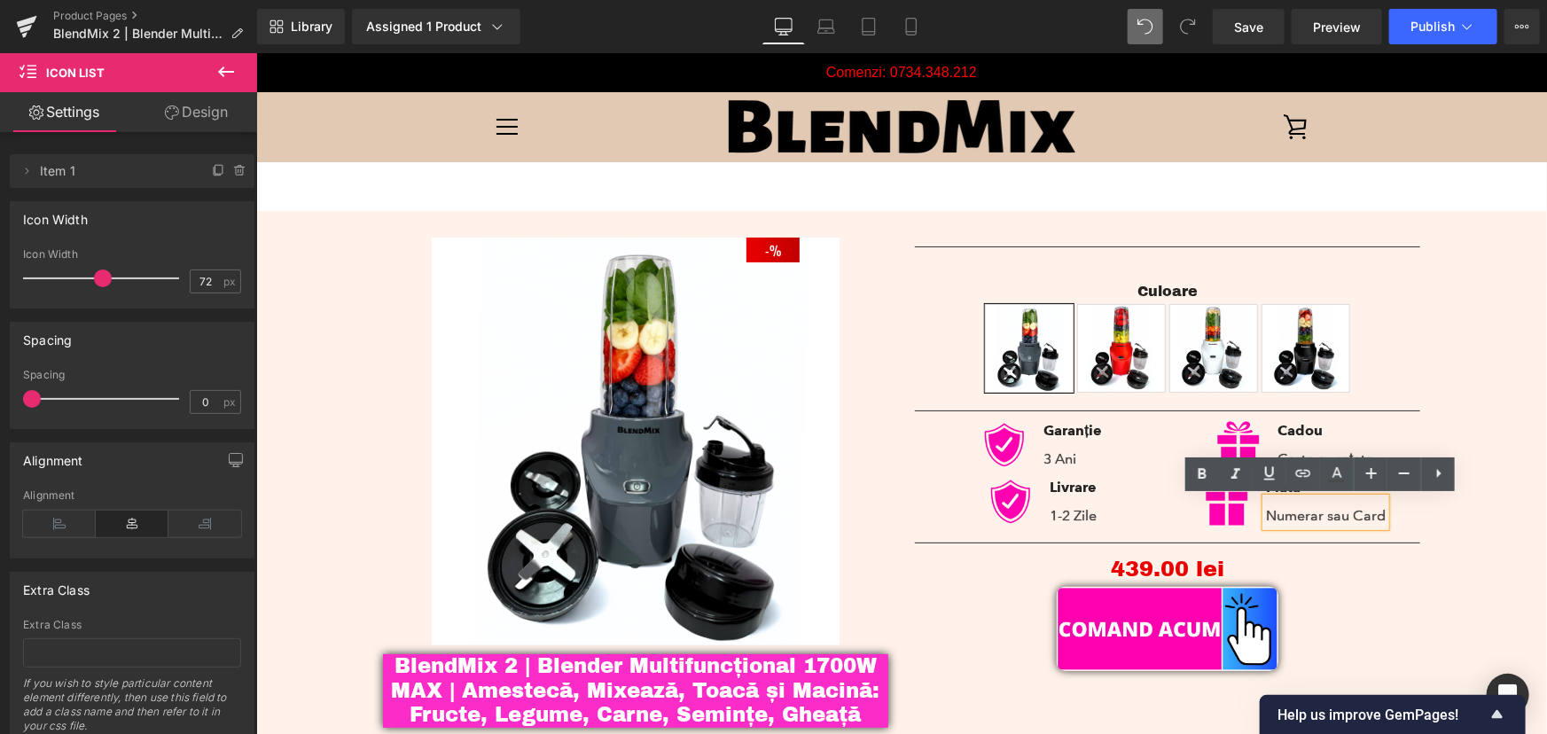
click at [1472, 339] on div "- 43900 % (P) Image BlendMix 2 | Blender Multifuncțional 1700W MAX | Amestecă, …" at bounding box center [900, 483] width 1273 height 546
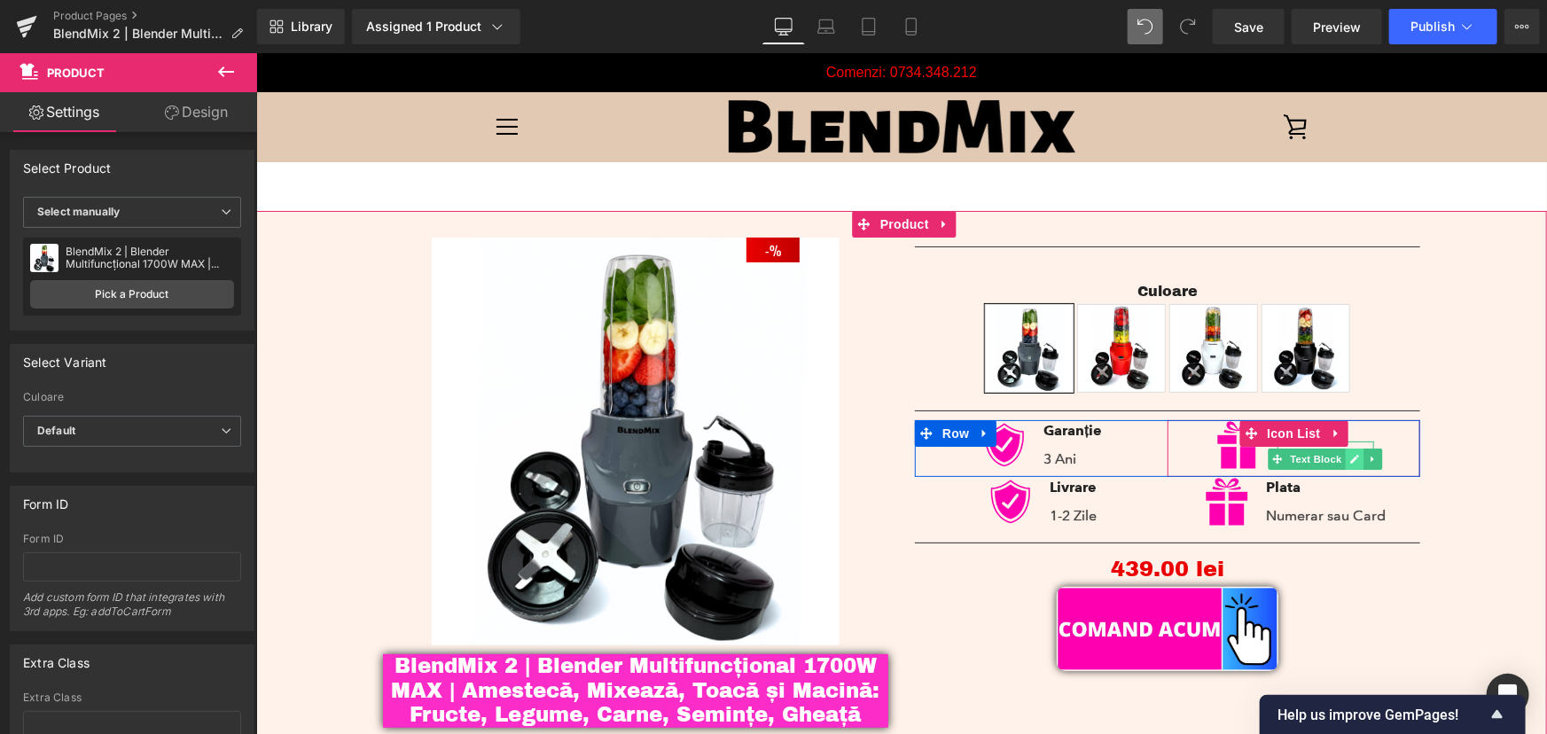
click at [1350, 461] on icon at bounding box center [1354, 458] width 9 height 9
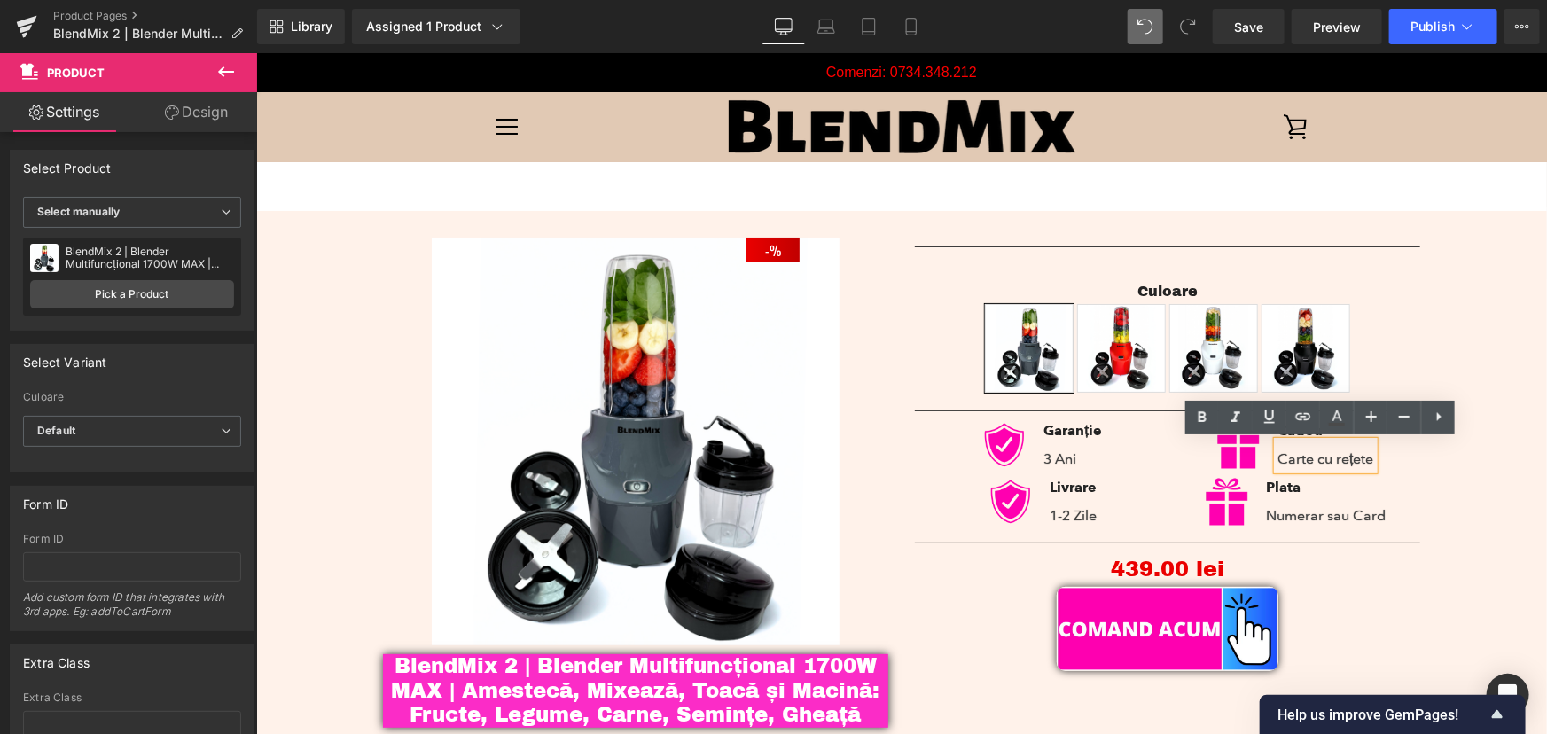
click at [1331, 462] on p "Carte cu rețete" at bounding box center [1324, 458] width 96 height 21
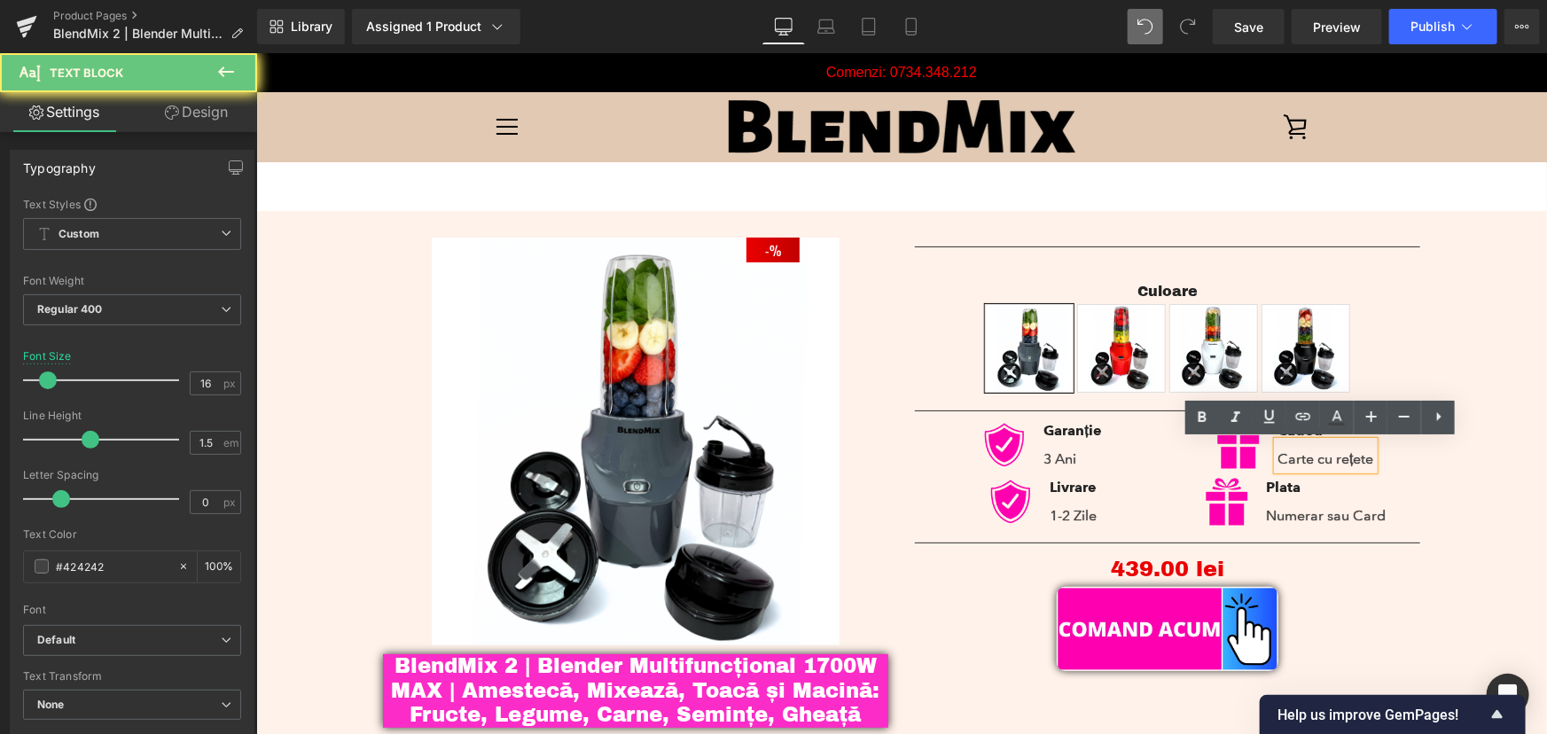
click at [1329, 462] on p "Carte cu rețete" at bounding box center [1324, 458] width 96 height 21
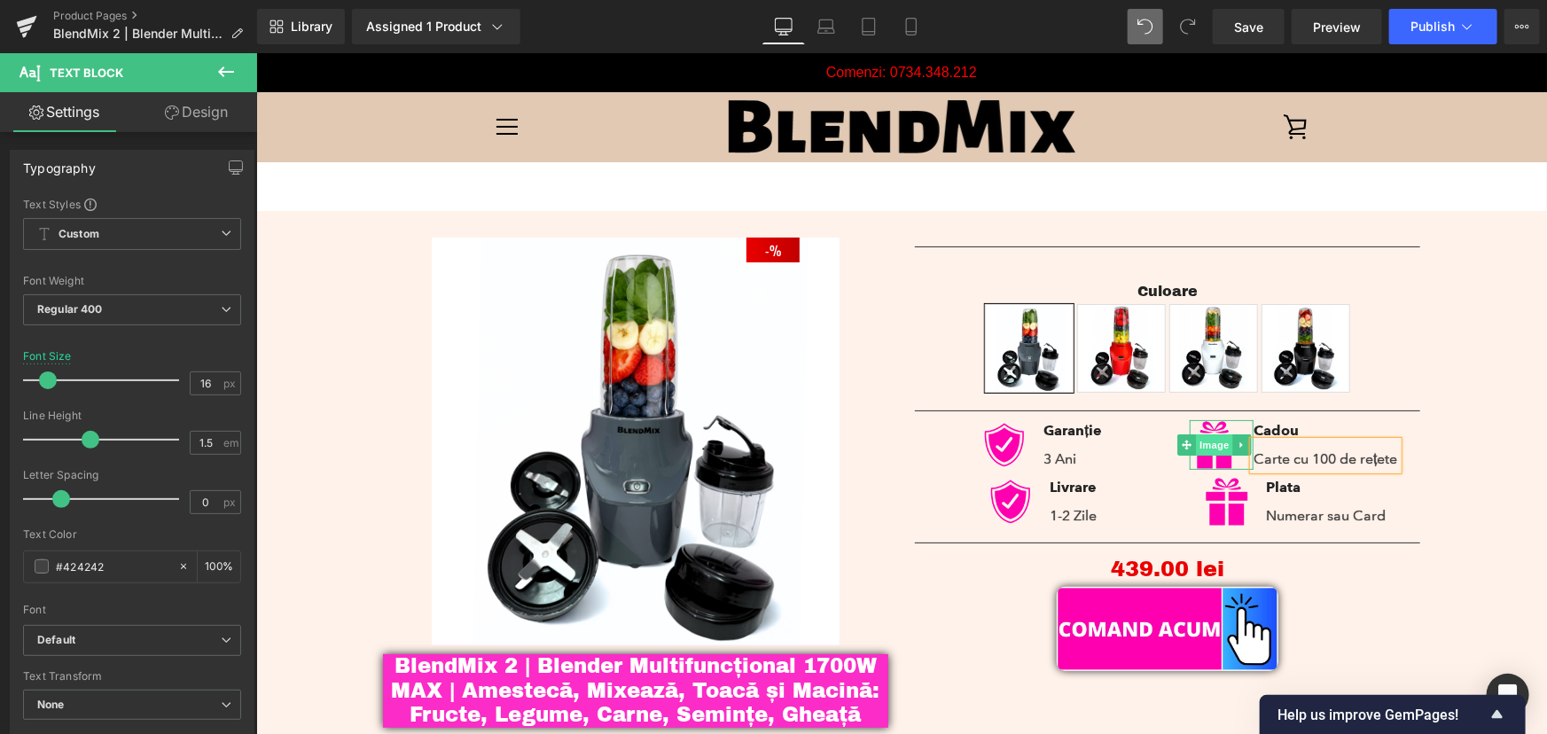
click at [1210, 444] on span "Image" at bounding box center [1213, 443] width 37 height 21
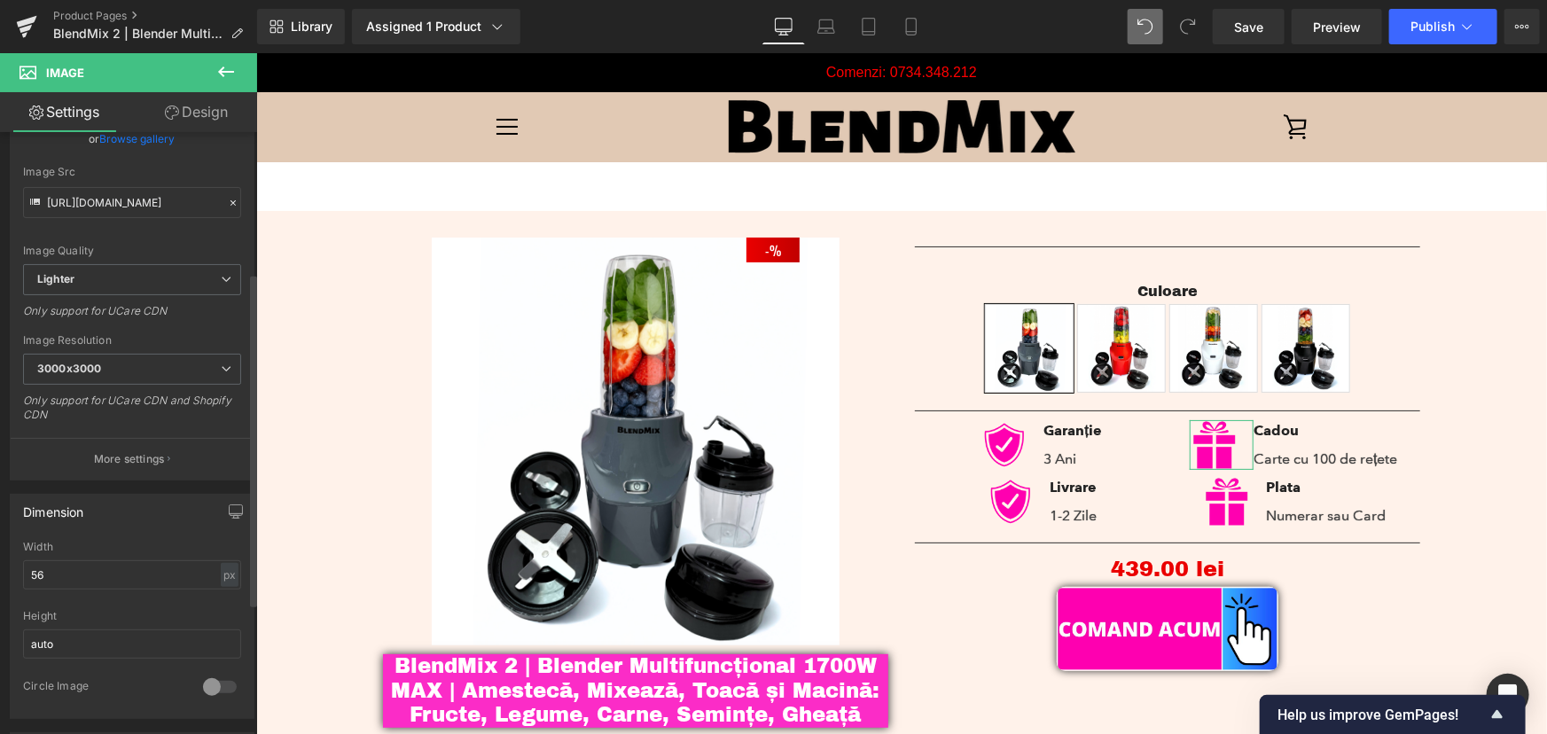
scroll to position [322, 0]
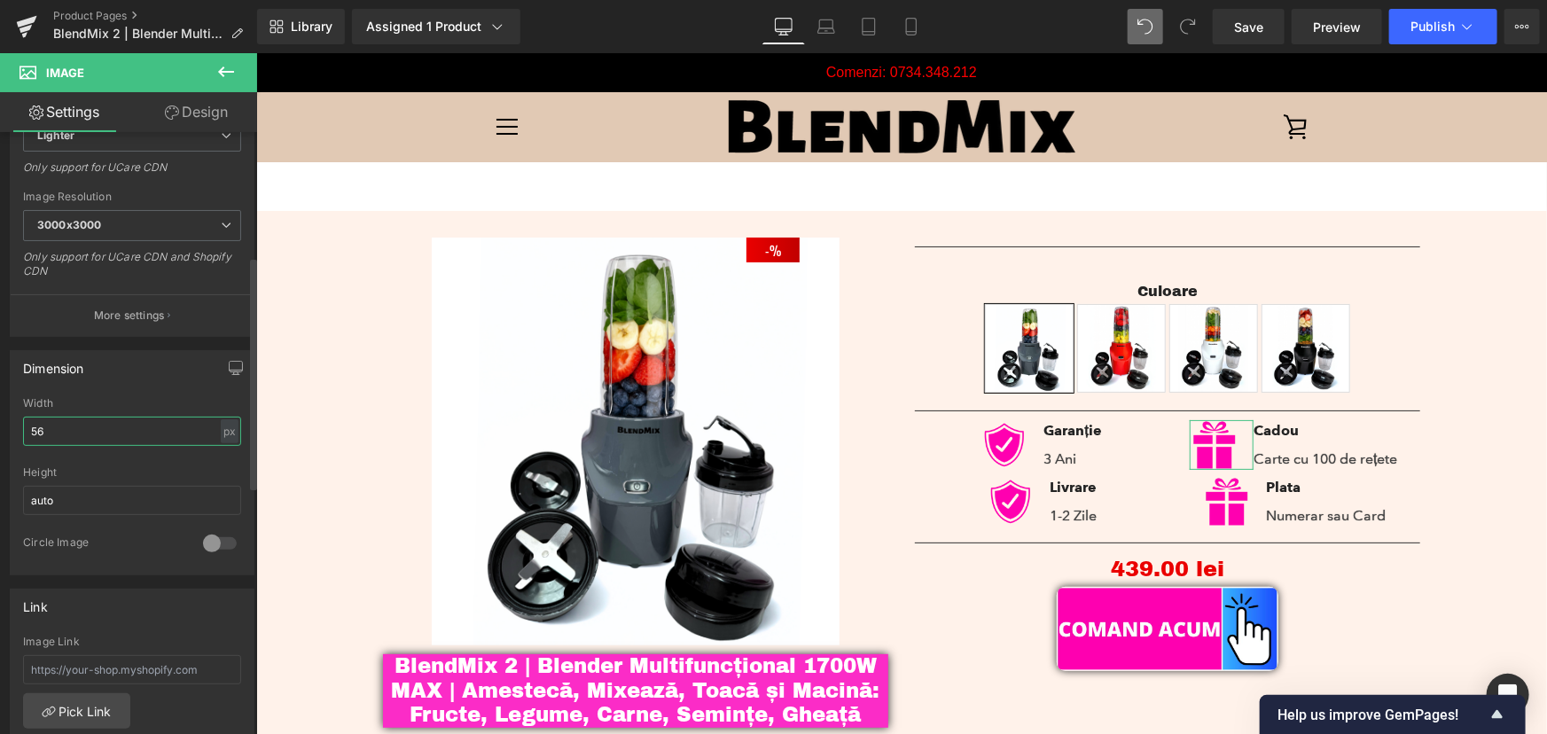
click at [49, 428] on input "56" at bounding box center [132, 431] width 218 height 29
type input "40"
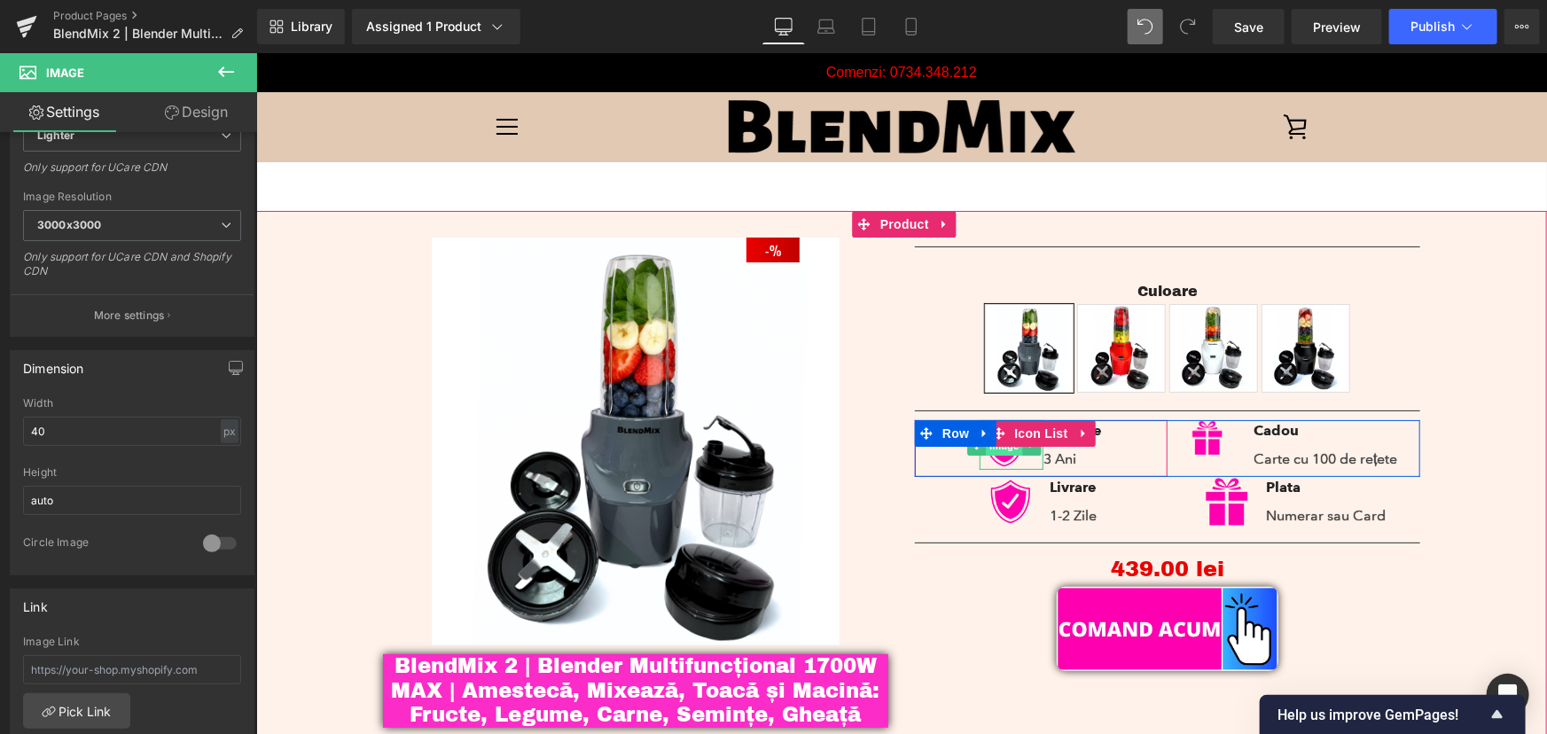
click at [995, 450] on span "Image" at bounding box center [1004, 444] width 37 height 21
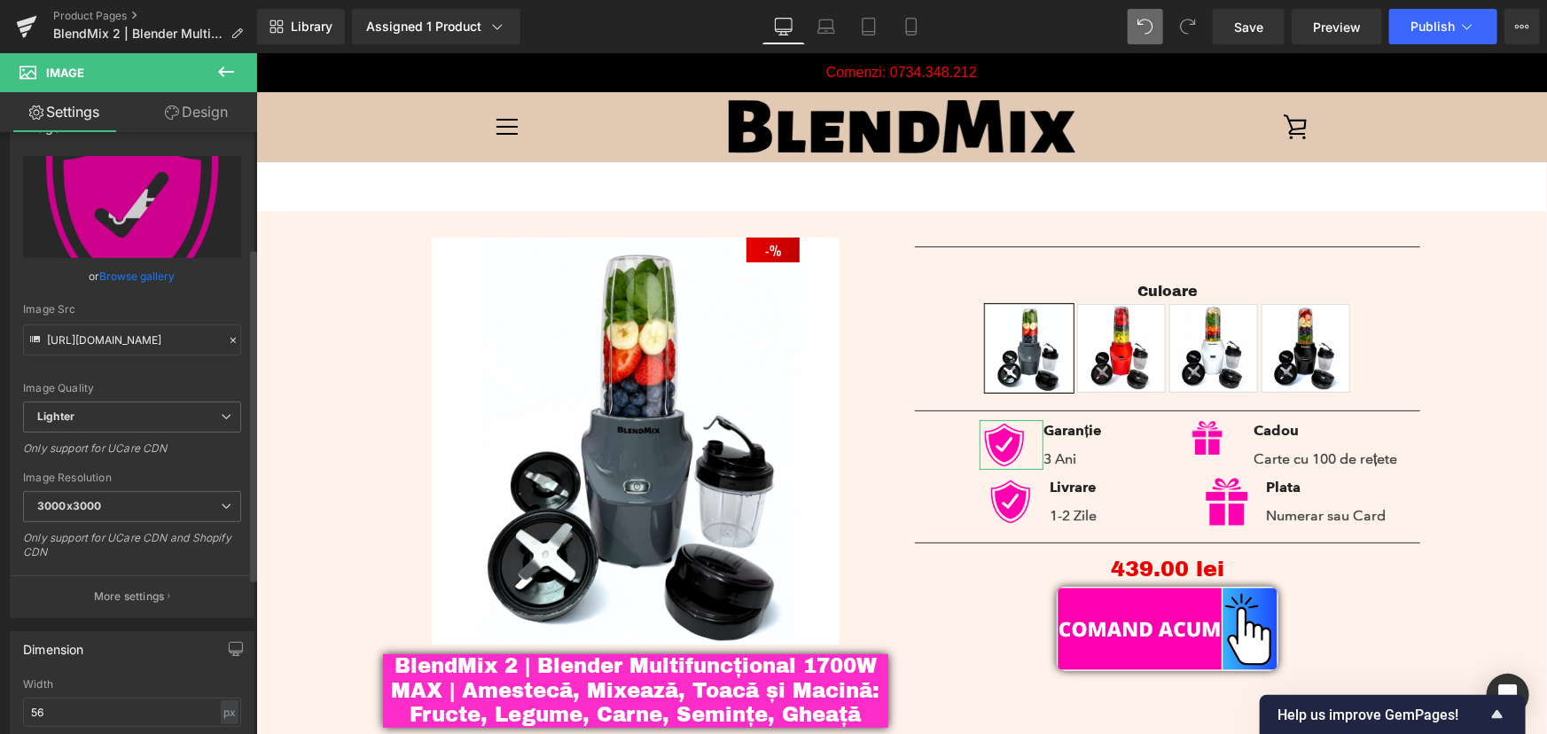
scroll to position [241, 0]
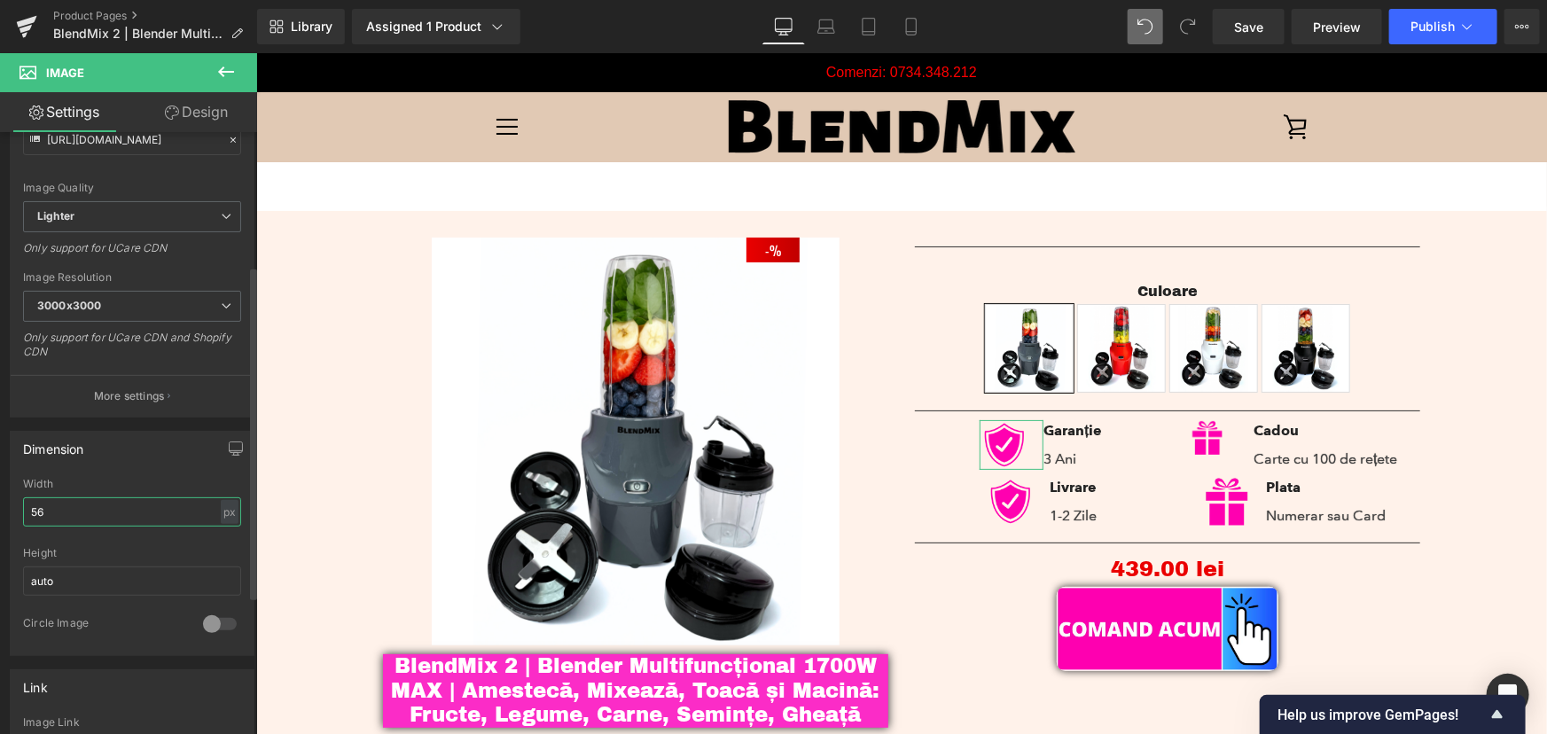
click at [49, 506] on input "56" at bounding box center [132, 511] width 218 height 29
type input "40"
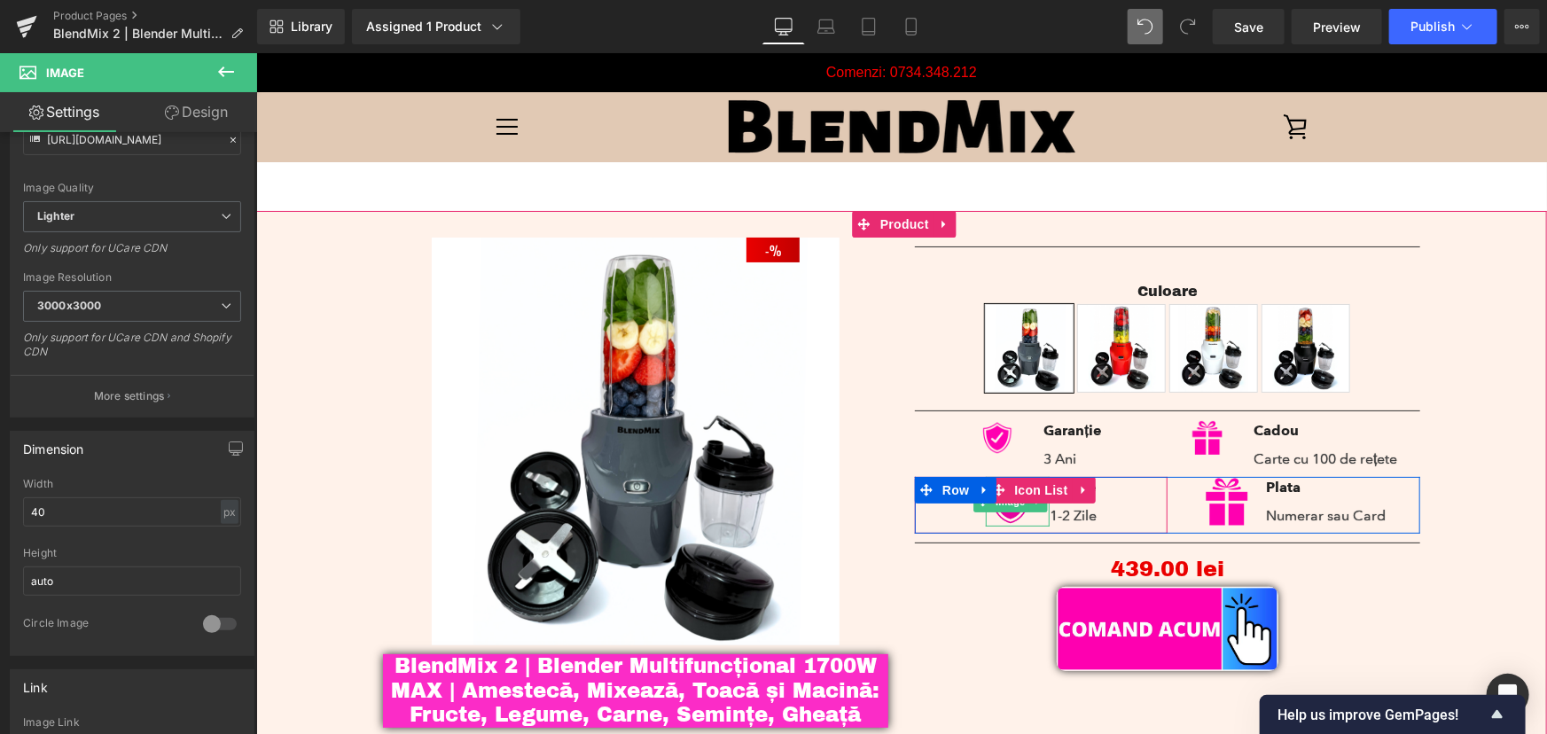
click at [1004, 513] on img at bounding box center [1010, 501] width 50 height 50
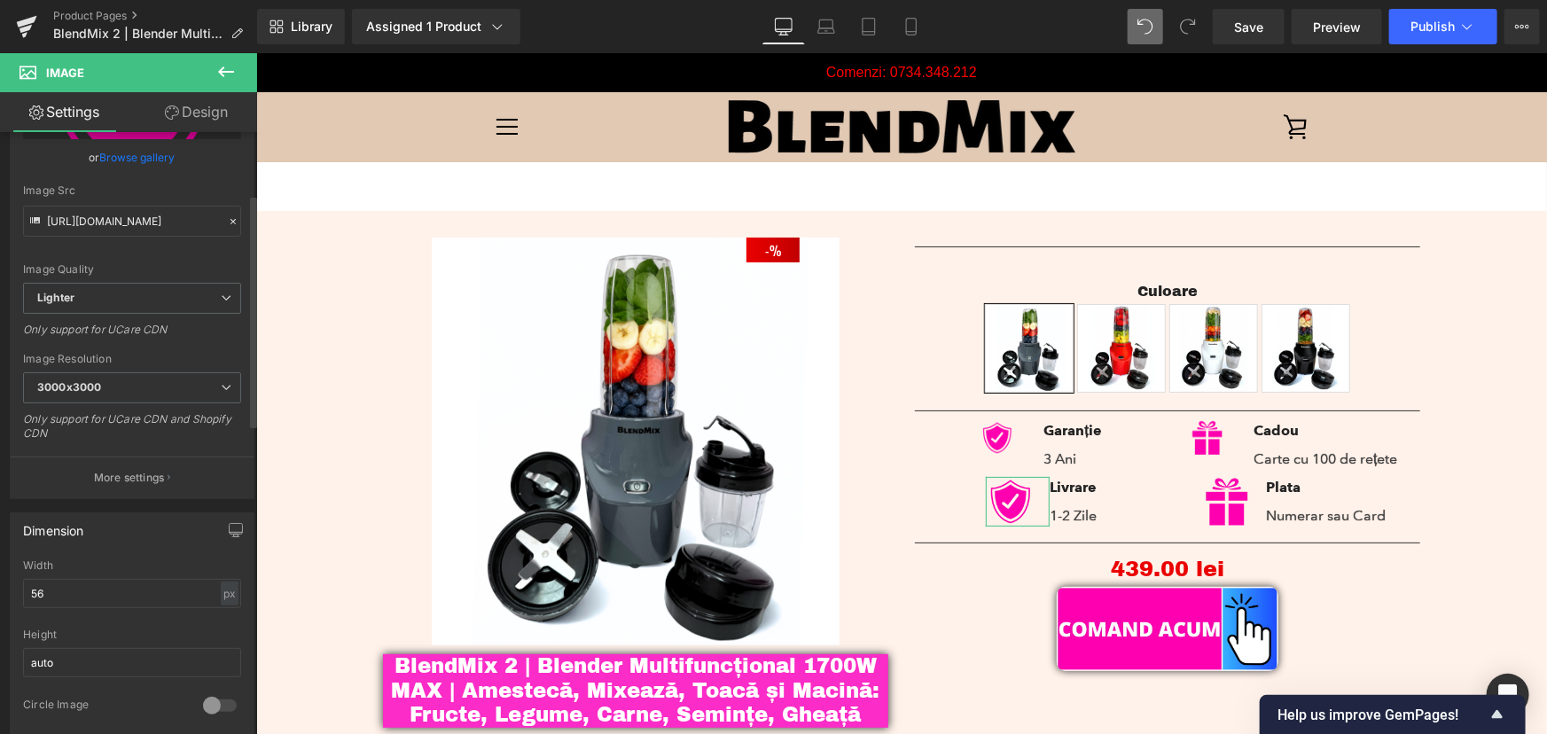
scroll to position [160, 0]
click at [38, 586] on input "56" at bounding box center [132, 592] width 218 height 29
type input "40"
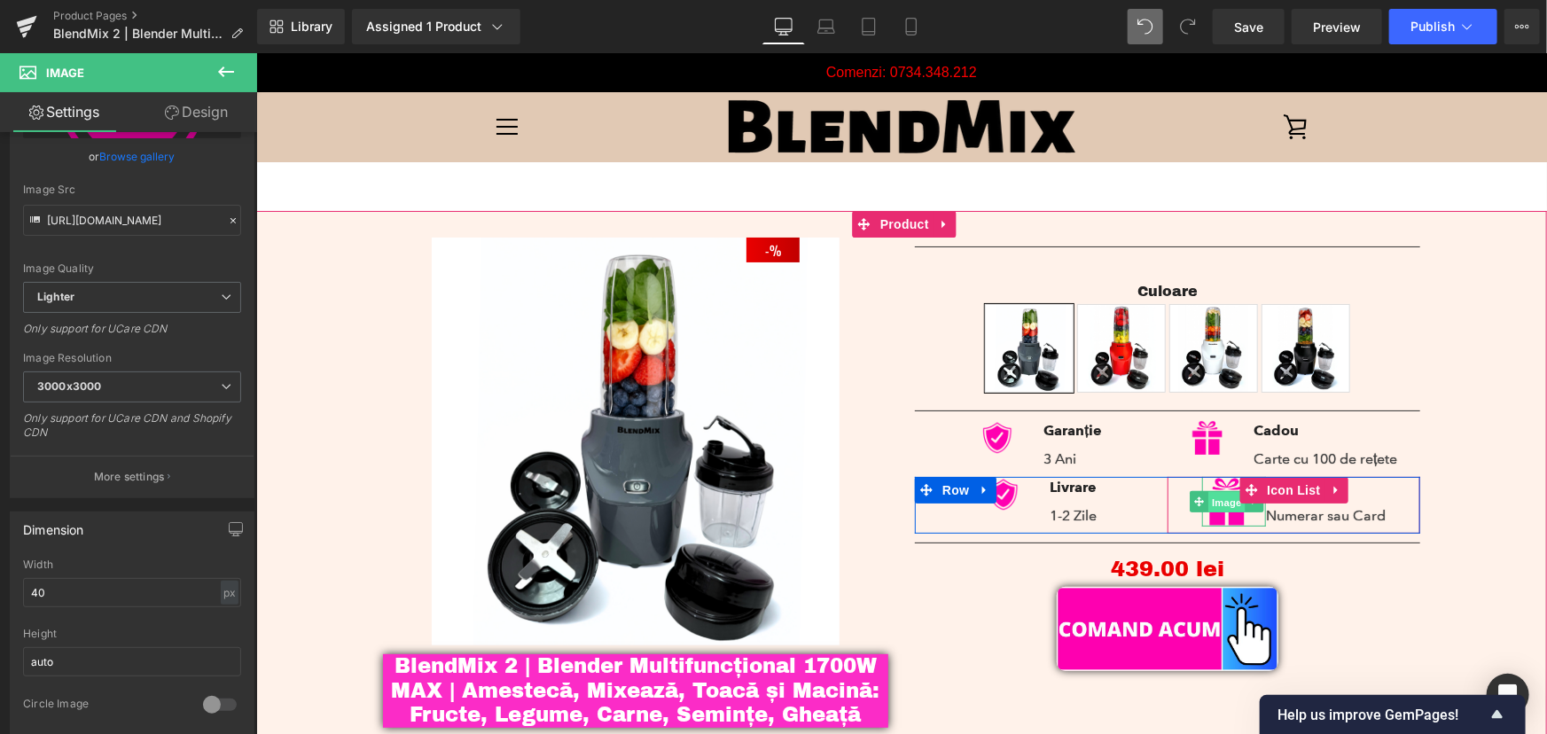
click at [1214, 505] on span "Image" at bounding box center [1225, 501] width 37 height 21
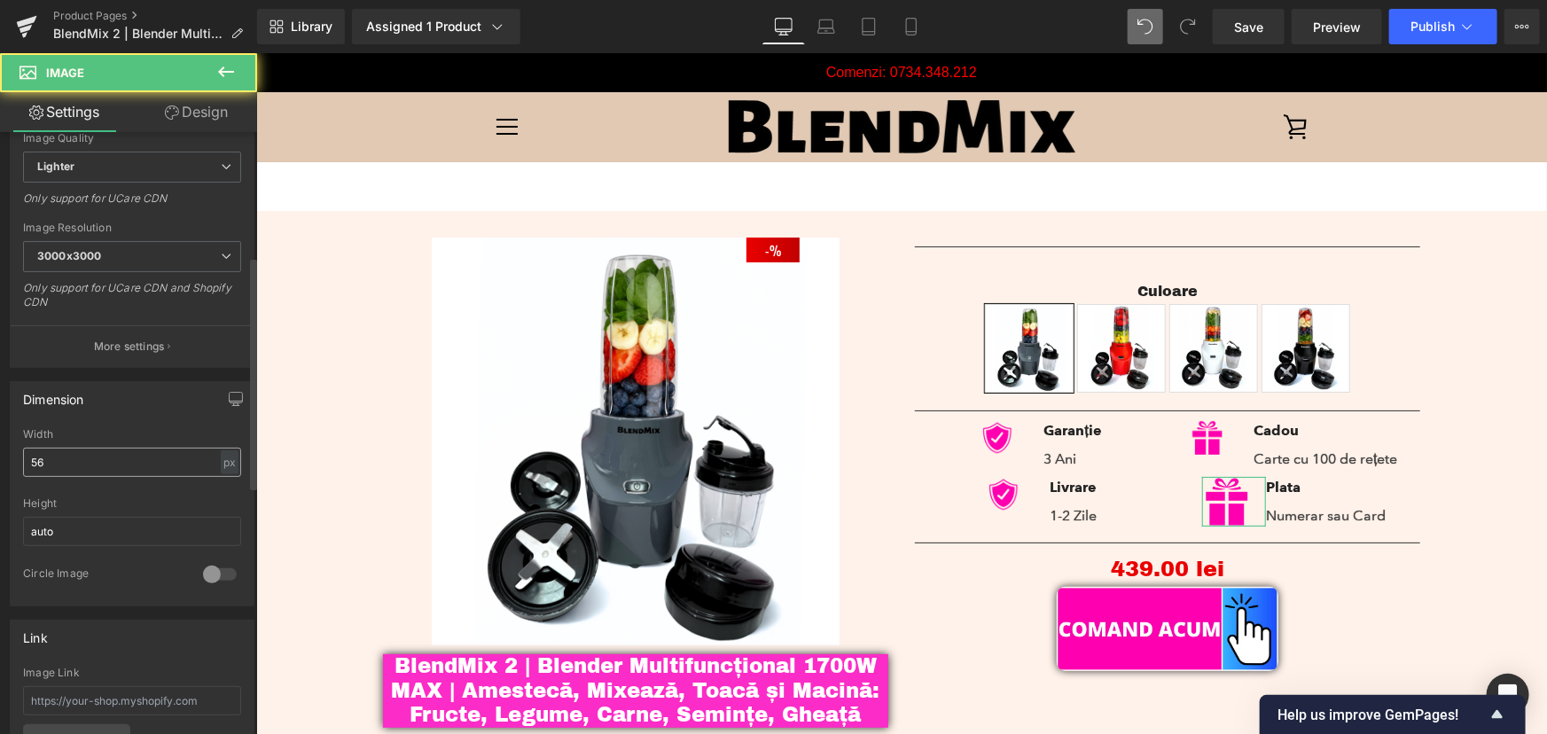
scroll to position [322, 0]
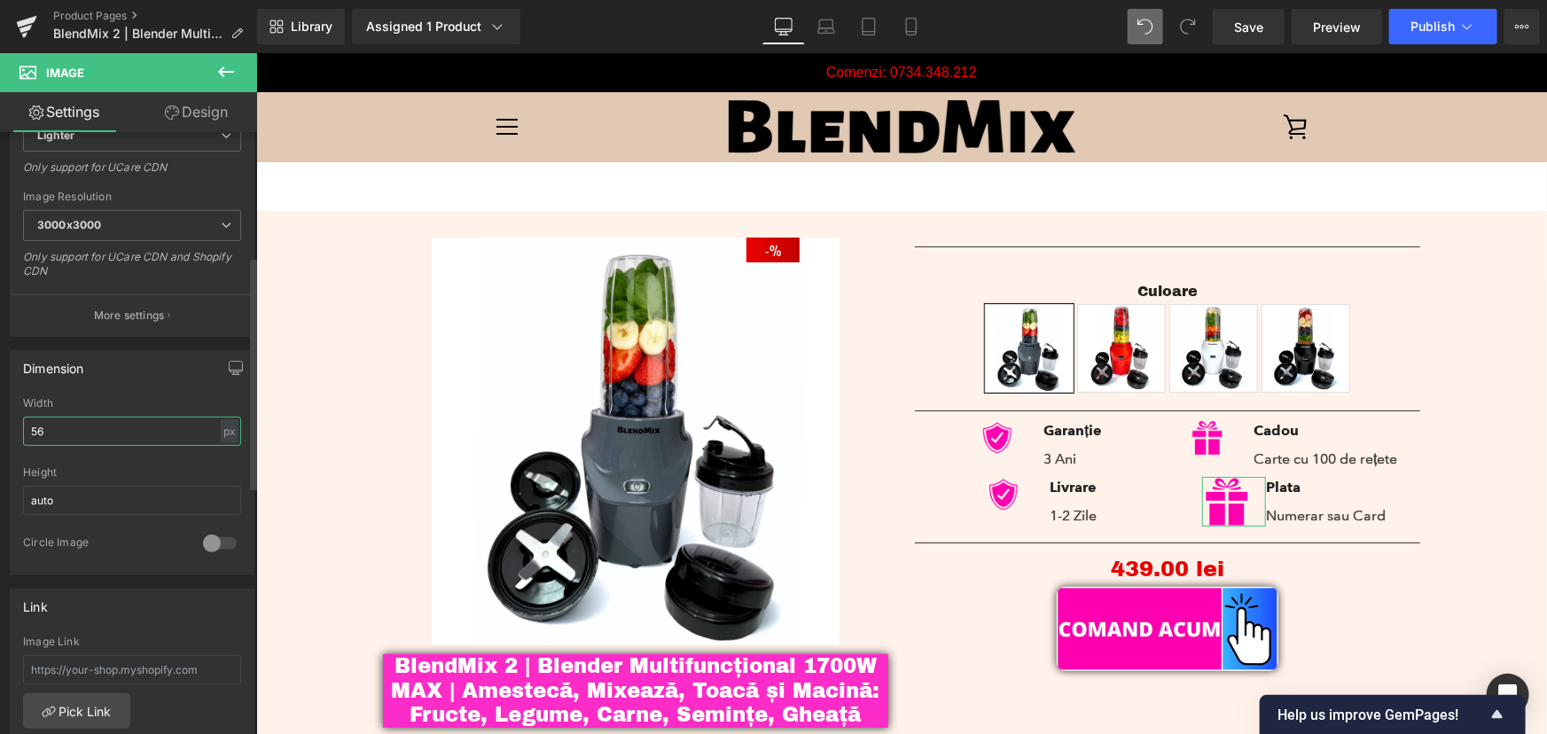
click at [42, 425] on input "56" at bounding box center [132, 431] width 218 height 29
type input "40"
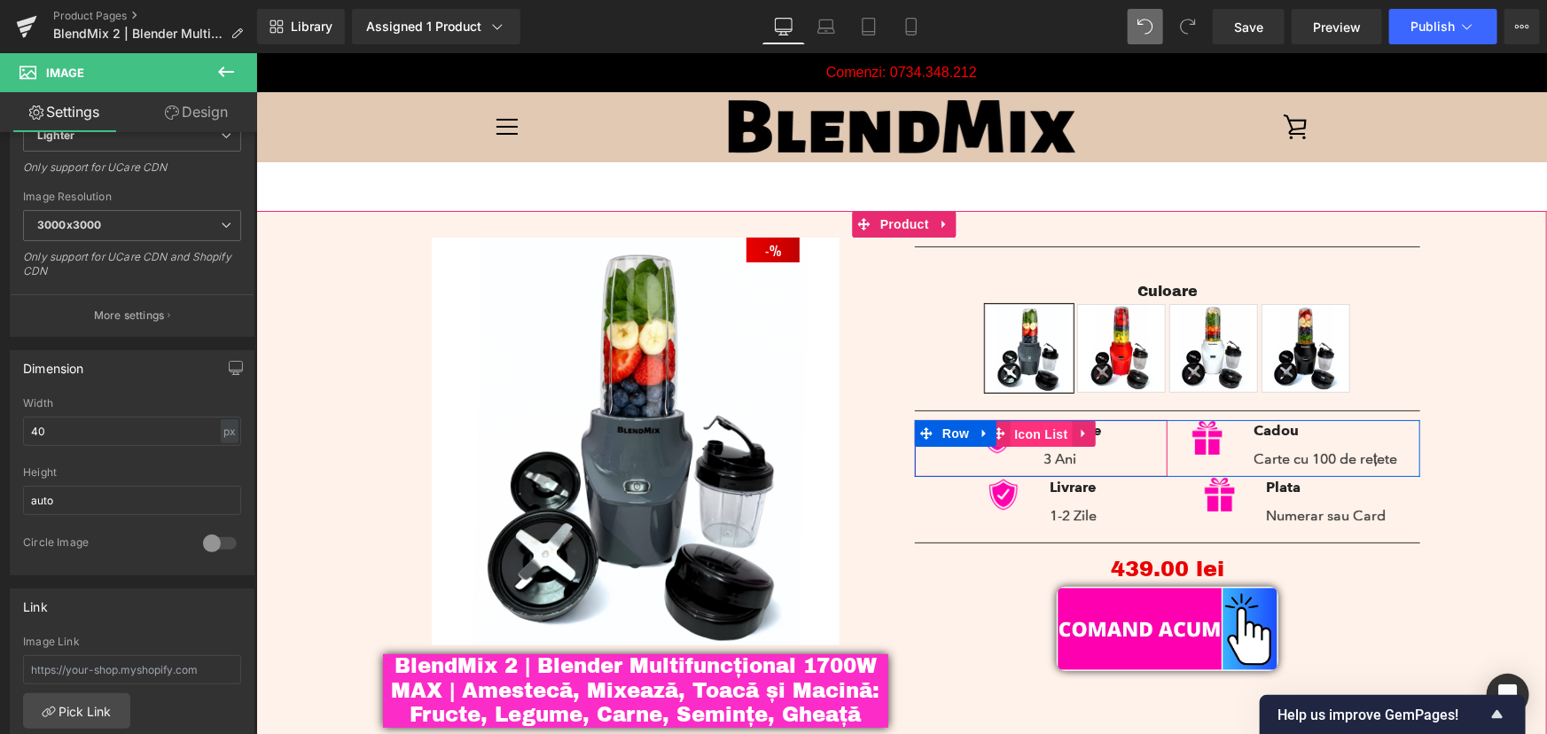
click at [1030, 432] on span "Icon List" at bounding box center [1040, 433] width 62 height 27
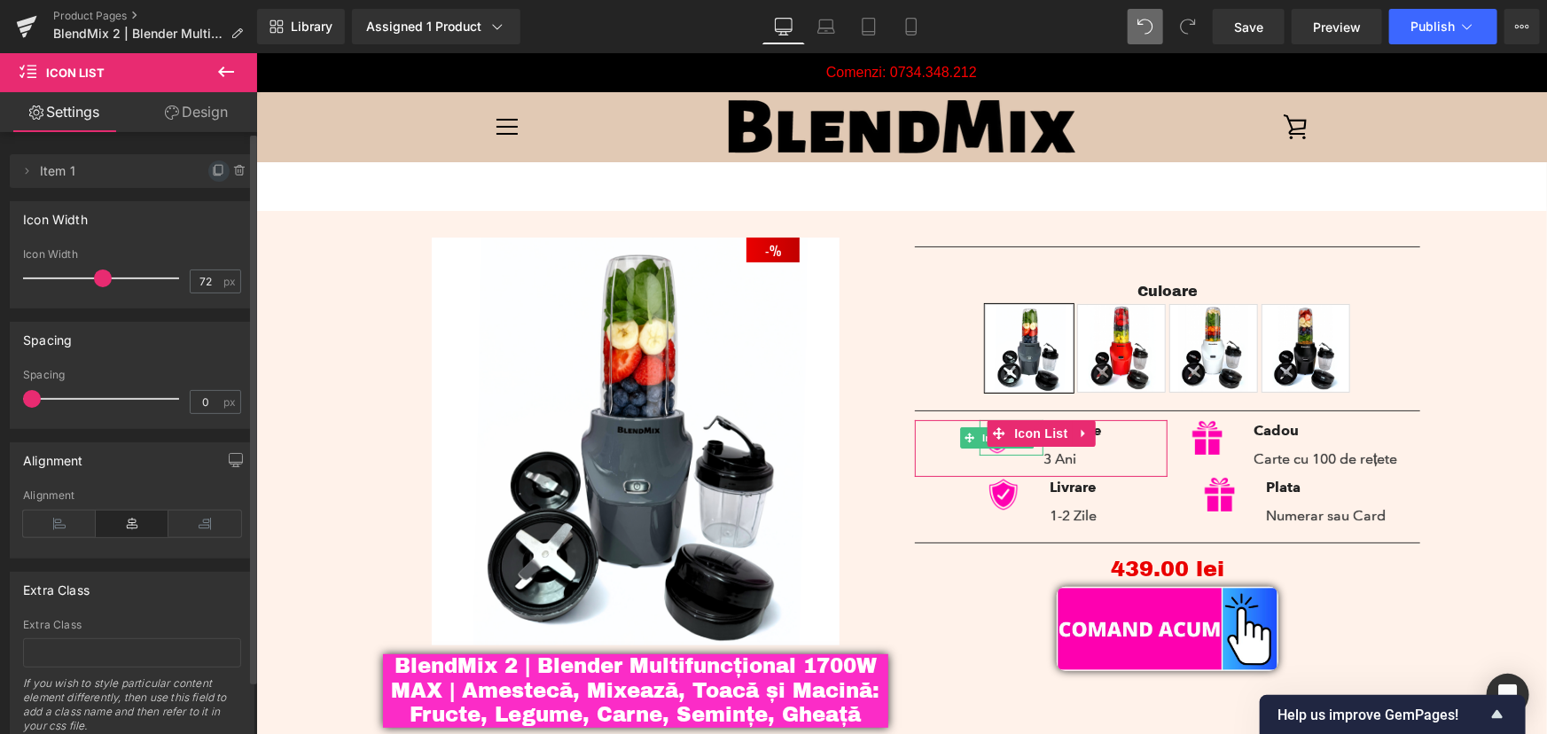
click at [212, 172] on icon at bounding box center [219, 171] width 14 height 14
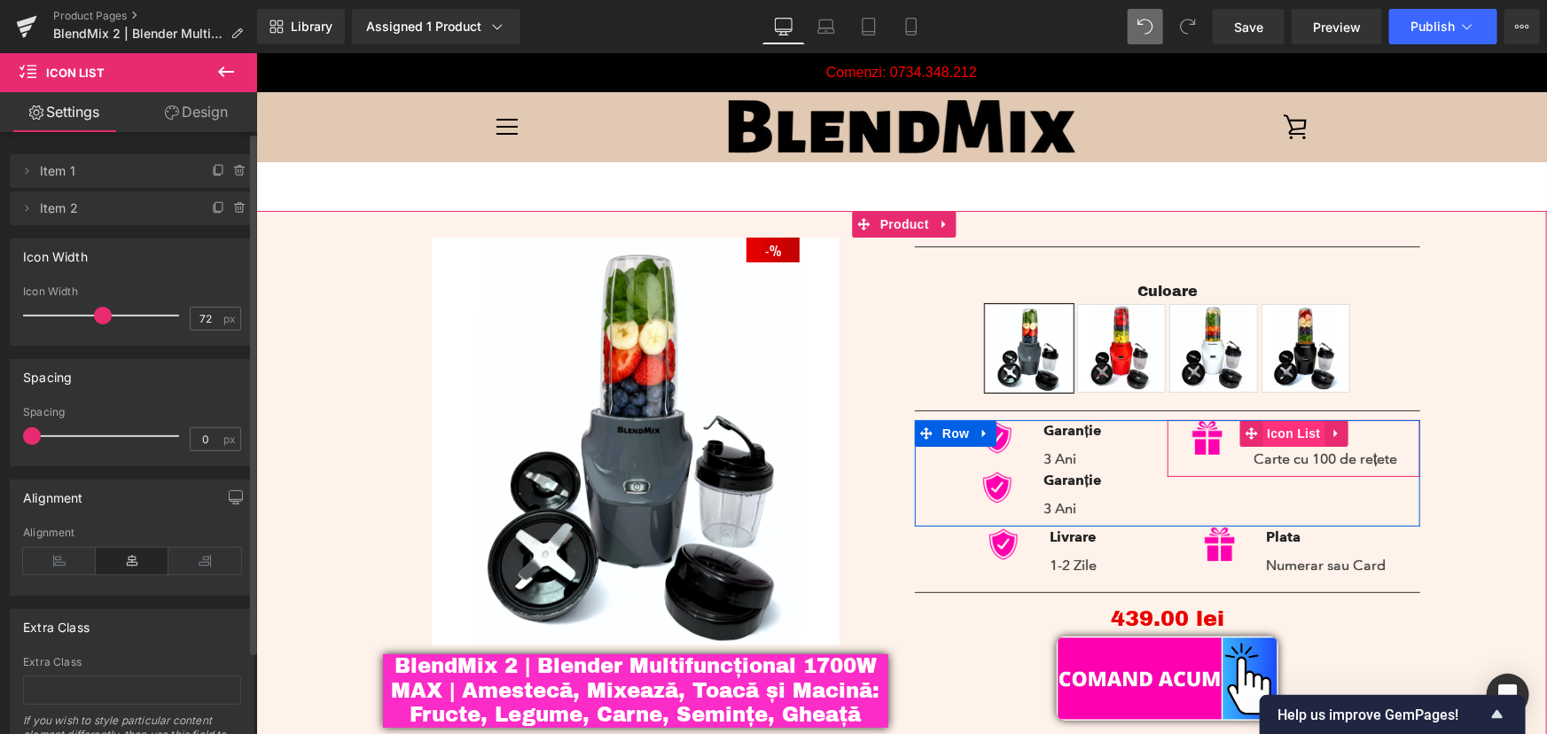
click at [1279, 434] on span "Icon List" at bounding box center [1292, 432] width 62 height 27
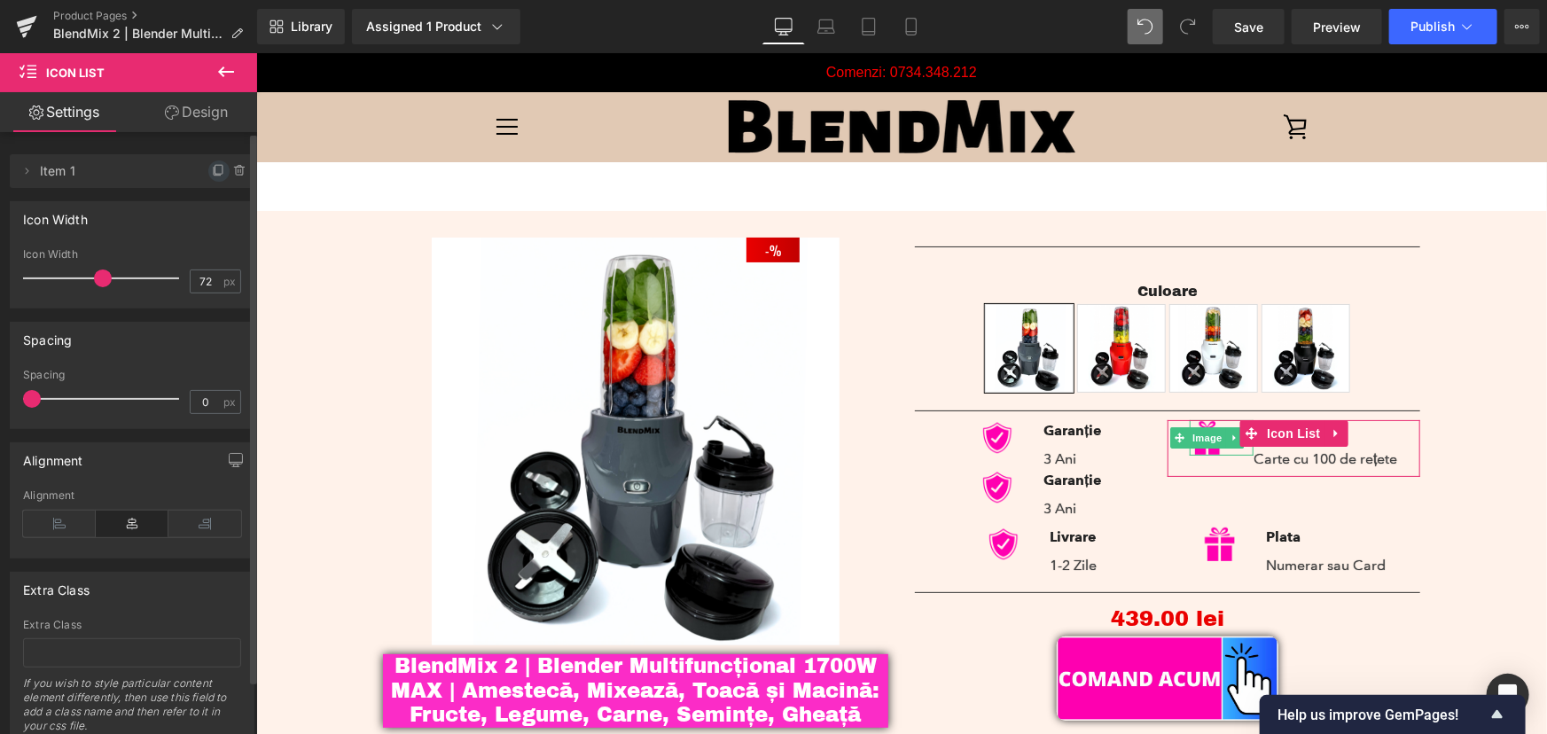
click at [212, 171] on icon at bounding box center [219, 171] width 14 height 14
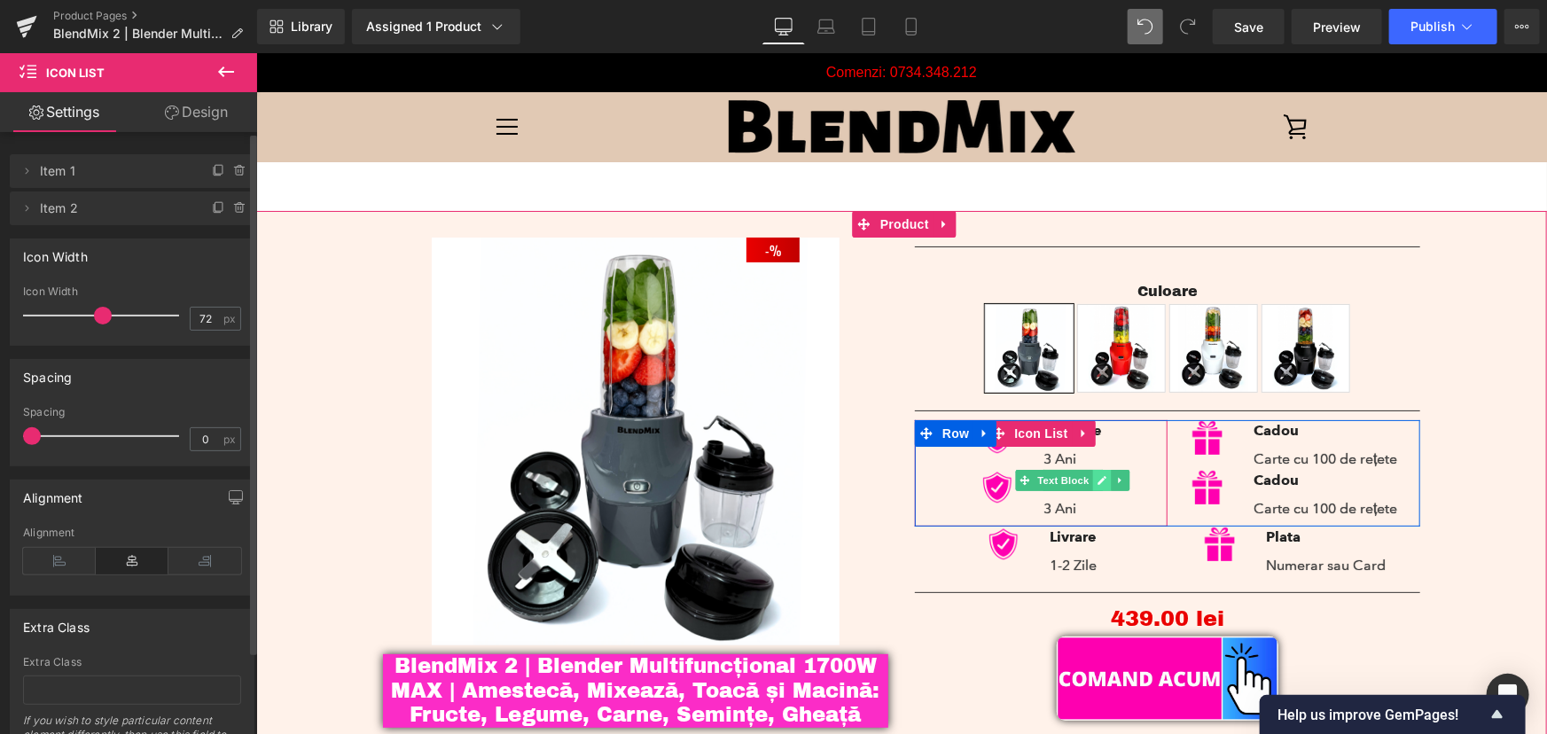
click at [1096, 479] on icon at bounding box center [1101, 479] width 10 height 11
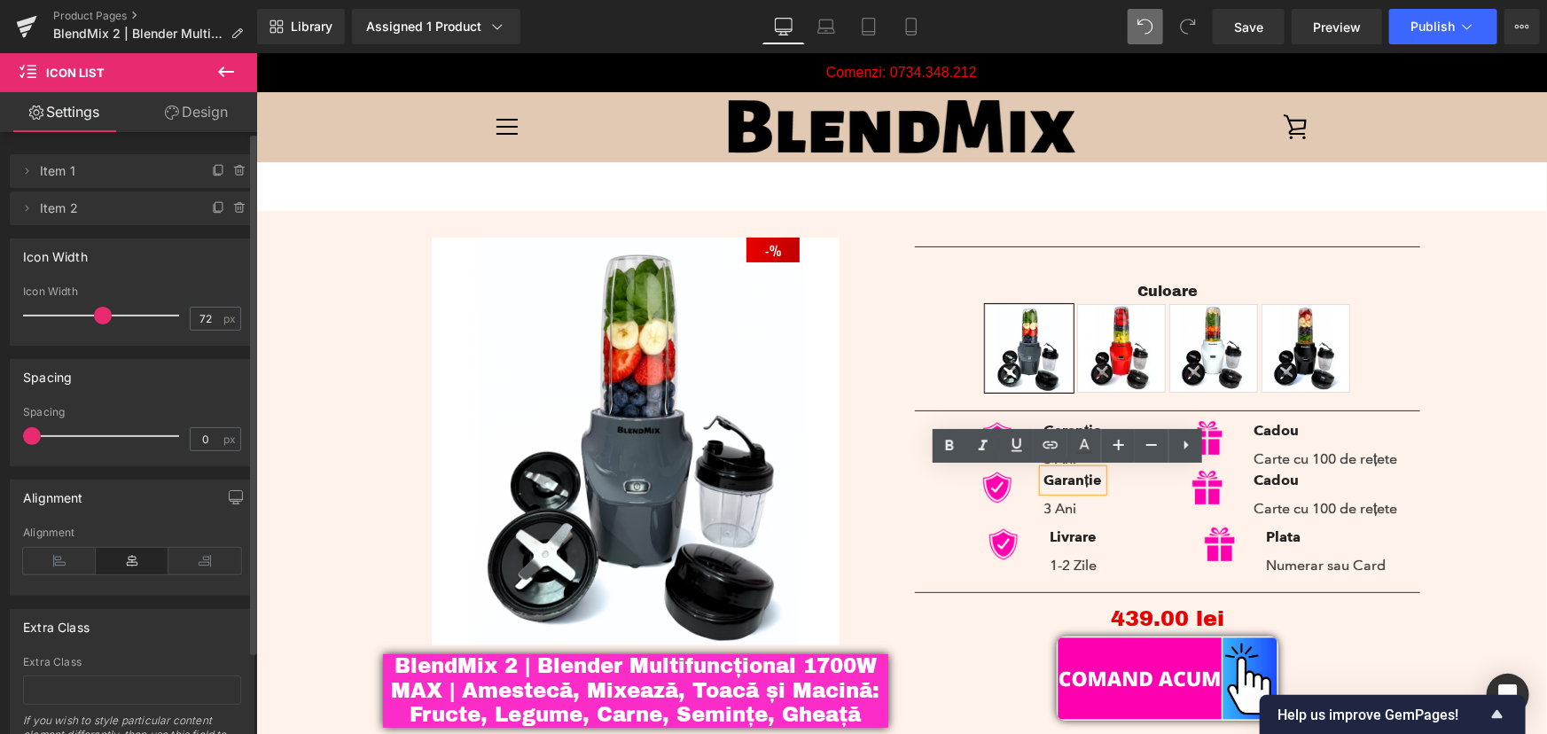
click at [1075, 482] on strong "Garanție" at bounding box center [1071, 479] width 58 height 17
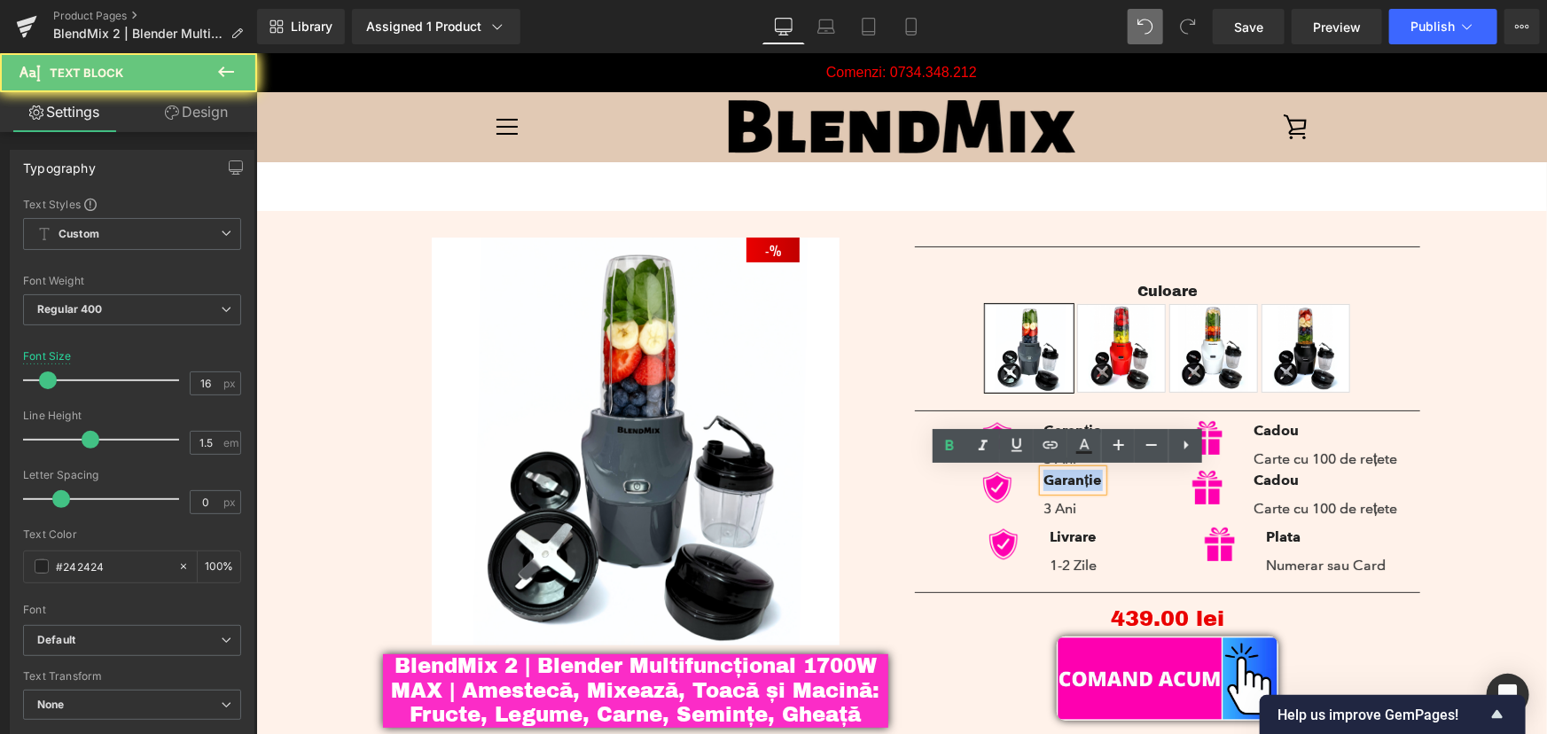
click at [1075, 482] on strong "Garanție" at bounding box center [1071, 479] width 58 height 17
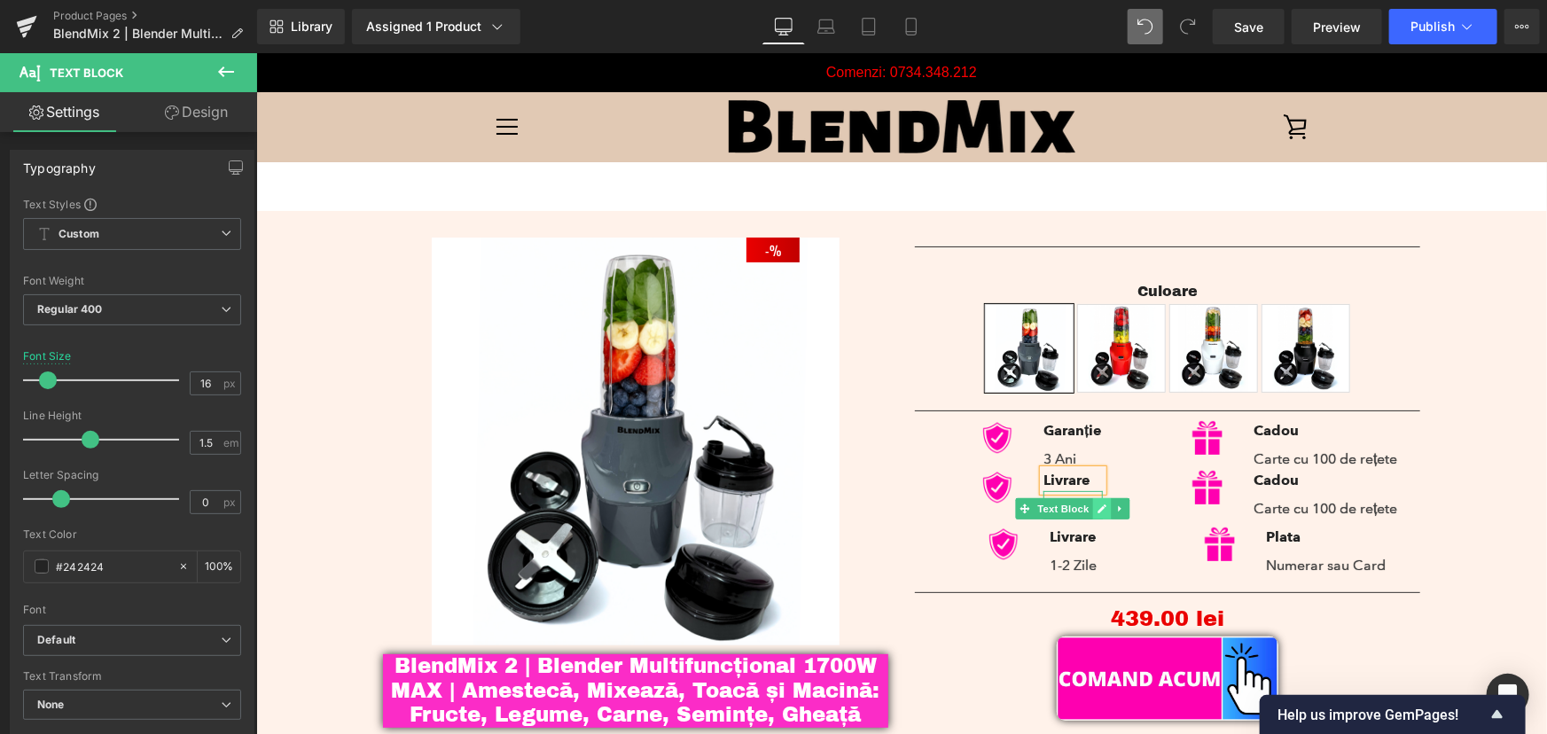
click at [1096, 507] on icon at bounding box center [1101, 508] width 10 height 11
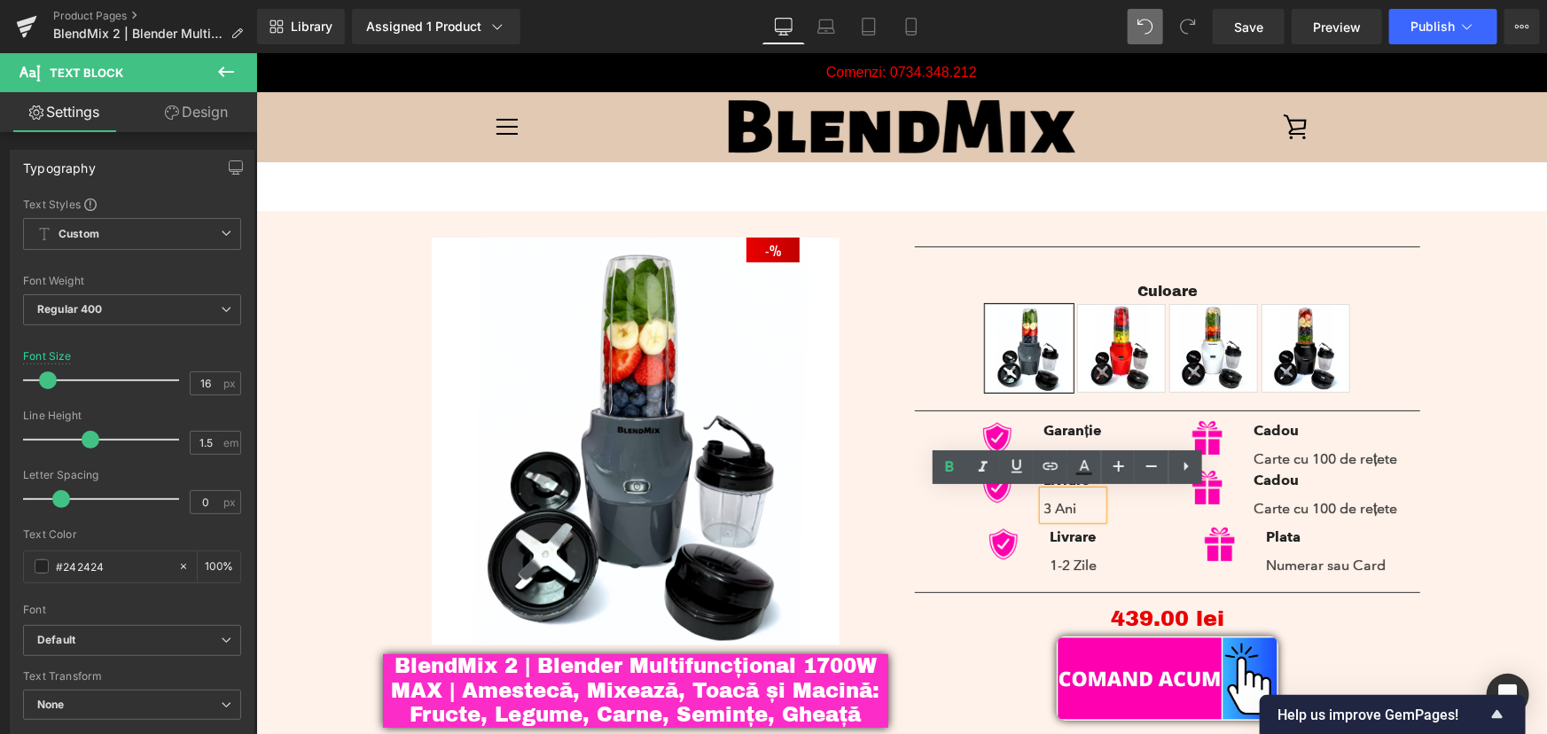
click at [1066, 512] on p "3 Ani" at bounding box center [1071, 507] width 58 height 21
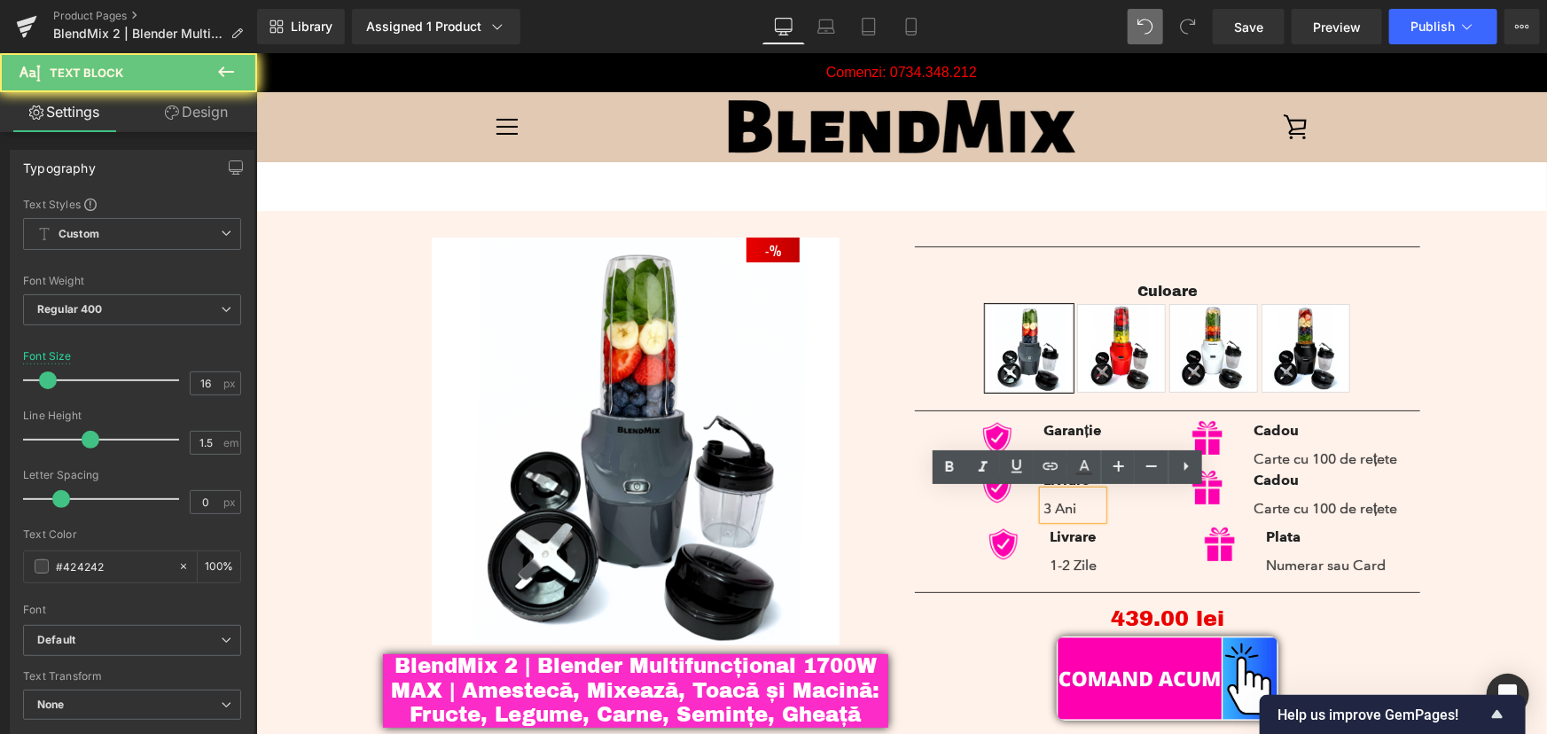
click at [1066, 512] on p "3 Ani" at bounding box center [1071, 507] width 58 height 21
click at [1072, 506] on p "3 Ani" at bounding box center [1071, 507] width 58 height 21
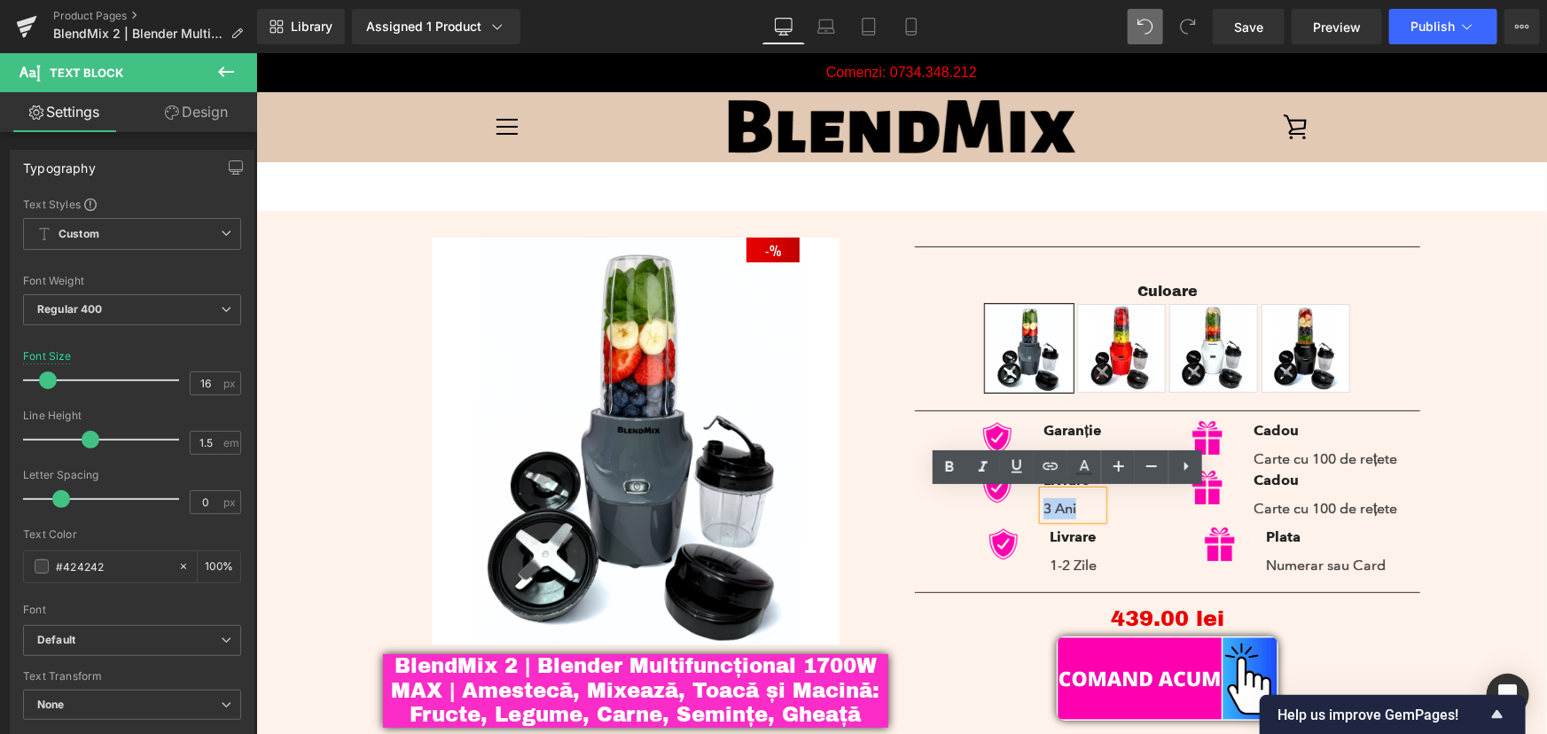
drag, startPoint x: 1079, startPoint y: 505, endPoint x: 1040, endPoint y: 506, distance: 39.0
click at [1042, 506] on p "3 Ani" at bounding box center [1071, 507] width 58 height 21
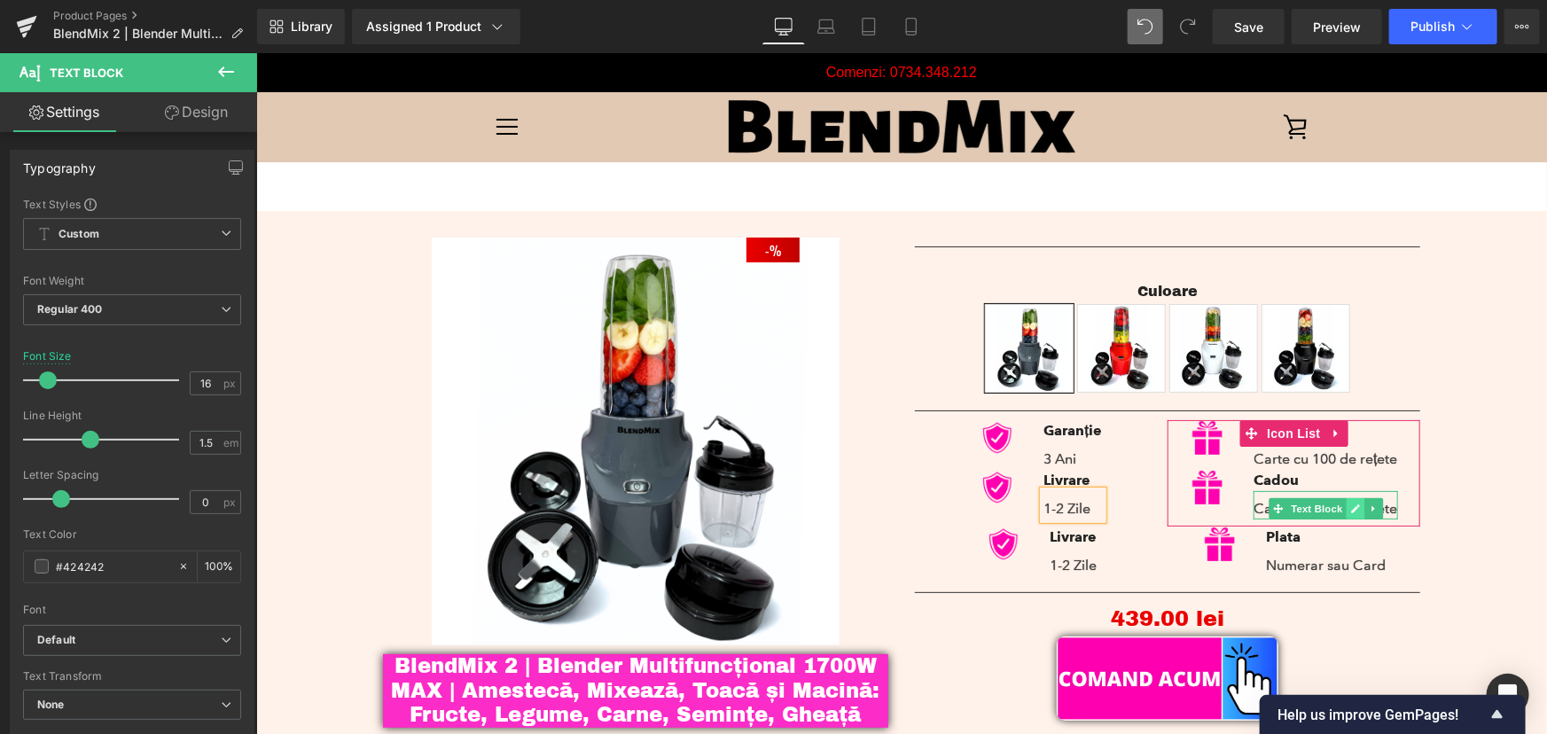
click at [1355, 510] on link at bounding box center [1354, 507] width 19 height 21
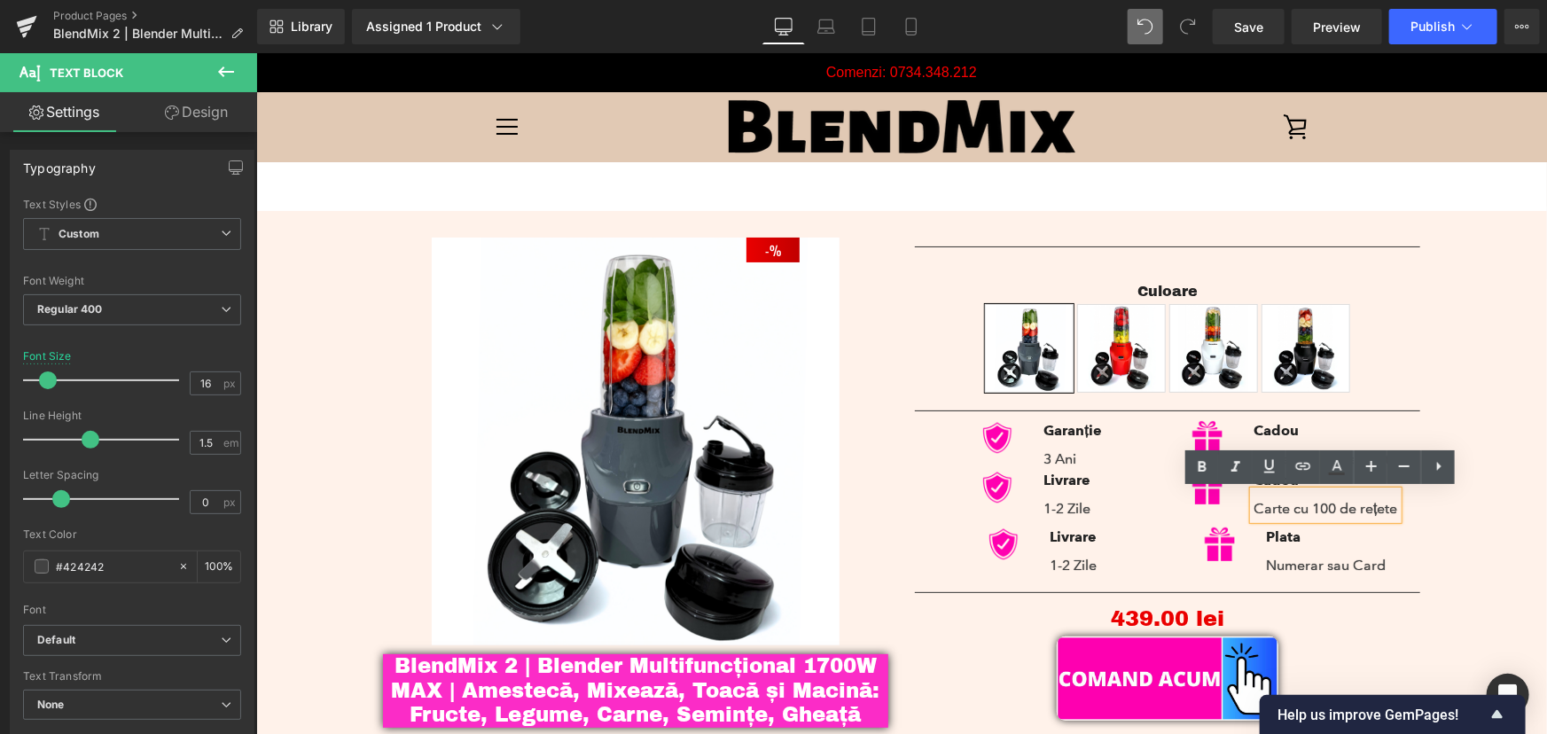
click at [1344, 507] on p "Carte cu 100 de rețete" at bounding box center [1324, 507] width 144 height 21
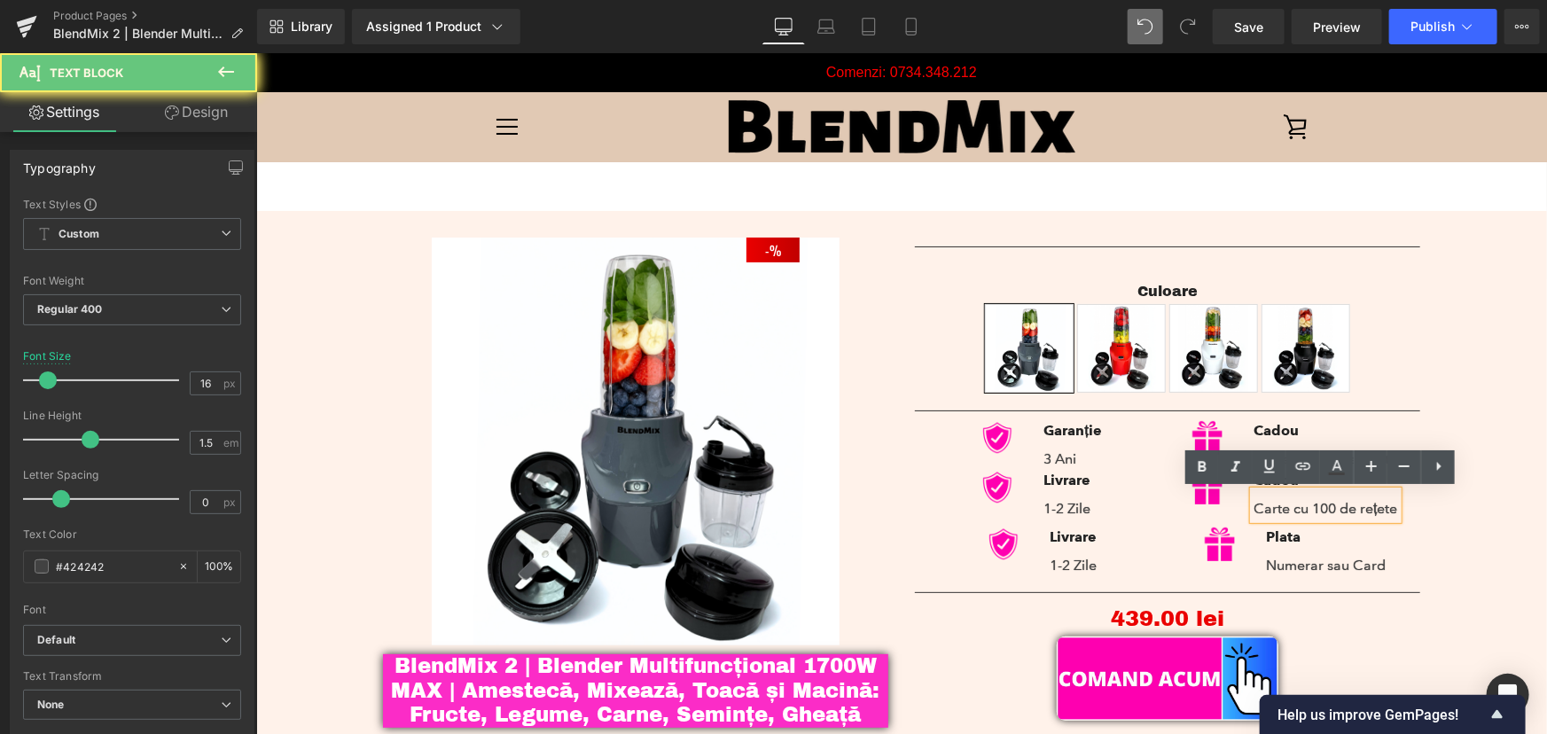
click at [1344, 507] on p "Carte cu 100 de rețete" at bounding box center [1324, 507] width 144 height 21
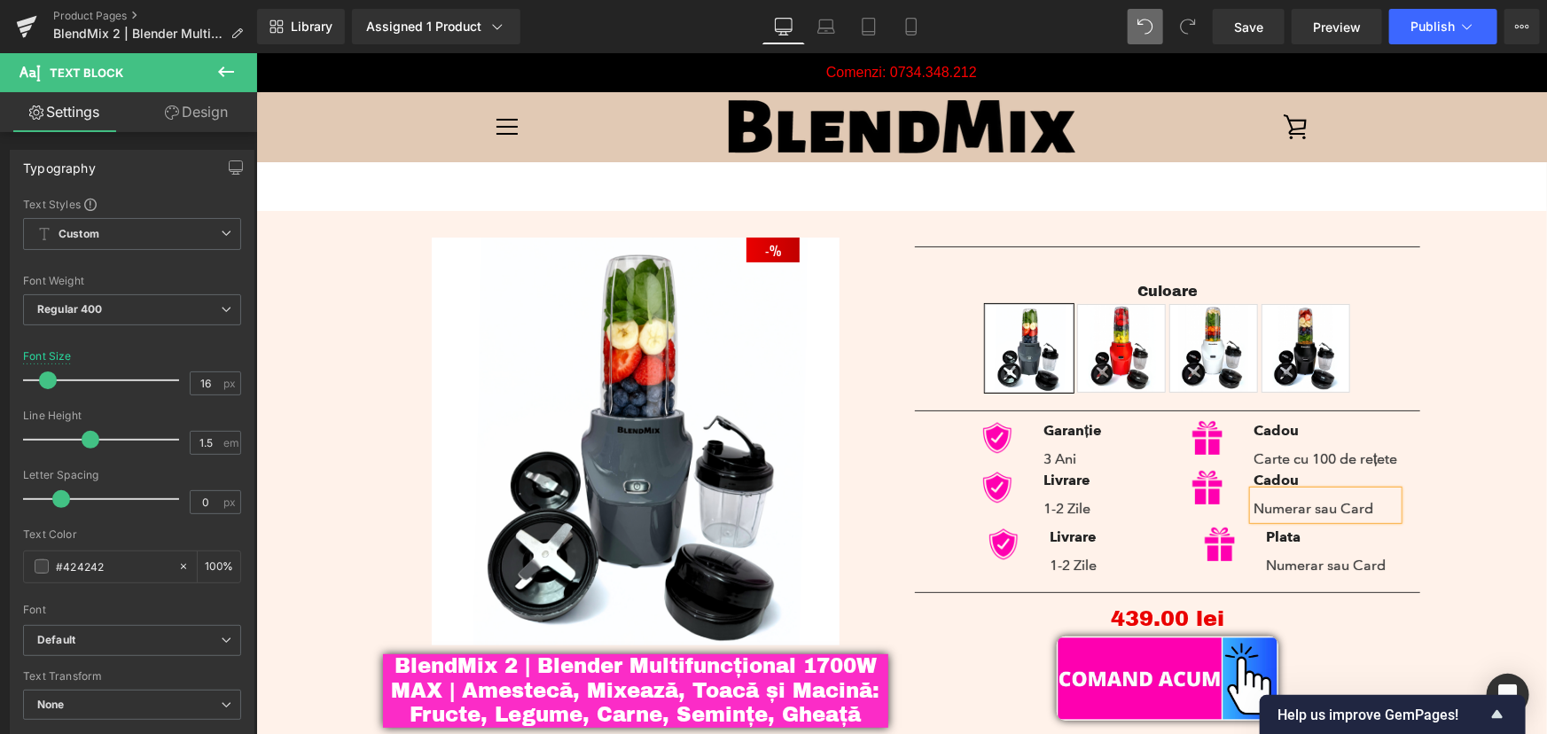
click at [1464, 468] on div "- 43900 % (P) Image BlendMix 2 | Blender Multifuncțional 1700W MAX | Amestecă, …" at bounding box center [900, 483] width 1273 height 546
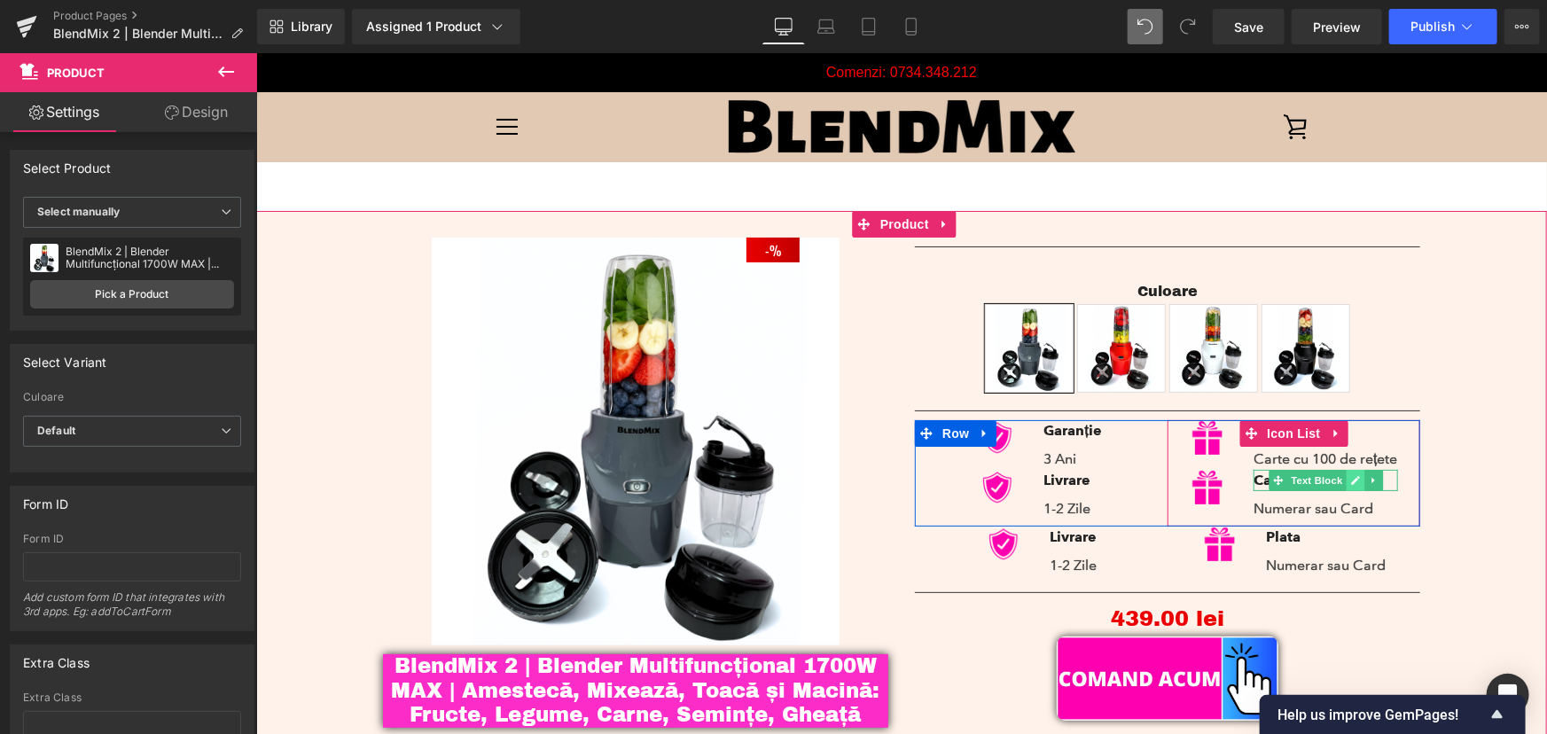
click at [1345, 481] on link at bounding box center [1354, 479] width 19 height 21
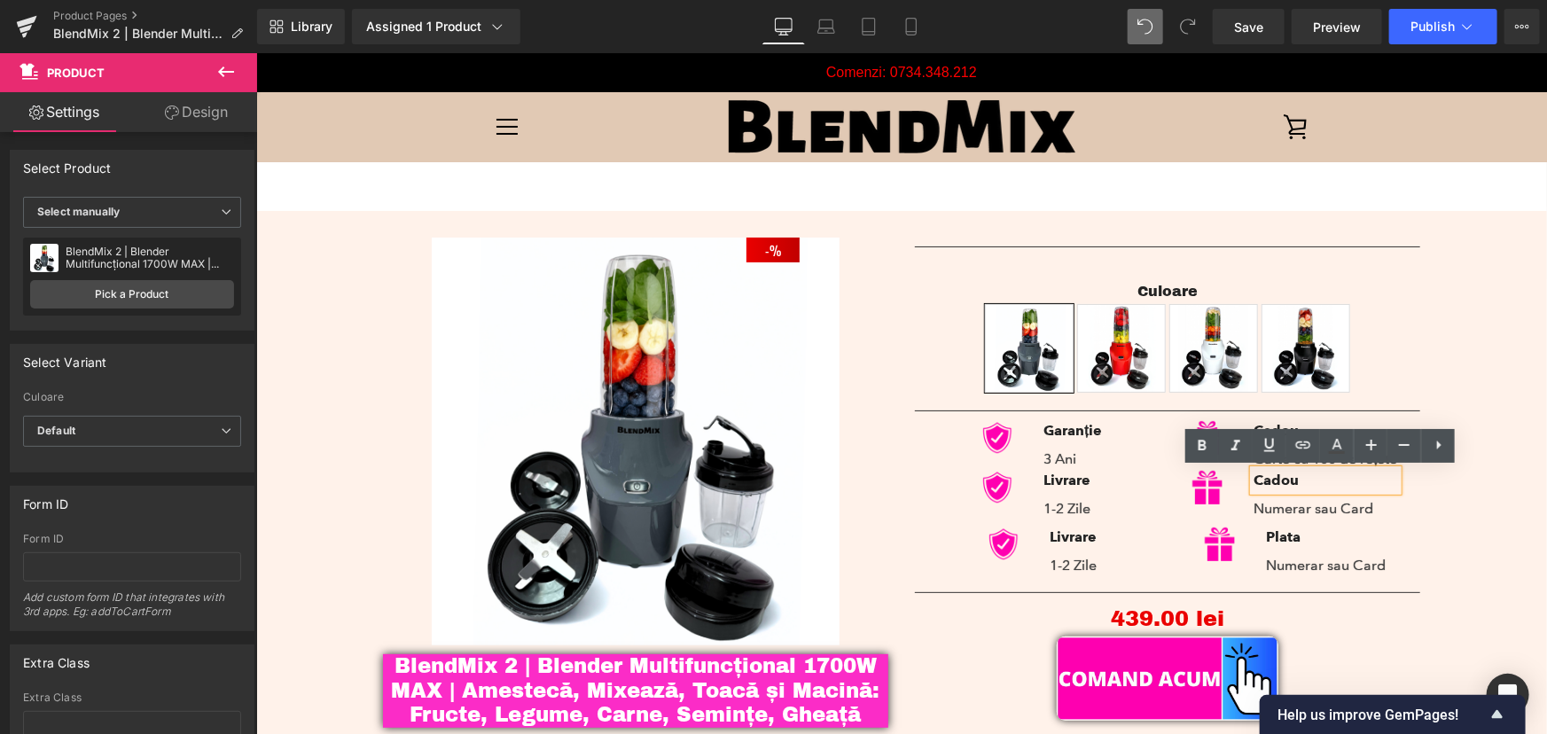
click at [1270, 475] on strong "Cadou" at bounding box center [1274, 479] width 45 height 17
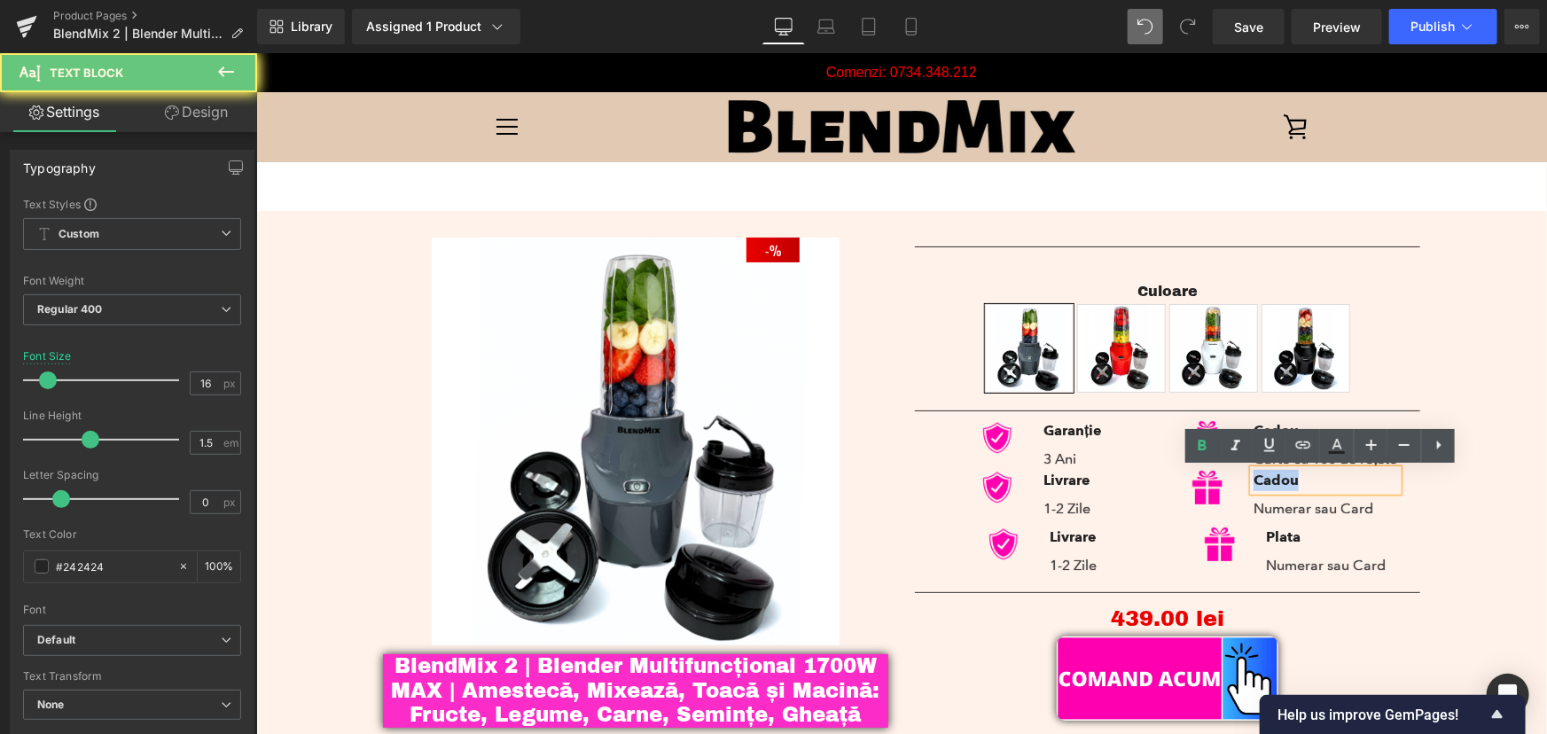
click at [1270, 475] on strong "Cadou" at bounding box center [1274, 479] width 45 height 17
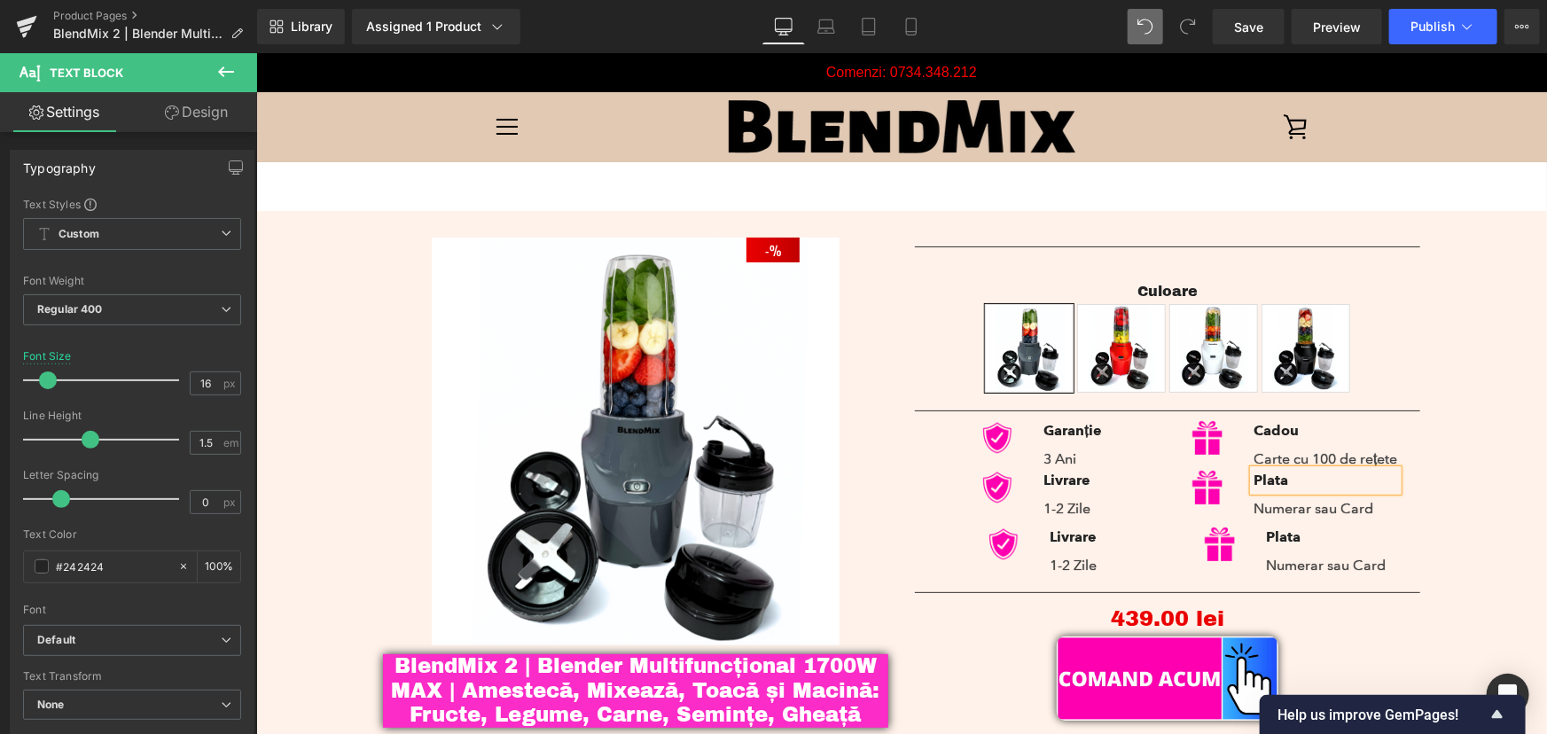
click at [1436, 521] on div "- 43900 % (P) Image BlendMix 2 | Blender Multifuncțional 1700W MAX | Amestecă, …" at bounding box center [900, 483] width 1273 height 546
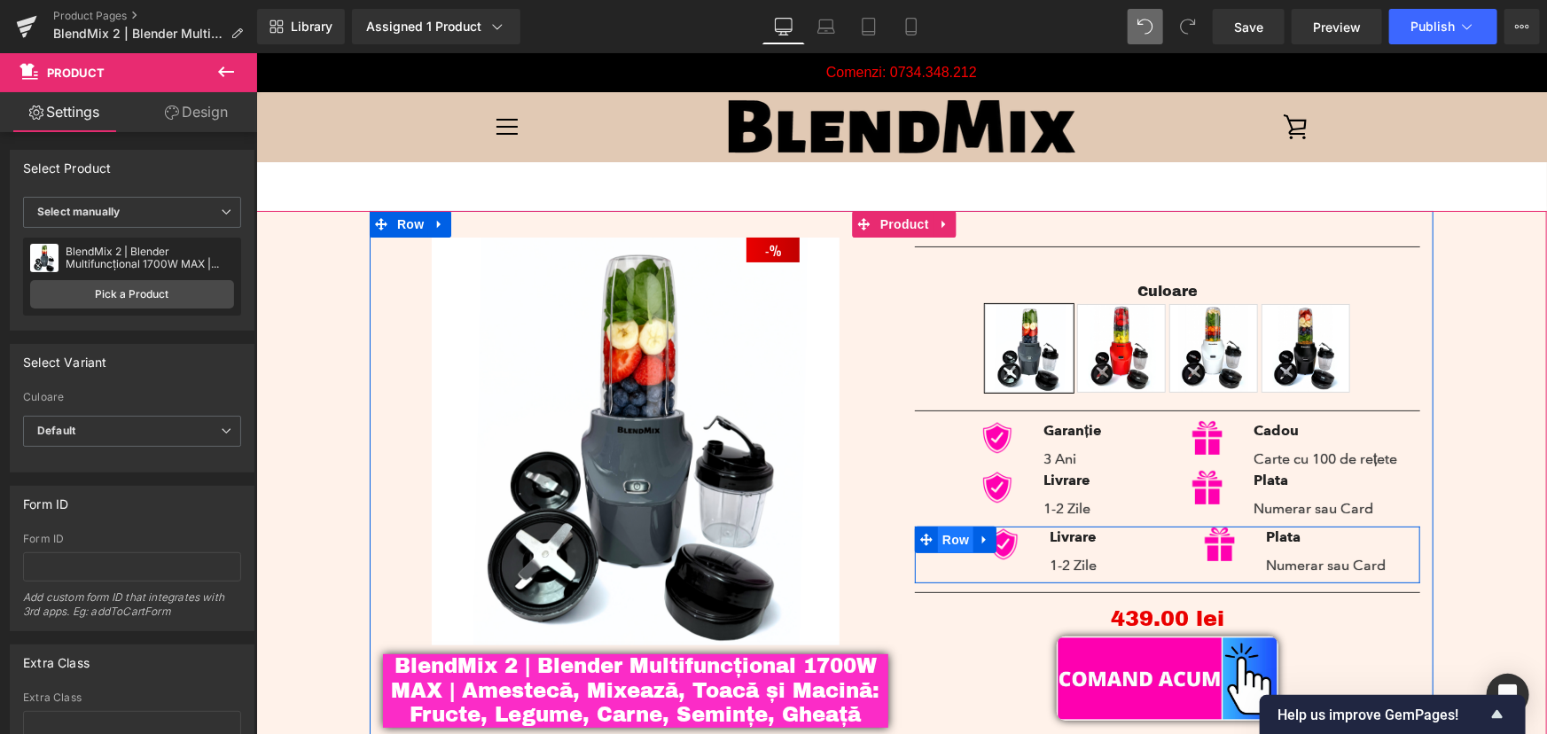
click at [942, 539] on span "Row" at bounding box center [954, 539] width 35 height 27
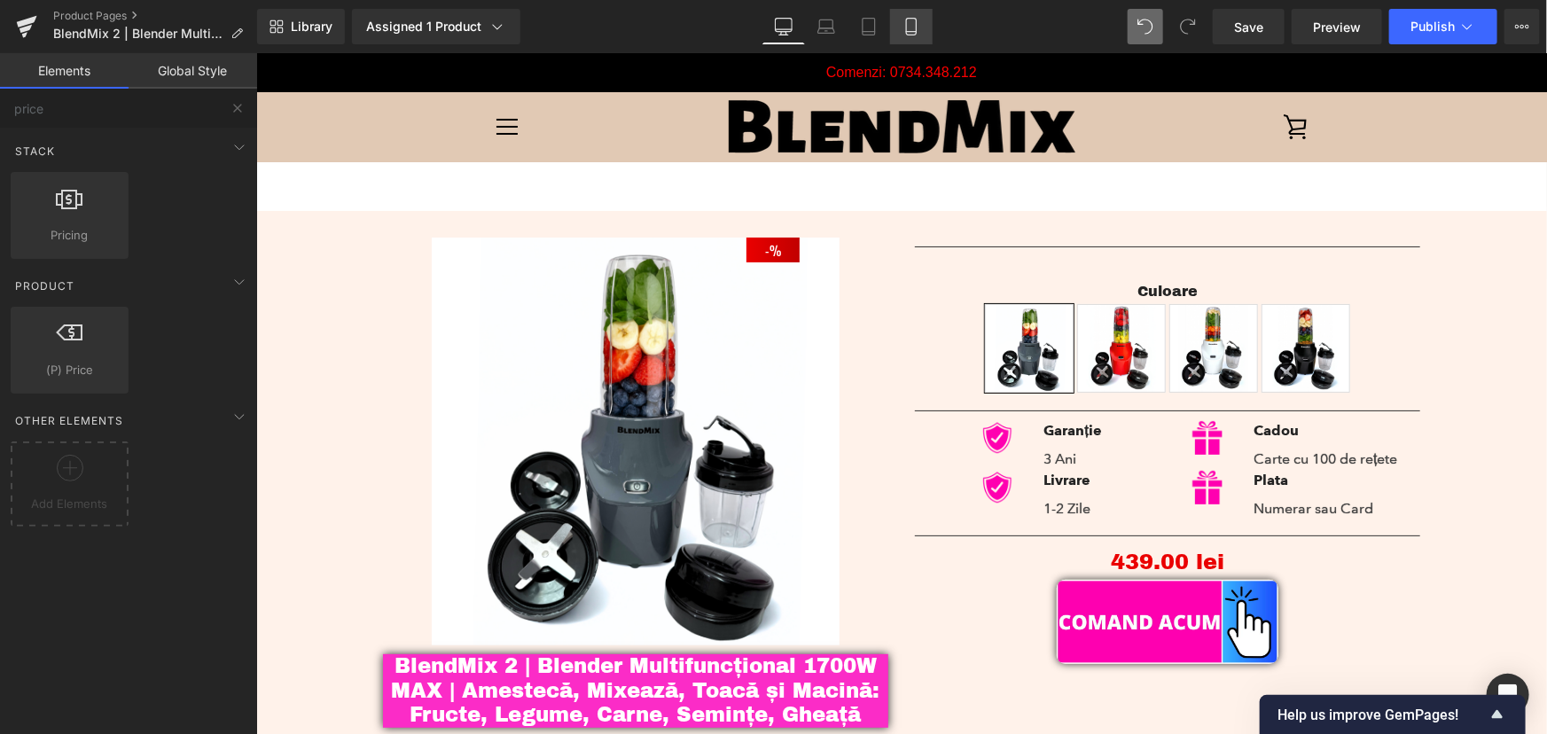
click at [911, 27] on icon at bounding box center [911, 27] width 18 height 18
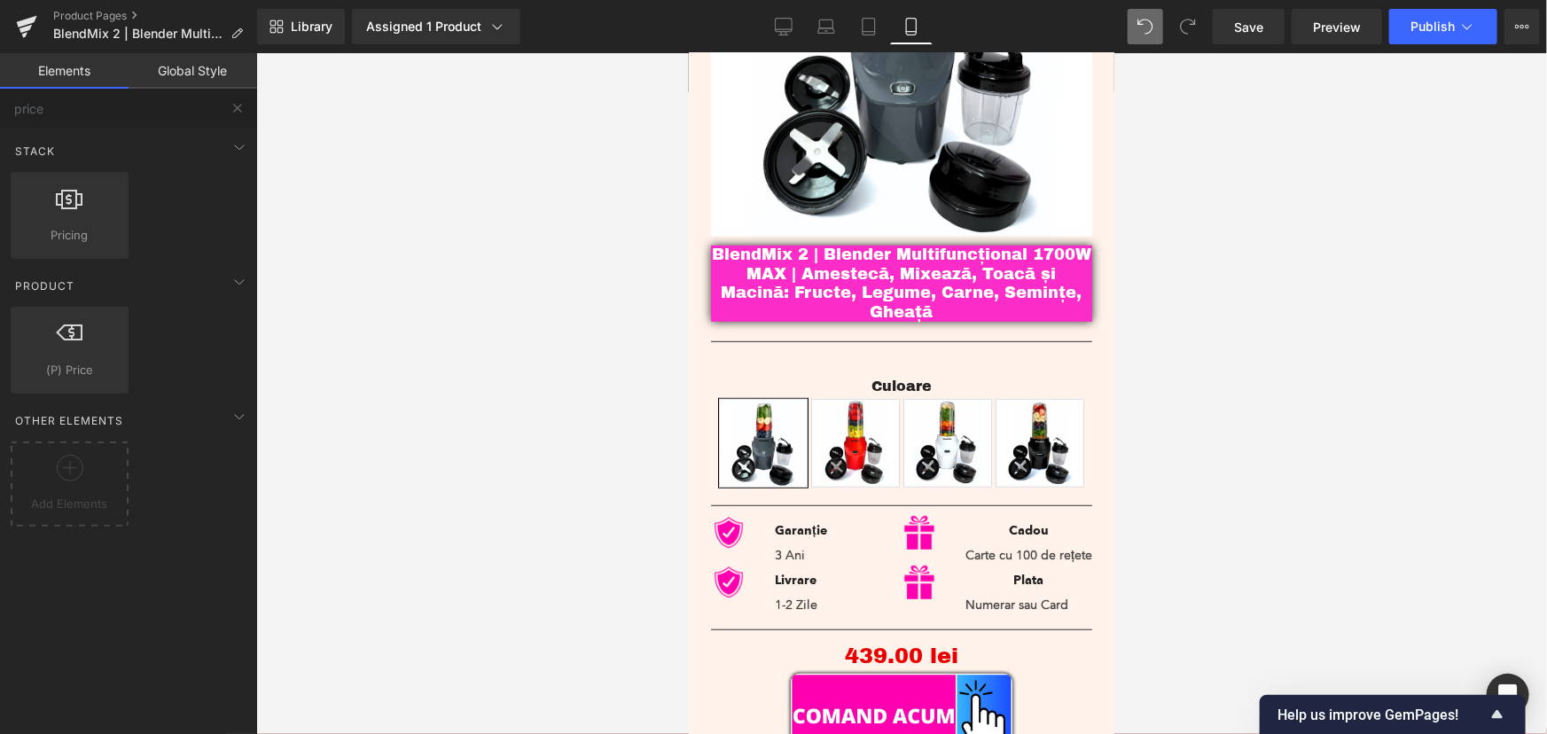
scroll to position [457, 0]
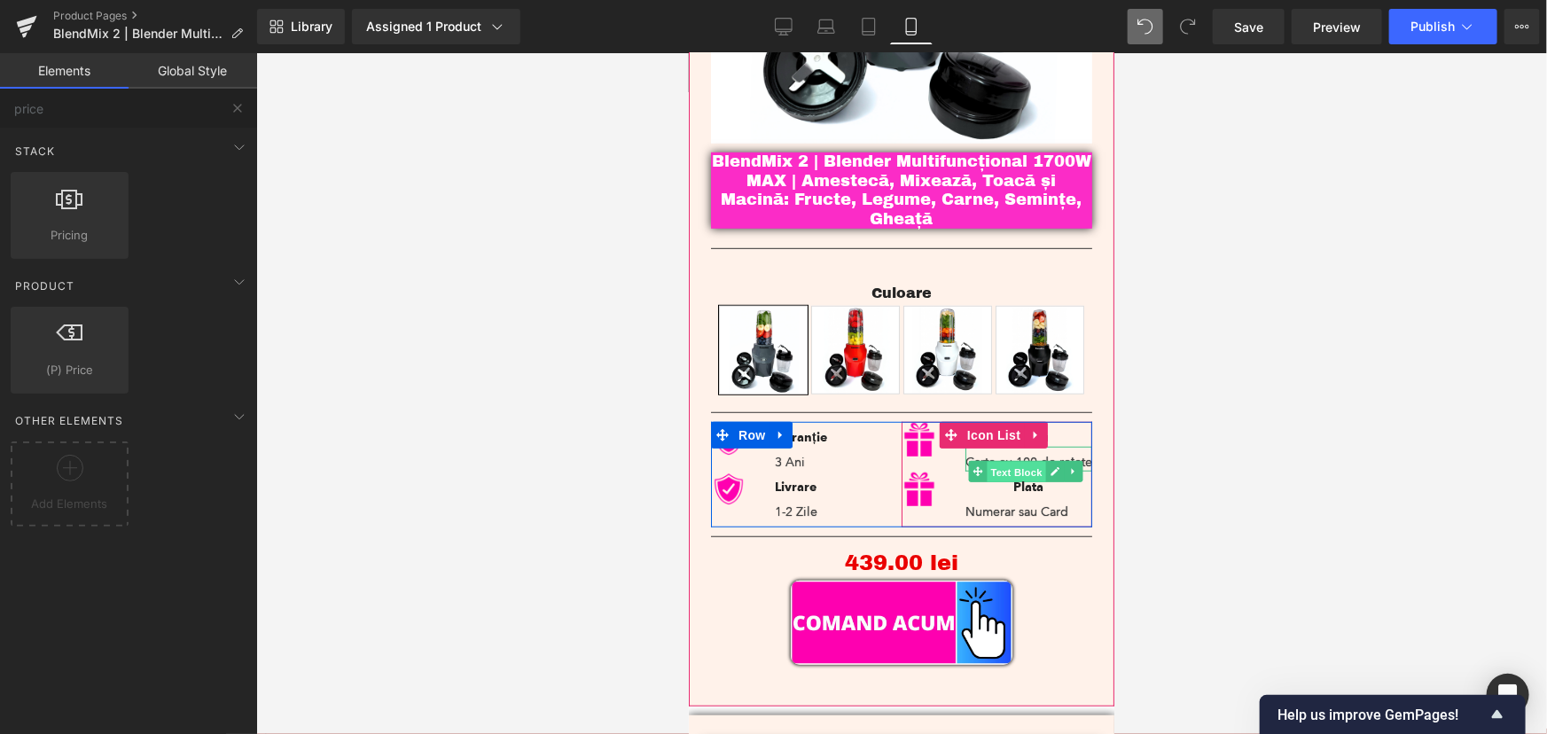
click at [999, 461] on span "Text Block" at bounding box center [1015, 471] width 58 height 21
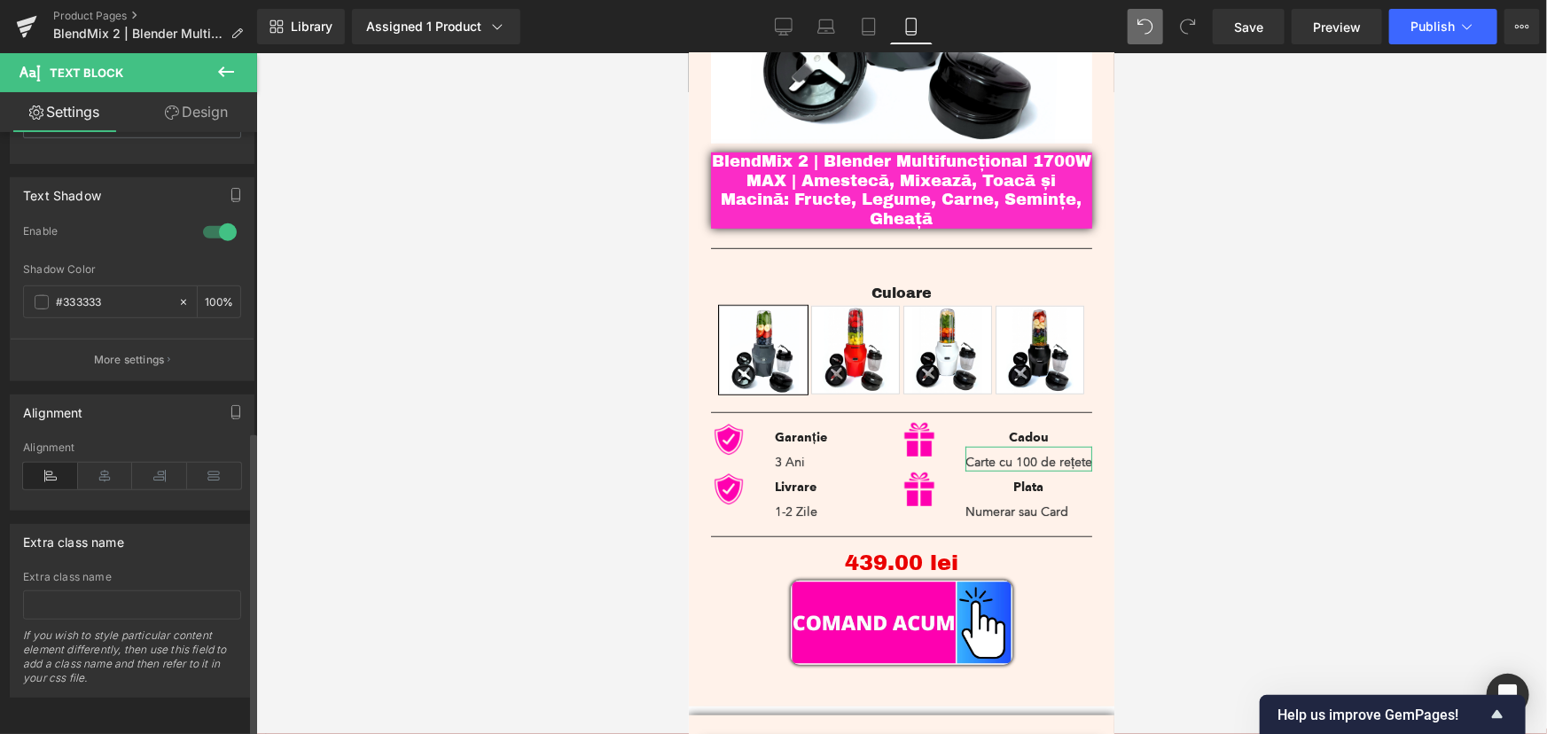
scroll to position [591, 0]
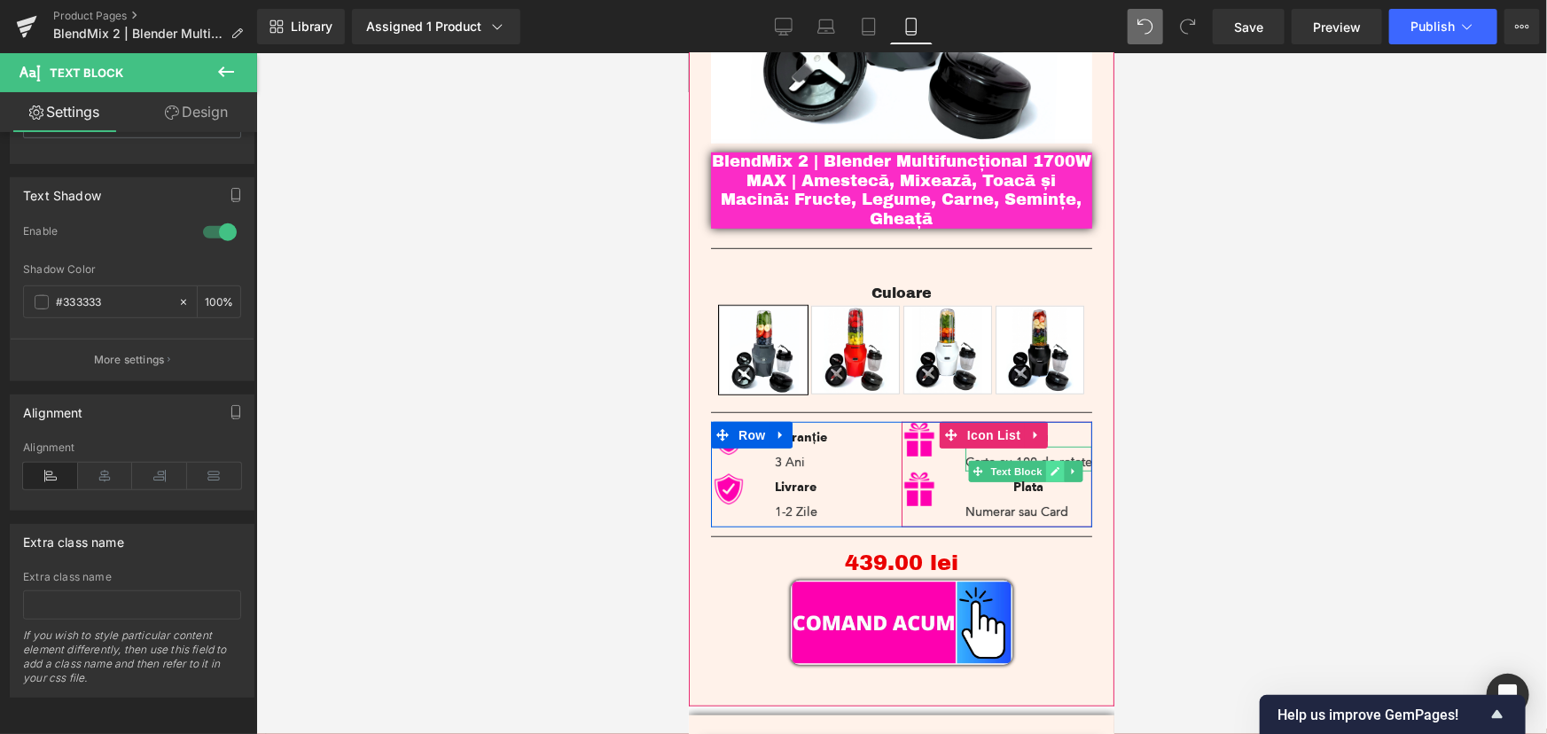
click at [1046, 465] on link at bounding box center [1054, 470] width 19 height 21
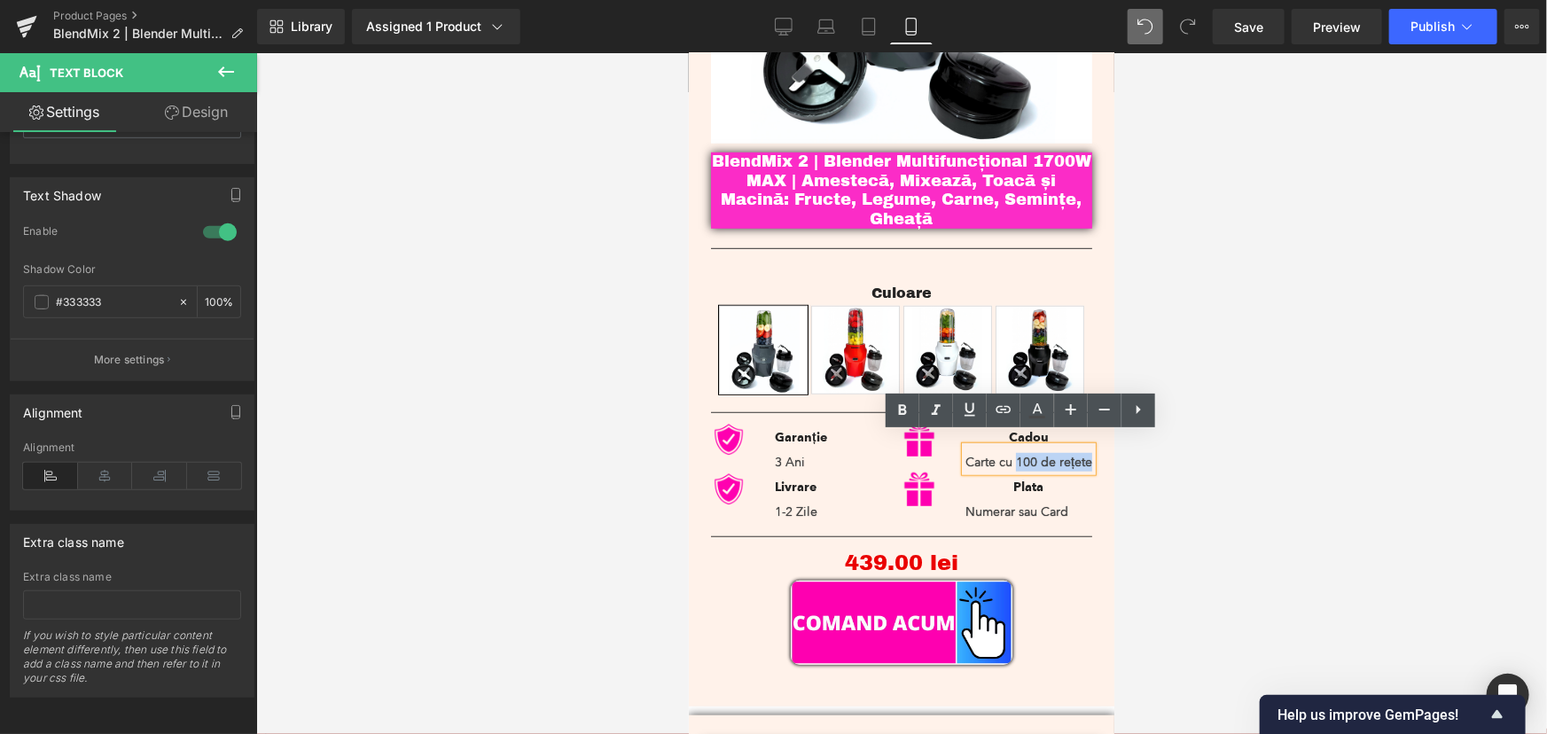
drag, startPoint x: 1028, startPoint y: 469, endPoint x: 1007, endPoint y: 448, distance: 29.5
click at [1007, 452] on p "Carte cu 100 de rețete" at bounding box center [1027, 461] width 127 height 19
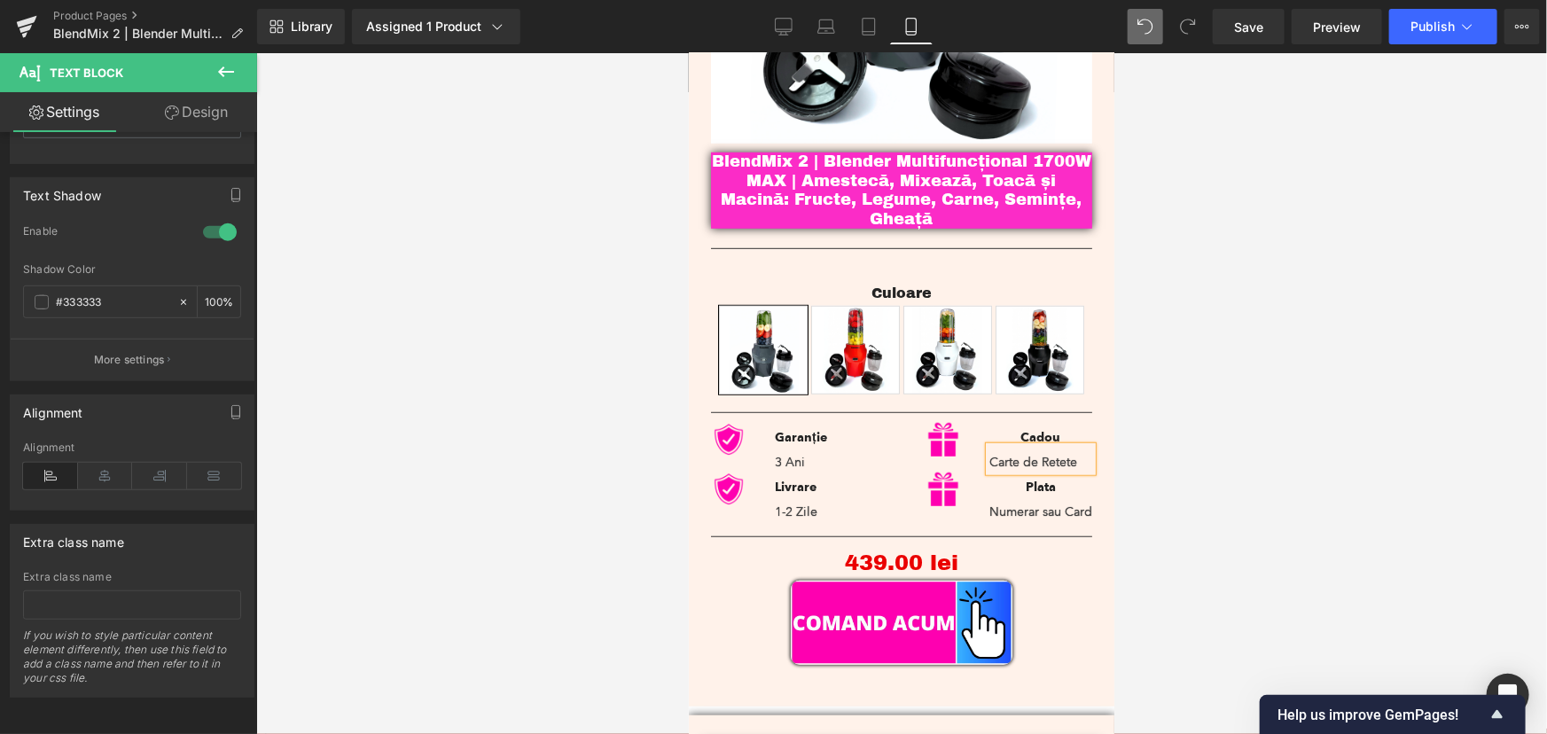
click at [1204, 424] on div at bounding box center [901, 393] width 1290 height 681
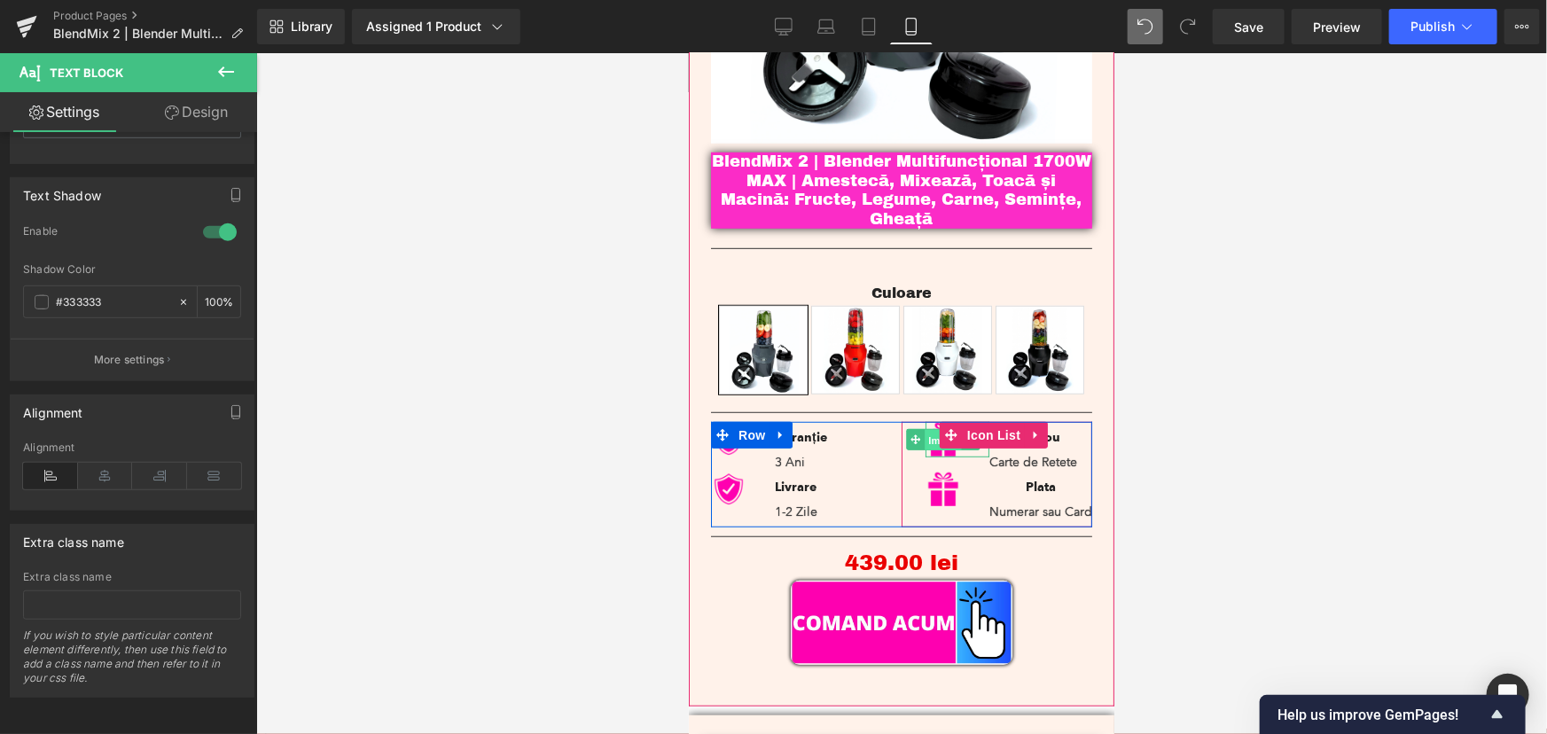
click at [924, 433] on span "Image" at bounding box center [942, 439] width 37 height 21
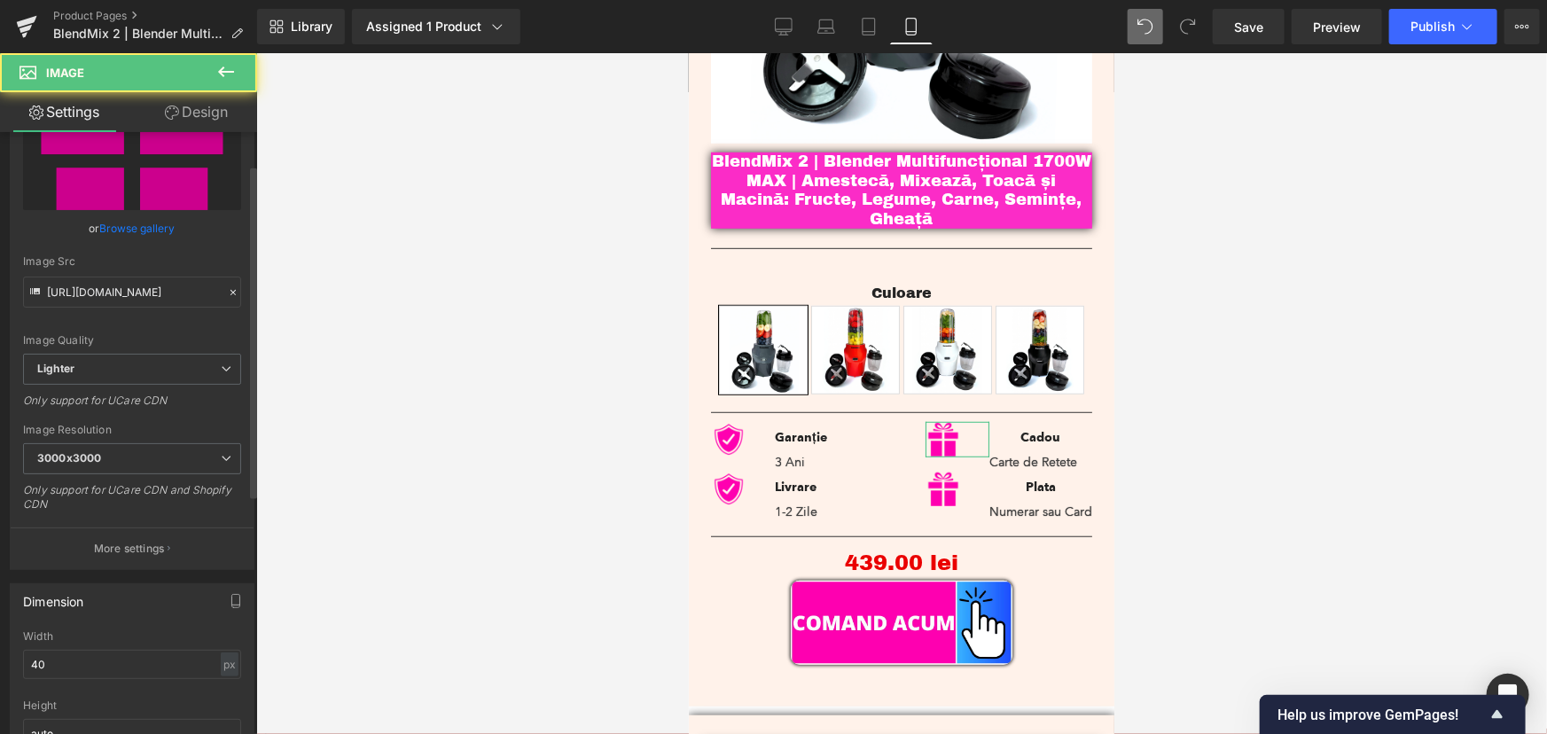
scroll to position [241, 0]
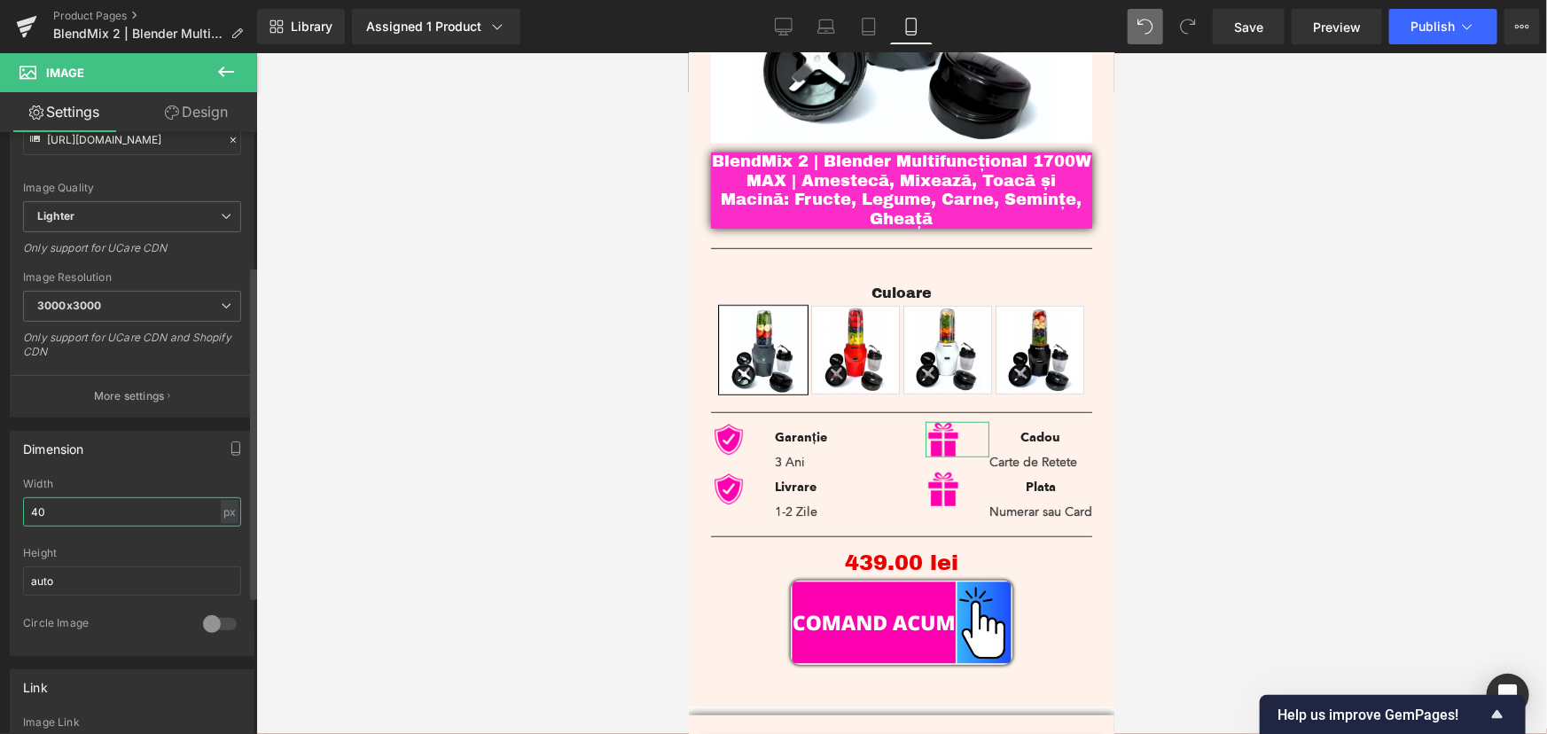
click at [33, 509] on input "40" at bounding box center [132, 511] width 218 height 29
type input "50"
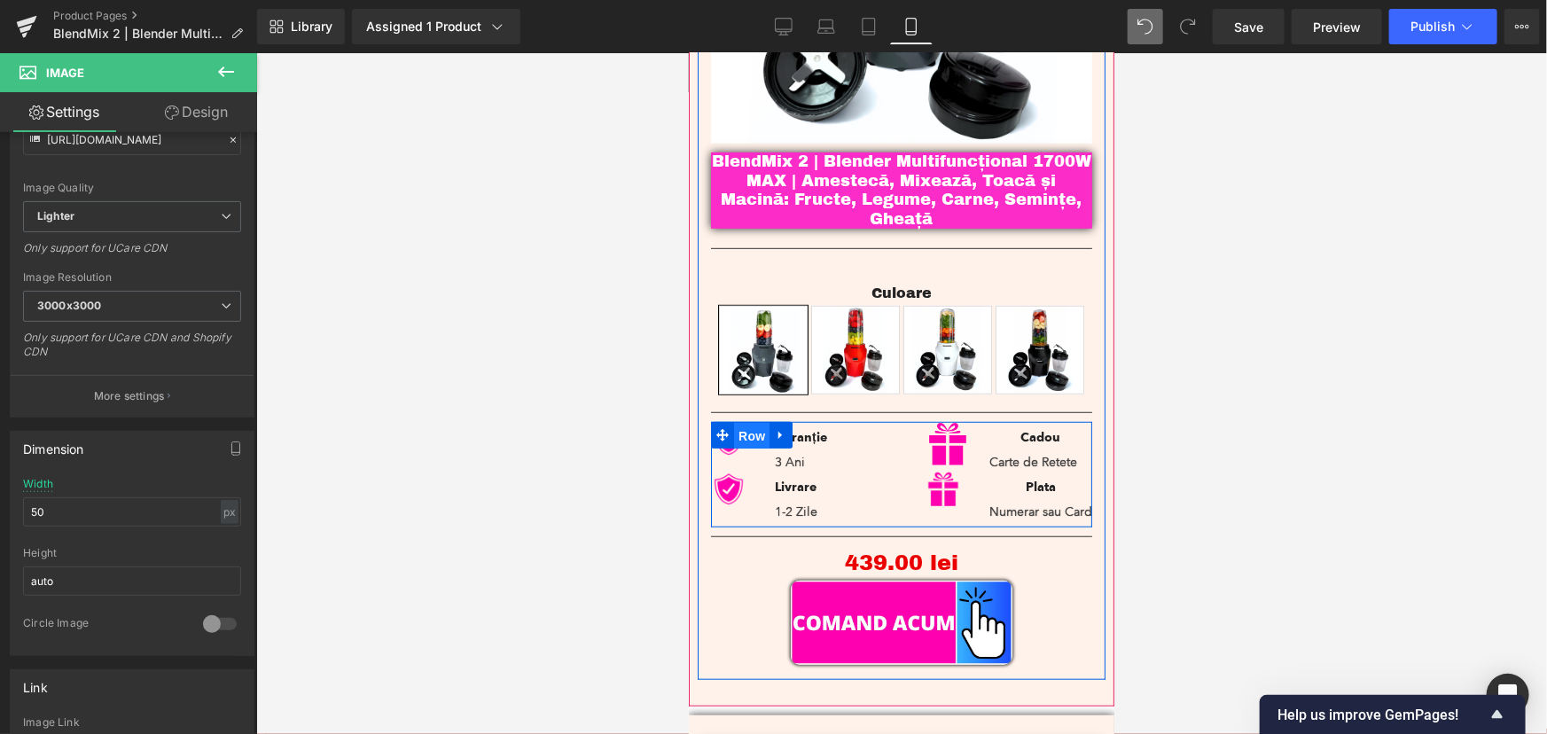
click at [743, 422] on span "Row" at bounding box center [750, 435] width 35 height 27
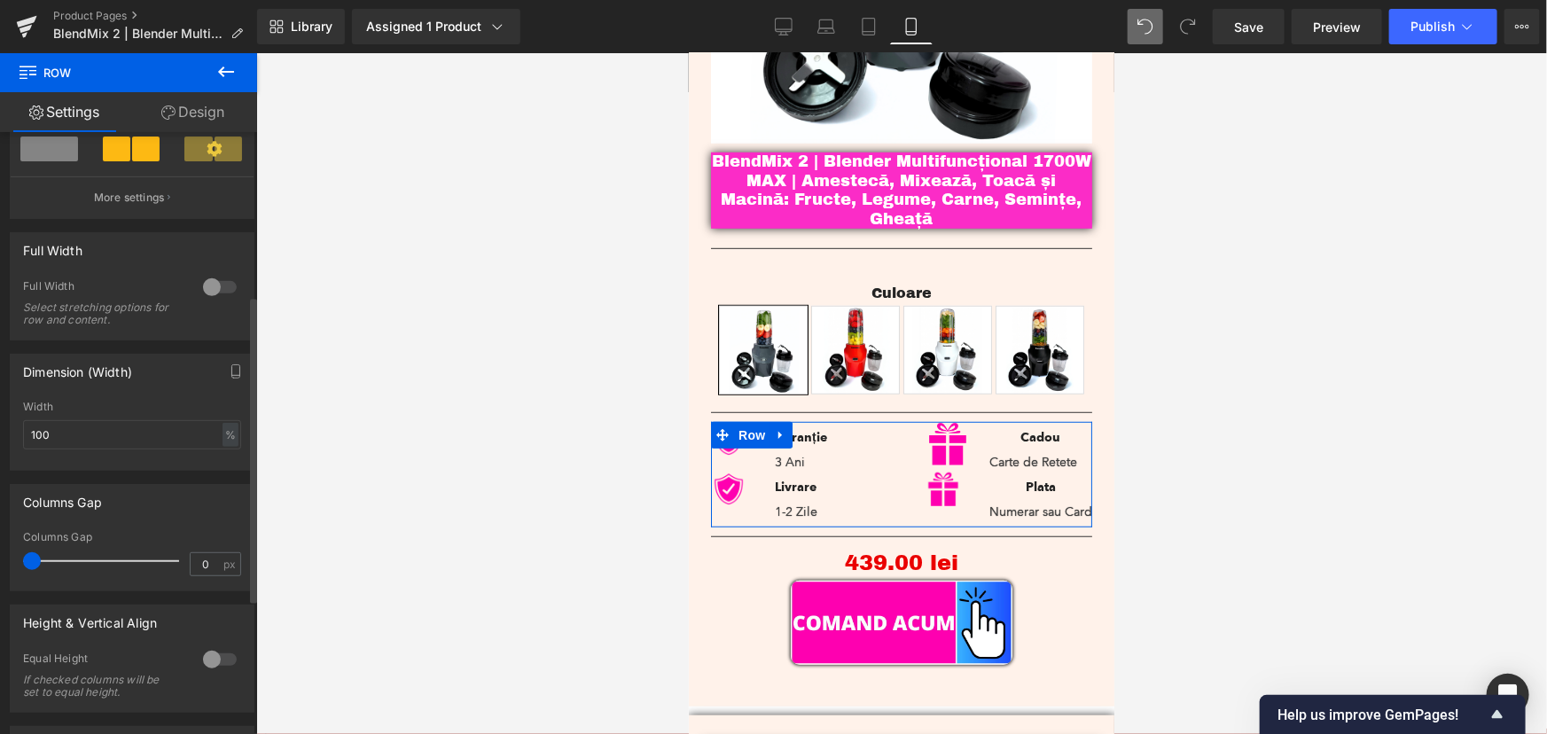
scroll to position [402, 0]
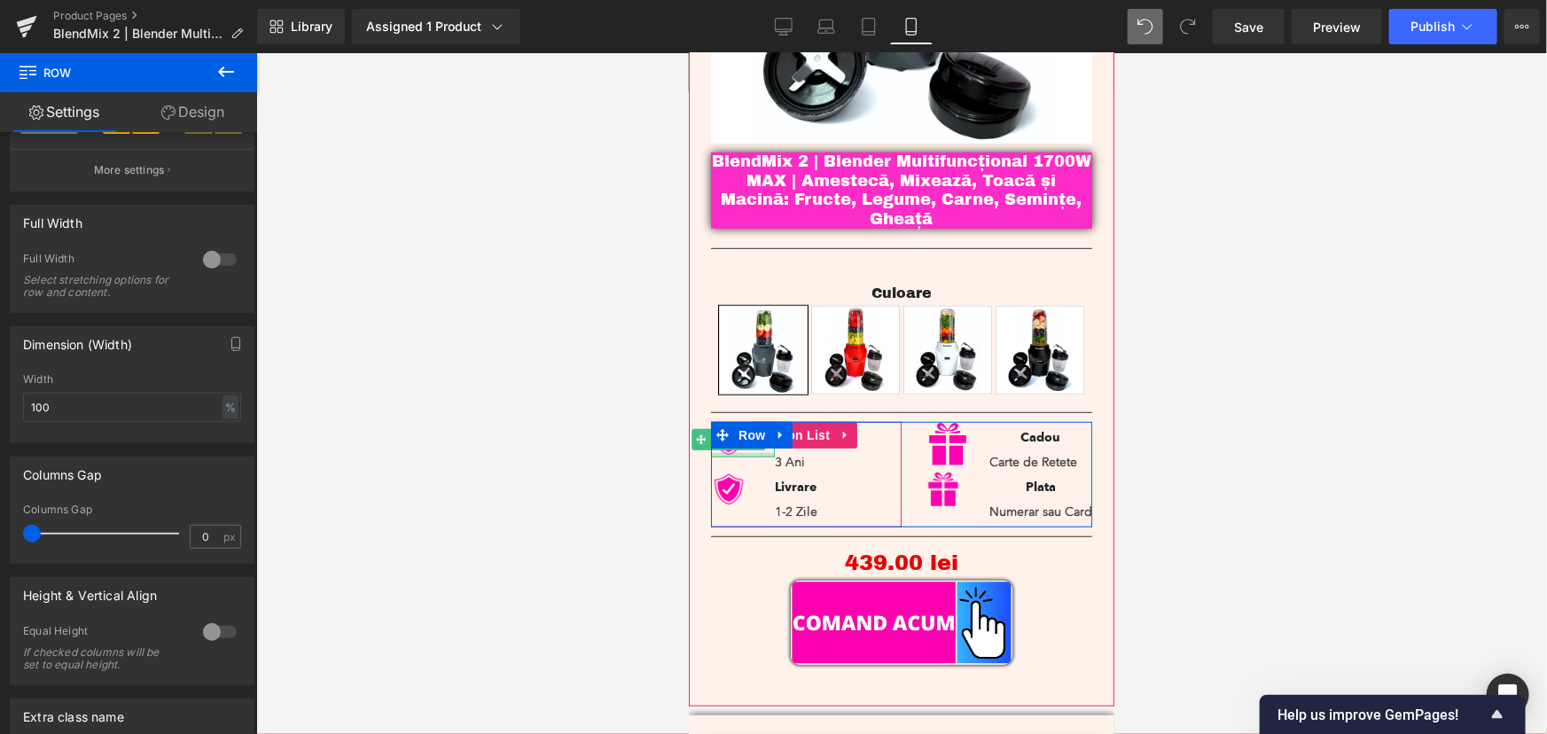
click at [727, 452] on div at bounding box center [742, 454] width 64 height 4
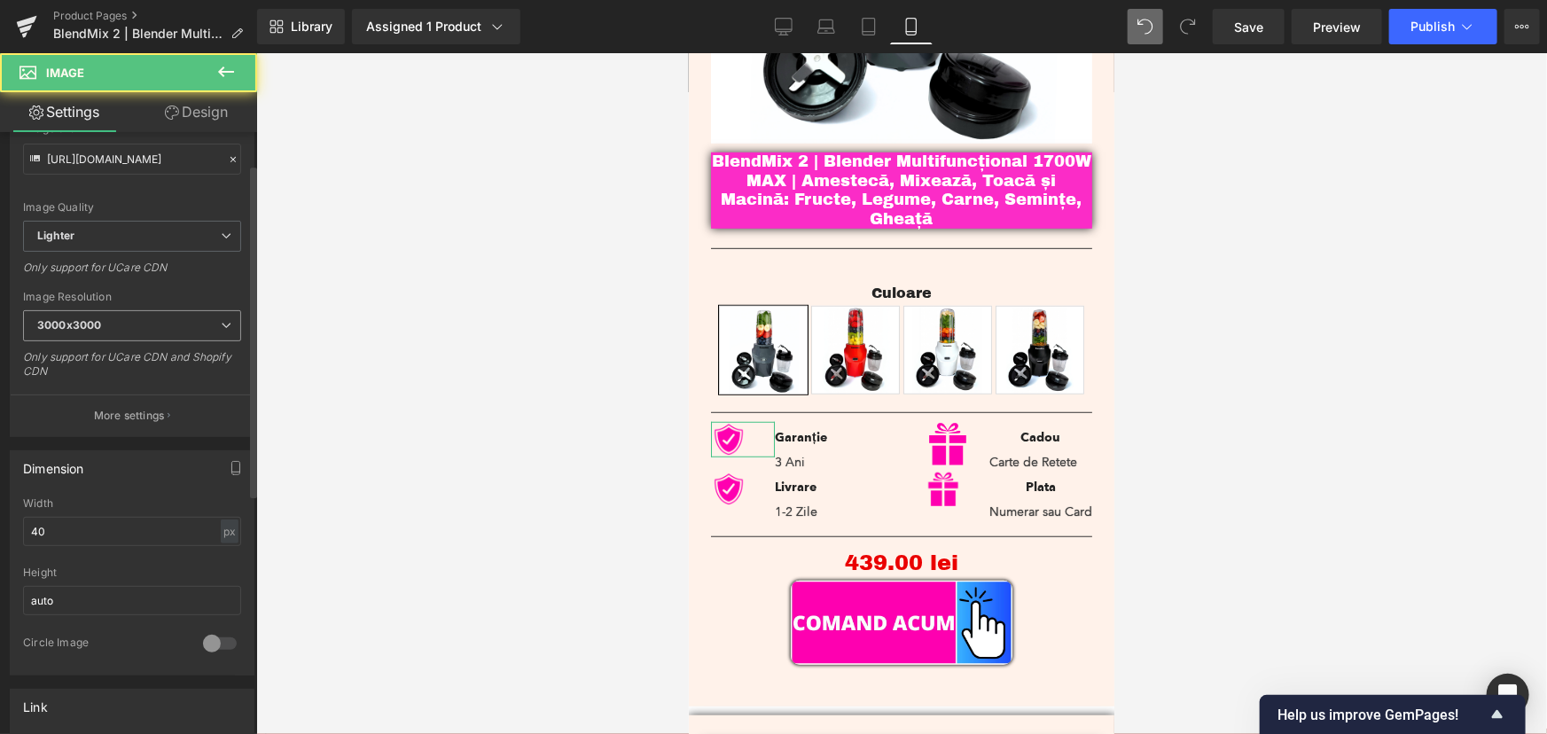
scroll to position [322, 0]
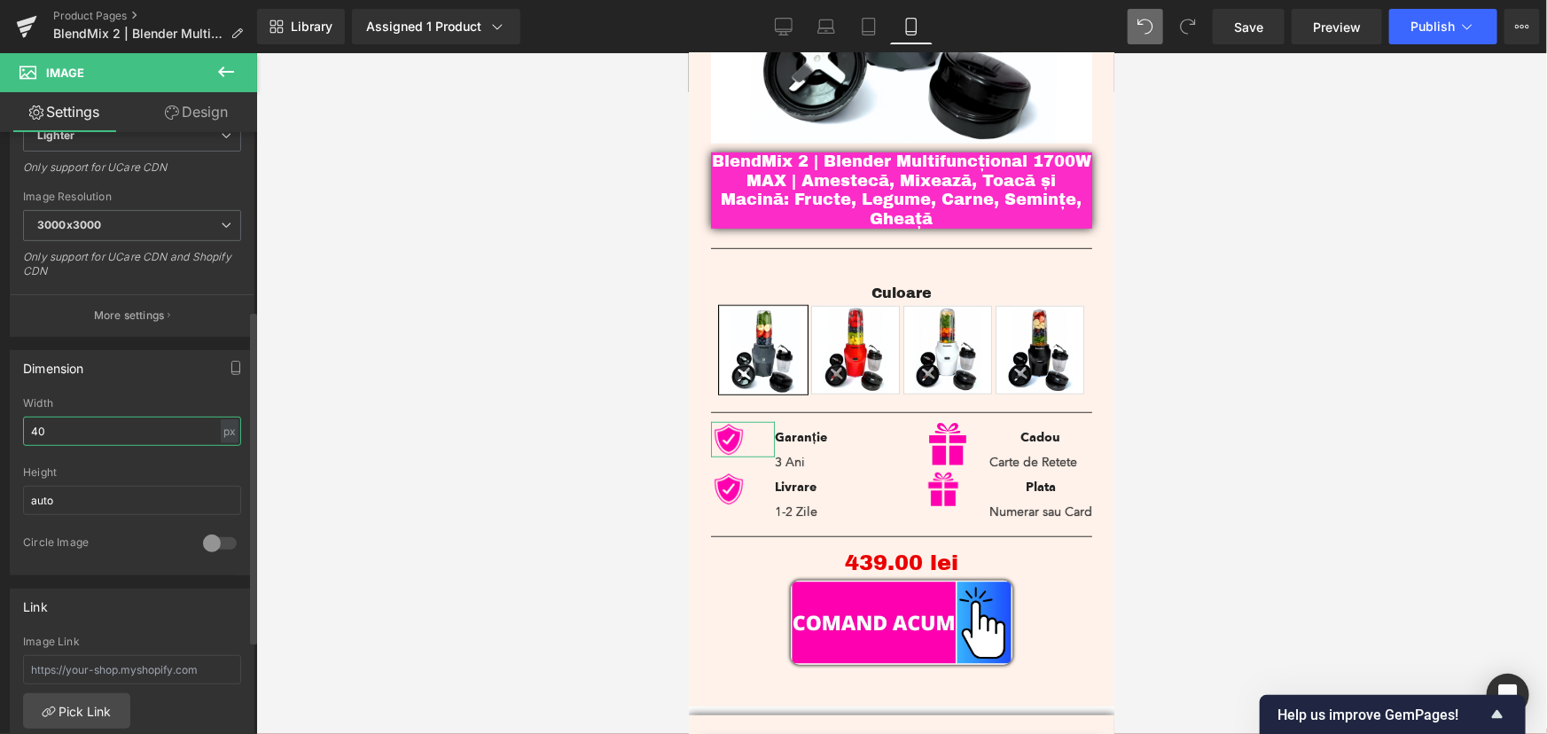
click at [44, 433] on input "40" at bounding box center [132, 431] width 218 height 29
type input "50"
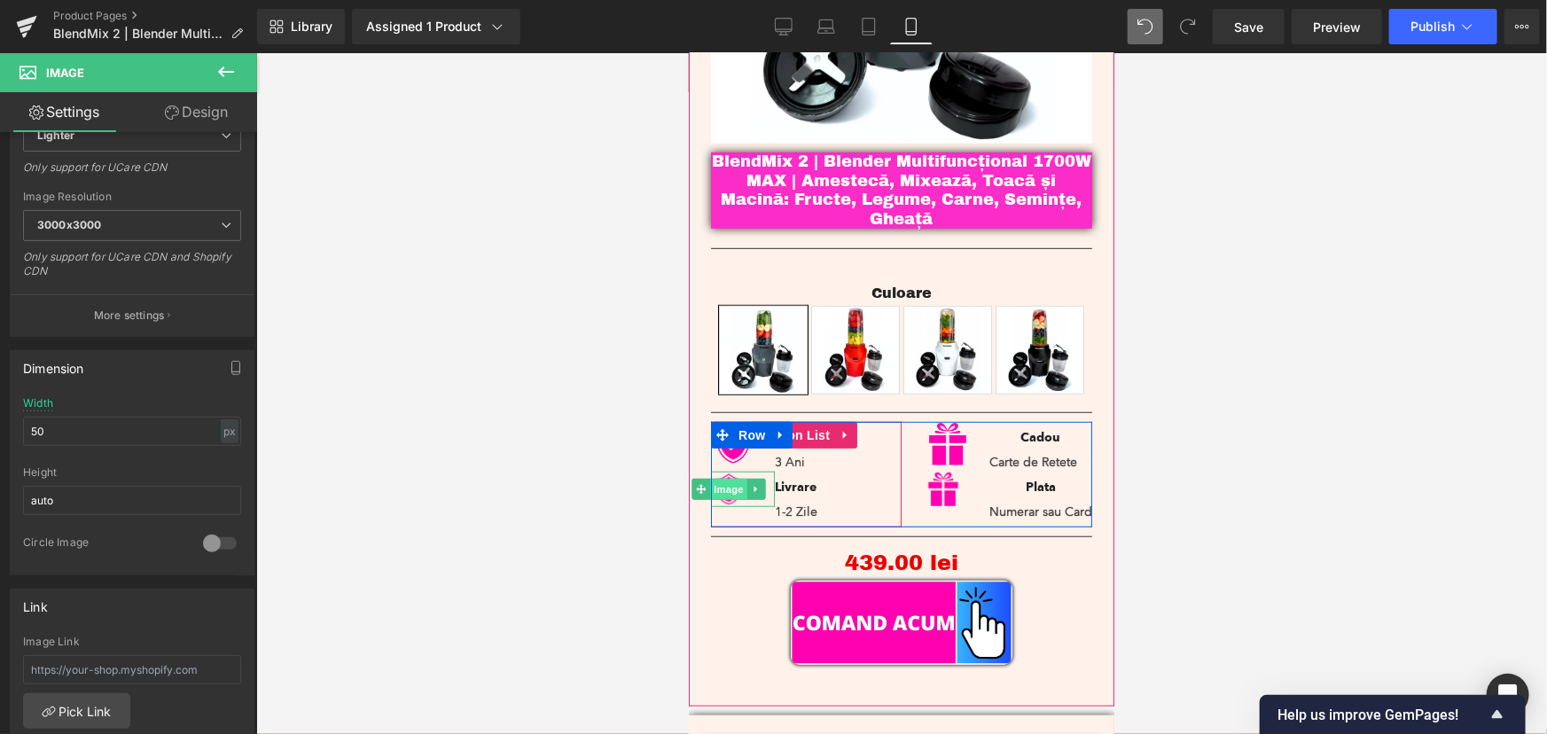
click at [726, 485] on span "Image" at bounding box center [727, 488] width 37 height 21
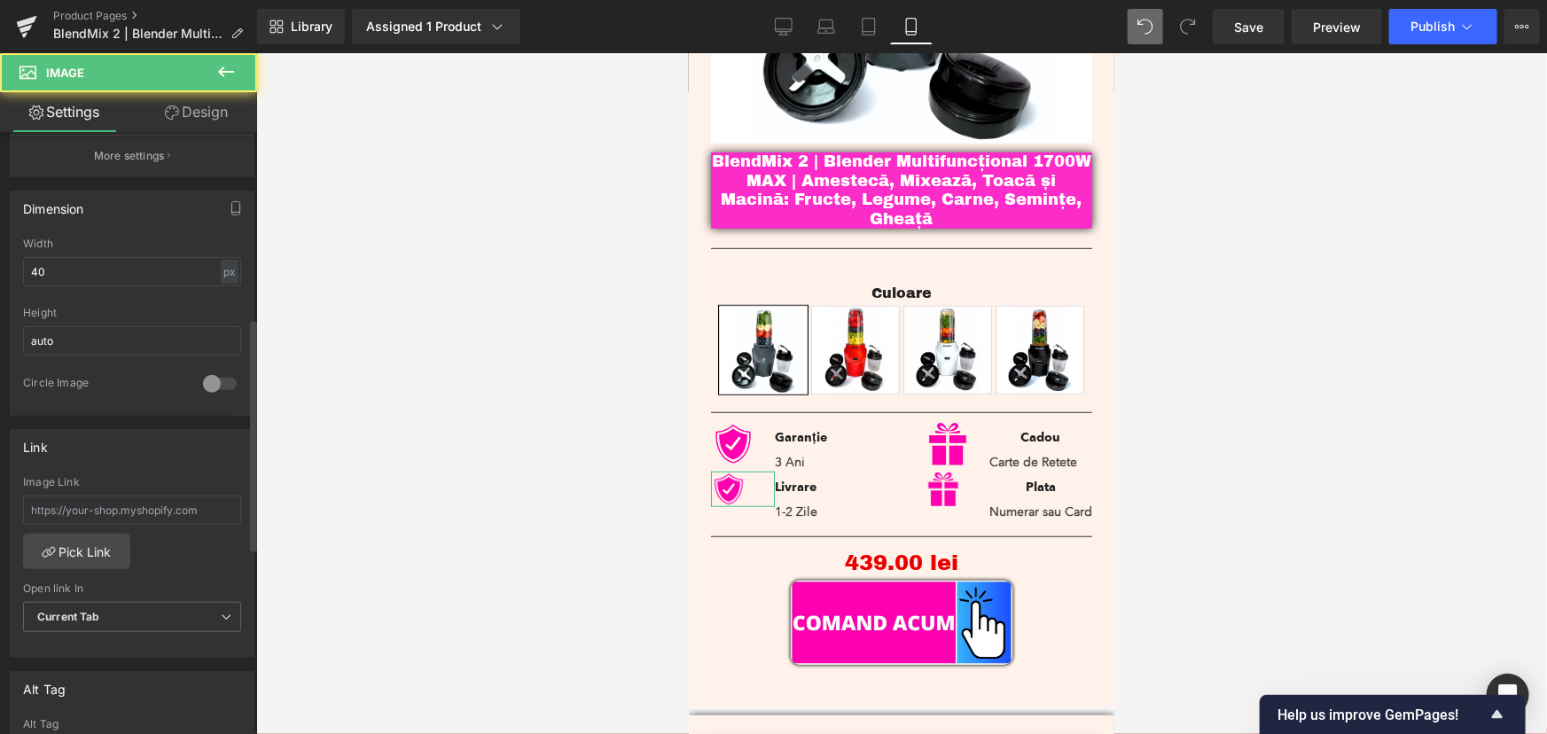
scroll to position [483, 0]
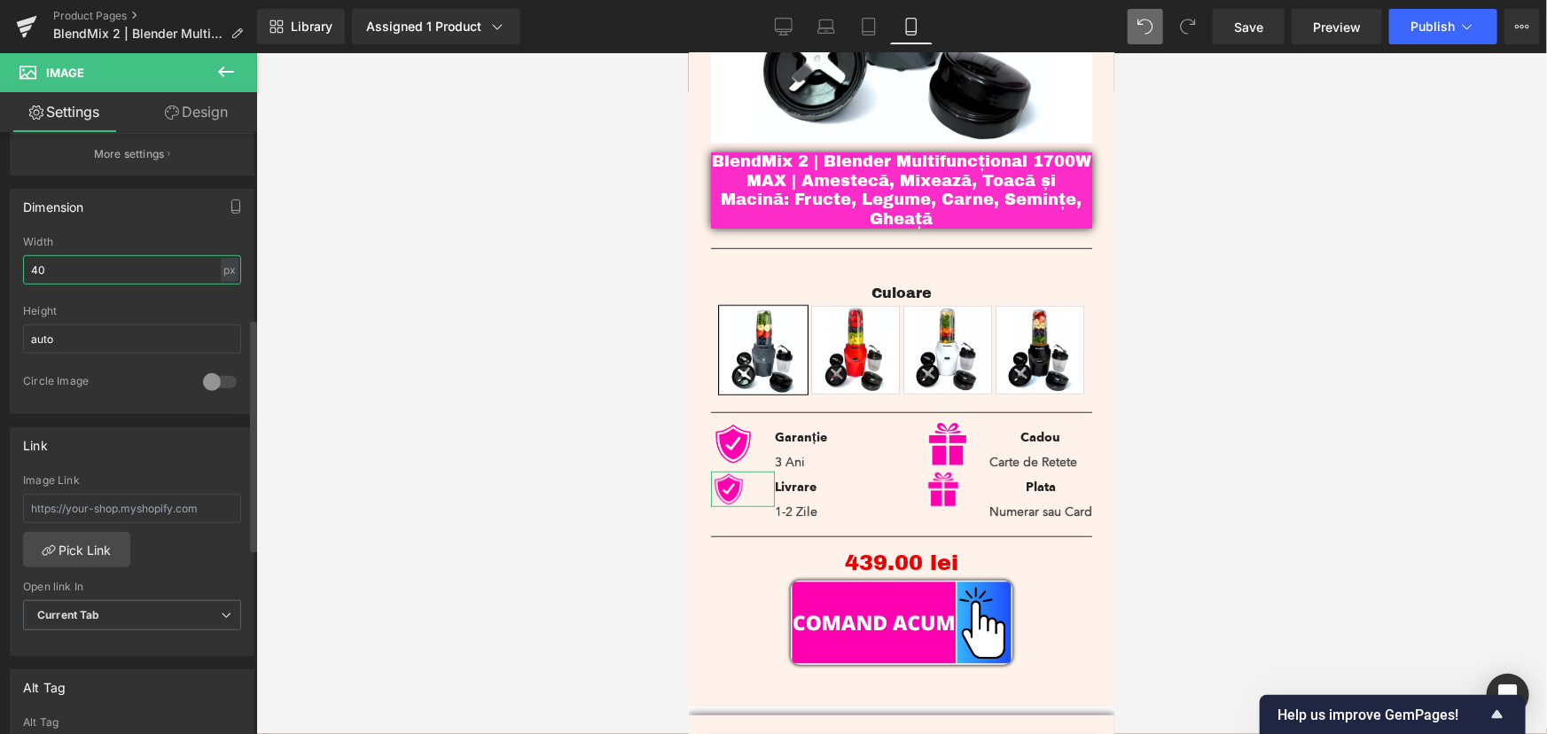
click at [30, 261] on input "40" at bounding box center [132, 269] width 218 height 29
type input "50"
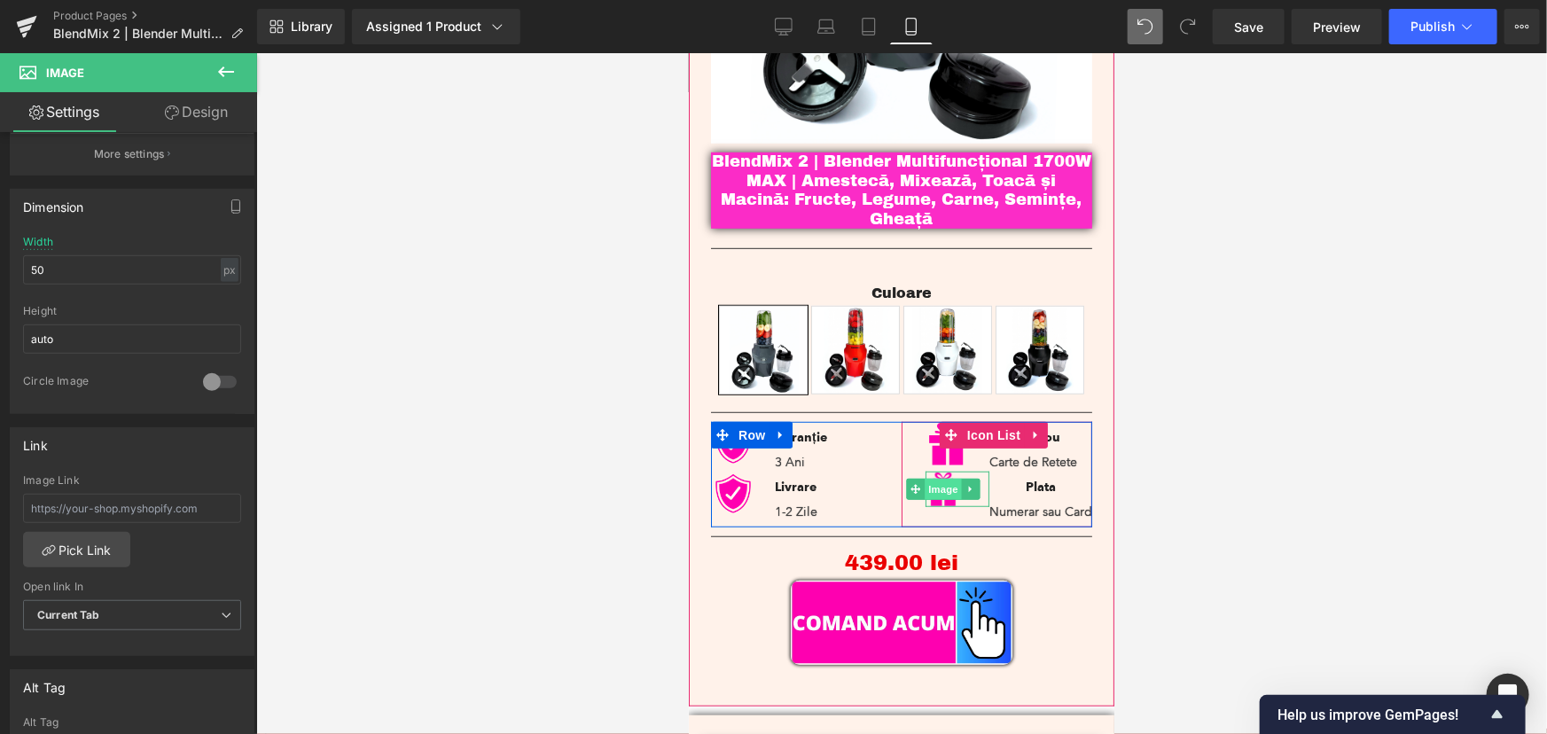
click at [935, 478] on span "Image" at bounding box center [942, 488] width 37 height 21
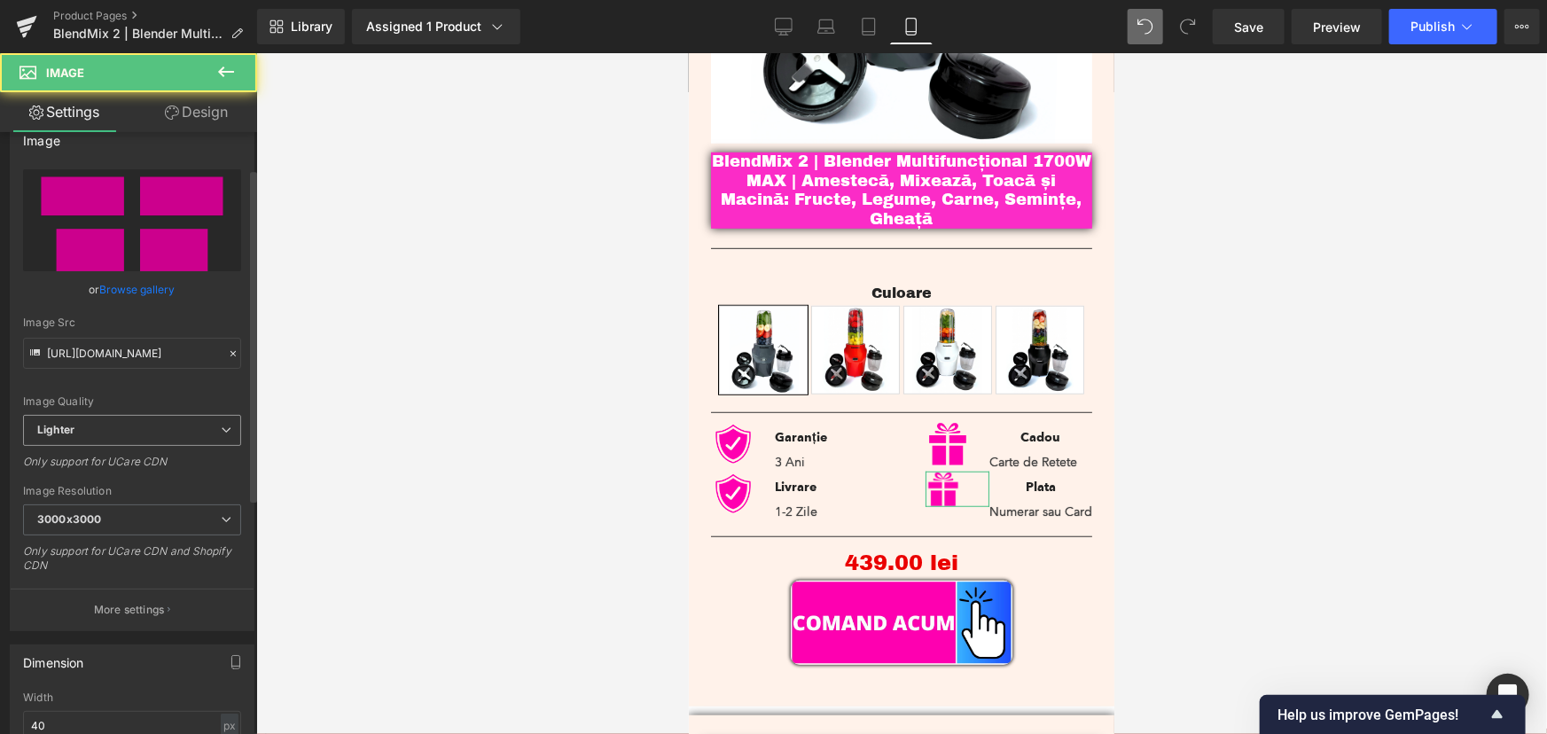
scroll to position [241, 0]
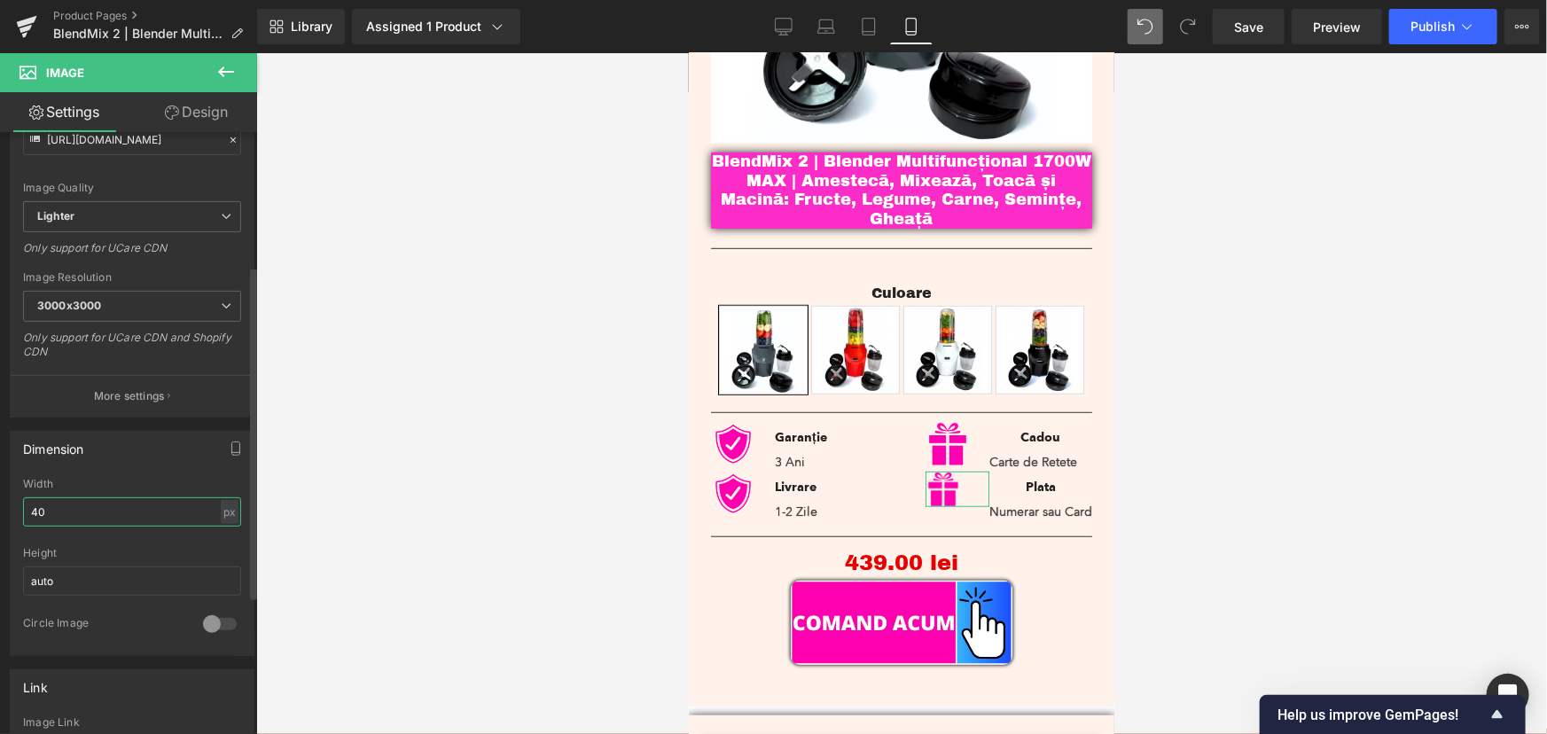
click at [39, 505] on input "40" at bounding box center [132, 511] width 218 height 29
type input "50"
click at [1320, 363] on div at bounding box center [901, 393] width 1290 height 681
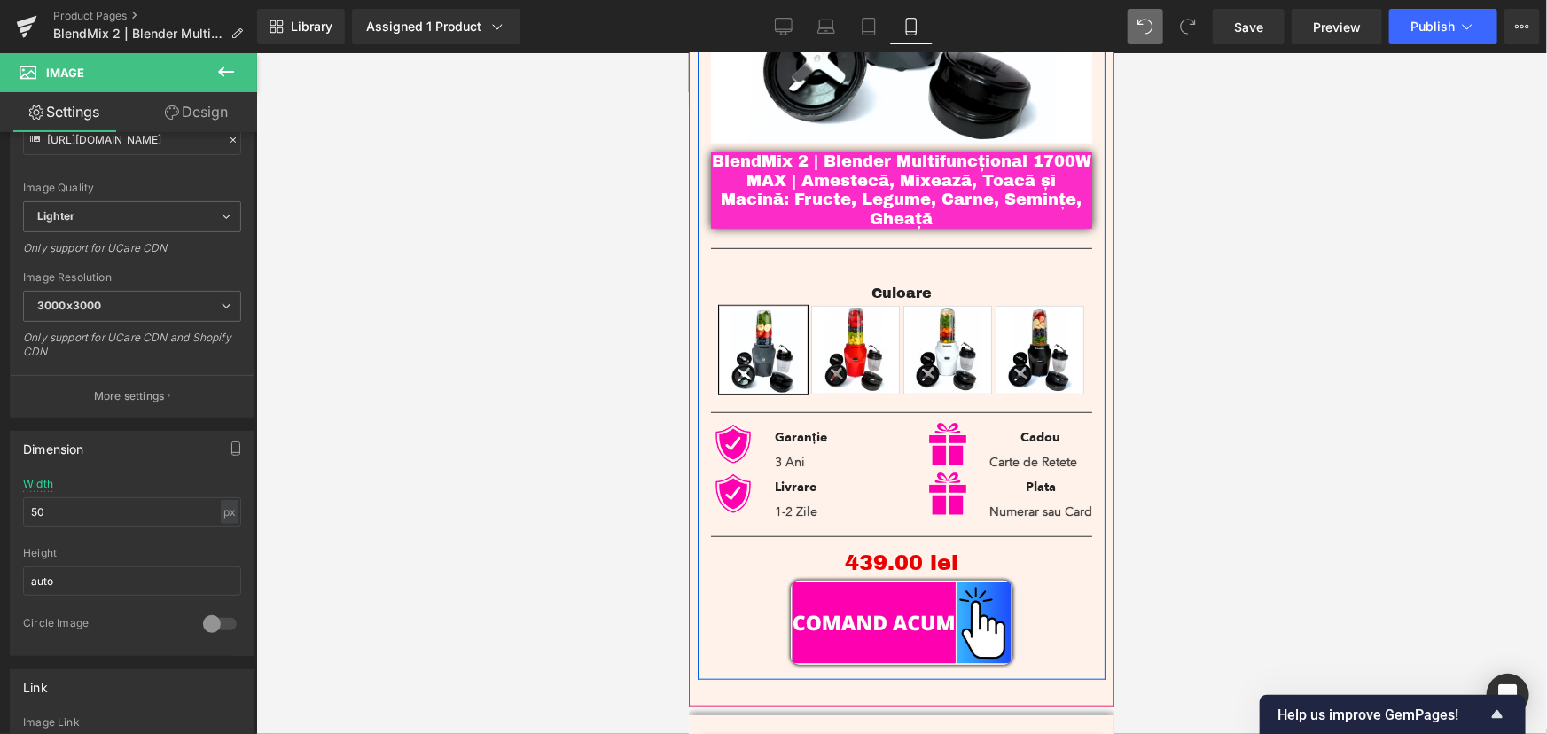
scroll to position [296, 0]
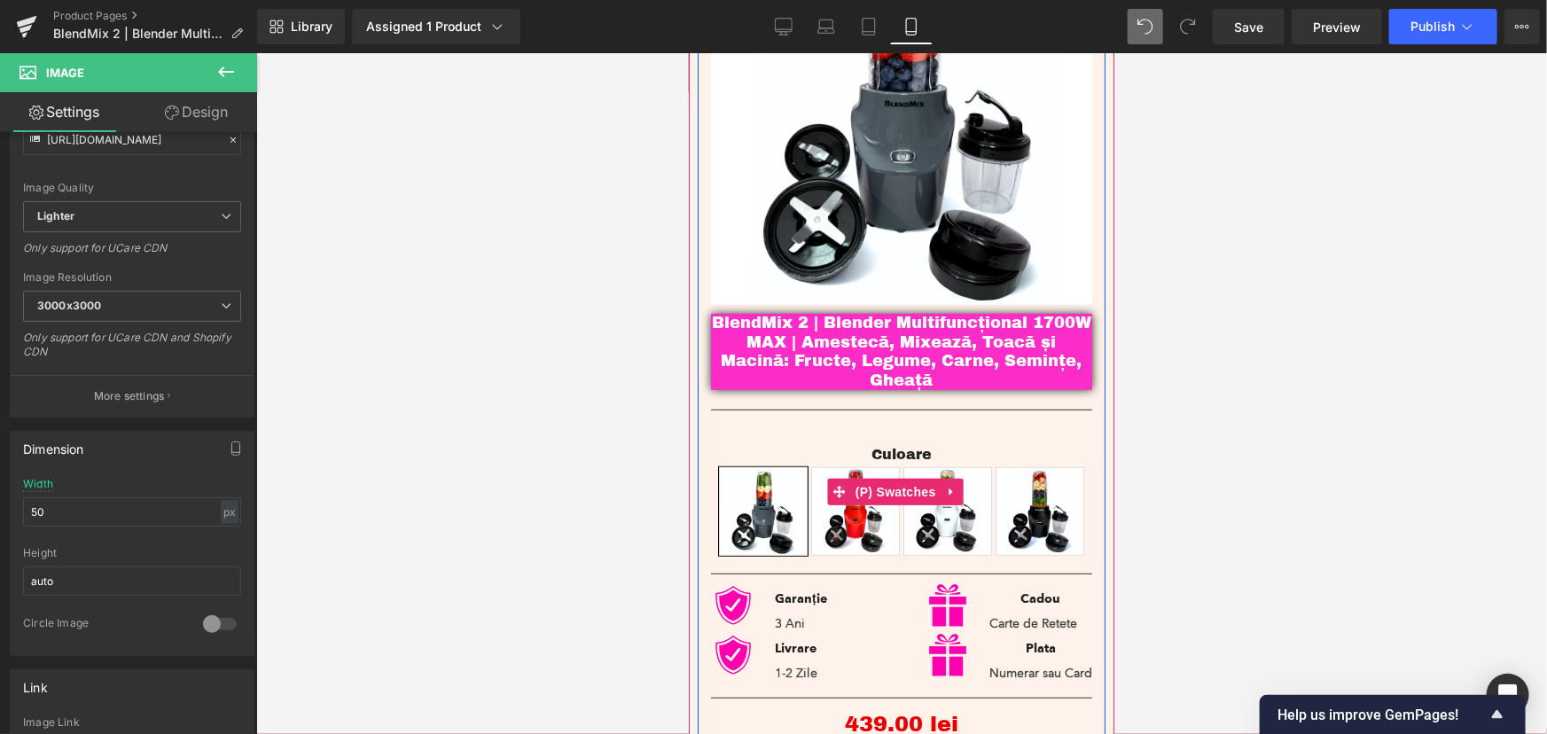
drag, startPoint x: 890, startPoint y: 475, endPoint x: 900, endPoint y: 438, distance: 38.5
click at [890, 478] on span "(P) Swatches" at bounding box center [895, 491] width 90 height 27
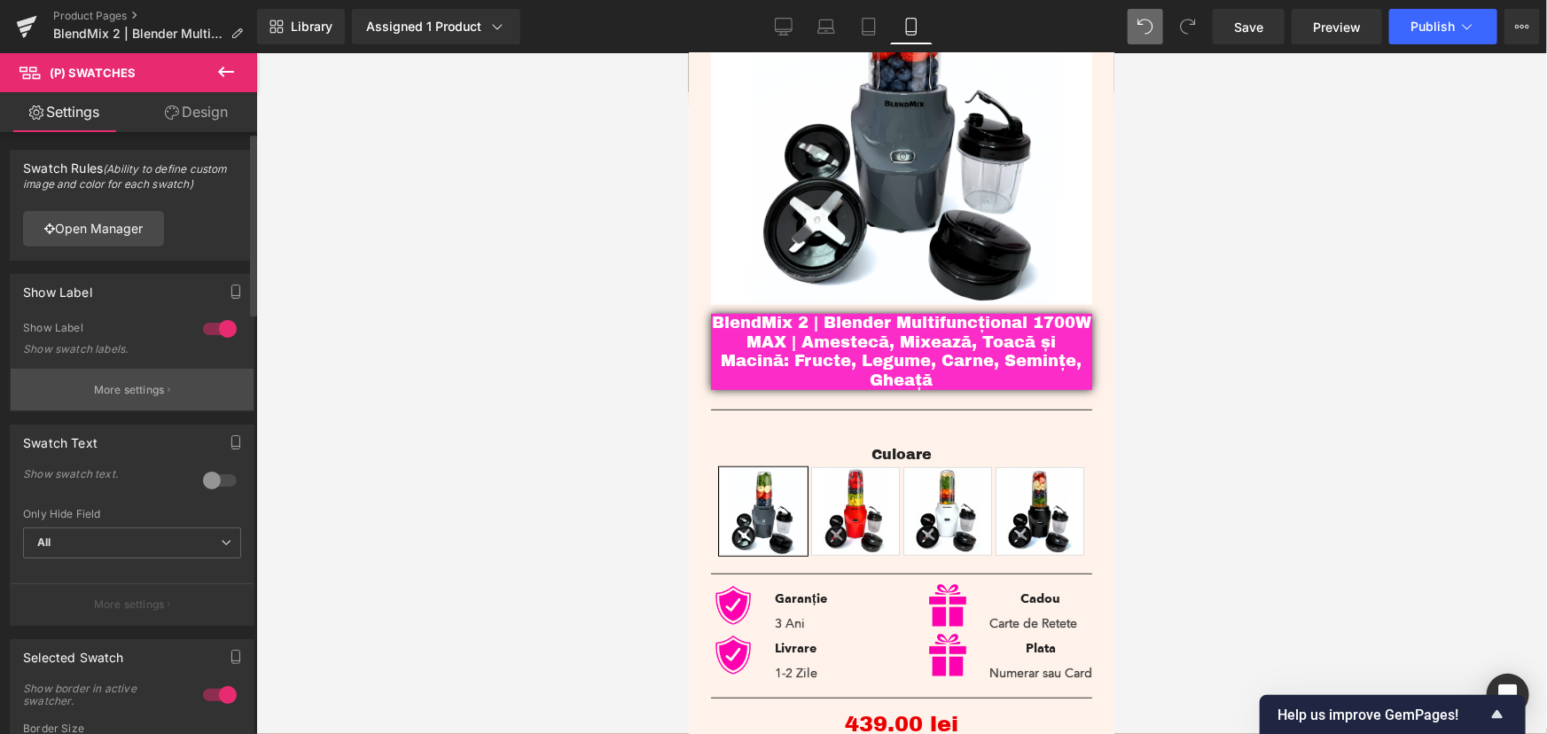
click at [144, 390] on p "More settings" at bounding box center [129, 390] width 71 height 16
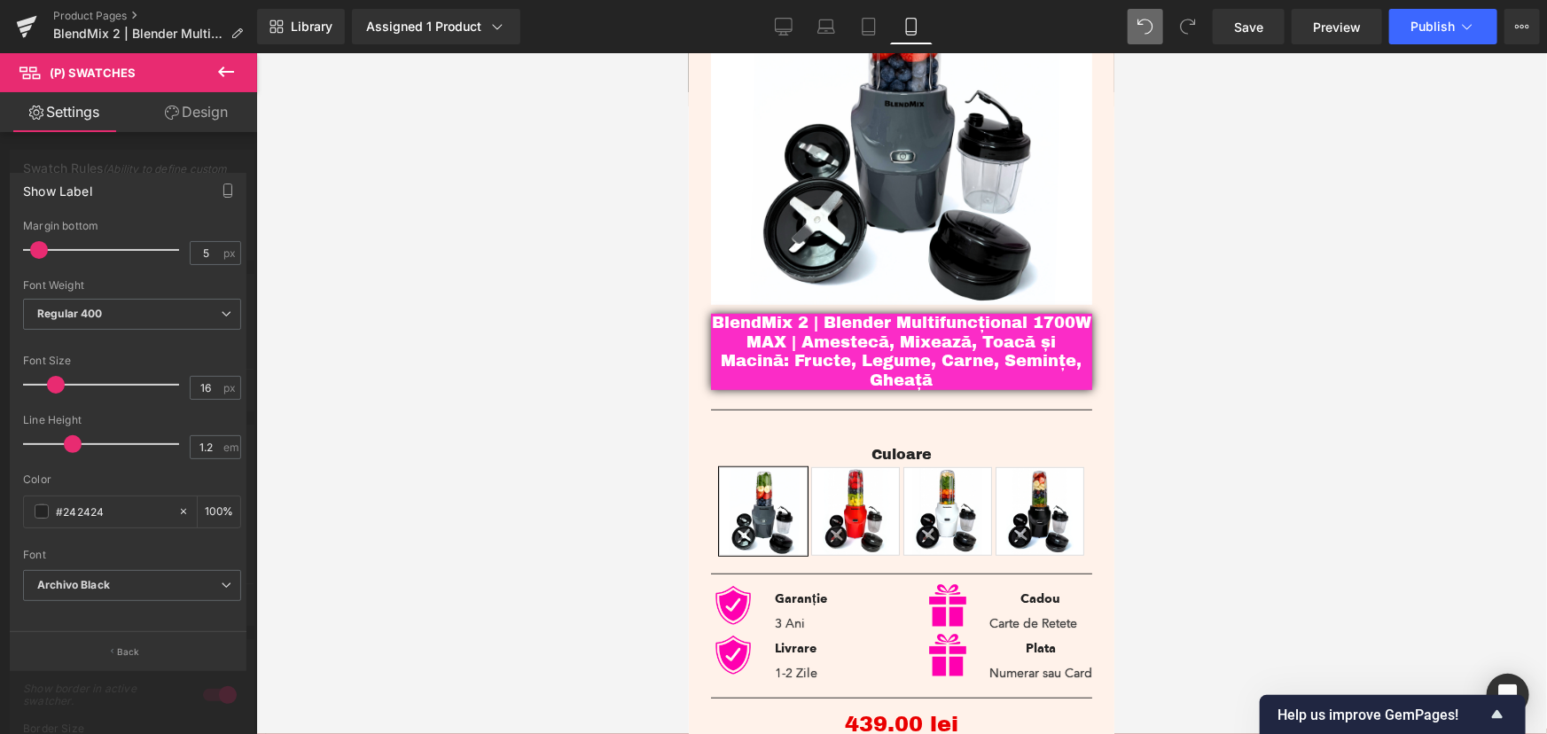
click at [141, 163] on div at bounding box center [128, 398] width 257 height 690
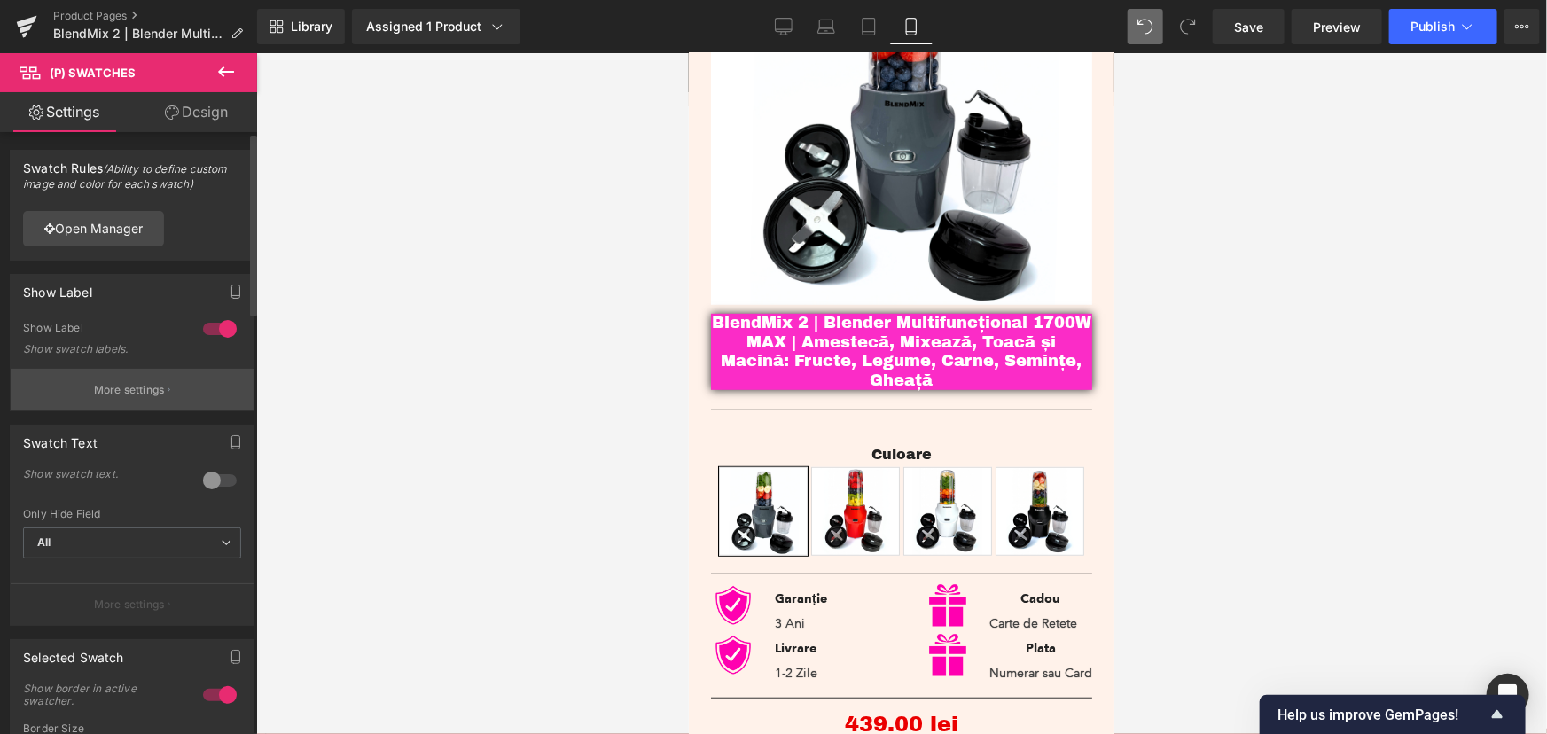
click at [145, 392] on p "More settings" at bounding box center [129, 390] width 71 height 16
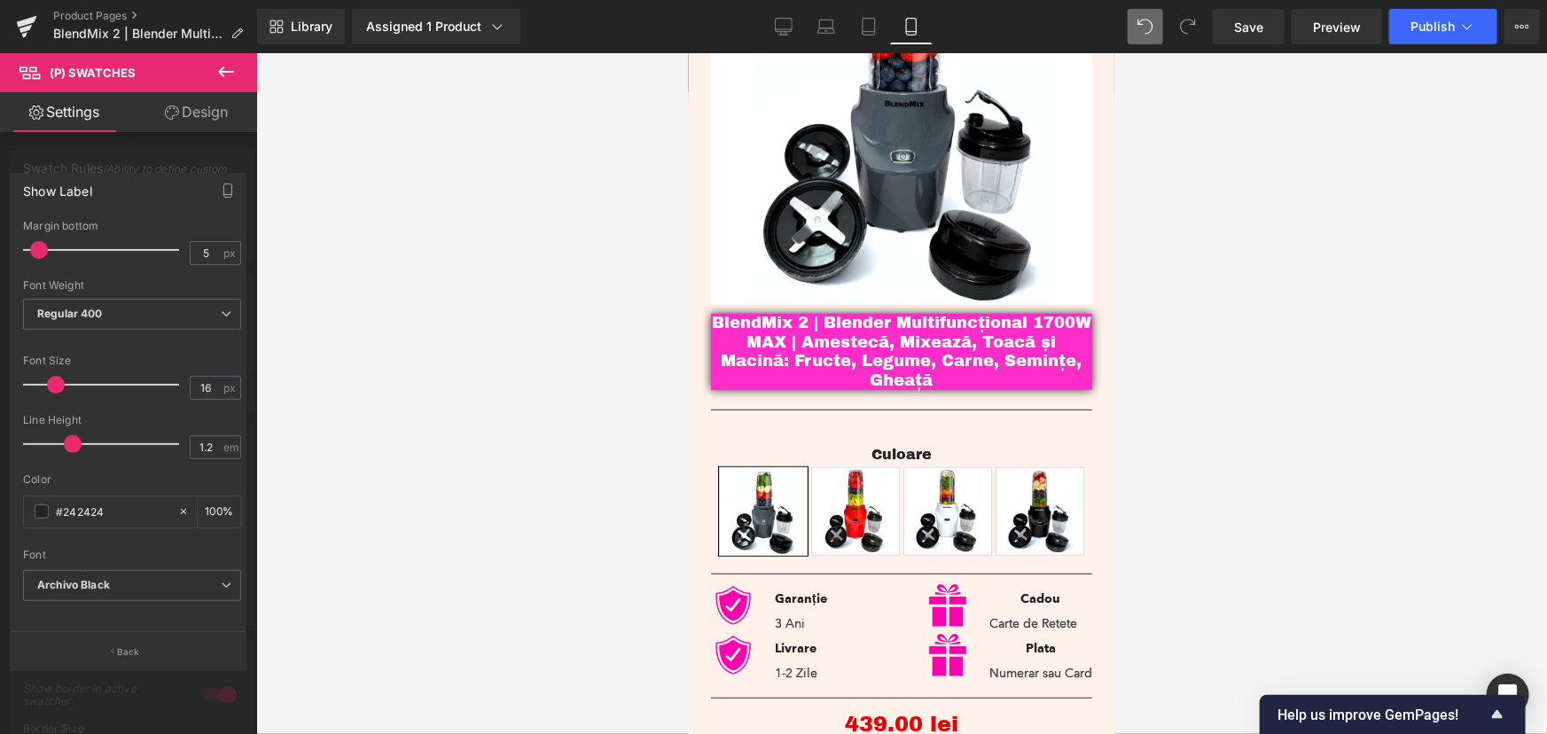
click at [151, 160] on div at bounding box center [128, 398] width 257 height 690
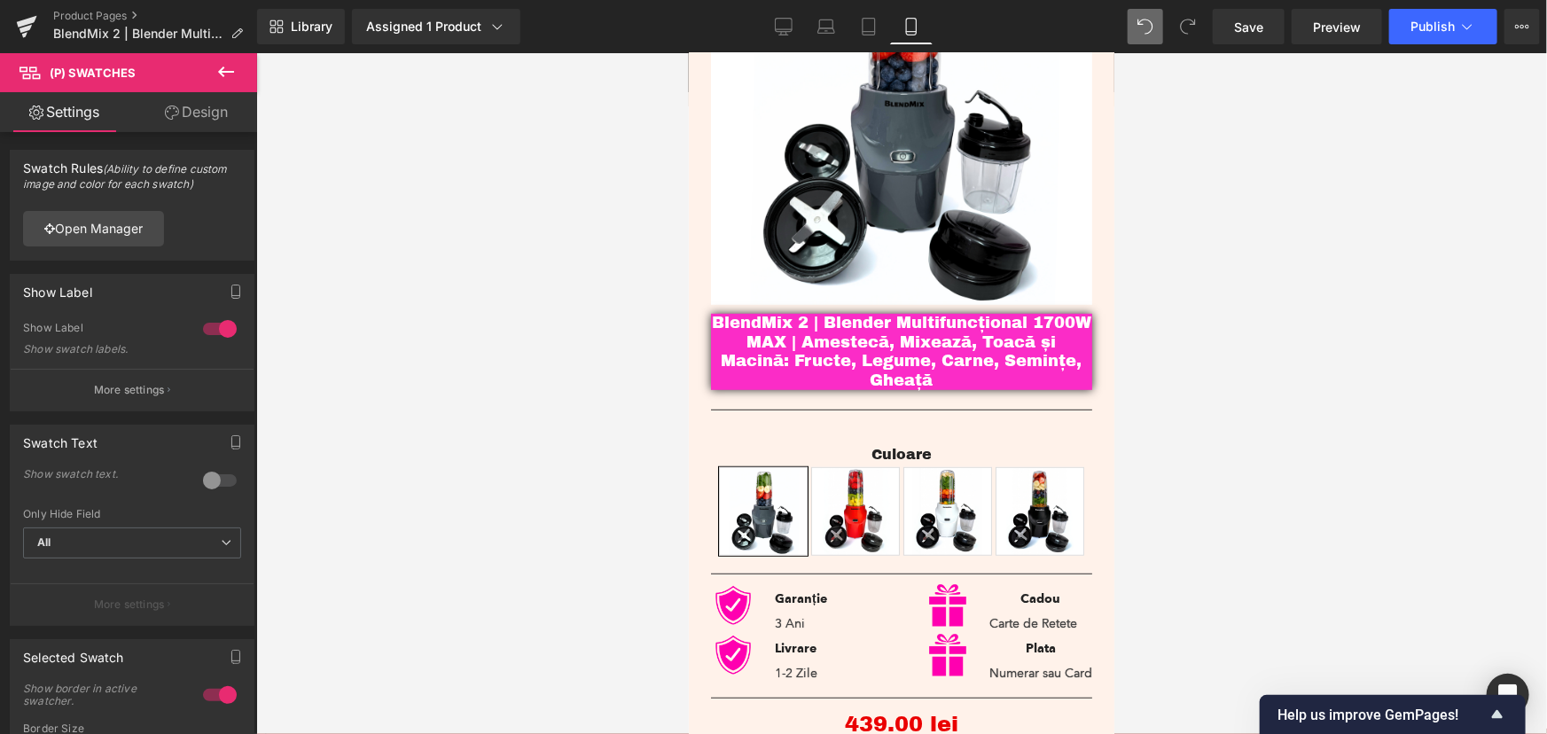
click at [239, 75] on button at bounding box center [226, 72] width 62 height 39
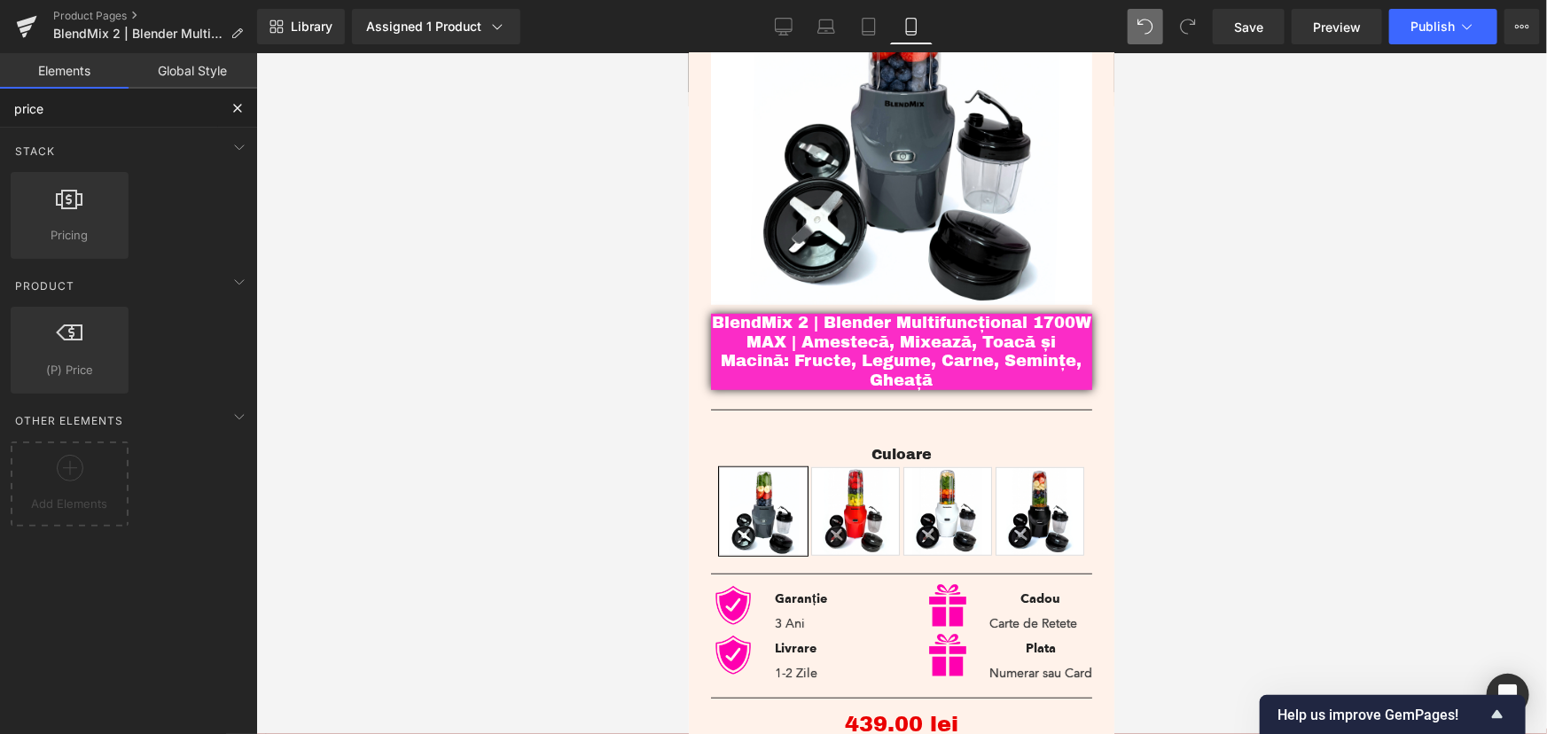
drag, startPoint x: 82, startPoint y: 109, endPoint x: 0, endPoint y: 105, distance: 81.6
click at [0, 105] on input "price" at bounding box center [109, 108] width 218 height 39
type input "swat"
click at [450, 400] on div at bounding box center [901, 393] width 1290 height 681
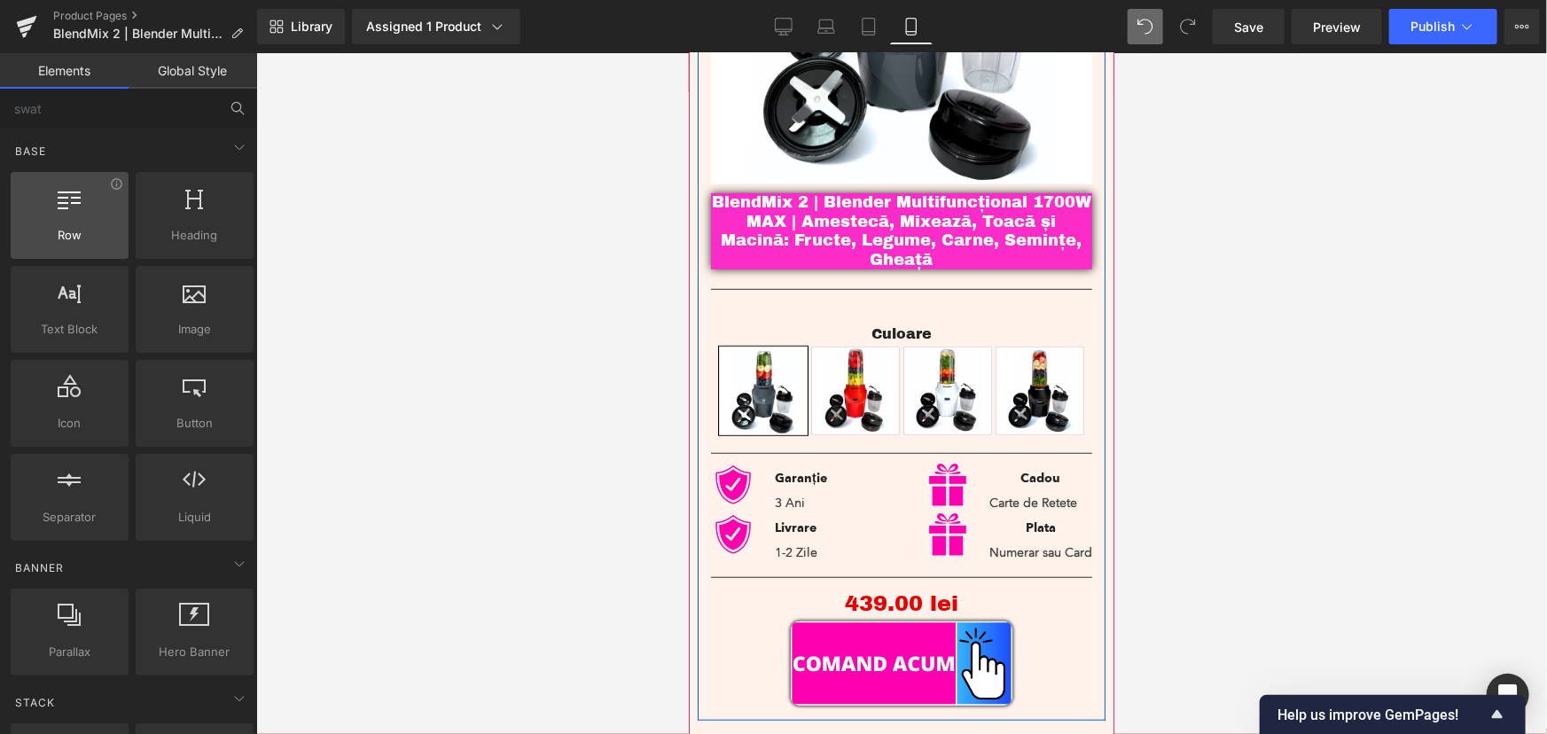
scroll to position [402, 0]
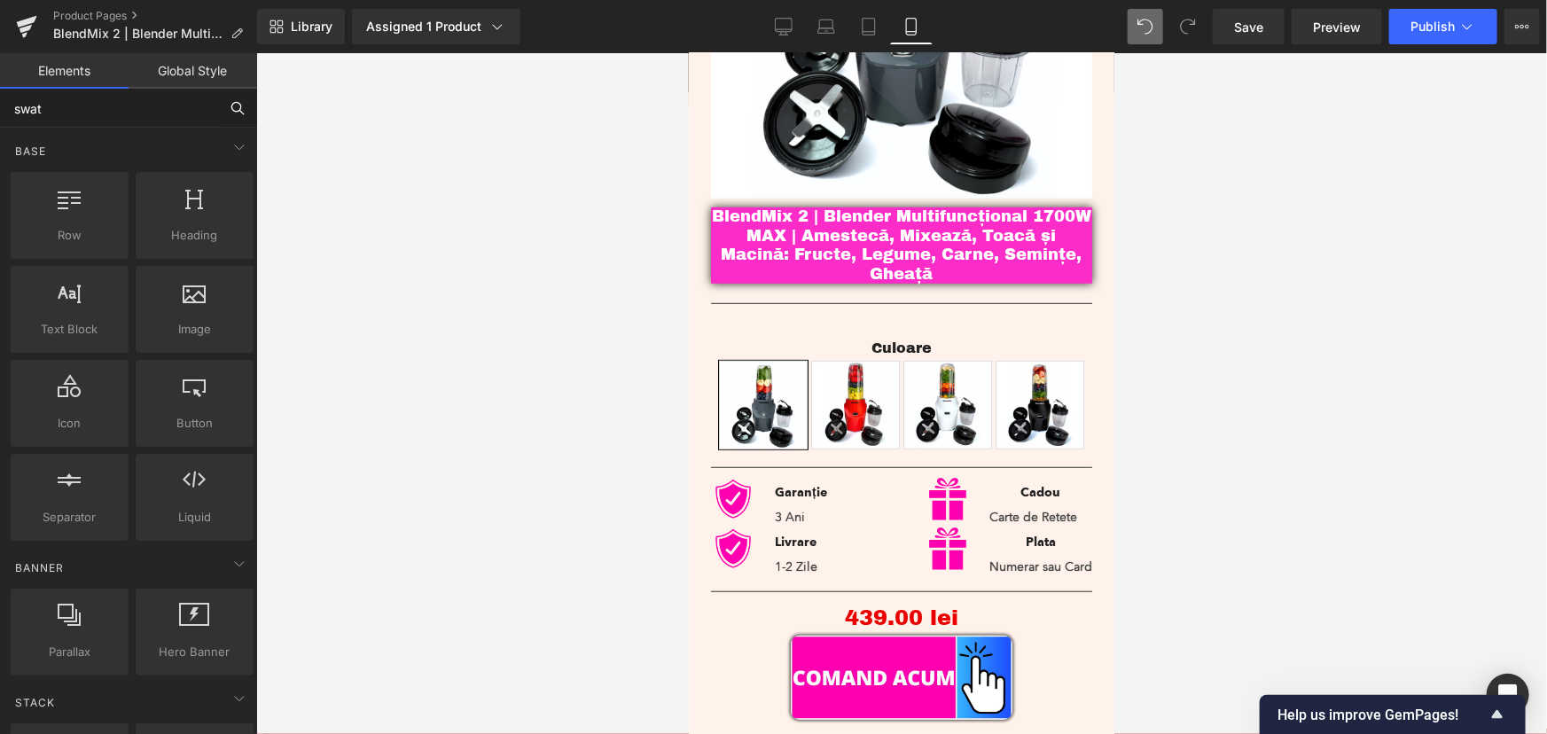
click at [96, 110] on input "swat" at bounding box center [109, 108] width 218 height 39
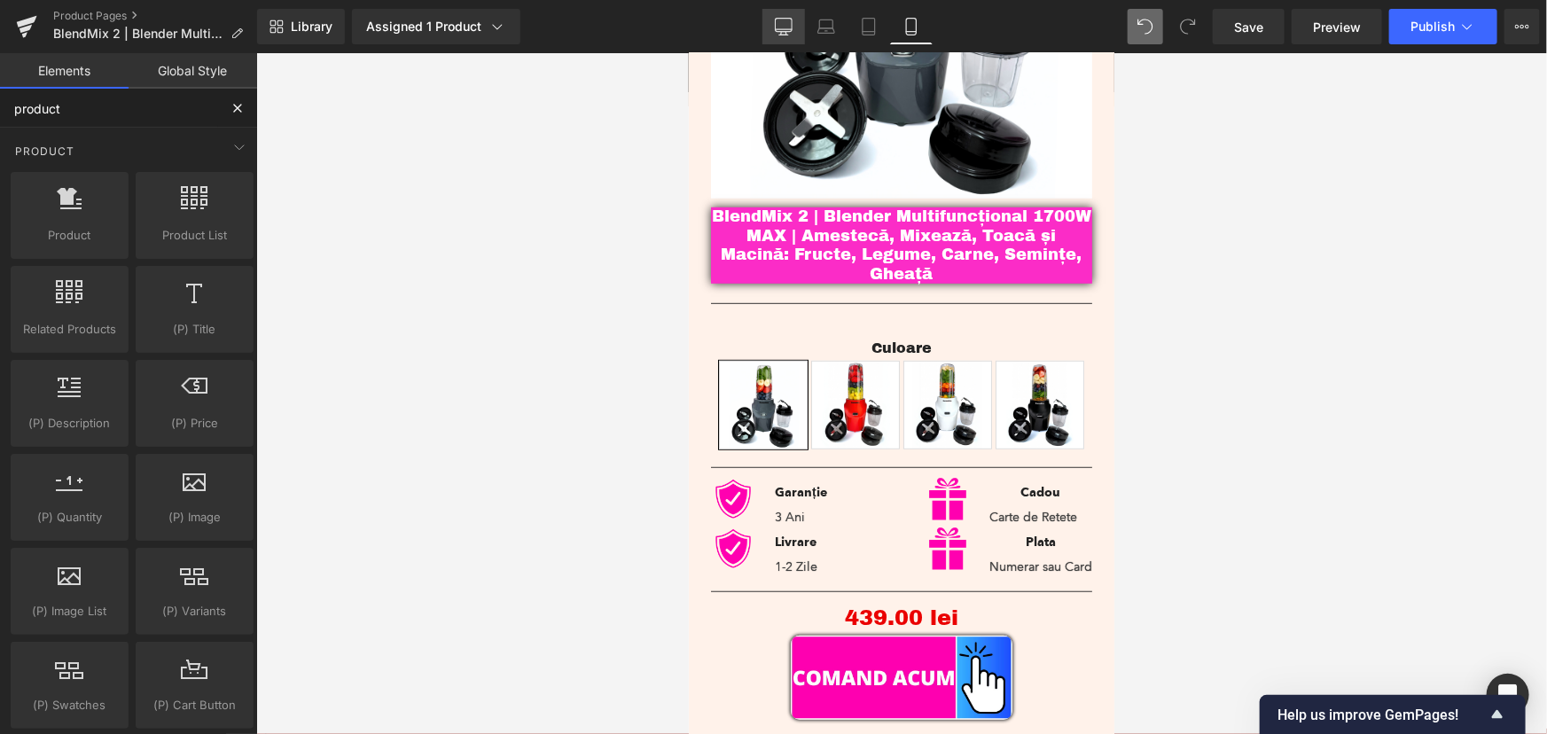
type input "product"
click at [778, 21] on icon at bounding box center [784, 27] width 18 height 18
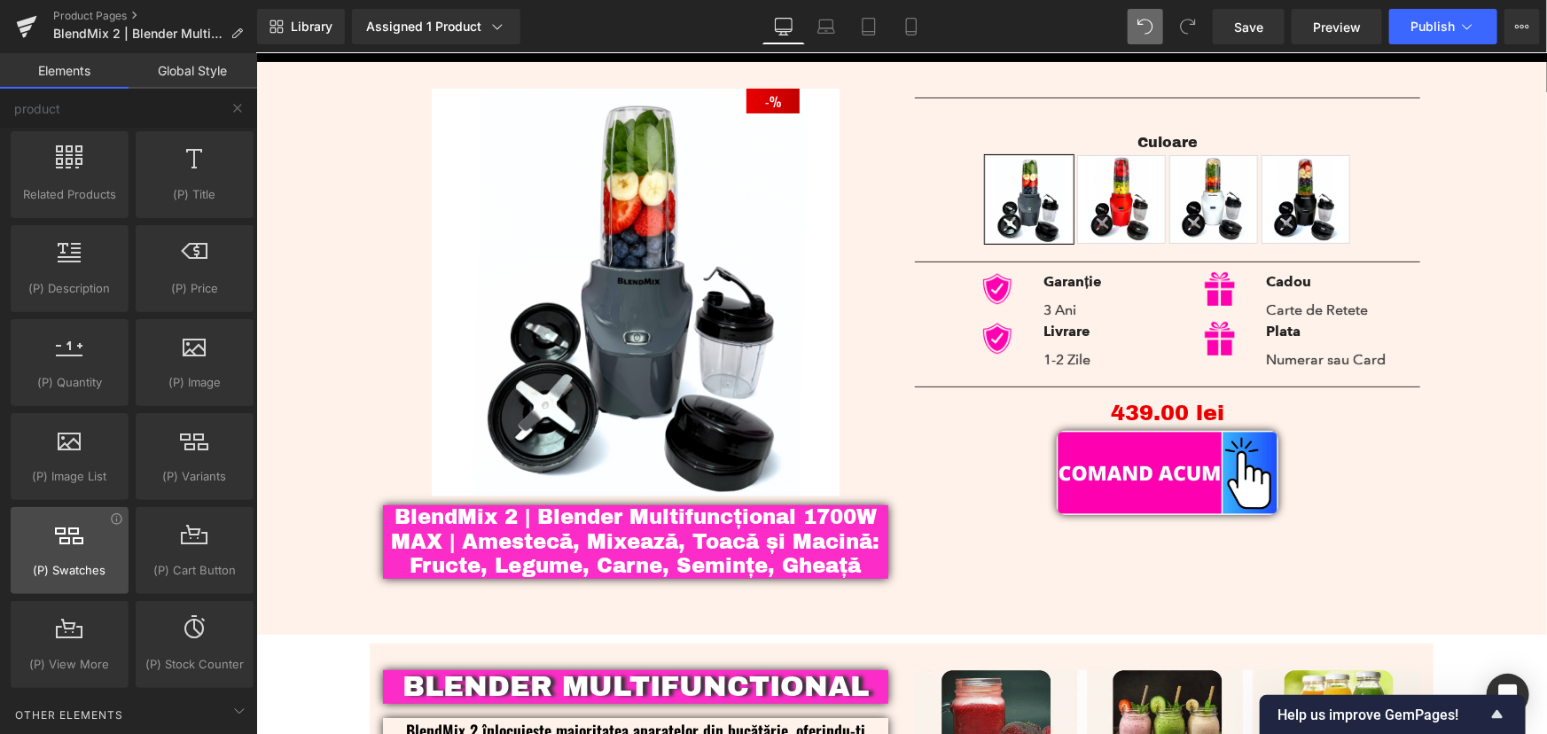
scroll to position [160, 0]
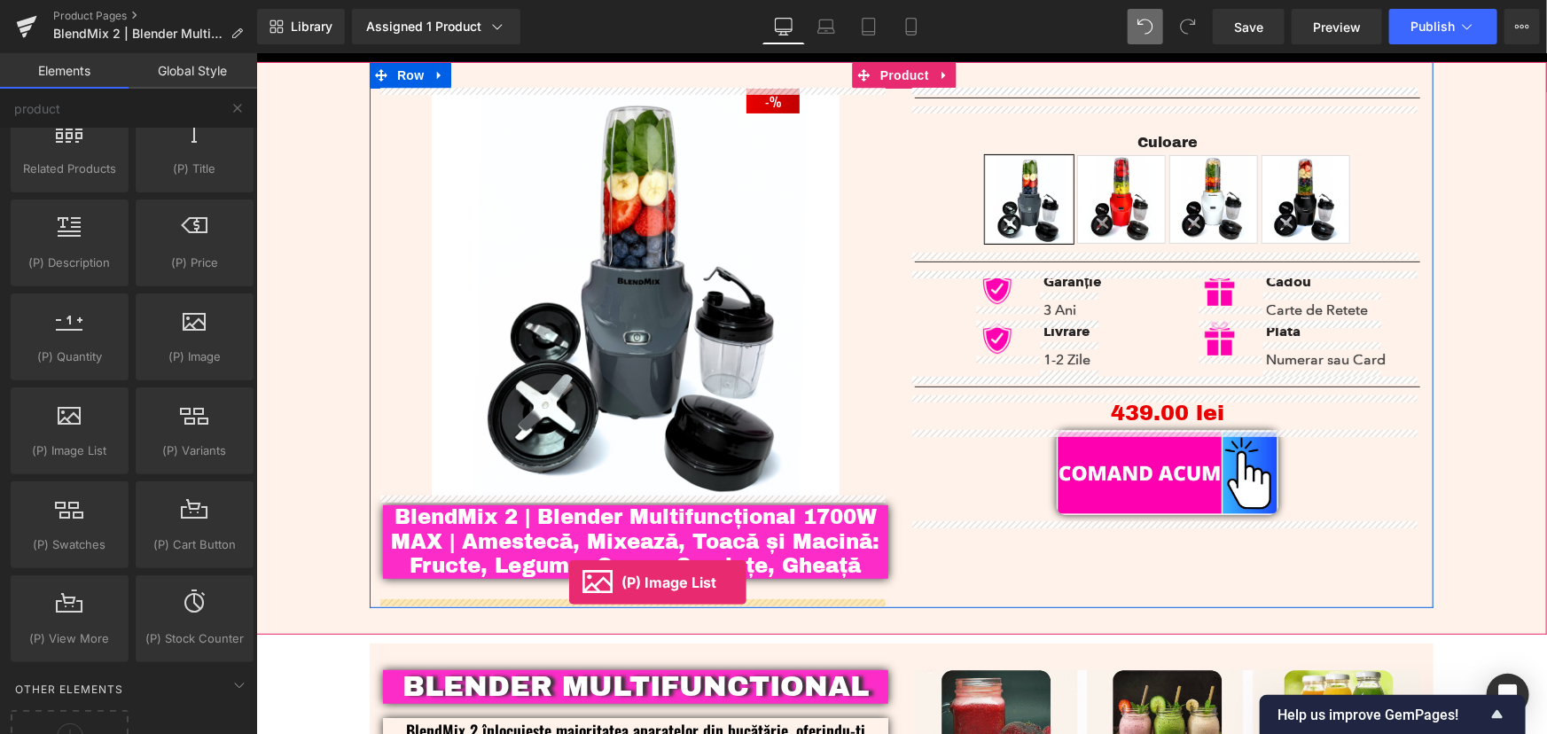
drag, startPoint x: 318, startPoint y: 487, endPoint x: 568, endPoint y: 581, distance: 267.3
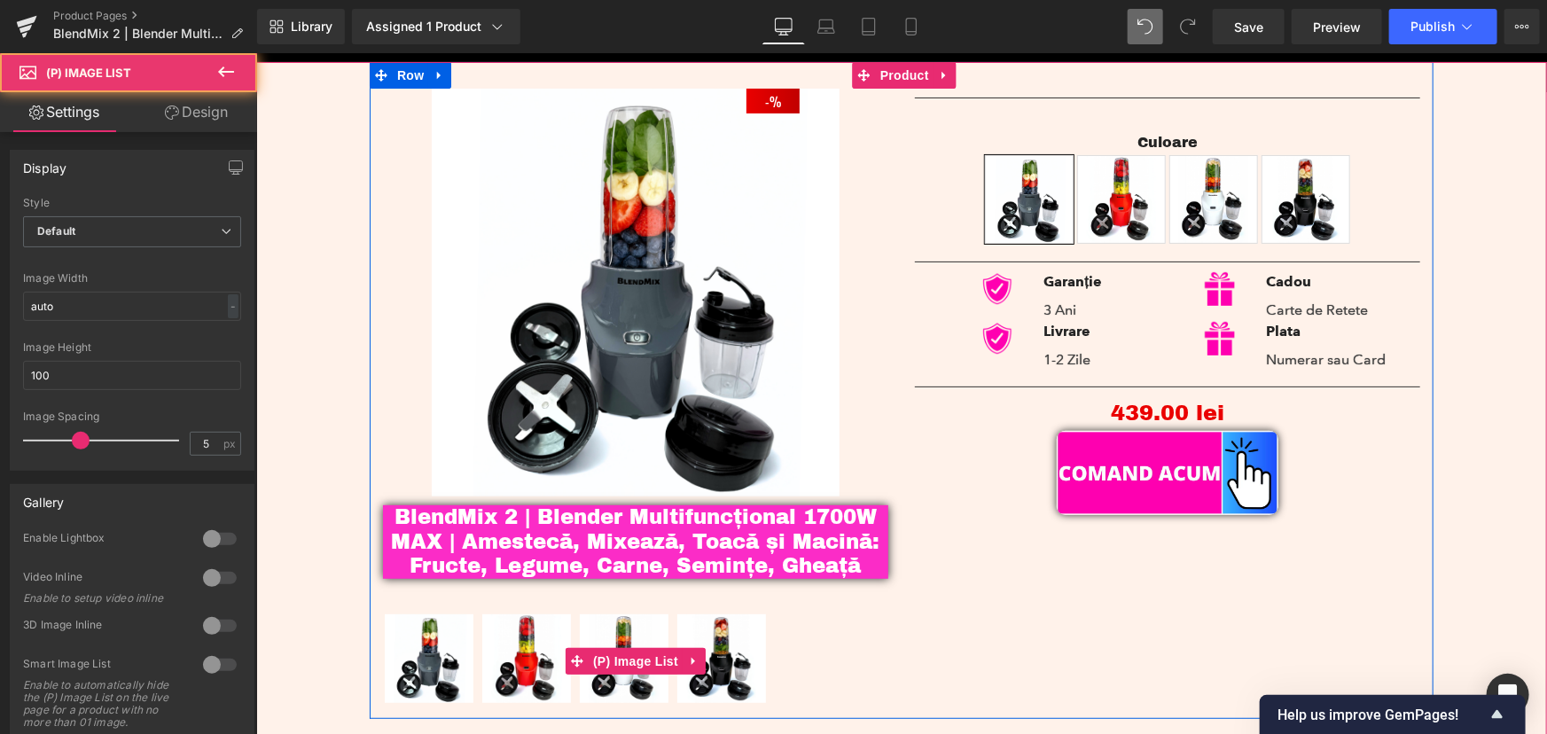
click at [717, 634] on img at bounding box center [720, 657] width 89 height 89
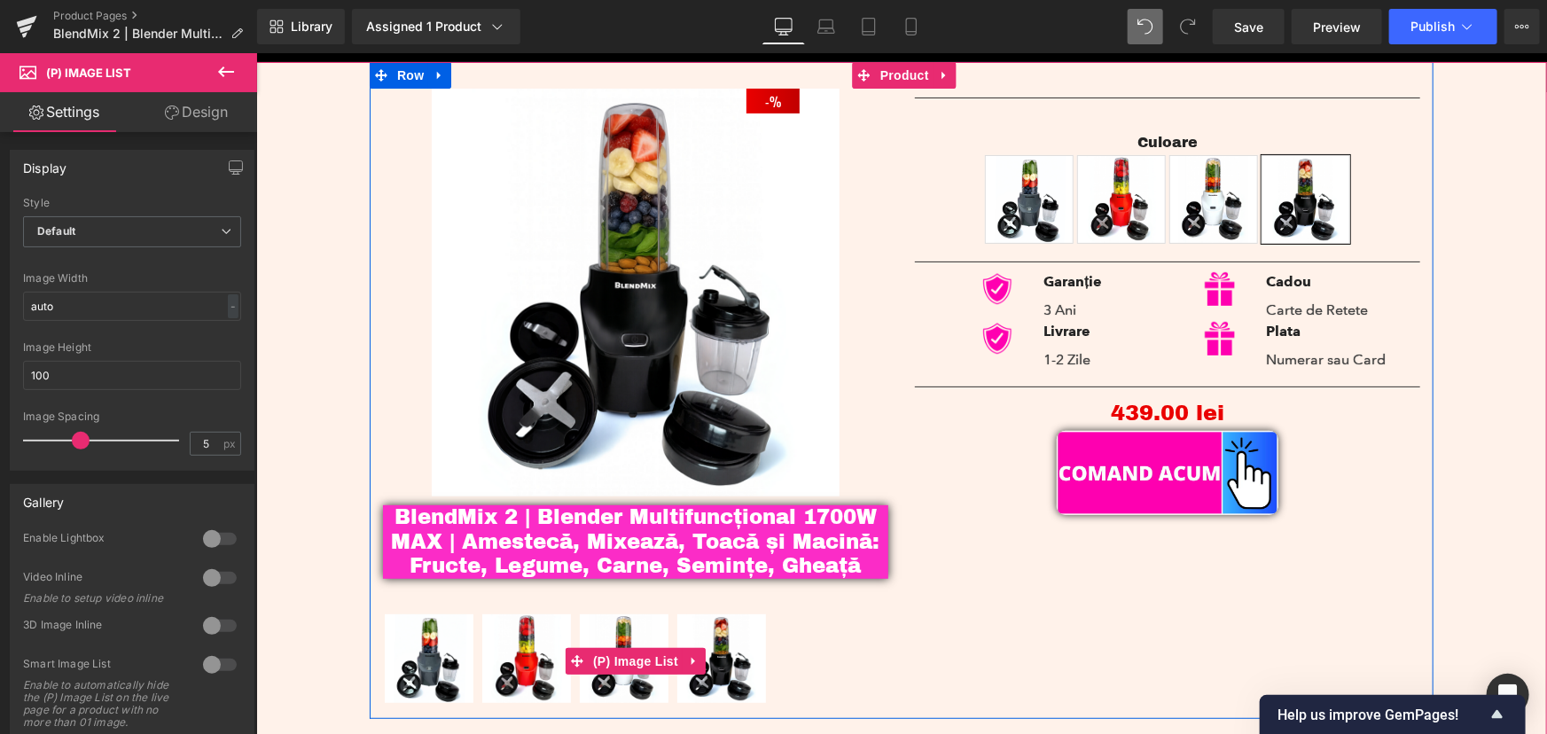
click at [614, 627] on img at bounding box center [623, 657] width 89 height 89
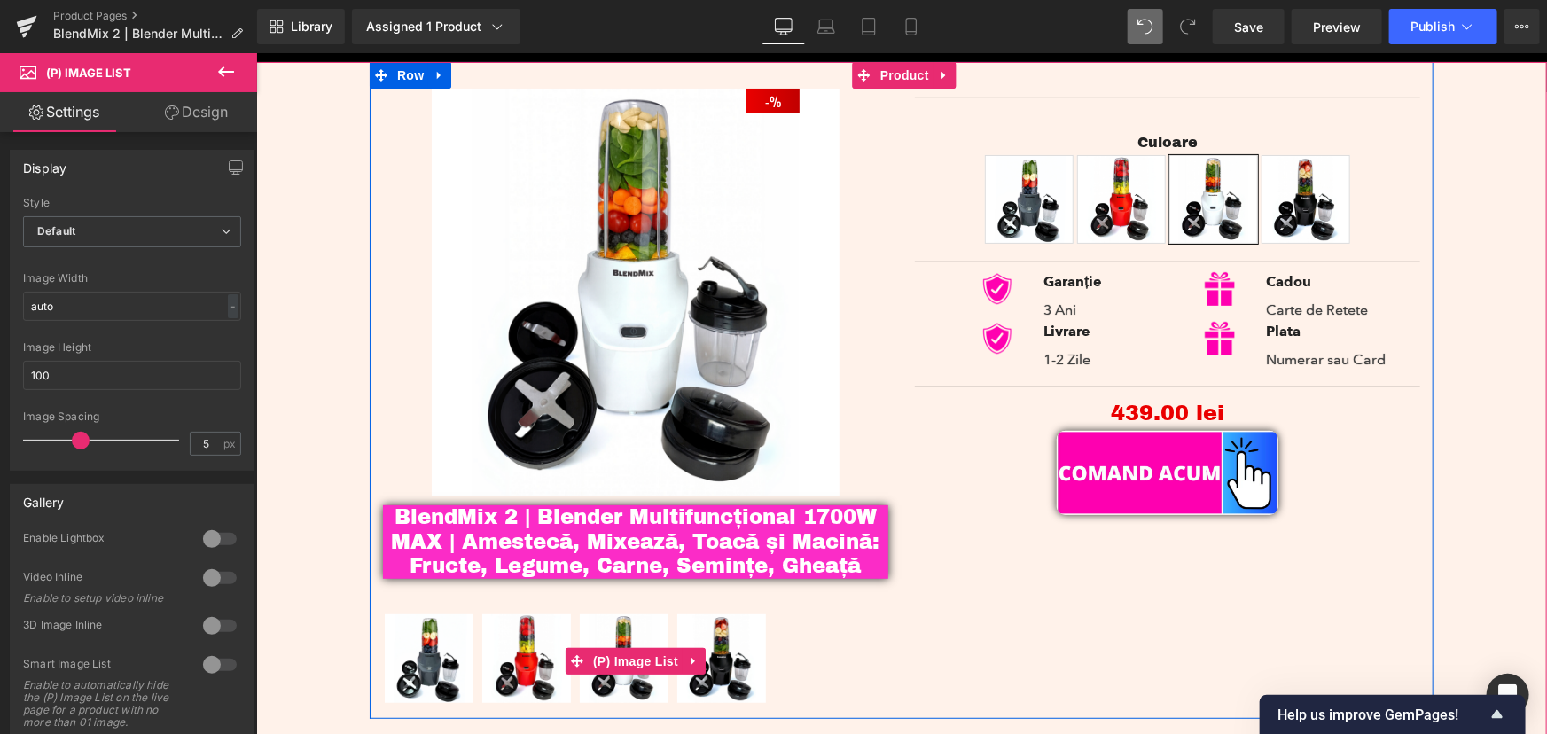
click at [526, 634] on img at bounding box center [525, 657] width 89 height 89
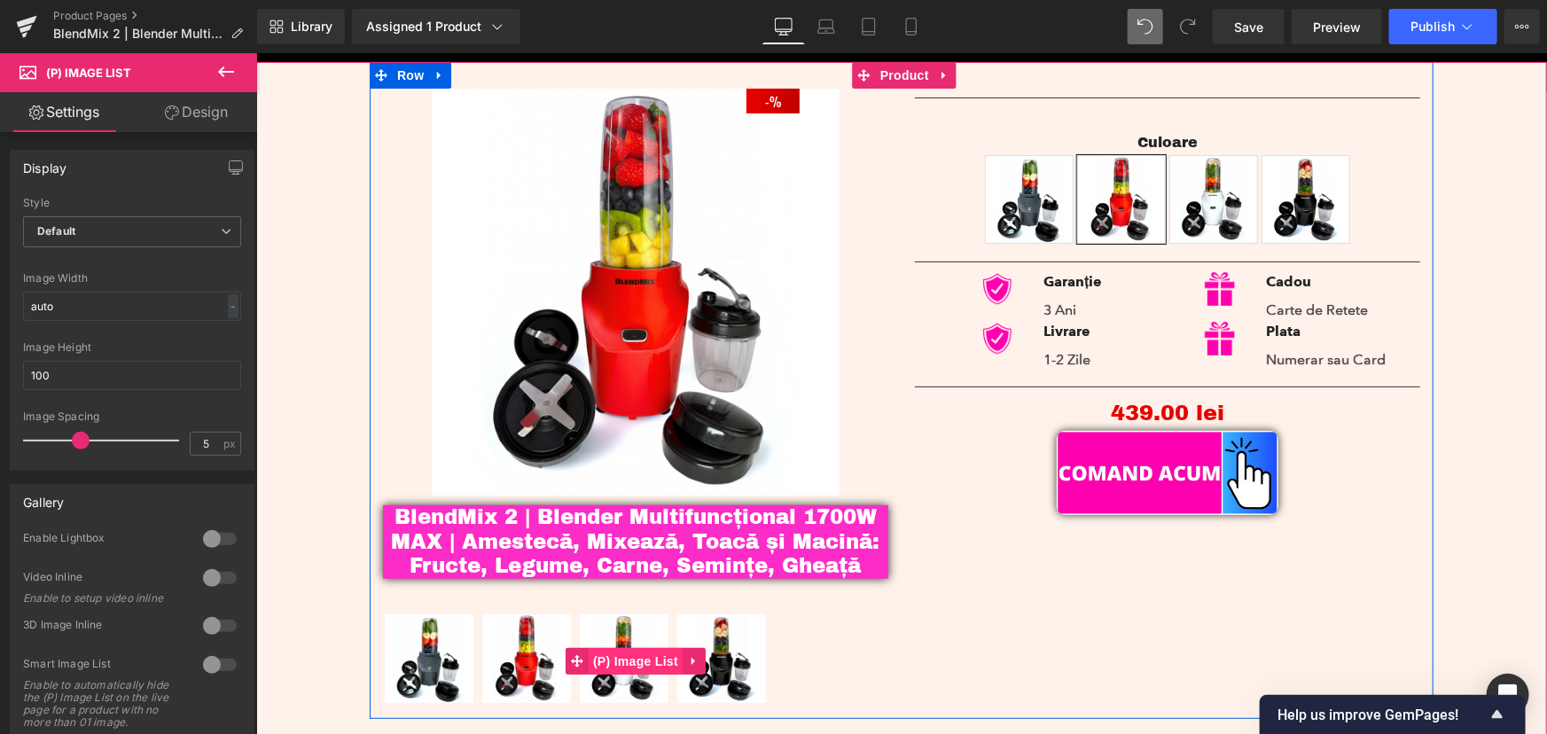
click at [635, 666] on span "(P) Image List" at bounding box center [635, 660] width 94 height 27
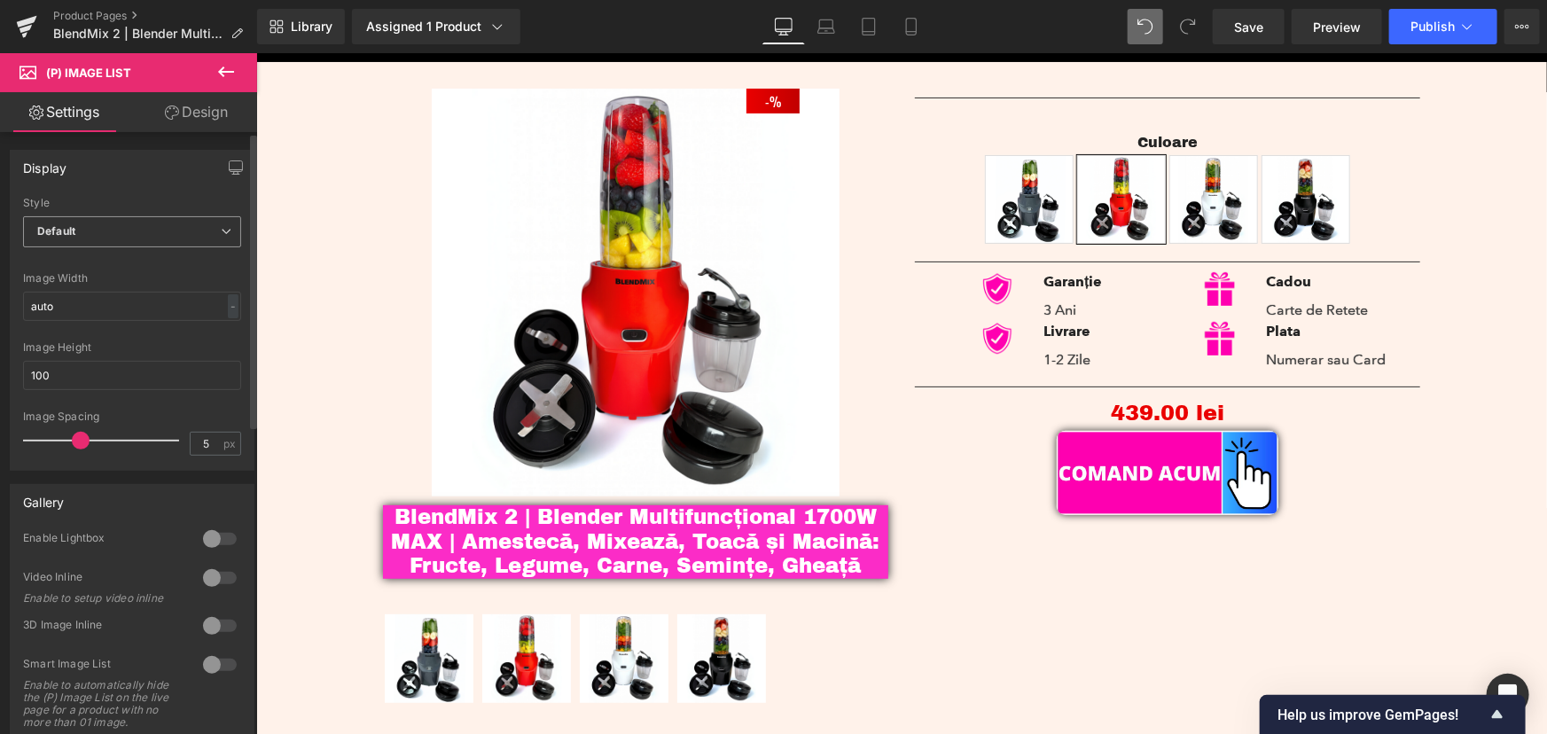
click at [169, 230] on span "Default" at bounding box center [132, 231] width 218 height 31
click at [169, 230] on span "Default" at bounding box center [128, 231] width 211 height 31
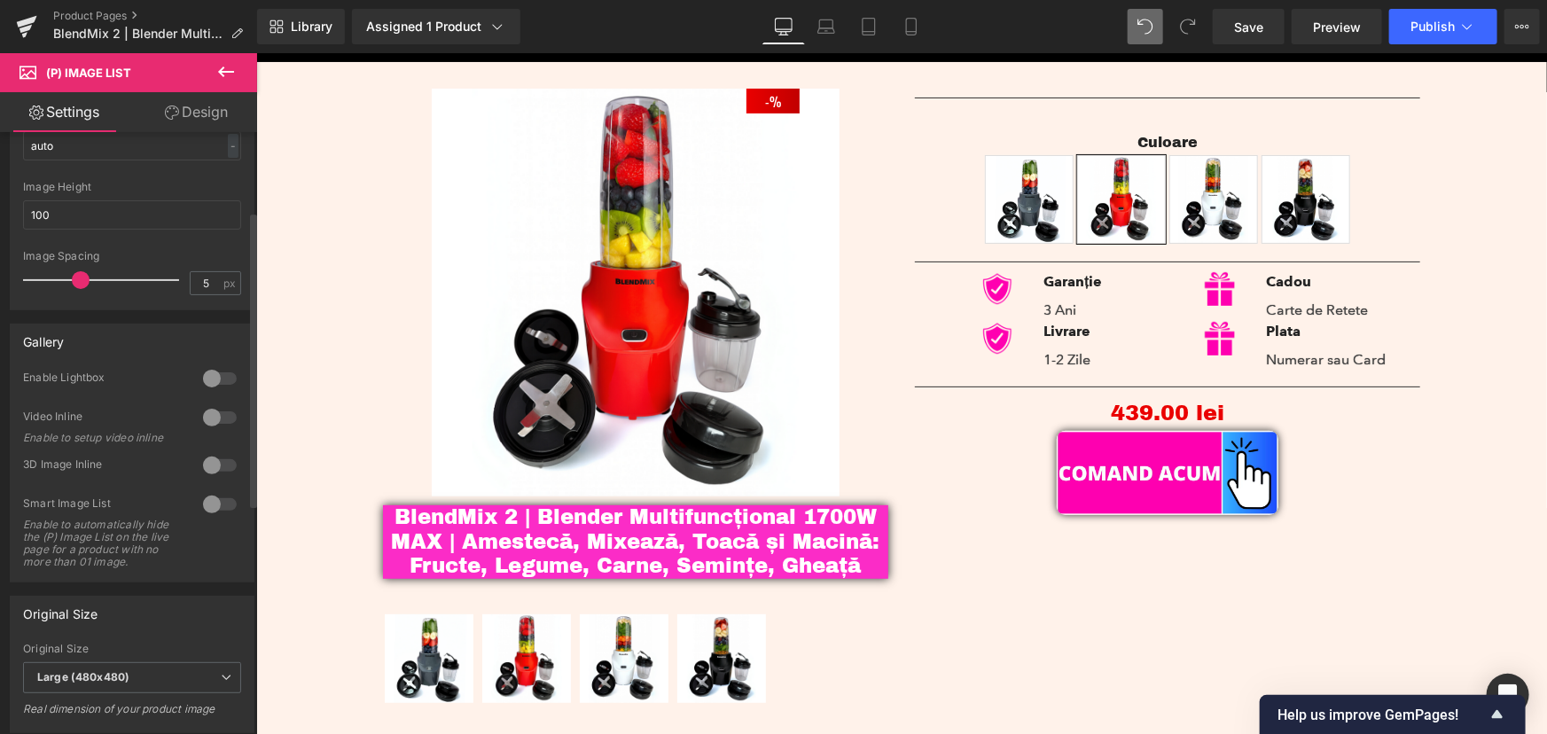
click at [206, 372] on div at bounding box center [220, 378] width 43 height 28
click at [221, 370] on div at bounding box center [220, 378] width 43 height 28
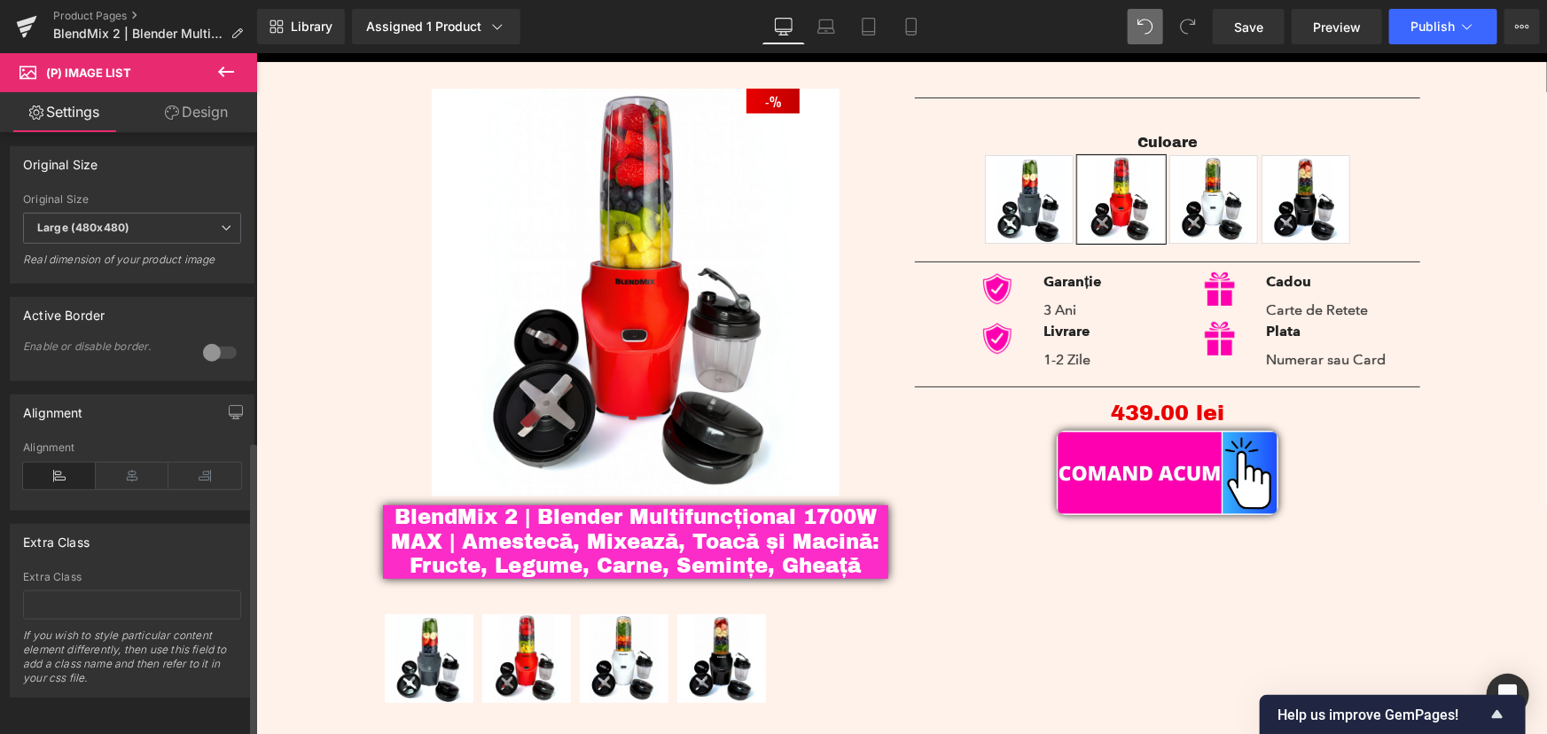
scroll to position [630, 0]
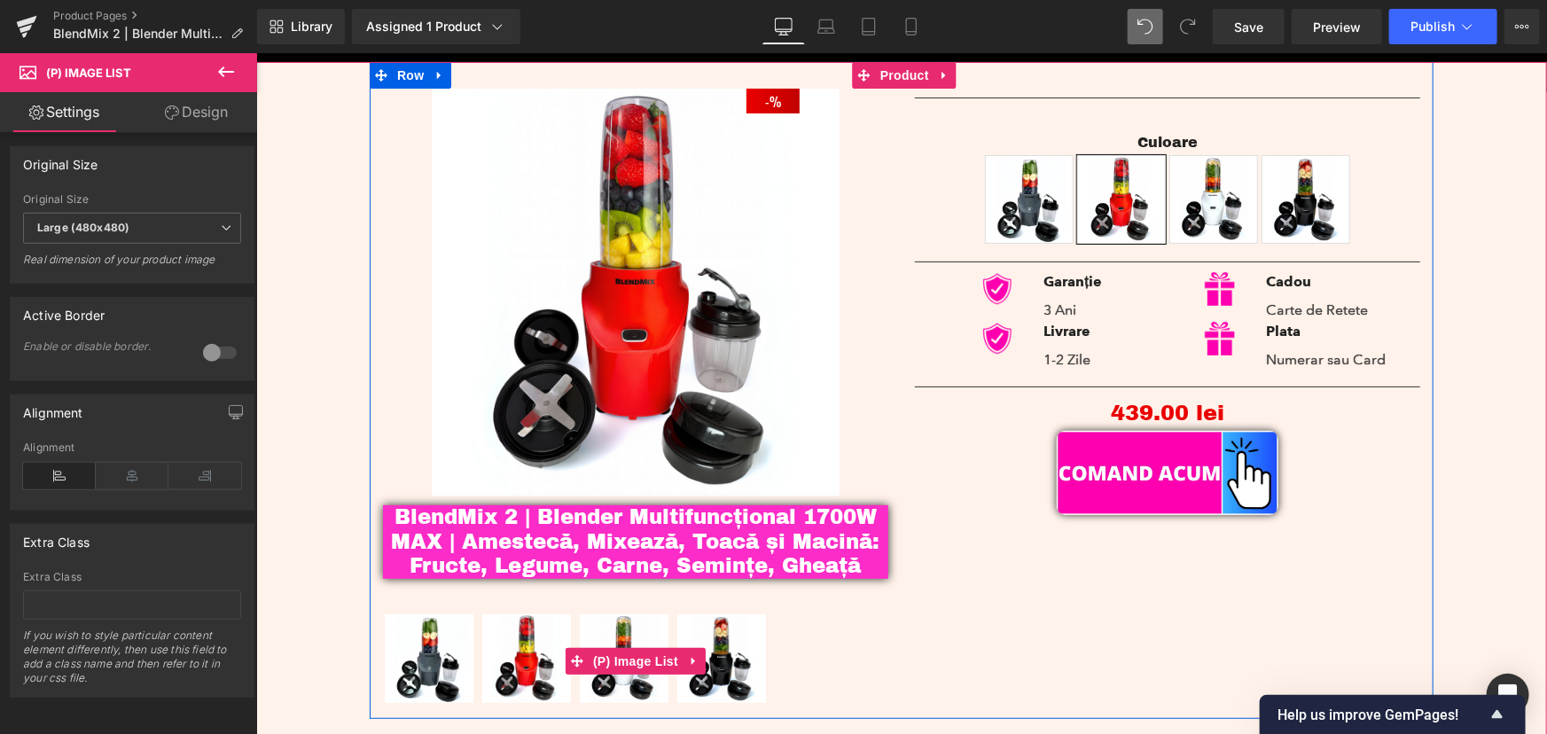
click at [719, 628] on img at bounding box center [720, 657] width 89 height 89
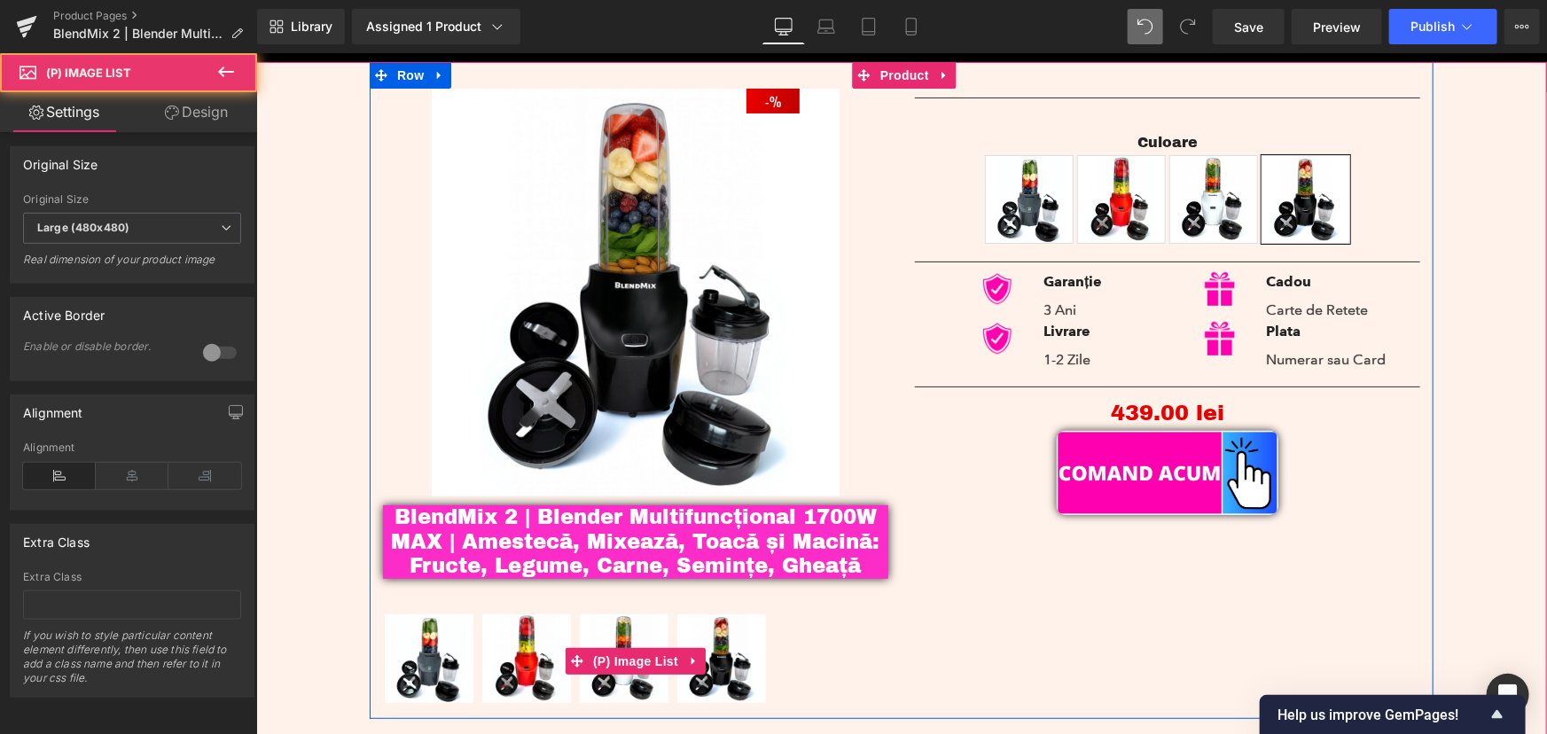
click at [614, 620] on img at bounding box center [623, 657] width 89 height 89
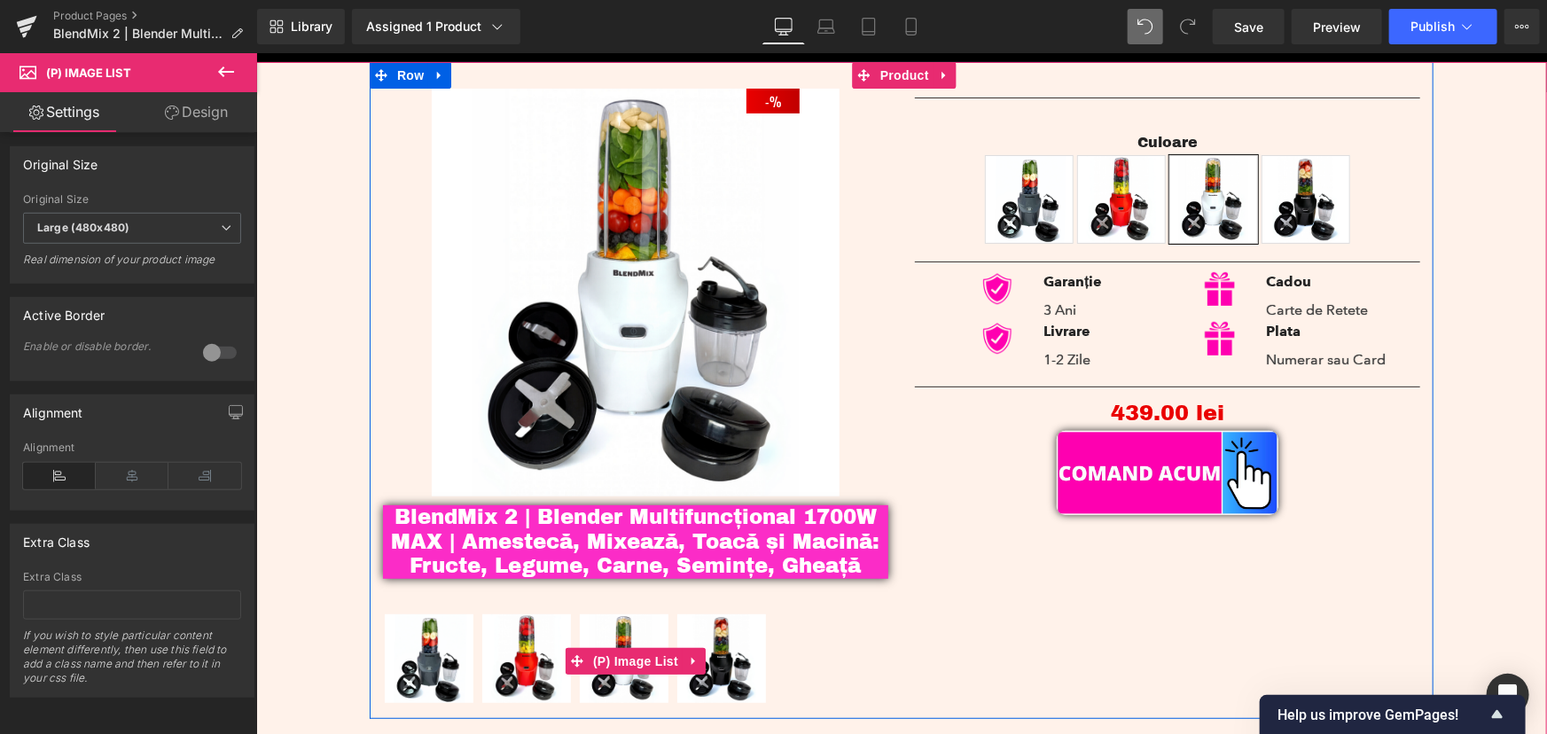
click at [522, 632] on img at bounding box center [525, 657] width 89 height 89
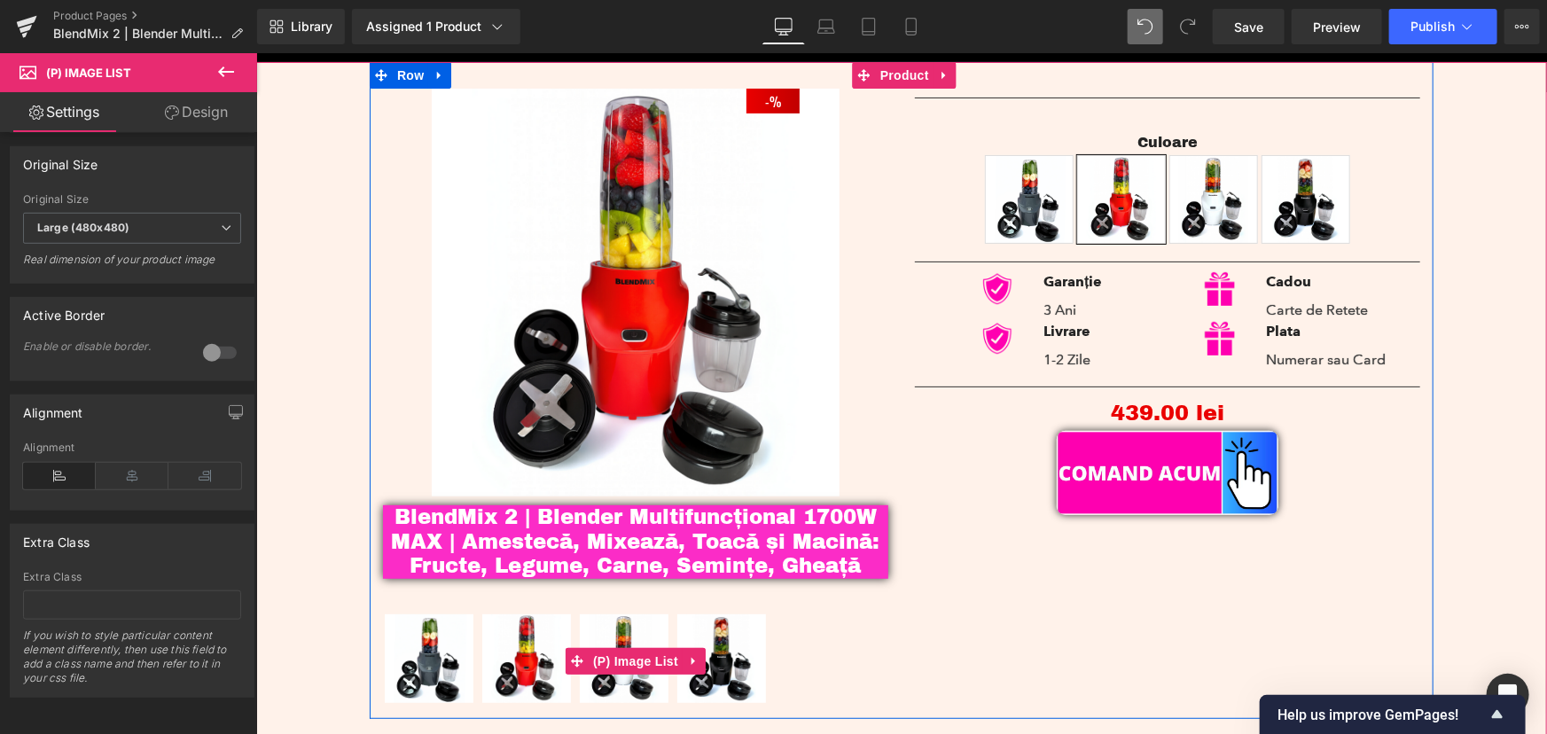
click at [416, 639] on img at bounding box center [428, 657] width 89 height 89
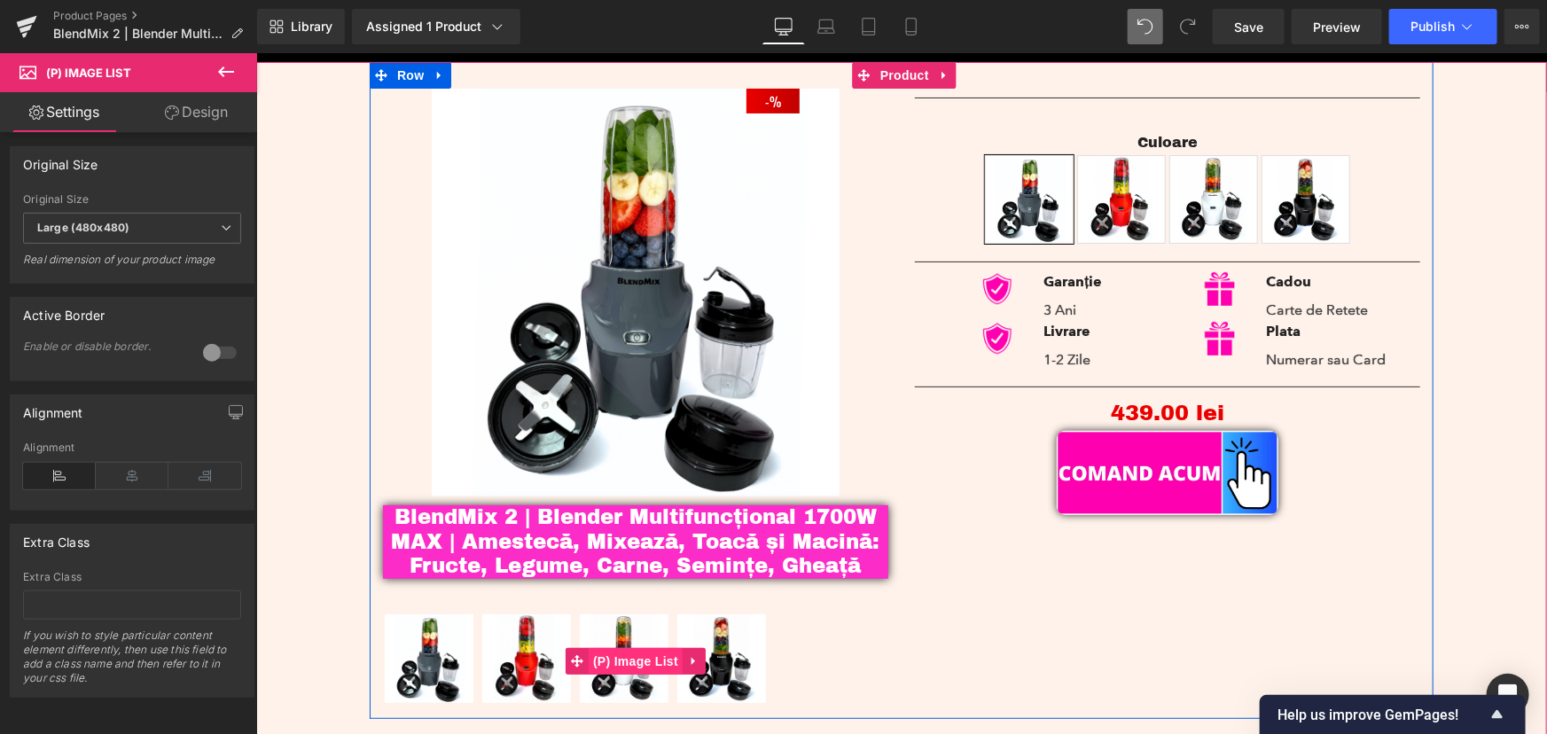
click at [621, 654] on span "(P) Image List" at bounding box center [635, 660] width 94 height 27
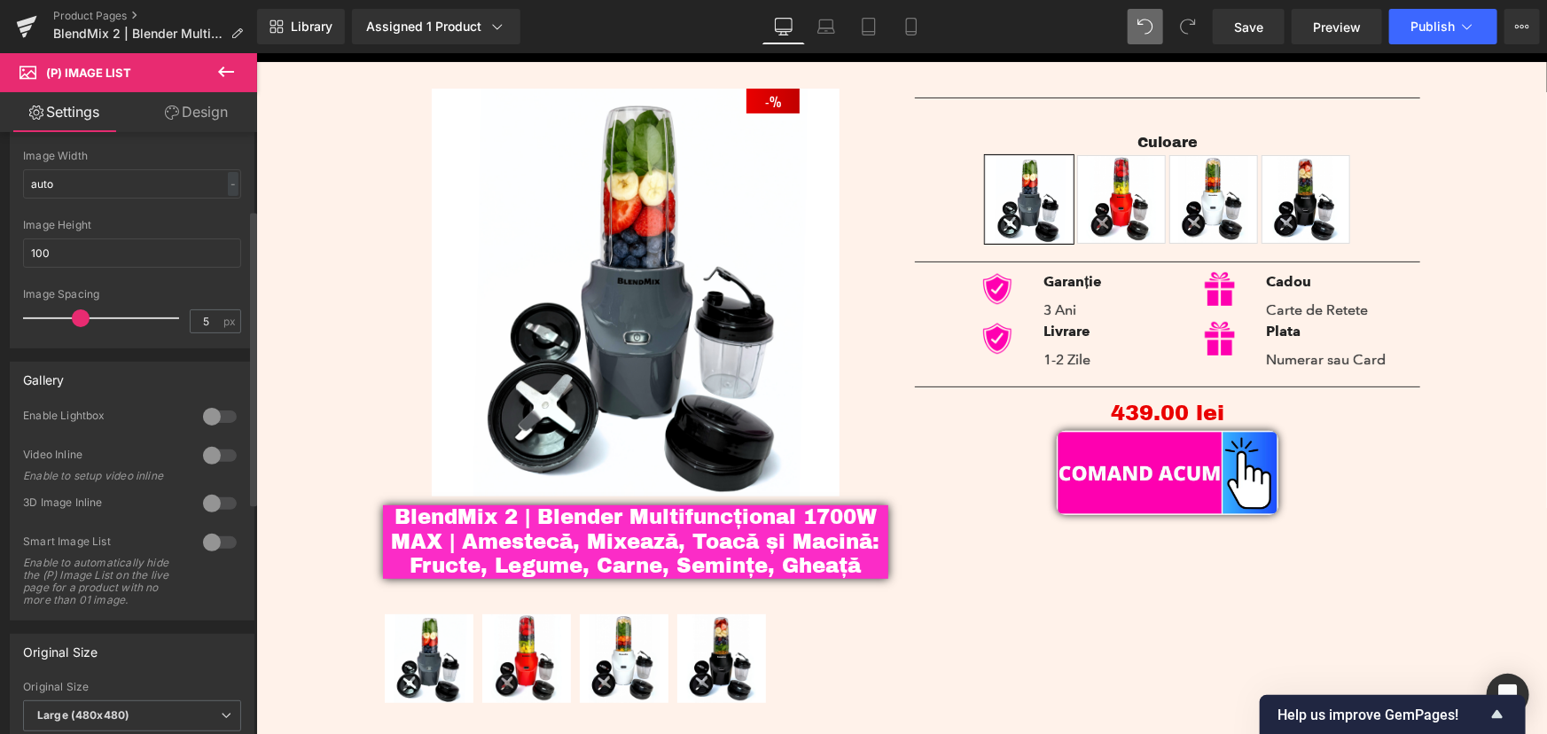
scroll to position [160, 0]
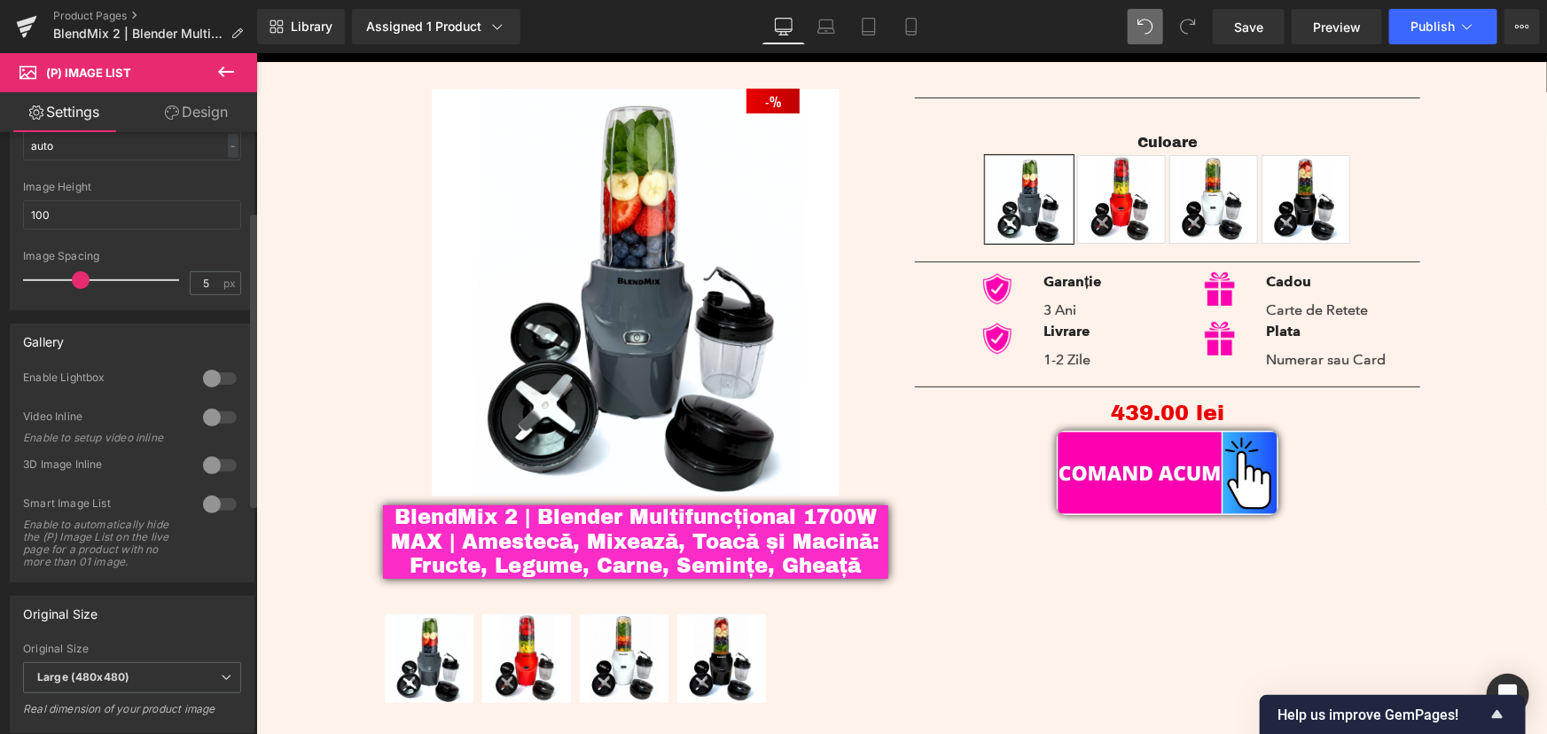
click at [211, 496] on div at bounding box center [220, 504] width 43 height 28
click at [213, 503] on div at bounding box center [220, 504] width 43 height 28
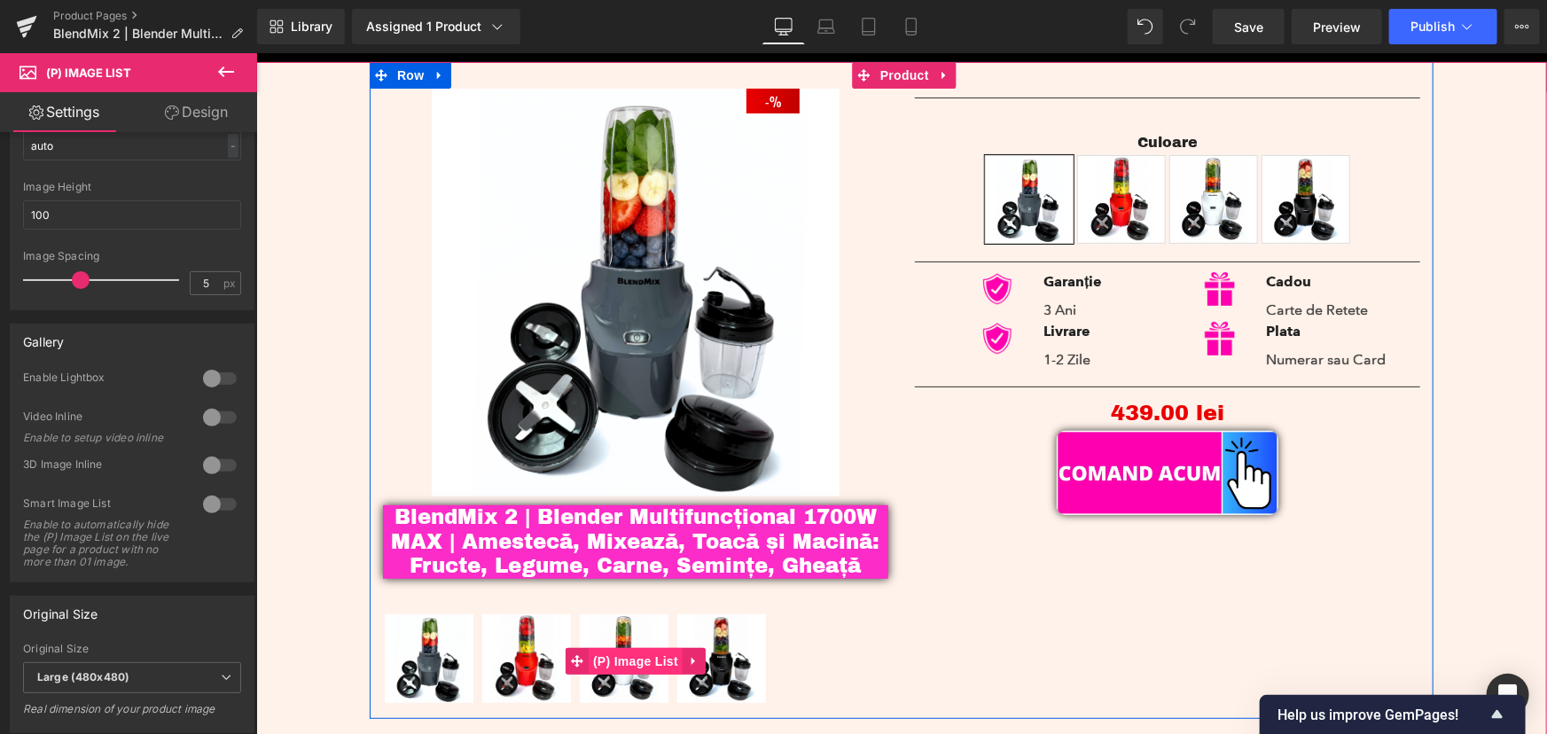
click at [651, 655] on span "(P) Image List" at bounding box center [635, 660] width 94 height 27
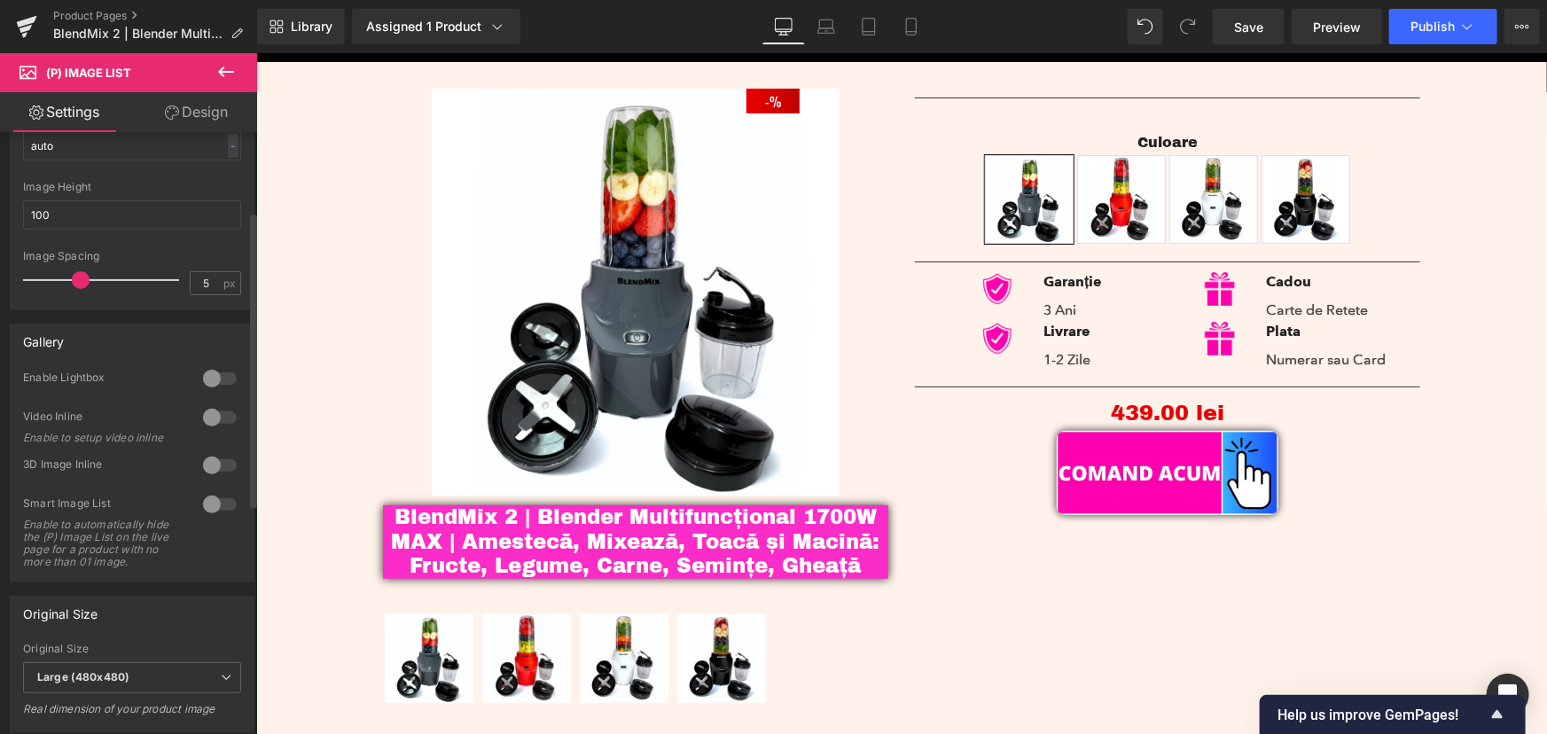
click at [213, 426] on div at bounding box center [220, 417] width 43 height 28
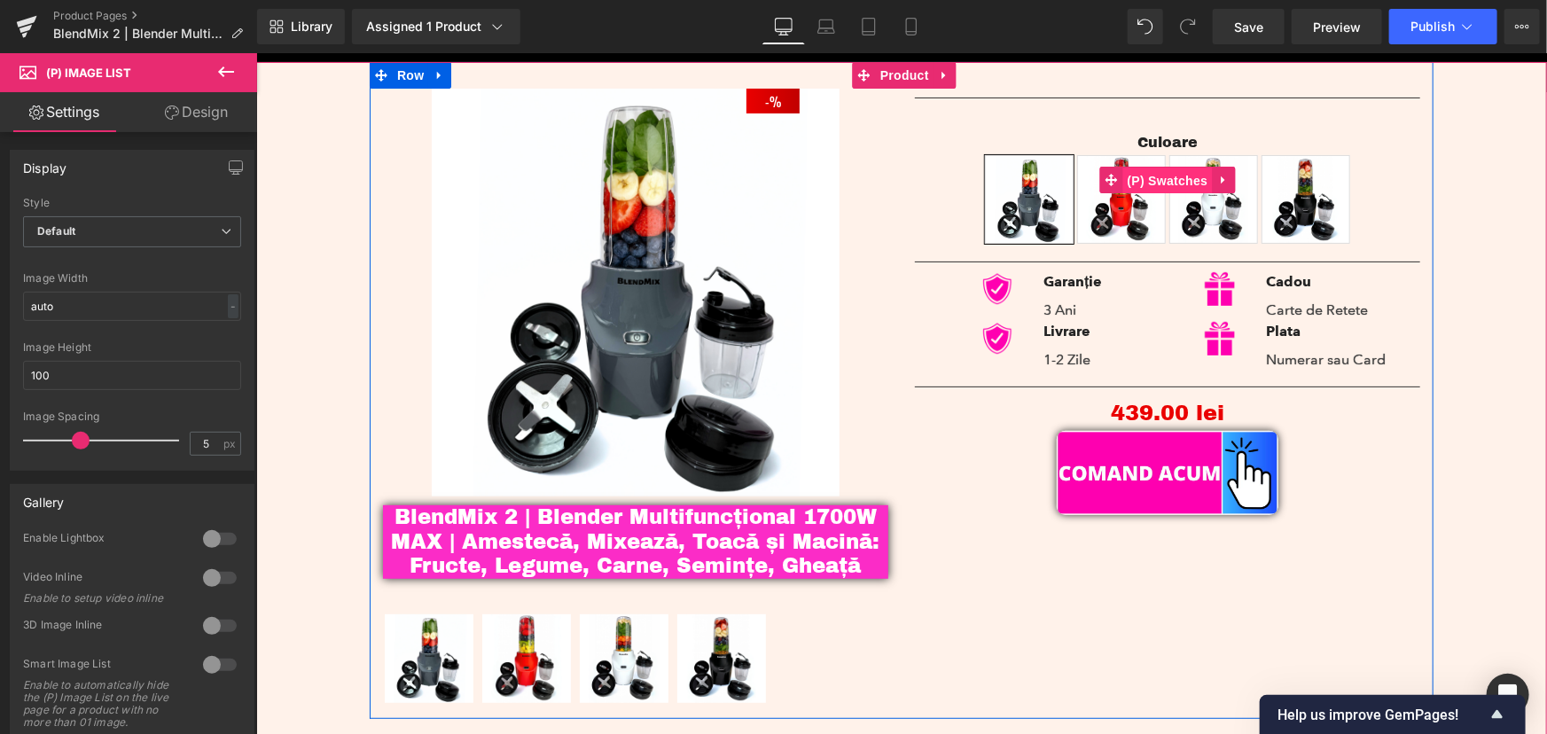
click at [1160, 186] on span "(P) Swatches" at bounding box center [1167, 180] width 90 height 27
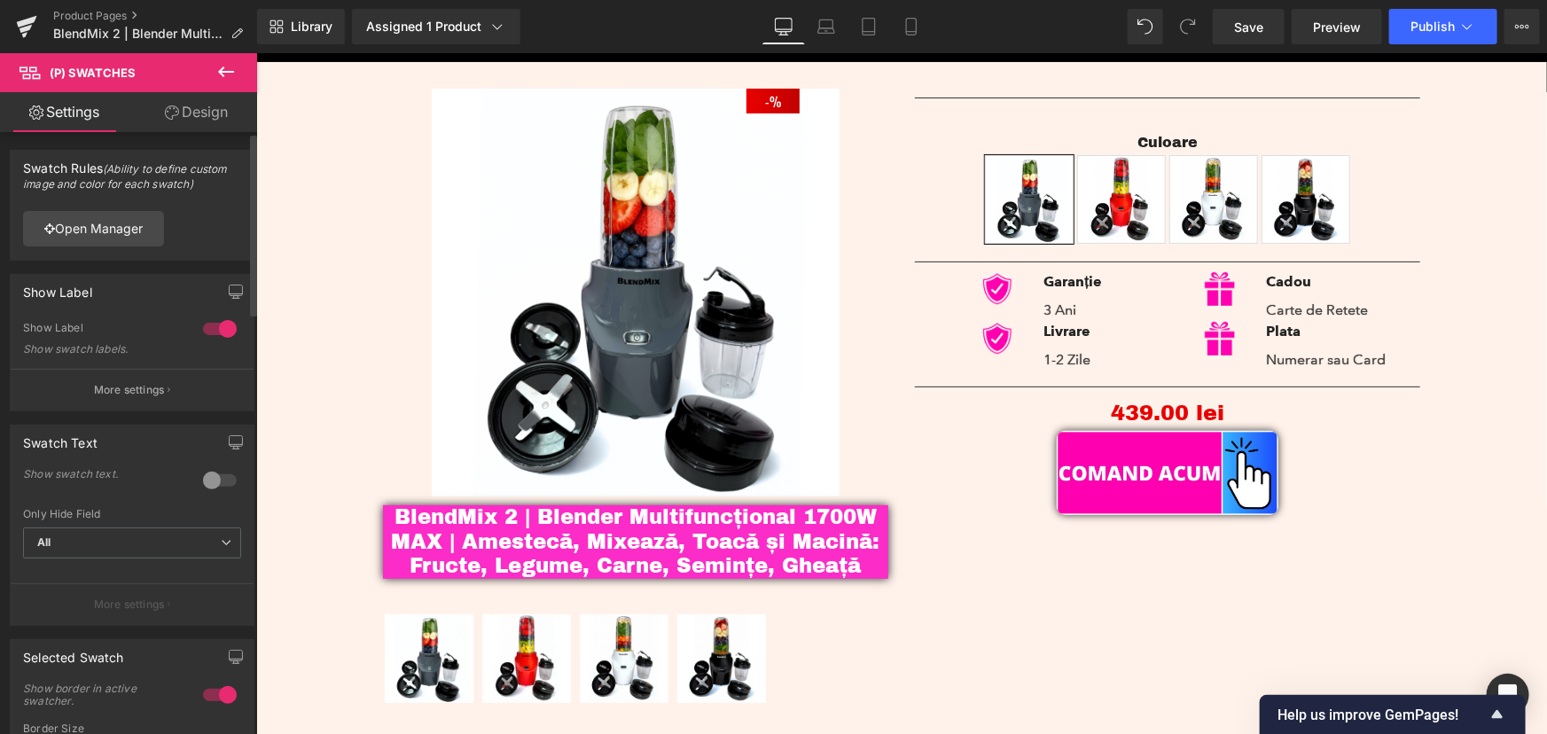
click at [142, 248] on div "eyJDb2xvciI6eyJ0eXBlIjoiaW1hZ2UifSwiQ3Vsb2FyZSI6eyJ0eXBlIjoiaW1hZ2UifX0= Open M…" at bounding box center [132, 228] width 243 height 63
click at [142, 238] on link "Open Manager" at bounding box center [93, 228] width 141 height 35
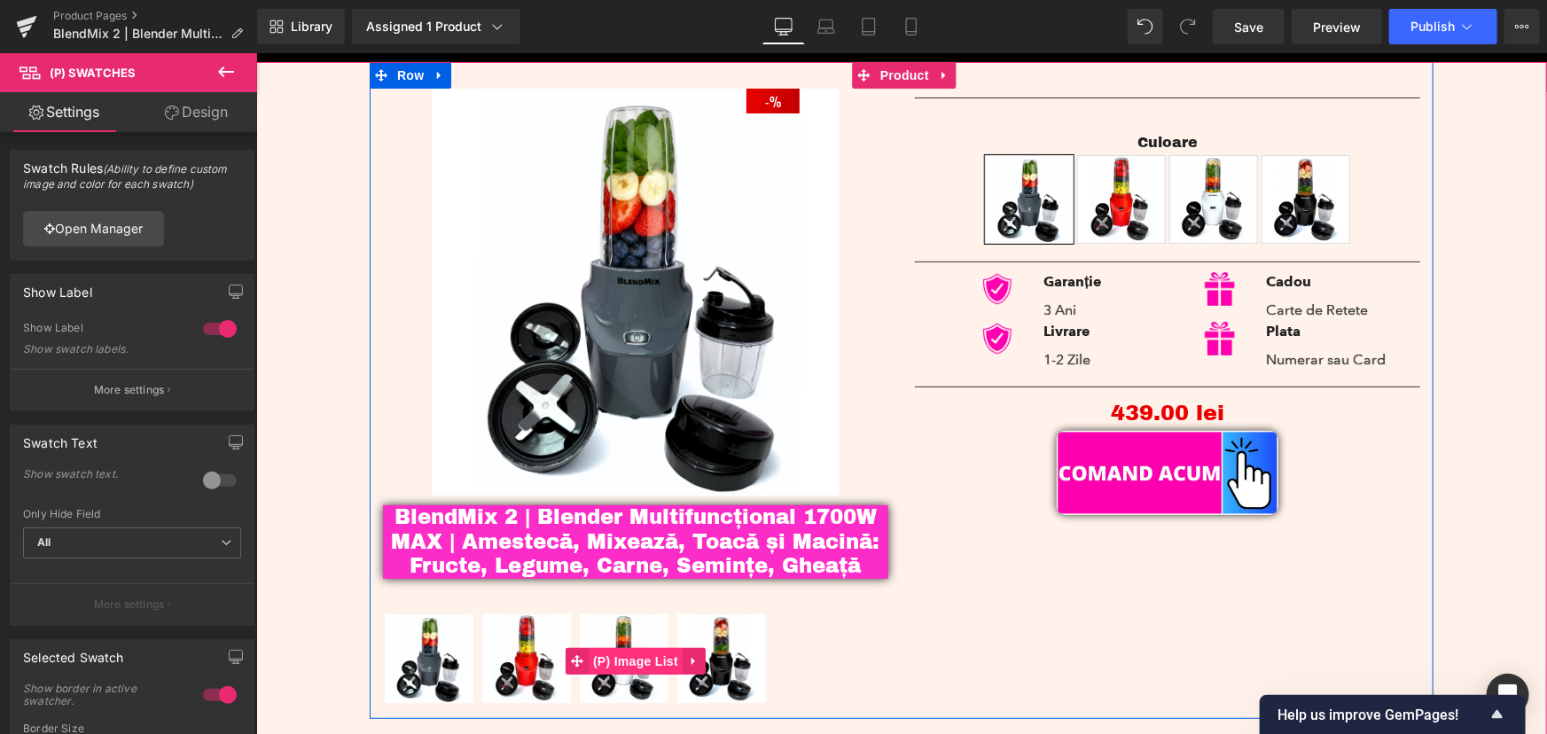
click at [656, 664] on span "(P) Image List" at bounding box center [635, 660] width 94 height 27
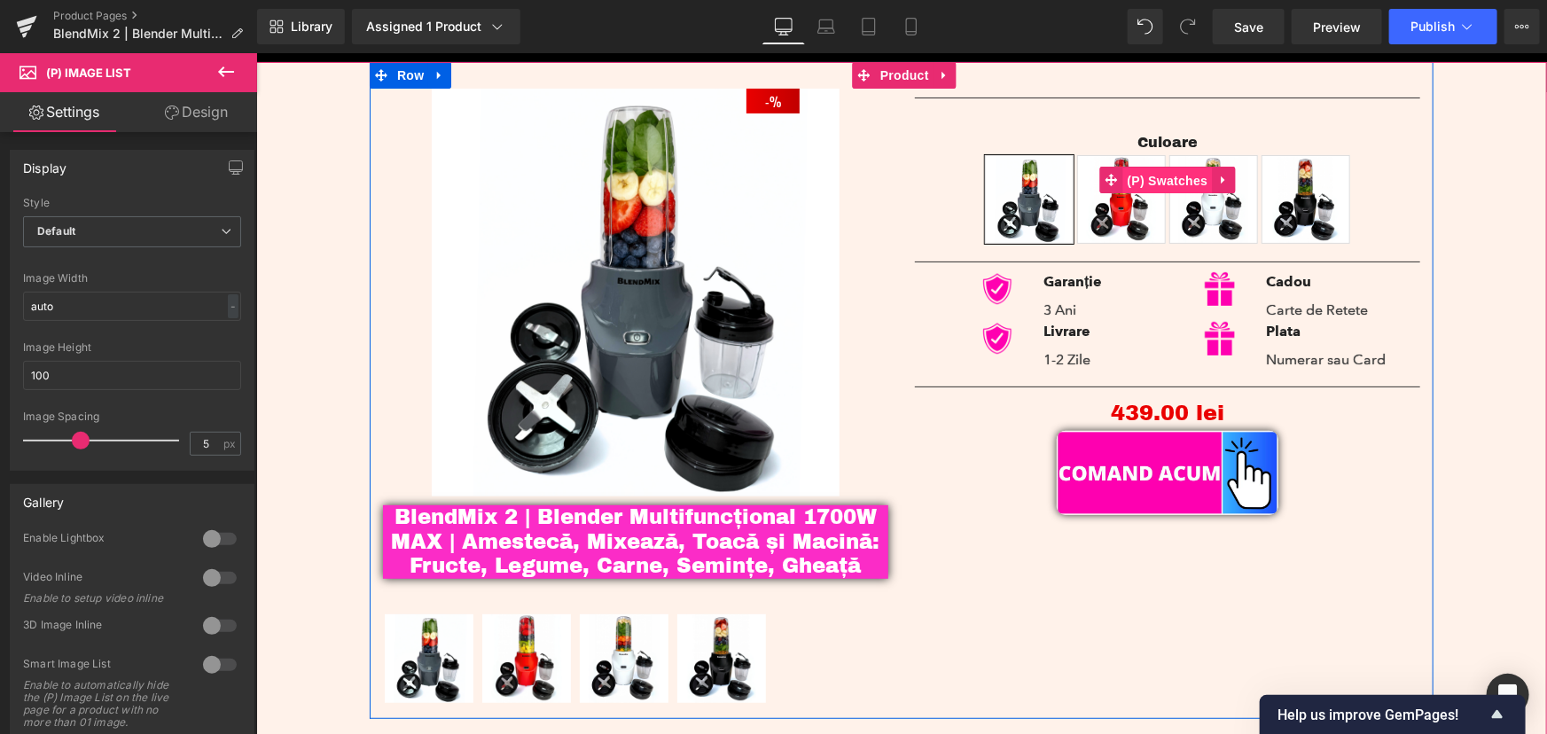
click at [1167, 175] on span "(P) Swatches" at bounding box center [1167, 180] width 90 height 27
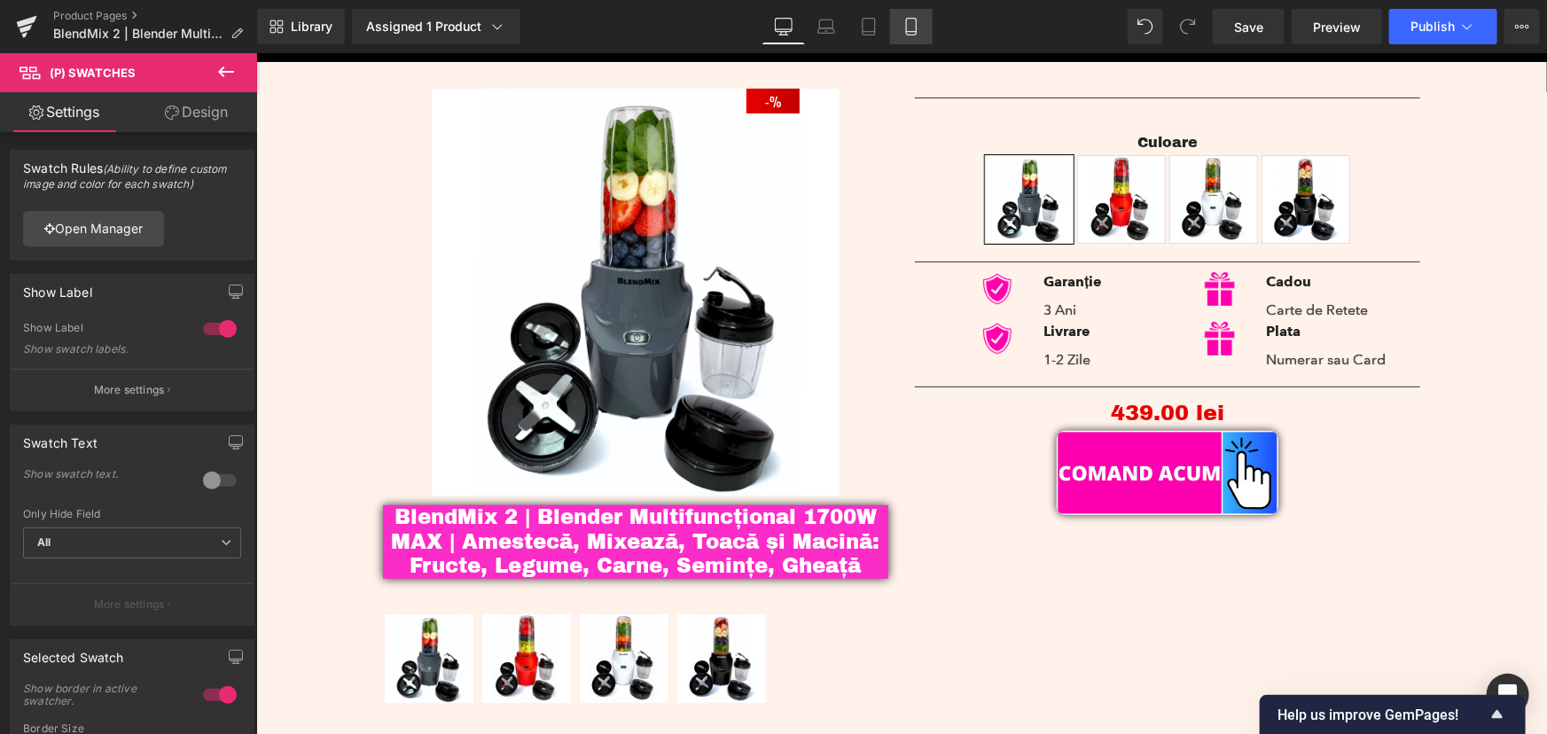
click at [905, 23] on icon at bounding box center [911, 27] width 18 height 18
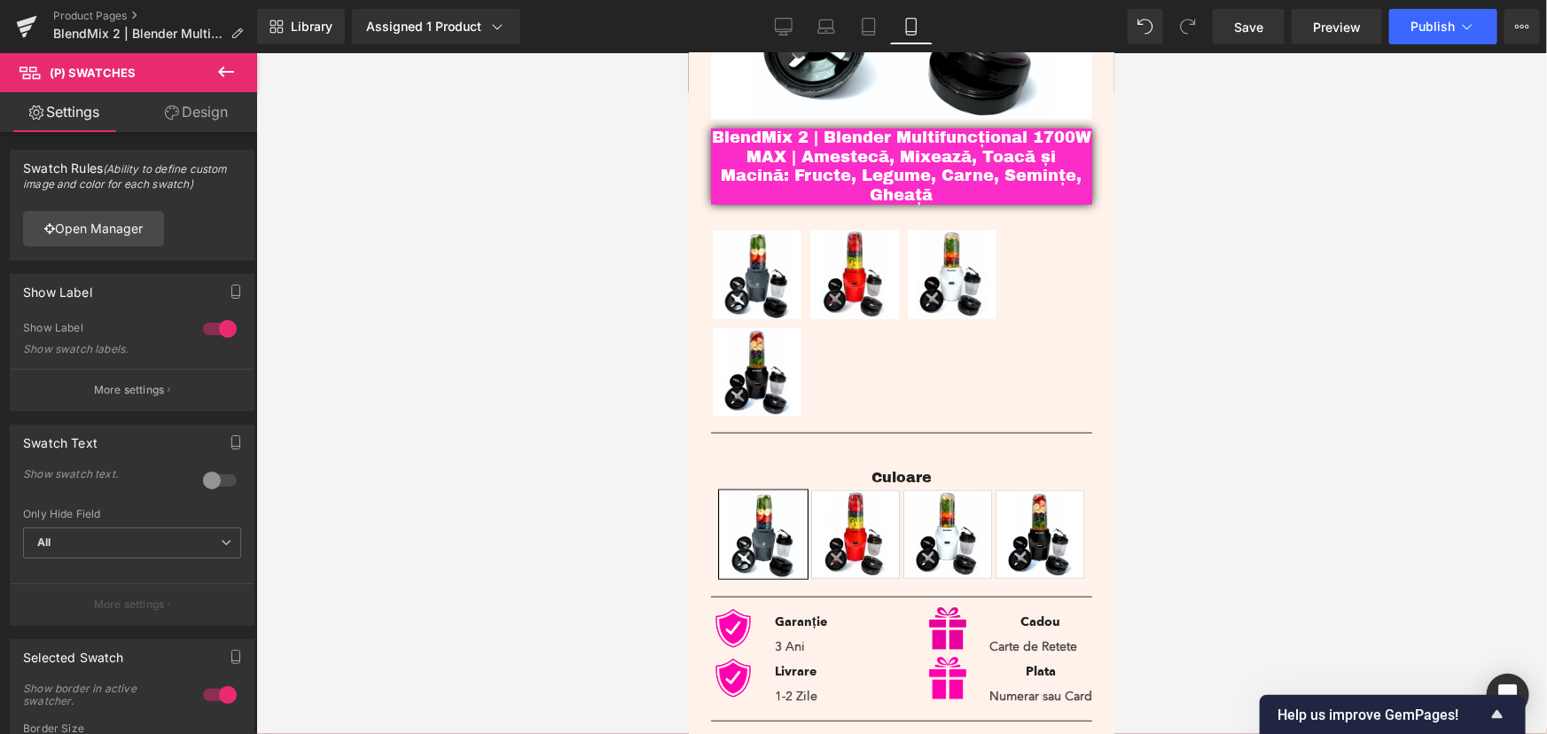
scroll to position [240, 0]
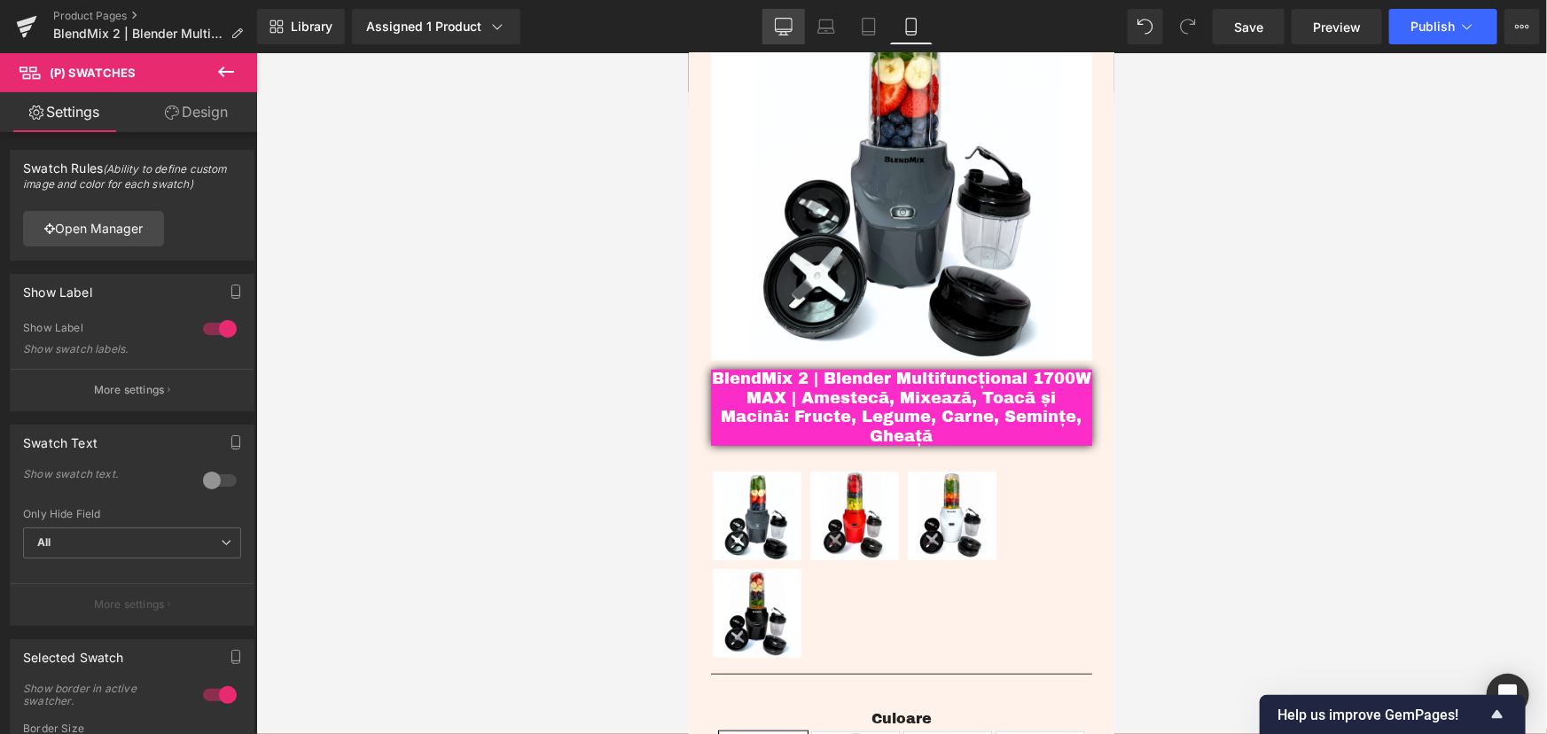
click at [789, 37] on link "Desktop" at bounding box center [783, 26] width 43 height 35
type input "100"
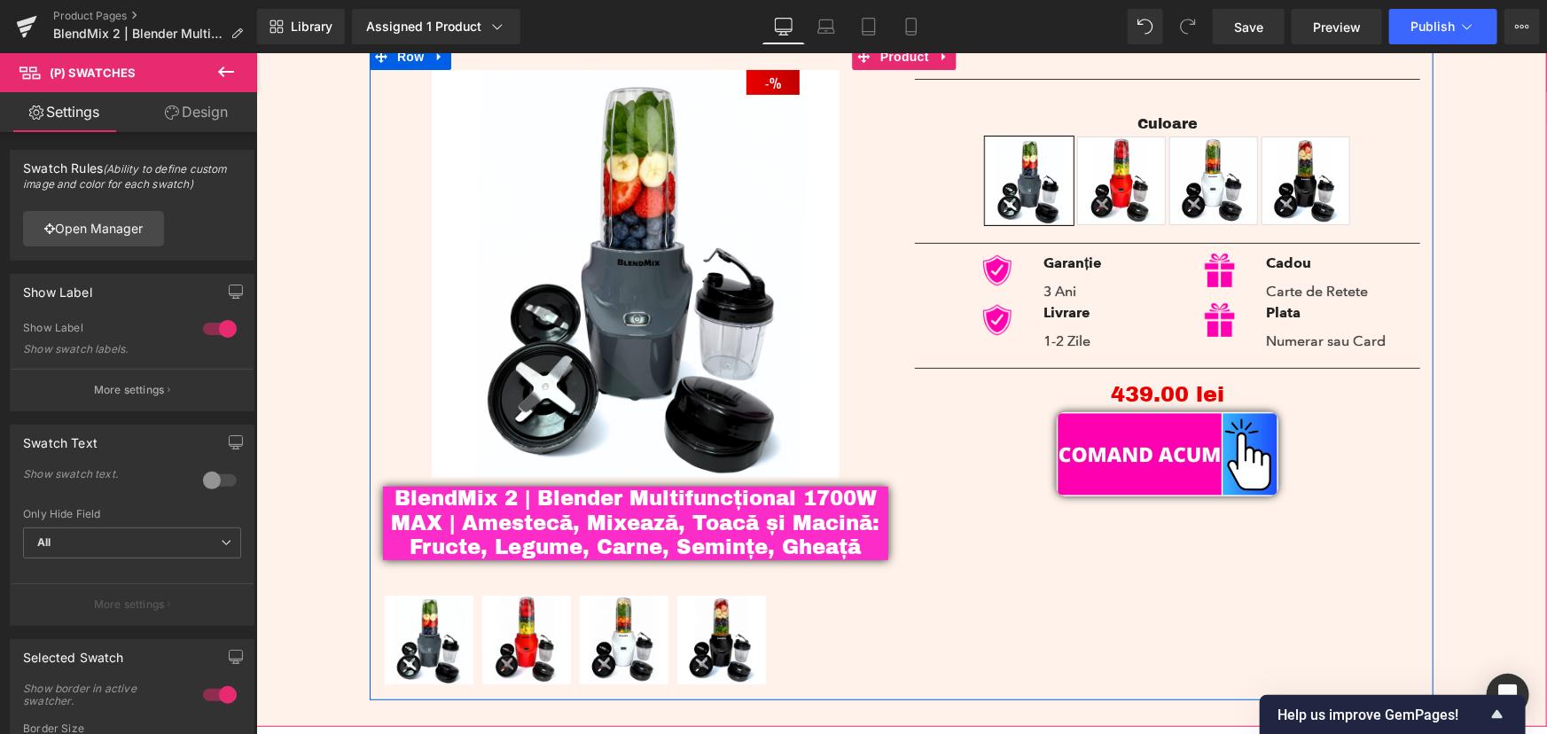
scroll to position [160, 0]
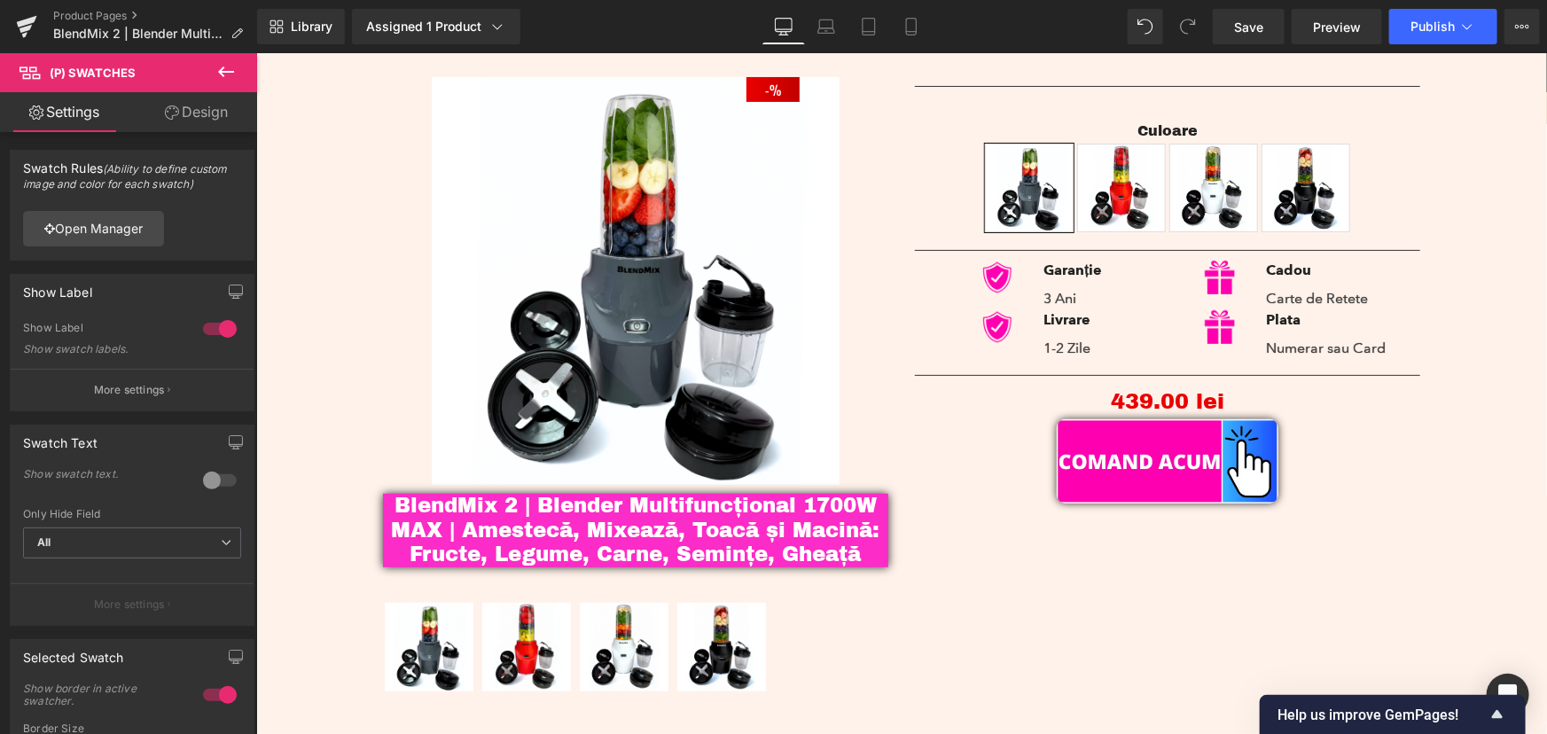
click at [230, 73] on icon at bounding box center [225, 71] width 21 height 21
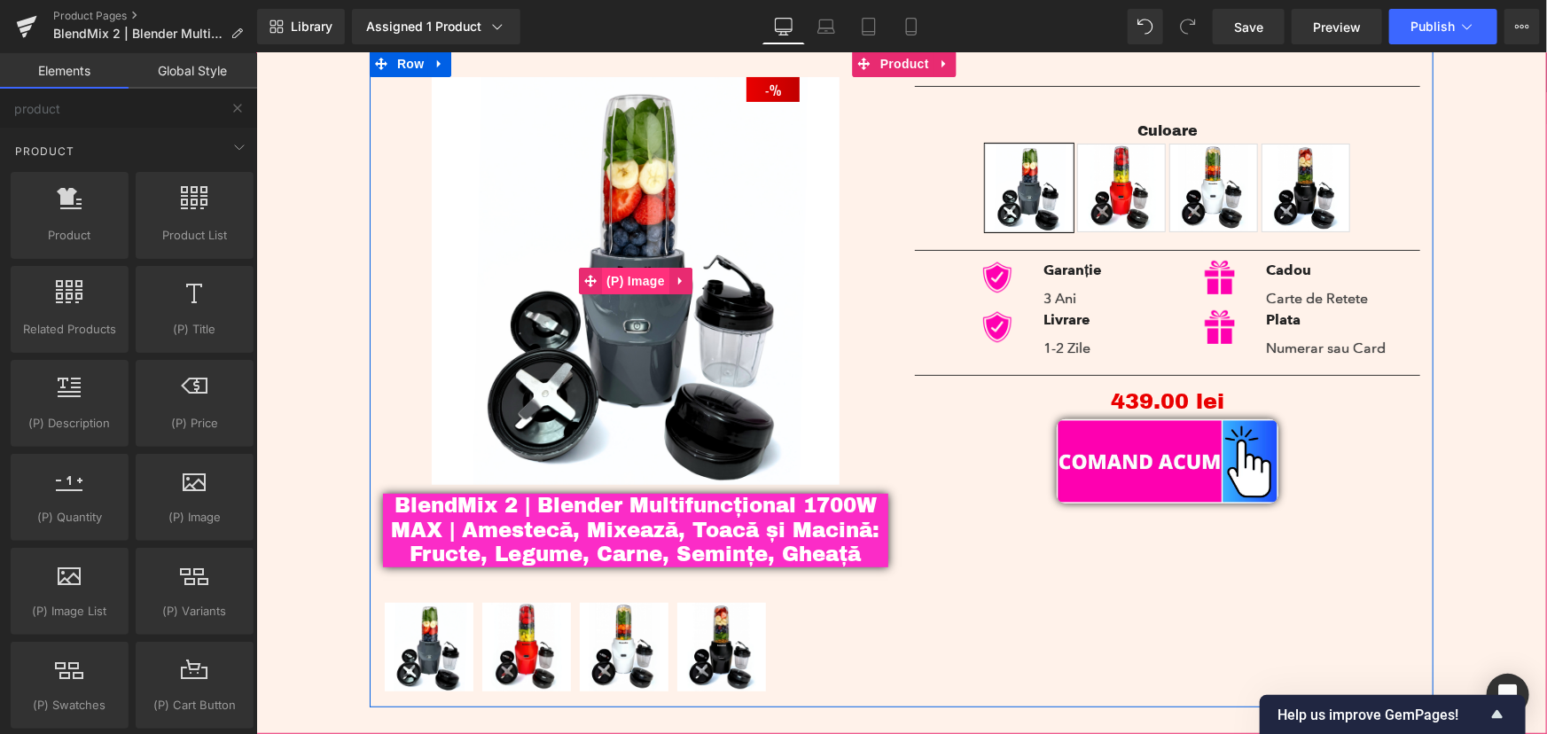
click at [634, 279] on span "(P) Image" at bounding box center [634, 280] width 67 height 27
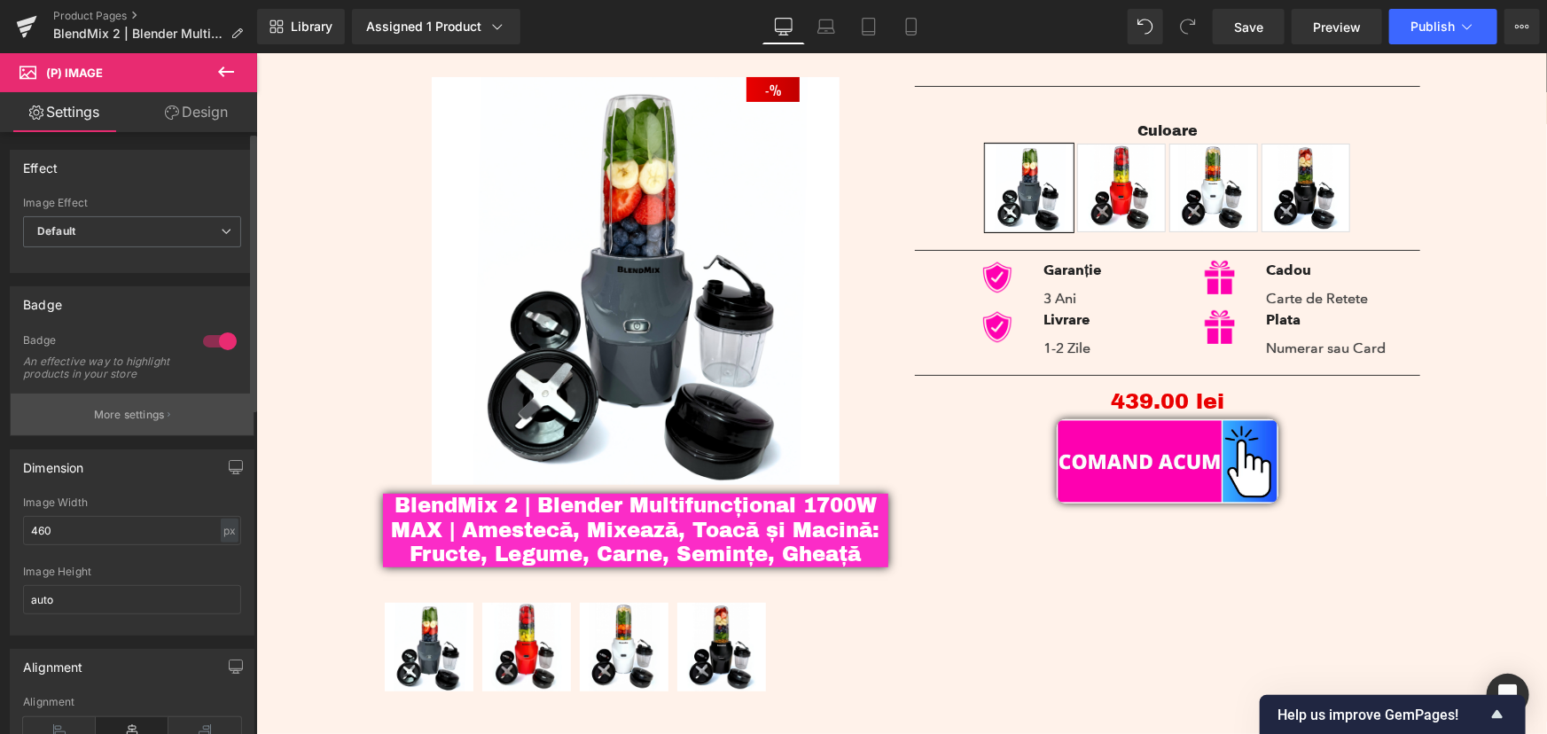
click at [162, 425] on button "More settings" at bounding box center [132, 415] width 243 height 42
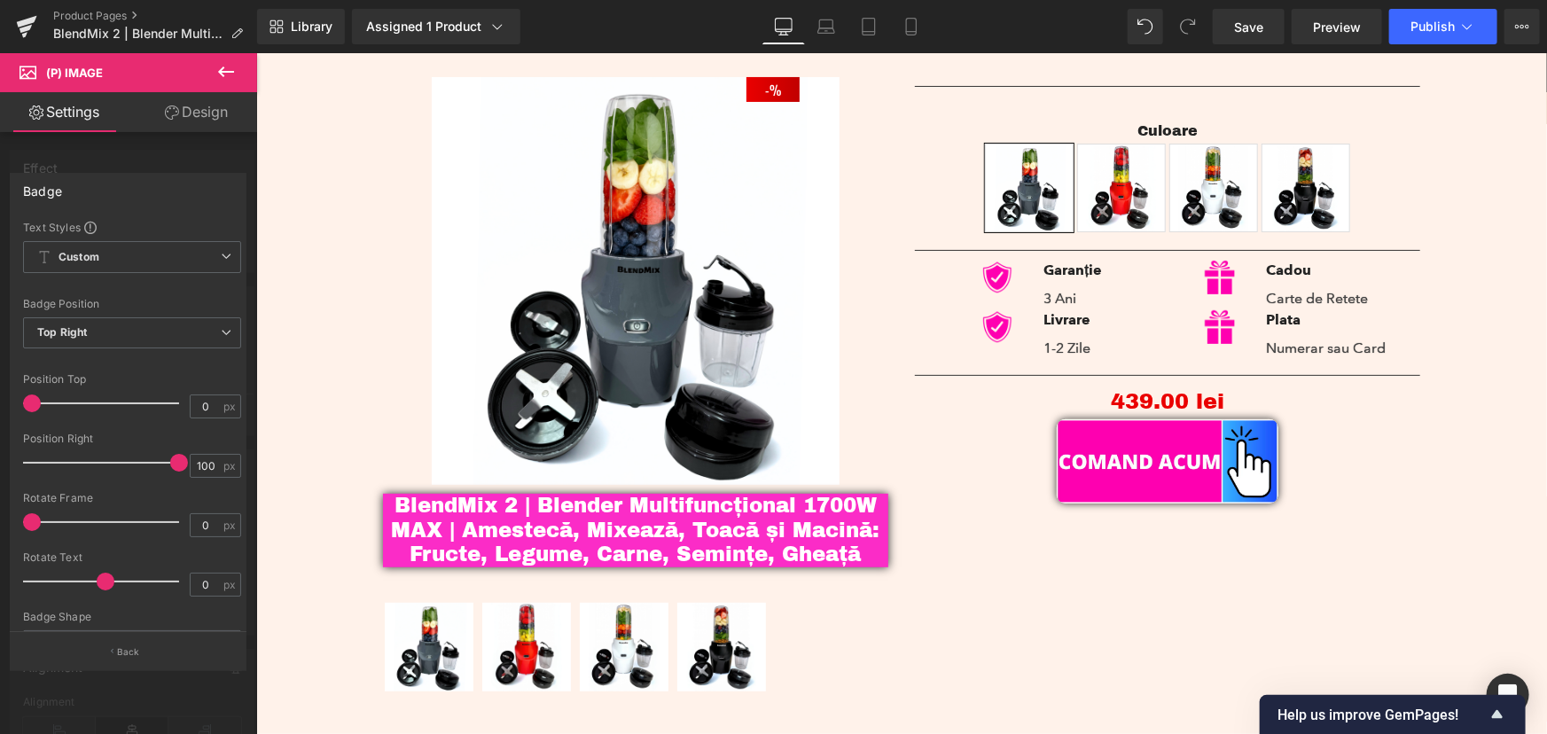
click at [153, 160] on div at bounding box center [128, 398] width 257 height 690
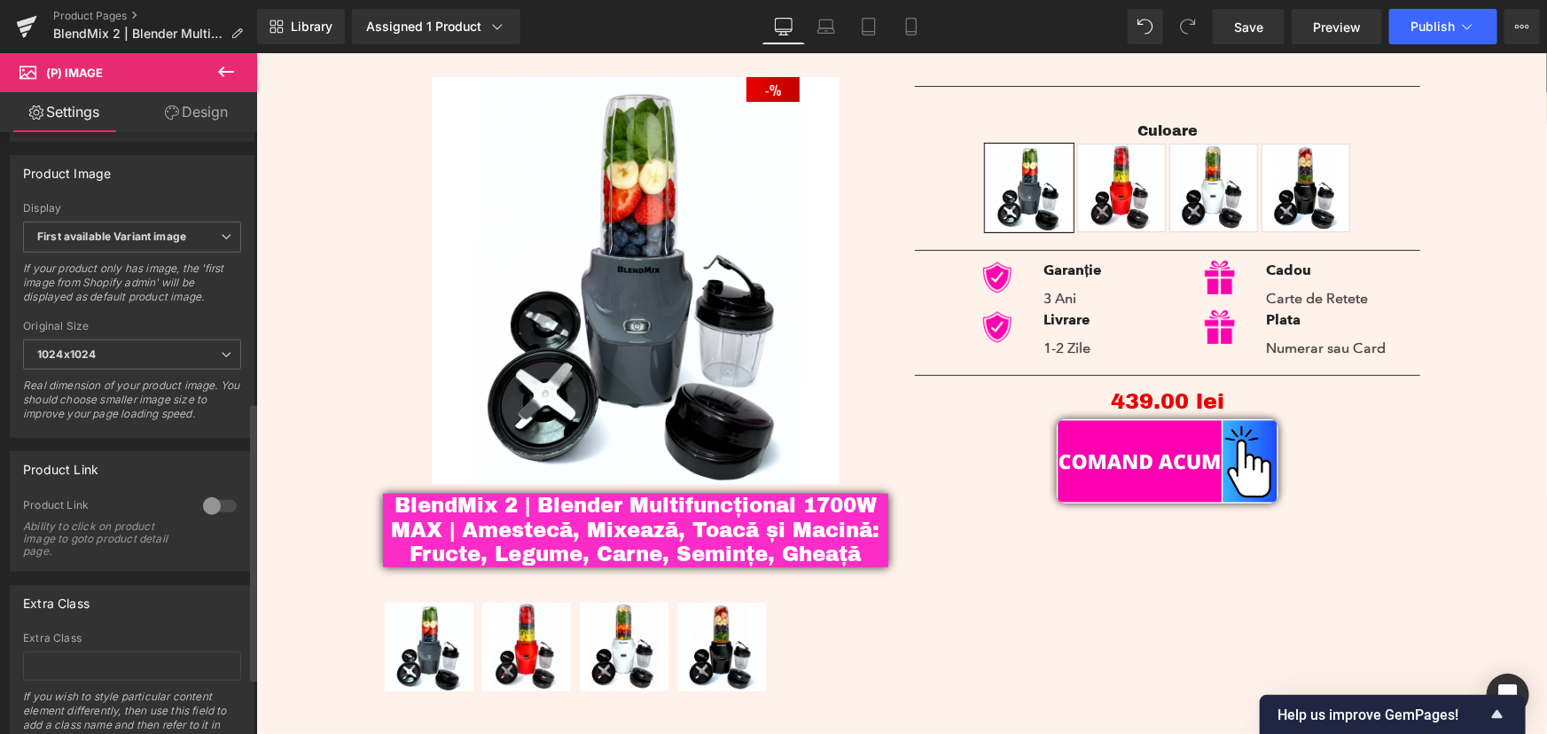
scroll to position [543, 0]
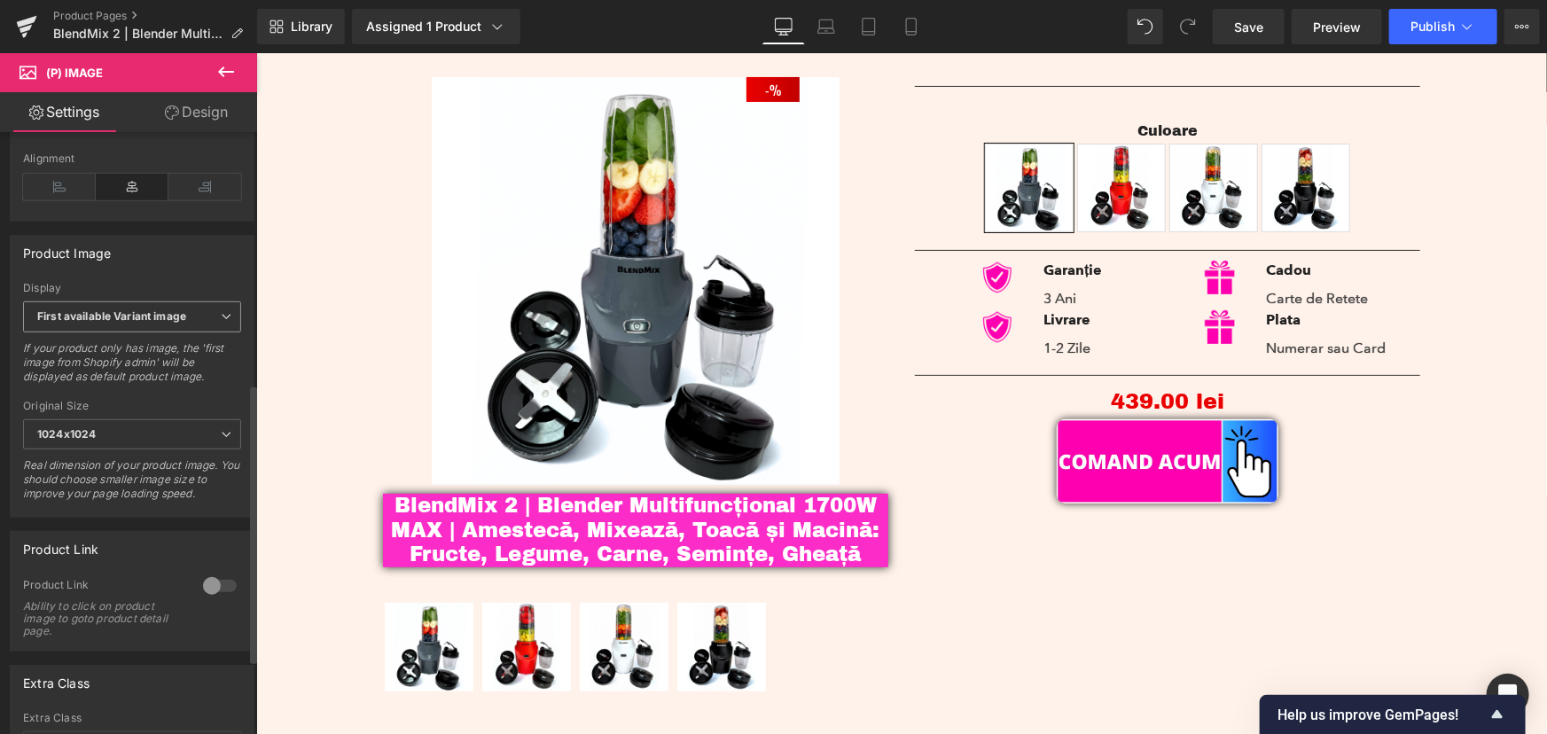
click at [211, 323] on span "First available Variant image" at bounding box center [132, 316] width 218 height 31
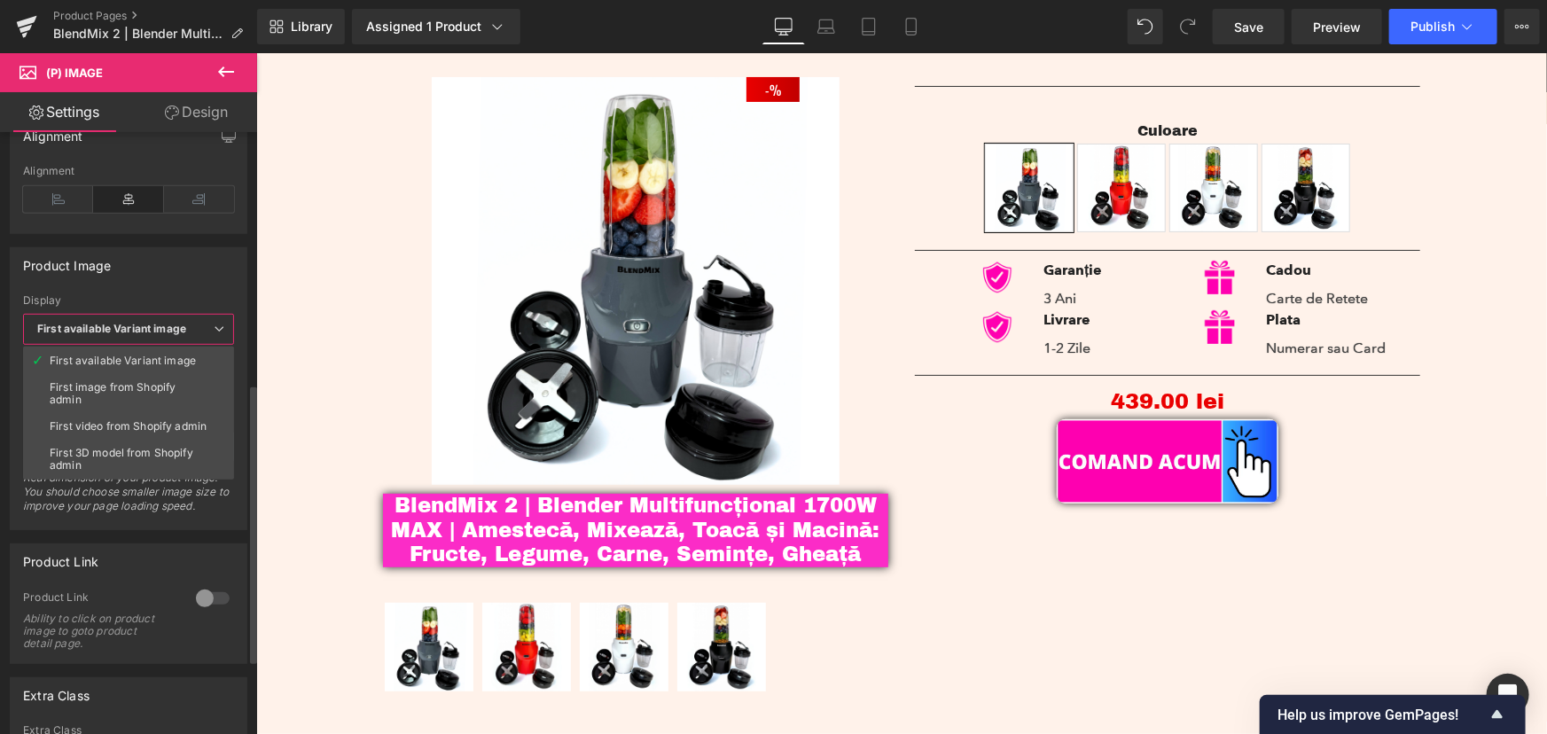
click at [219, 323] on icon at bounding box center [219, 328] width 11 height 11
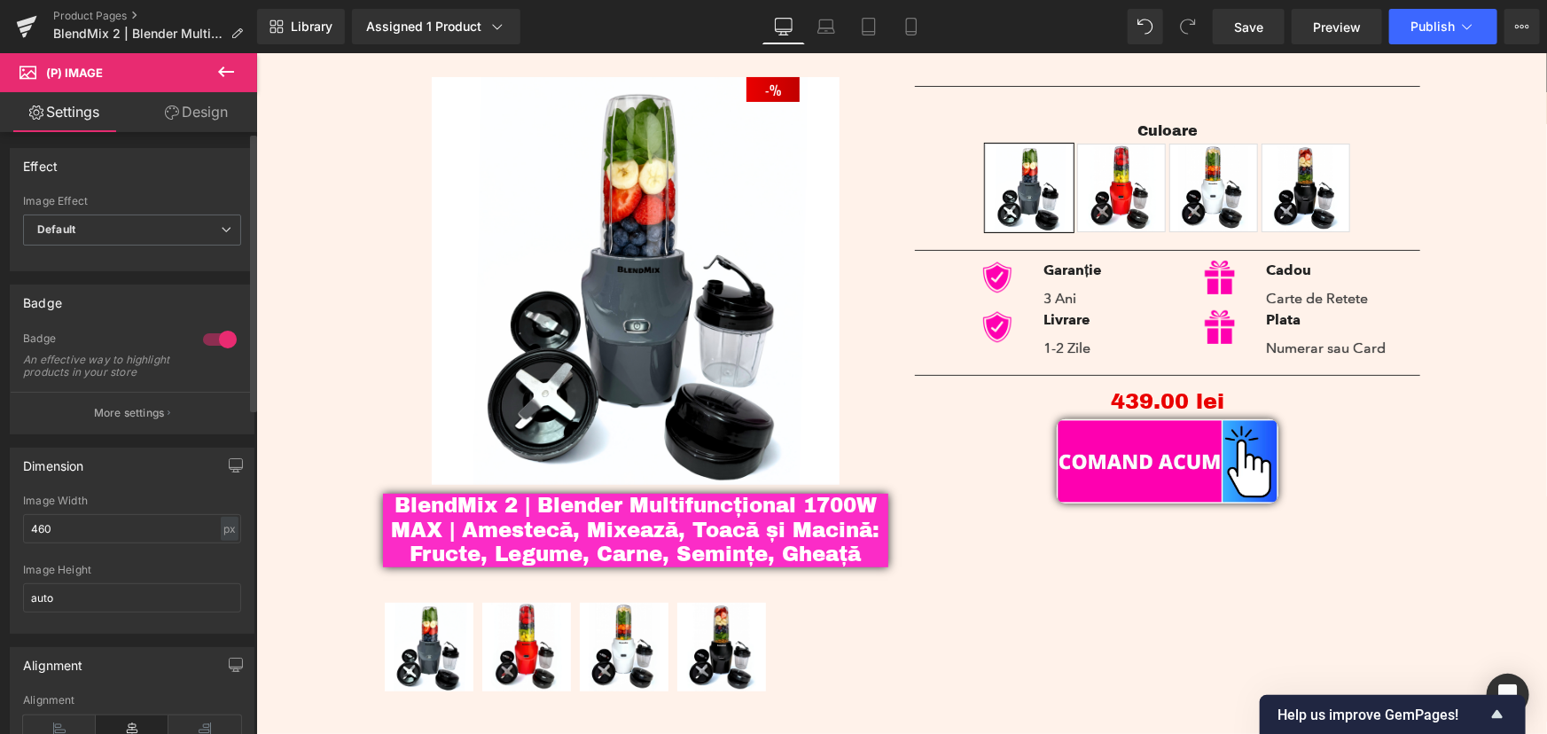
scroll to position [0, 0]
click at [147, 423] on p "More settings" at bounding box center [129, 415] width 71 height 16
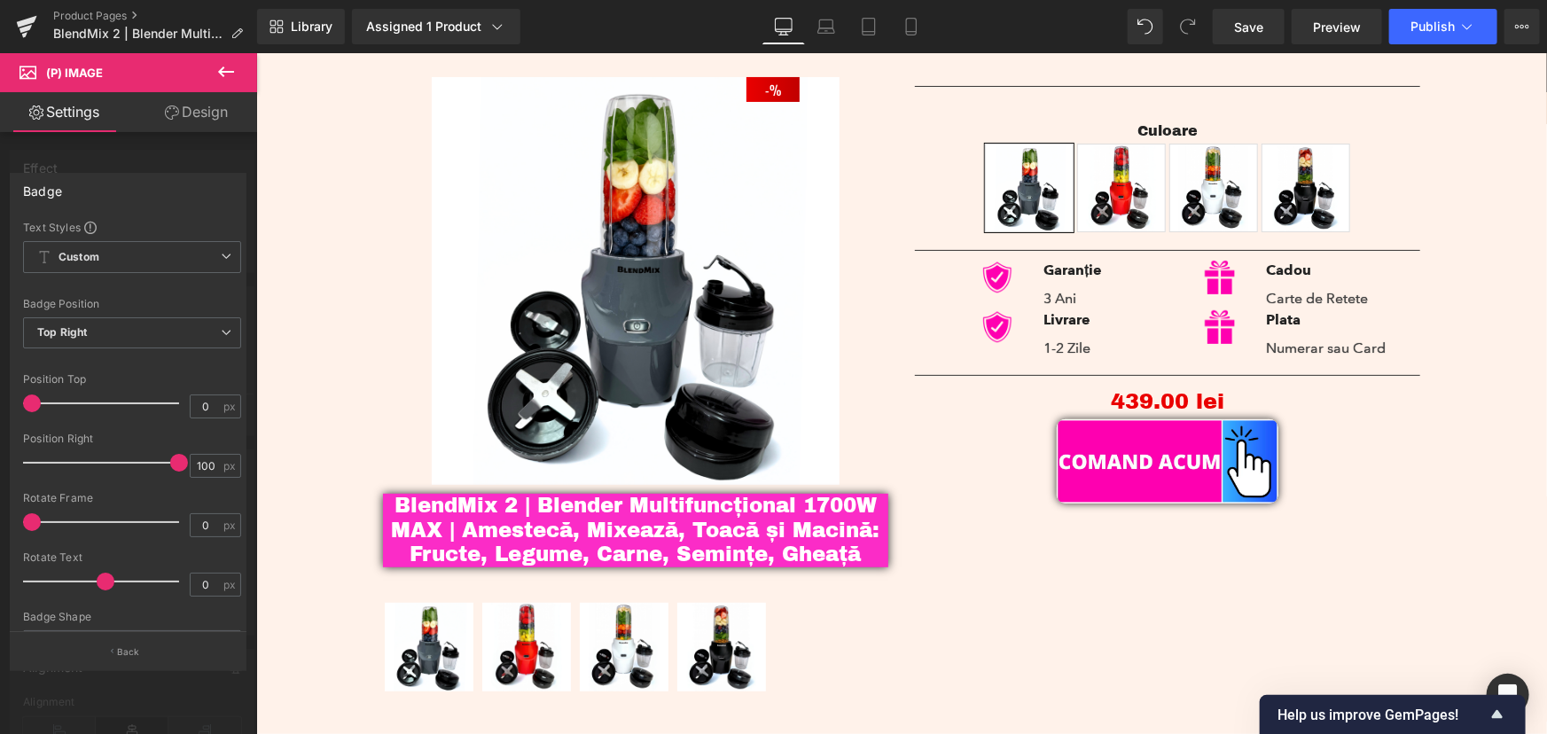
click at [133, 161] on div at bounding box center [128, 398] width 257 height 690
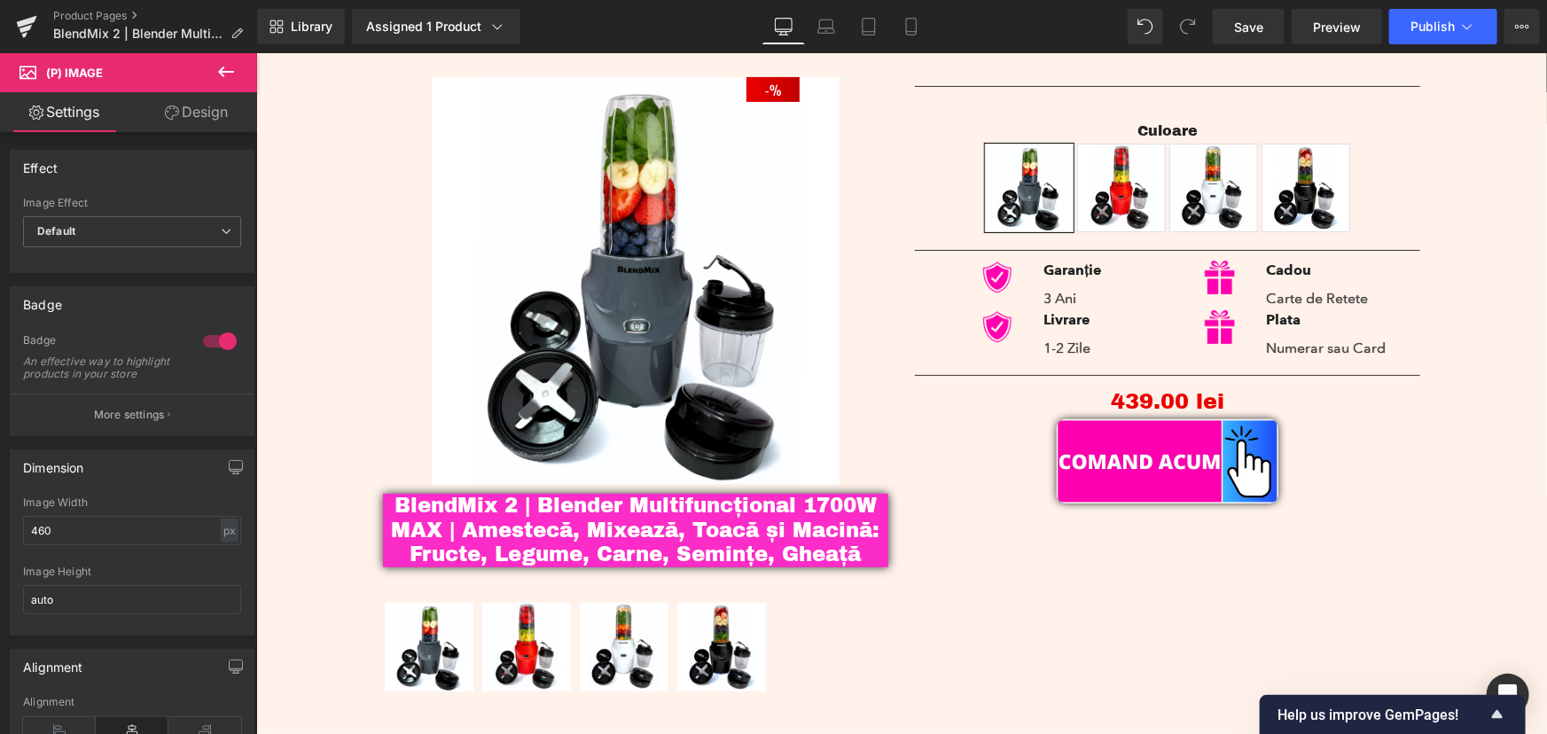
click at [1051, 597] on div "- 43900 % (P) Image BlendMix 2 | Blender Multifuncțional 1700W MAX | Amestecă, …" at bounding box center [901, 378] width 1064 height 657
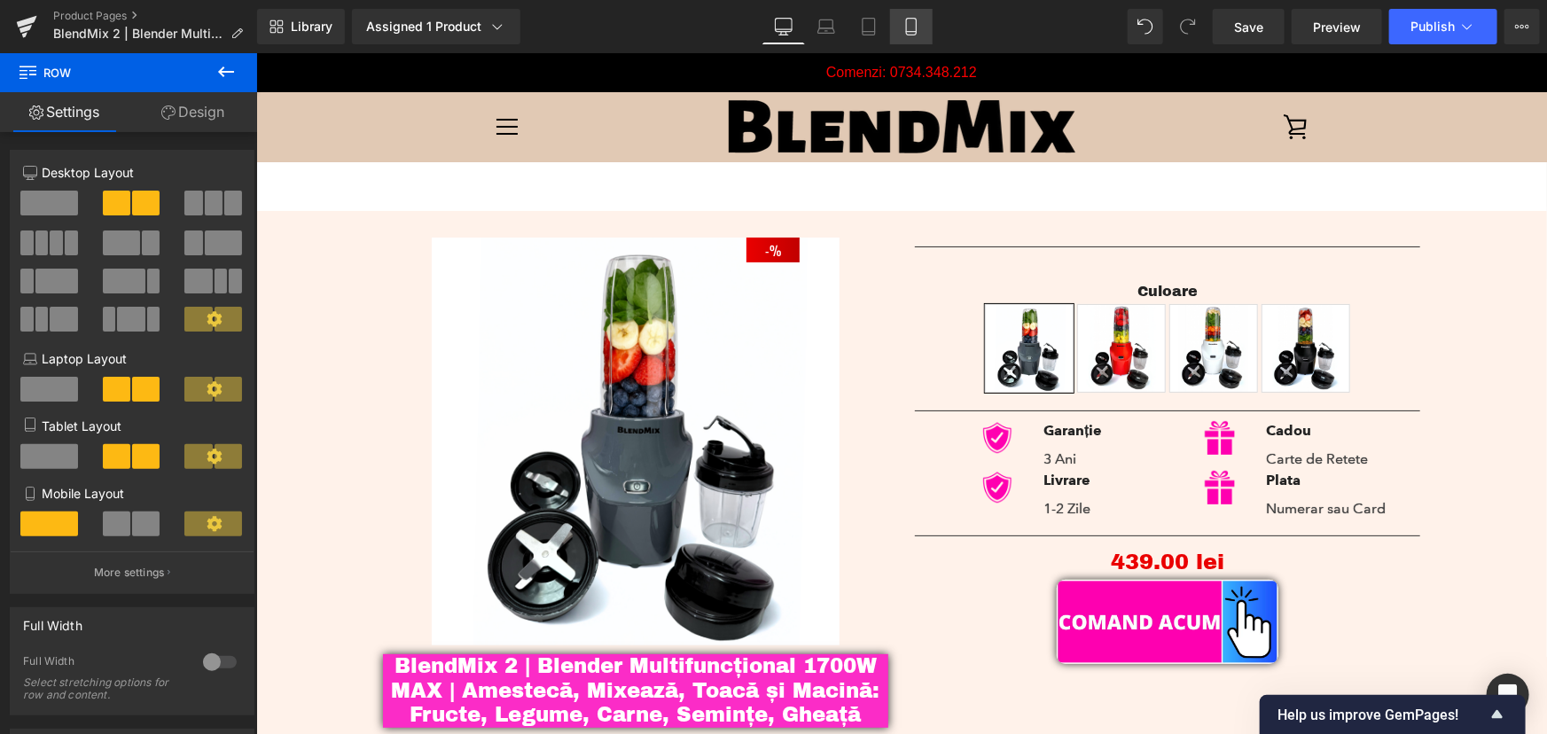
click at [913, 30] on icon at bounding box center [911, 27] width 18 height 18
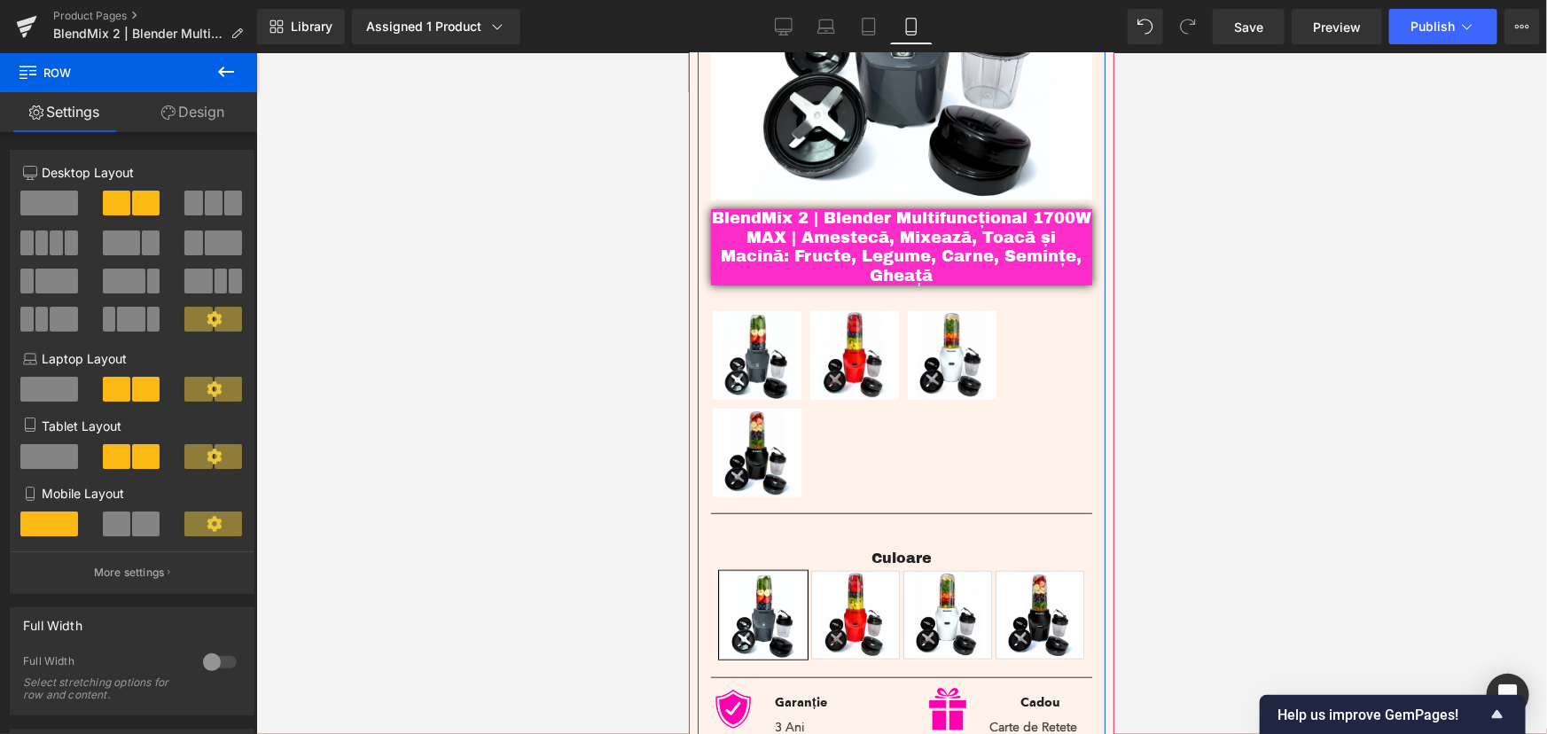
scroll to position [402, 0]
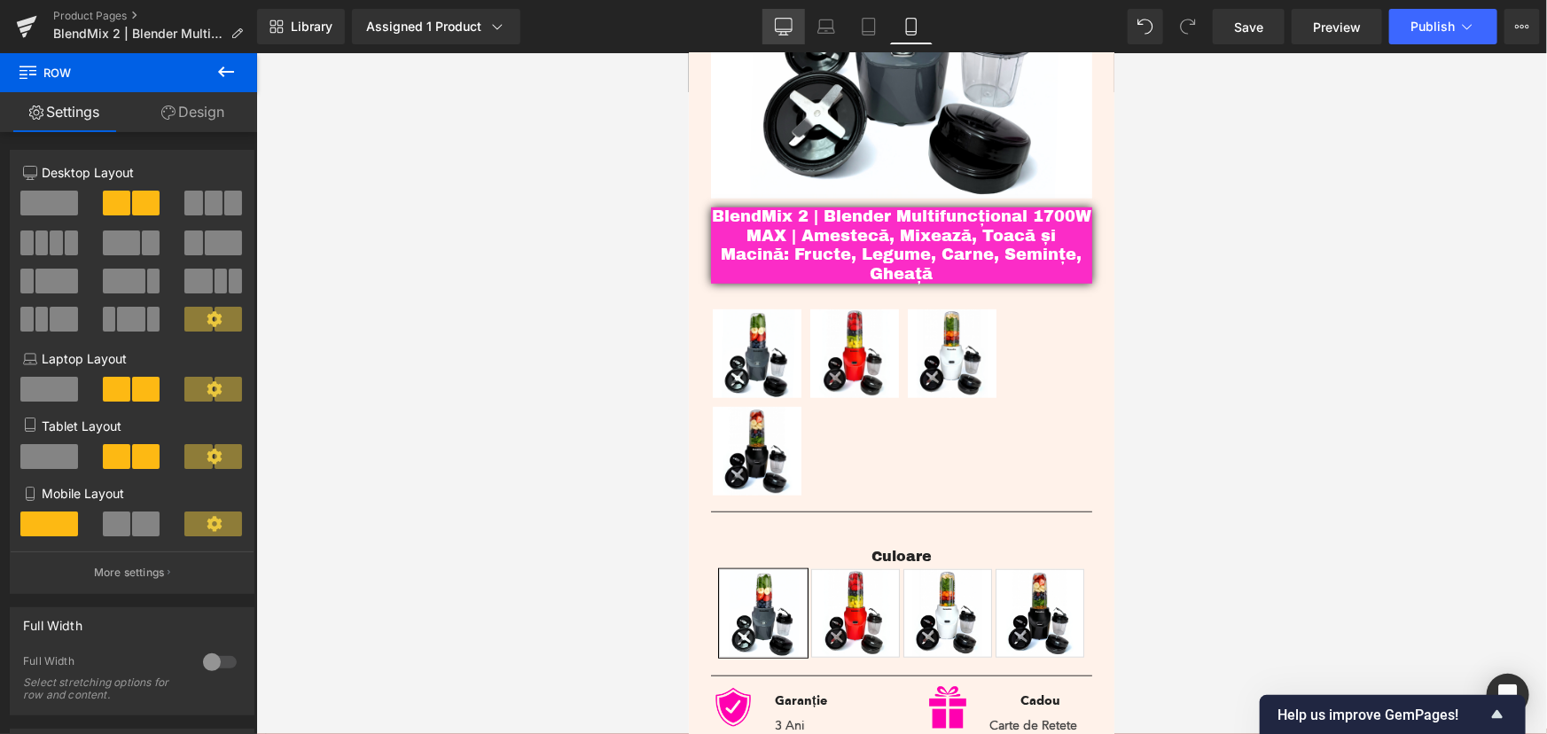
click at [781, 17] on link "Desktop" at bounding box center [783, 26] width 43 height 35
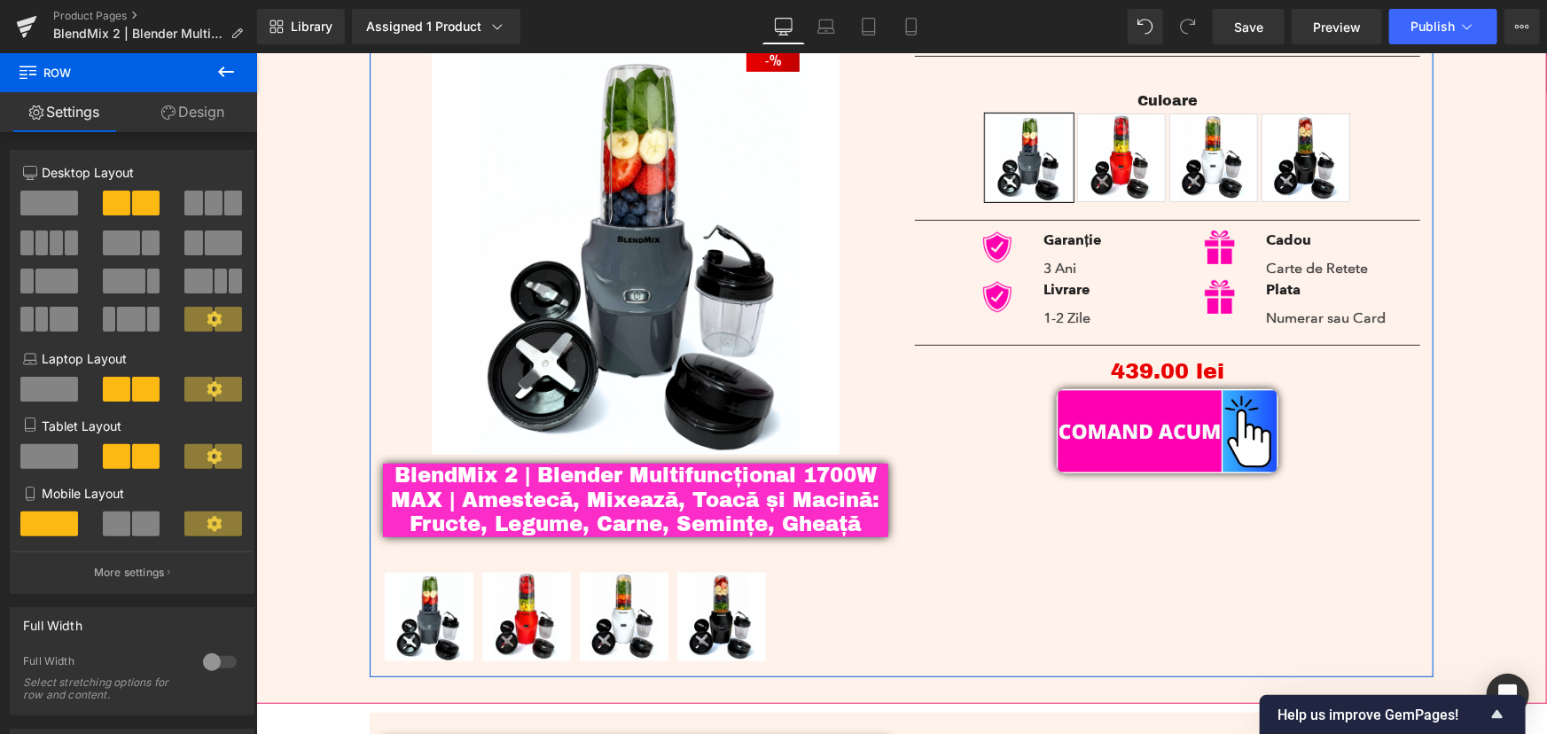
scroll to position [241, 0]
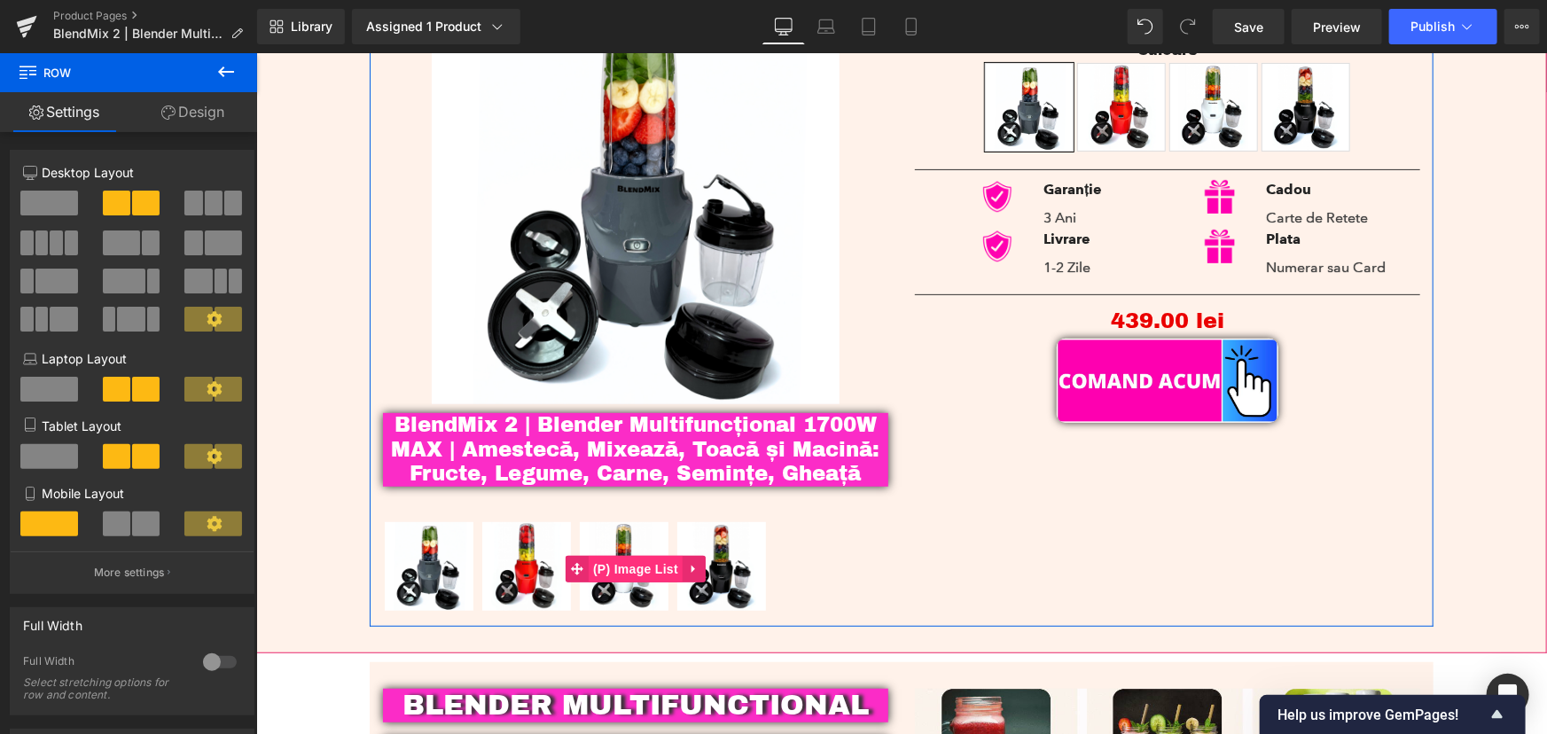
click at [617, 567] on span "(P) Image List" at bounding box center [635, 568] width 94 height 27
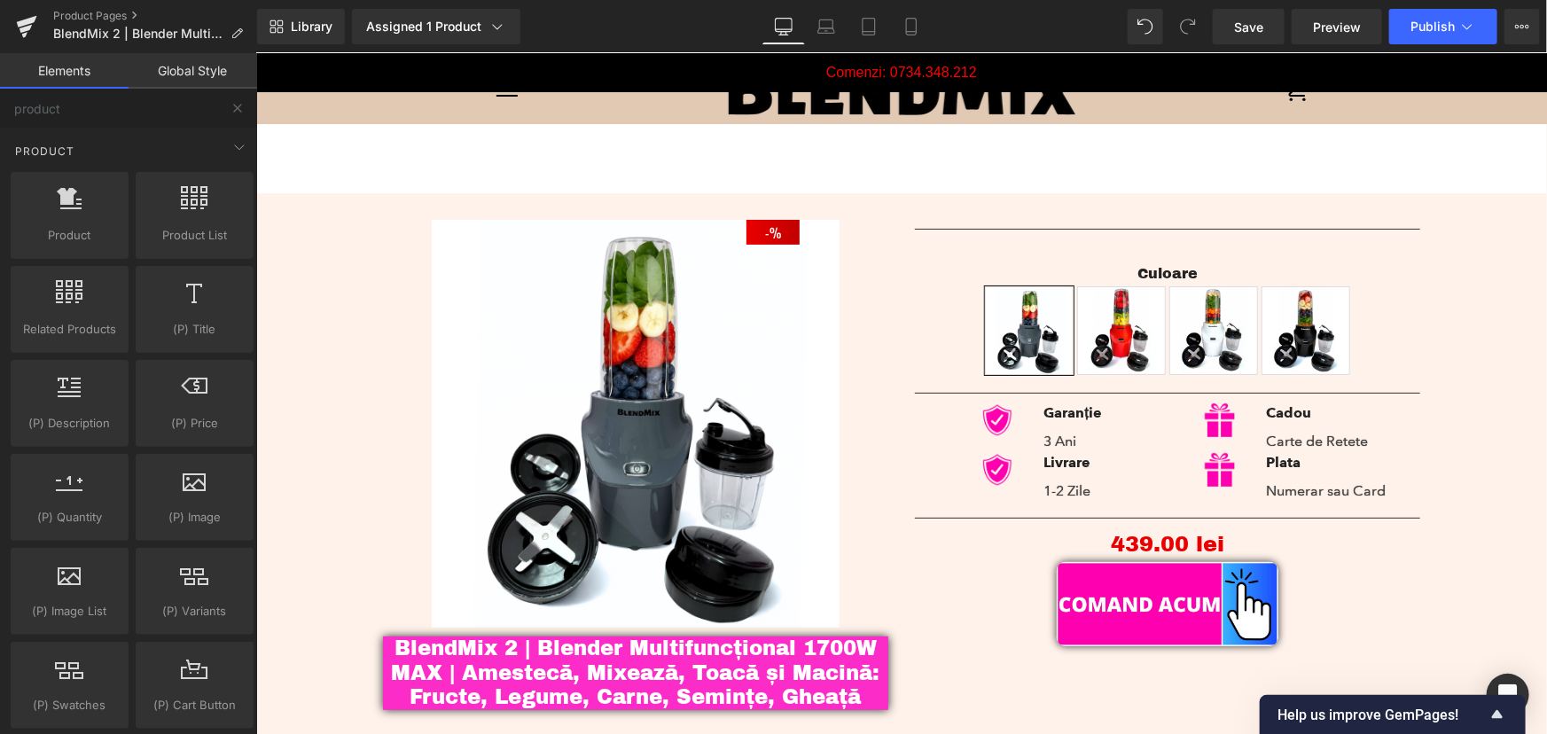
scroll to position [0, 0]
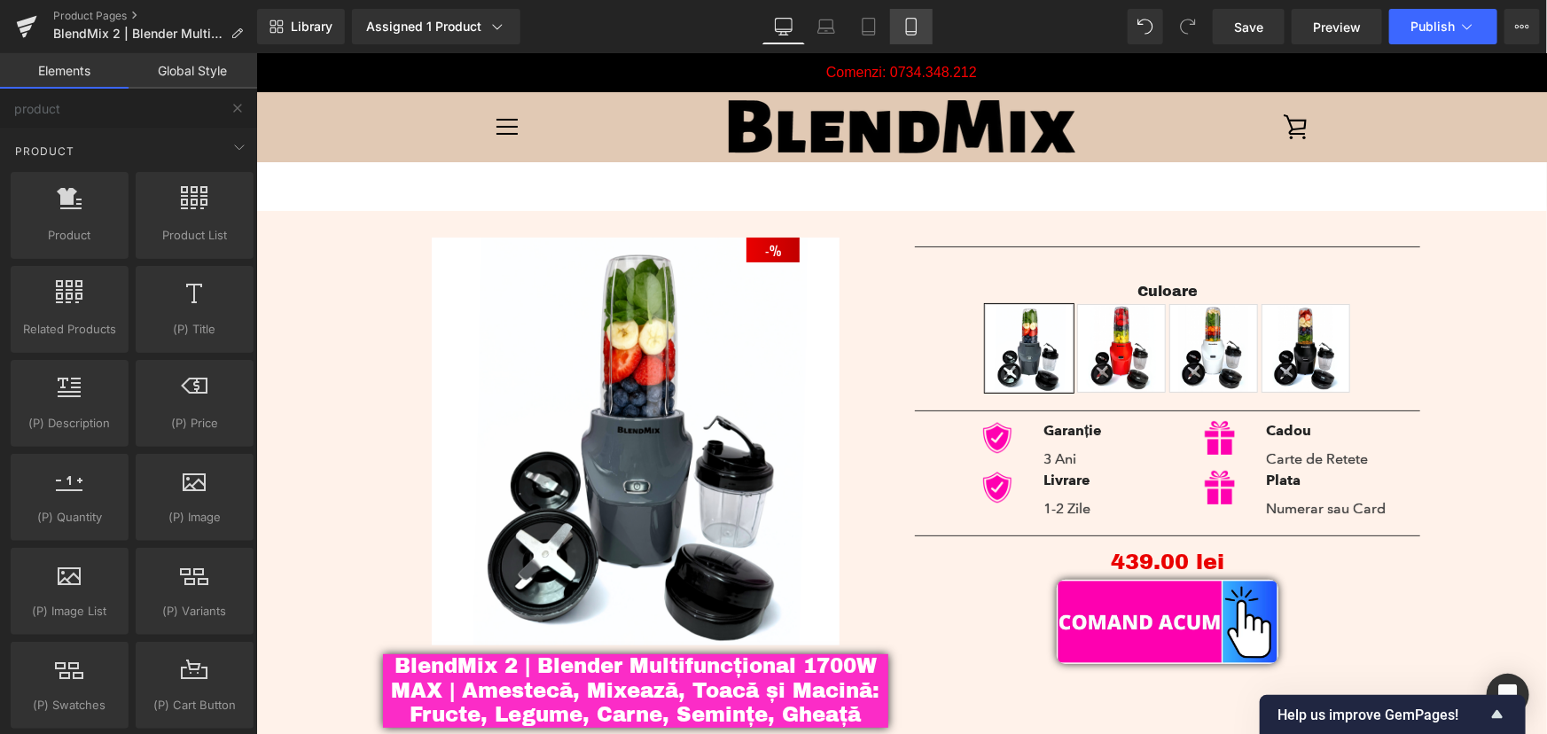
click at [912, 19] on icon at bounding box center [911, 27] width 10 height 17
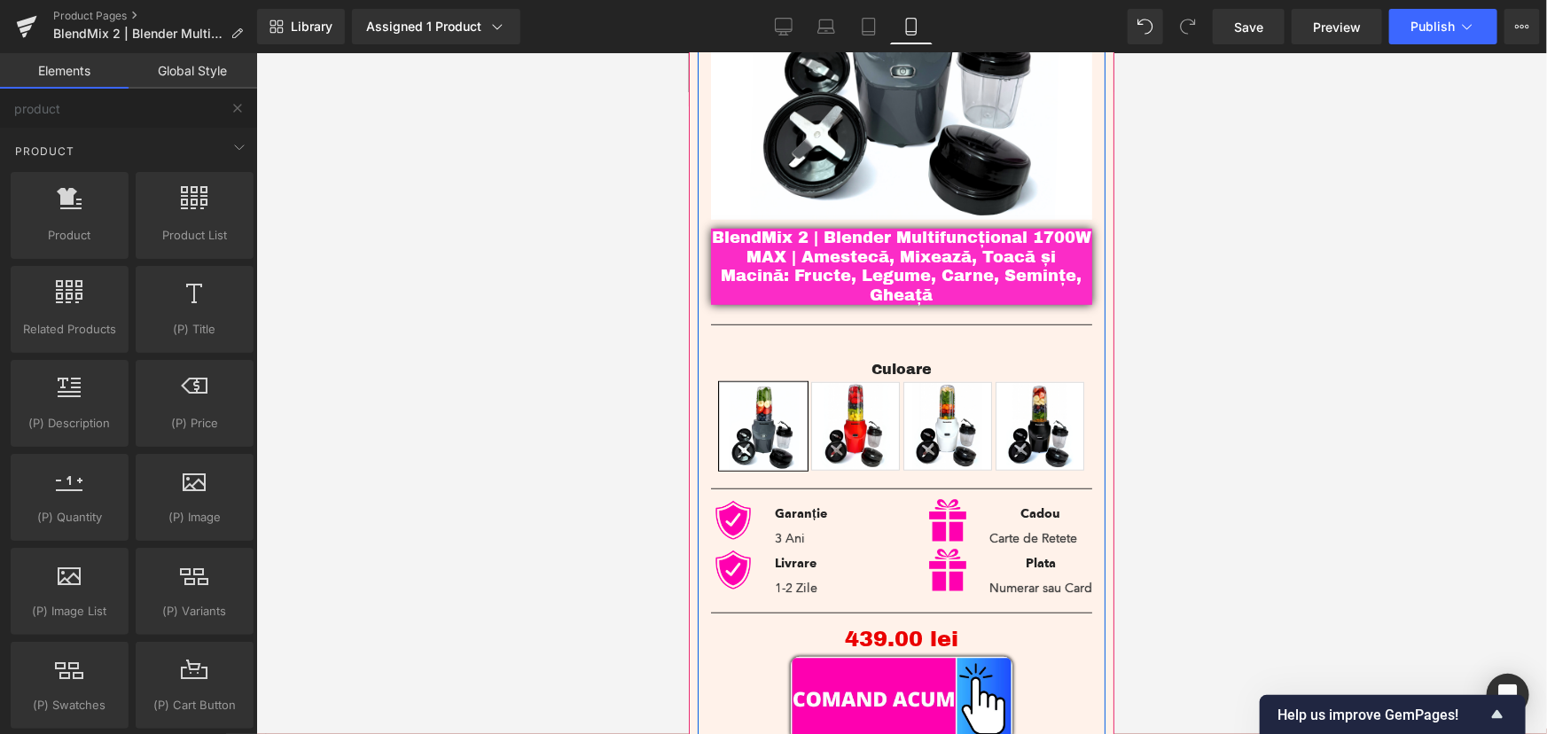
scroll to position [457, 0]
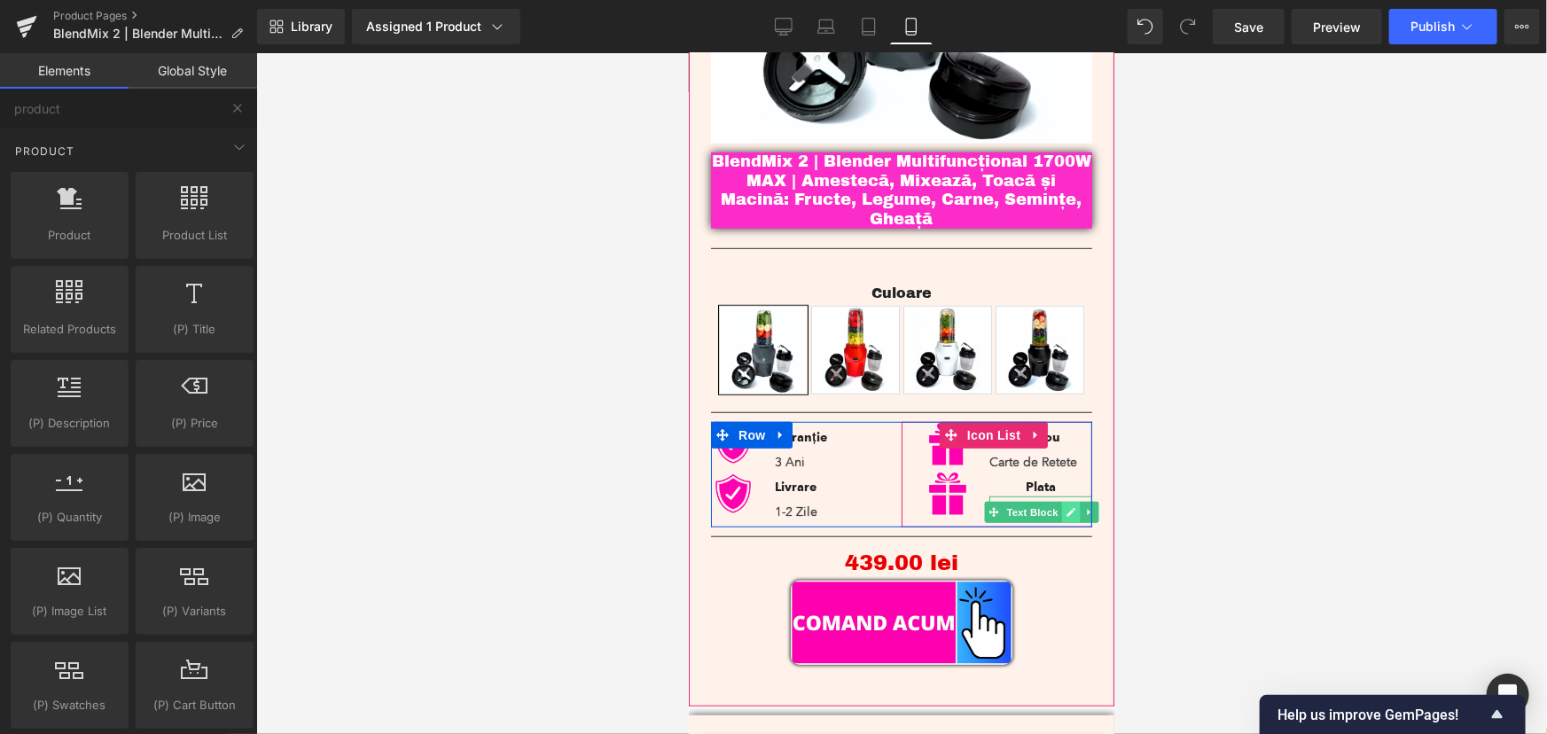
click at [1060, 501] on link at bounding box center [1069, 511] width 19 height 21
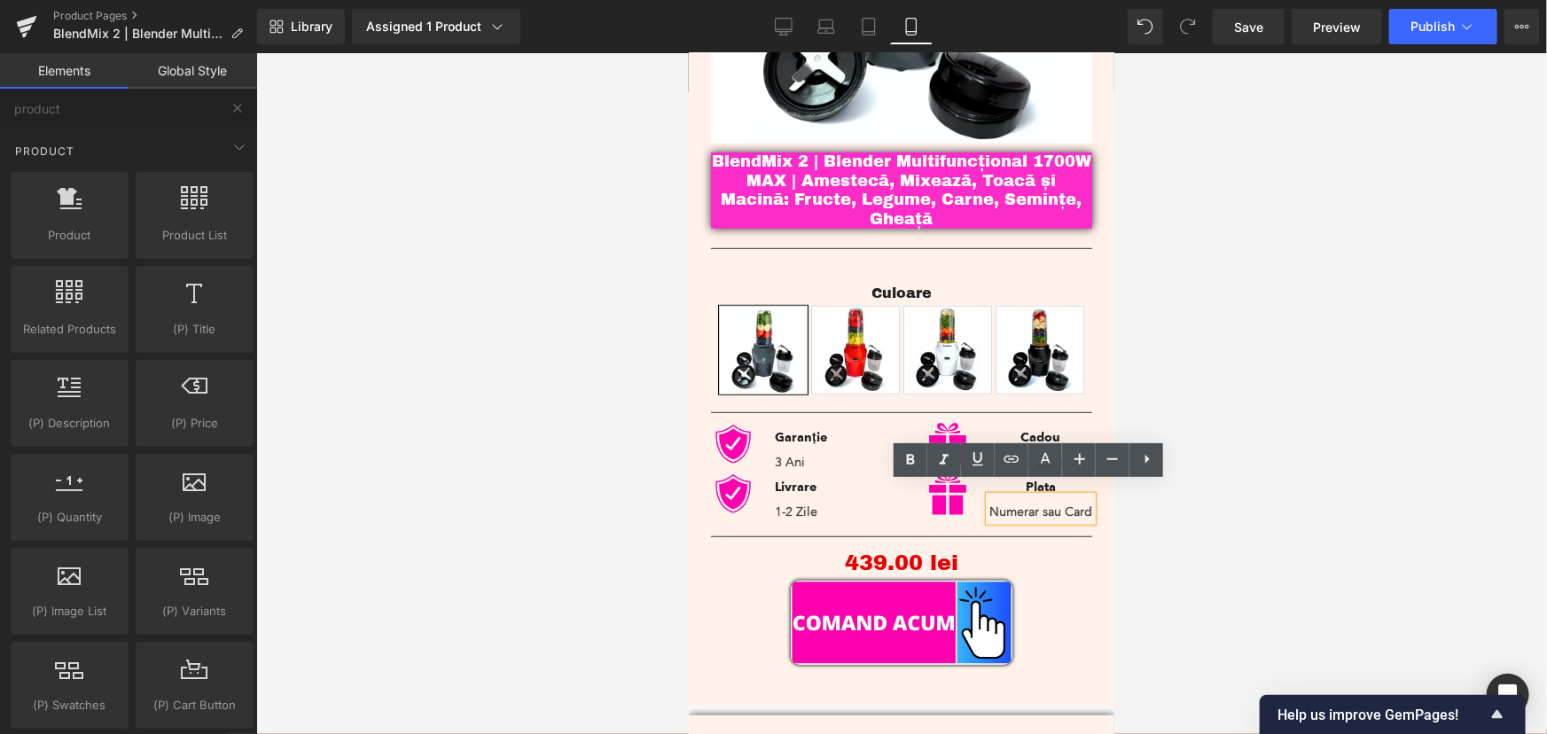
click at [1050, 502] on p "Numerar sau Card" at bounding box center [1039, 511] width 103 height 19
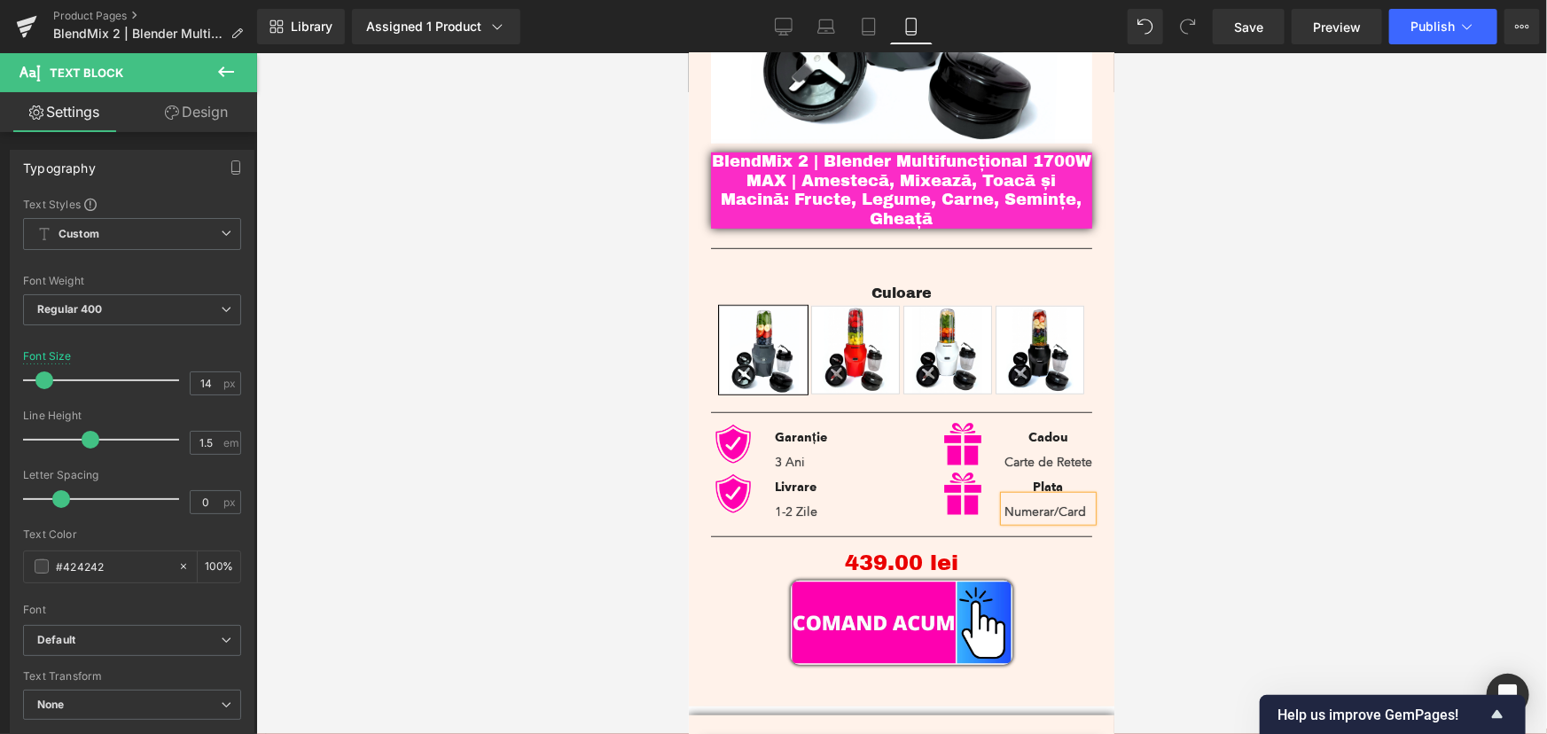
click at [1182, 406] on div at bounding box center [901, 393] width 1290 height 681
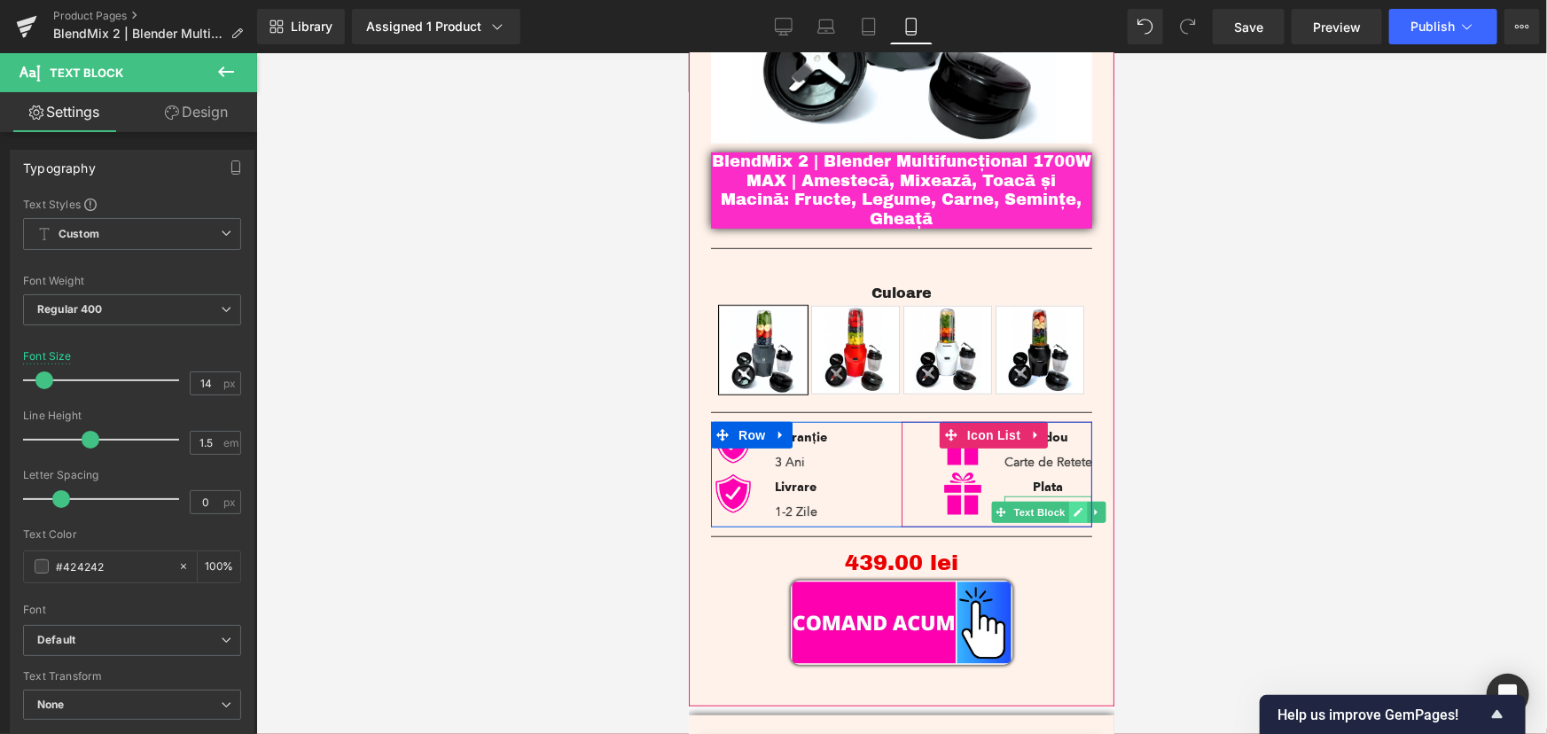
click at [1072, 506] on icon at bounding box center [1077, 511] width 10 height 11
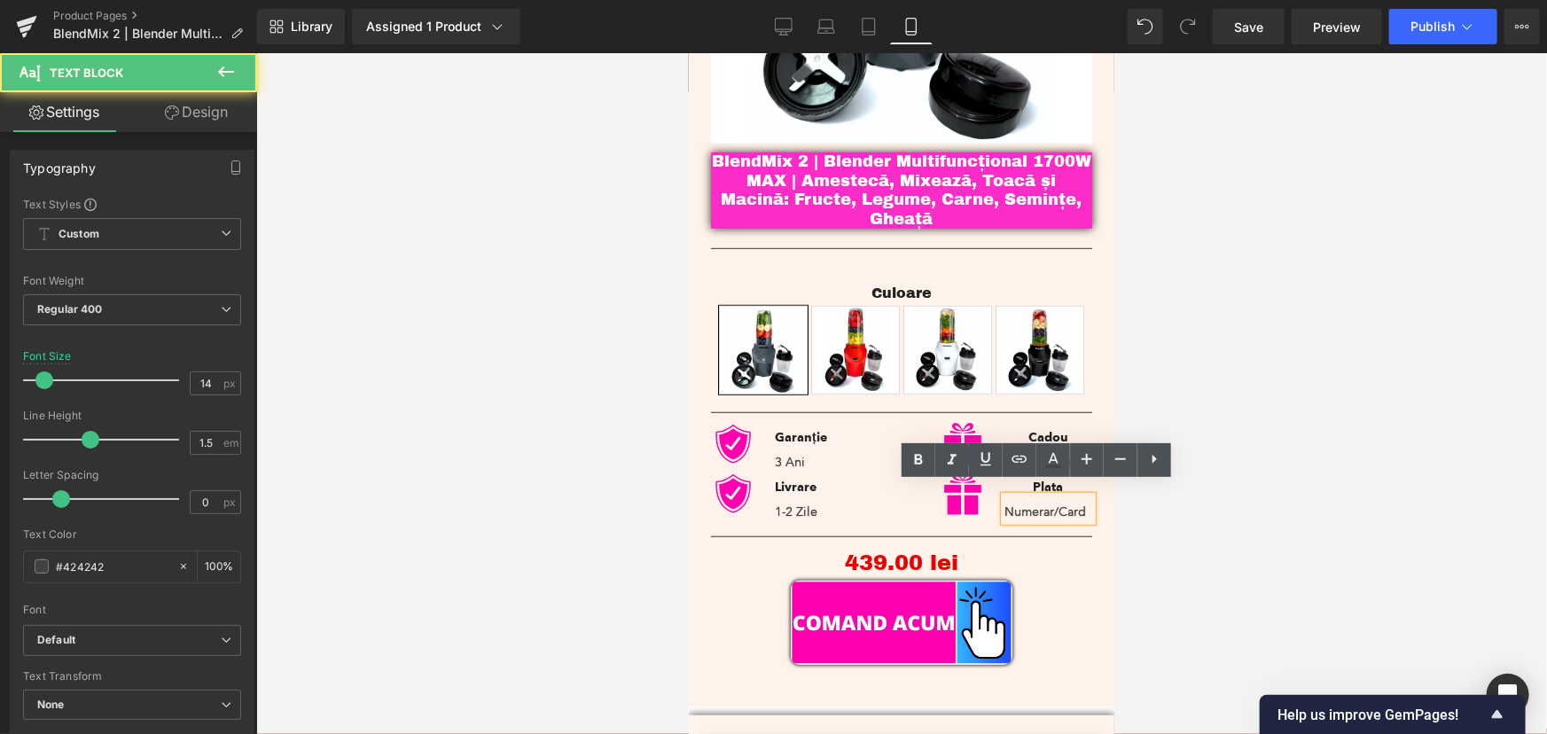
click at [1046, 503] on p "Numerar/Card" at bounding box center [1047, 511] width 88 height 19
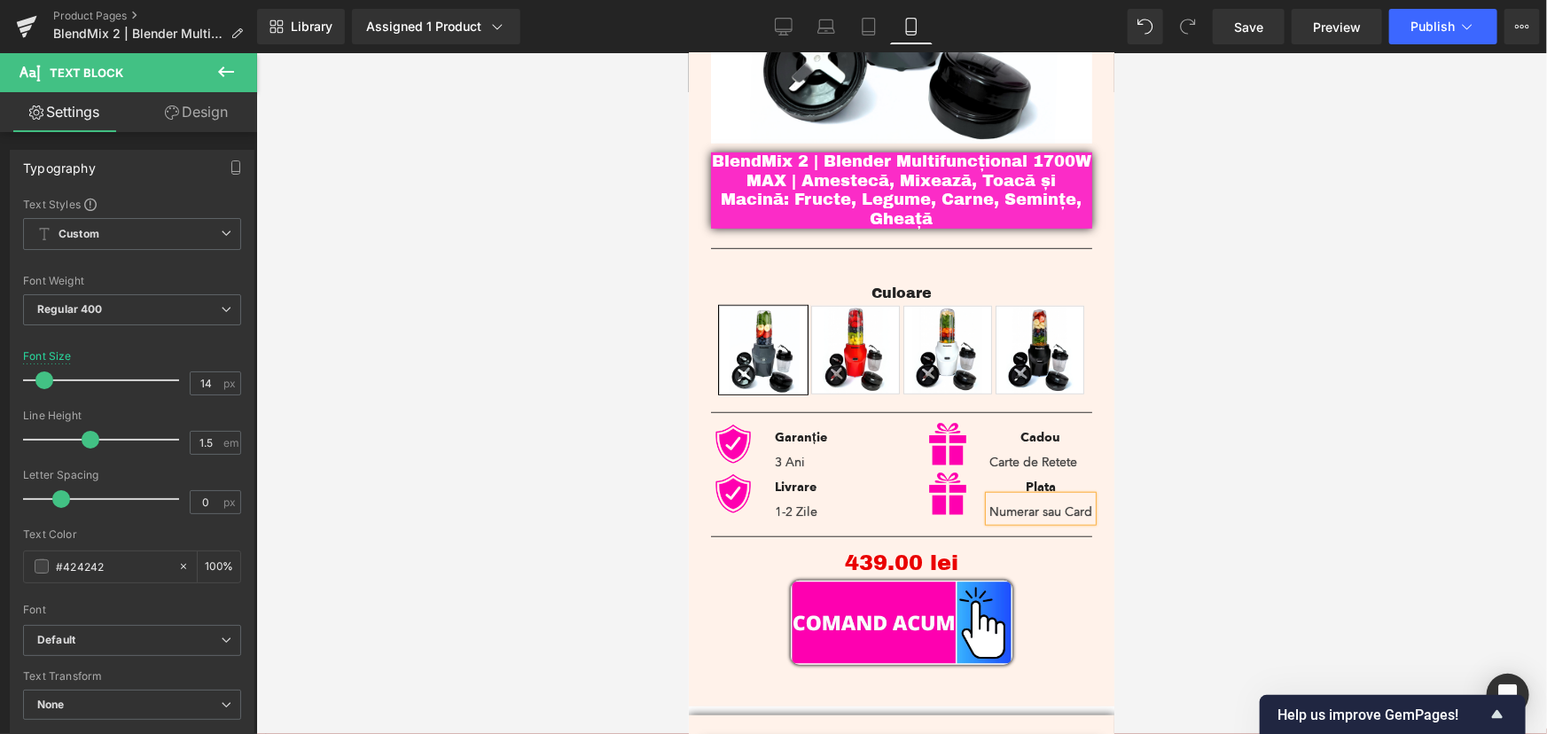
click at [1165, 487] on div at bounding box center [901, 393] width 1290 height 681
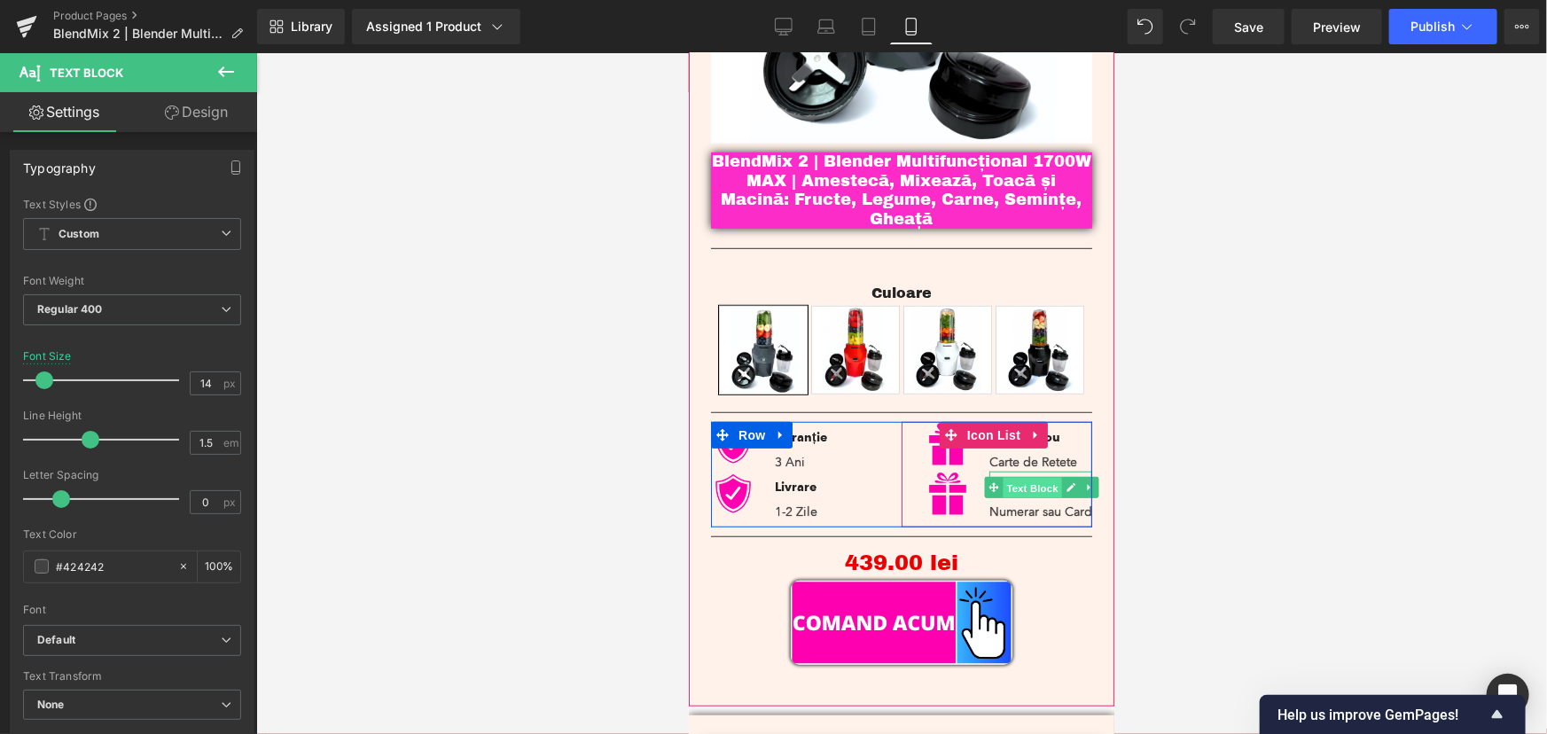
click at [1023, 477] on span "Text Block" at bounding box center [1031, 487] width 58 height 21
click at [1064, 432] on icon at bounding box center [1069, 437] width 10 height 11
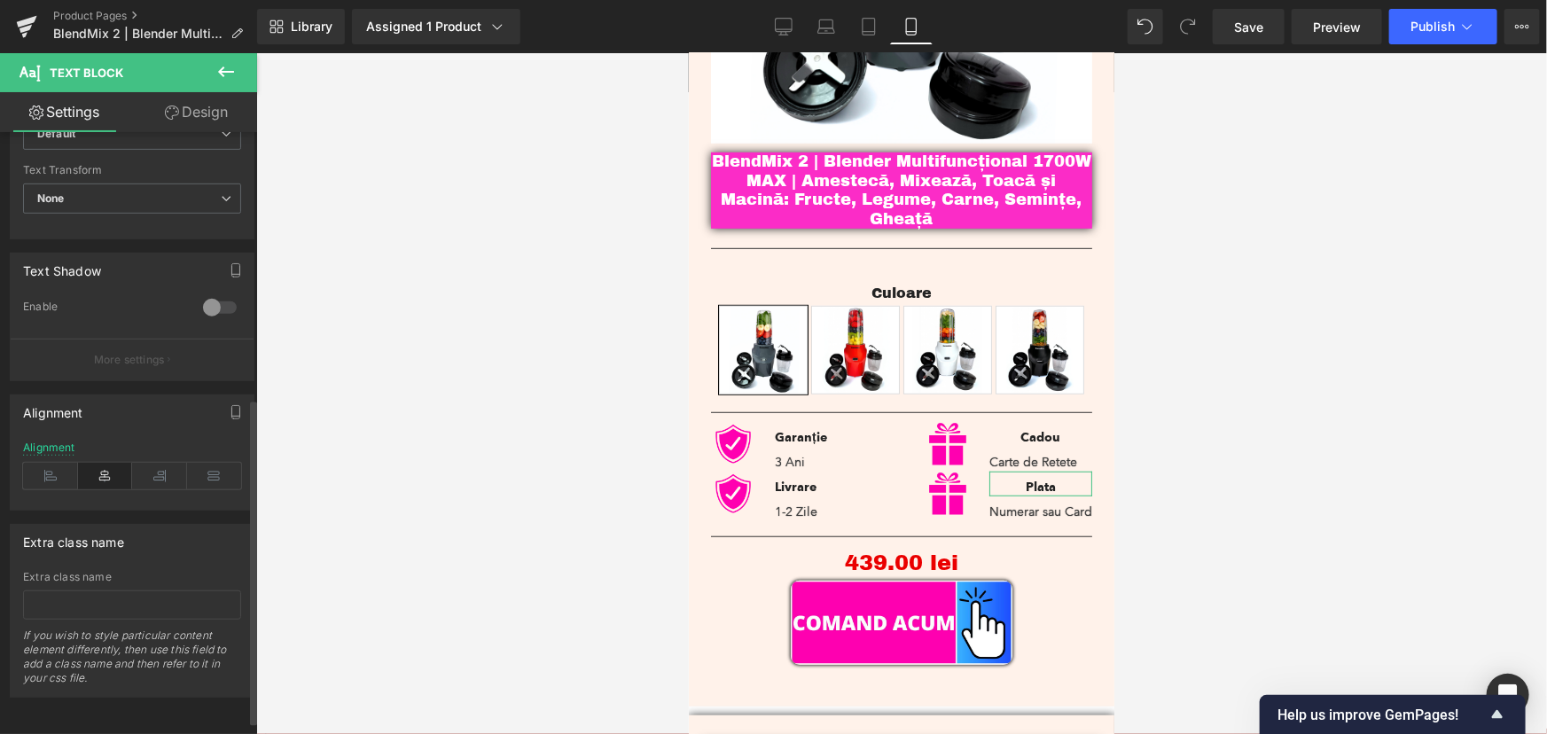
scroll to position [515, 0]
click at [1293, 435] on div at bounding box center [901, 393] width 1290 height 681
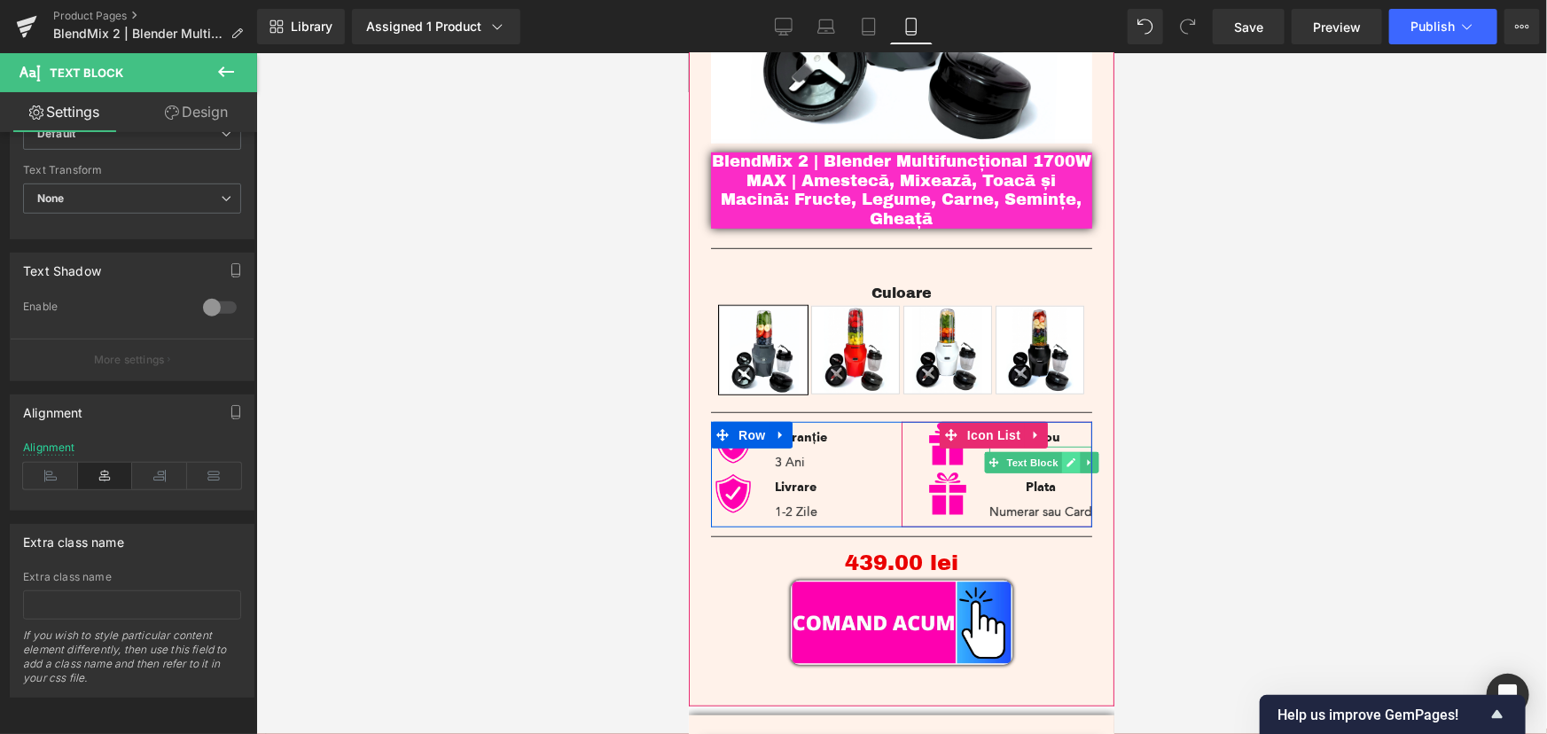
click at [1064, 456] on icon at bounding box center [1069, 461] width 10 height 11
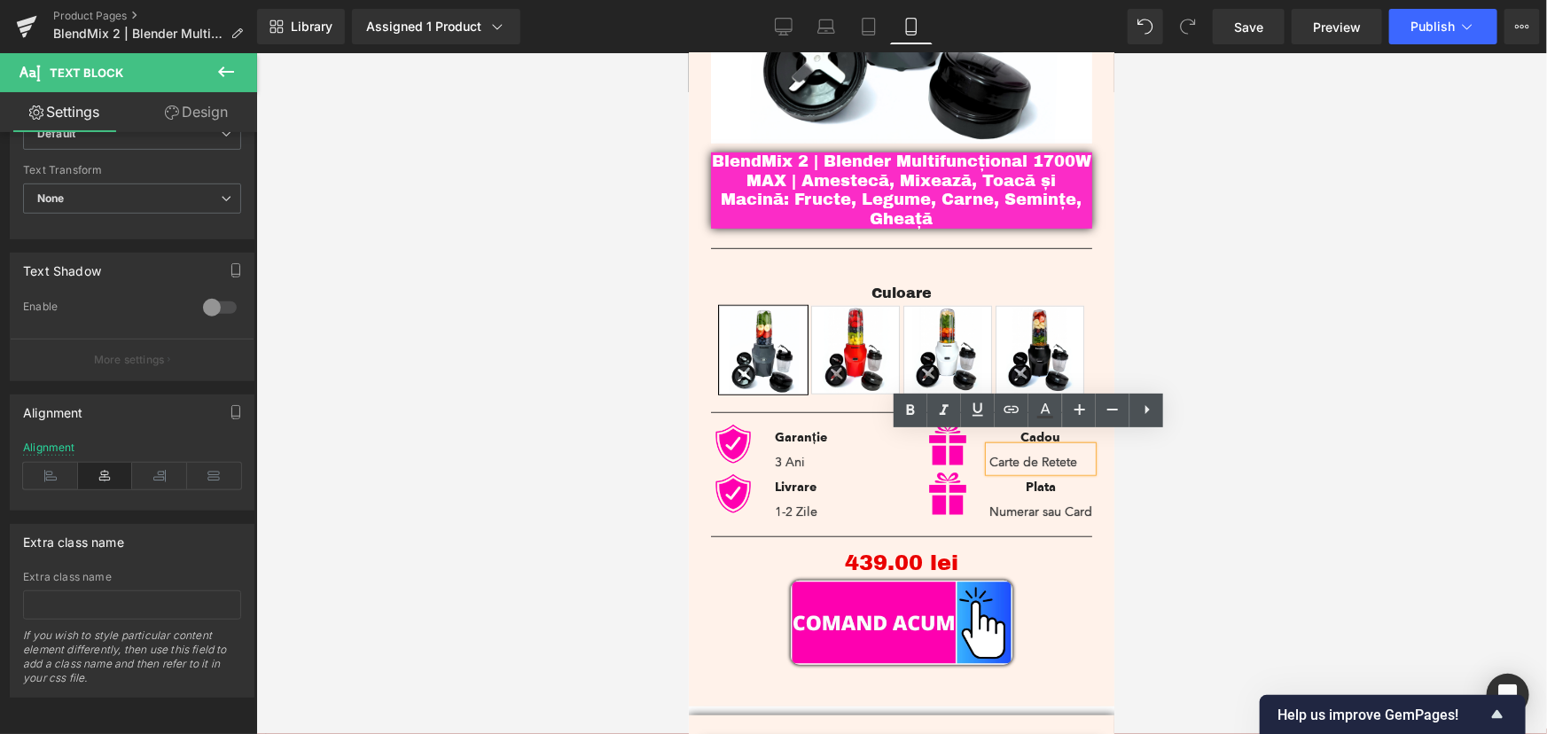
click at [995, 455] on p "Carte de Retete" at bounding box center [1039, 461] width 103 height 19
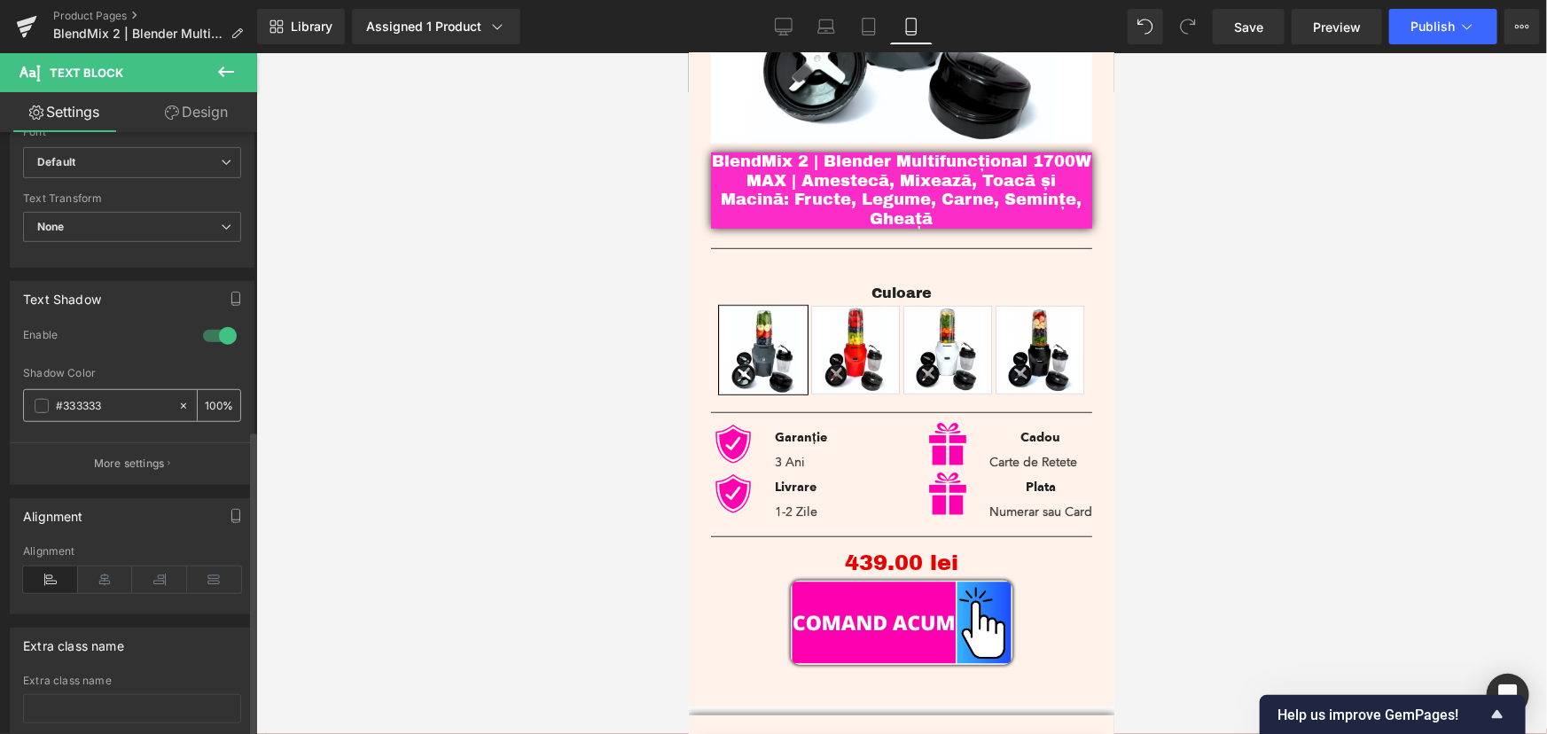
scroll to position [591, 0]
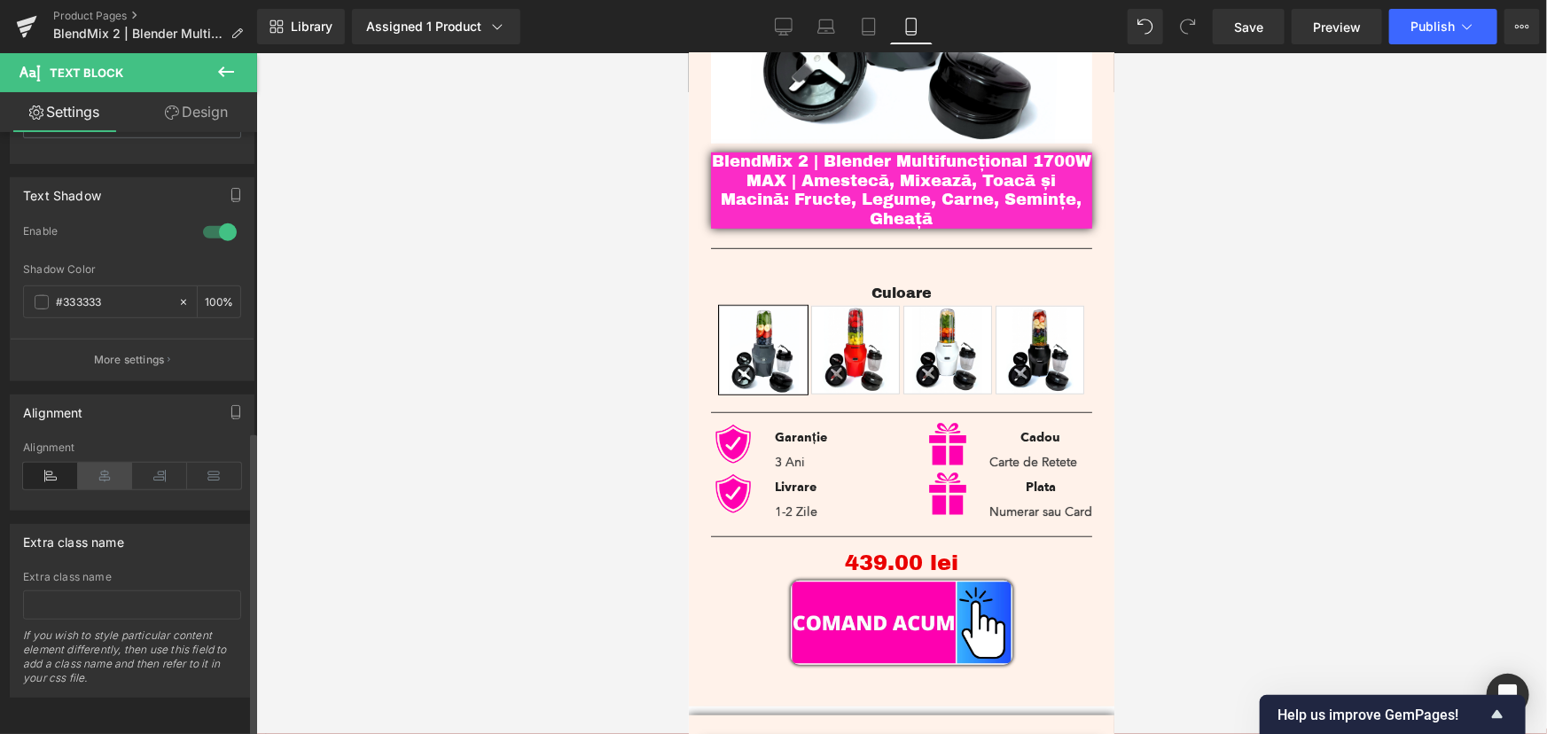
click at [113, 463] on icon at bounding box center [105, 476] width 55 height 27
click at [1294, 339] on div at bounding box center [901, 393] width 1290 height 681
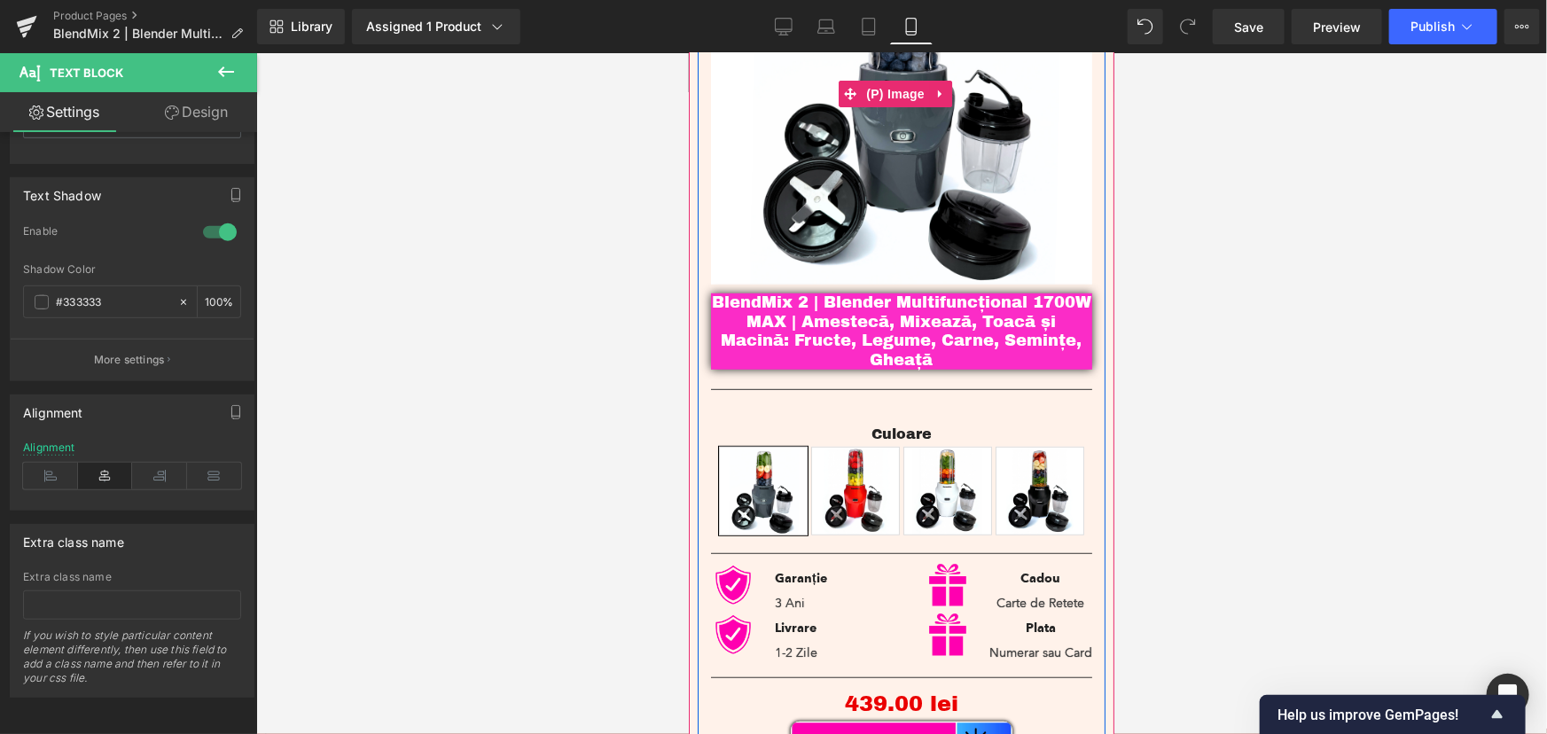
scroll to position [322, 0]
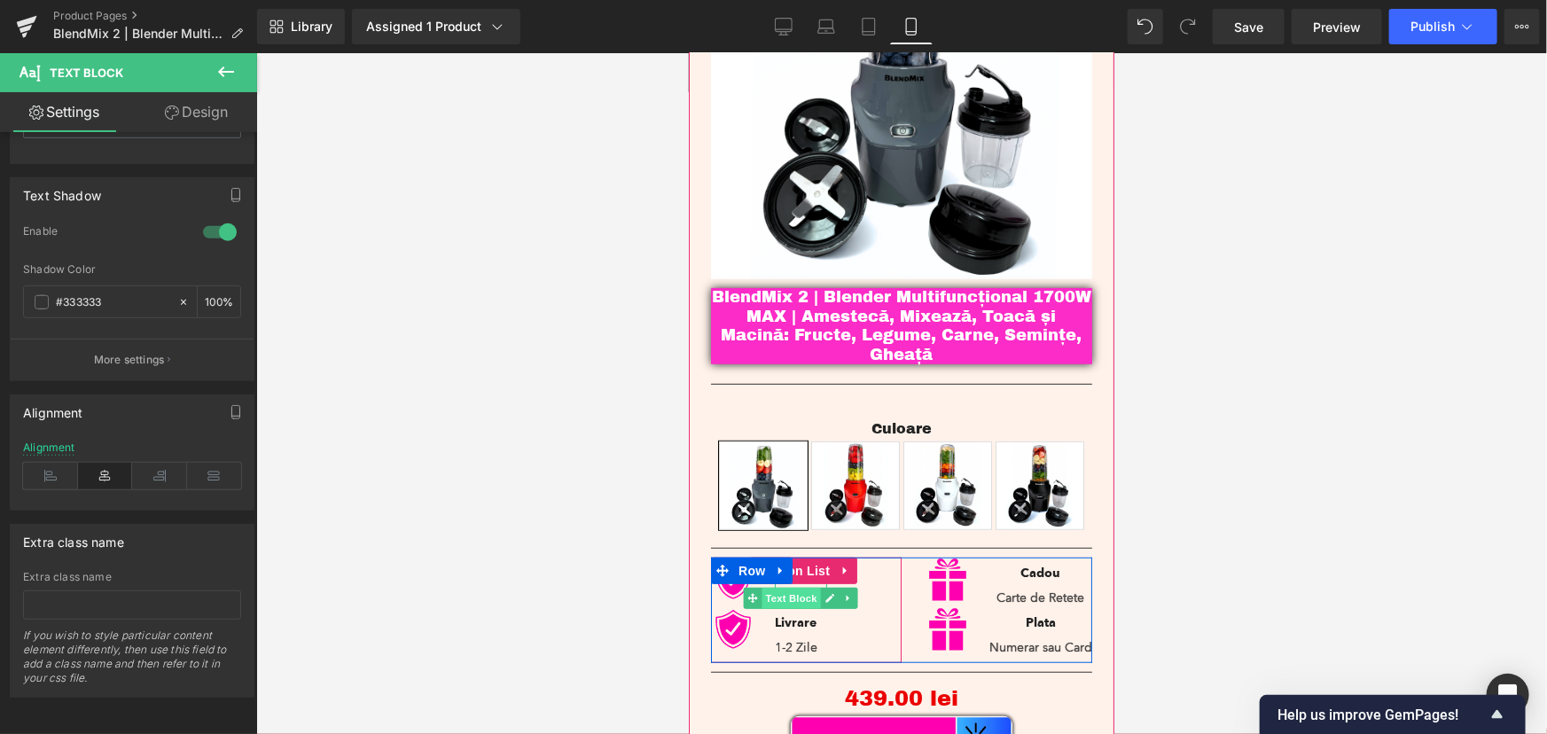
click at [786, 587] on span "Text Block" at bounding box center [789, 597] width 58 height 21
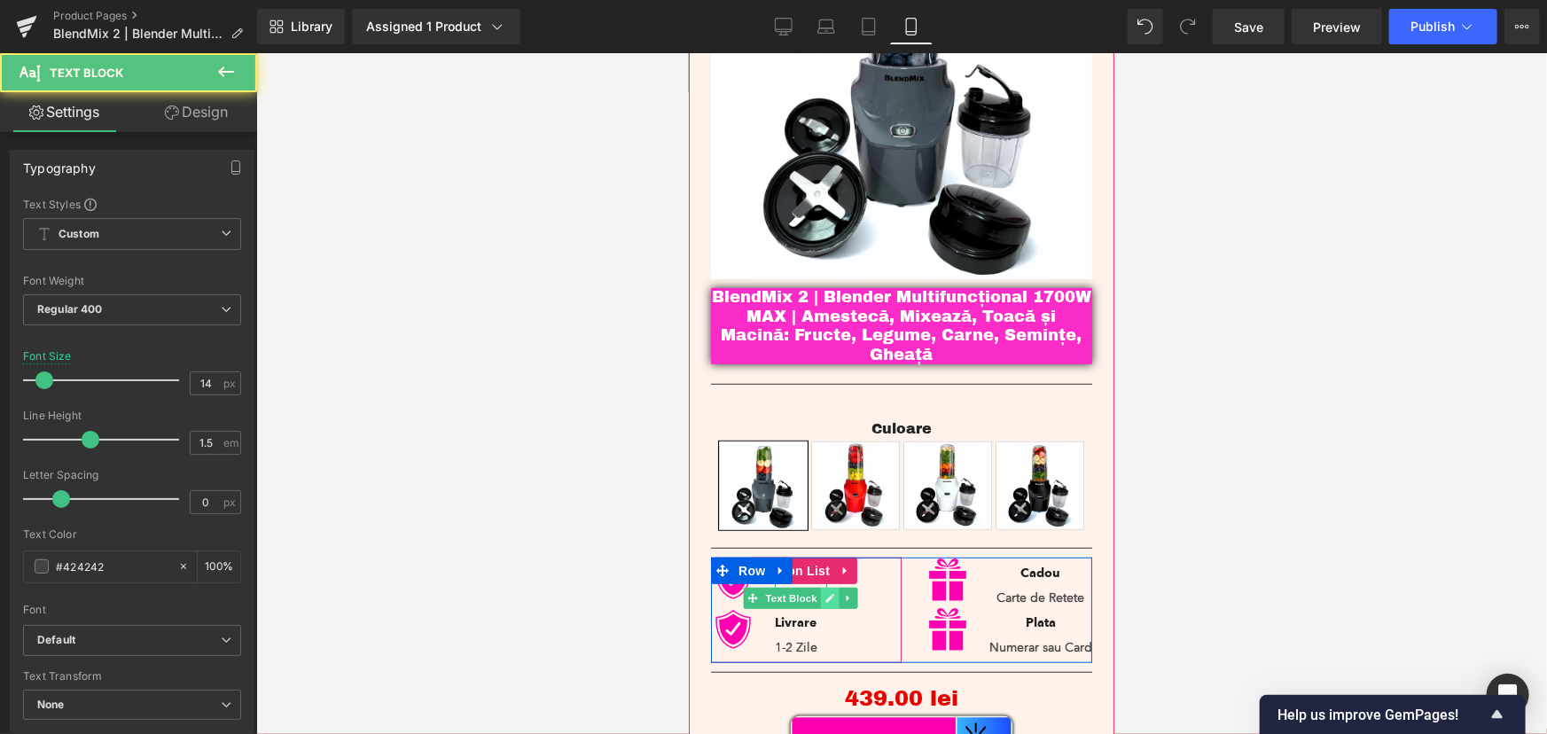
click at [820, 587] on link at bounding box center [829, 597] width 19 height 21
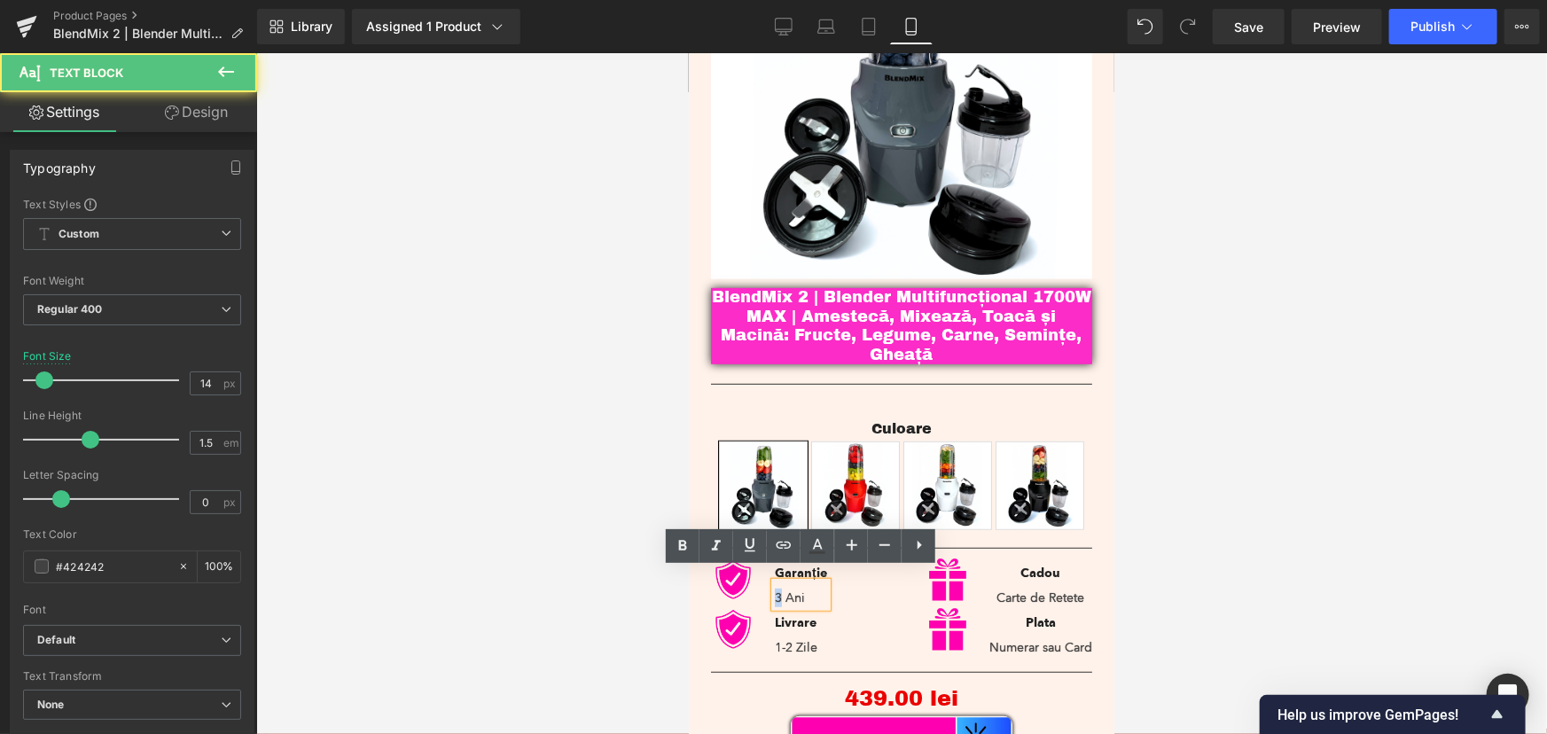
click at [774, 588] on p "3 Ani" at bounding box center [800, 597] width 52 height 19
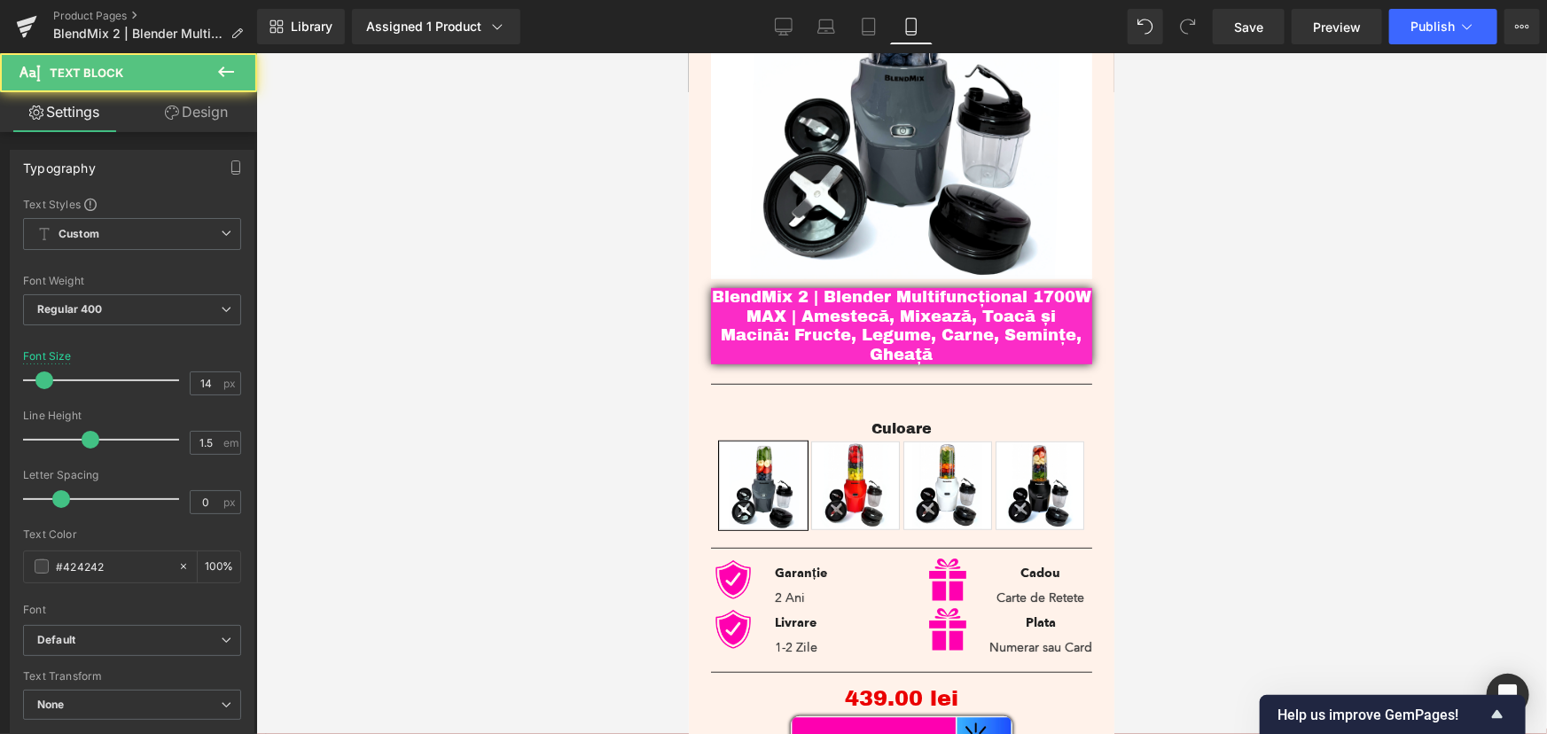
click at [1305, 421] on div at bounding box center [901, 393] width 1290 height 681
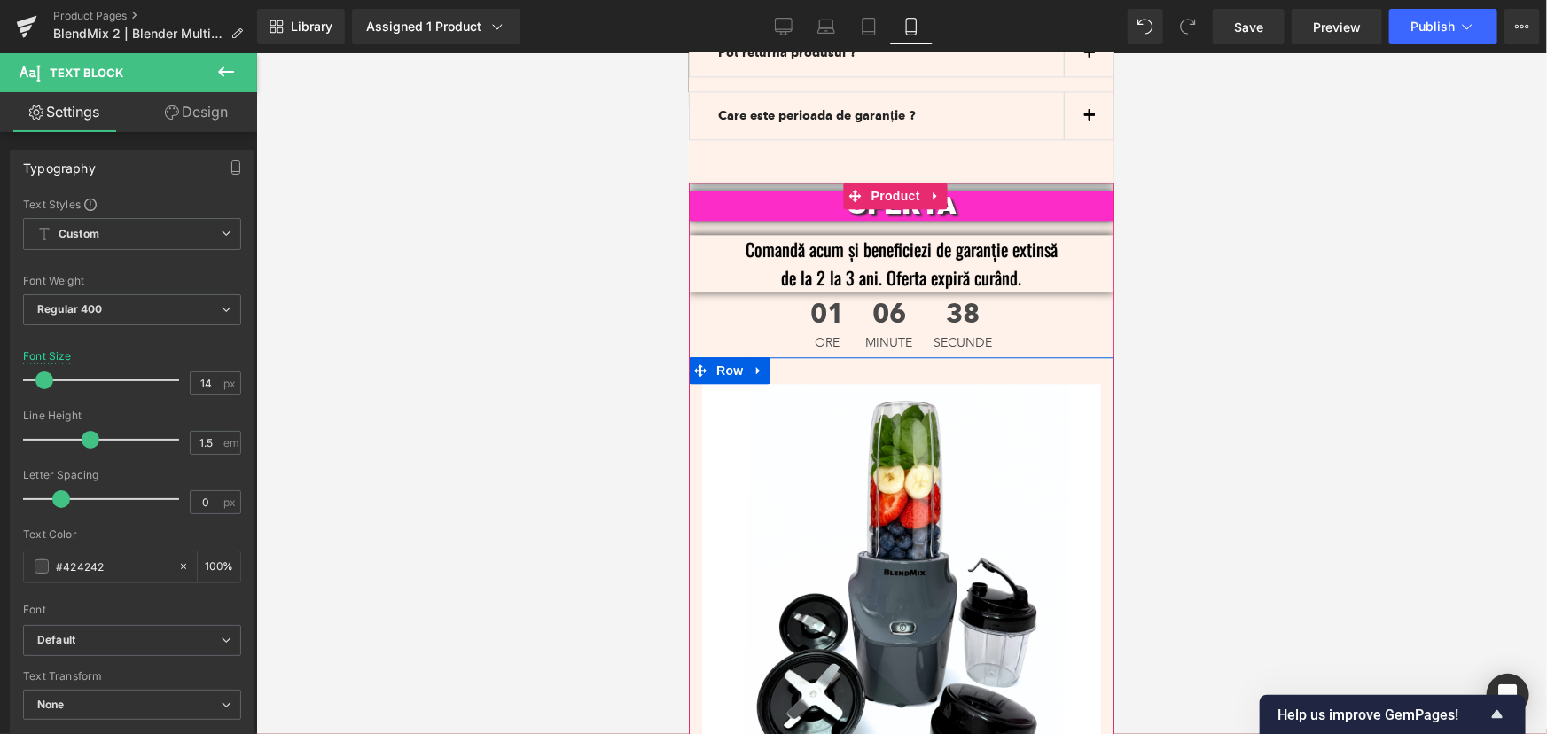
scroll to position [5527, 0]
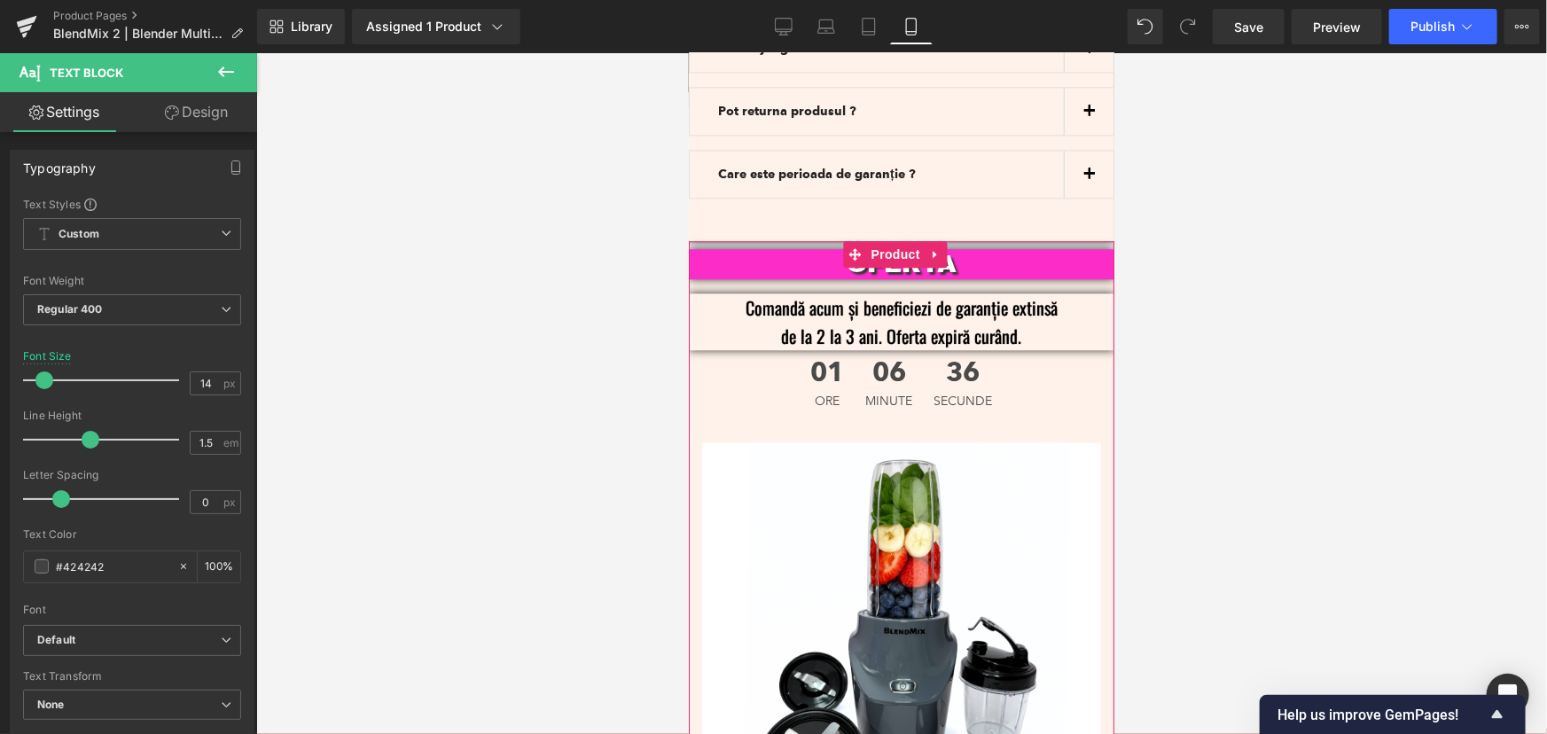
click at [1017, 292] on p "Comandă acum și beneficiezi de garanție extinsă de la 2 la 3 ani. Oferta expiră…" at bounding box center [900, 320] width 372 height 57
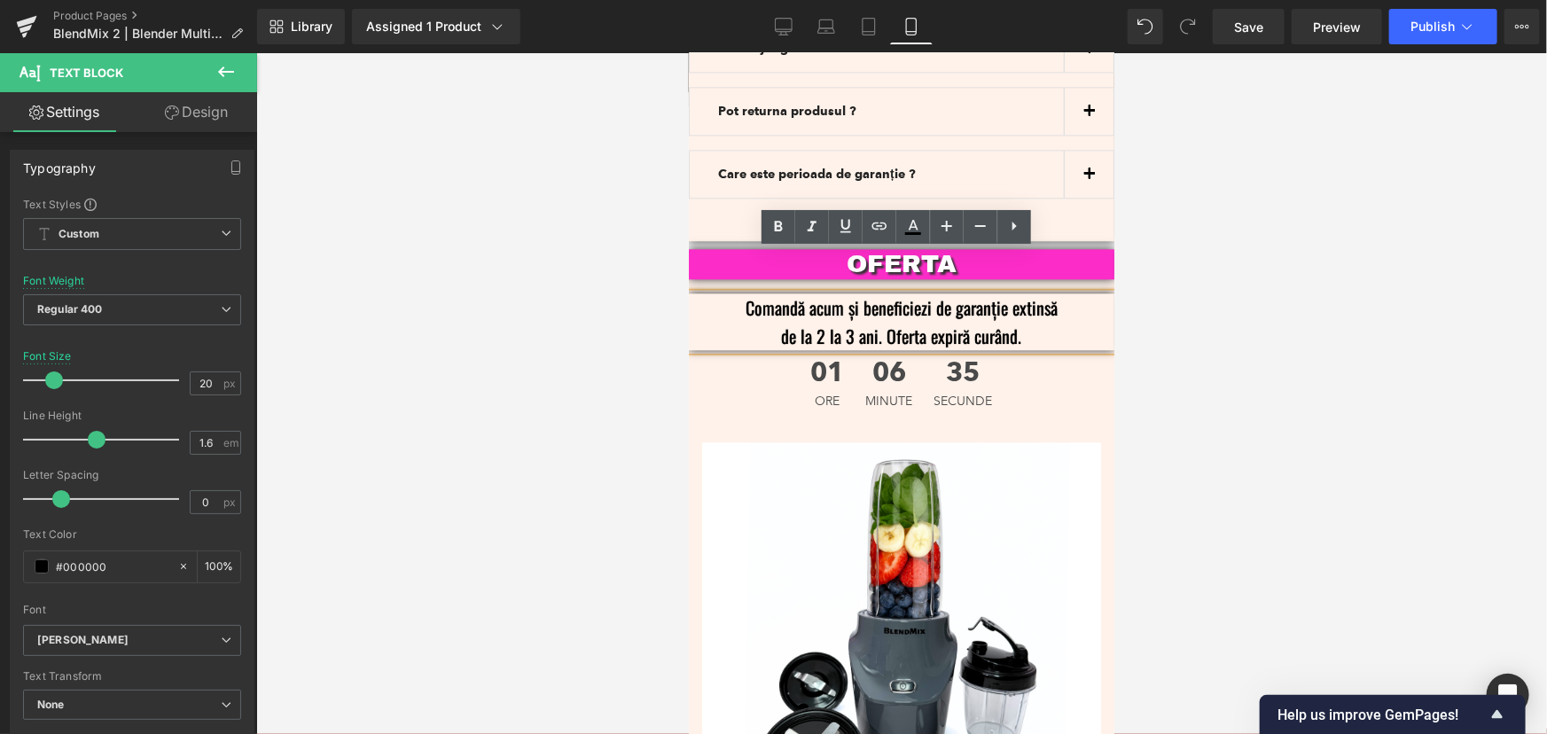
drag, startPoint x: 1025, startPoint y: 297, endPoint x: 729, endPoint y: 258, distance: 298.6
click at [729, 292] on p "Comandă acum și beneficiezi de garanție extinsă de la 2 la 3 ani. Oferta expiră…" at bounding box center [900, 320] width 372 height 57
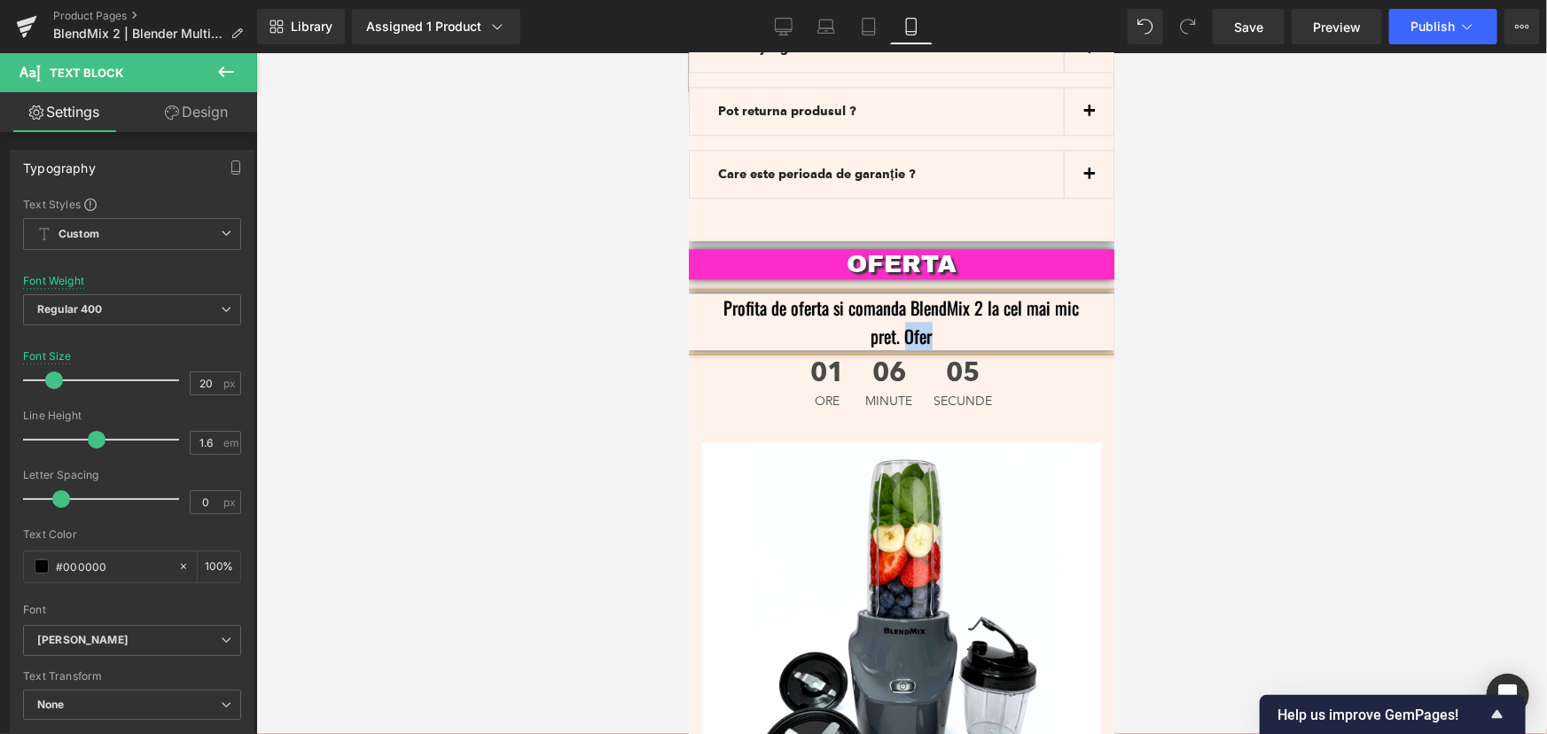
drag, startPoint x: 929, startPoint y: 292, endPoint x: 898, endPoint y: 292, distance: 31.0
click at [898, 292] on p "Profita de oferta si comanda BlendMix 2 la cel mai mic pret. Ofer" at bounding box center [900, 320] width 372 height 57
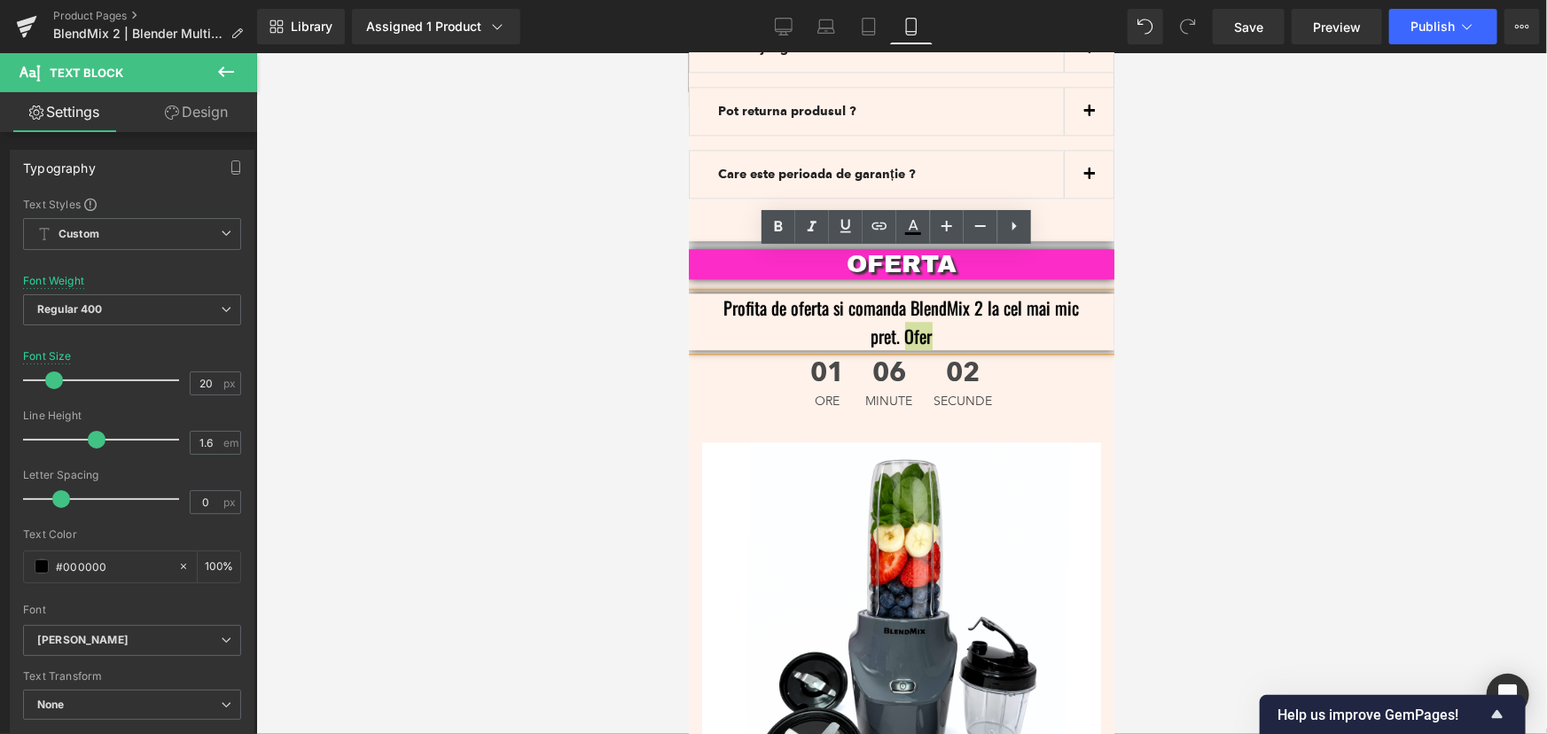
click at [1292, 273] on div at bounding box center [901, 393] width 1290 height 681
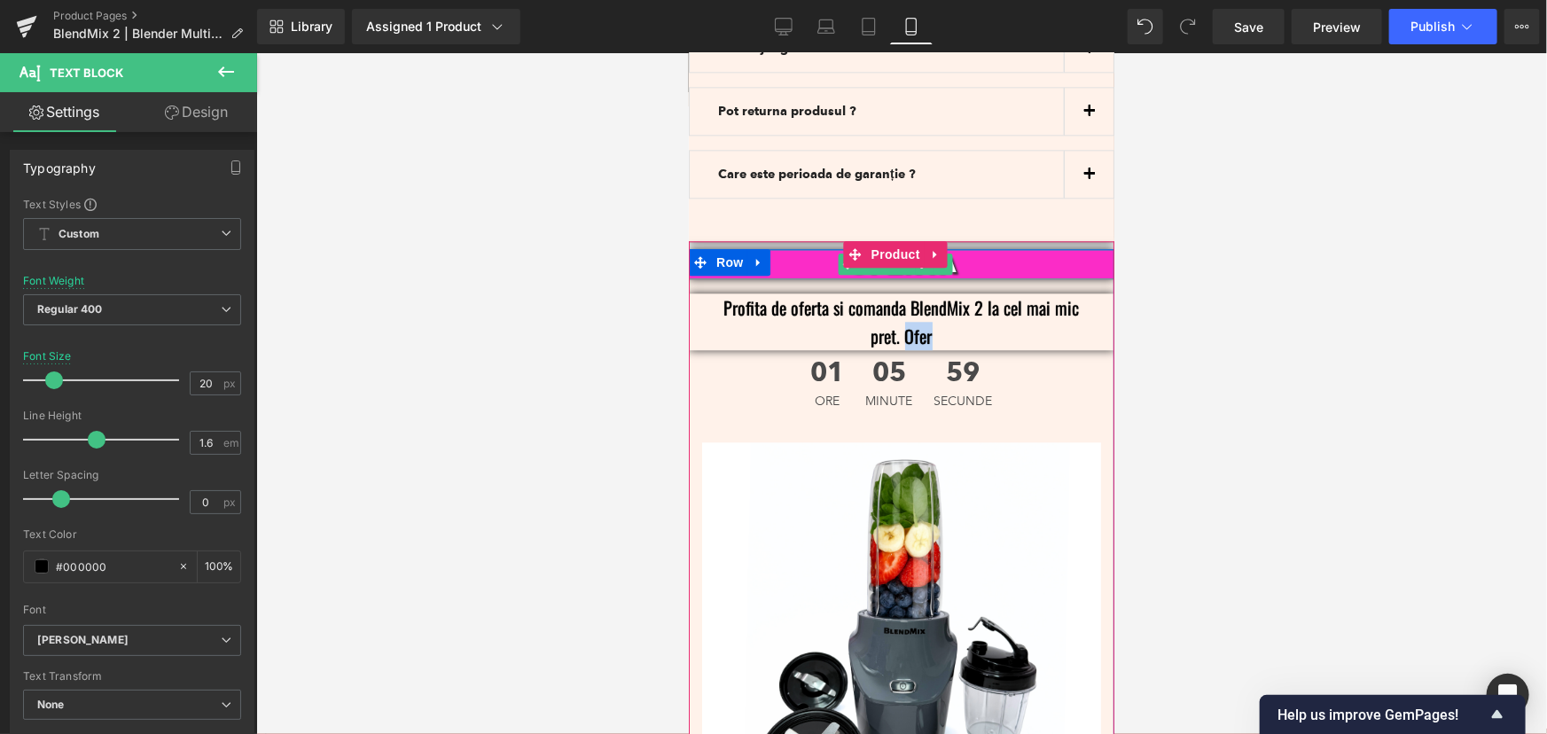
click at [1029, 248] on p "OFERTA" at bounding box center [900, 263] width 372 height 30
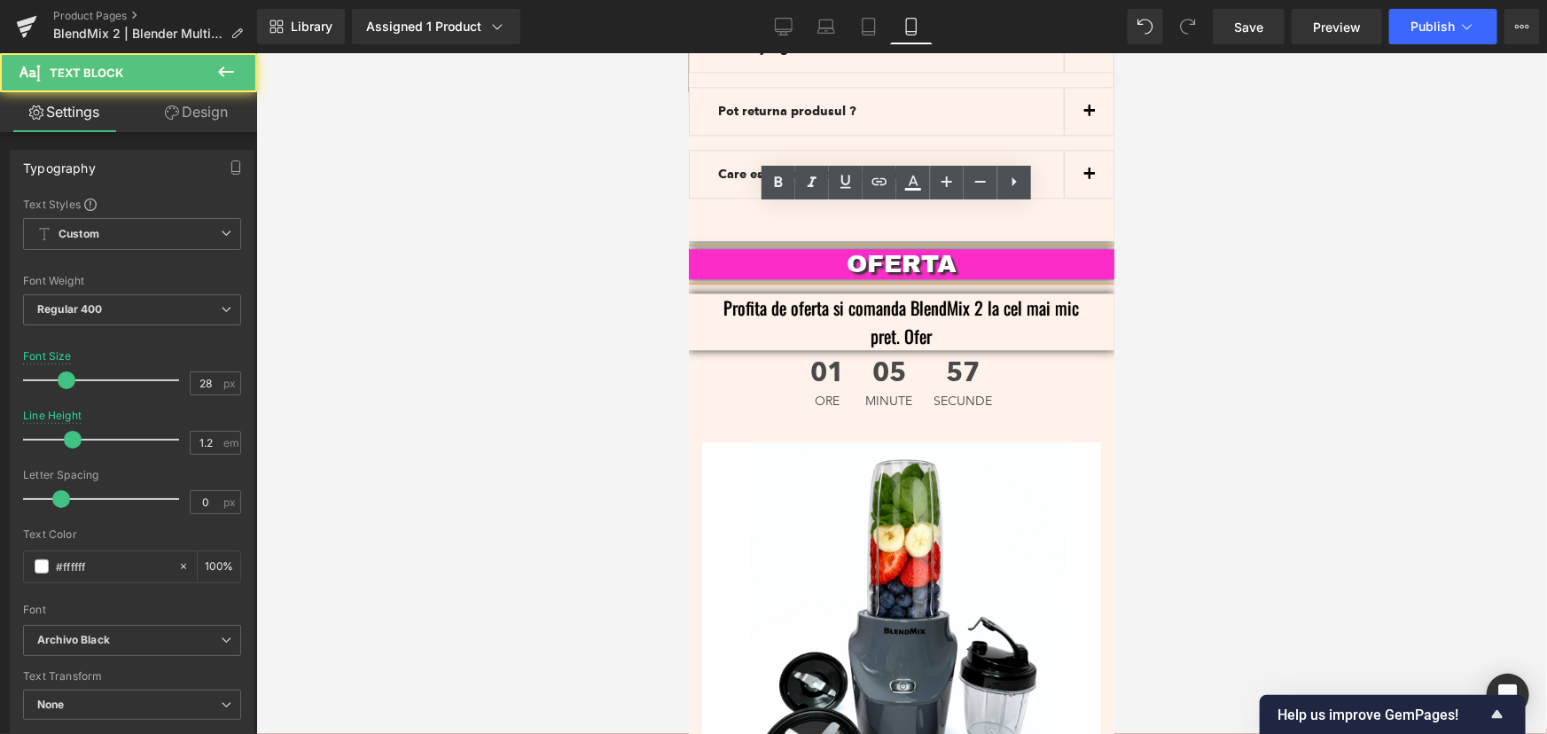
click at [957, 248] on p "OFERTA" at bounding box center [900, 263] width 372 height 30
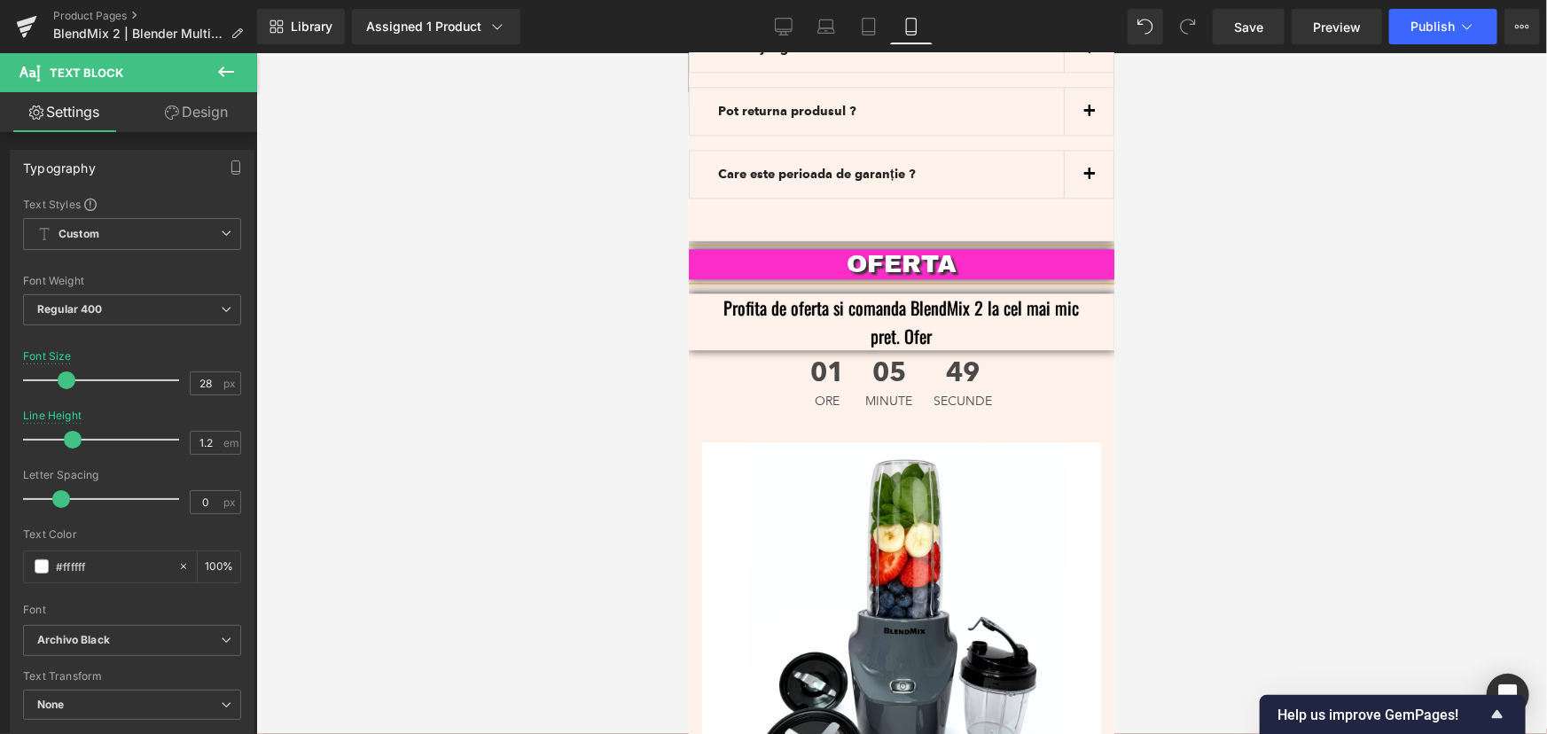
click at [1310, 339] on div at bounding box center [901, 393] width 1290 height 681
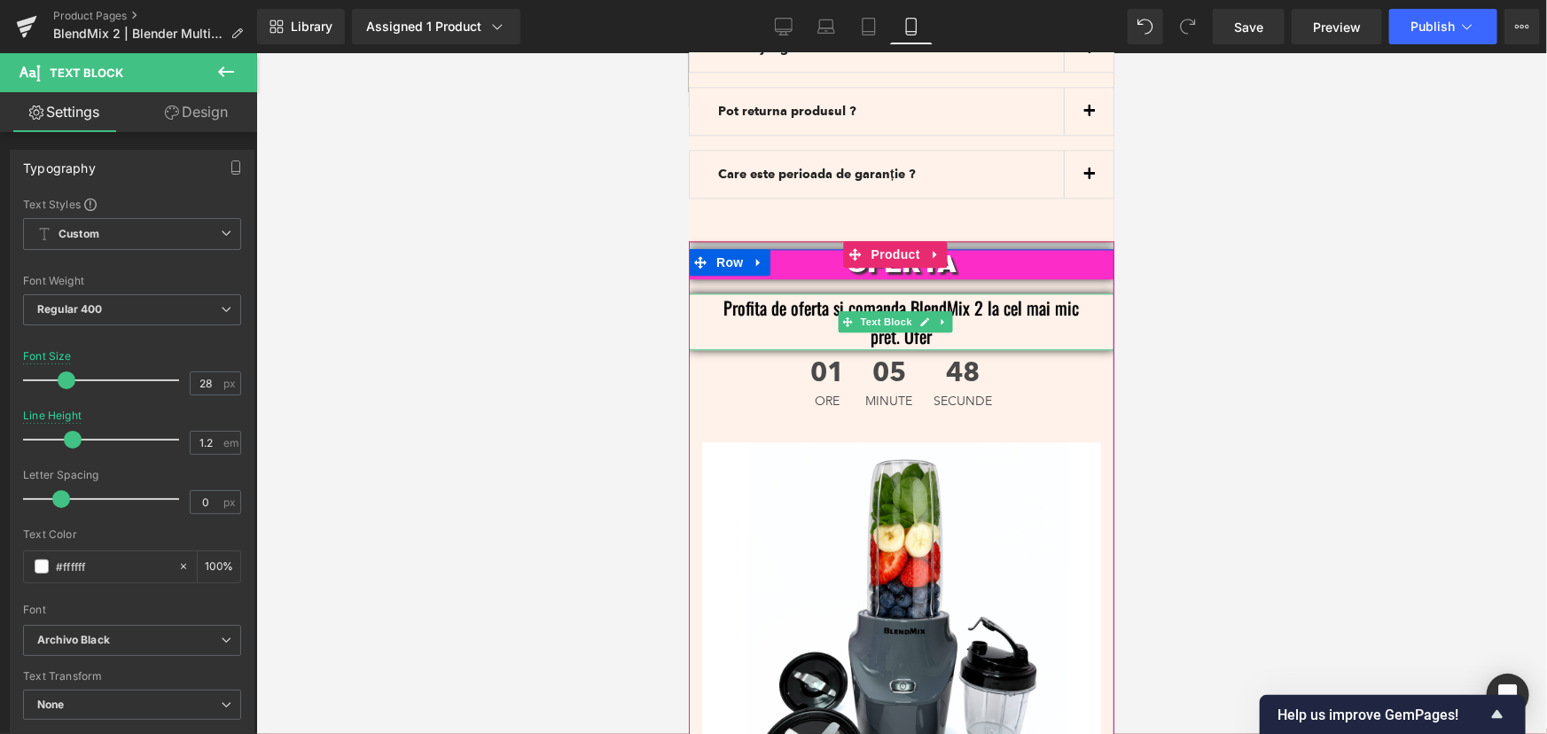
click at [994, 292] on p "Profita de oferta si comanda BlendMix 2 la cel mai mic pret. Ofer" at bounding box center [900, 320] width 372 height 57
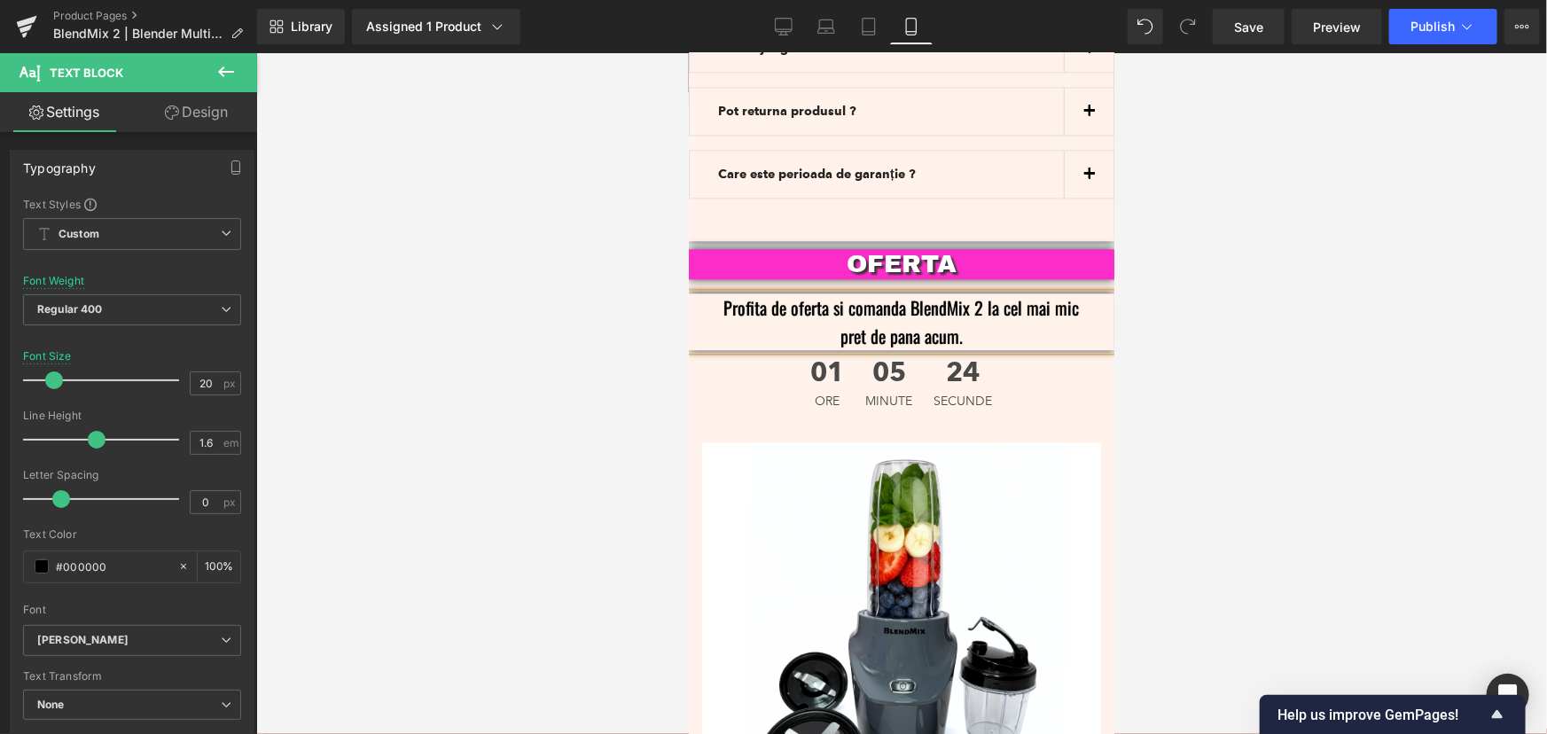
click at [1252, 420] on div at bounding box center [901, 393] width 1290 height 681
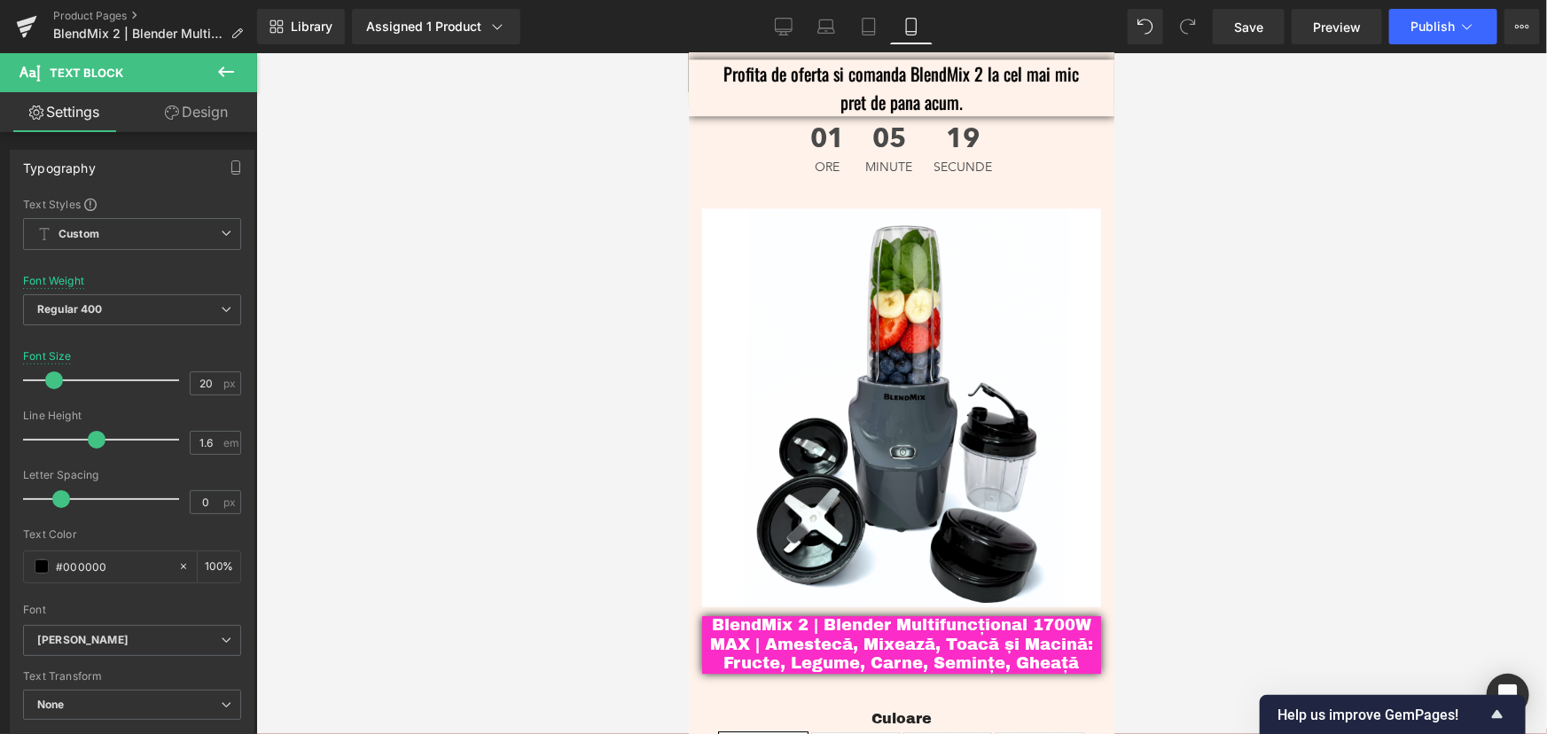
scroll to position [5608, 0]
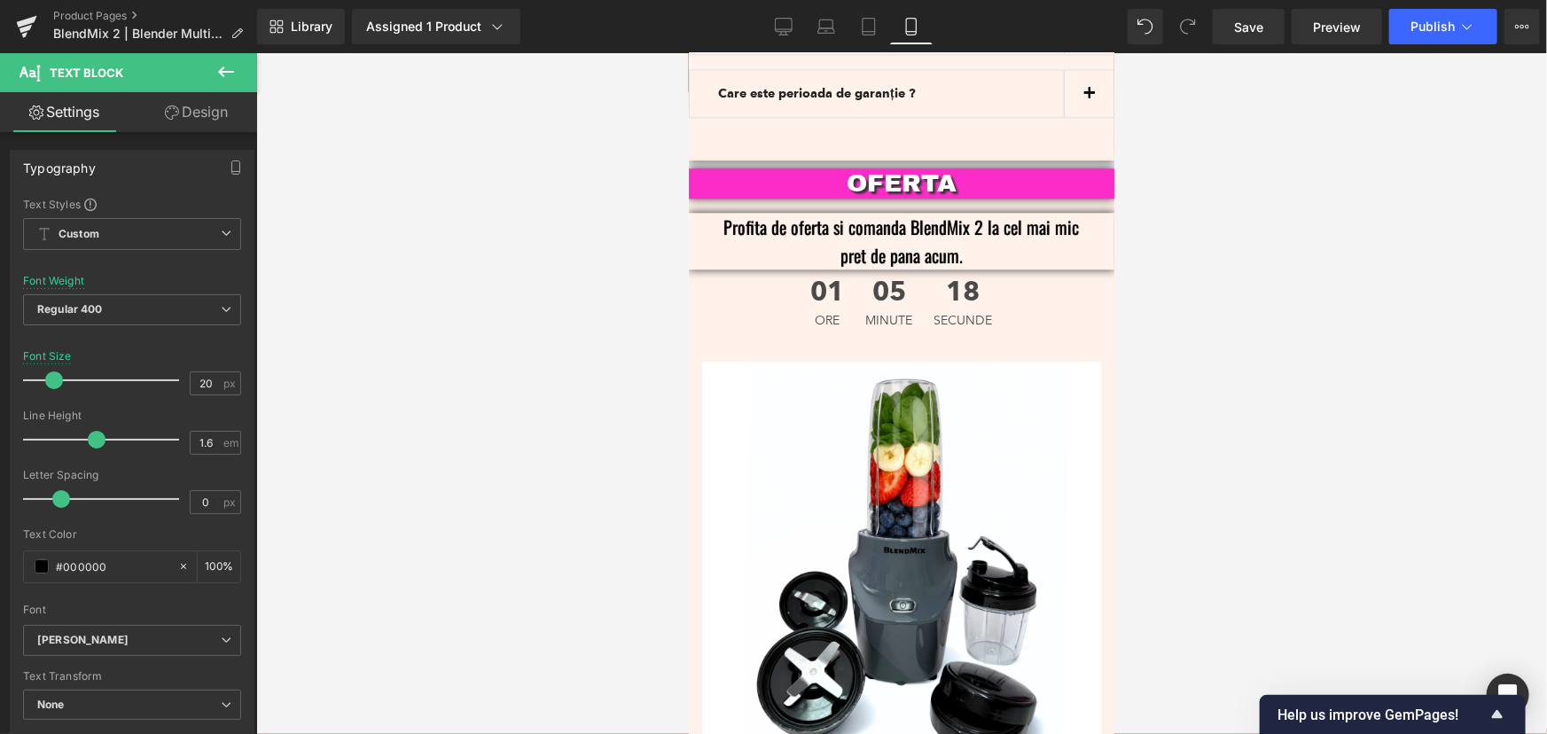
click at [1188, 259] on div at bounding box center [901, 393] width 1290 height 681
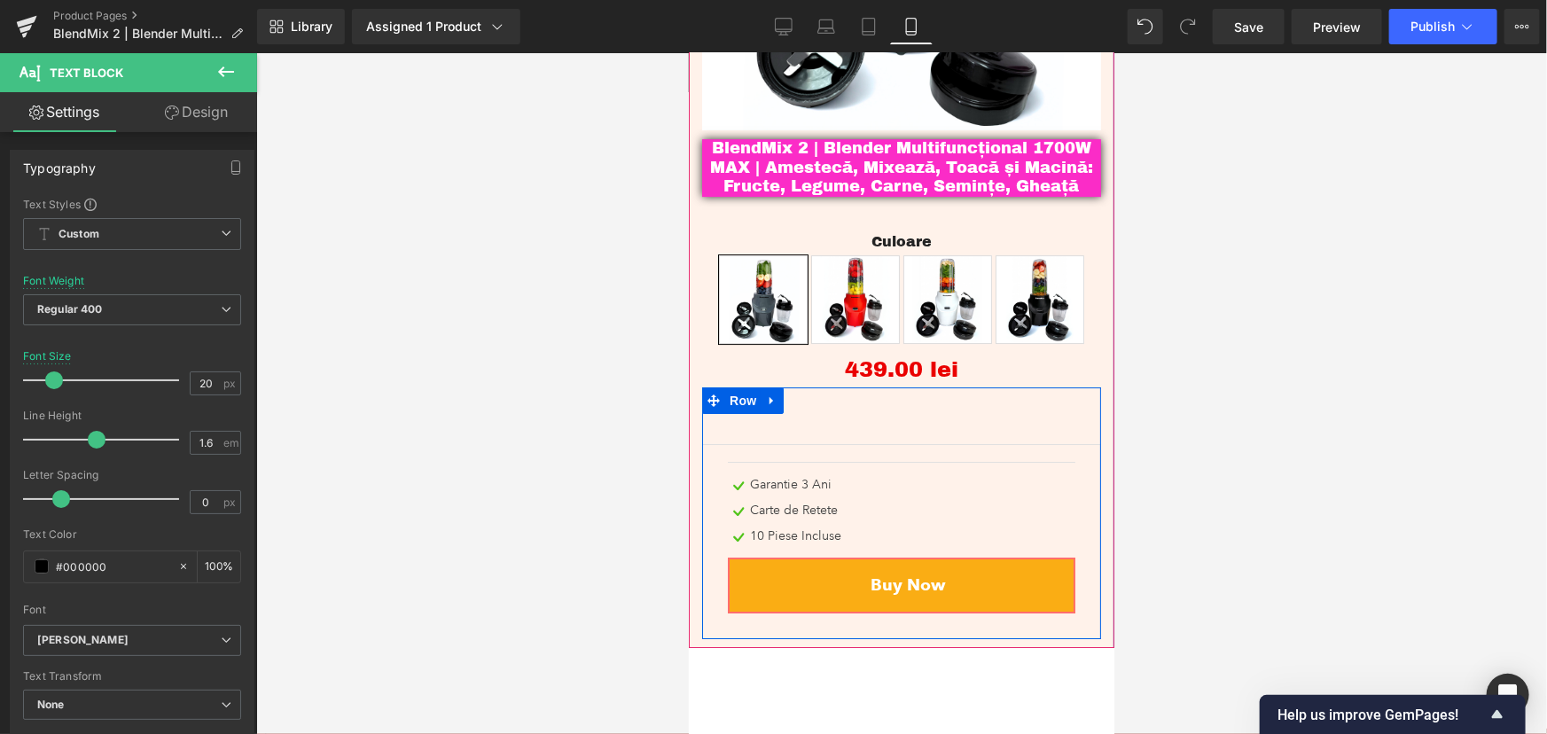
scroll to position [6252, 0]
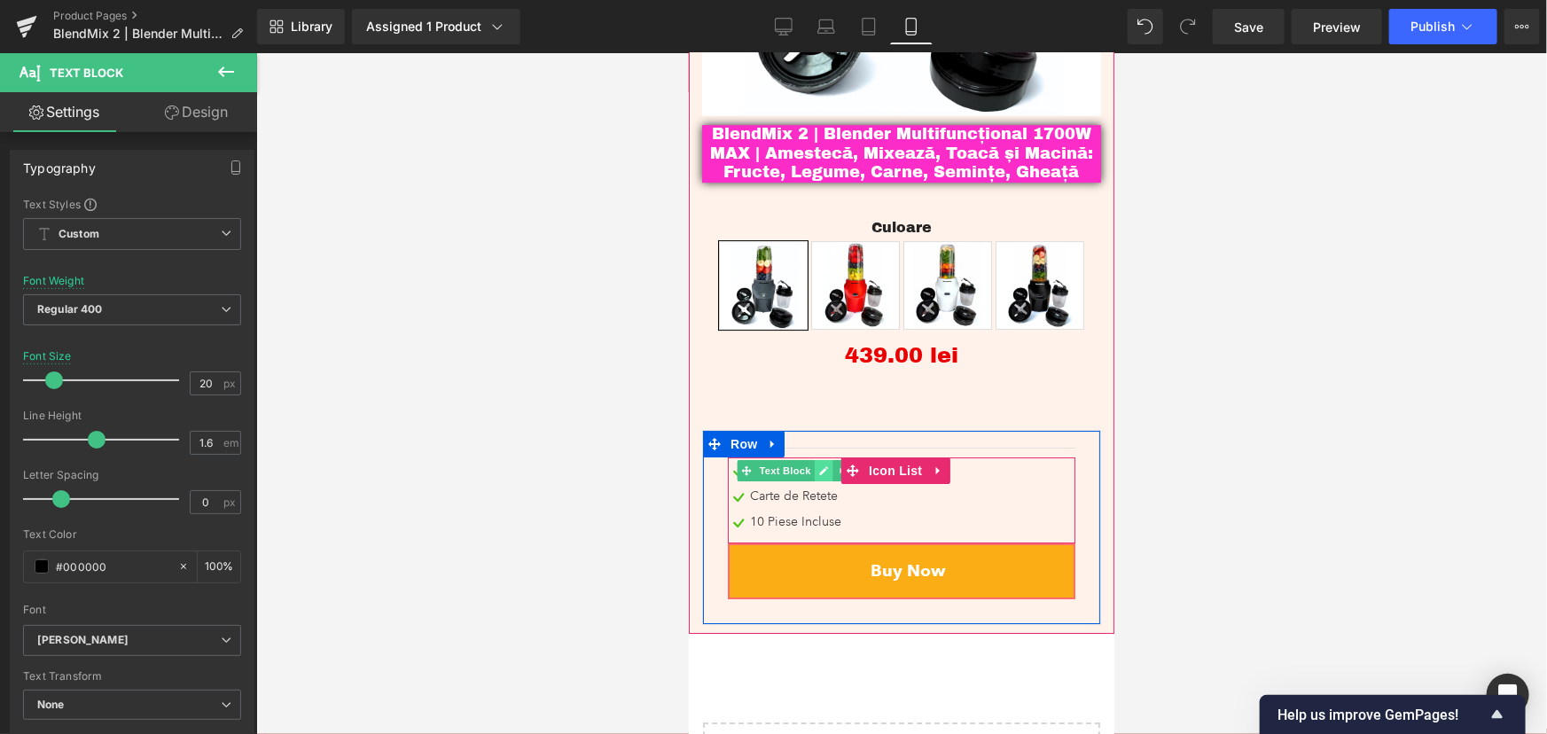
click at [822, 465] on icon at bounding box center [823, 469] width 9 height 9
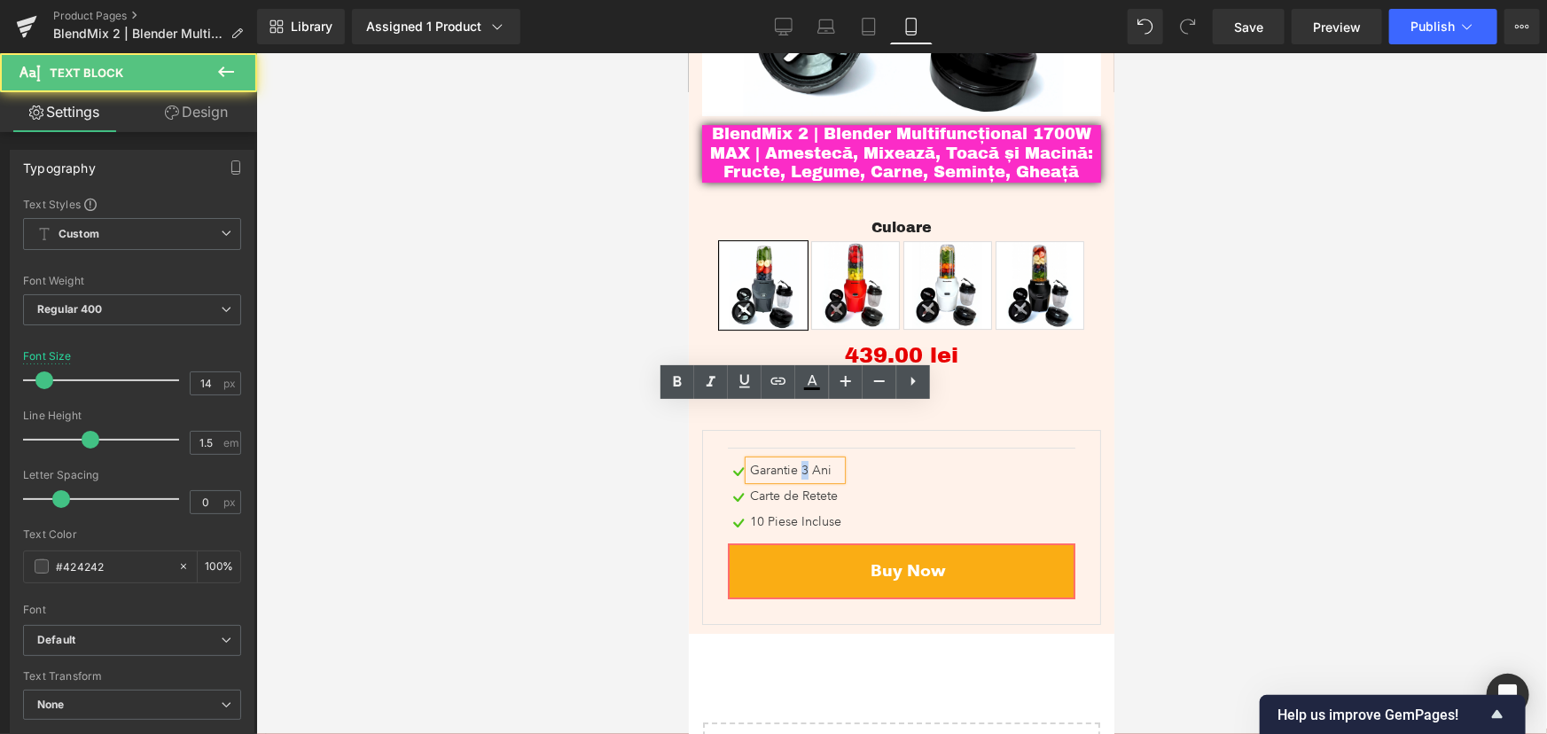
click at [799, 460] on div "Garantie 3 Ani" at bounding box center [794, 469] width 92 height 19
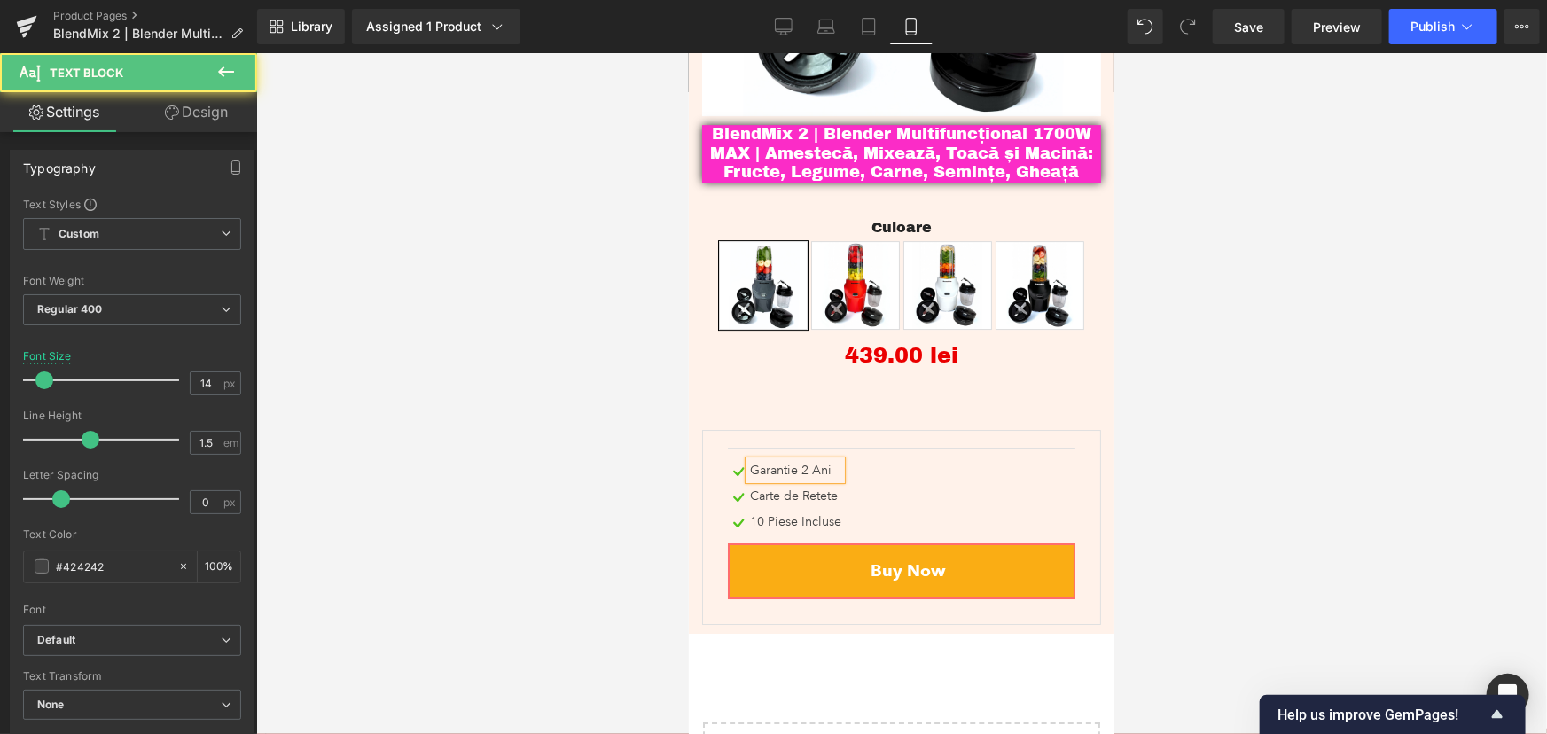
click at [1224, 348] on div at bounding box center [901, 393] width 1290 height 681
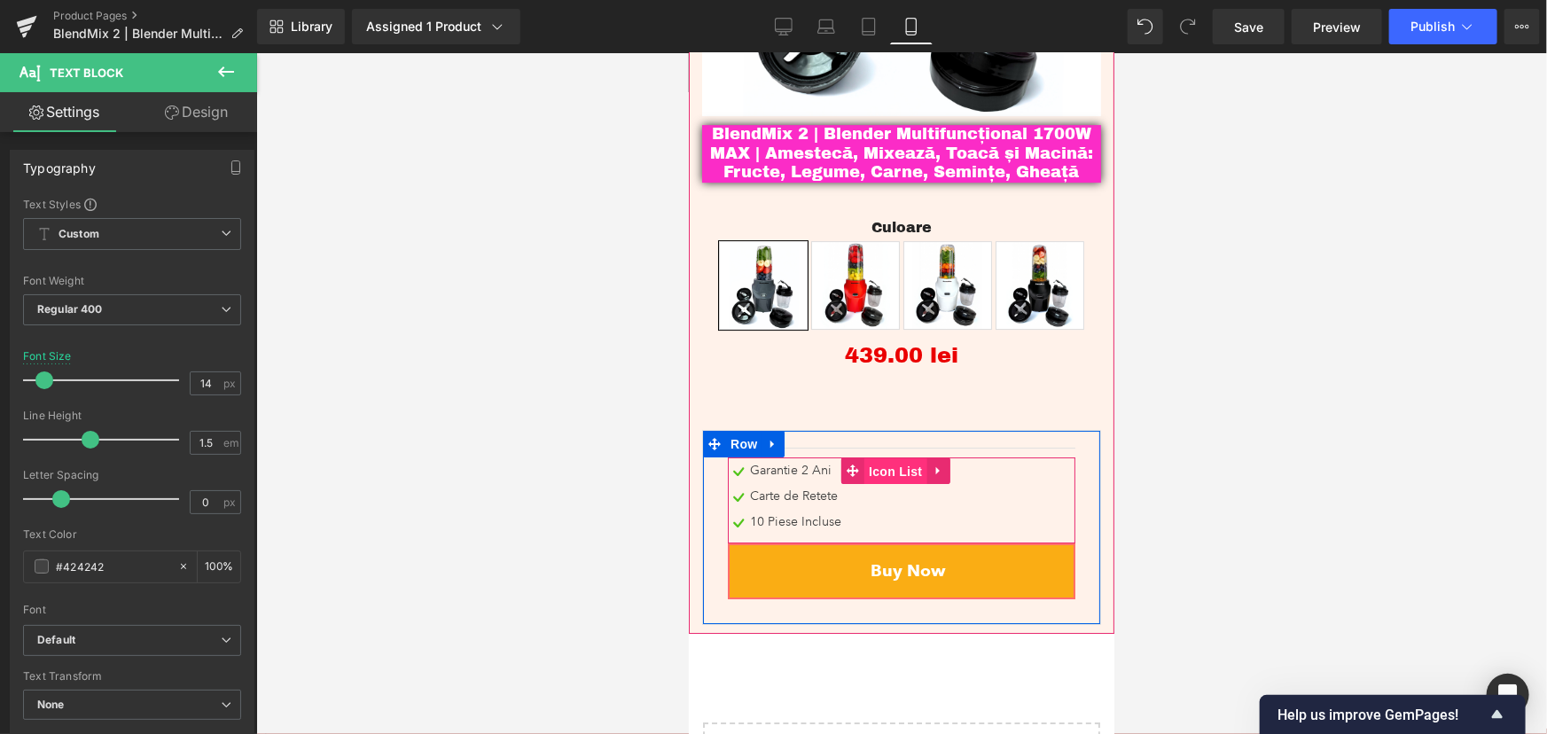
click at [885, 457] on span "Icon List" at bounding box center [894, 470] width 62 height 27
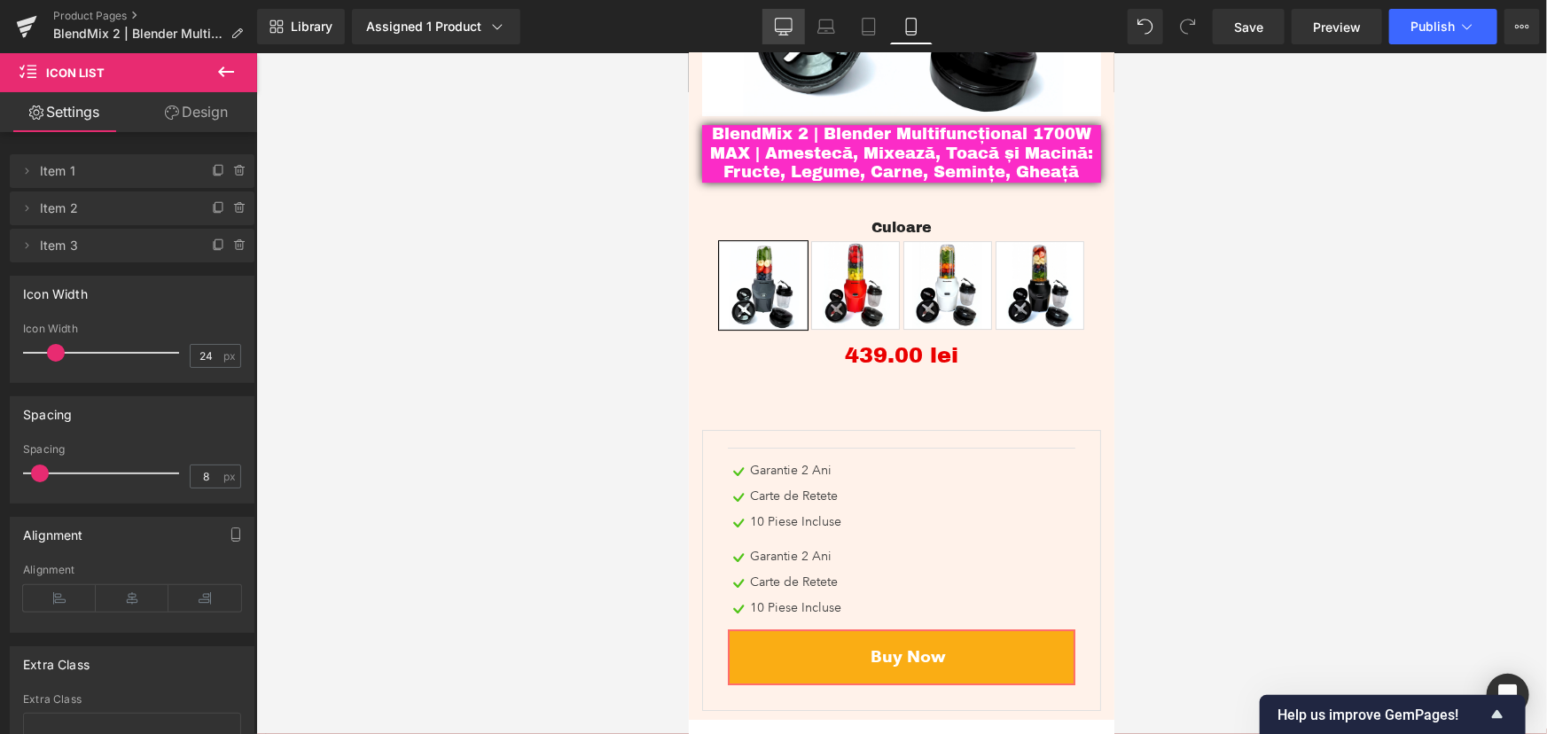
drag, startPoint x: 785, startPoint y: 27, endPoint x: 609, endPoint y: 105, distance: 192.8
click at [785, 27] on icon at bounding box center [784, 27] width 18 height 18
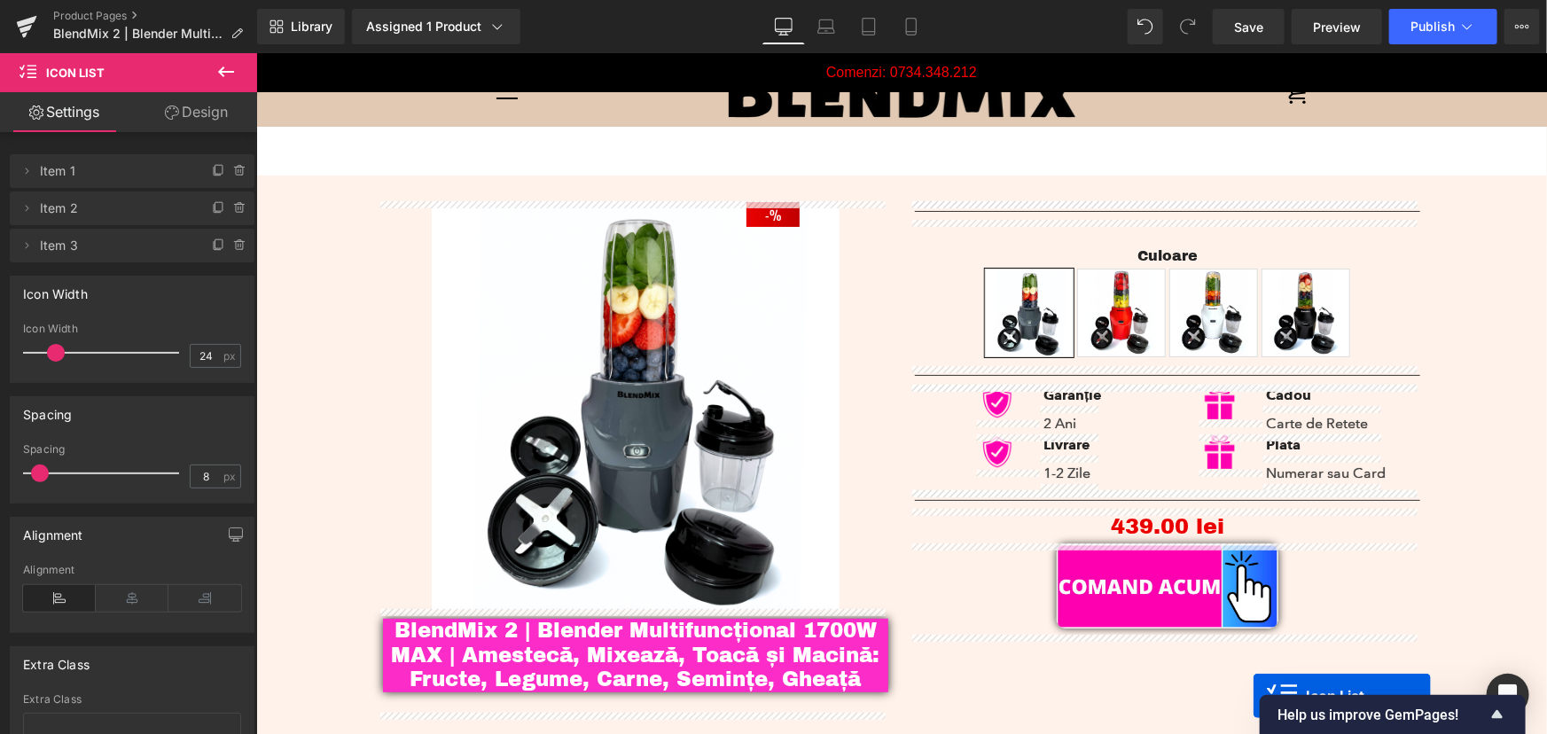
scroll to position [71, 0]
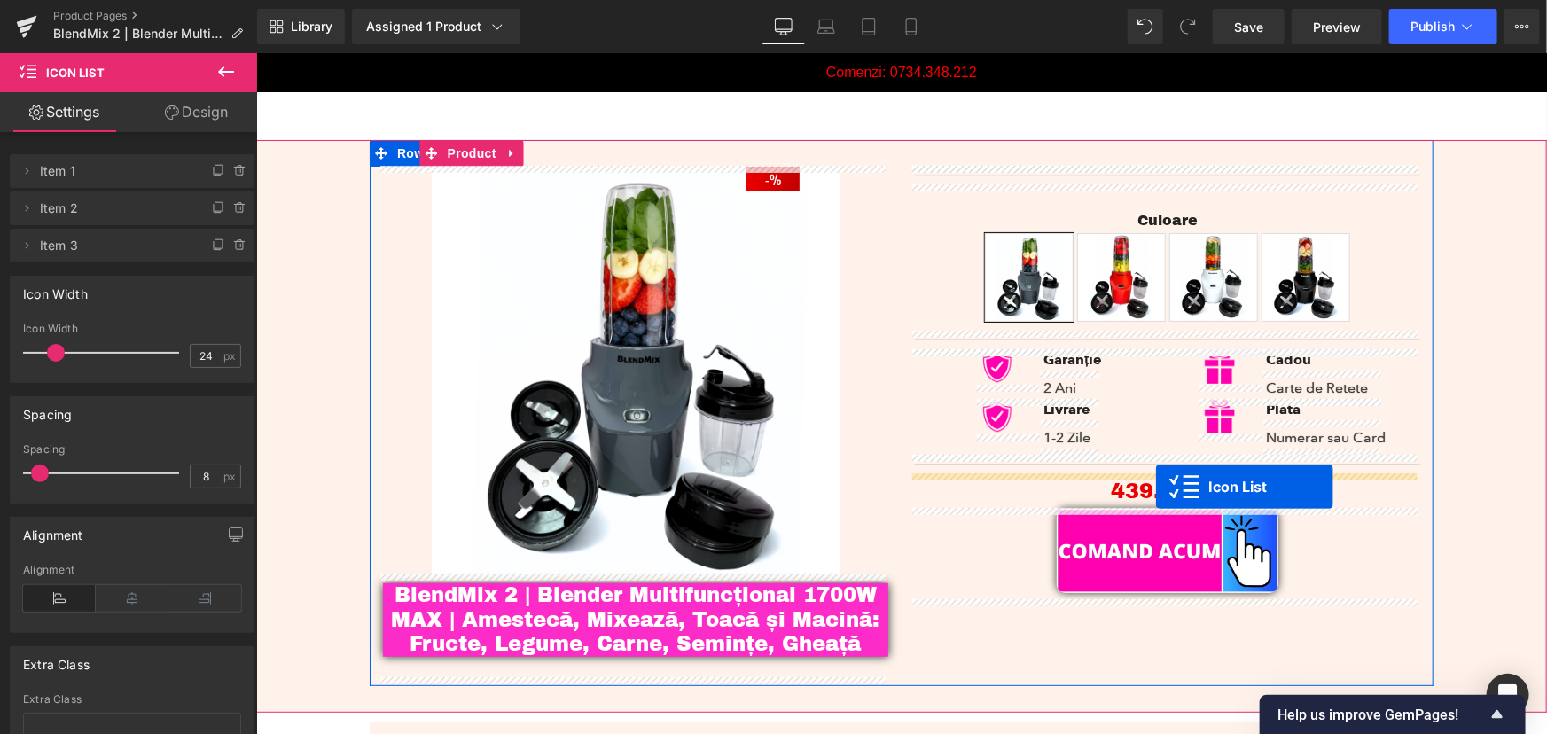
drag, startPoint x: 1122, startPoint y: 483, endPoint x: 1155, endPoint y: 486, distance: 32.9
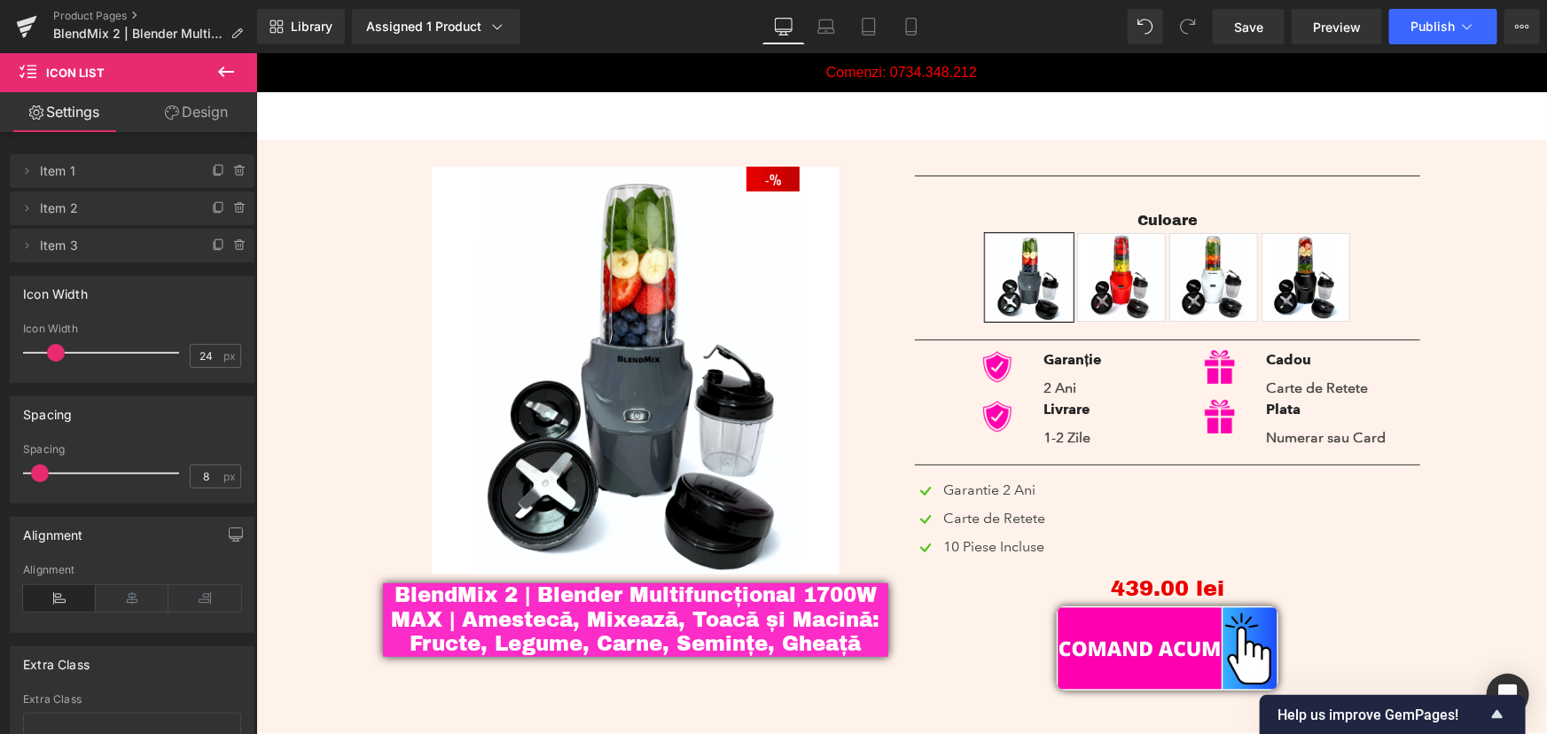
click at [226, 71] on icon at bounding box center [226, 71] width 16 height 11
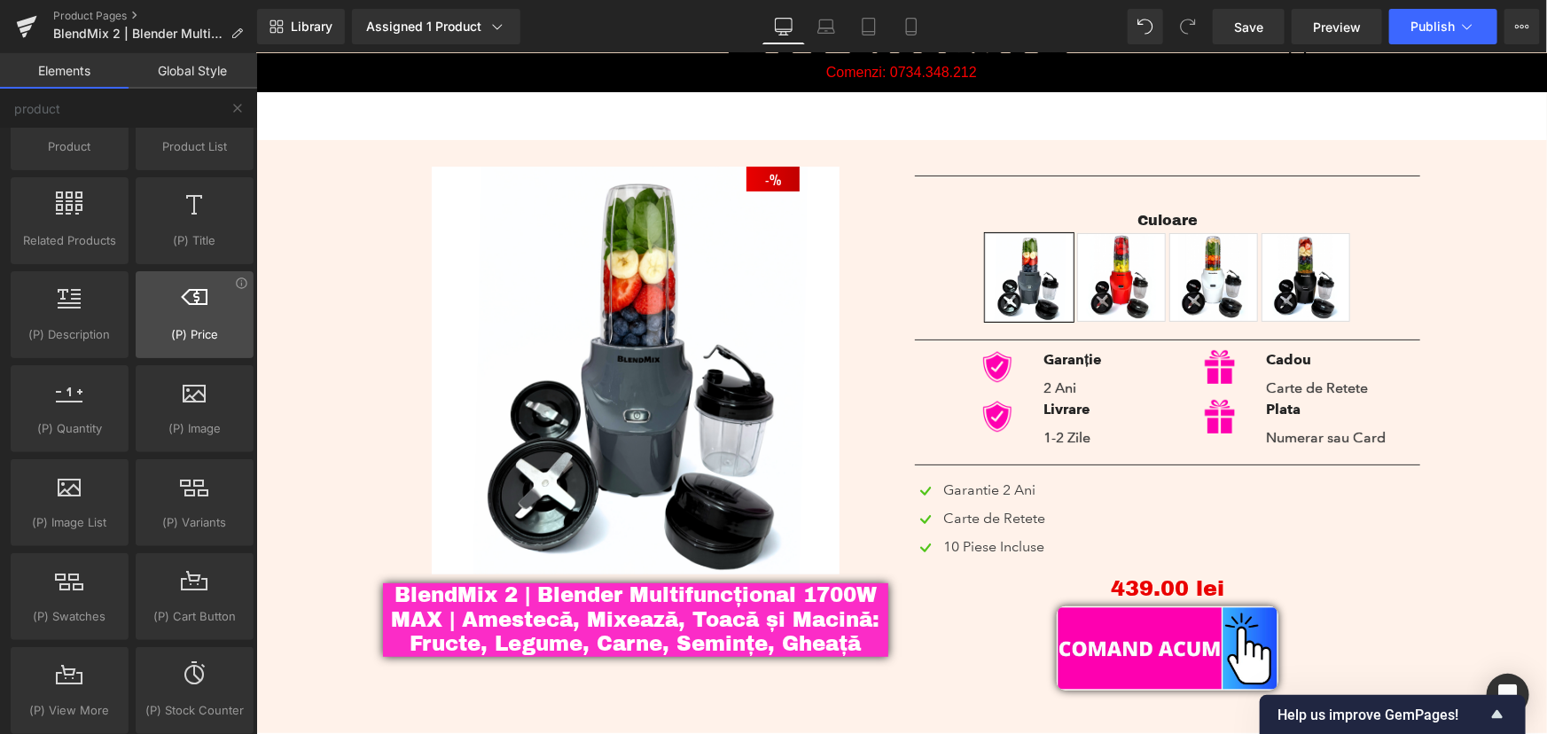
scroll to position [0, 0]
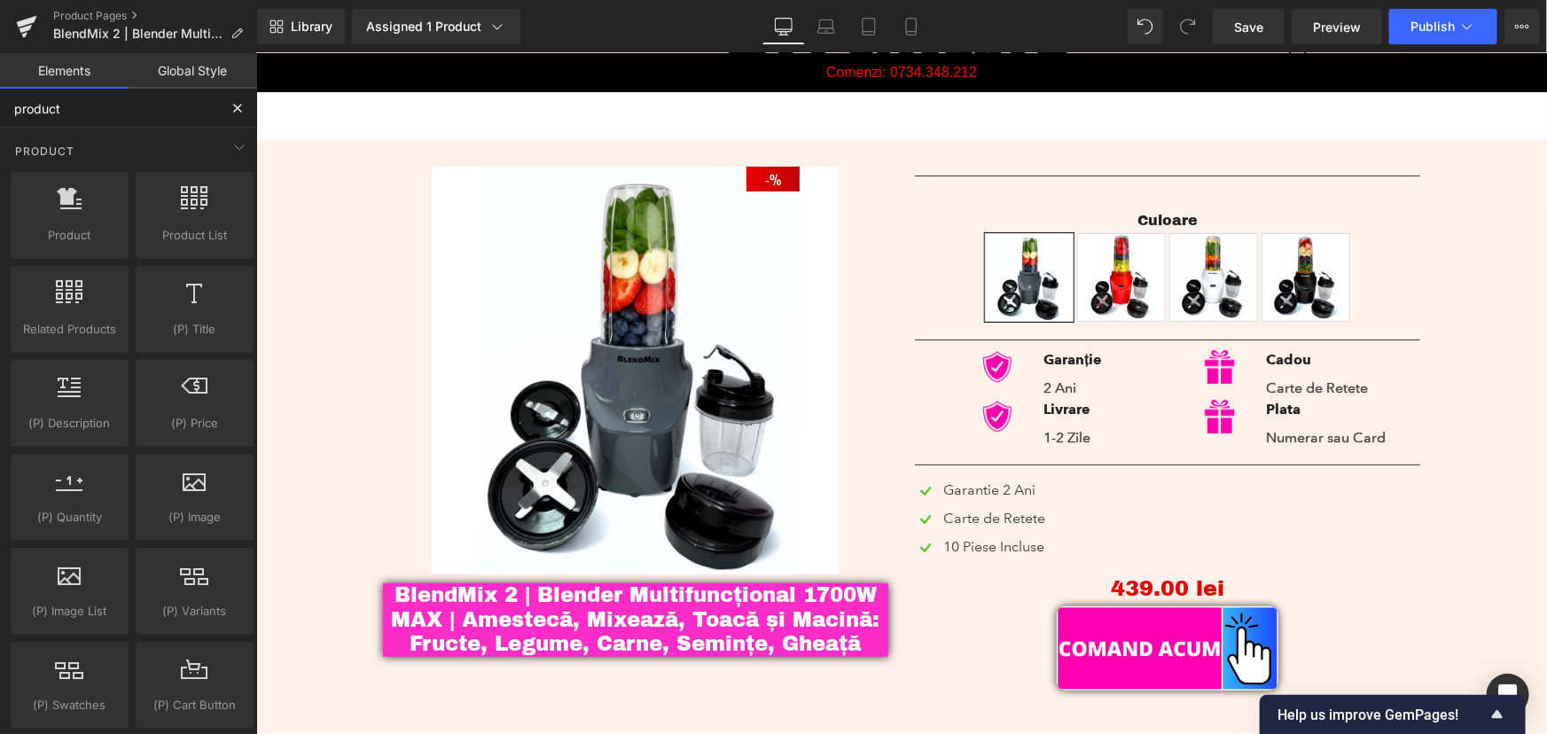
click at [137, 112] on input "product" at bounding box center [109, 108] width 218 height 39
type input "p"
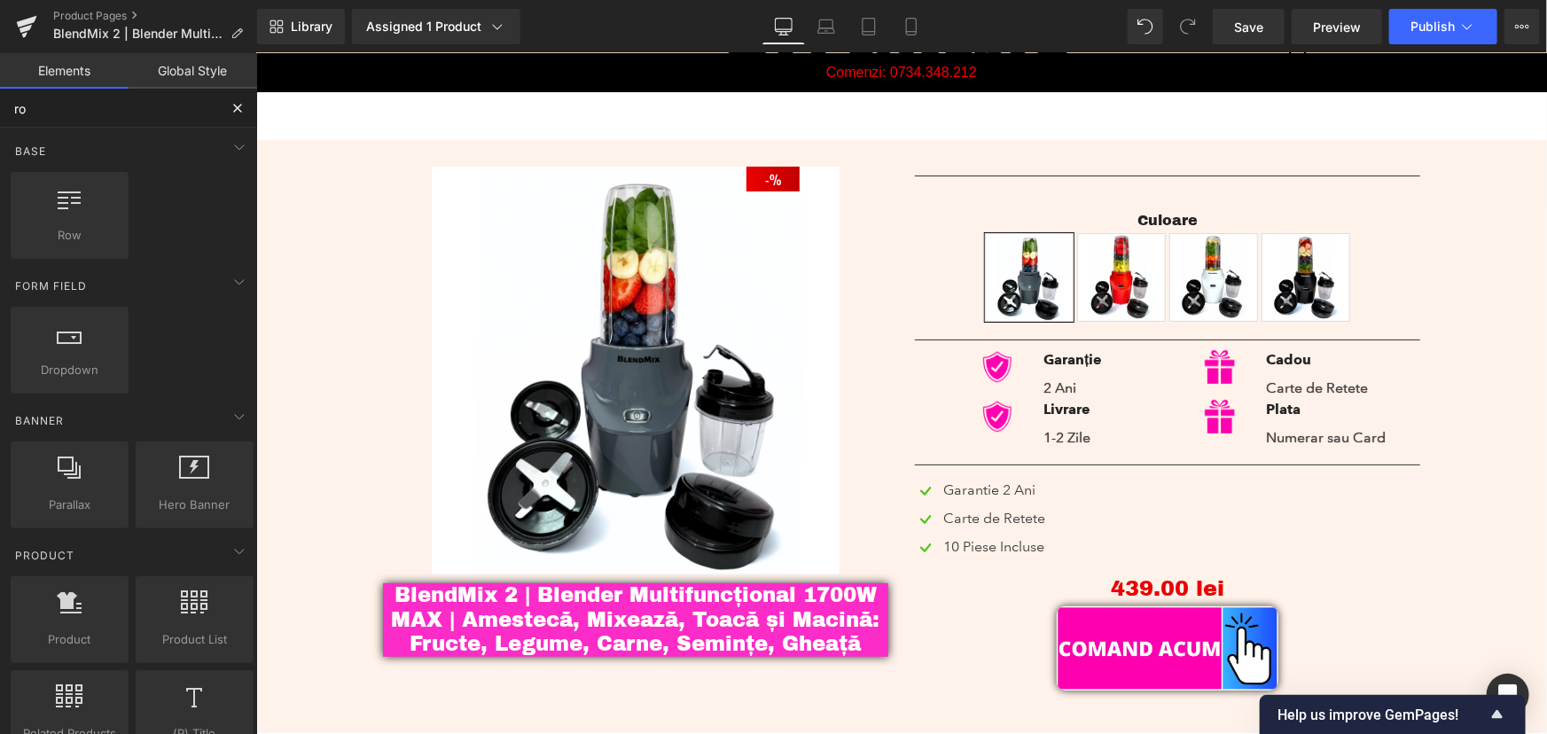
type input "row"
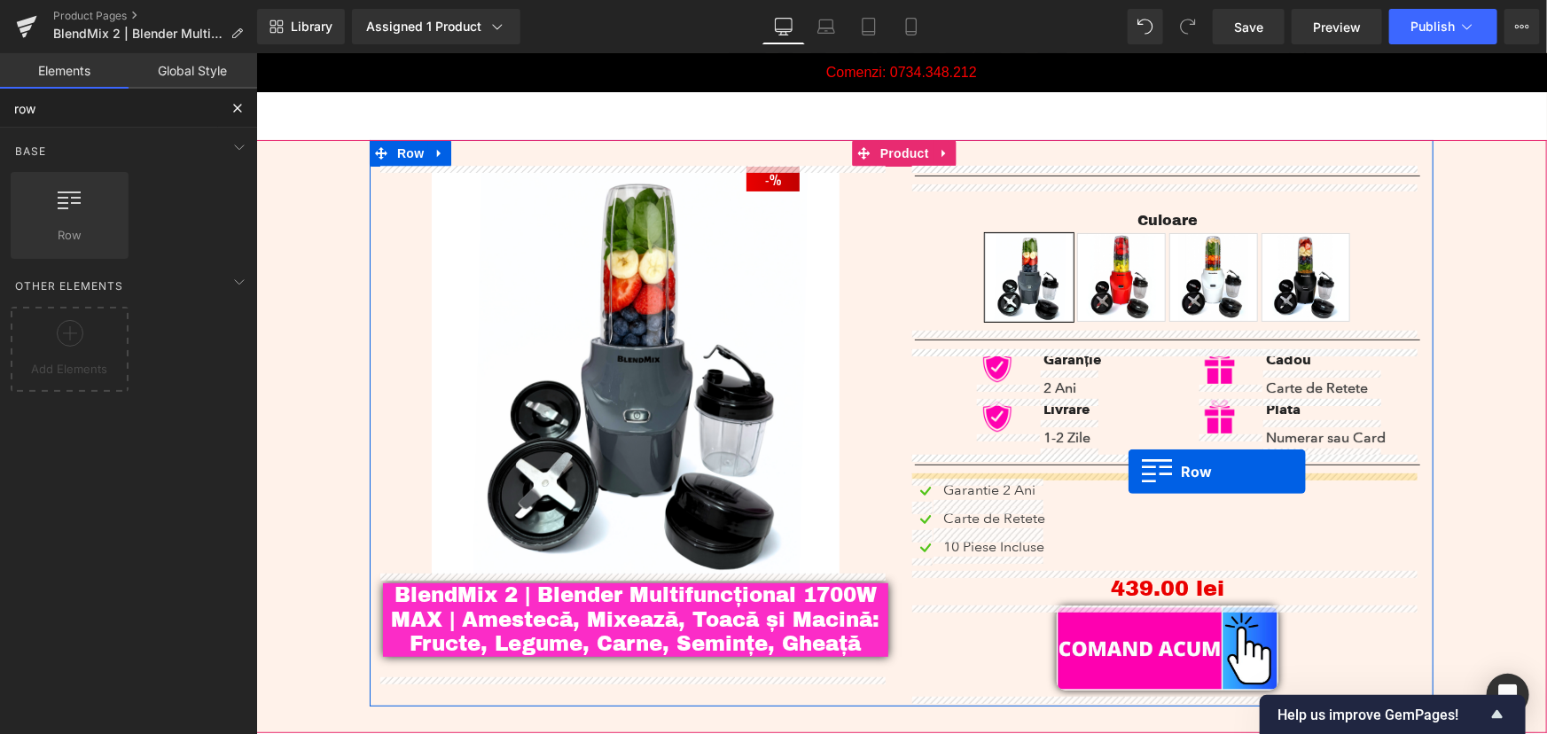
drag, startPoint x: 336, startPoint y: 290, endPoint x: 1127, endPoint y: 471, distance: 811.9
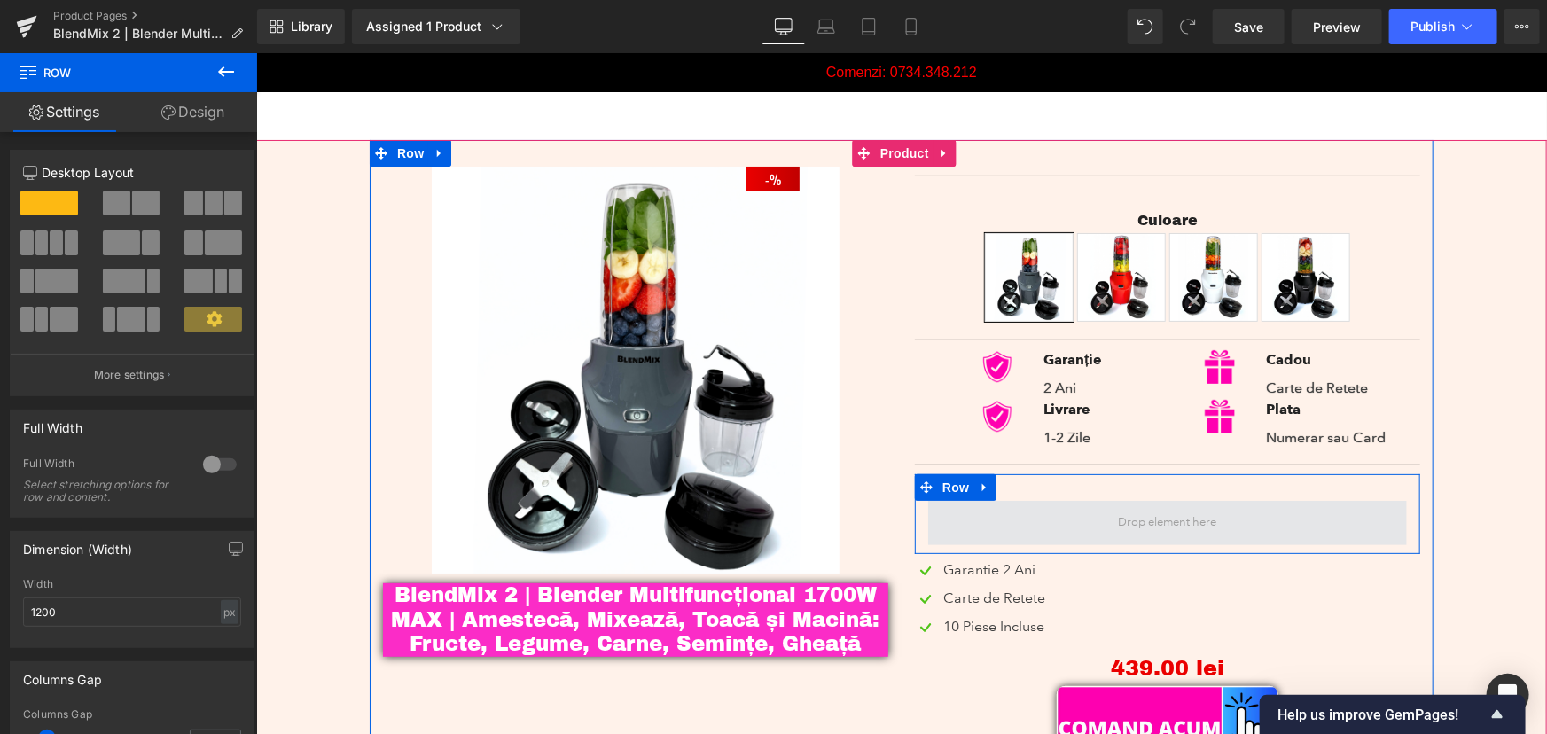
click at [1080, 514] on span at bounding box center [1166, 522] width 479 height 44
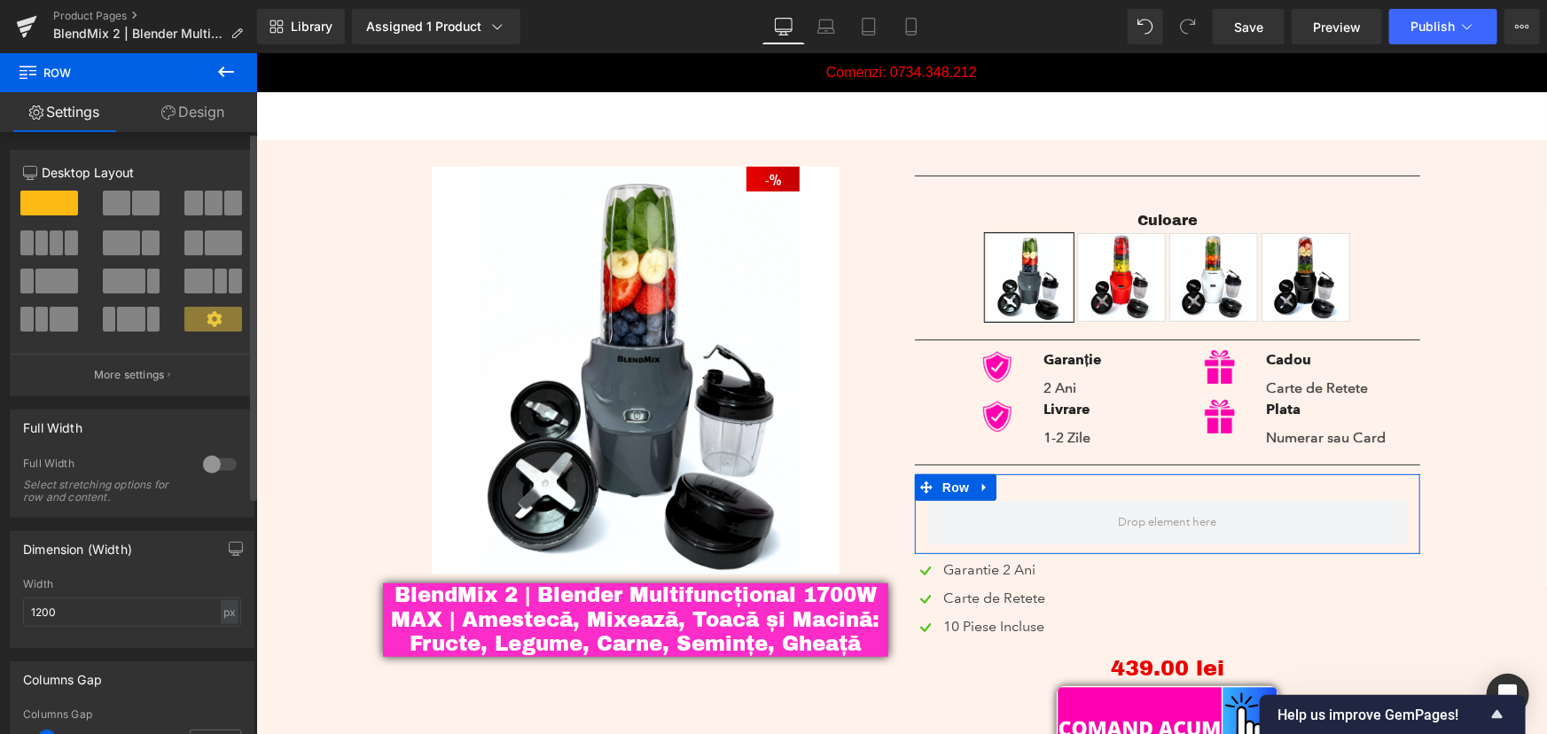
drag, startPoint x: 129, startPoint y: 203, endPoint x: 784, endPoint y: 487, distance: 714.9
click at [132, 203] on span at bounding box center [145, 203] width 27 height 25
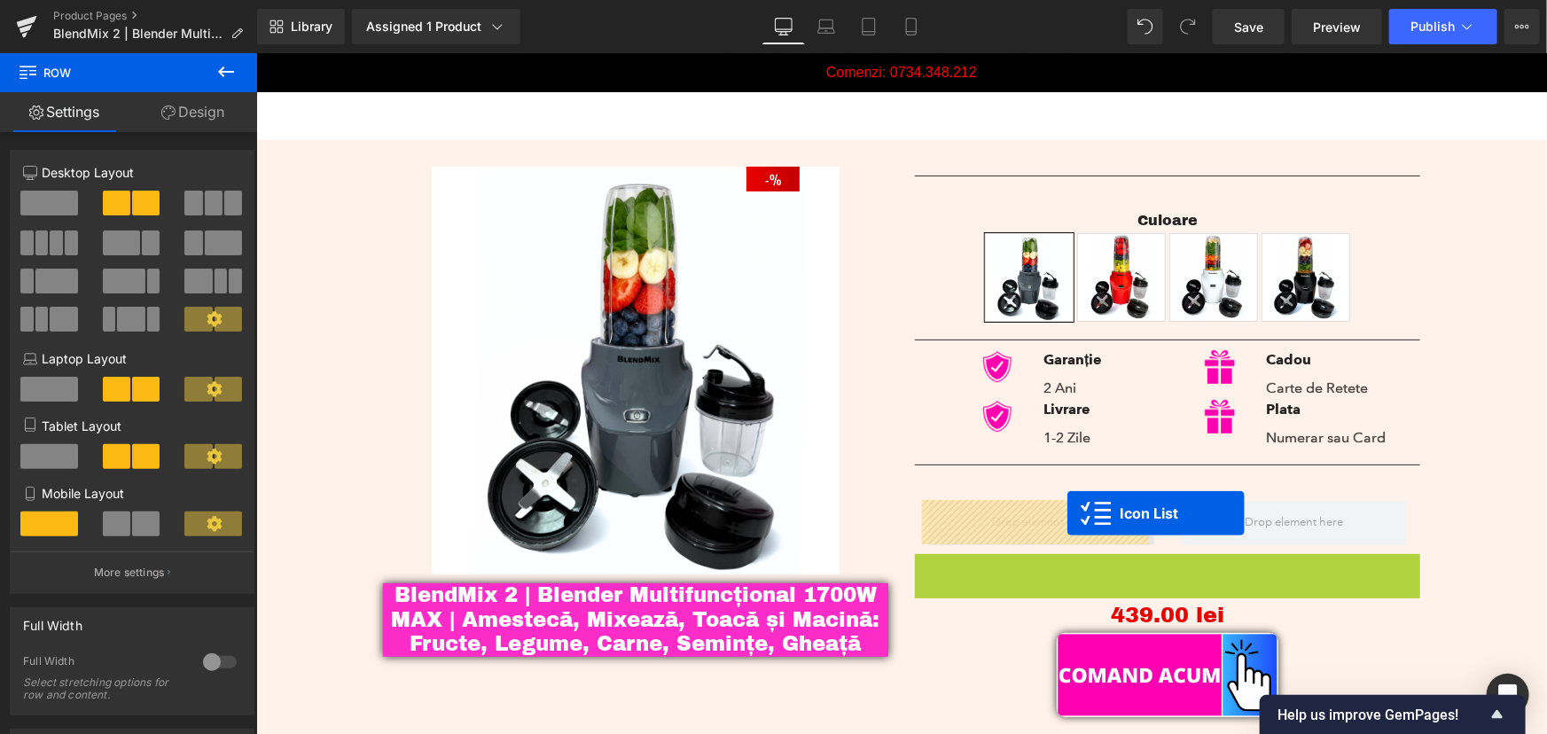
drag, startPoint x: 1119, startPoint y: 568, endPoint x: 1058, endPoint y: 515, distance: 81.0
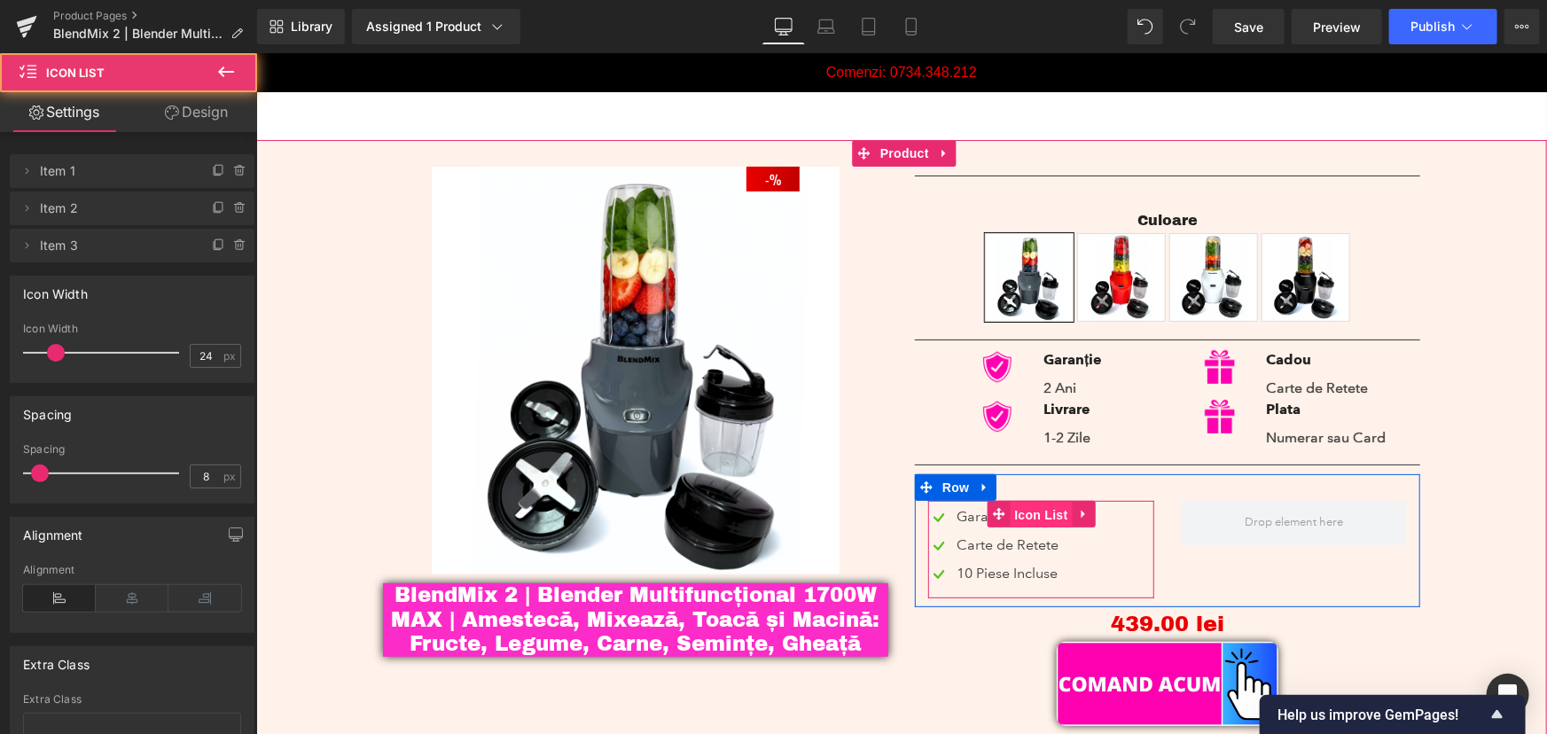
click at [1022, 512] on span "Icon List" at bounding box center [1040, 514] width 62 height 27
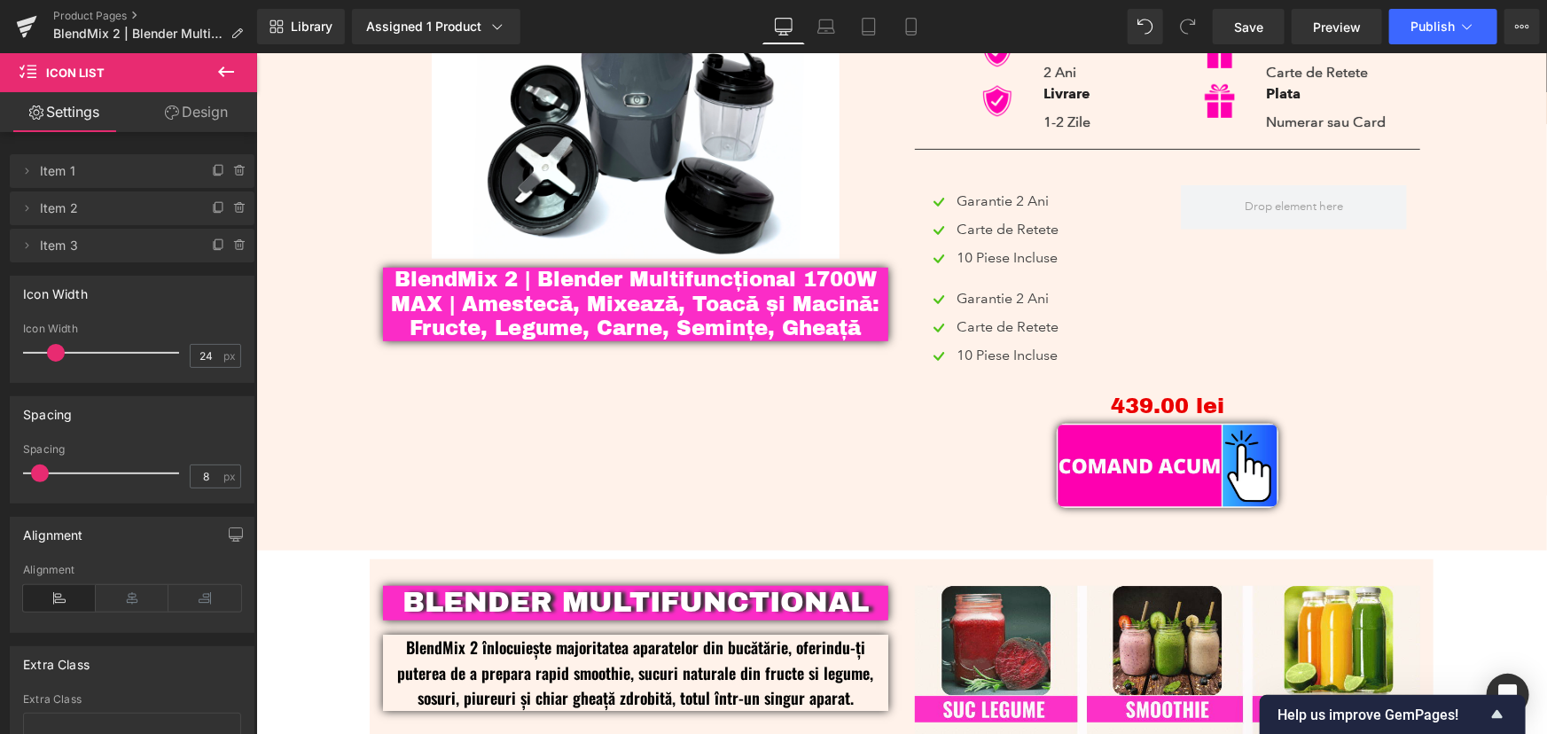
scroll to position [383, 0]
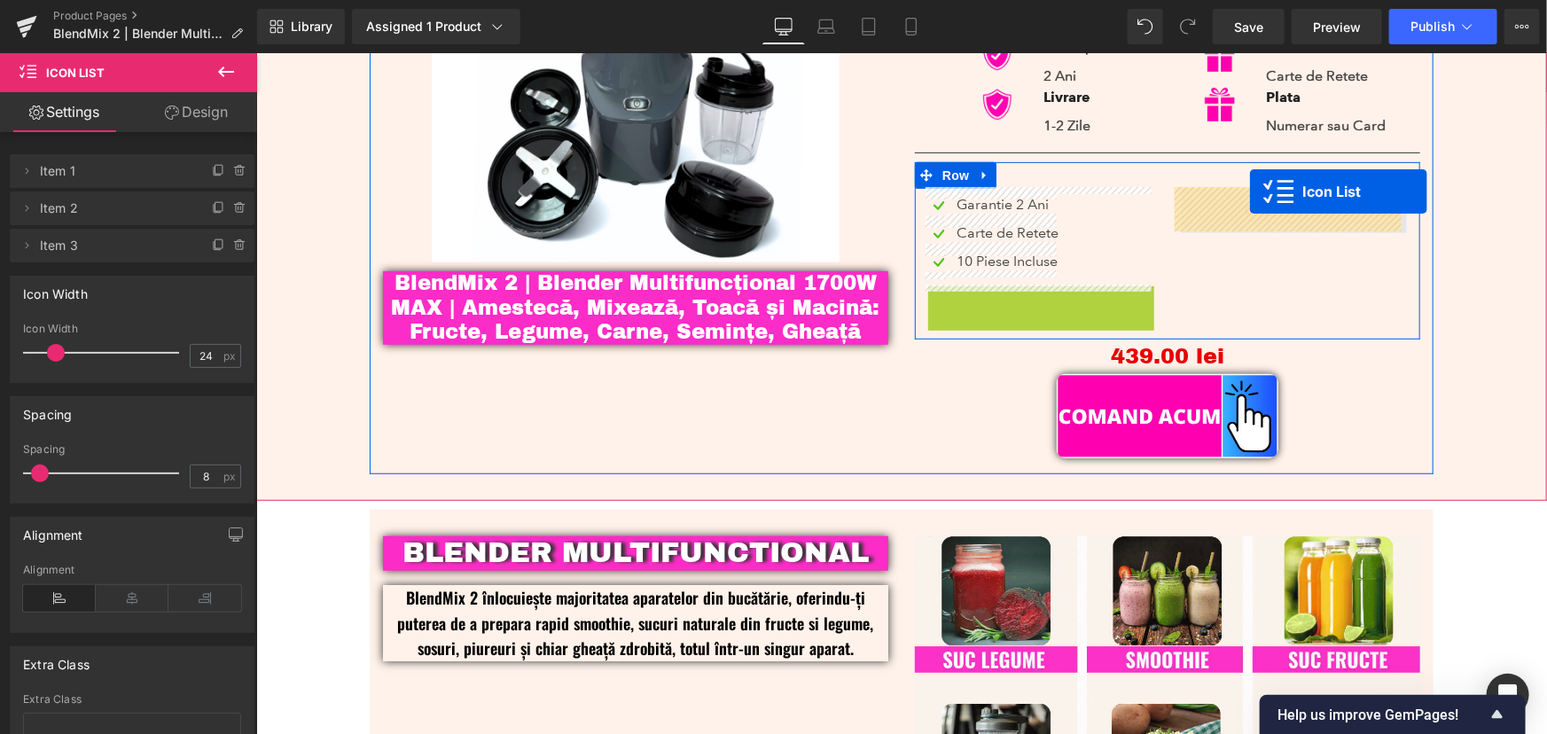
drag, startPoint x: 993, startPoint y: 294, endPoint x: 1249, endPoint y: 190, distance: 276.7
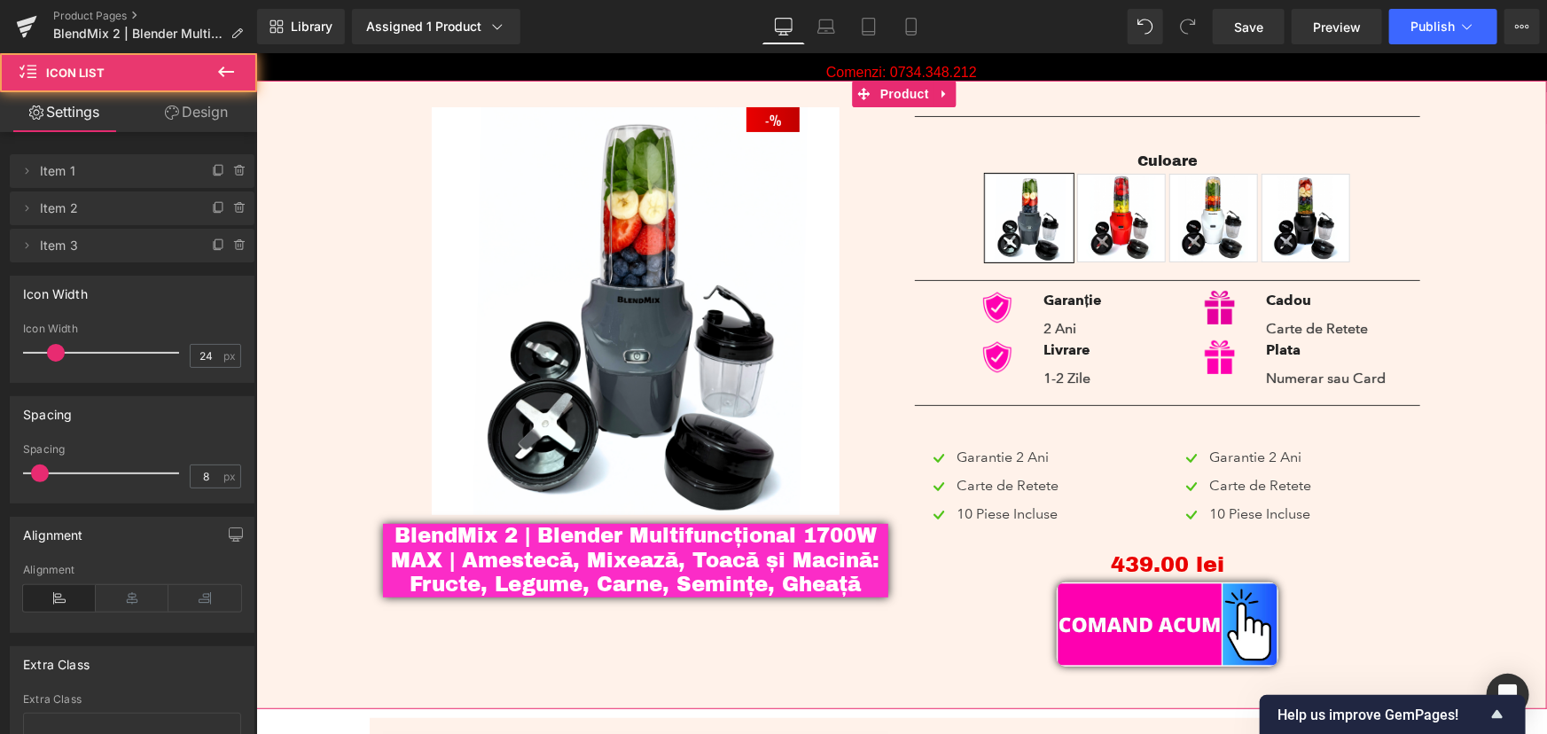
scroll to position [0, 0]
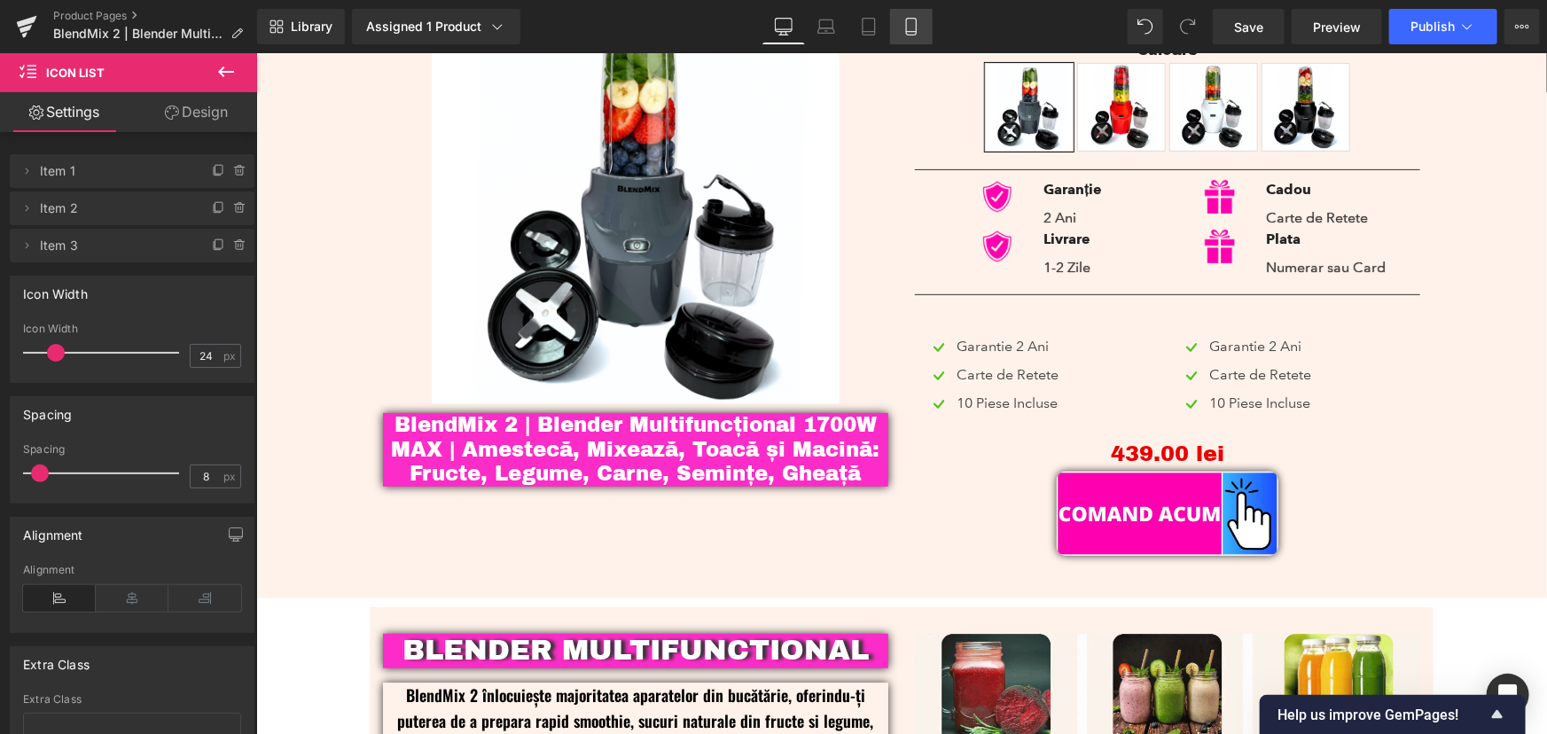
drag, startPoint x: 913, startPoint y: 25, endPoint x: 922, endPoint y: 35, distance: 13.8
click at [914, 25] on icon at bounding box center [911, 27] width 18 height 18
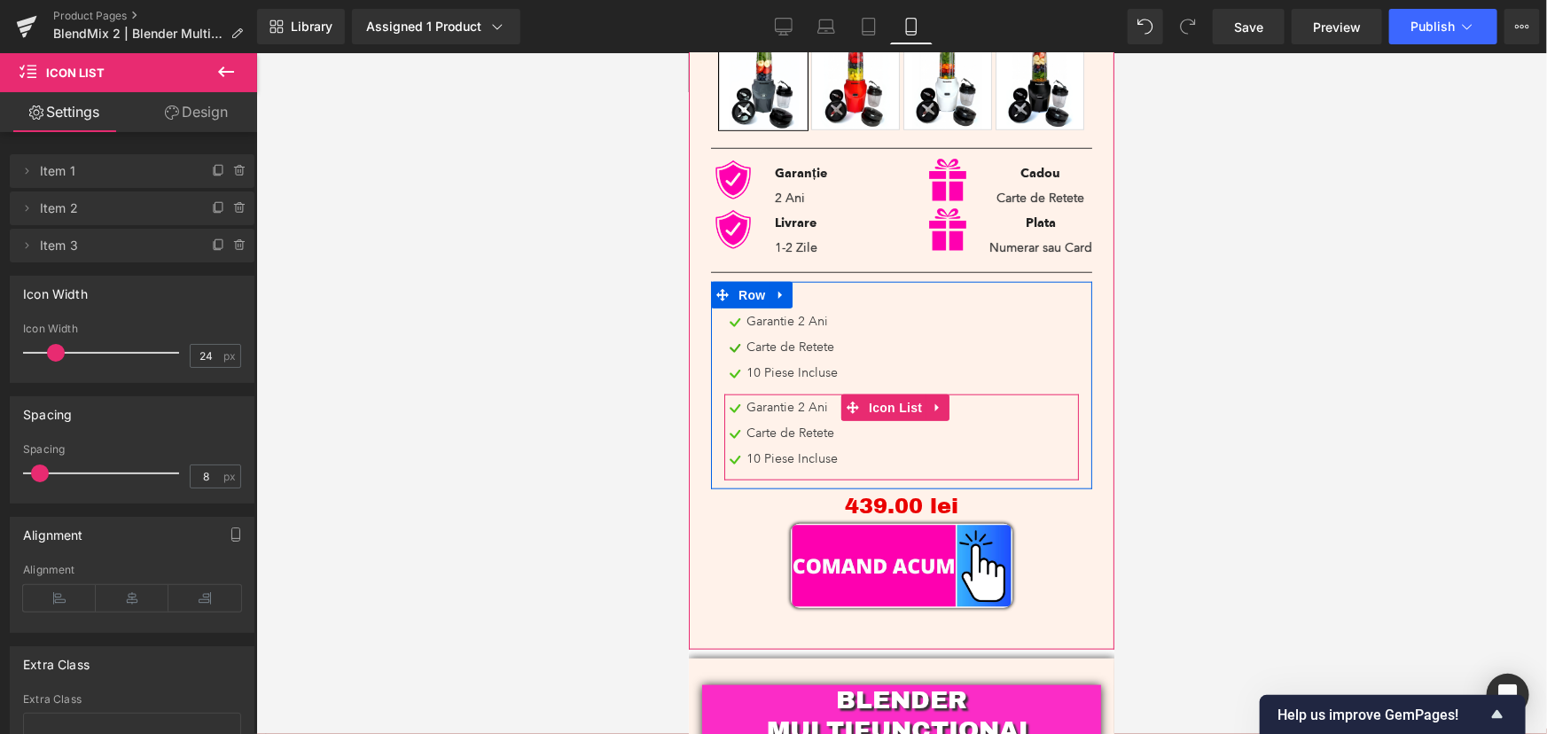
scroll to position [692, 0]
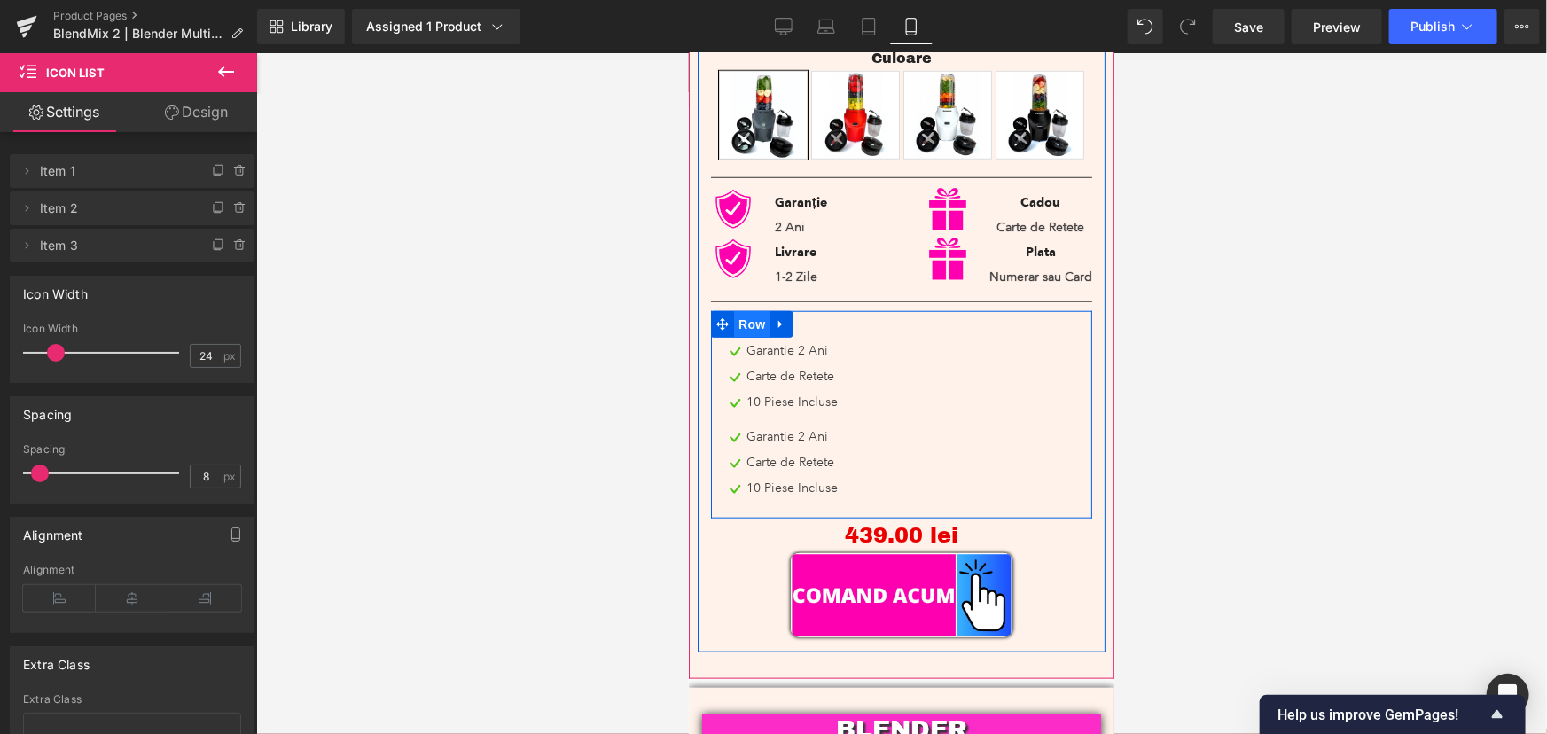
click at [738, 313] on span "Row" at bounding box center [750, 323] width 35 height 27
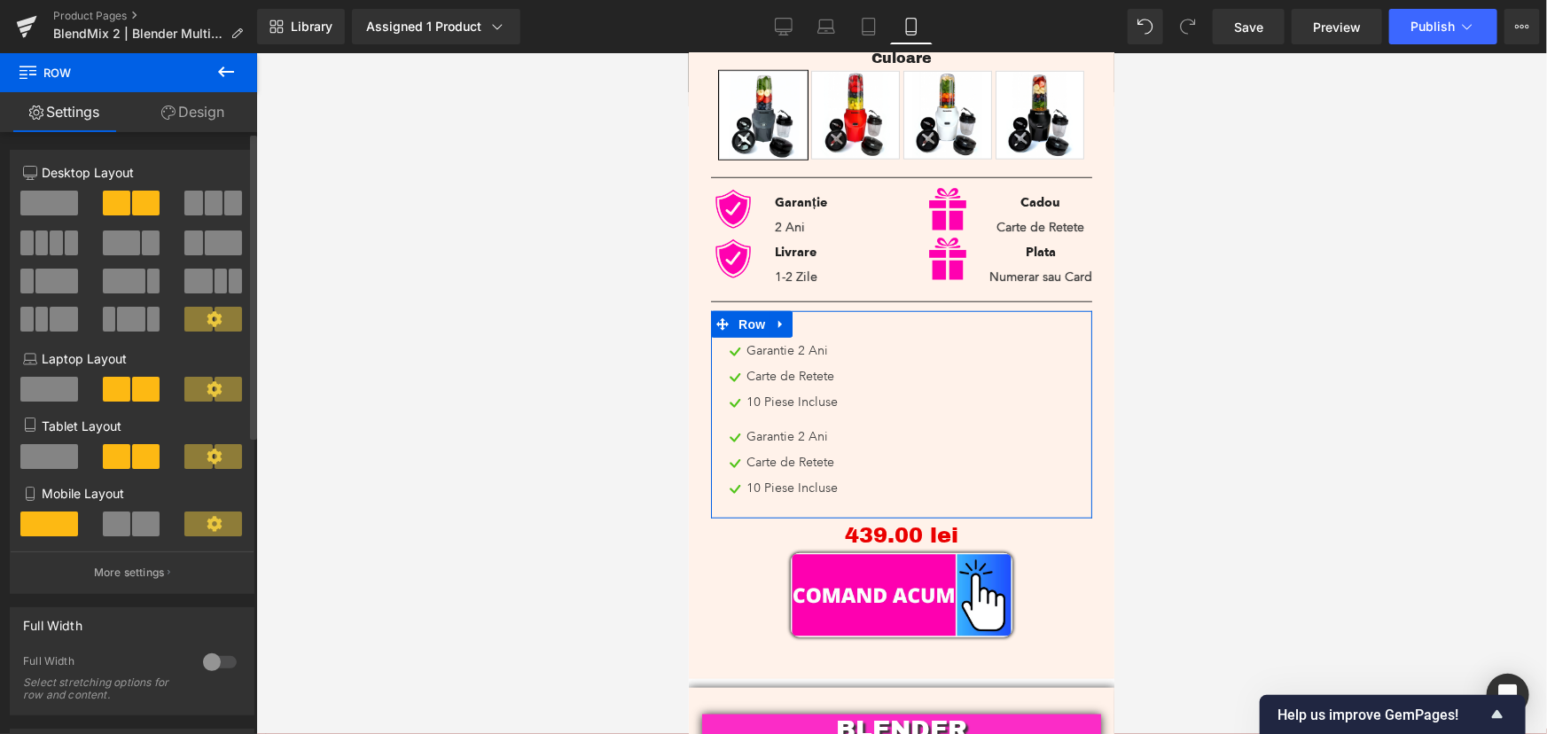
click at [136, 536] on span at bounding box center [145, 523] width 27 height 25
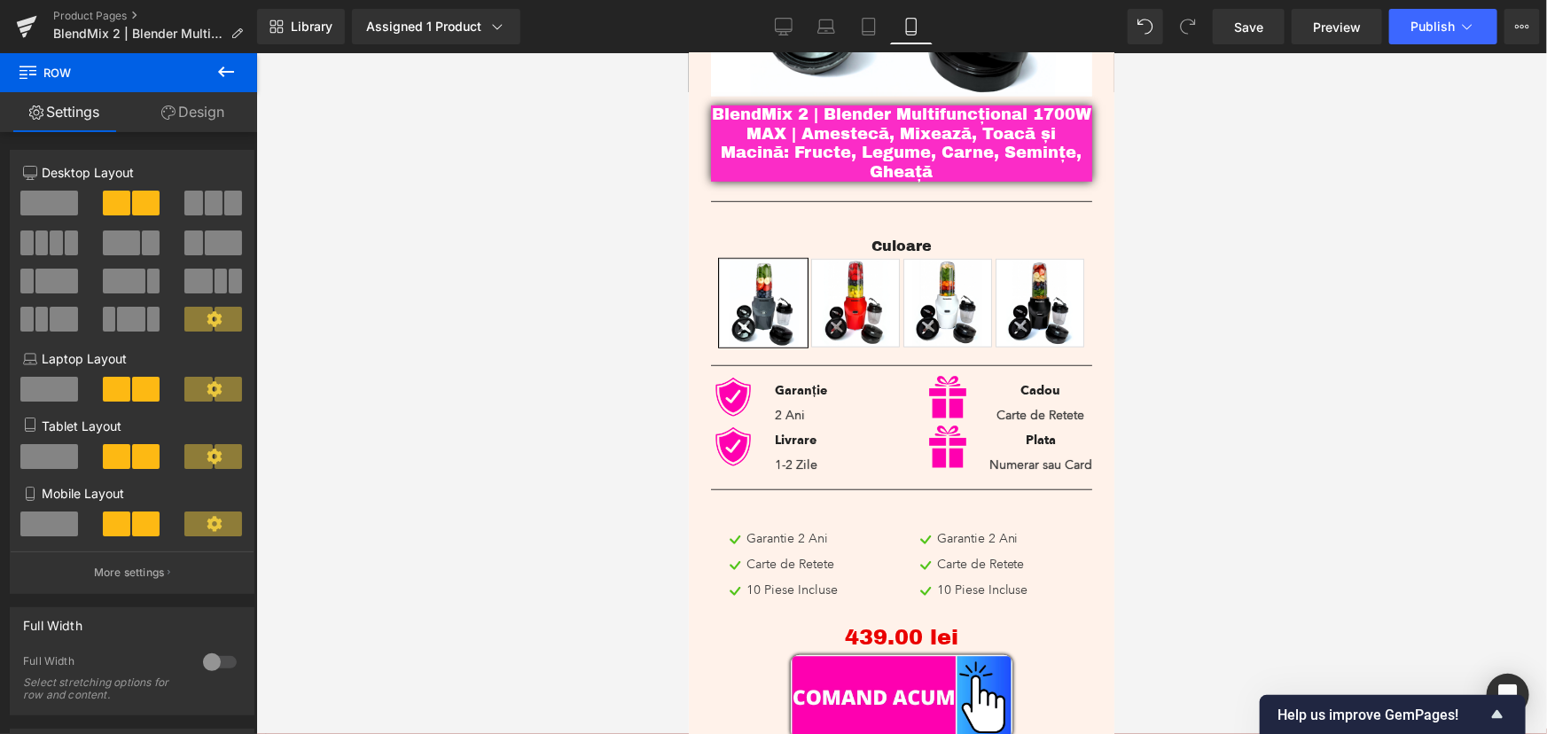
scroll to position [612, 0]
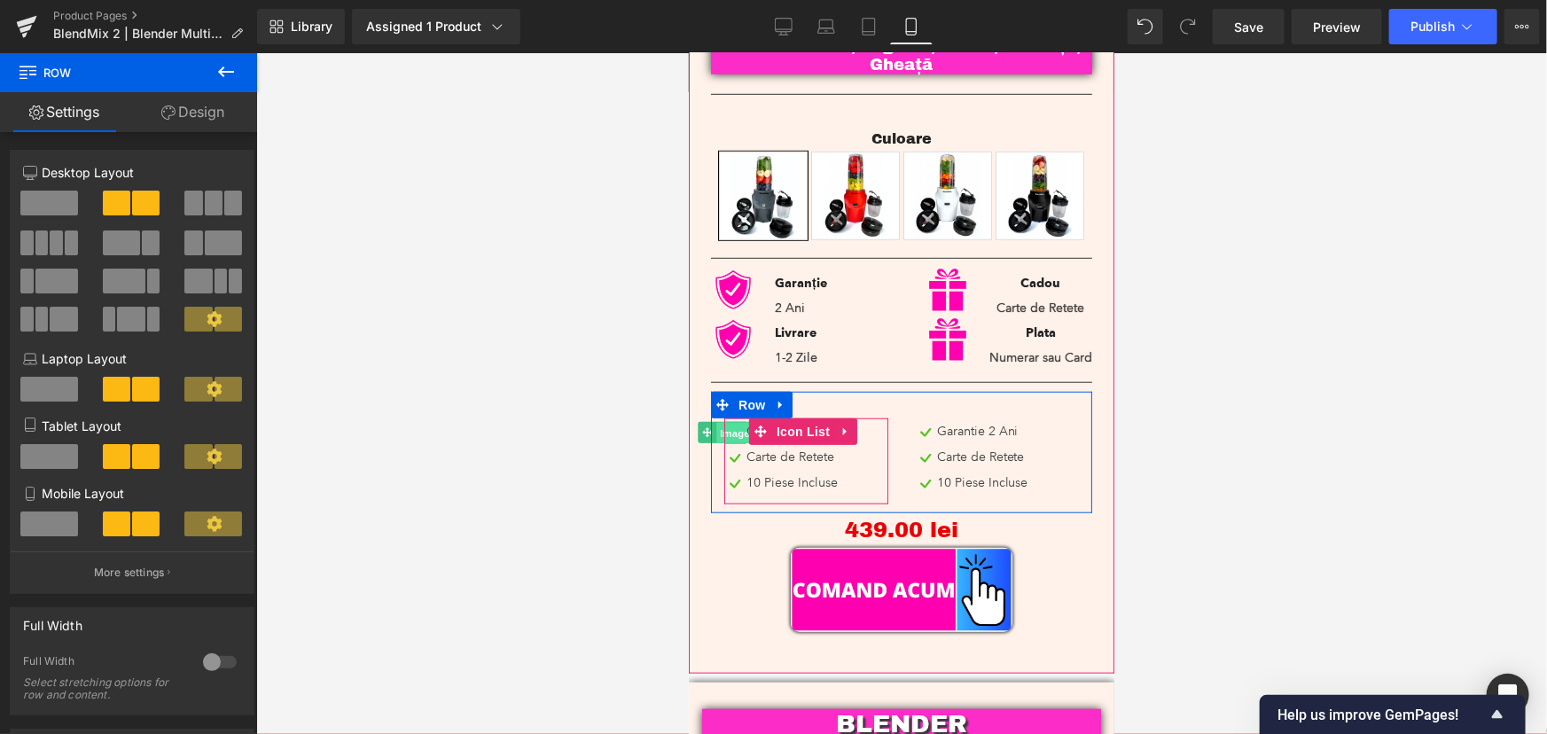
click at [731, 422] on span "Image" at bounding box center [733, 432] width 37 height 21
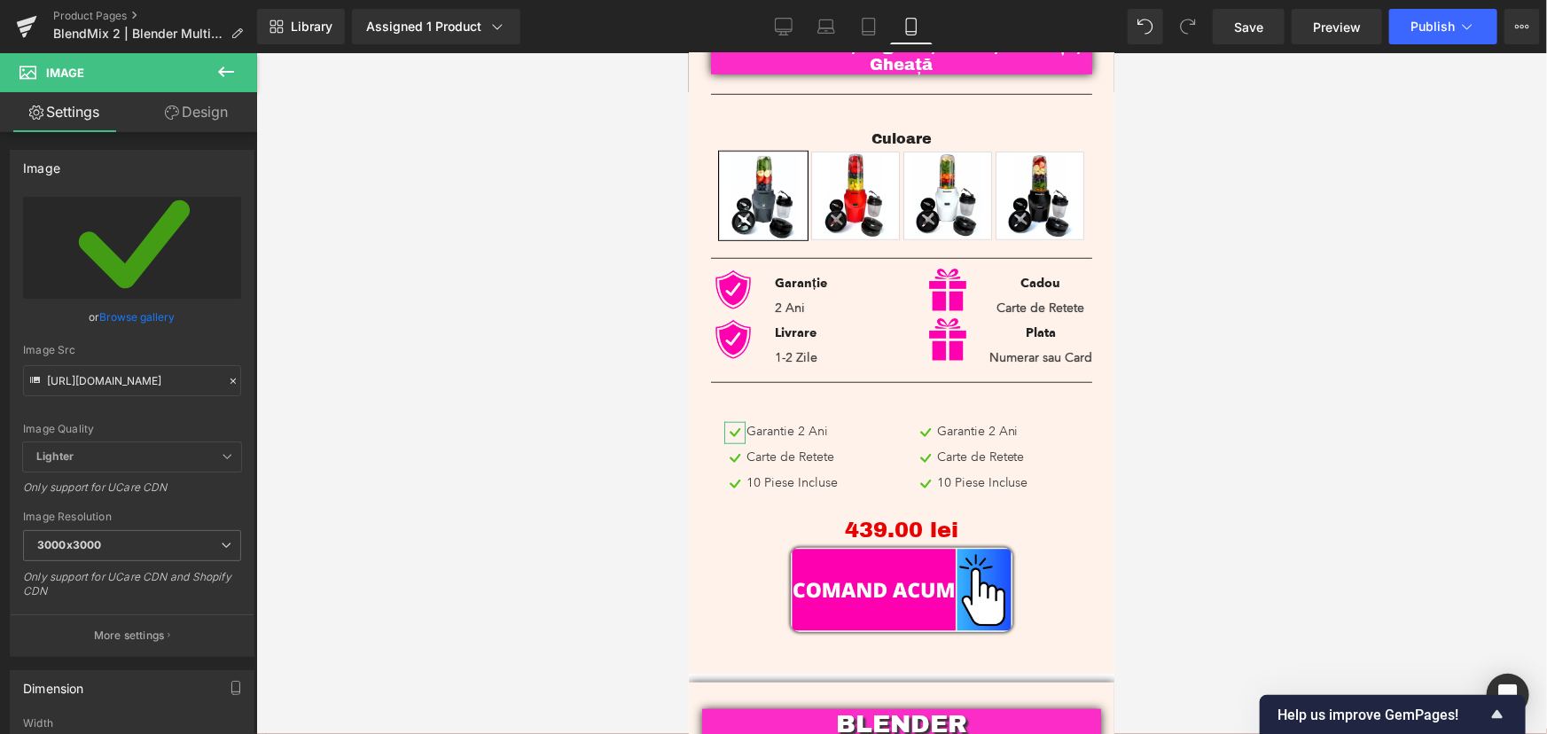
click at [200, 112] on link "Design" at bounding box center [196, 112] width 129 height 40
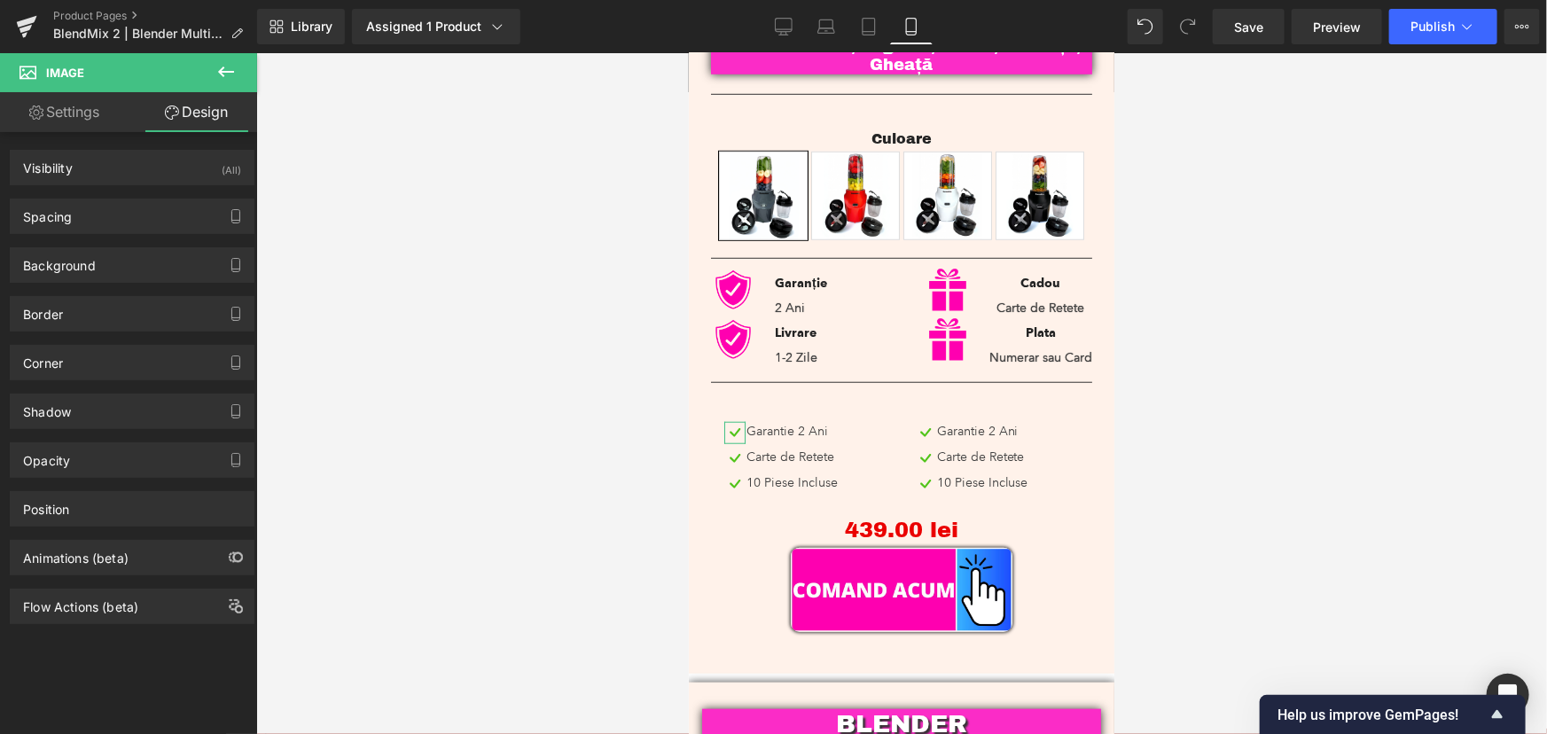
click at [54, 96] on link "Settings" at bounding box center [64, 112] width 129 height 40
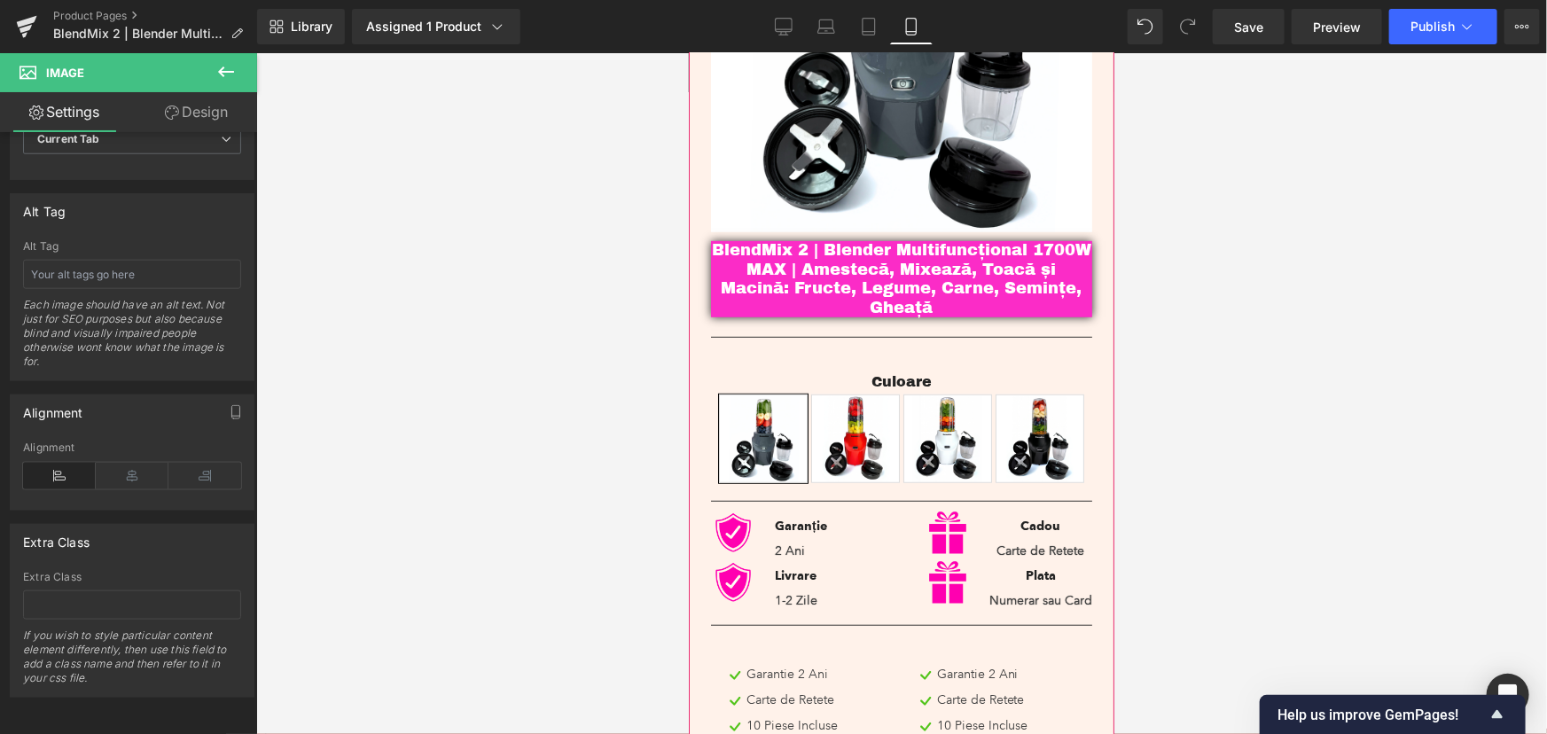
scroll to position [483, 0]
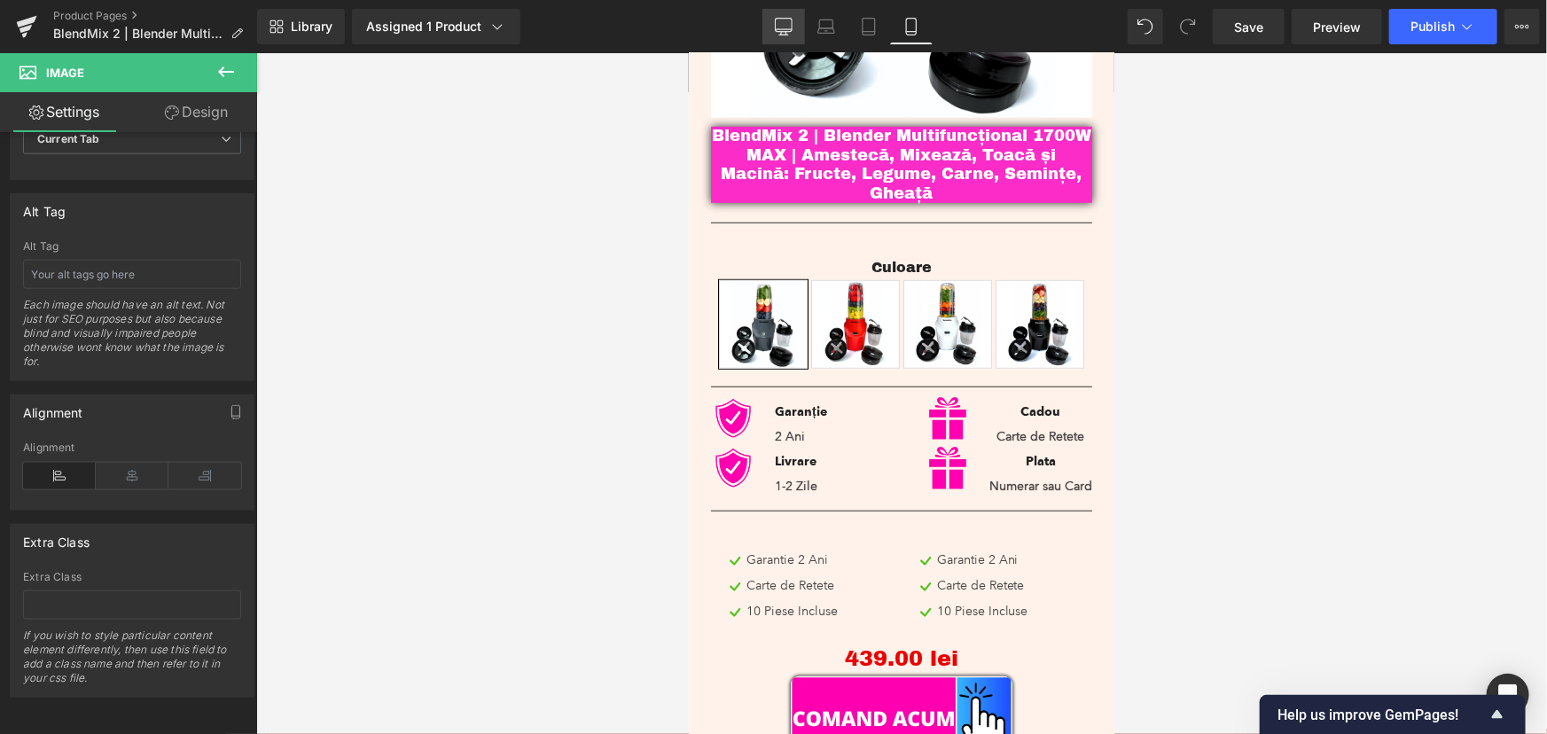
click at [791, 24] on icon at bounding box center [784, 27] width 18 height 18
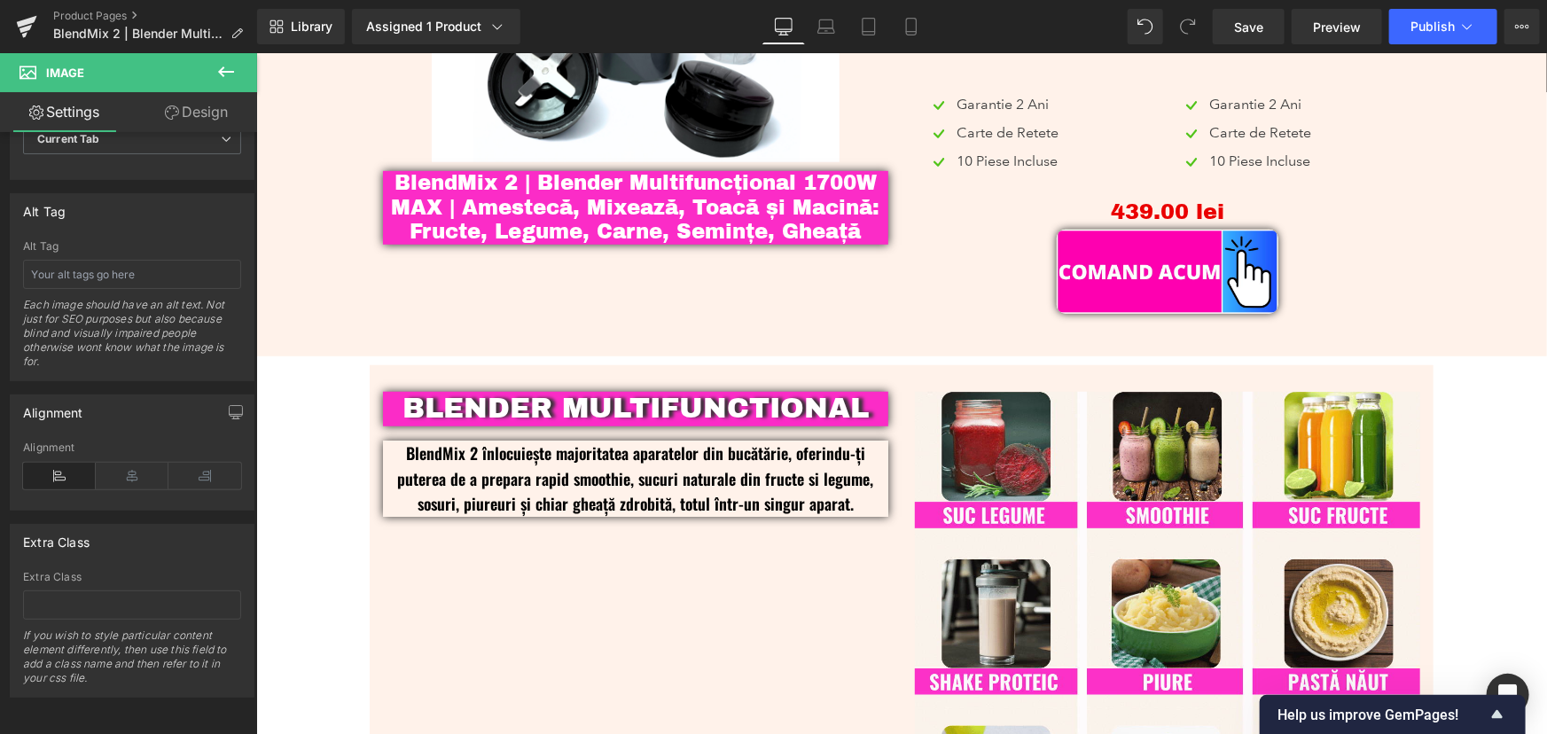
scroll to position [39, 0]
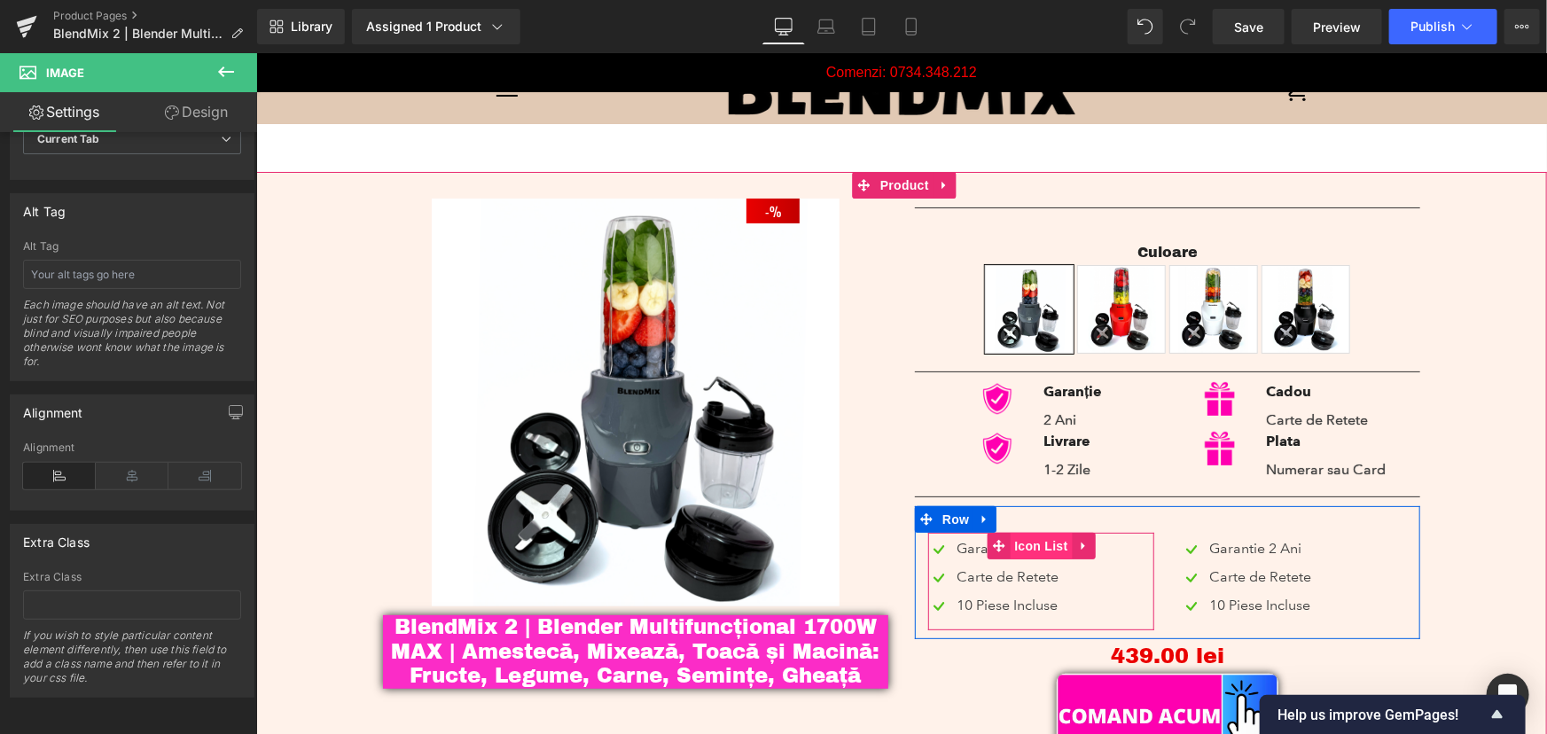
click at [1046, 541] on span "Icon List" at bounding box center [1040, 545] width 62 height 27
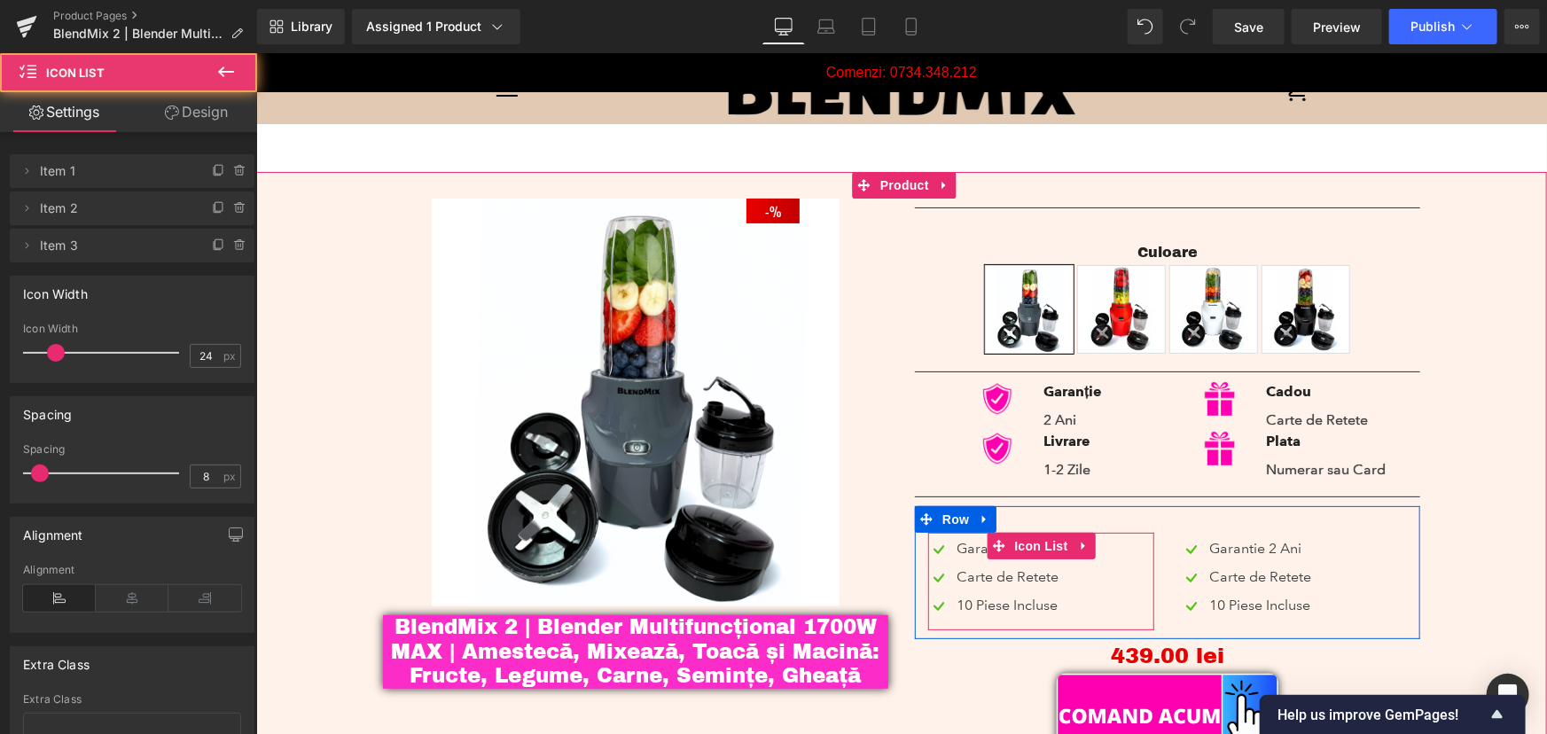
click at [1082, 573] on div "Image Garantie 2 Ani Text Block Image Carte de Retete Text Block Image 10 Piese…" at bounding box center [1040, 579] width 226 height 85
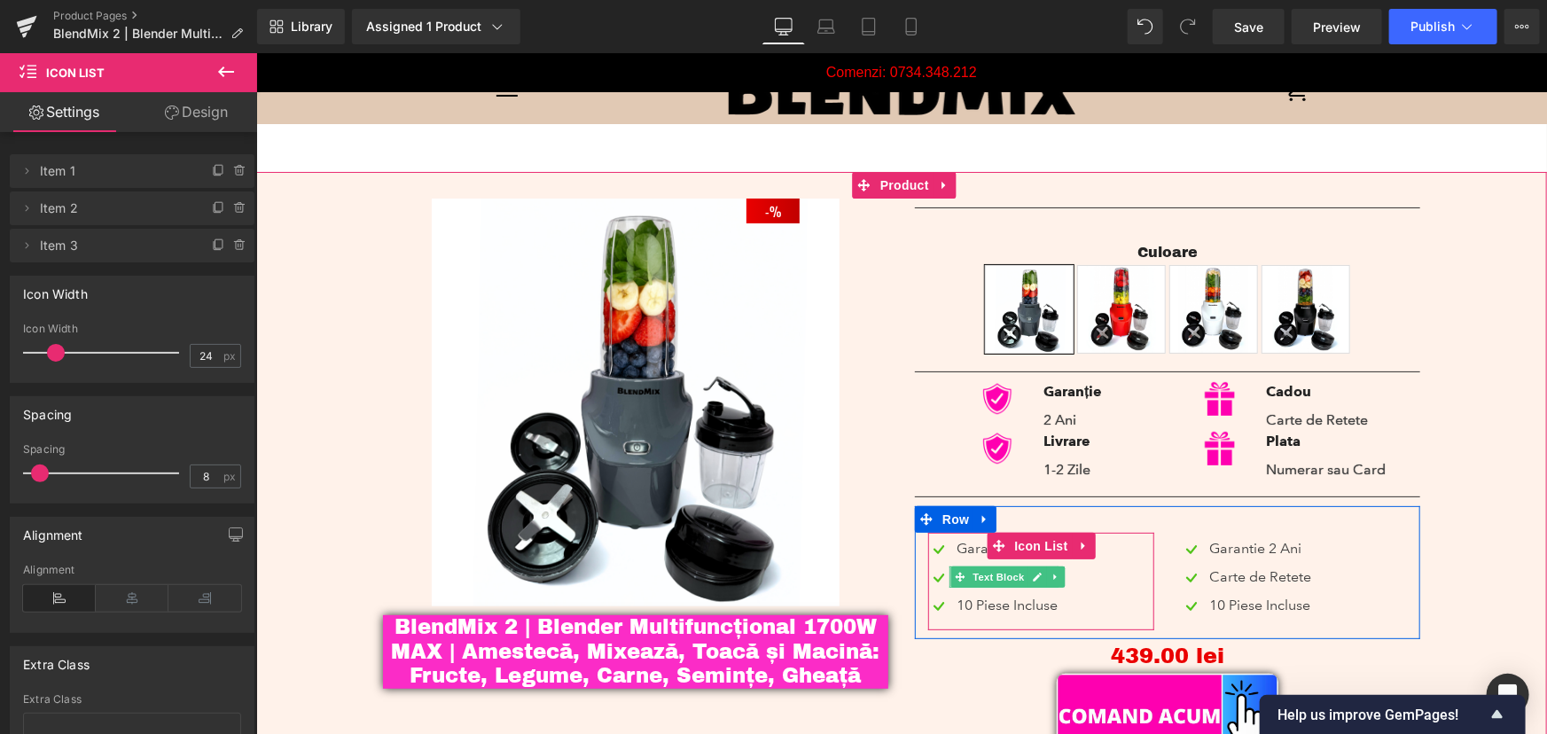
click at [1032, 571] on icon at bounding box center [1037, 576] width 10 height 11
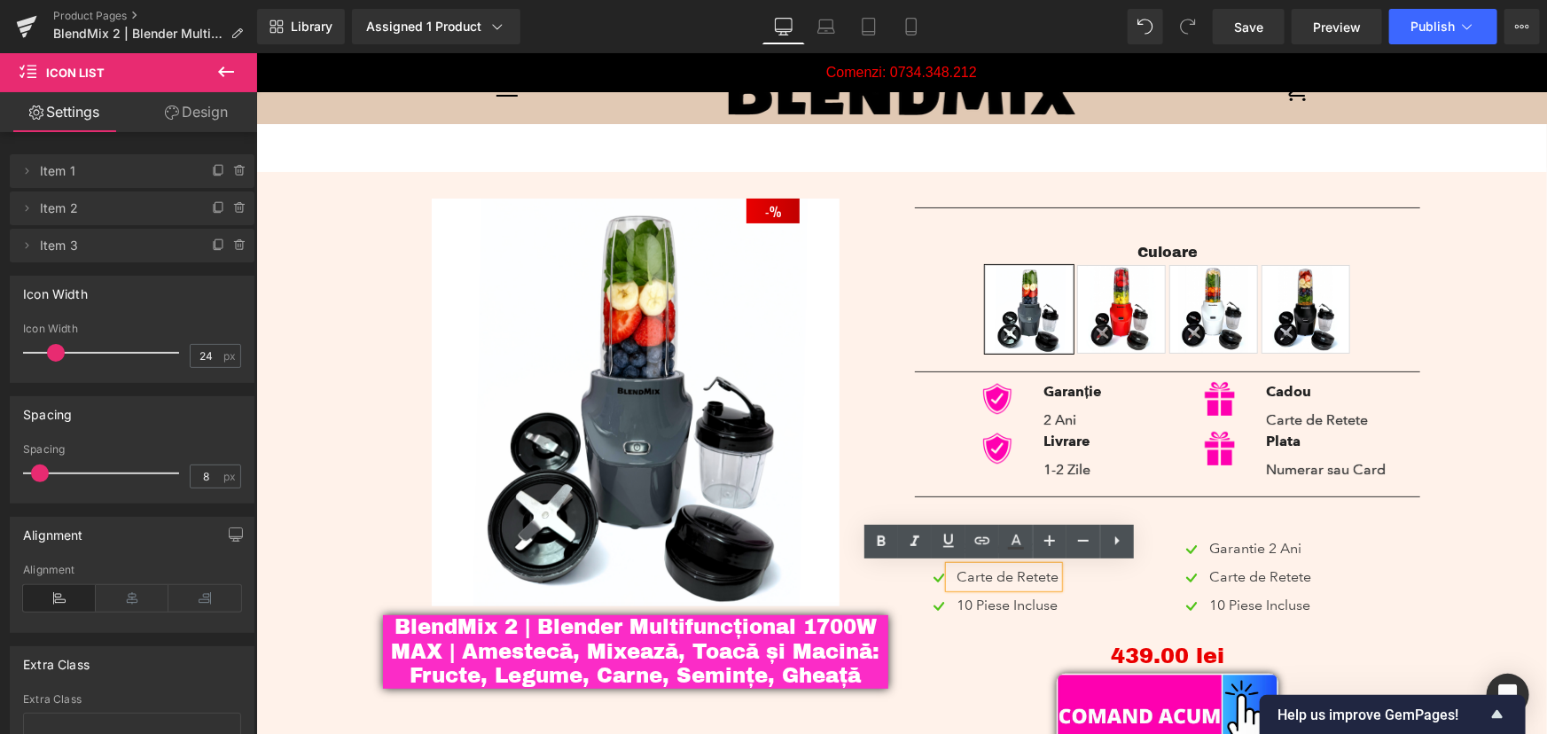
click at [1008, 575] on div "Carte de Retete" at bounding box center [1002, 575] width 109 height 21
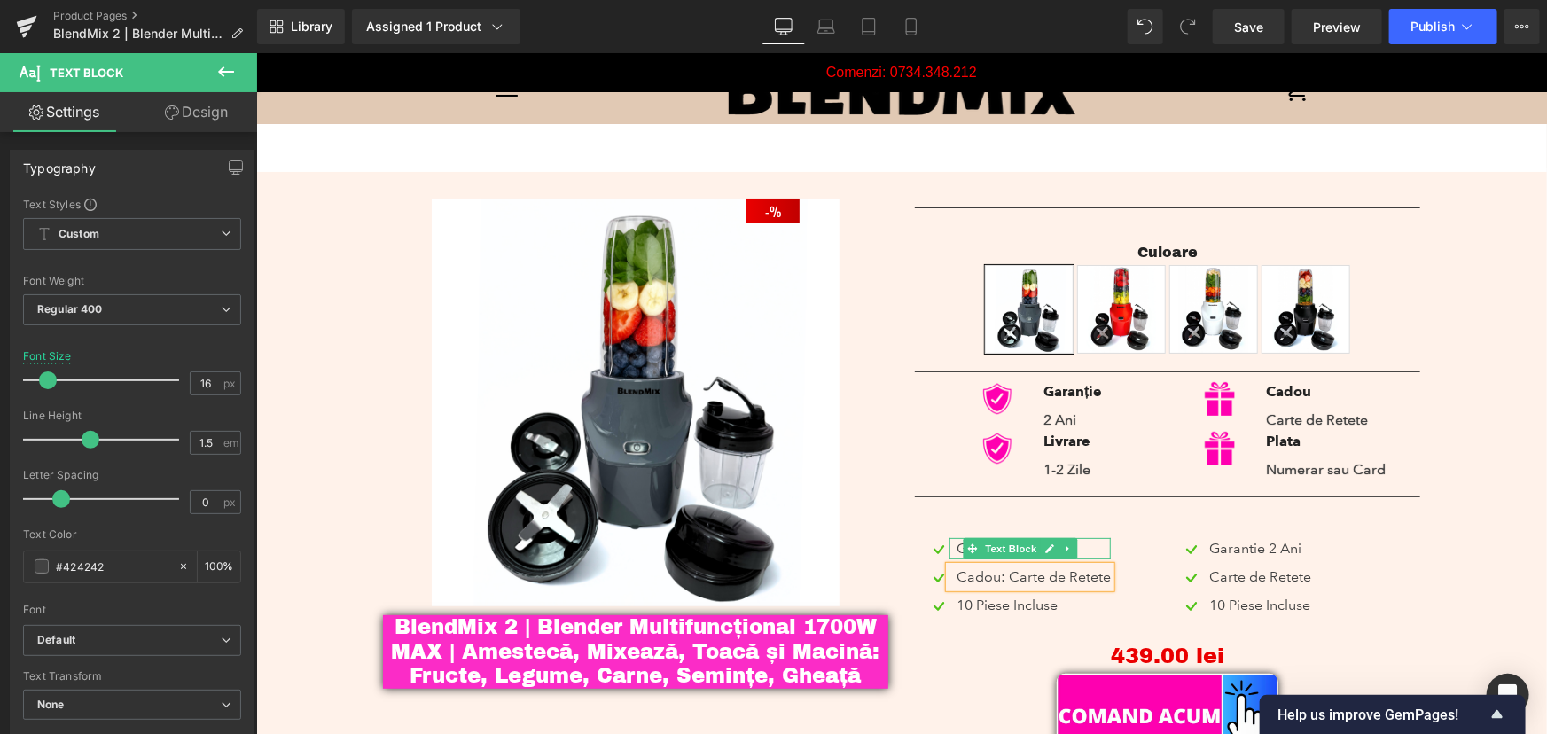
click at [1091, 547] on div "Garantie 2 Ani" at bounding box center [1028, 547] width 161 height 21
click at [1056, 605] on icon at bounding box center [1061, 604] width 10 height 11
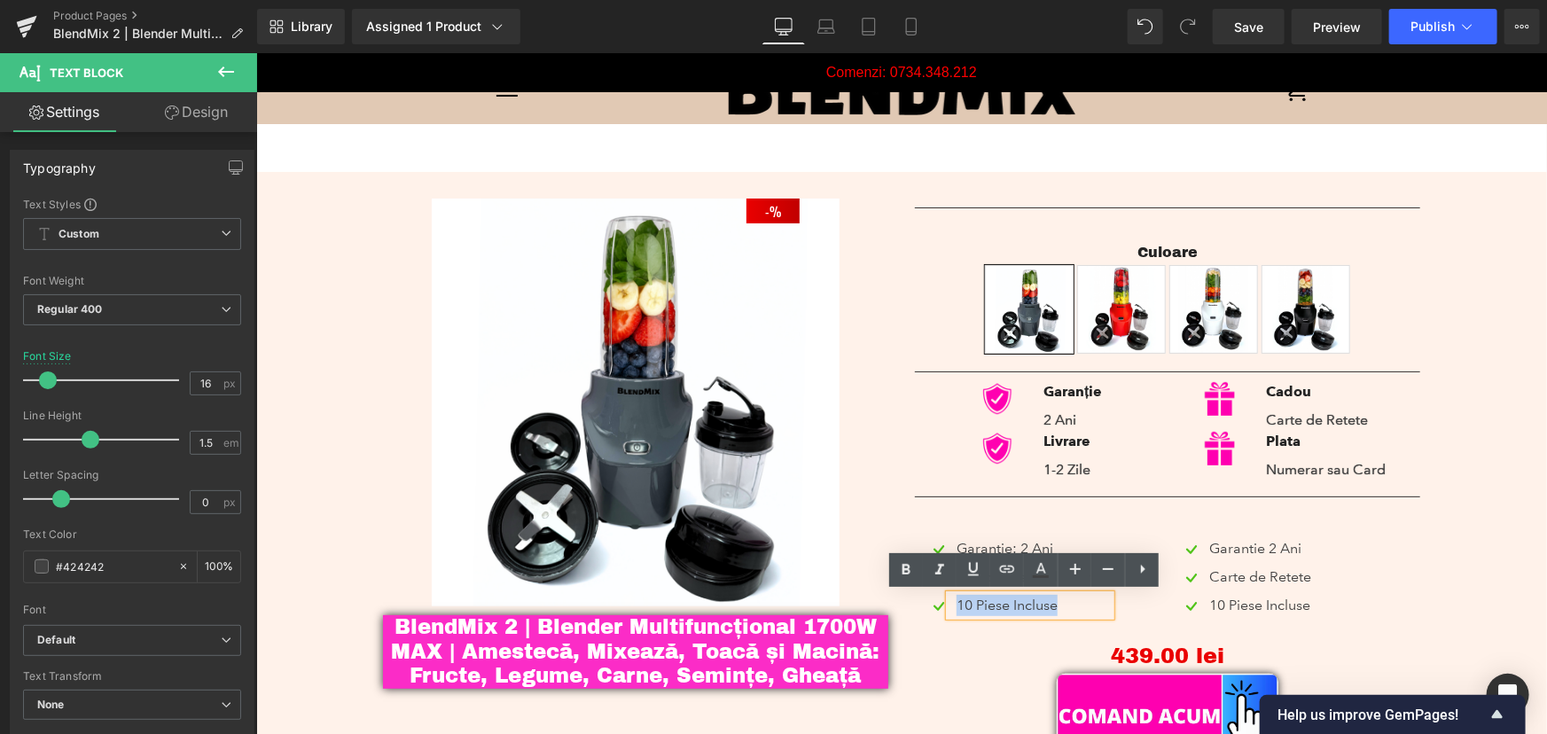
drag, startPoint x: 1066, startPoint y: 602, endPoint x: 950, endPoint y: 605, distance: 116.2
click at [950, 605] on div "10 Piese Incluse" at bounding box center [1028, 604] width 161 height 21
click at [1294, 548] on span "Icon List" at bounding box center [1292, 545] width 62 height 27
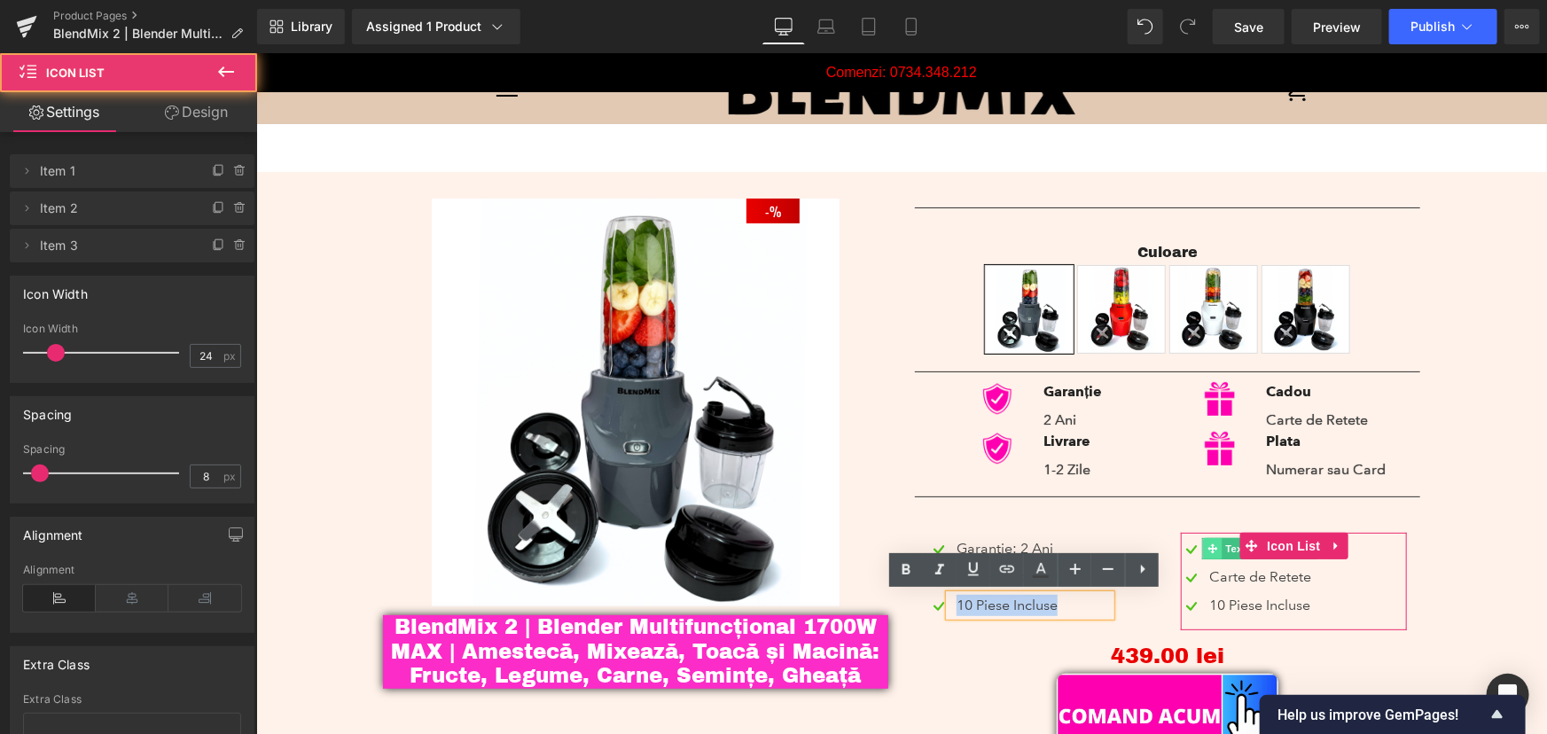
click at [1207, 544] on icon at bounding box center [1212, 547] width 10 height 11
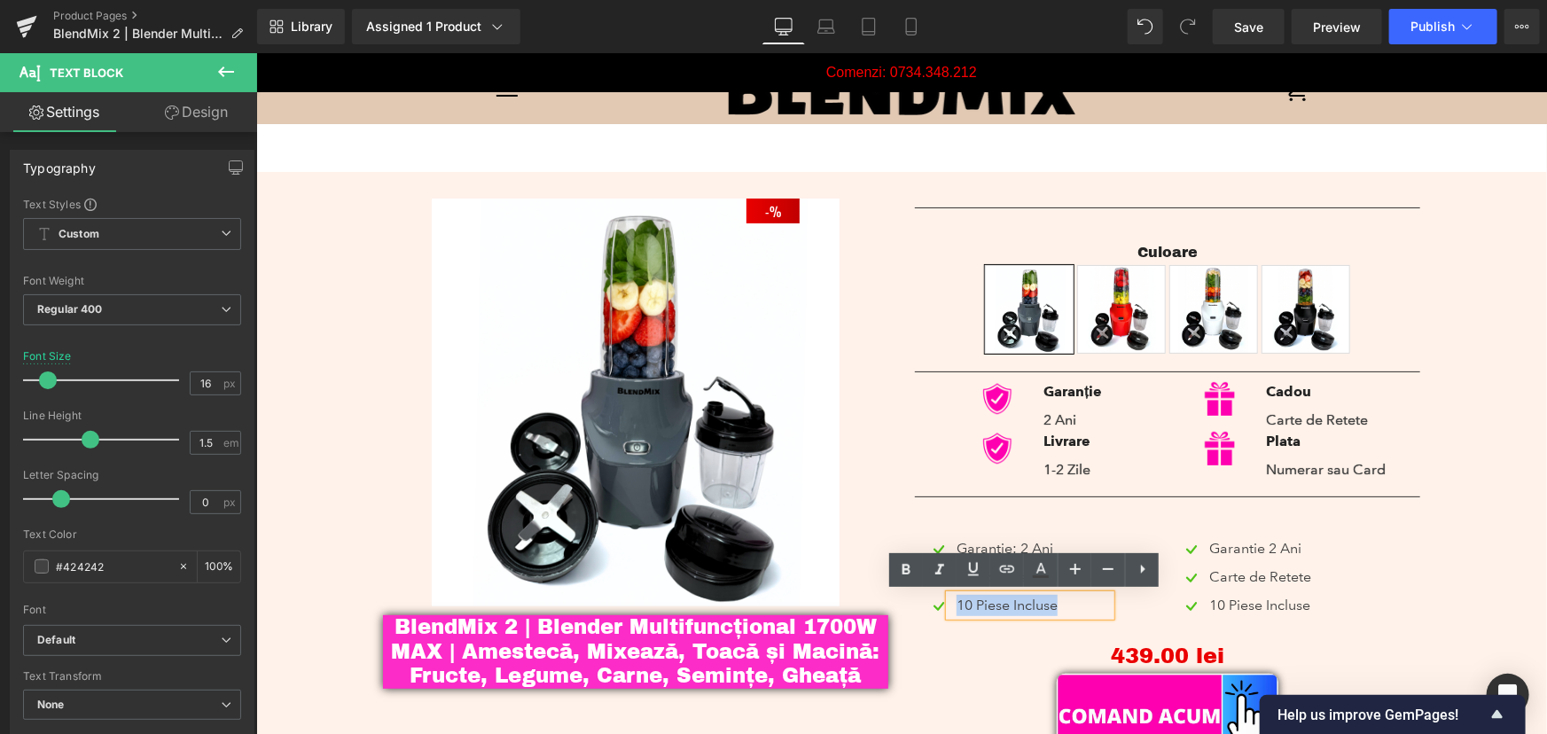
click at [1062, 602] on div "10 Piese Incluse" at bounding box center [1028, 604] width 161 height 21
click at [1434, 563] on div "- 43900 % (P) Image BlendMix 2 | Blender Multifuncțional 1700W MAX | Amestecă, …" at bounding box center [900, 472] width 1273 height 602
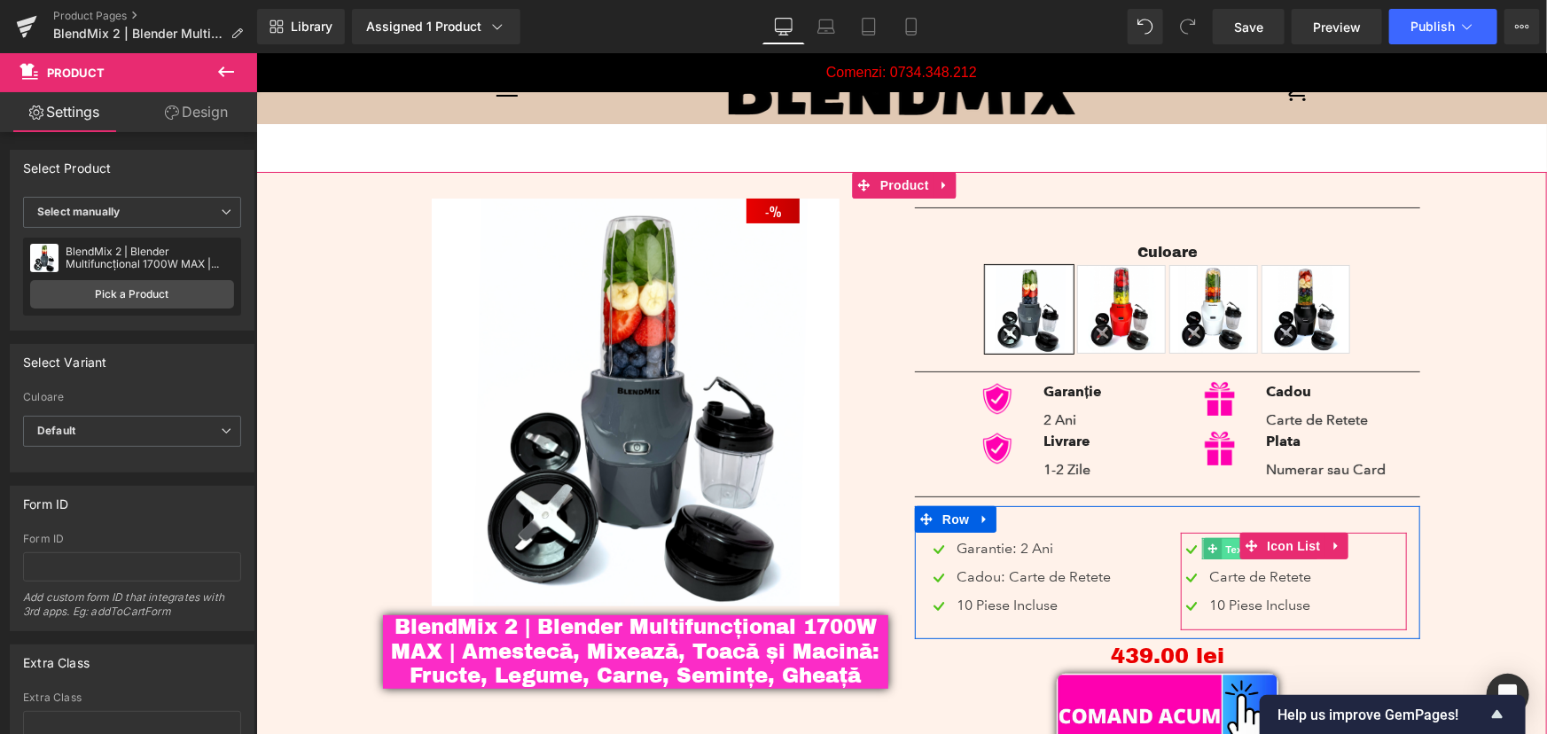
click at [1221, 548] on span "Text Block" at bounding box center [1250, 548] width 58 height 21
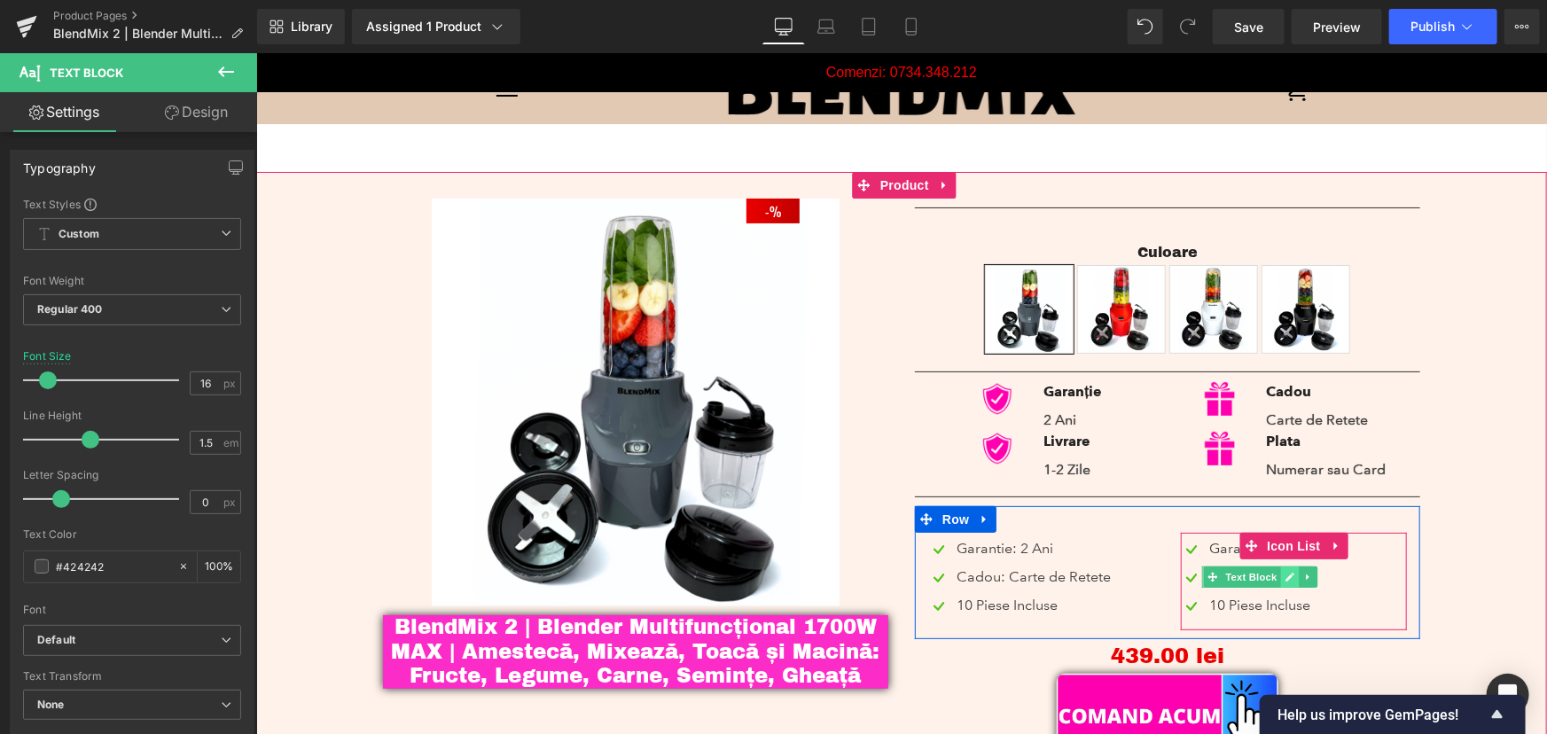
click at [1287, 574] on icon at bounding box center [1289, 576] width 10 height 11
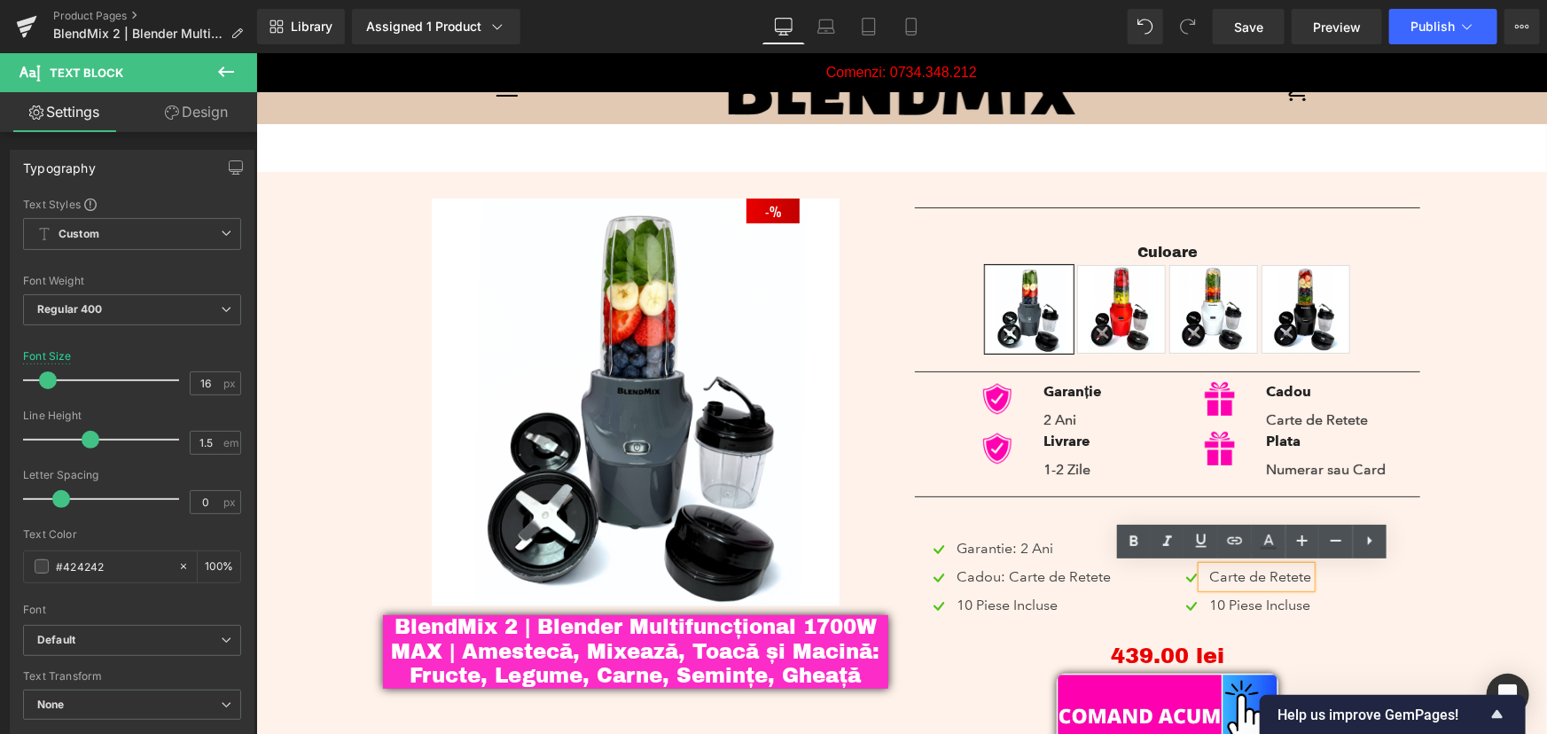
click at [1423, 625] on div "Separator [GEOGRAPHIC_DATA] Gray [GEOGRAPHIC_DATA] Alb [GEOGRAPHIC_DATA] 0 (P) …" at bounding box center [1166, 481] width 532 height 566
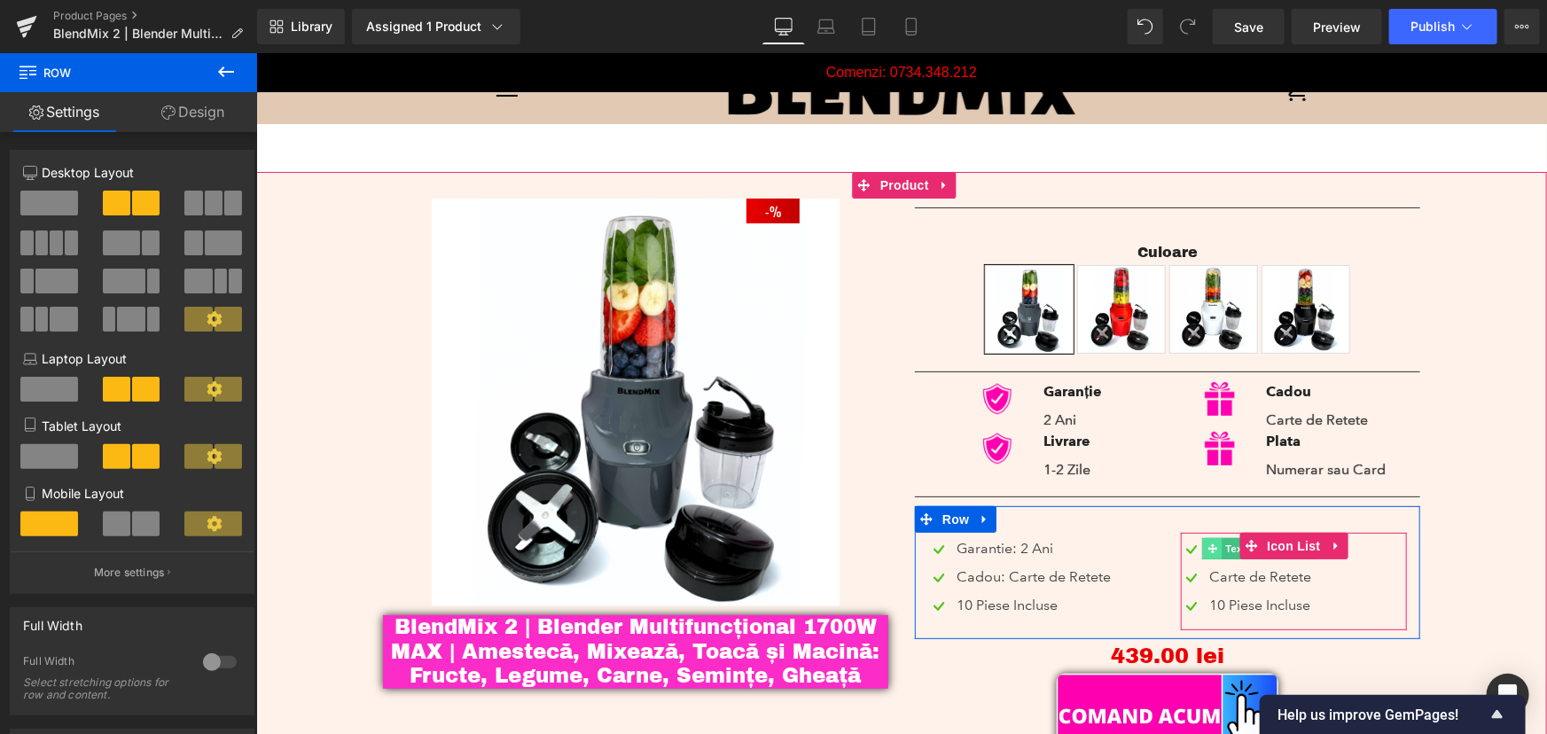
click at [1211, 546] on span at bounding box center [1212, 547] width 19 height 21
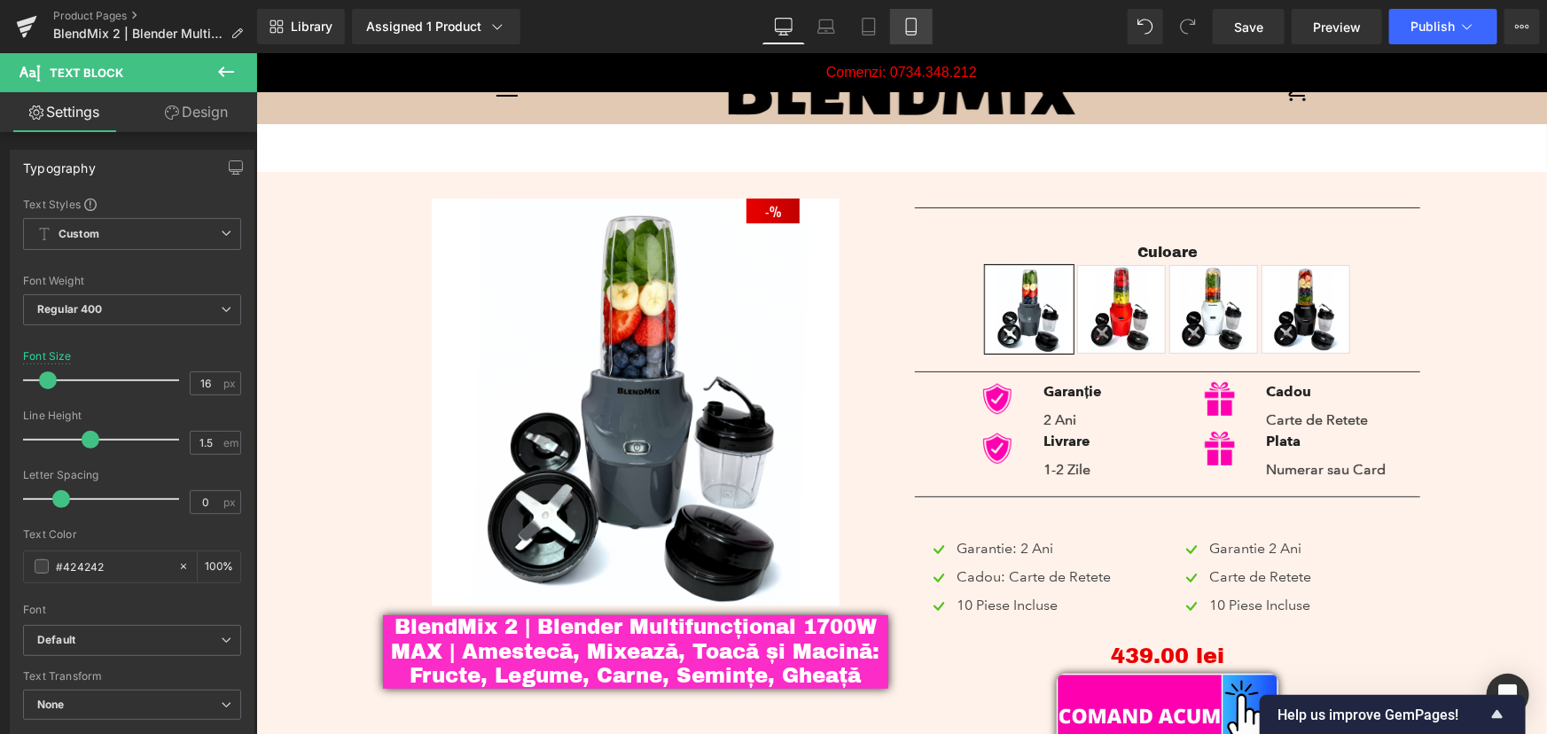
click at [923, 21] on link "Mobile" at bounding box center [911, 26] width 43 height 35
type input "14"
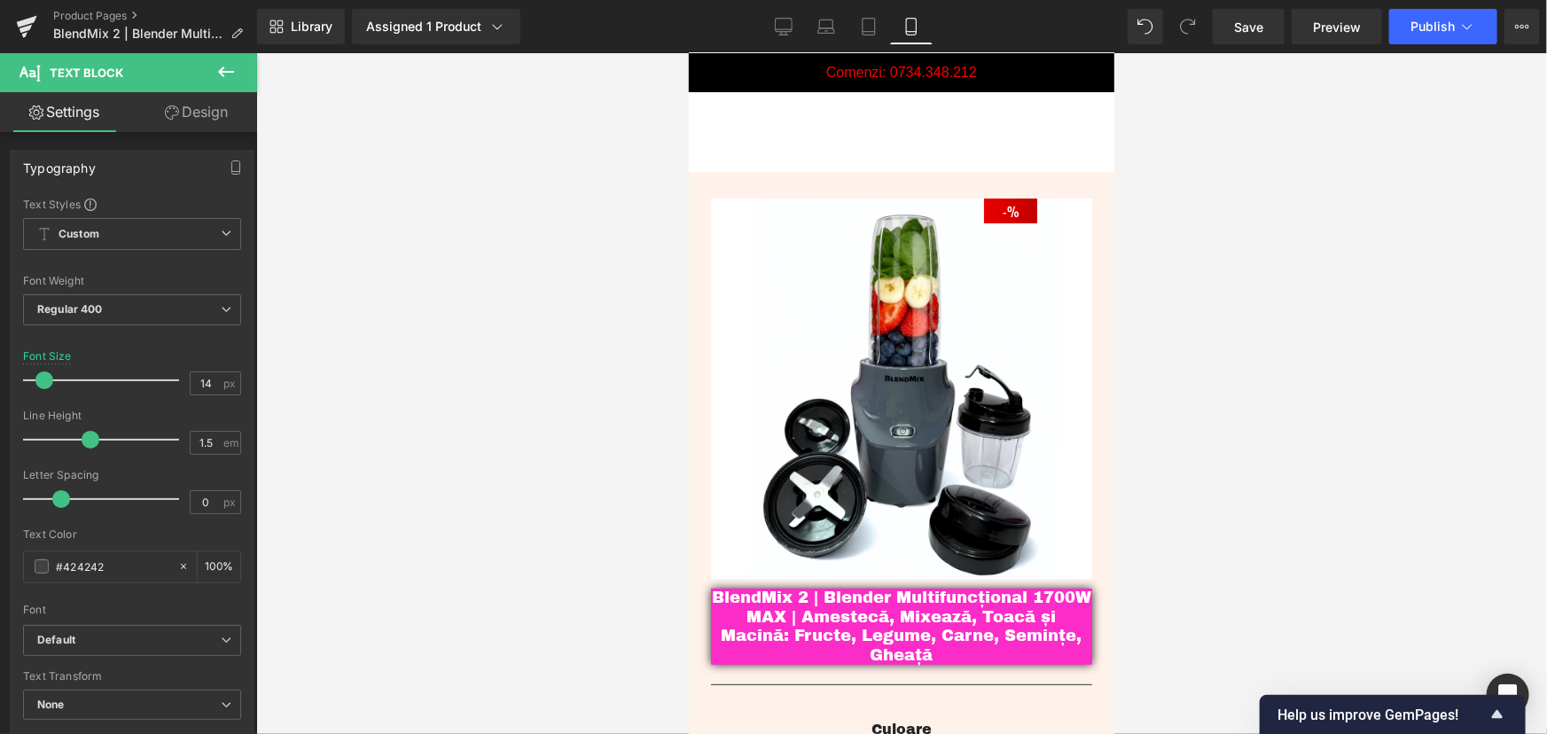
scroll to position [501, 0]
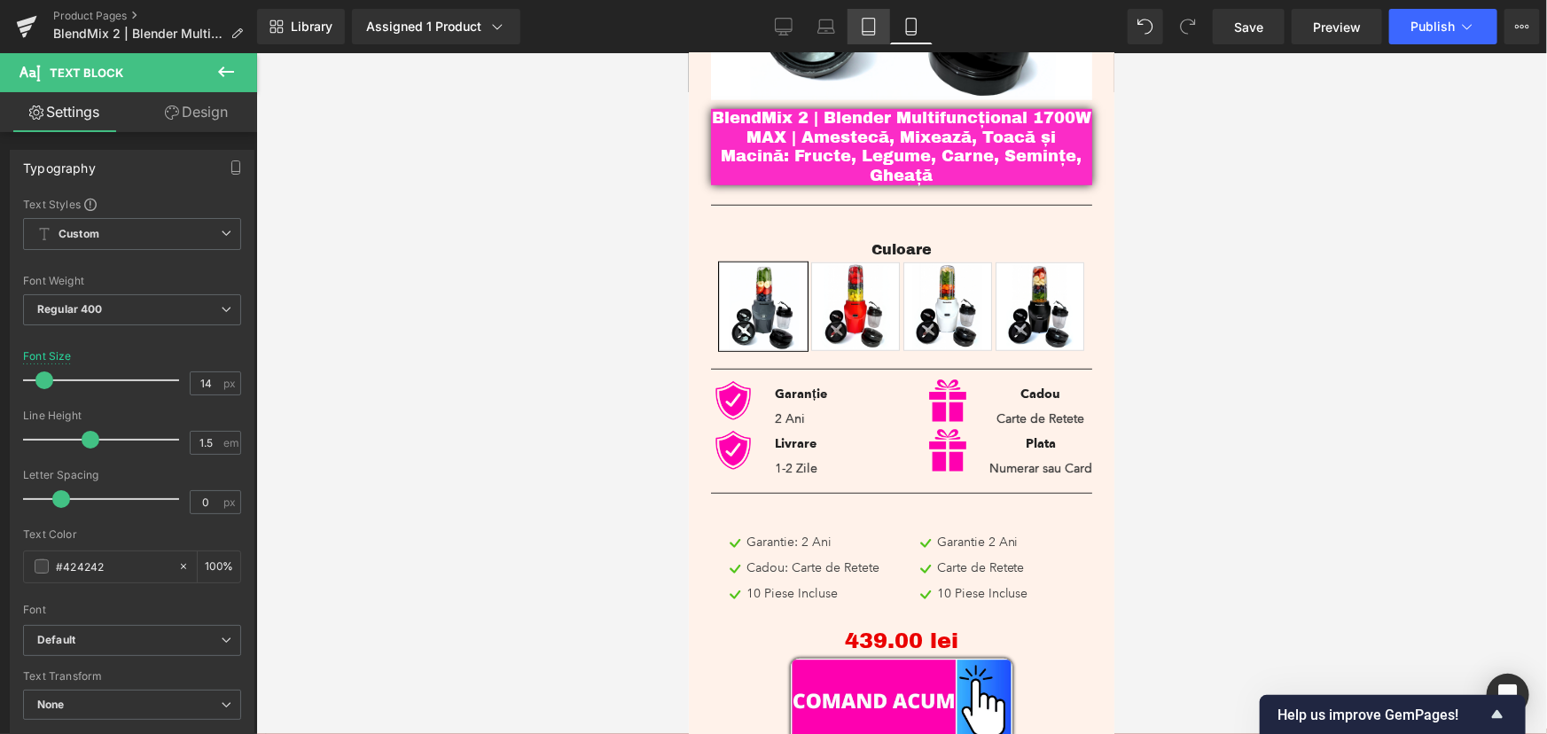
click at [884, 21] on link "Tablet" at bounding box center [868, 26] width 43 height 35
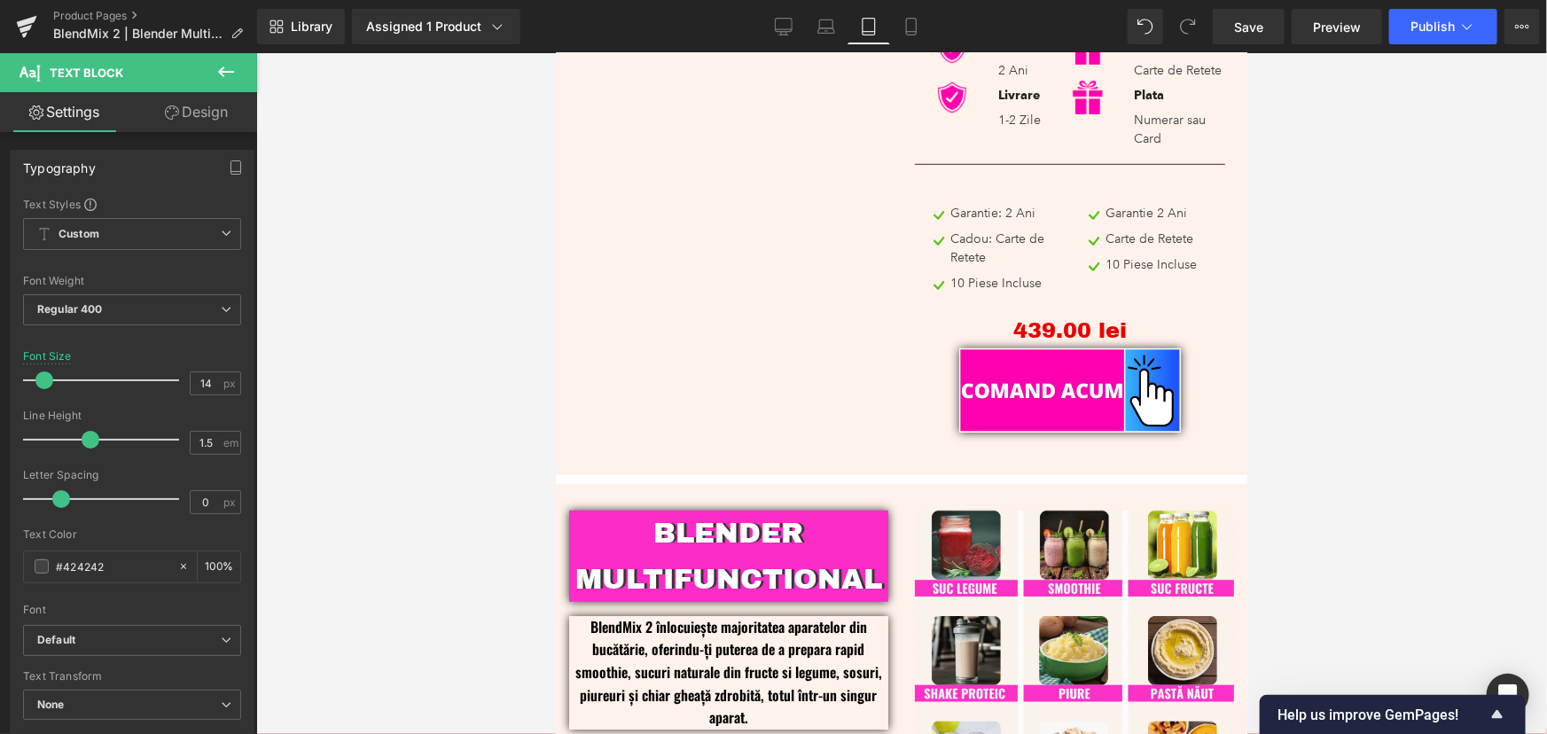
scroll to position [203, 0]
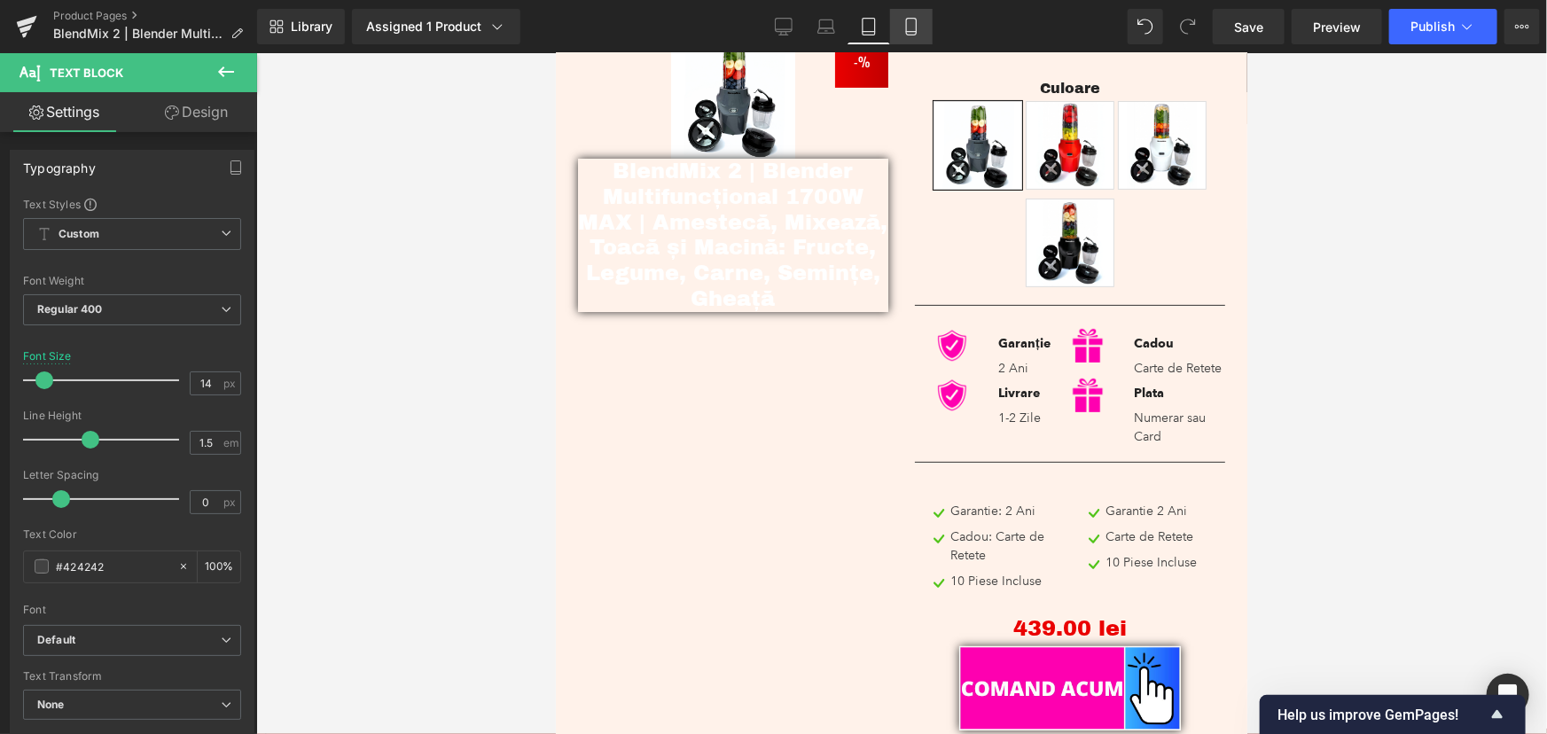
click at [917, 19] on icon at bounding box center [911, 27] width 18 height 18
type input "100"
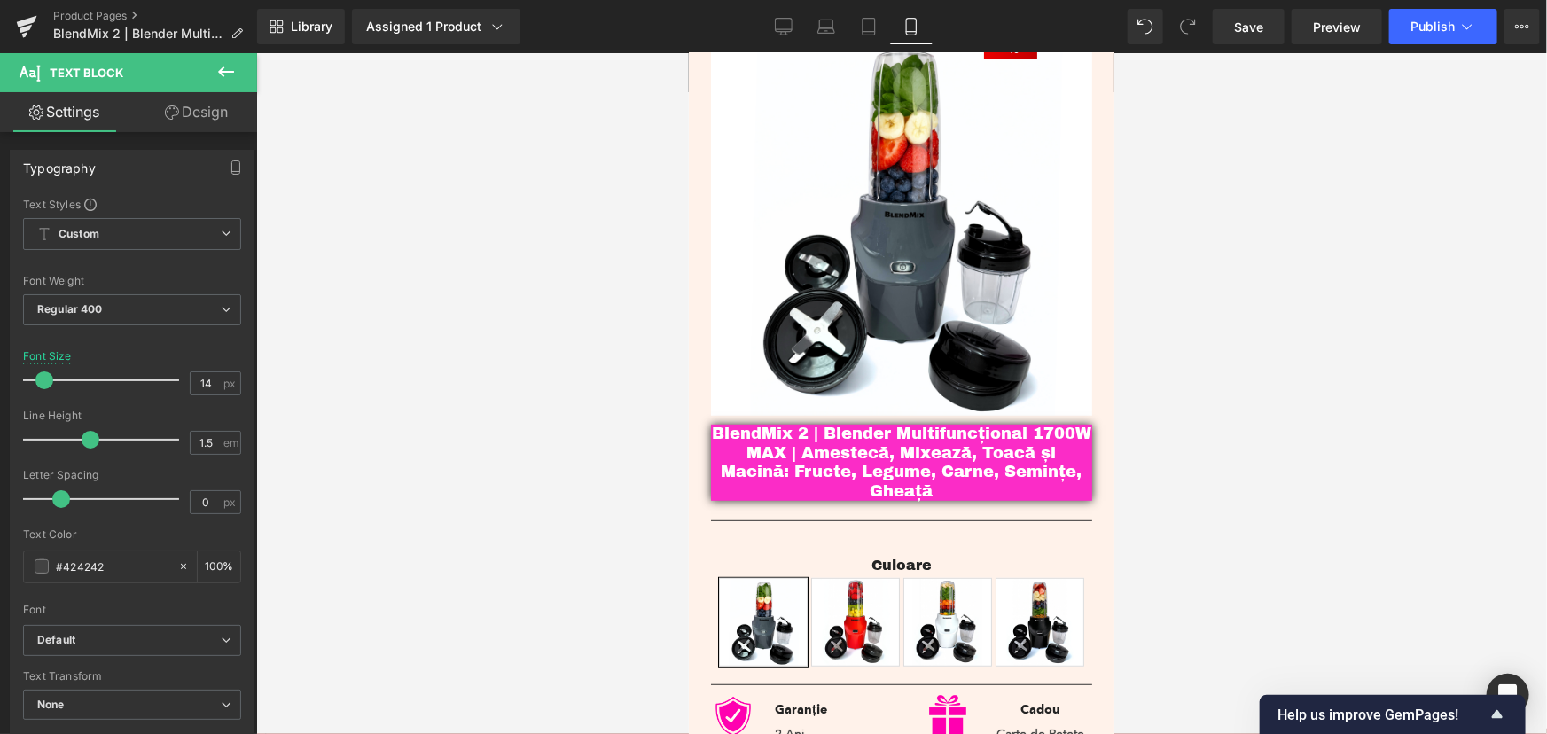
scroll to position [518, 0]
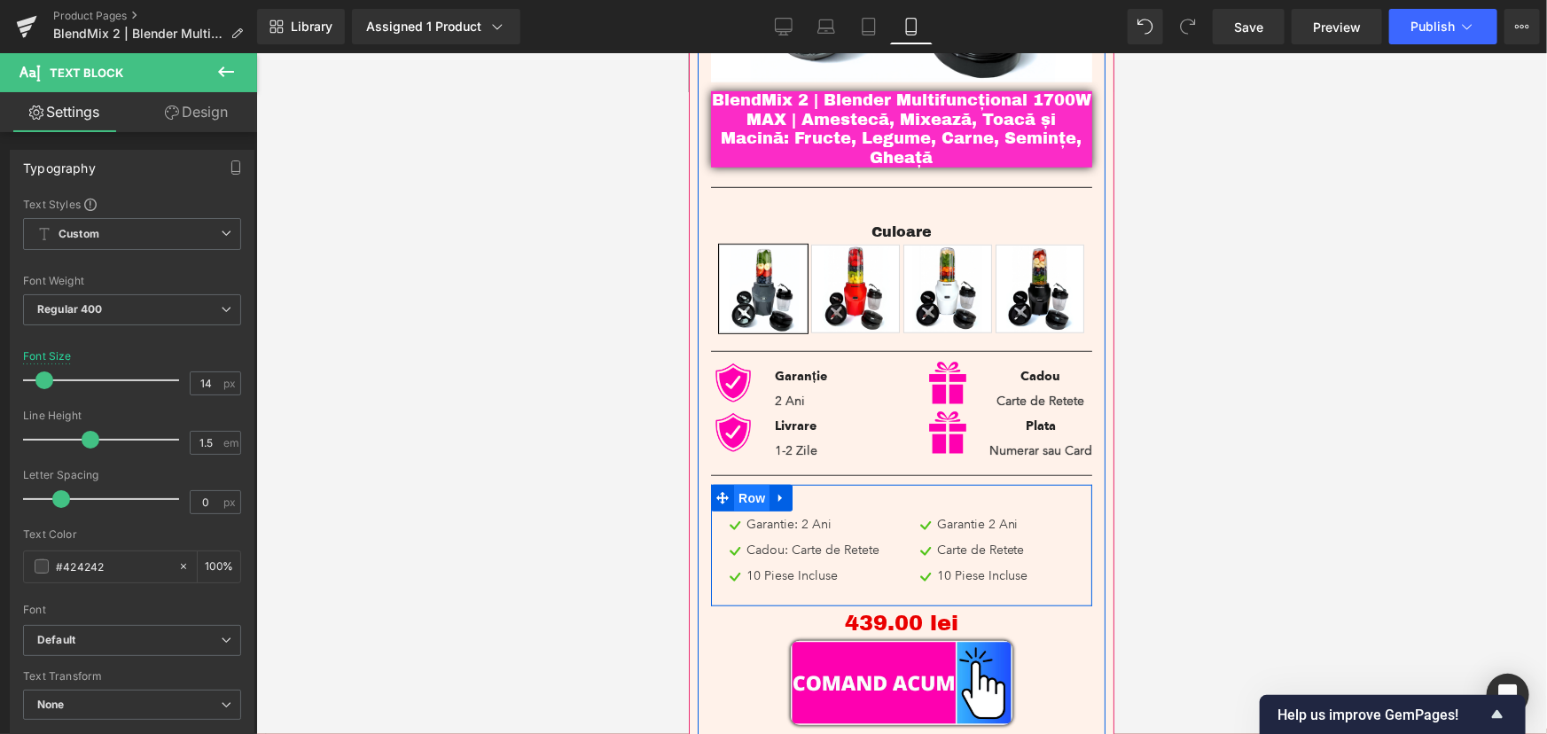
click at [742, 484] on span "Row" at bounding box center [750, 497] width 35 height 27
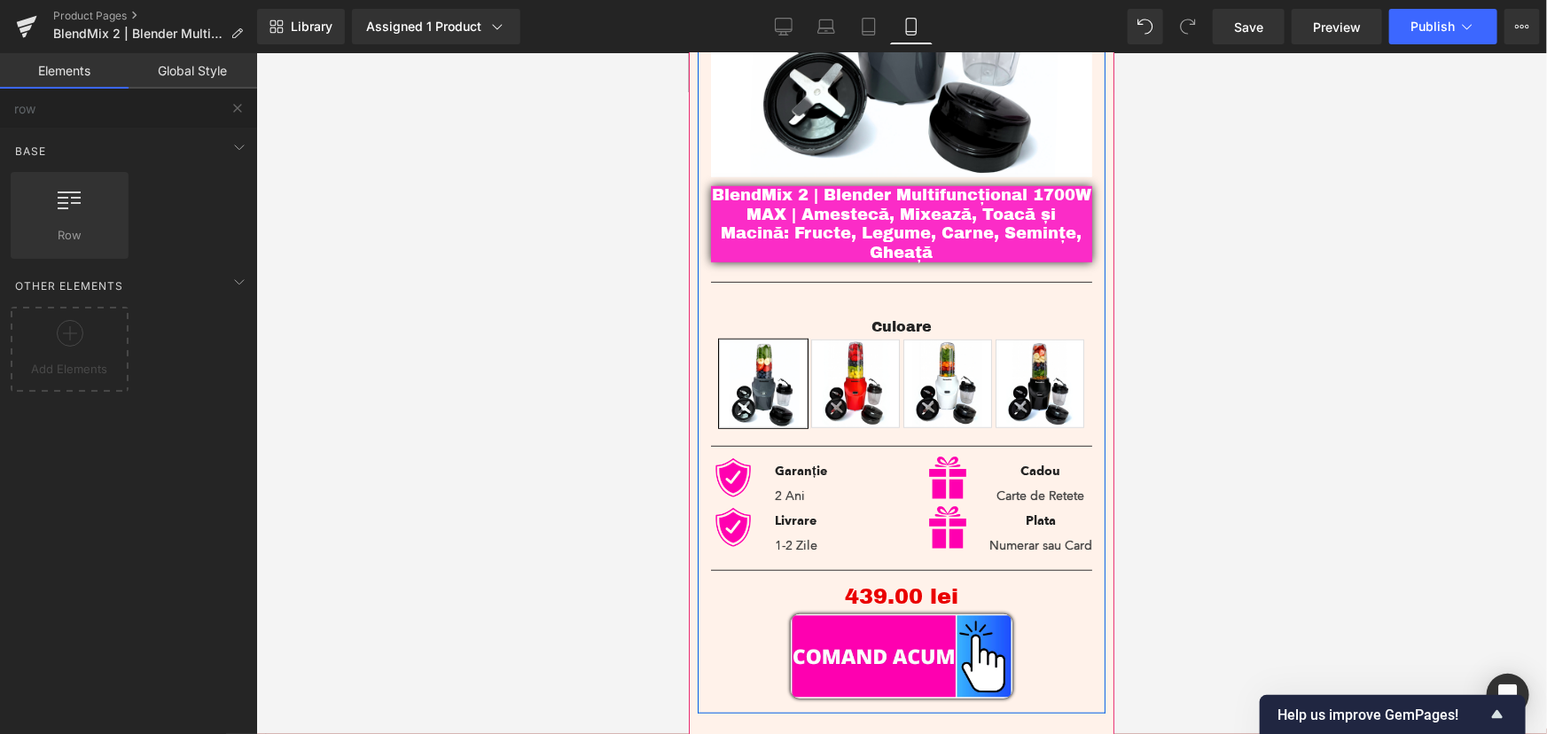
scroll to position [438, 0]
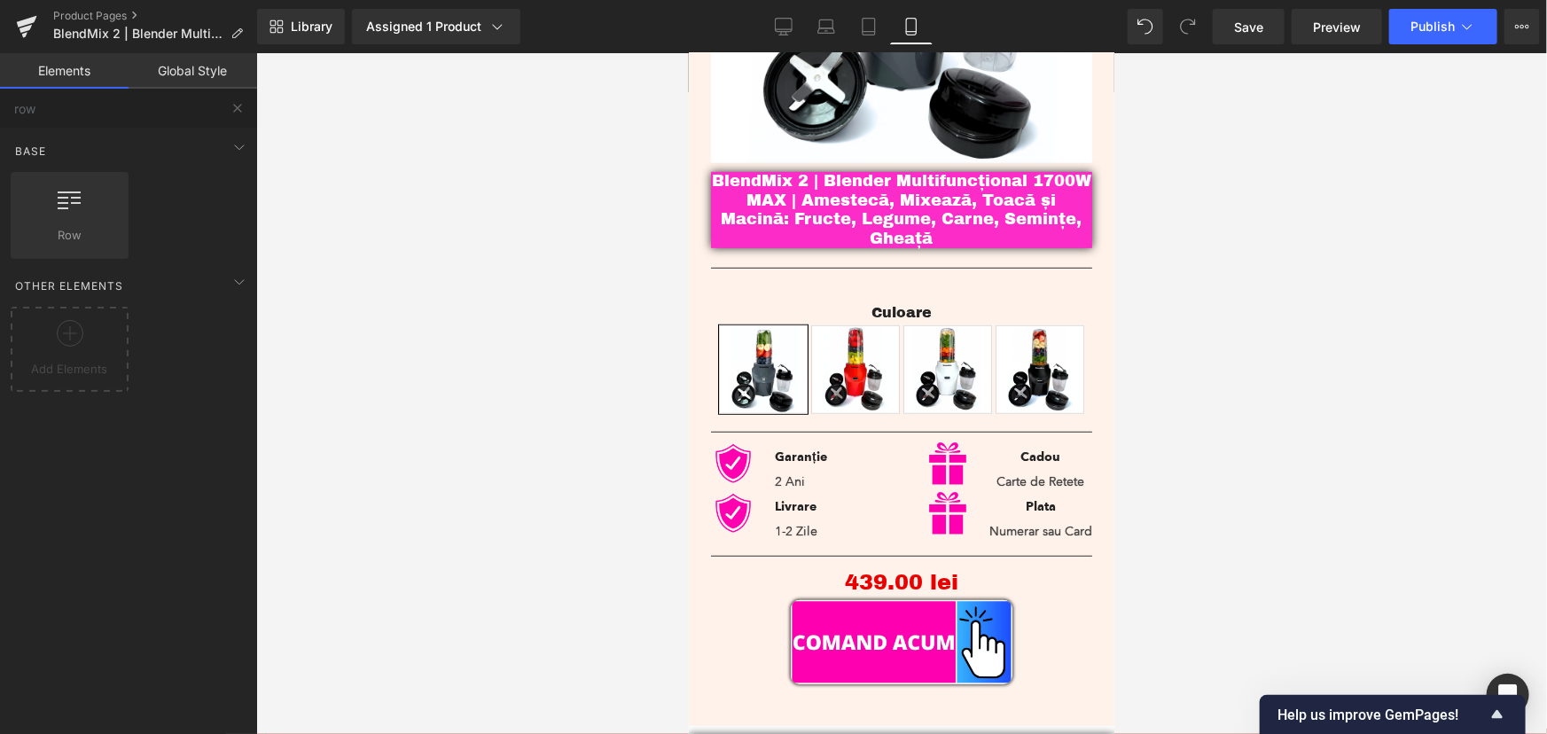
click at [1202, 273] on div at bounding box center [901, 393] width 1290 height 681
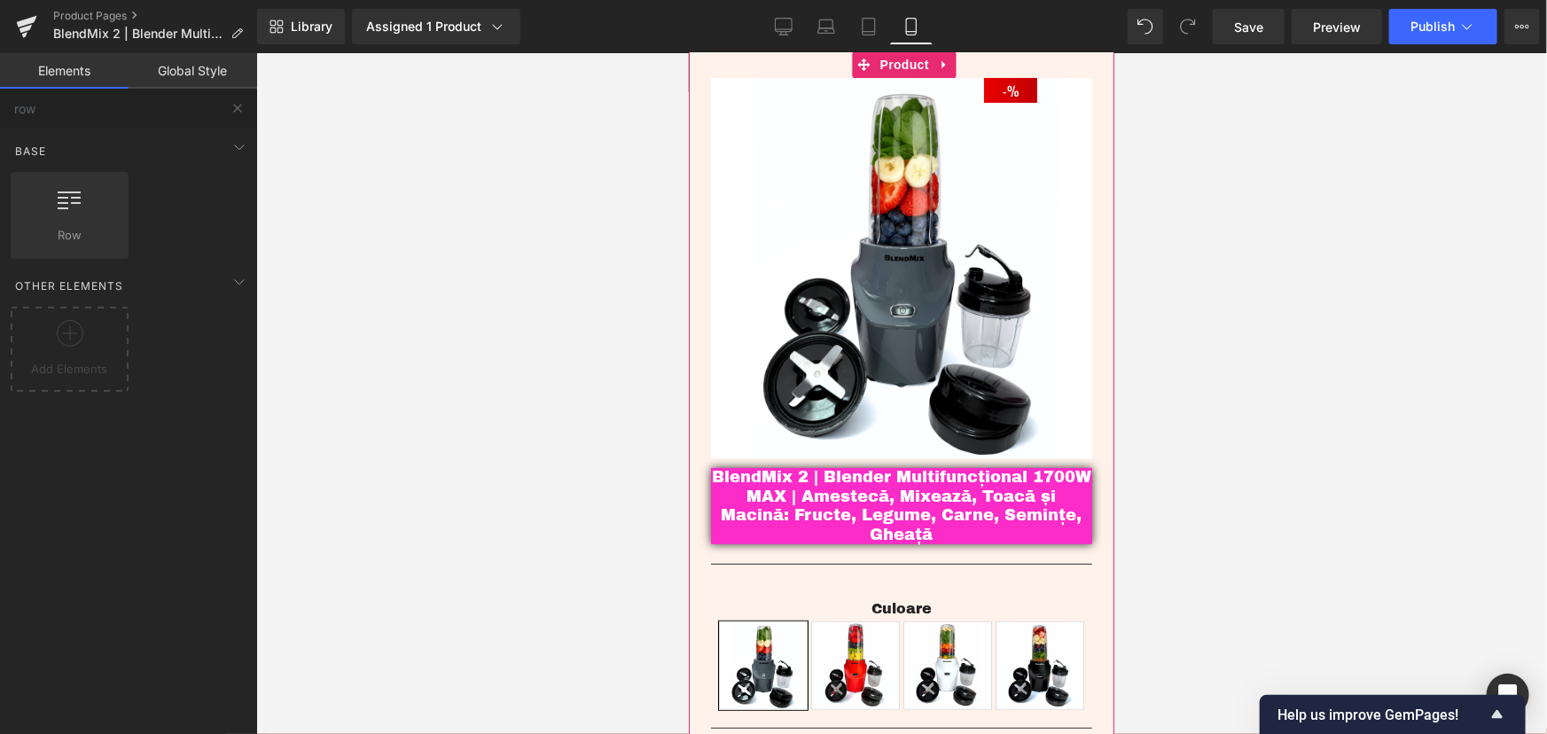
scroll to position [0, 0]
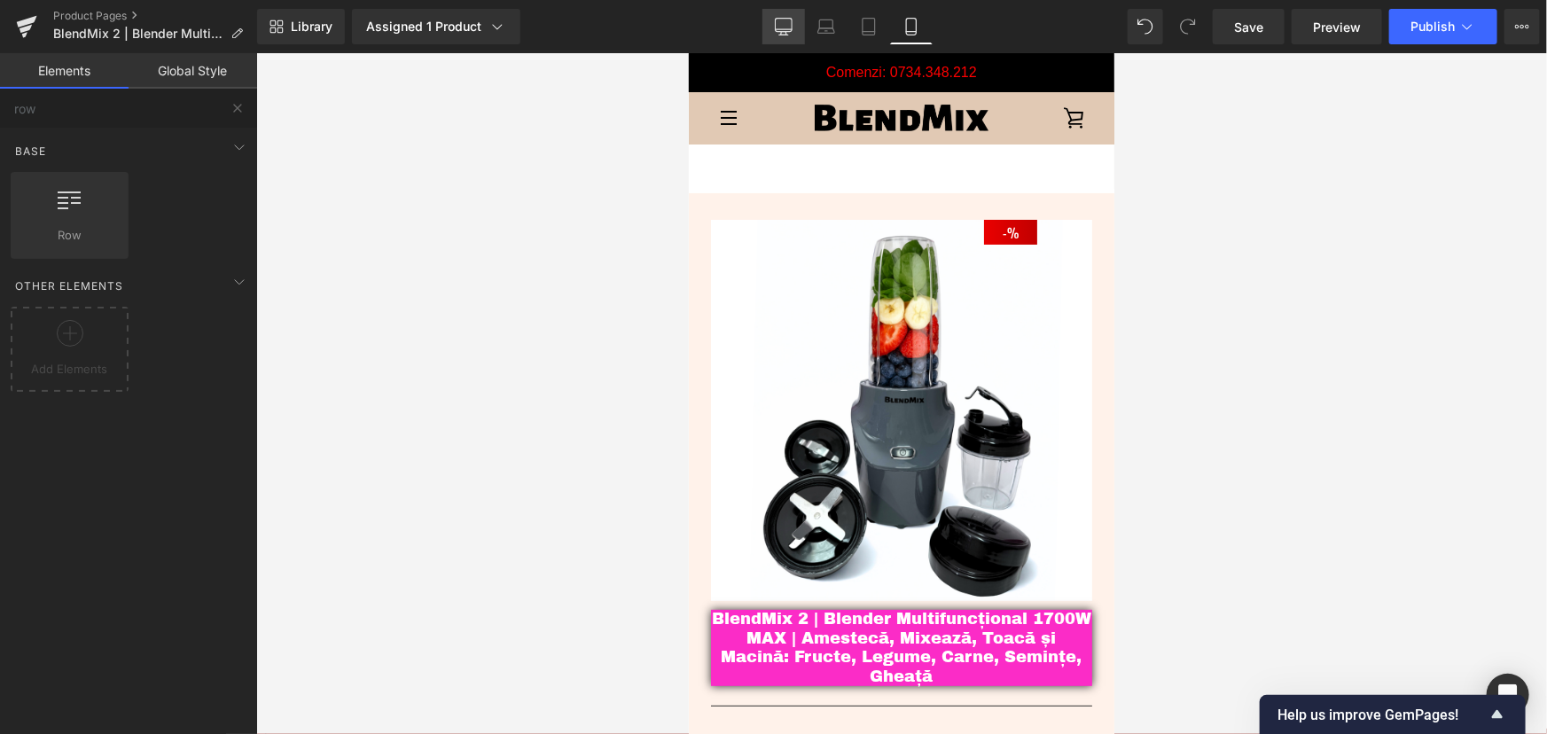
click at [776, 25] on icon at bounding box center [783, 25] width 17 height 13
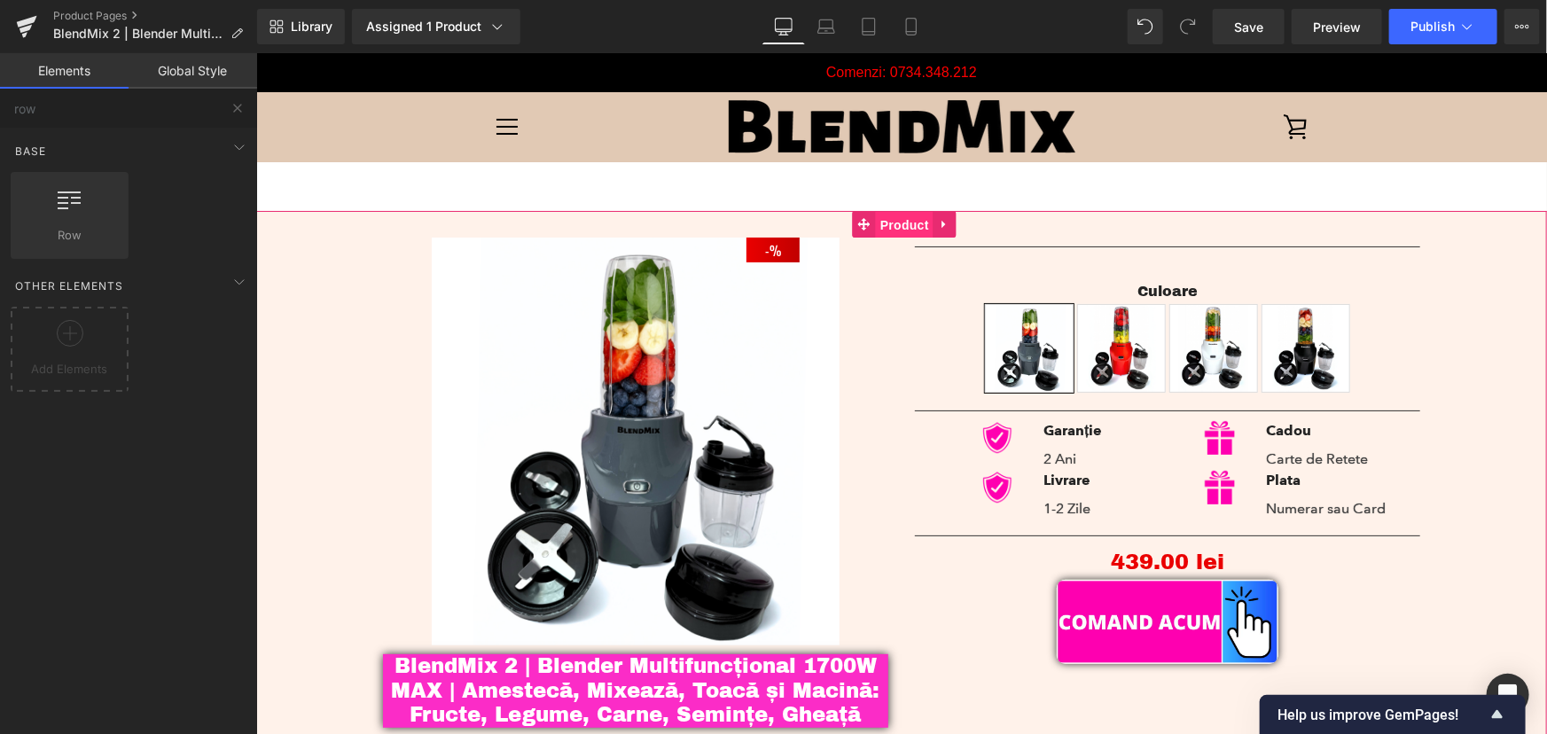
click at [896, 227] on span "Product" at bounding box center [904, 224] width 58 height 27
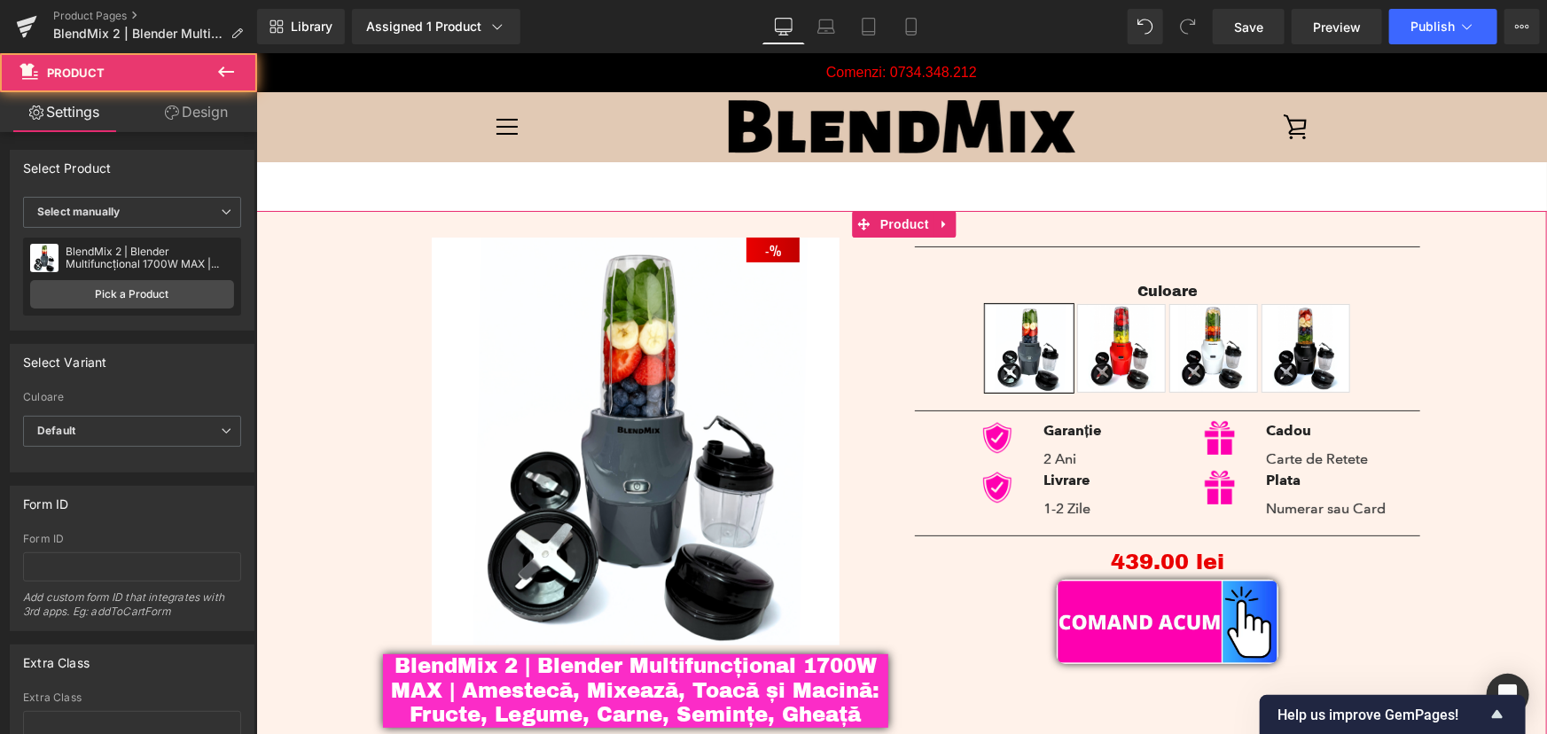
click at [204, 113] on link "Design" at bounding box center [196, 112] width 129 height 40
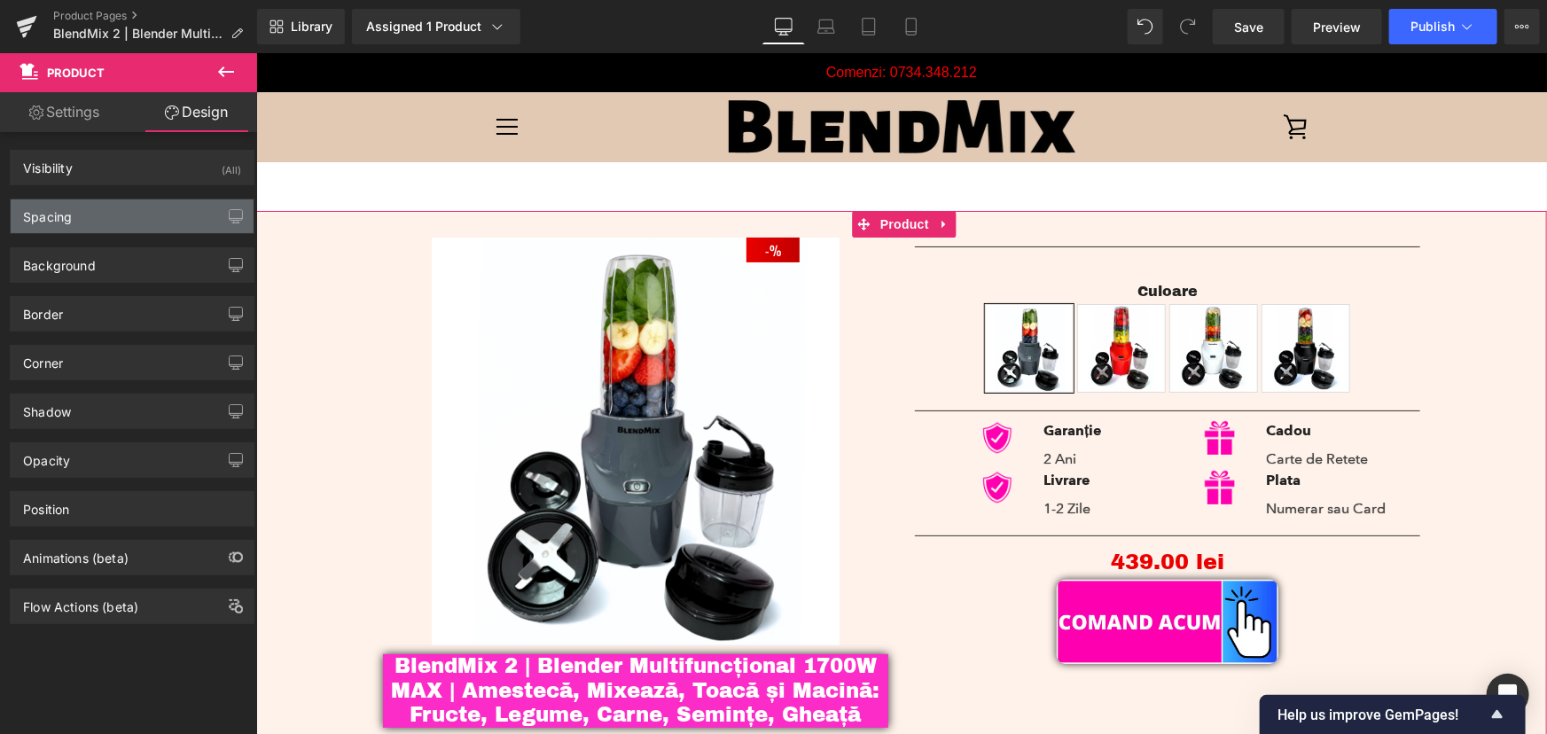
click at [113, 222] on div "Spacing" at bounding box center [132, 216] width 243 height 34
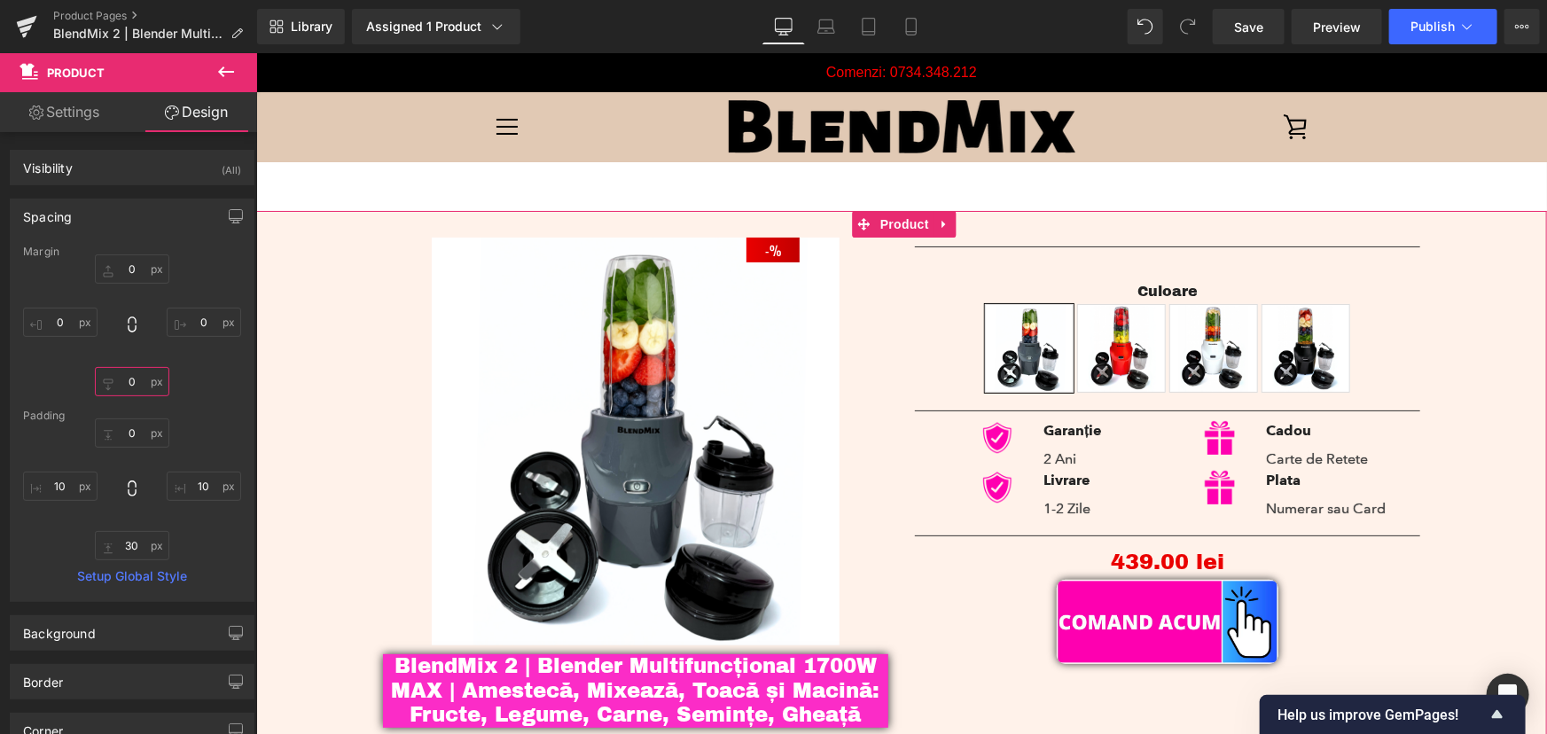
click at [134, 378] on input "0" at bounding box center [132, 381] width 74 height 29
click at [132, 269] on input "0" at bounding box center [132, 268] width 74 height 29
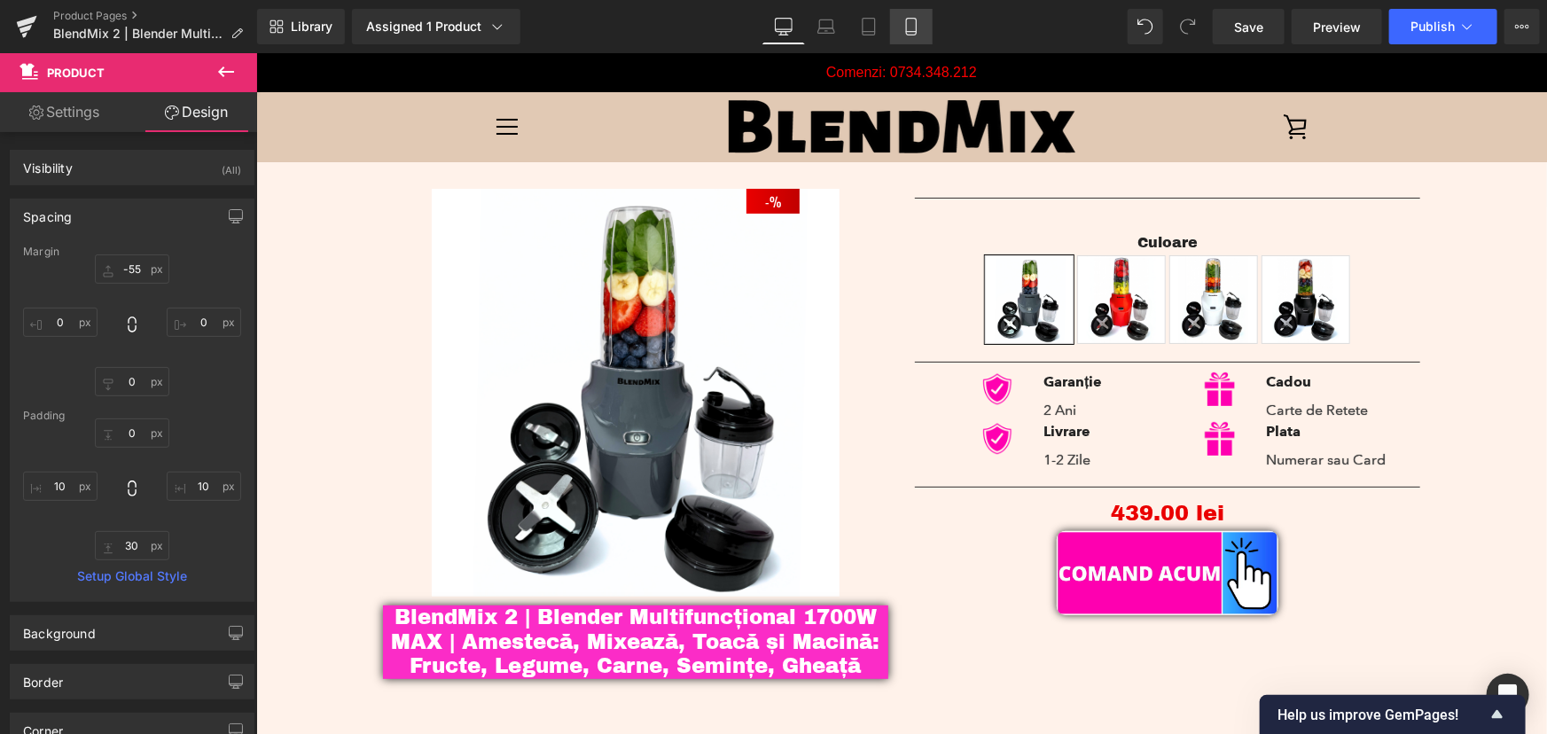
click at [891, 26] on link "Mobile" at bounding box center [911, 26] width 43 height 35
type input "-55"
type input "0"
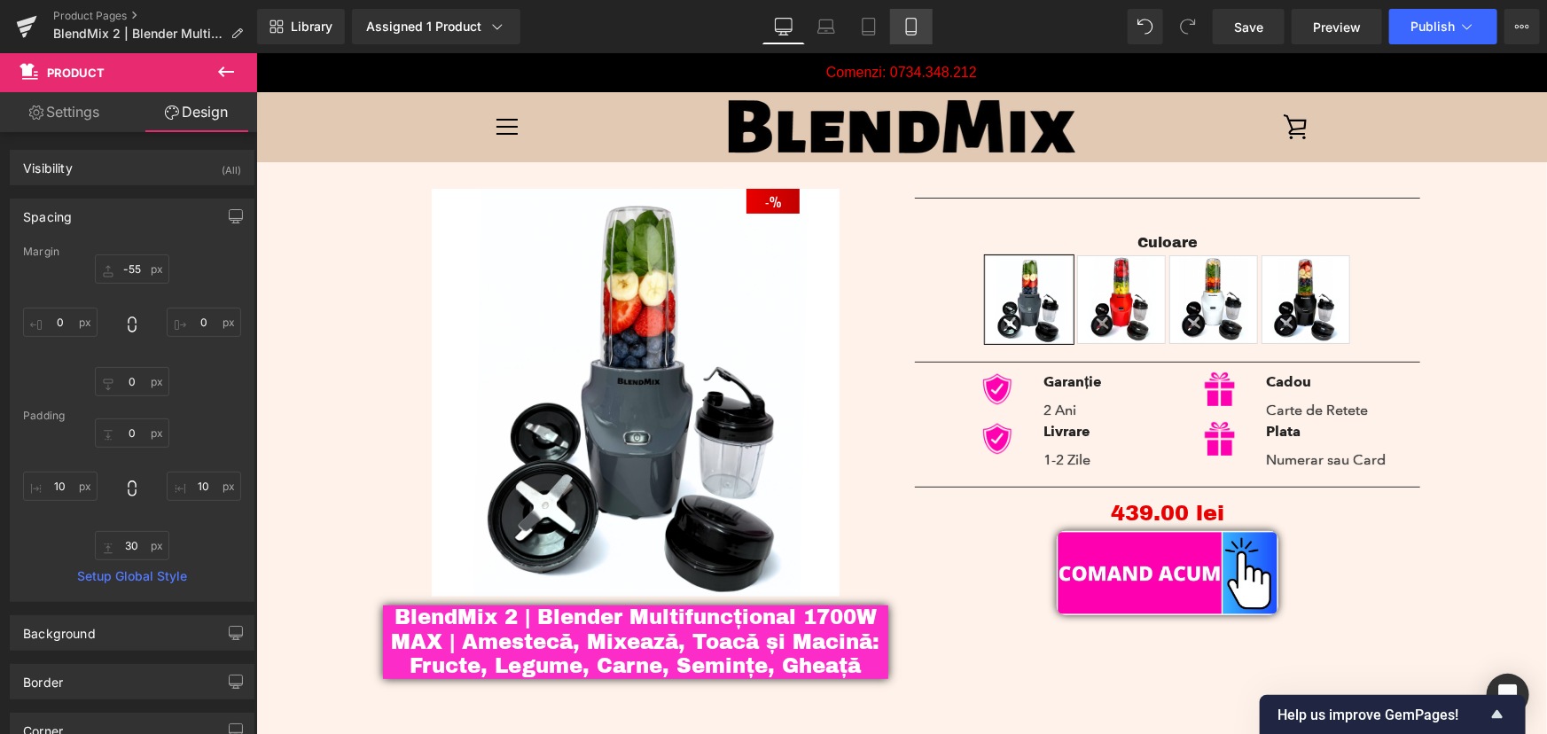
type input "0"
type input "10"
type input "30"
type input "10"
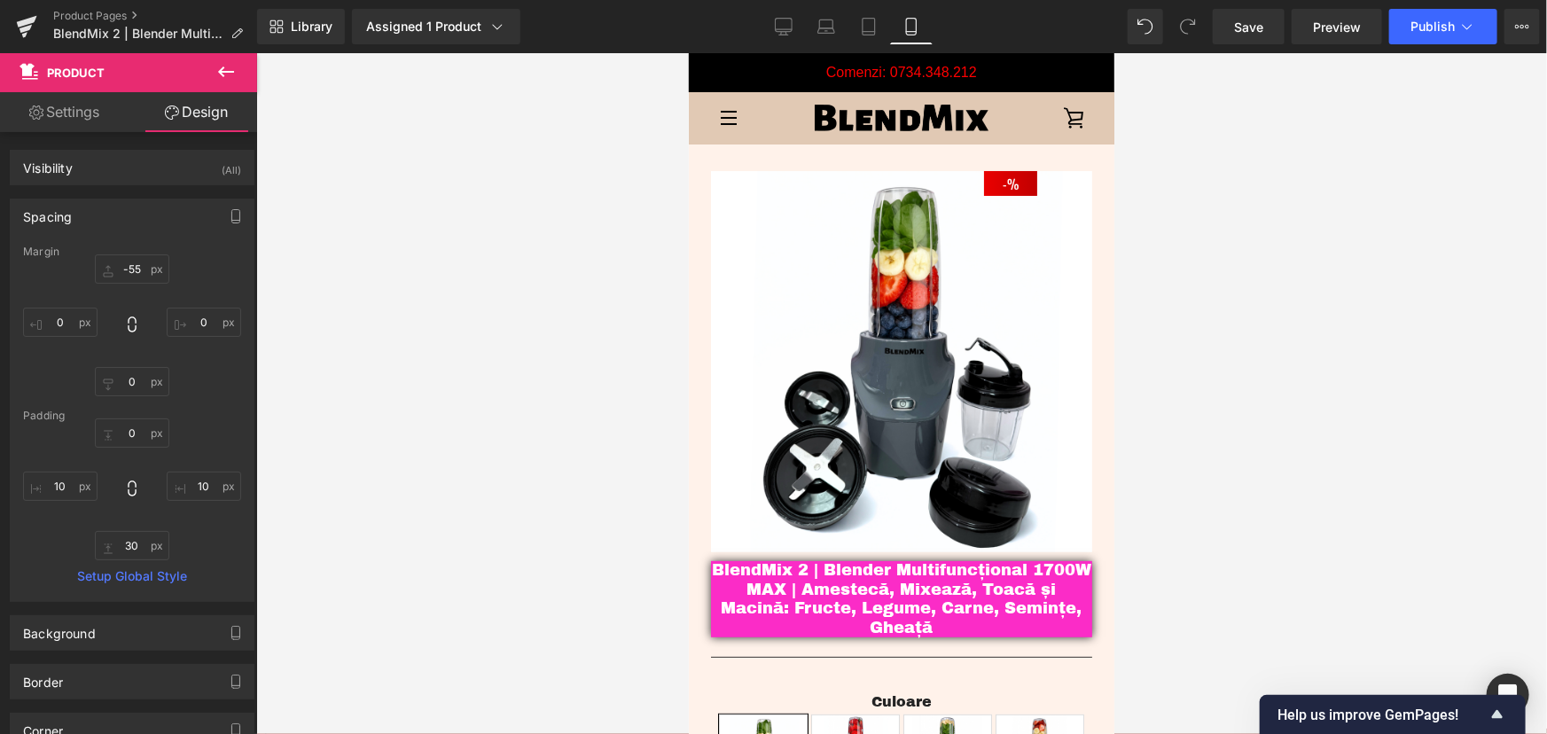
click at [1350, 360] on div at bounding box center [901, 393] width 1290 height 681
